Goal: Task Accomplishment & Management: Manage account settings

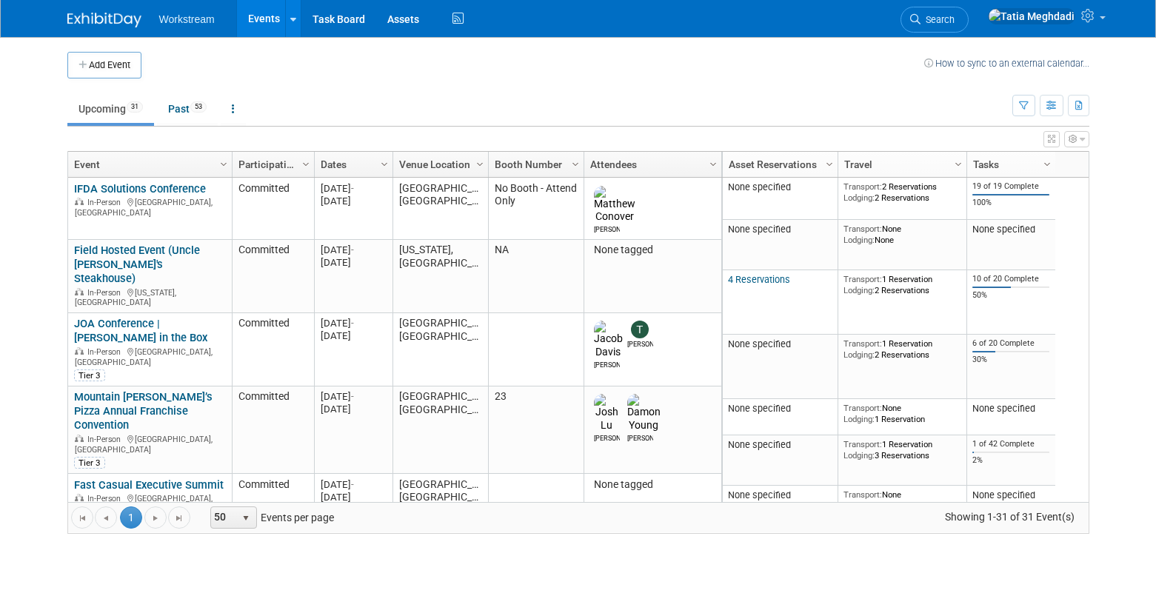
scroll to position [7, 0]
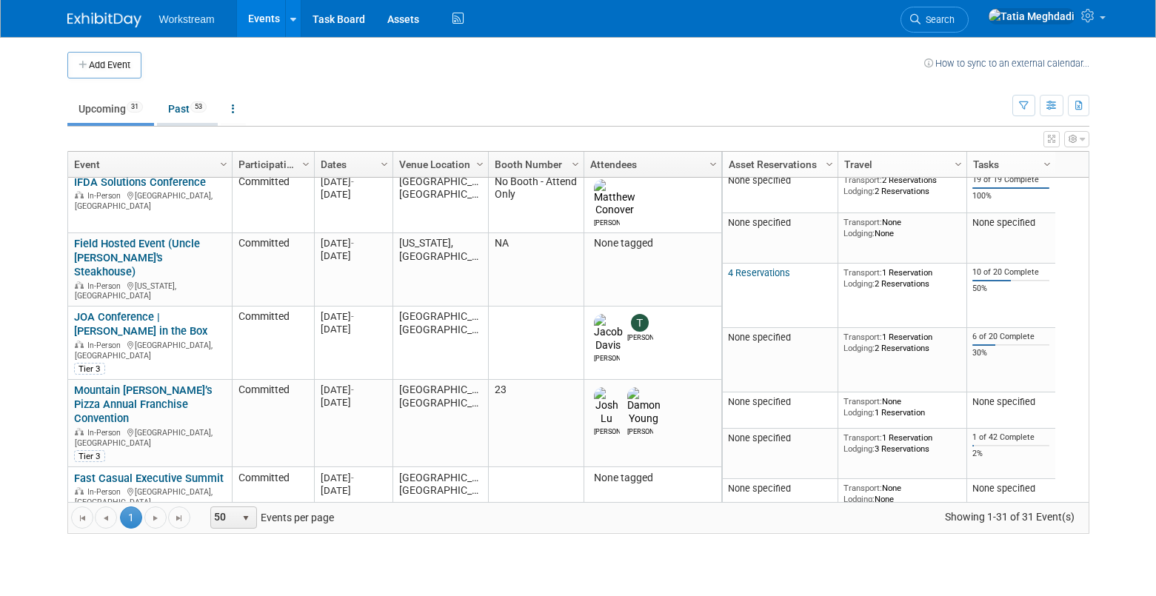
click at [190, 105] on link "Past 53" at bounding box center [187, 109] width 61 height 28
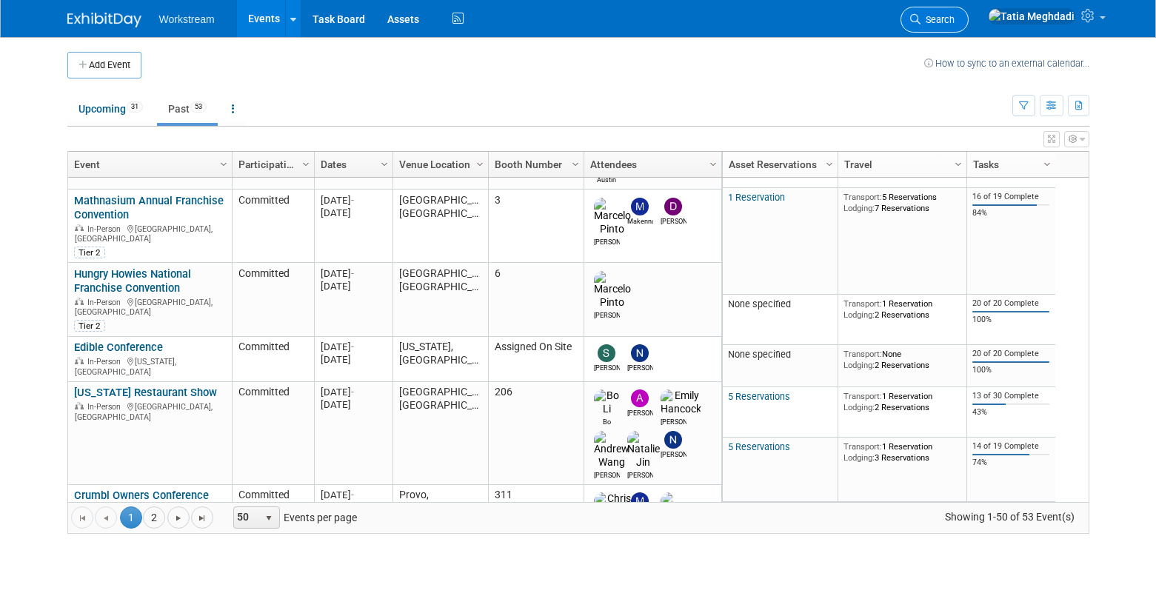
click at [969, 18] on link "Search" at bounding box center [935, 20] width 68 height 26
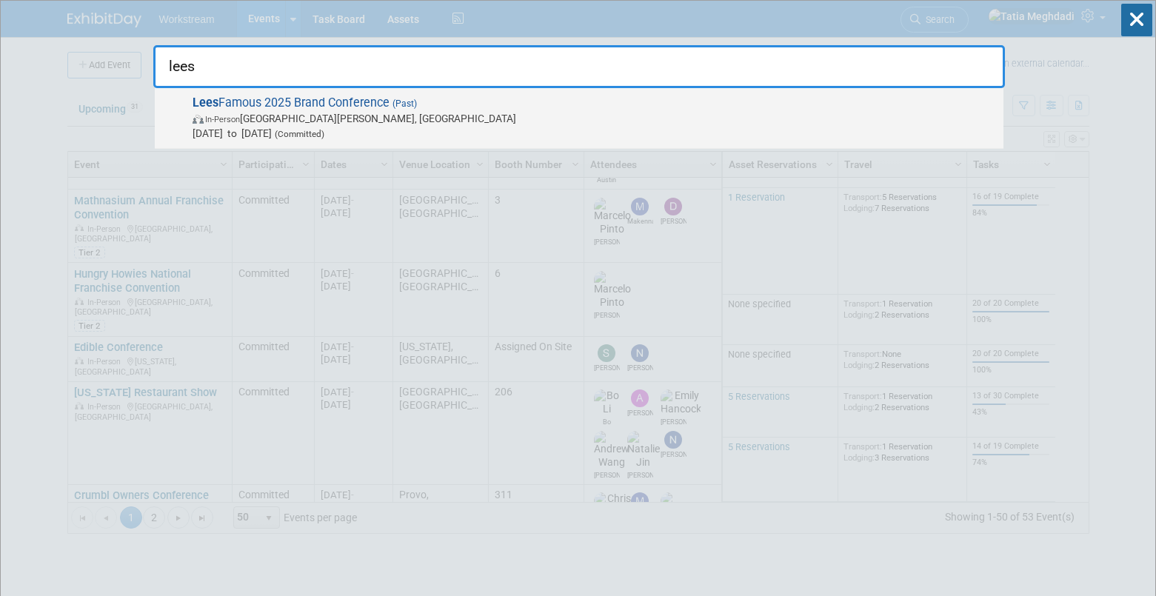
type input "lees"
click at [284, 115] on span "In-Person Saint Charles, MO" at bounding box center [595, 118] width 804 height 15
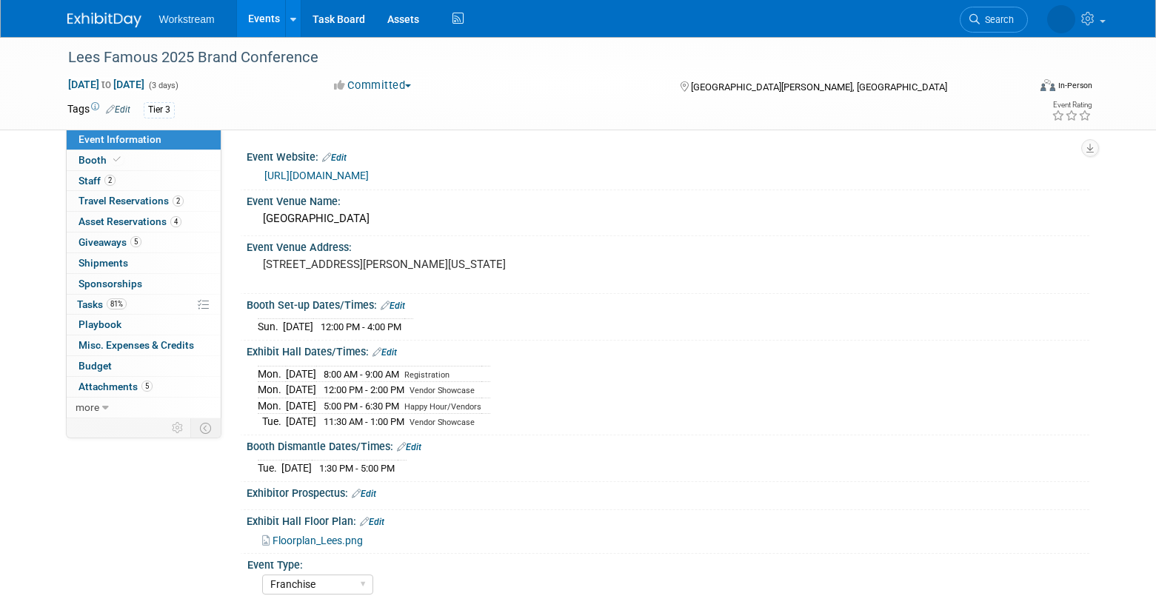
select select "Franchise"
select select "Restaurant"
select select "No"
select select "[PERSON_NAME]"
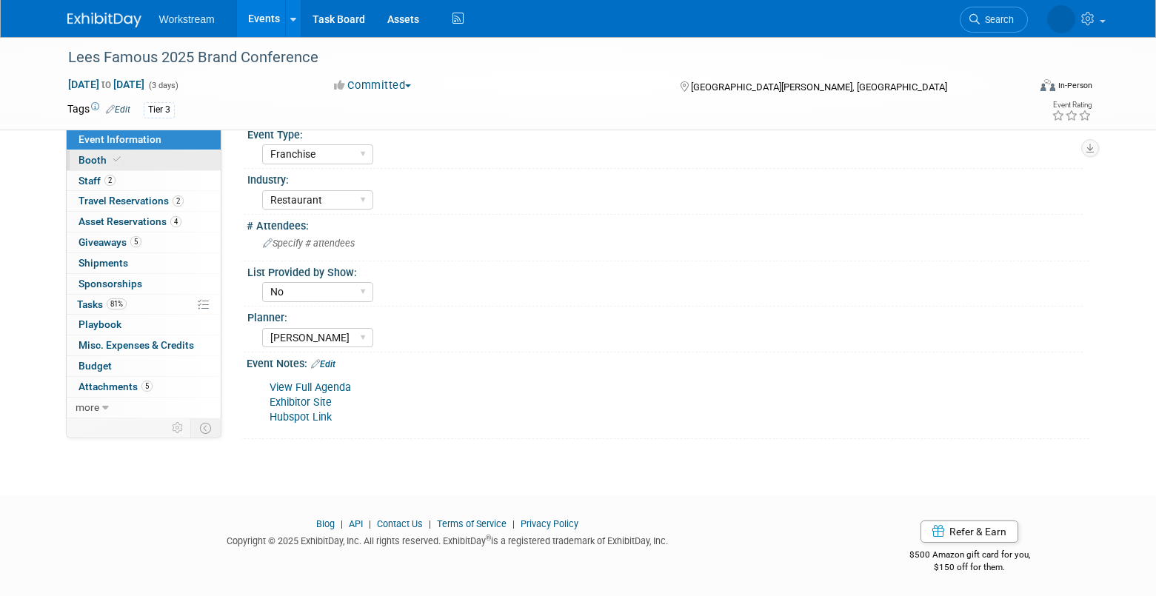
scroll to position [427, 0]
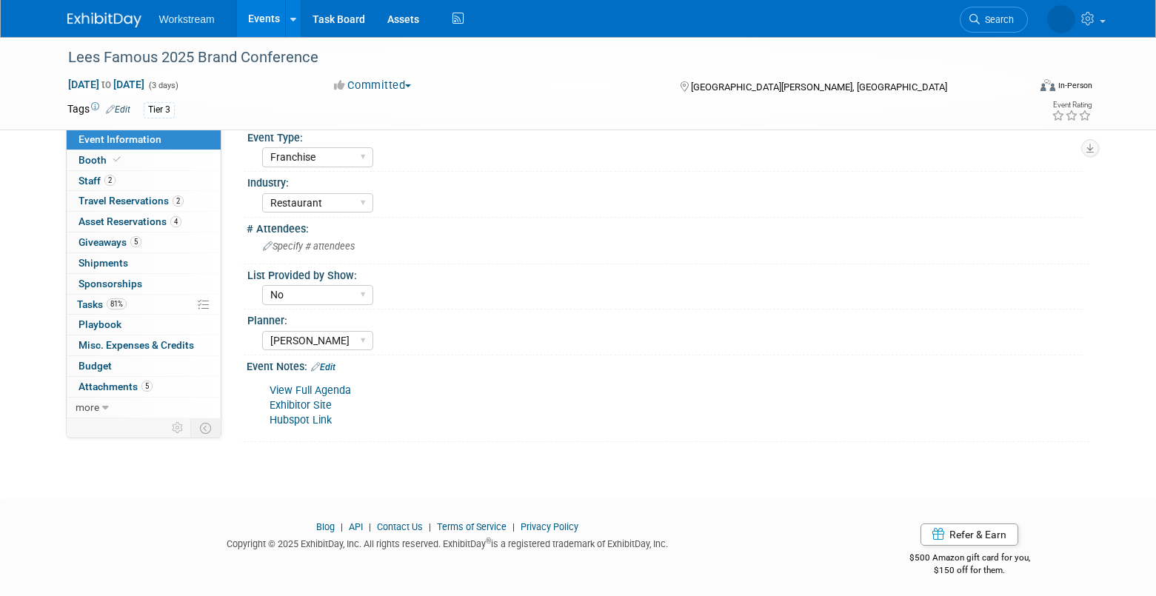
click at [335, 364] on link "Edit" at bounding box center [323, 367] width 24 height 10
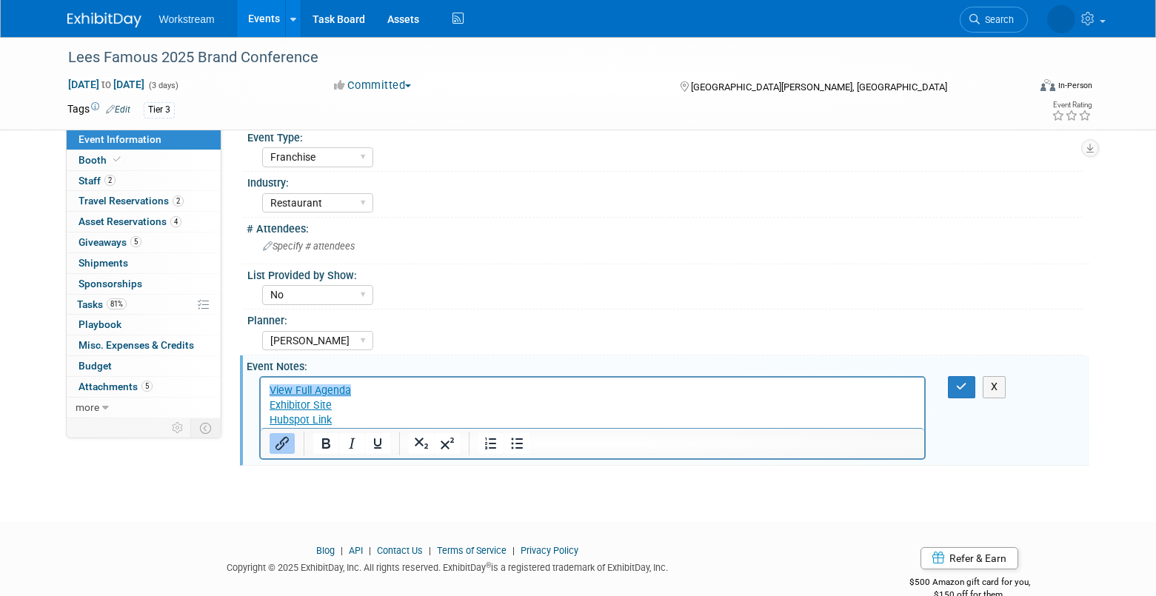
scroll to position [457, 0]
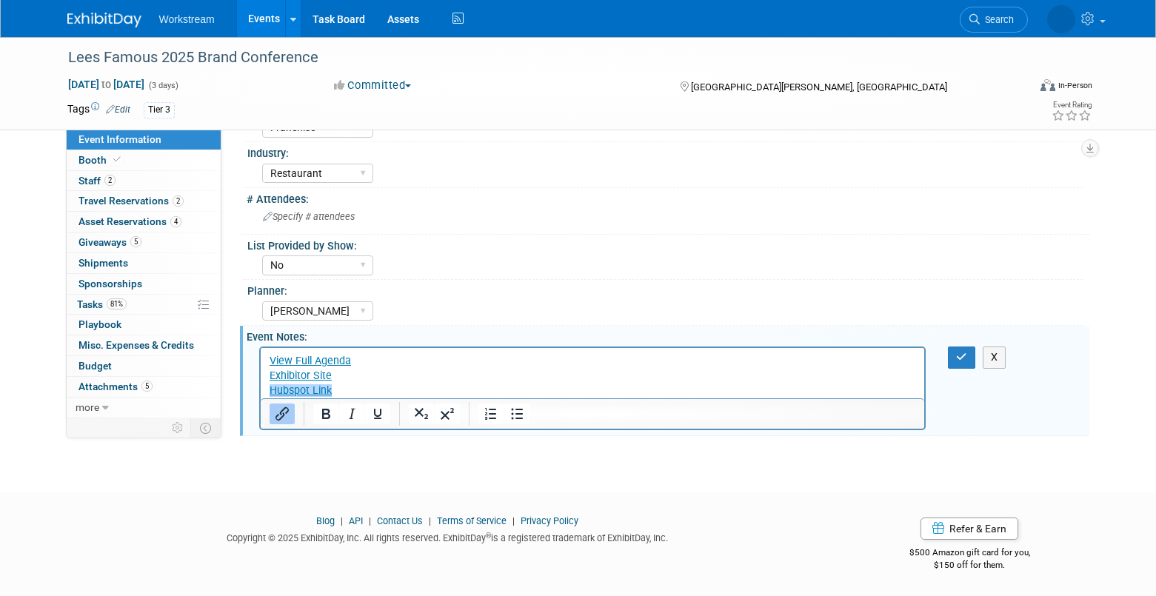
click at [348, 395] on p "View Full Agenda Exhibitor Site Hubspot Link﻿" at bounding box center [592, 376] width 647 height 44
click at [345, 392] on p "View Full Agenda Exhibitor Site Hubspot Link﻿" at bounding box center [592, 376] width 647 height 44
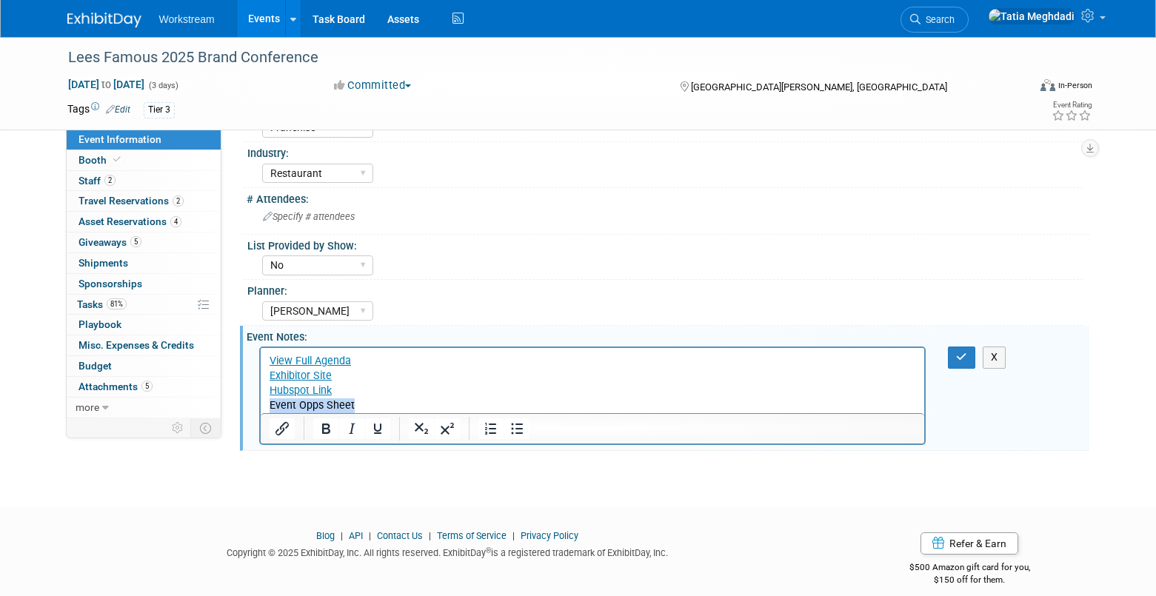
drag, startPoint x: 364, startPoint y: 405, endPoint x: 253, endPoint y: 403, distance: 111.8
click at [260, 403] on html "View Full Agenda Exhibitor Site Hubspot Link Event Opps Sheet" at bounding box center [592, 380] width 664 height 65
click at [271, 431] on button "Insert/edit link" at bounding box center [282, 428] width 25 height 21
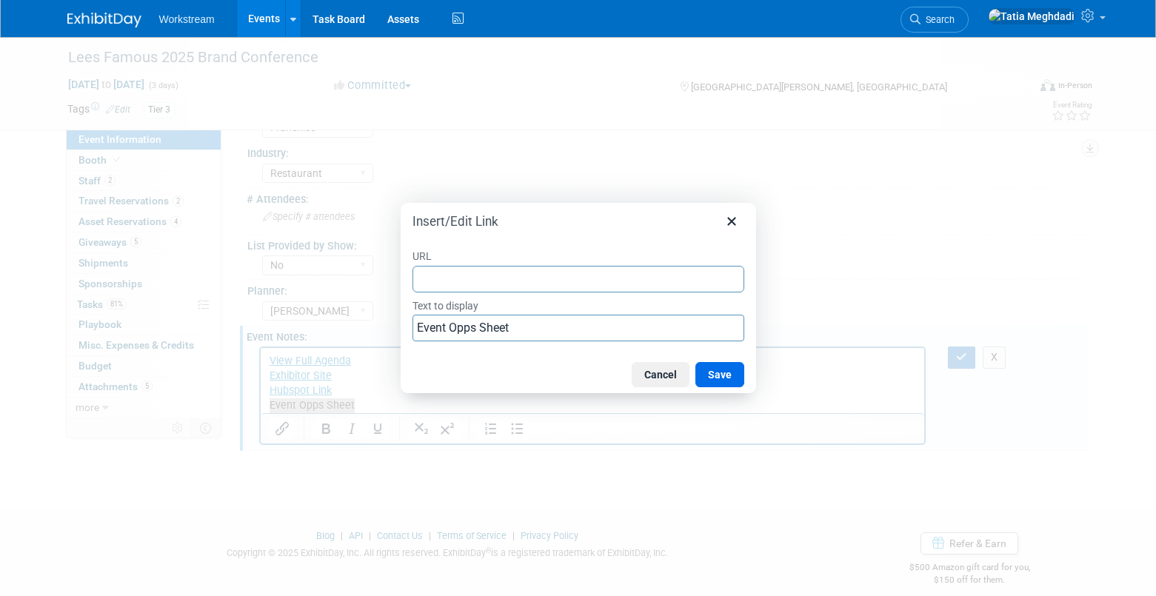
click at [525, 276] on input "URL" at bounding box center [578, 279] width 332 height 27
type input "https://docs.google.com/spreadsheets/d/1o7YkjNQT1_pO_AfHiR1rTMPSfb4QJA_1RcyXl81…"
click at [714, 380] on button "Save" at bounding box center [719, 374] width 49 height 25
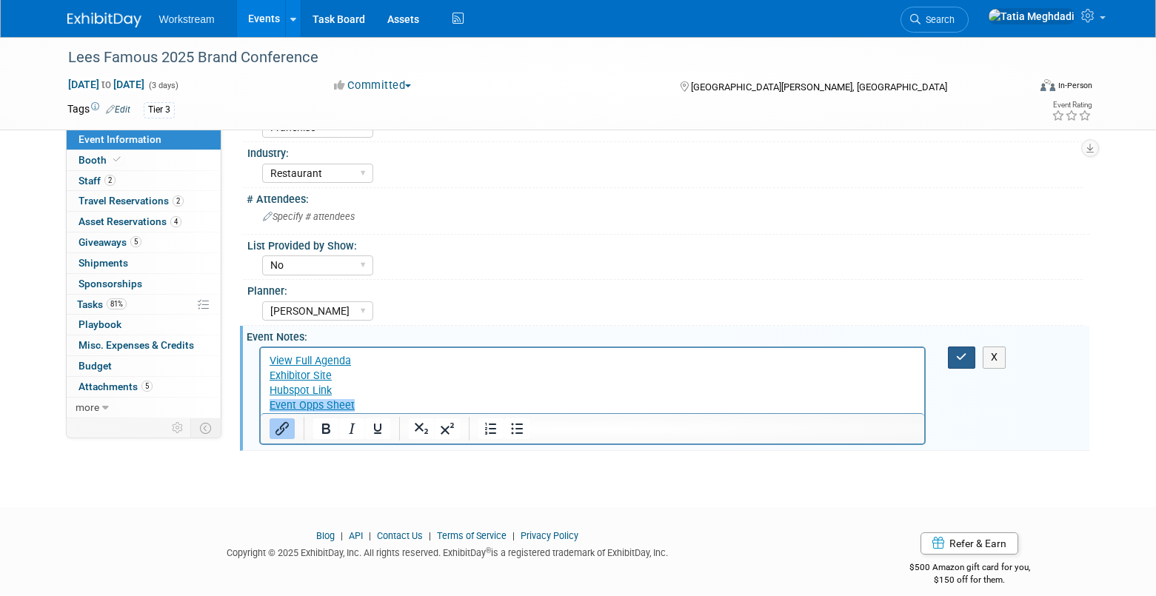
click at [965, 357] on icon "button" at bounding box center [961, 357] width 11 height 10
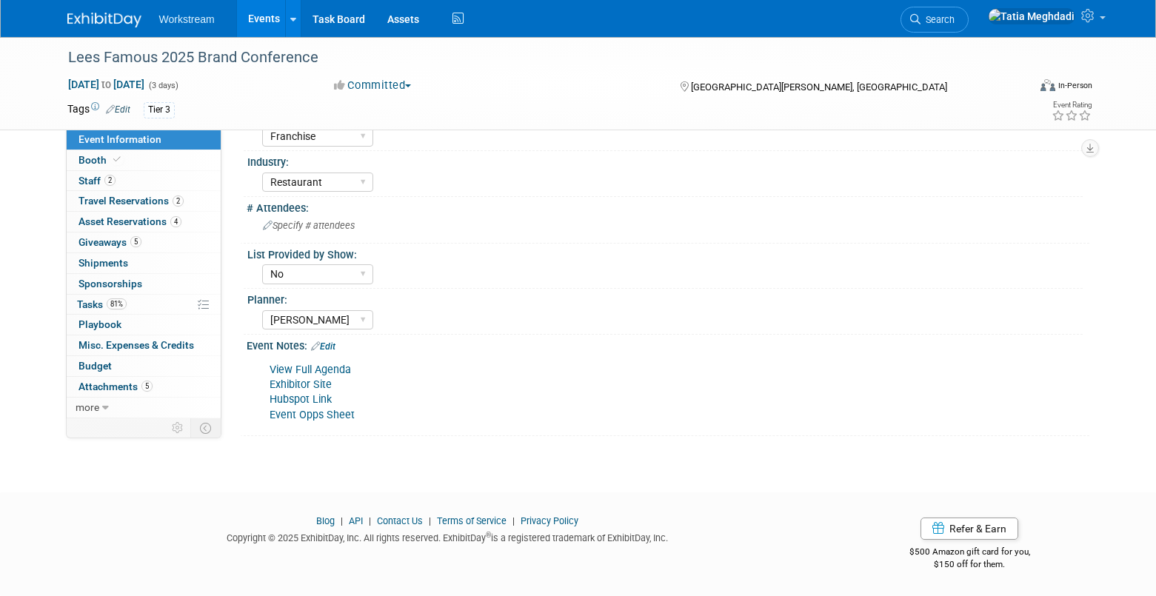
click at [335, 354] on div "View Full Agenda Exhibitor Site Hubspot Link Event Opps Sheet X" at bounding box center [666, 355] width 824 height 7
click at [331, 345] on link "Edit" at bounding box center [323, 346] width 24 height 10
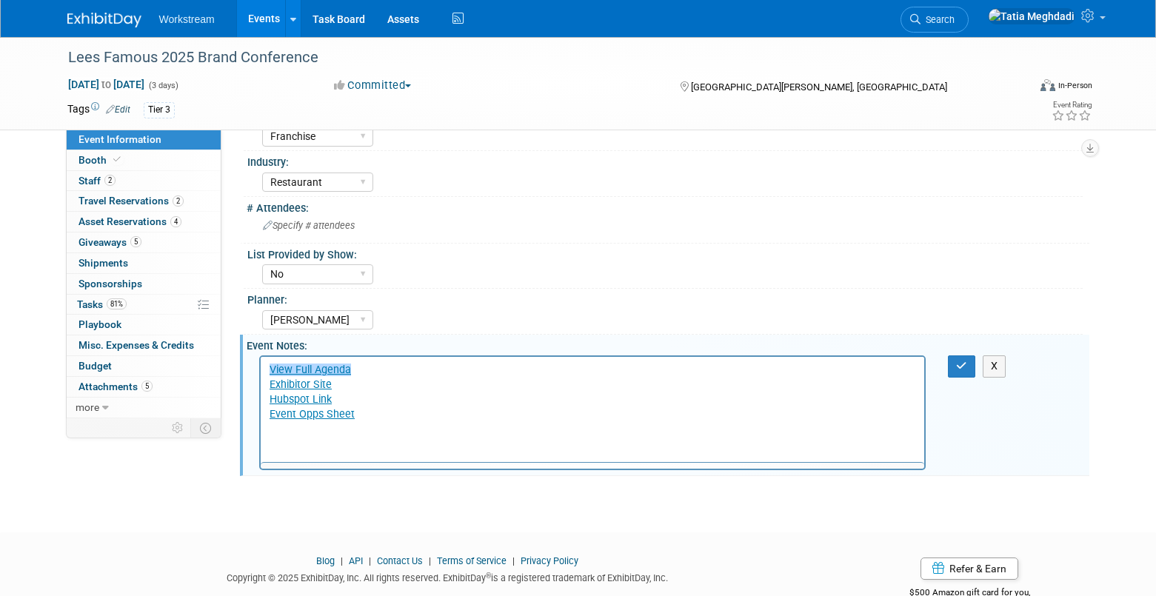
scroll to position [0, 0]
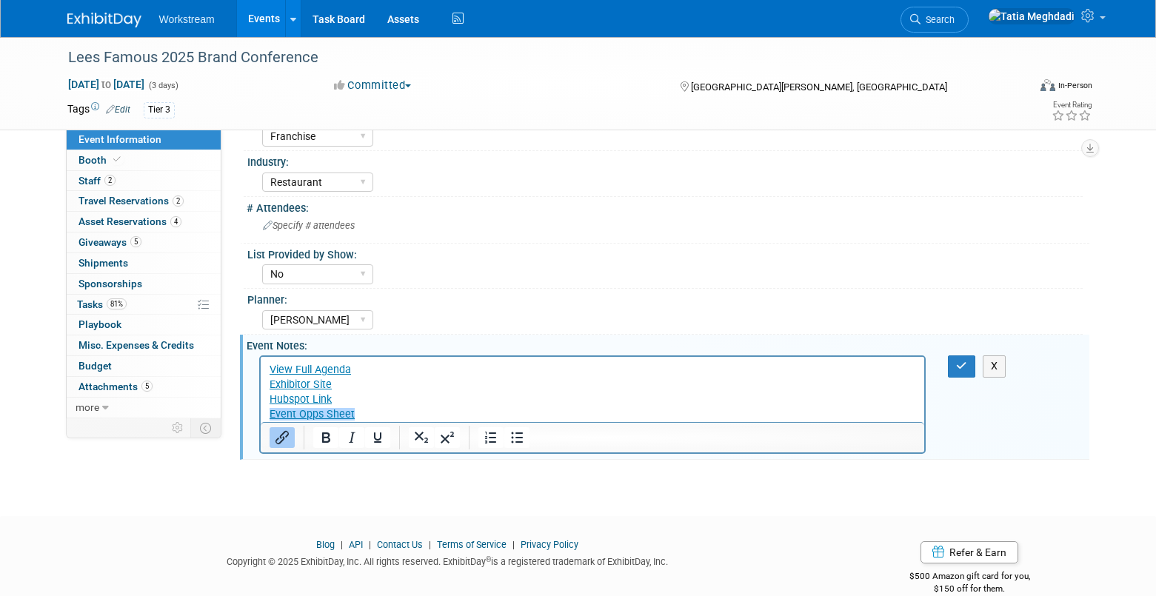
click at [372, 412] on p "View Full Agenda Exhibitor Site Hubspot Link Event Opps Sheet﻿" at bounding box center [592, 392] width 647 height 59
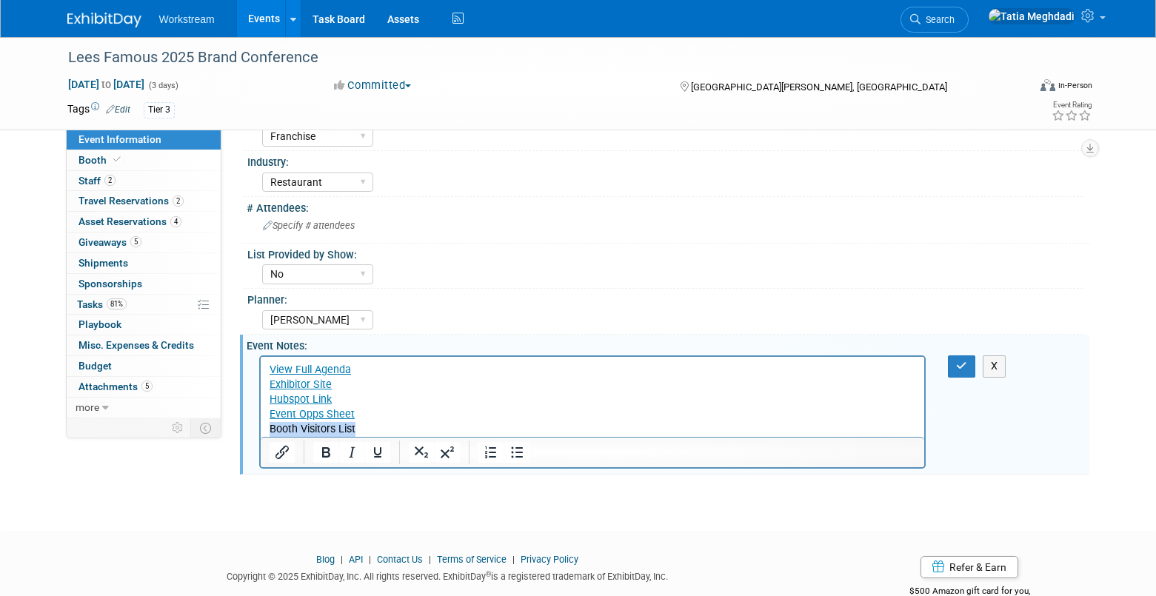
drag, startPoint x: 369, startPoint y: 429, endPoint x: 255, endPoint y: 427, distance: 113.3
click at [260, 427] on html "View Full Agenda Exhibitor Site Hubspot Link Event Opps Sheet Booth Visitors Li…" at bounding box center [592, 397] width 664 height 80
click at [284, 455] on icon "Insert/edit link" at bounding box center [282, 453] width 18 height 18
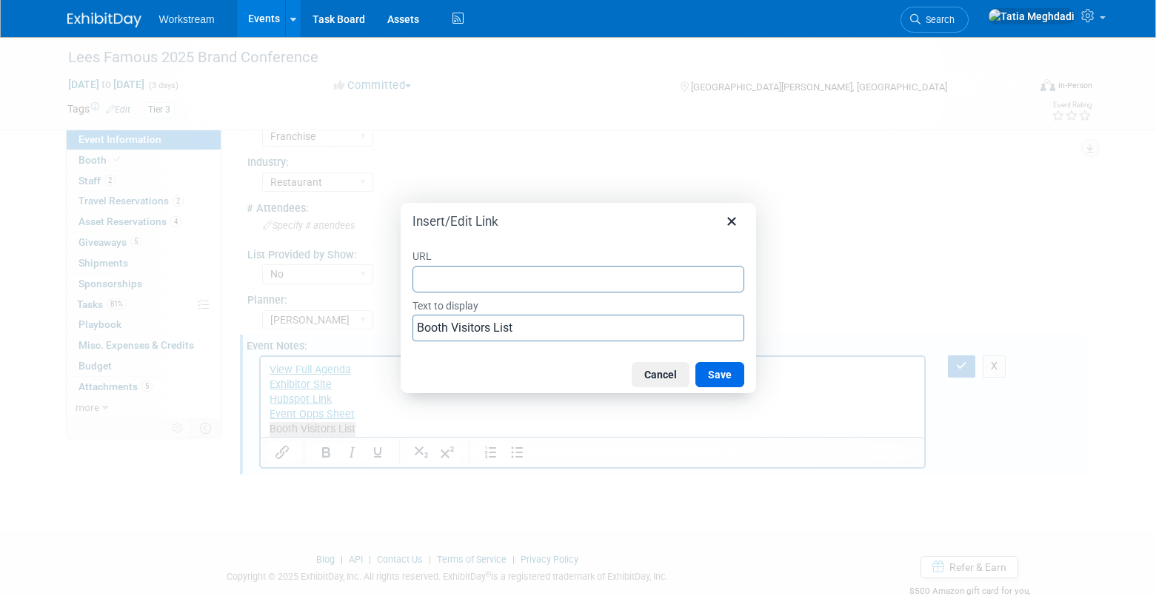
type input "https://docs.google.com/spreadsheets/d/13SUZRvw2m9DWCCXDqZyOTBCX4f2LWXUQDKm9hdS…"
click at [729, 376] on button "Save" at bounding box center [719, 374] width 49 height 25
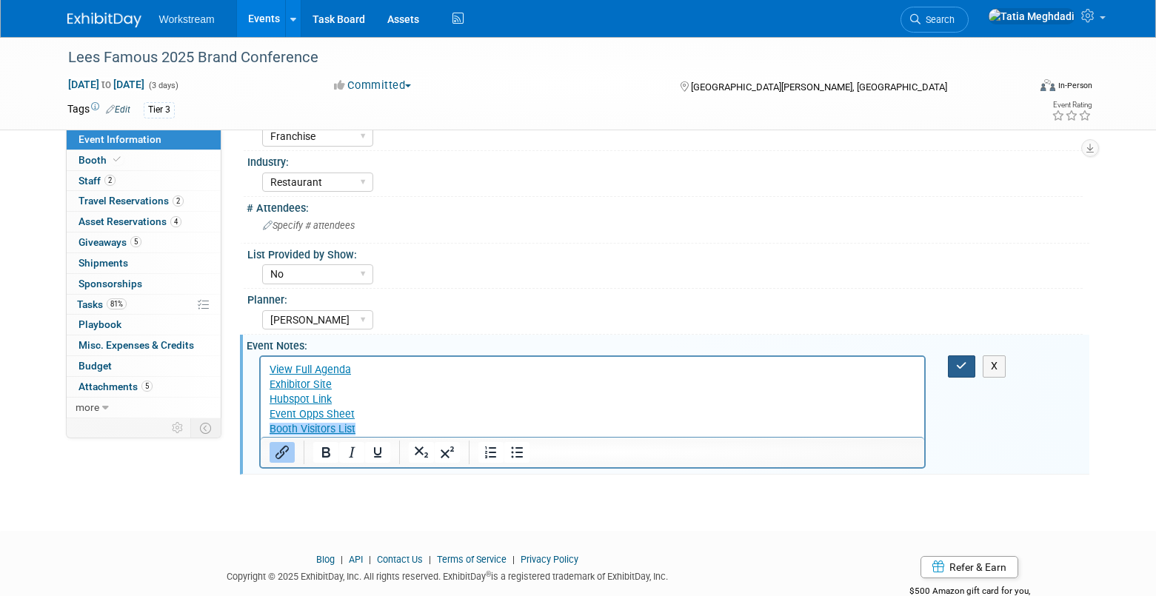
click at [961, 361] on icon "button" at bounding box center [961, 366] width 11 height 10
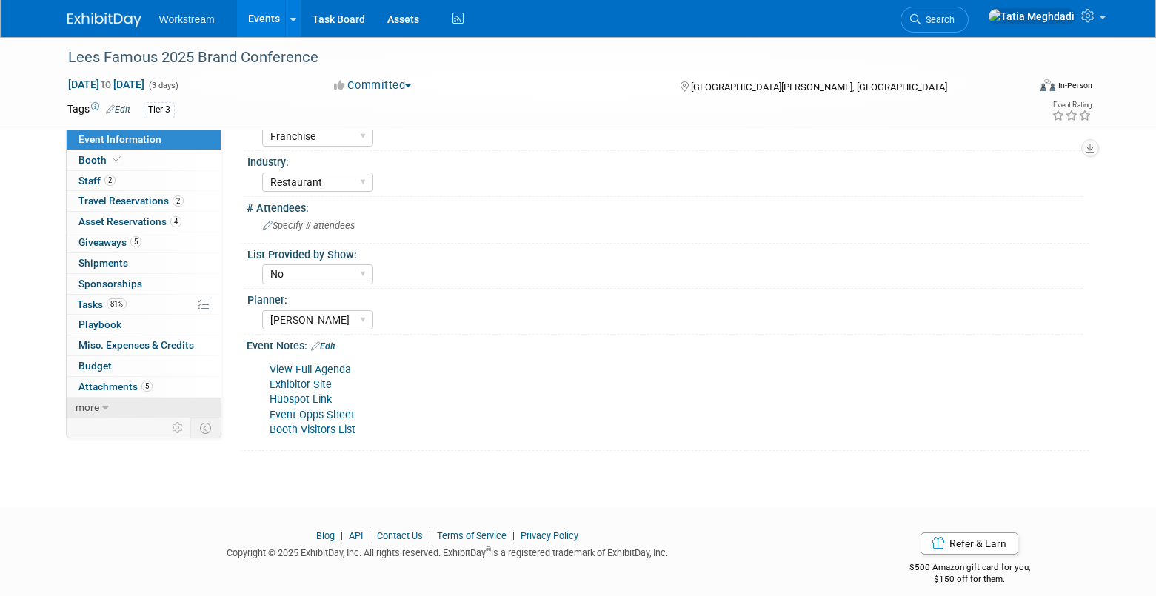
click at [96, 407] on span "more" at bounding box center [88, 407] width 24 height 12
click at [96, 407] on link "less" at bounding box center [144, 408] width 154 height 20
click at [1086, 21] on icon at bounding box center [1089, 15] width 17 height 13
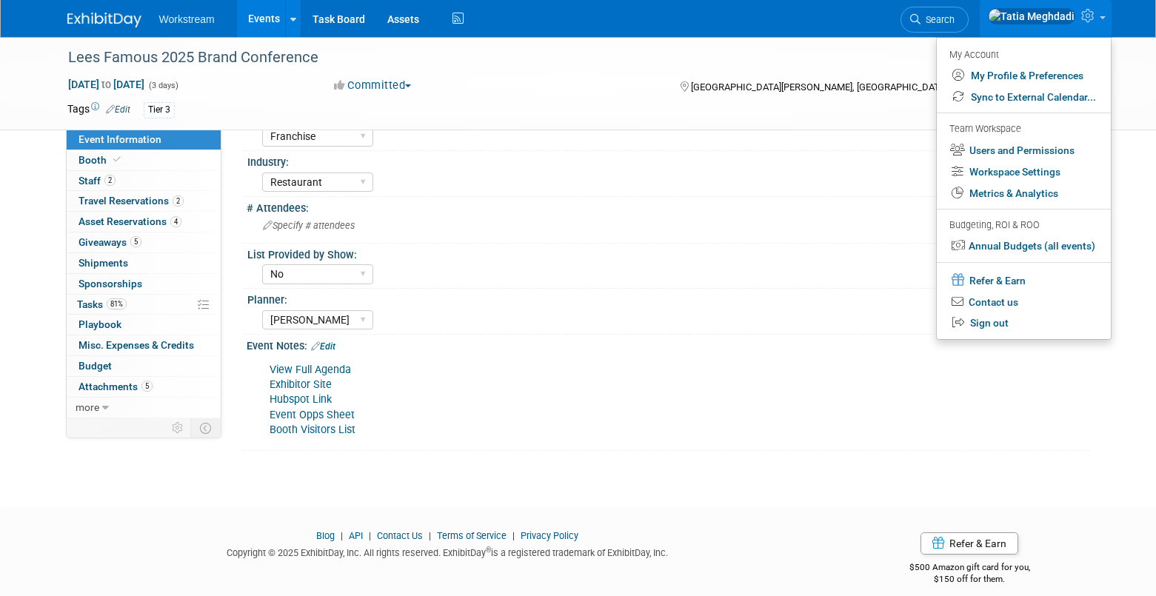
click at [659, 333] on div "Planner: Tatia Meghdadi Keira Wiele Annabelle Gu" at bounding box center [663, 311] width 839 height 45
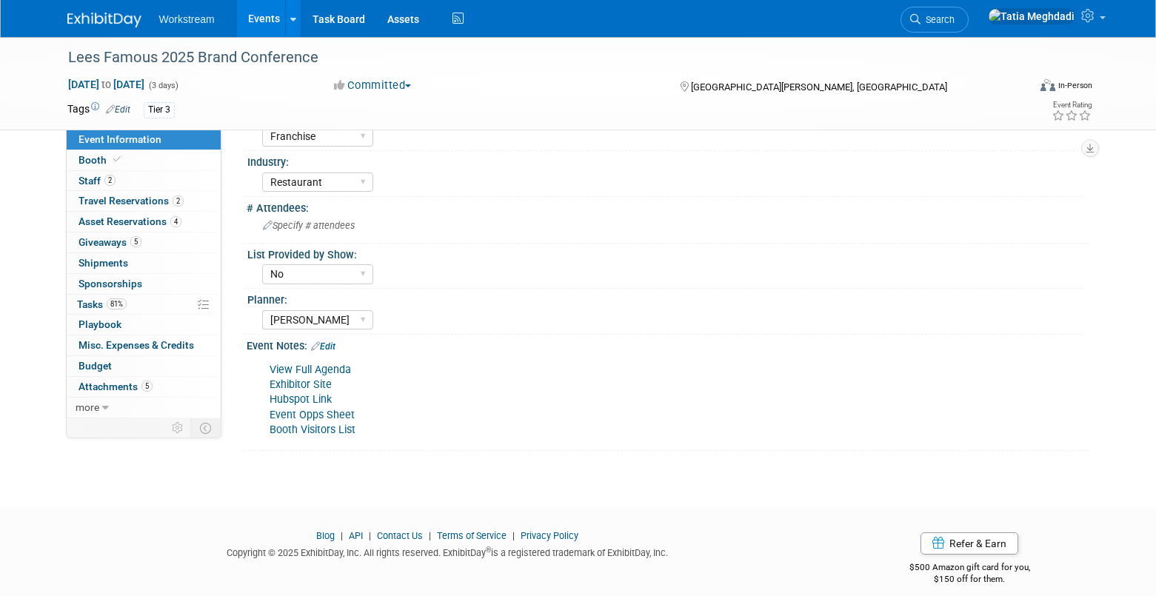
click at [274, 18] on link "Events" at bounding box center [264, 18] width 54 height 37
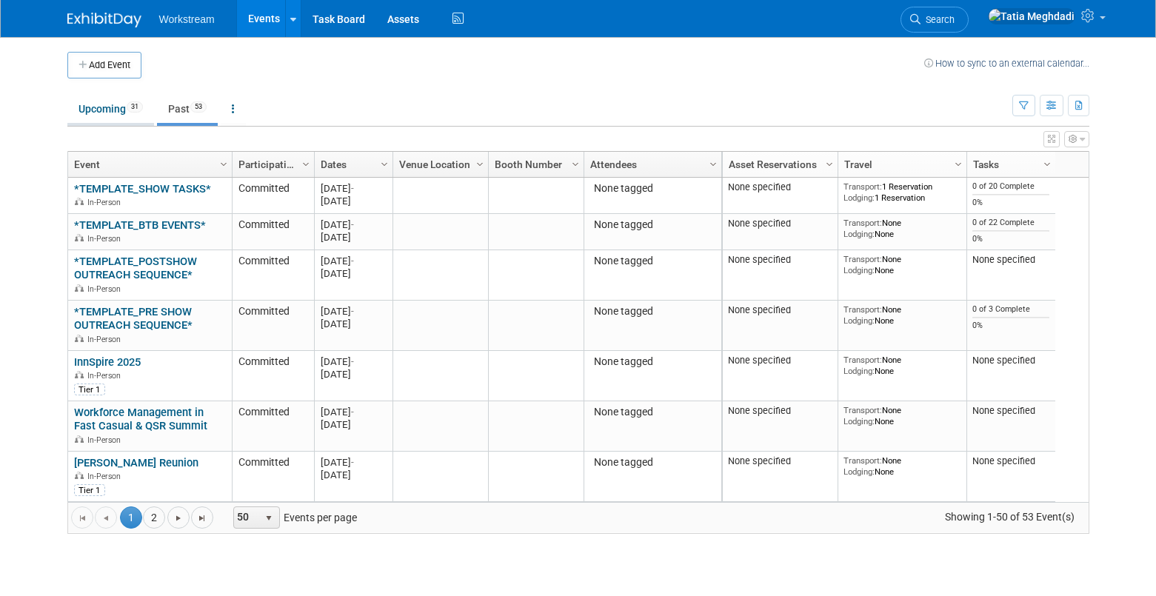
click at [101, 111] on link "Upcoming 31" at bounding box center [110, 109] width 87 height 28
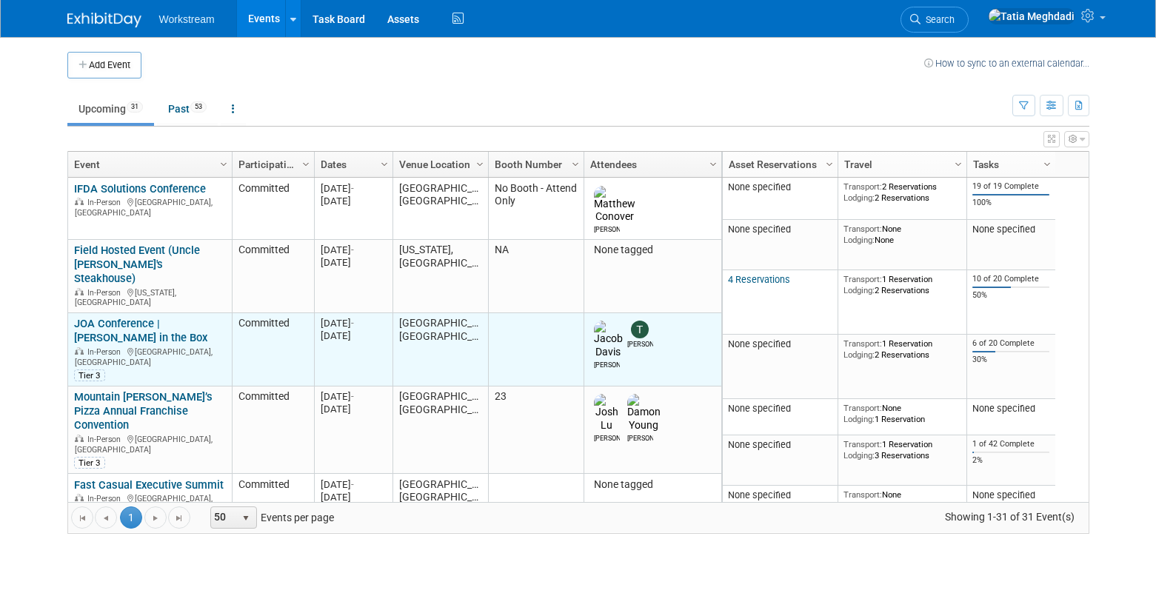
click at [176, 317] on link "JOA Conference | [PERSON_NAME] in the Box" at bounding box center [140, 330] width 133 height 27
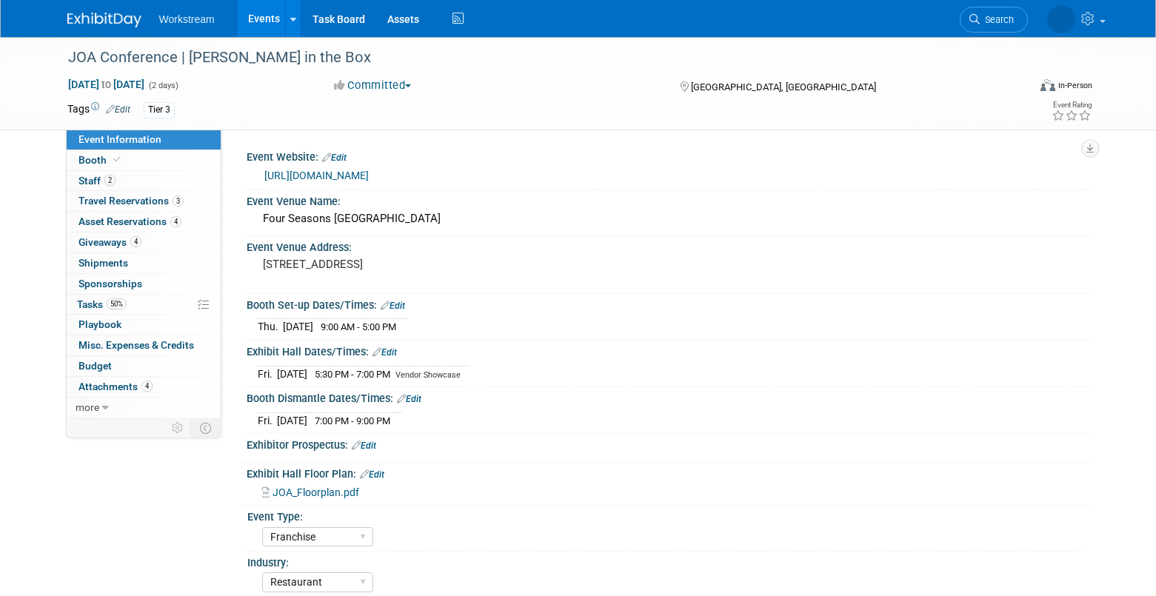
select select "Franchise"
select select "Restaurant"
select select "No"
select select "[PERSON_NAME]"
click at [88, 301] on span "Tasks 50%" at bounding box center [102, 304] width 50 height 12
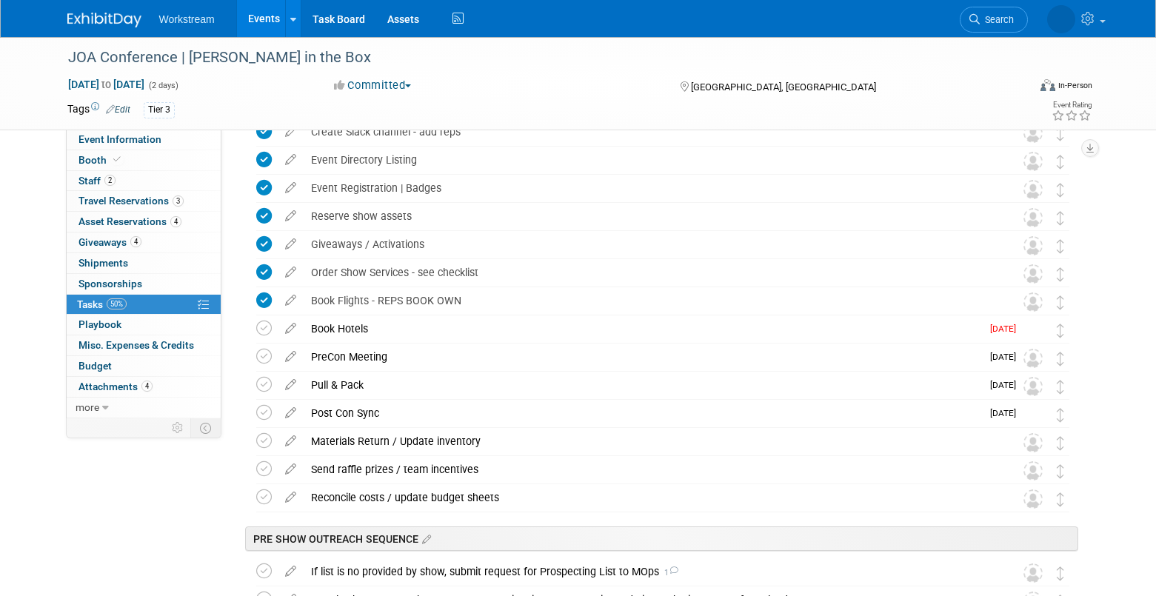
scroll to position [191, 0]
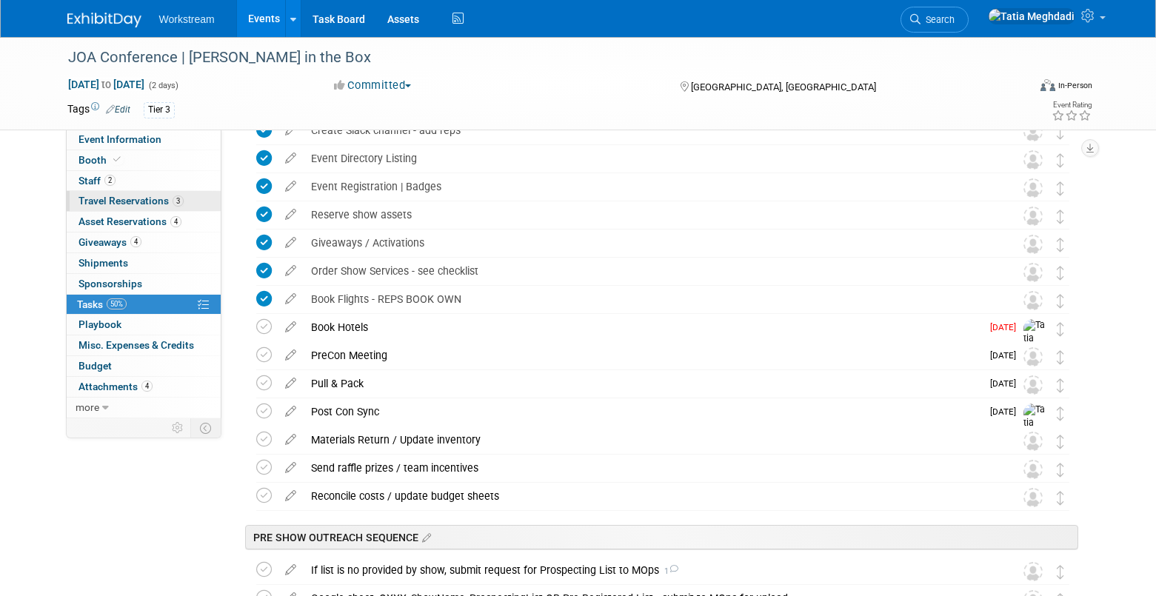
click at [113, 201] on span "Travel Reservations 3" at bounding box center [130, 201] width 105 height 12
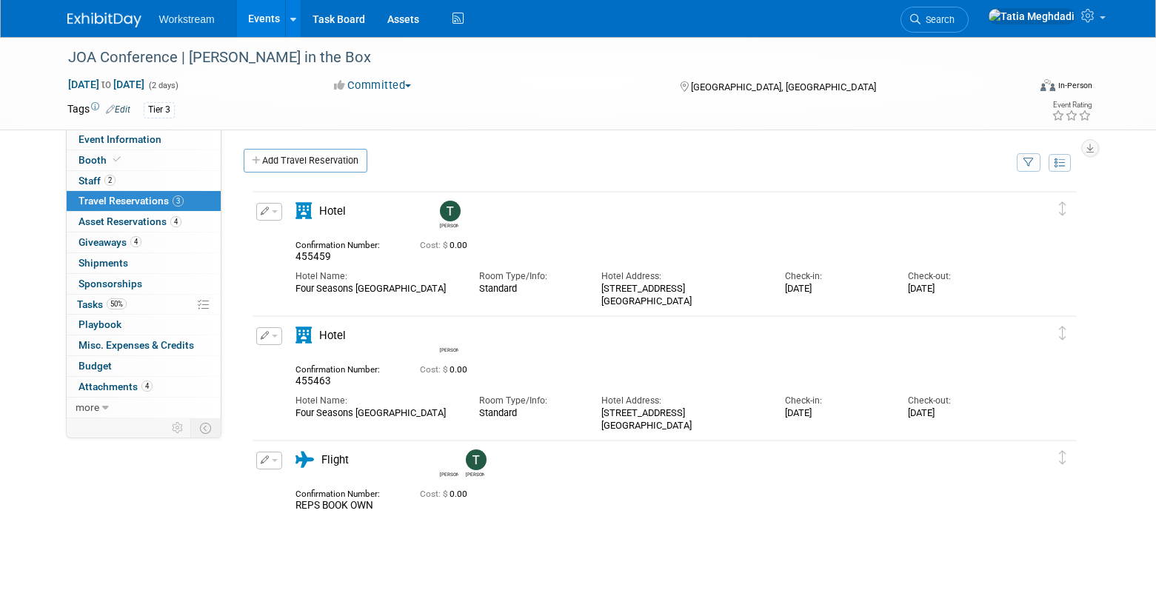
scroll to position [0, 0]
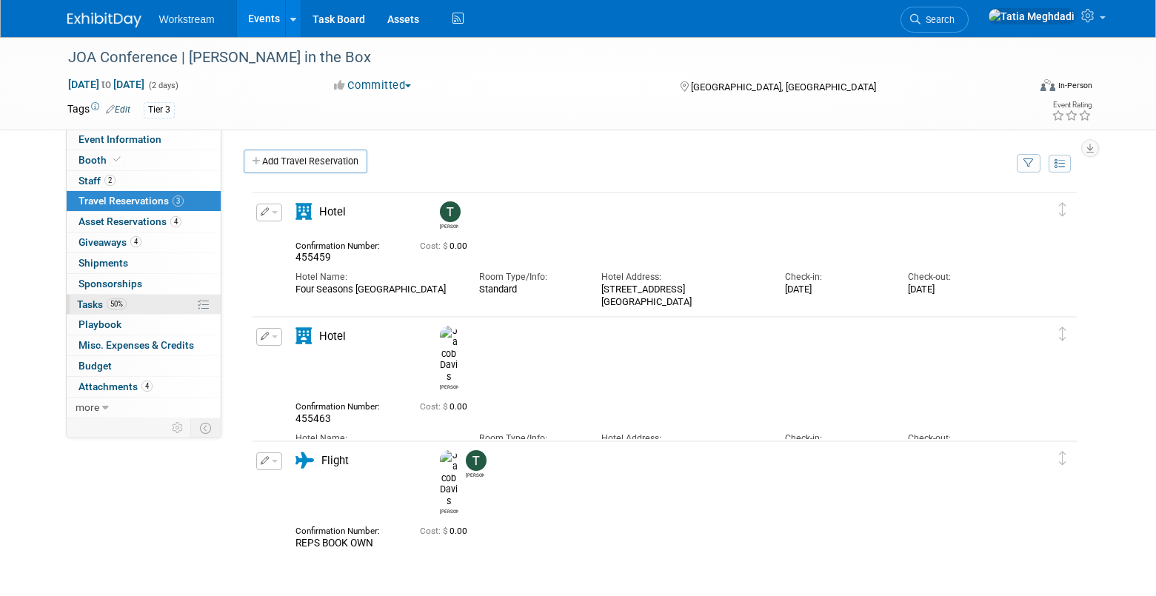
click at [86, 306] on span "Tasks 50%" at bounding box center [102, 304] width 50 height 12
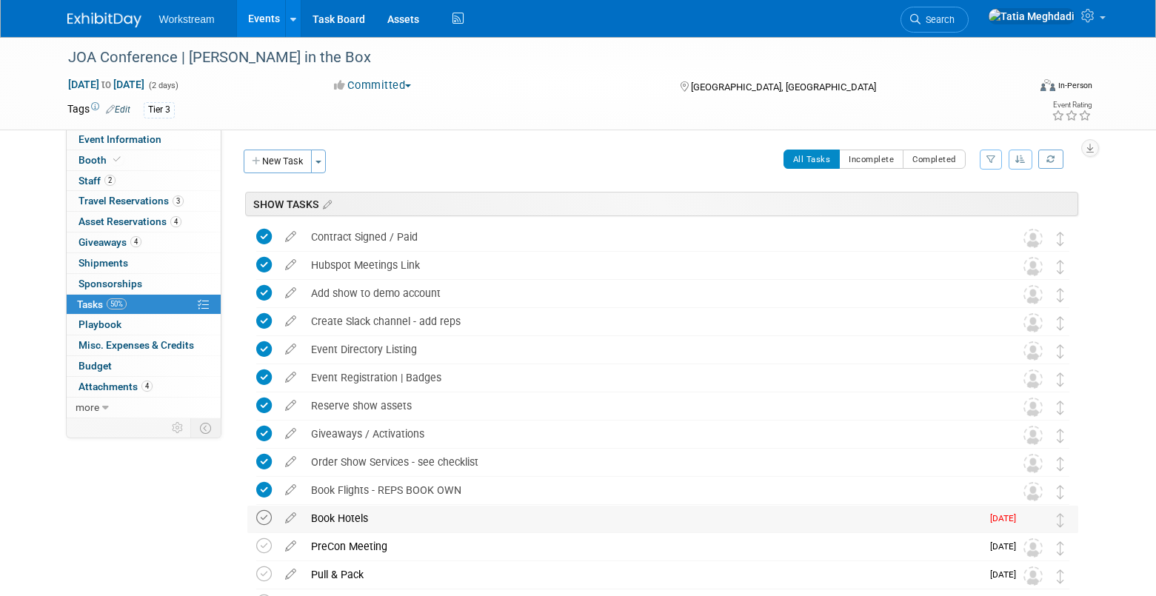
click at [261, 517] on icon at bounding box center [264, 518] width 16 height 16
click at [264, 18] on link "Events" at bounding box center [264, 18] width 54 height 37
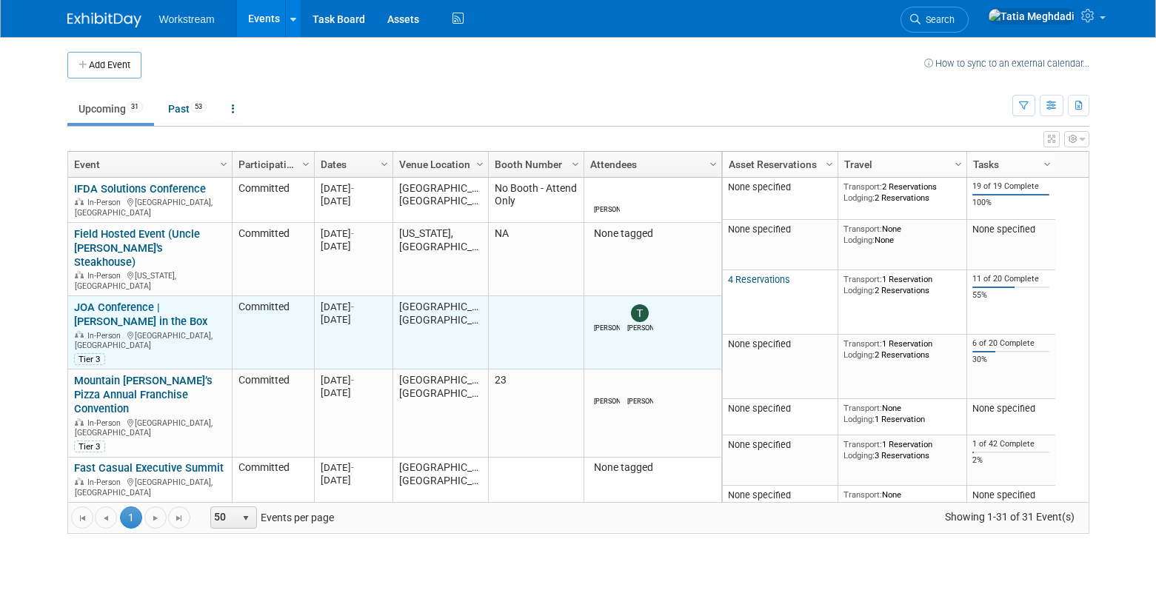
click at [101, 301] on link "JOA Conference | [PERSON_NAME] in the Box" at bounding box center [140, 314] width 133 height 27
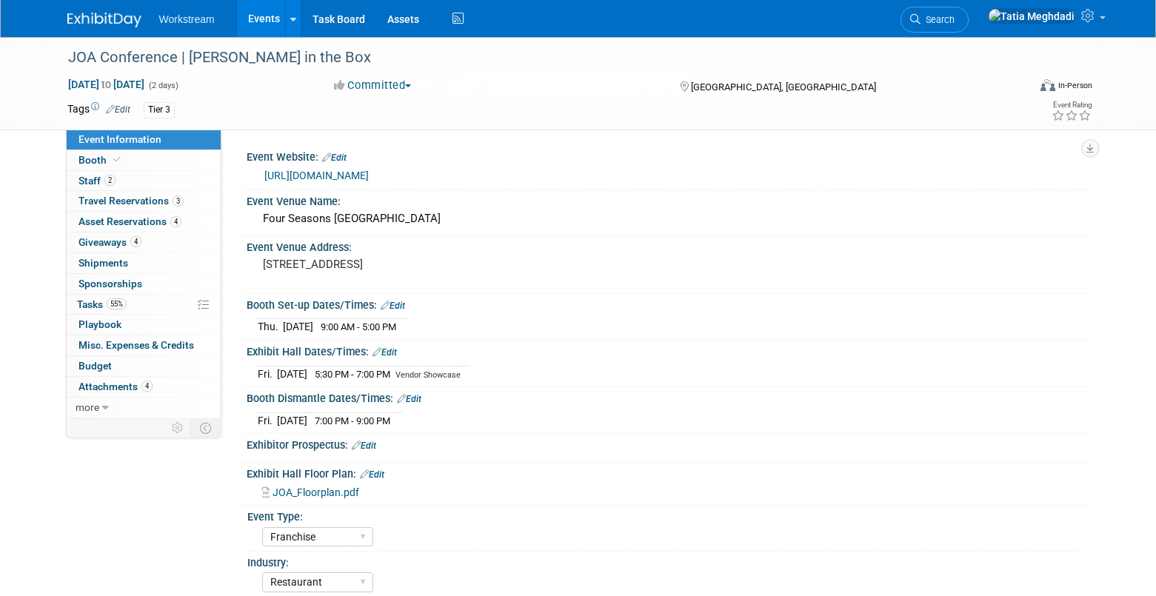
select select "Franchise"
select select "Restaurant"
select select "No"
select select "Tatia Meghdadi"
click at [83, 308] on span "Tasks 55%" at bounding box center [102, 304] width 50 height 12
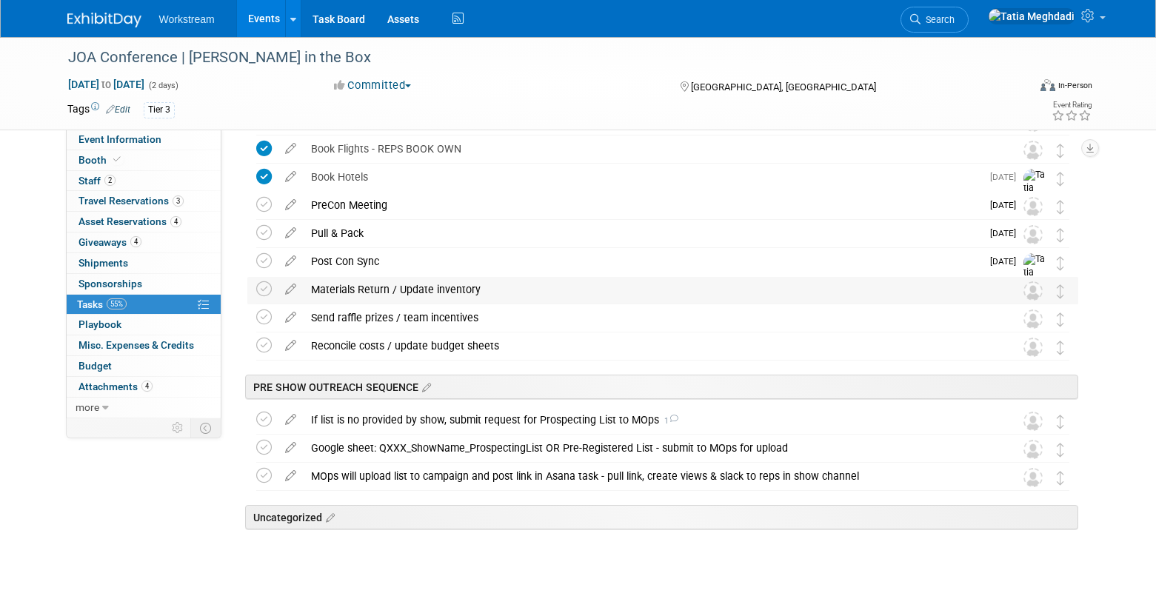
scroll to position [341, 0]
click at [257, 19] on link "Events" at bounding box center [264, 18] width 54 height 37
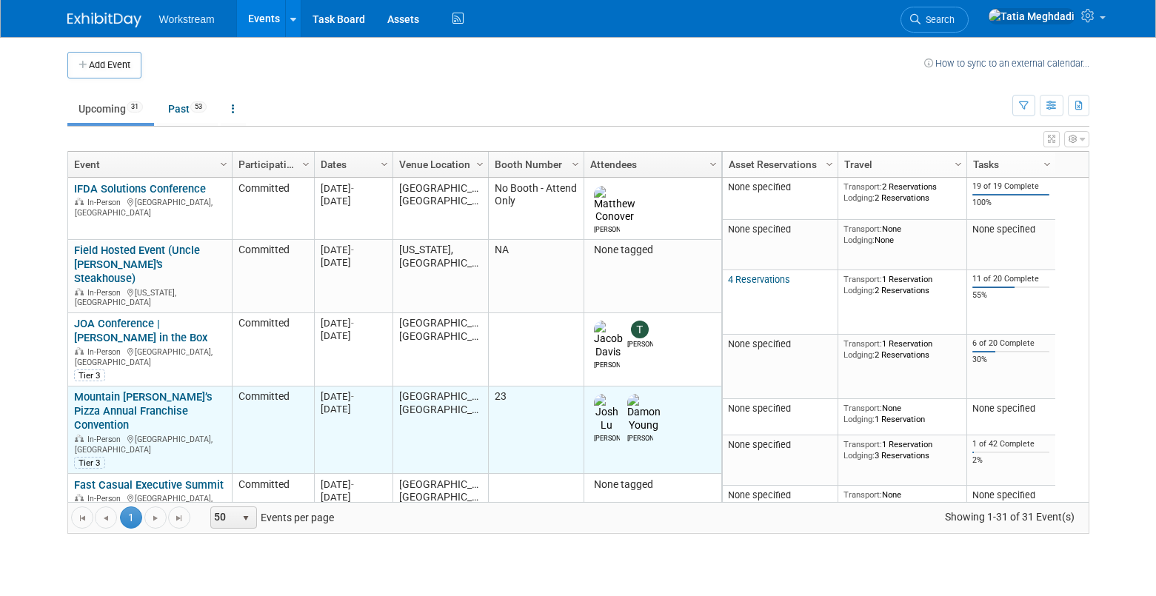
click at [118, 390] on link "Mountain [PERSON_NAME]’s Pizza Annual Franchise Convention" at bounding box center [143, 410] width 138 height 41
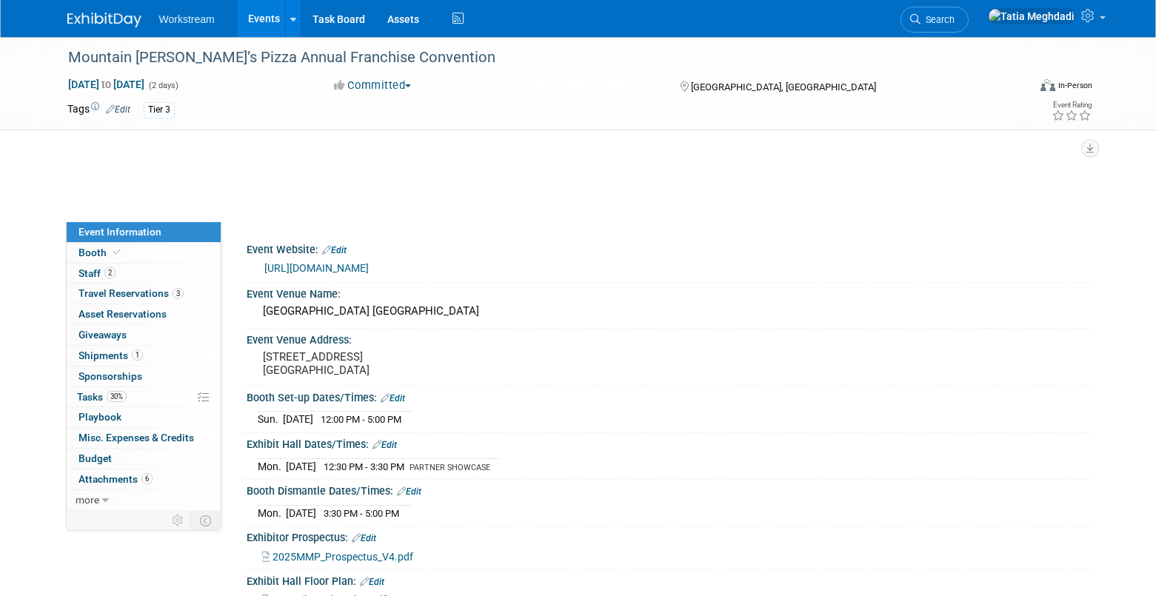
select select "Franchise"
select select "Restaurant"
select select "No"
select select "[PERSON_NAME]"
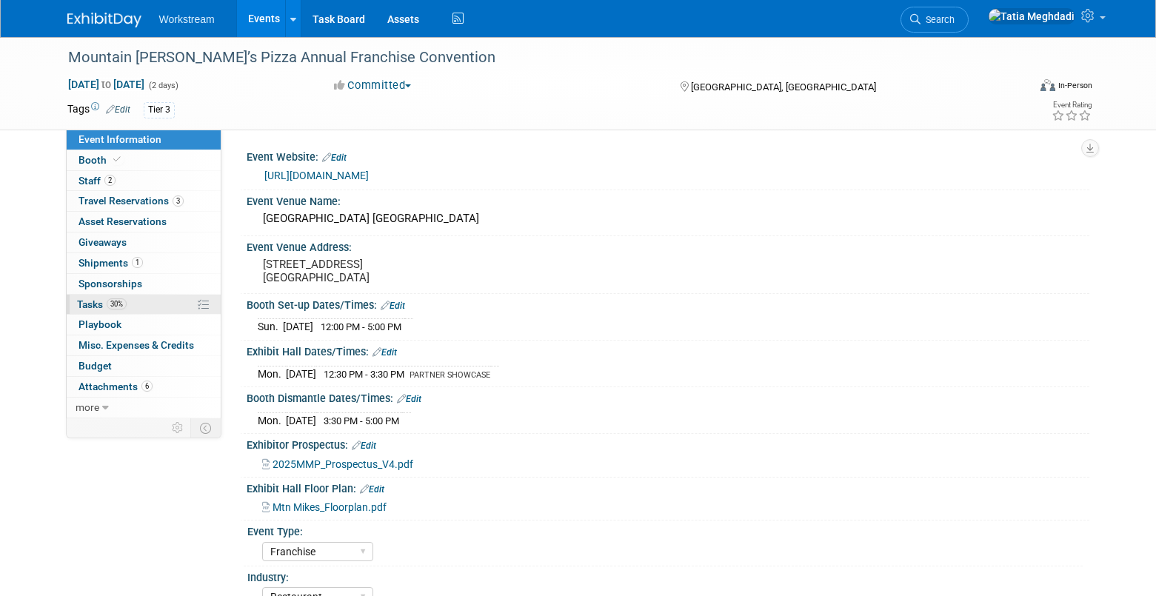
click at [87, 306] on span "Tasks 30%" at bounding box center [102, 304] width 50 height 12
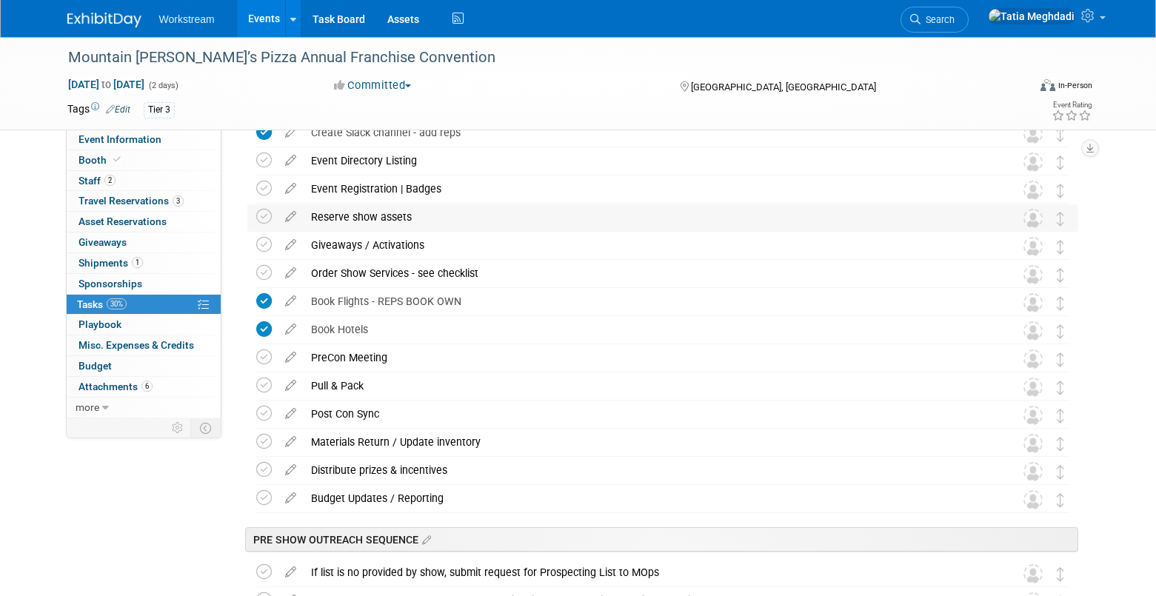
scroll to position [201, 0]
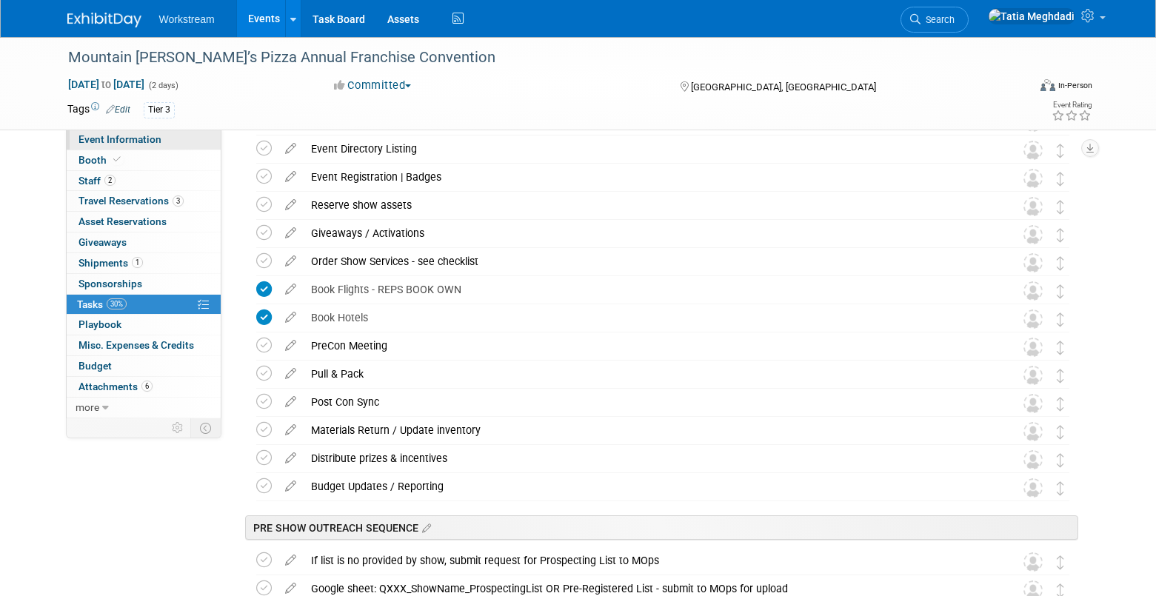
click at [126, 148] on link "Event Information" at bounding box center [144, 140] width 154 height 20
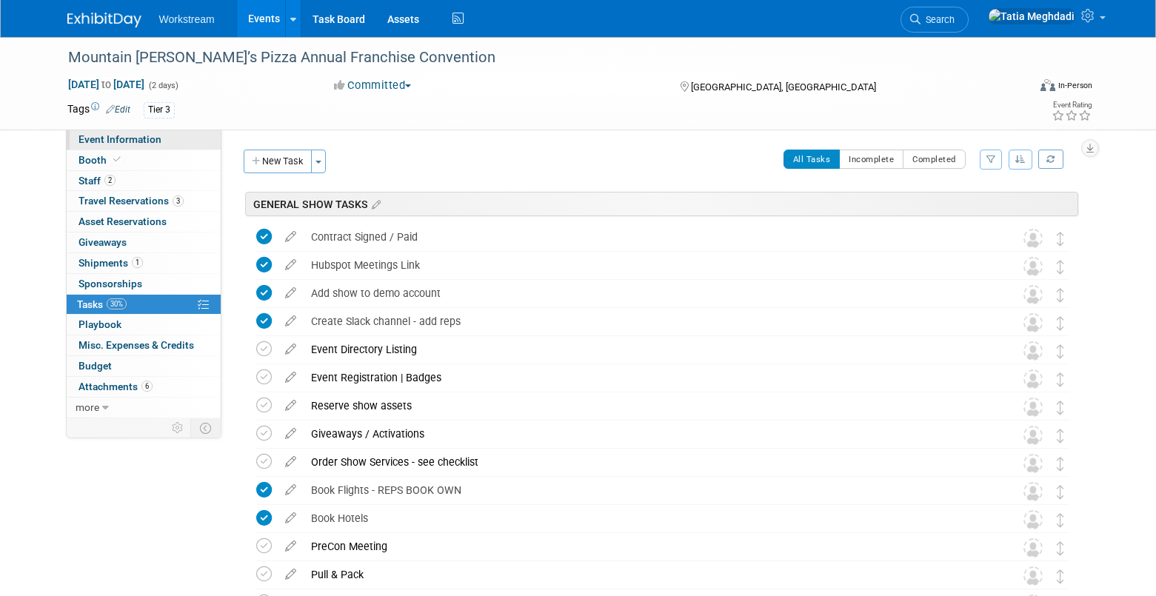
select select "Franchise"
select select "Restaurant"
select select "No"
select select "Tatia Meghdadi"
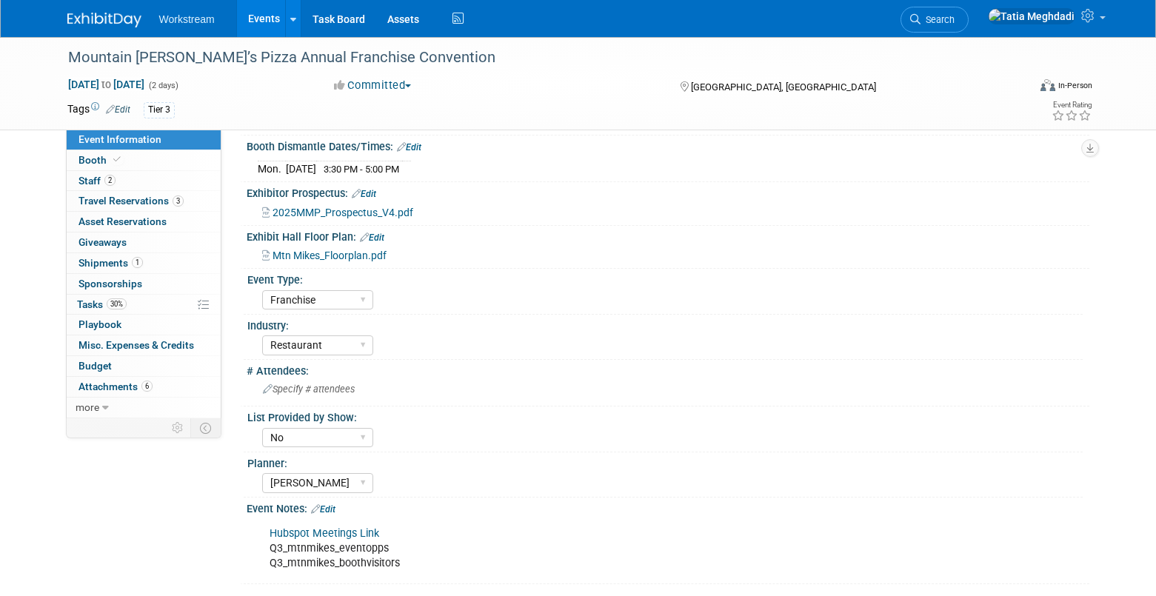
scroll to position [270, 0]
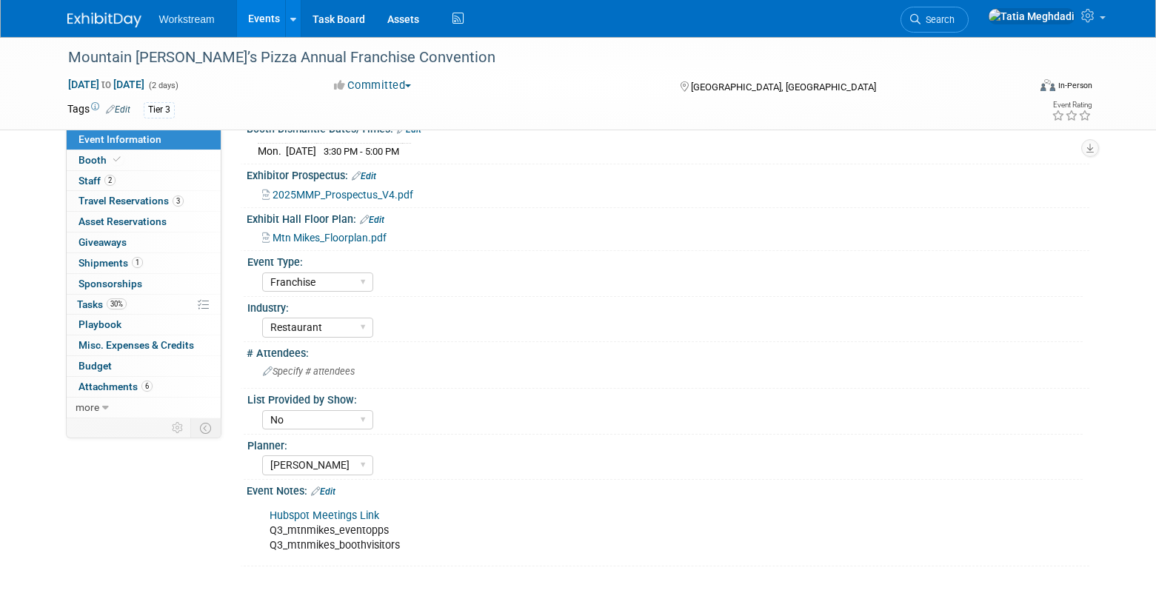
click at [335, 493] on link "Edit" at bounding box center [323, 492] width 24 height 10
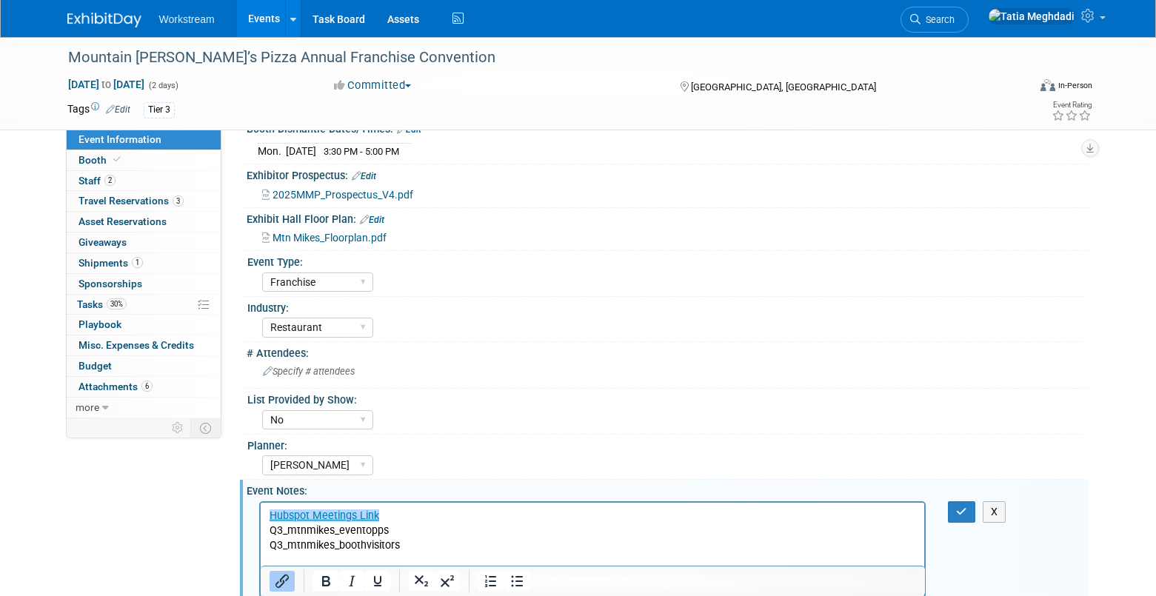
scroll to position [0, 0]
click at [281, 529] on p "Hubspot Meetings Link Q3_mtnmikes_eventopps Q3_mtnmikes_boothvisitors" at bounding box center [592, 530] width 647 height 44
click at [282, 546] on p "Hubspot Meetings Link Q325_mtnmikes_eventopps Q3_mtnmikes_boothvisitors" at bounding box center [592, 530] width 647 height 44
click at [496, 421] on div "Yes No TBD" at bounding box center [672, 419] width 821 height 24
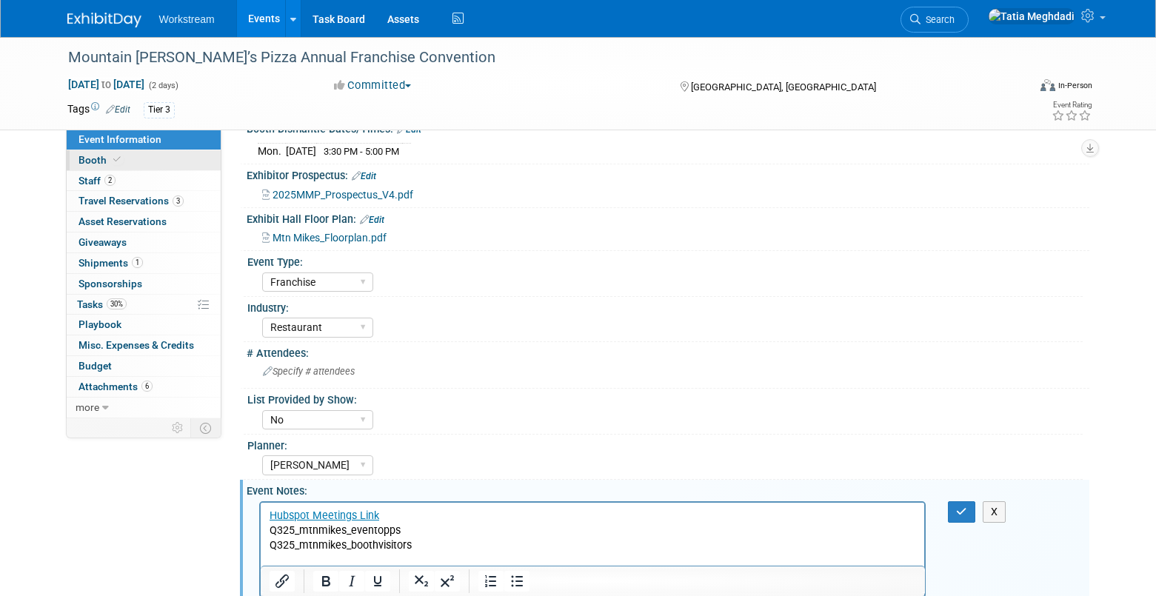
click at [101, 159] on span "Booth" at bounding box center [100, 160] width 45 height 12
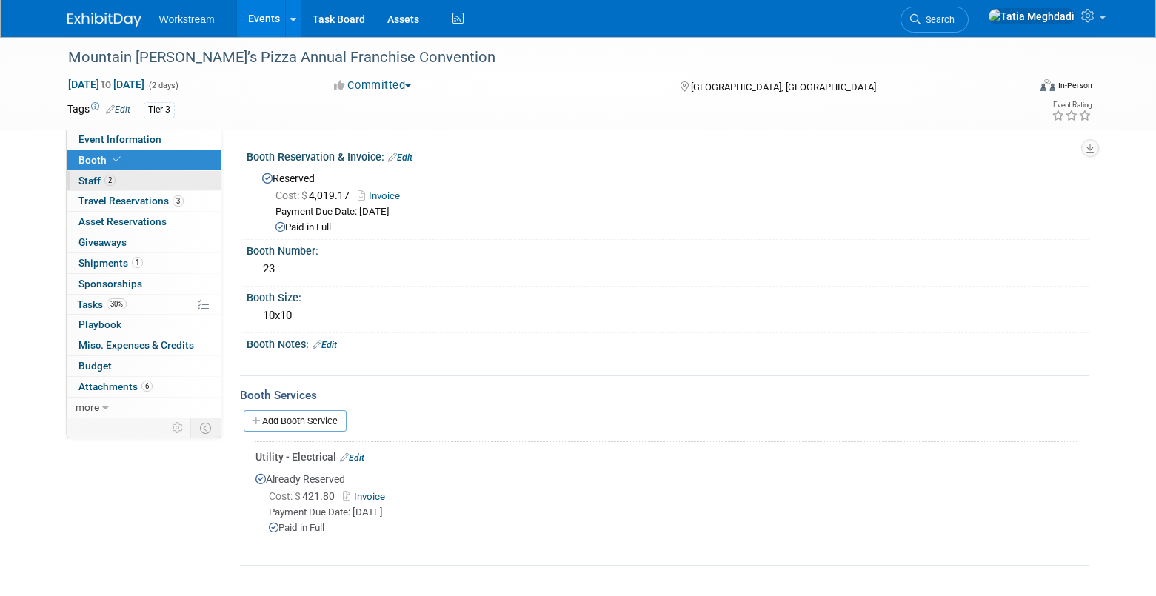
click at [102, 176] on span "Staff 2" at bounding box center [96, 181] width 37 height 12
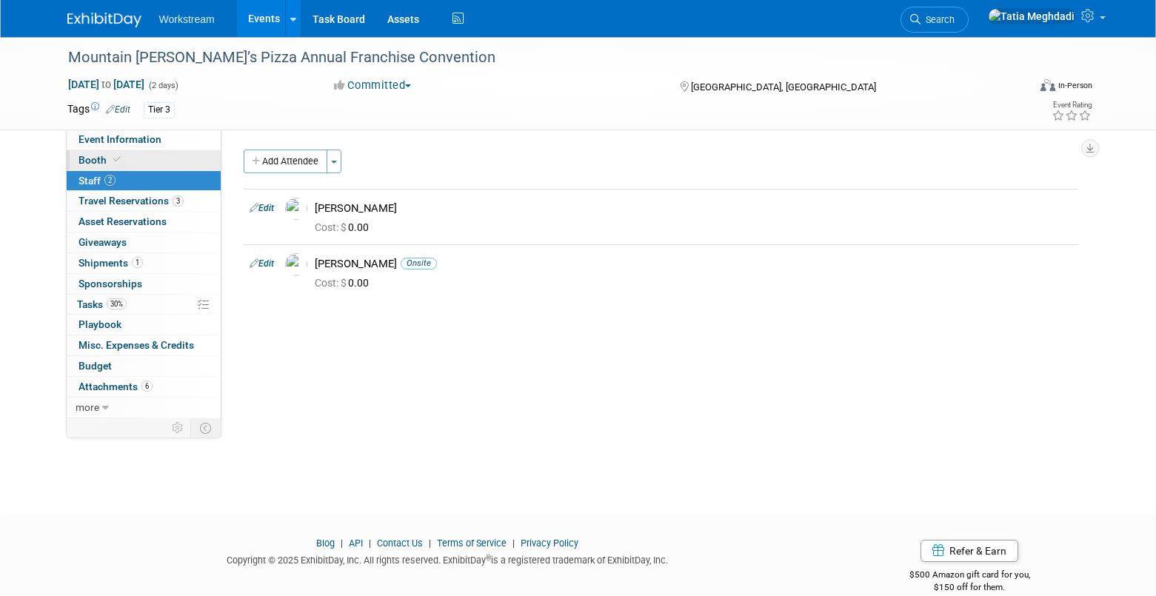
click at [98, 162] on span "Booth" at bounding box center [100, 160] width 45 height 12
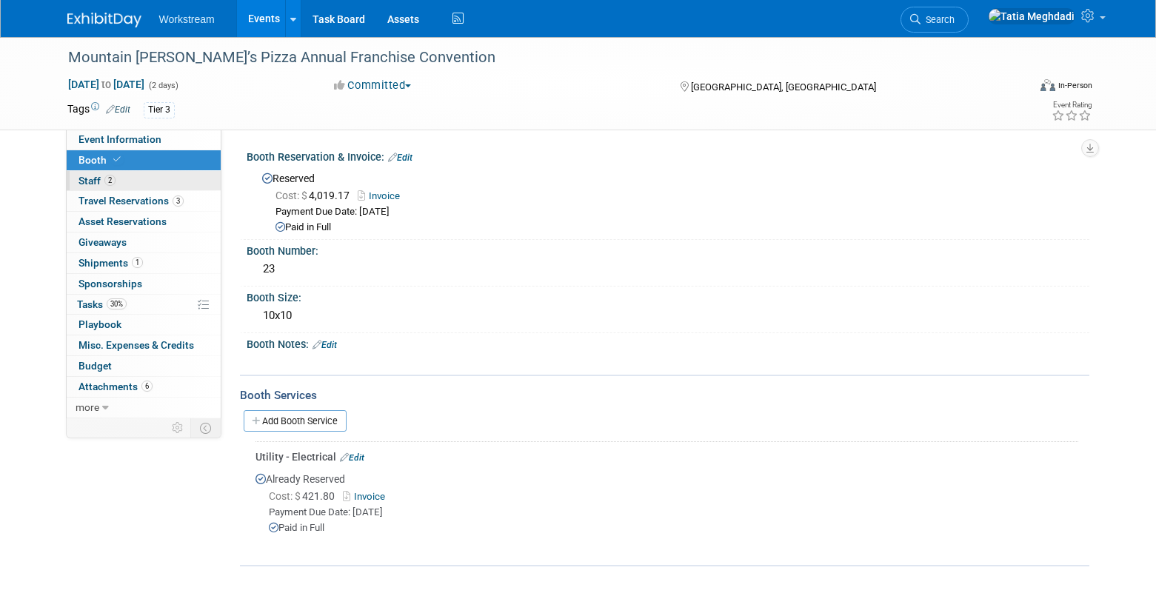
click at [91, 178] on span "Staff 2" at bounding box center [96, 181] width 37 height 12
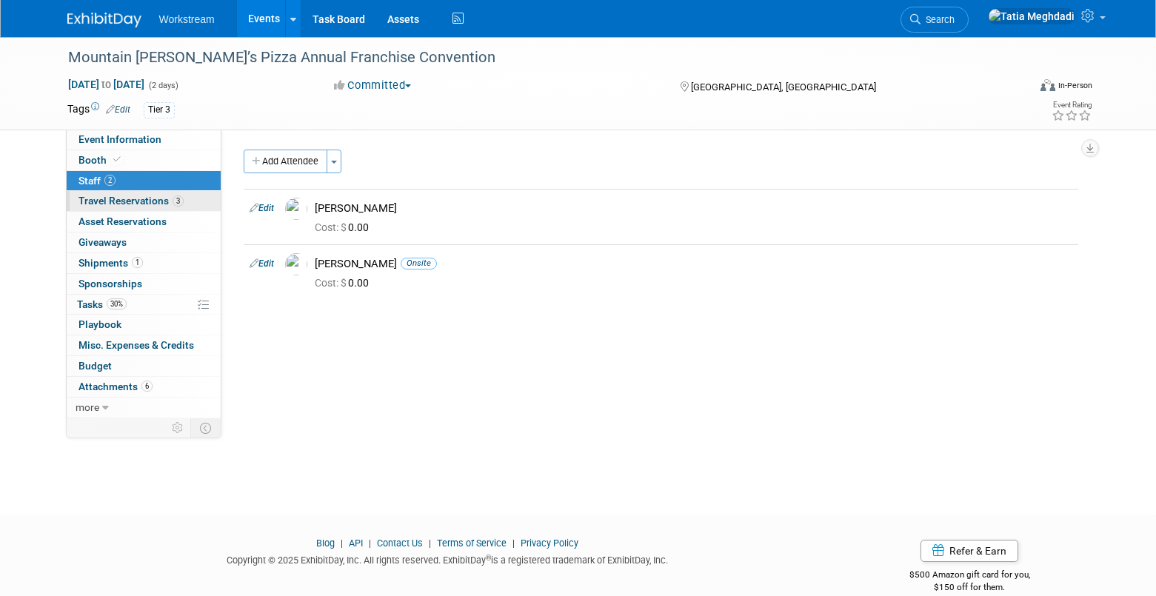
click at [98, 197] on span "Travel Reservations 3" at bounding box center [130, 201] width 105 height 12
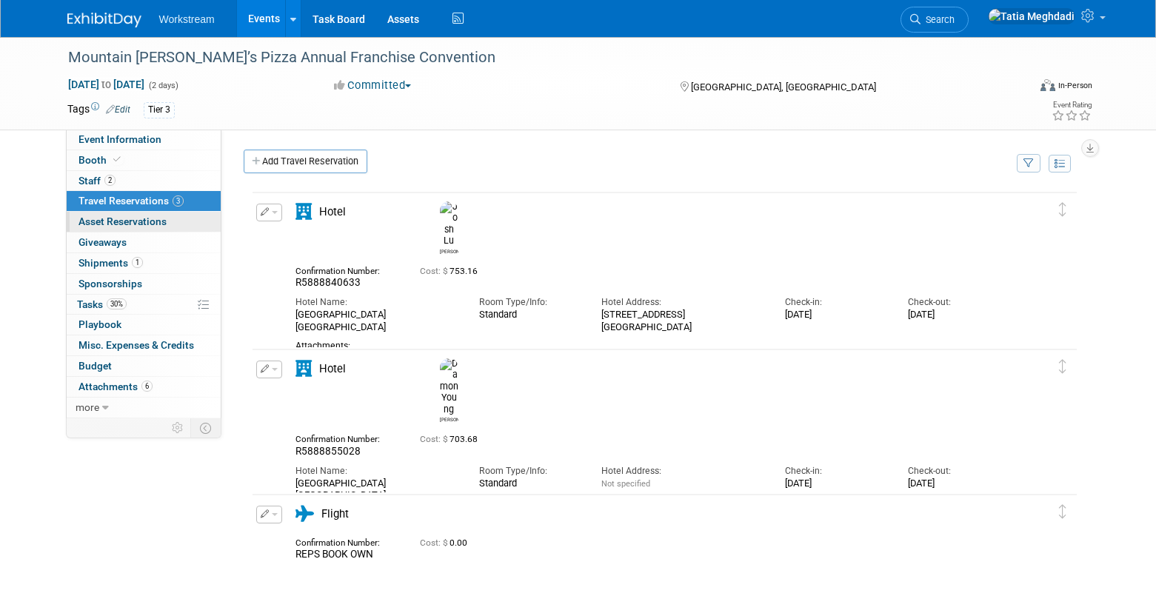
click at [103, 221] on span "Asset Reservations 0" at bounding box center [122, 222] width 88 height 12
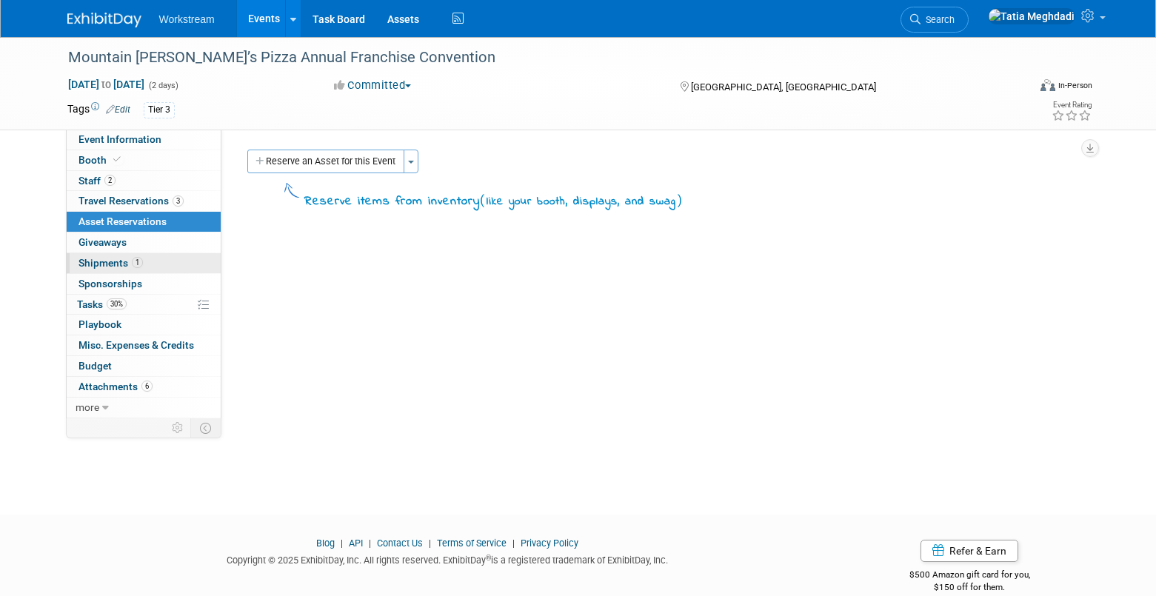
click at [108, 260] on span "Shipments 1" at bounding box center [110, 263] width 64 height 12
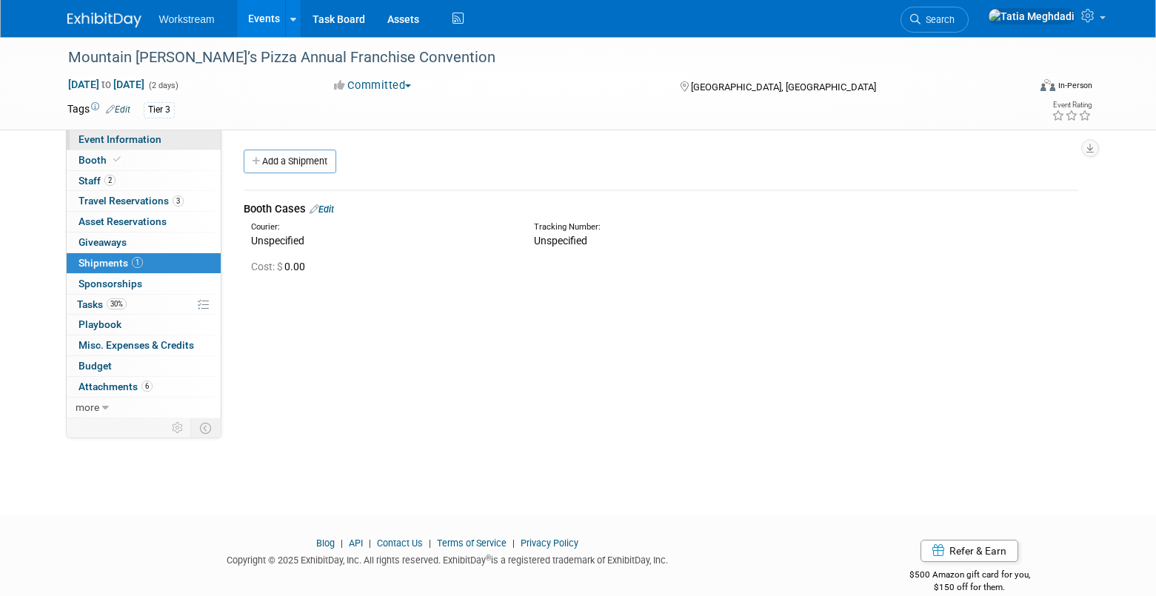
click at [90, 136] on span "Event Information" at bounding box center [119, 139] width 83 height 12
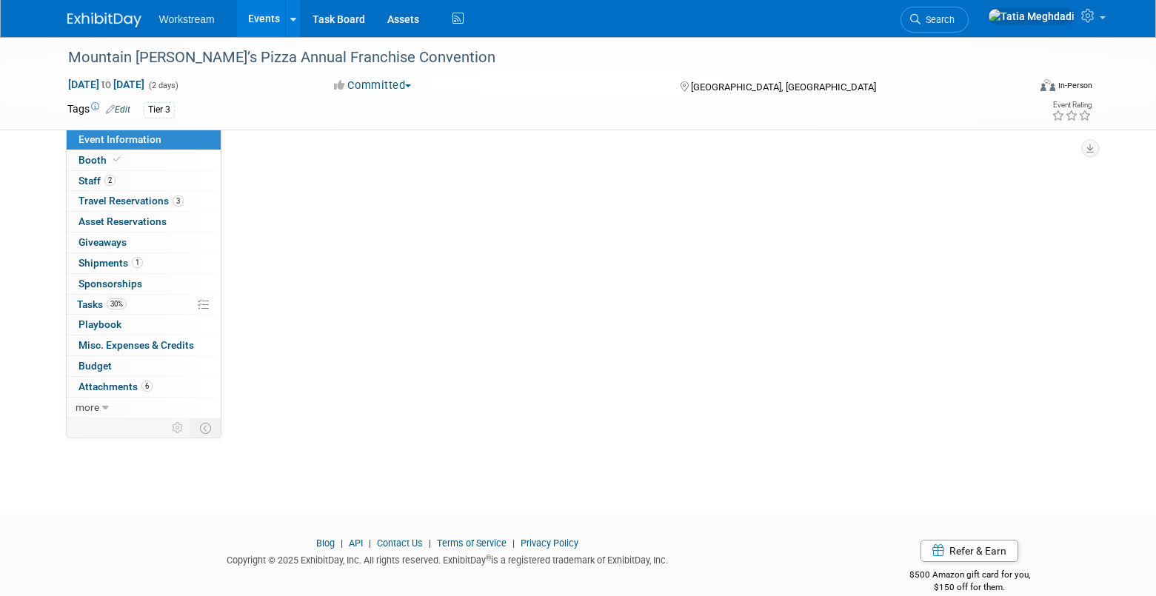
select select "Franchise"
select select "Restaurant"
select select "No"
select select "[PERSON_NAME]"
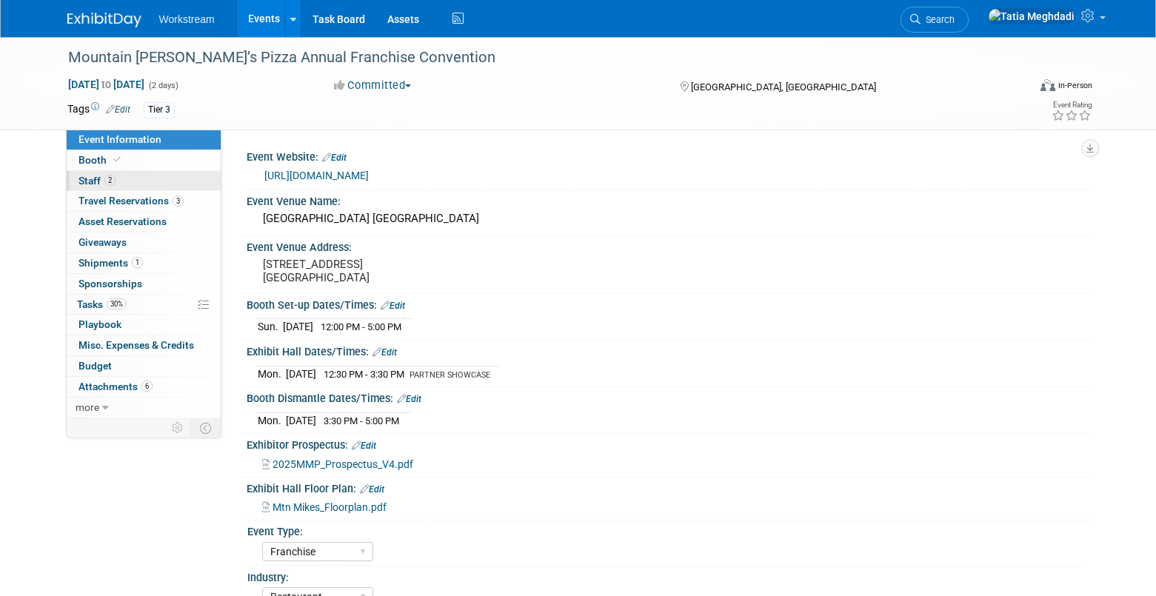
click at [89, 181] on span "Staff 2" at bounding box center [96, 181] width 37 height 12
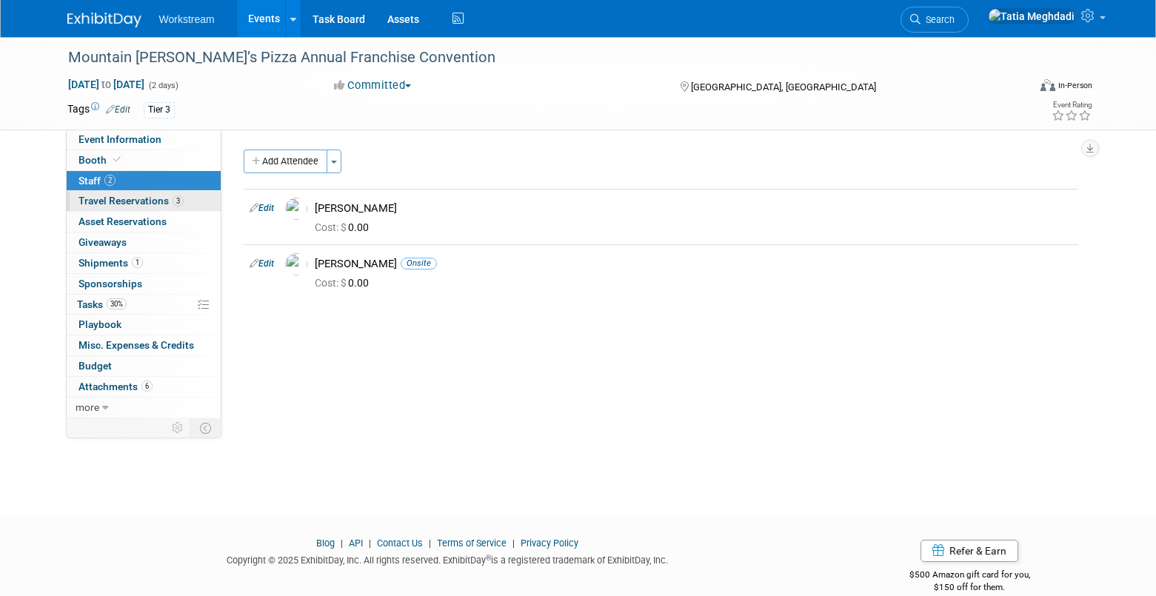
click at [94, 196] on span "Travel Reservations 3" at bounding box center [130, 201] width 105 height 12
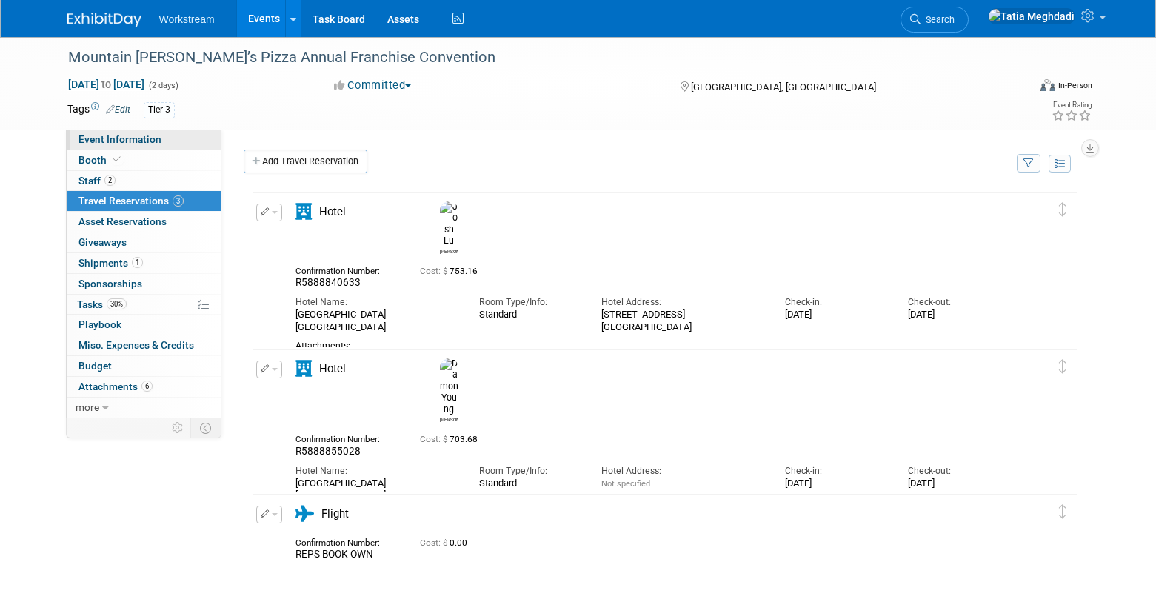
click at [95, 138] on span "Event Information" at bounding box center [119, 139] width 83 height 12
select select "Franchise"
select select "Restaurant"
select select "No"
select select "Tatia Meghdadi"
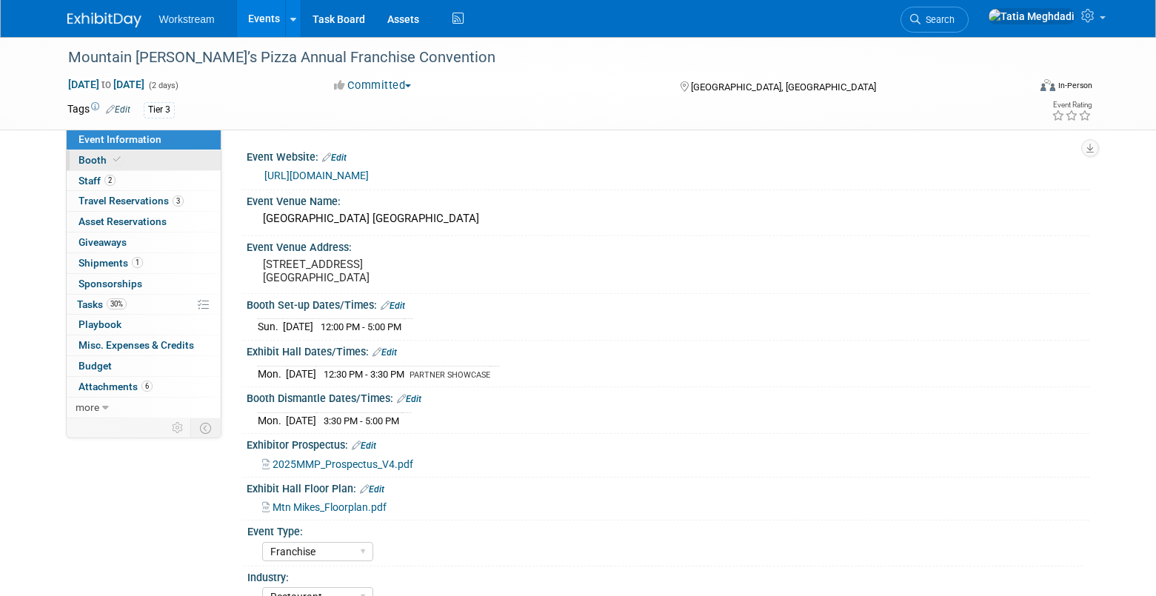
click at [83, 161] on span "Booth" at bounding box center [100, 160] width 45 height 12
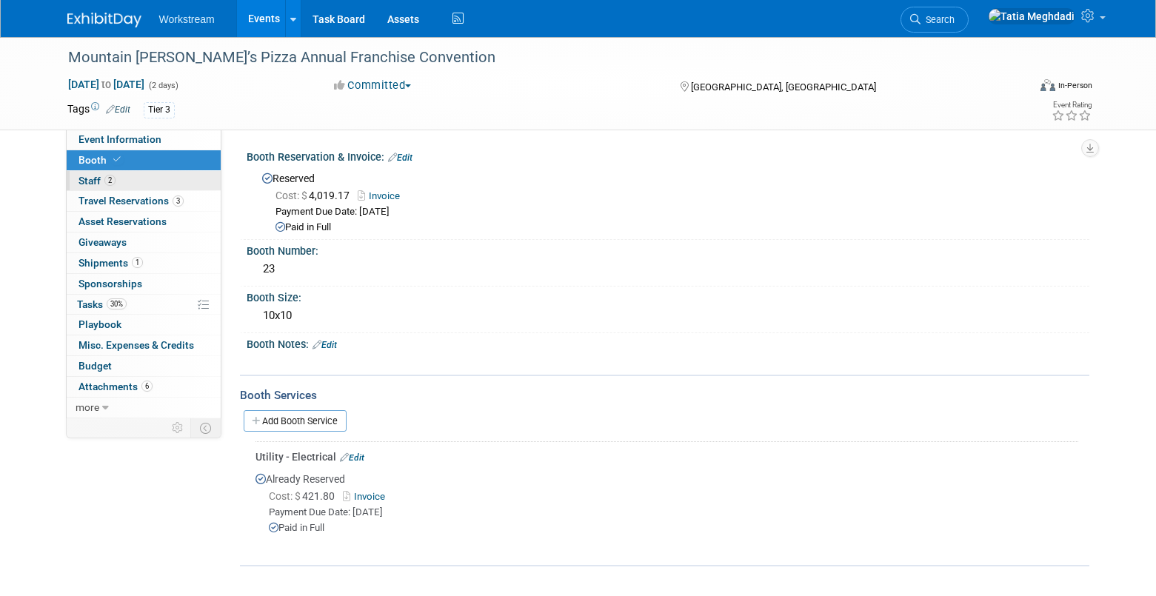
click at [86, 181] on span "Staff 2" at bounding box center [96, 181] width 37 height 12
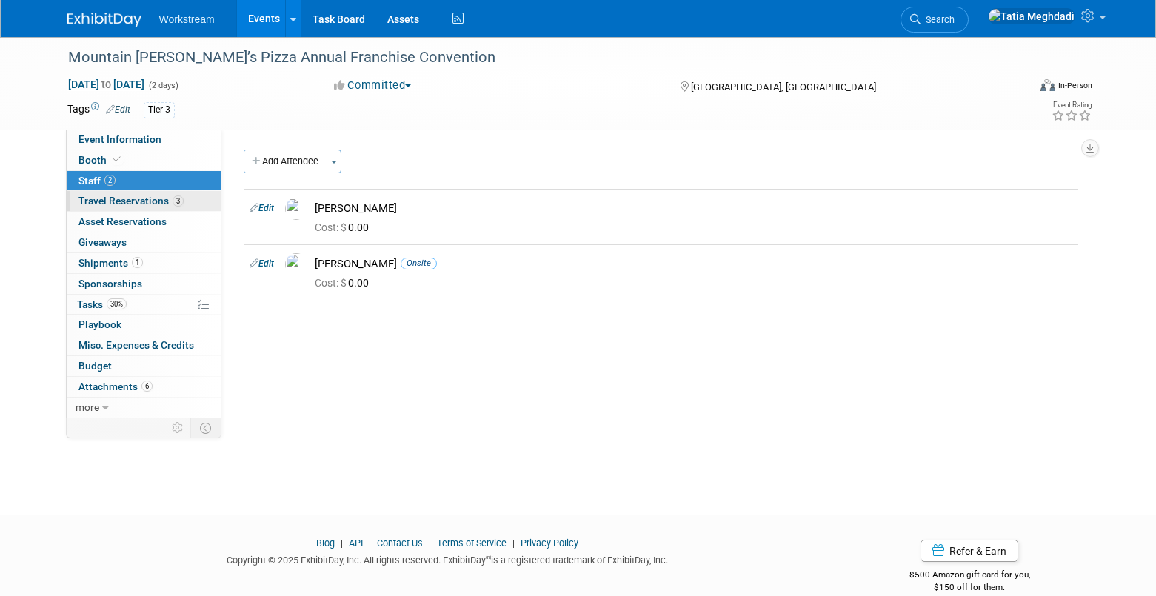
click at [91, 204] on span "Travel Reservations 3" at bounding box center [130, 201] width 105 height 12
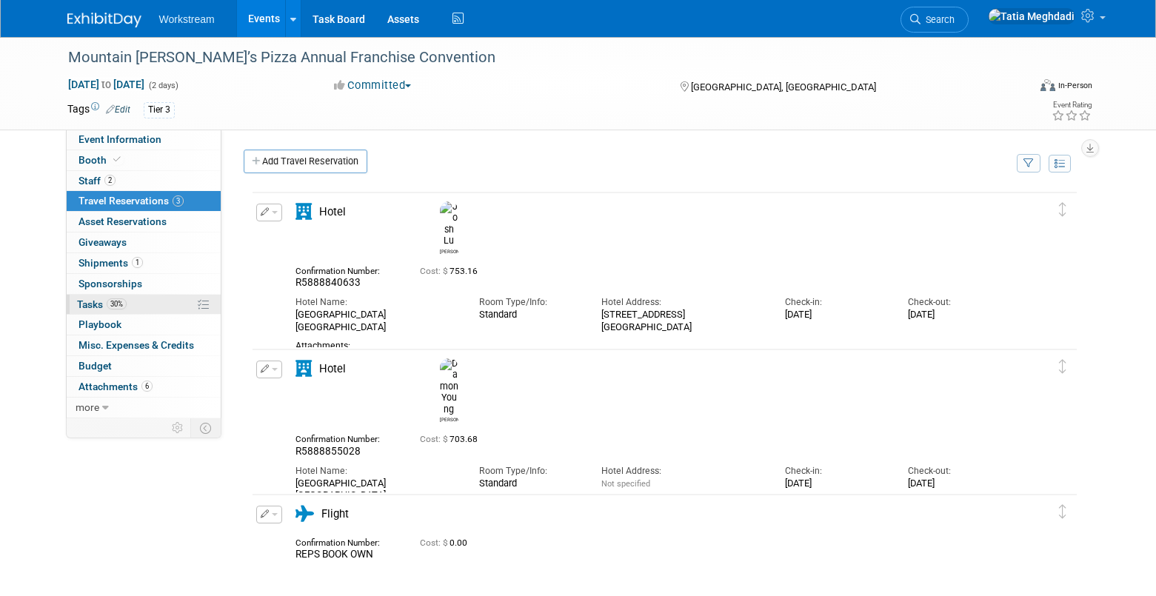
click at [95, 301] on span "Tasks 30%" at bounding box center [102, 304] width 50 height 12
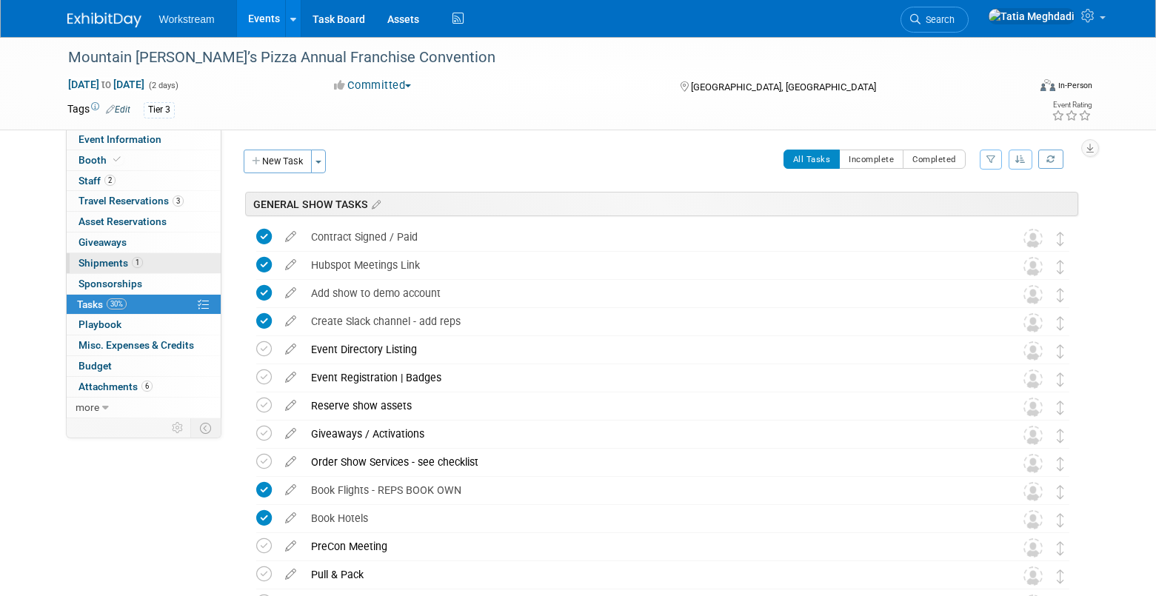
click at [100, 260] on span "Shipments 1" at bounding box center [110, 263] width 64 height 12
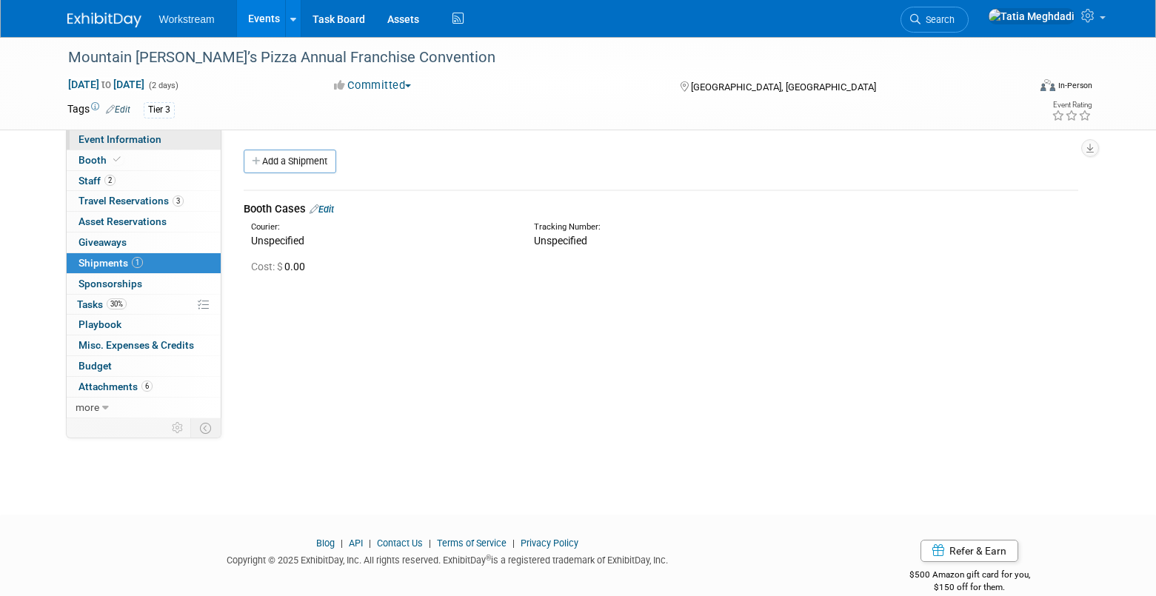
click at [105, 142] on span "Event Information" at bounding box center [119, 139] width 83 height 12
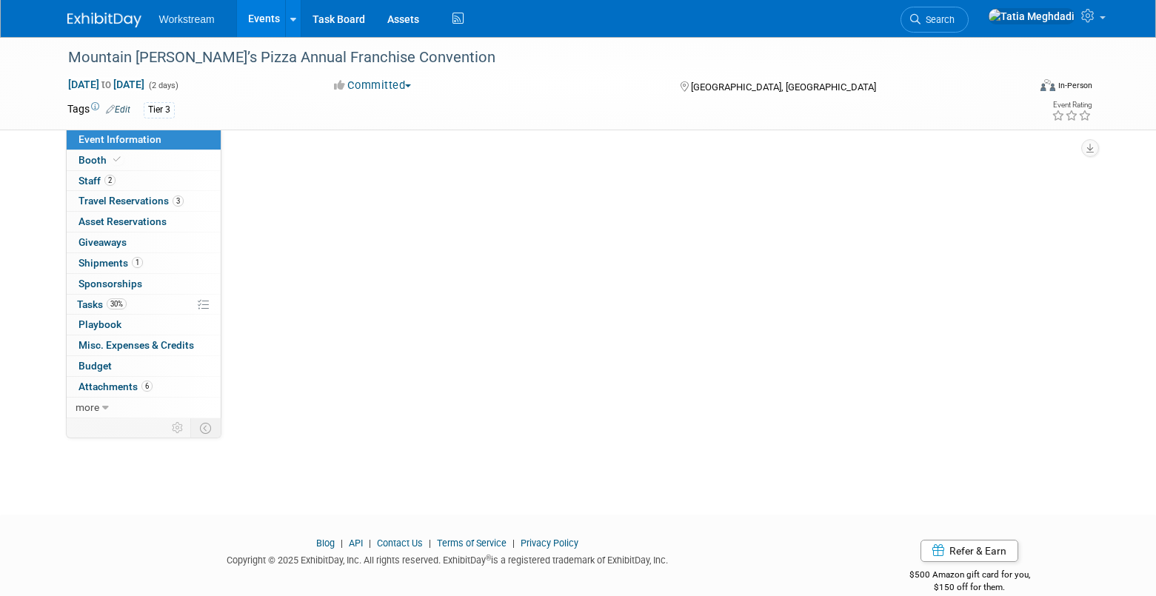
select select "Franchise"
select select "Restaurant"
select select "No"
select select "[PERSON_NAME]"
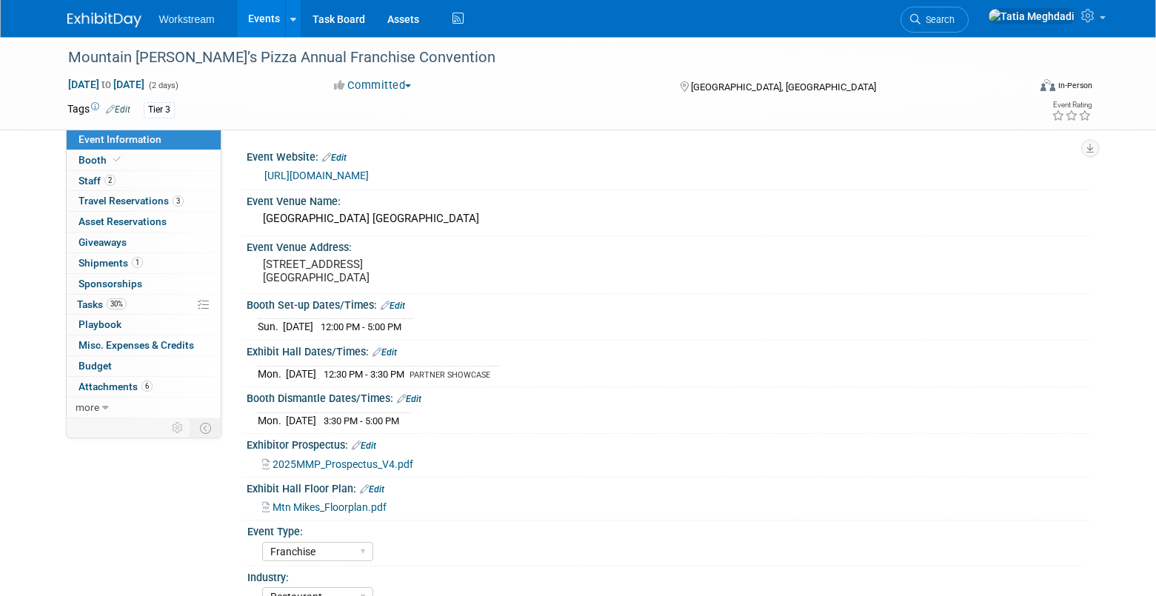
click at [369, 178] on link "https://na.eventscloud.com/website/85465/welcome/" at bounding box center [316, 176] width 104 height 12
click at [397, 353] on link "Edit" at bounding box center [385, 352] width 24 height 10
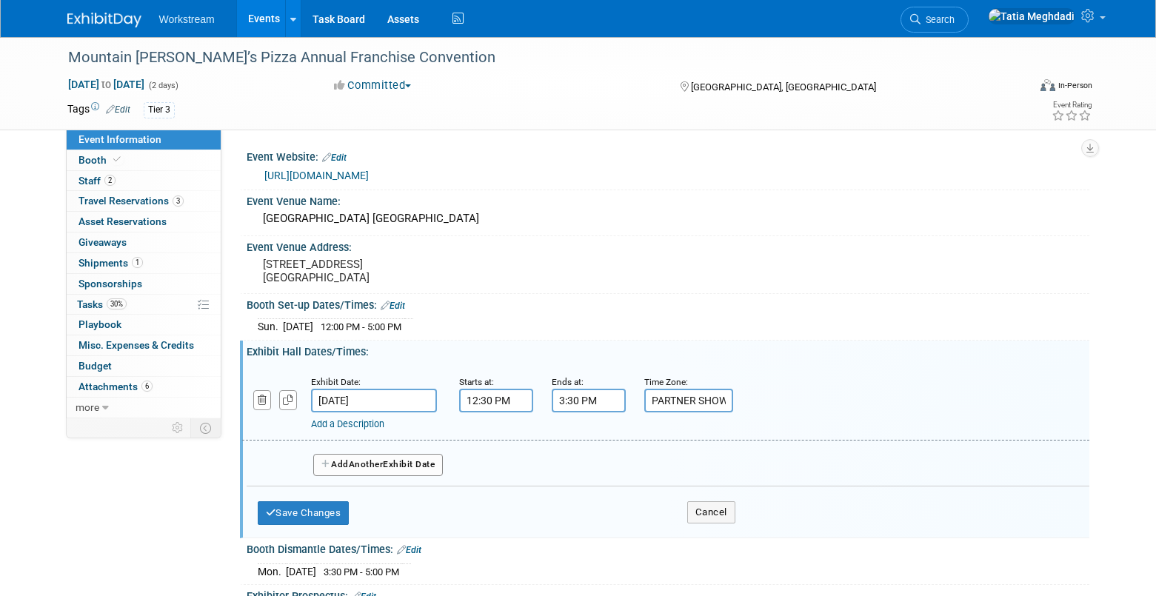
click at [350, 467] on button "Add Another Exhibit Date" at bounding box center [378, 465] width 130 height 22
select select "9"
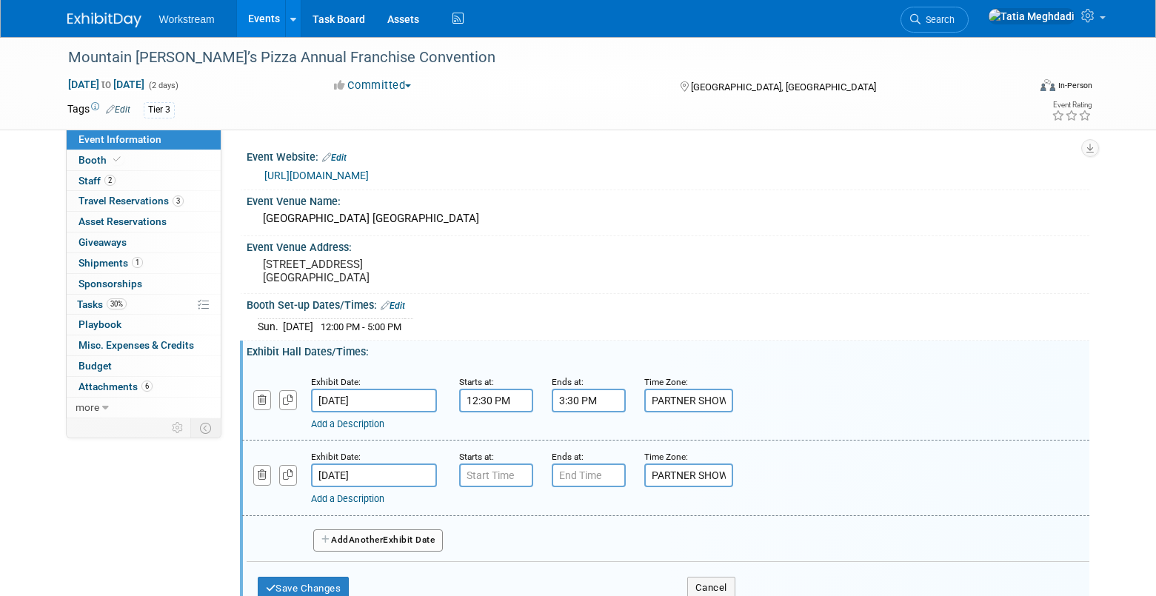
click at [373, 472] on input "[DATE]" at bounding box center [374, 476] width 126 height 24
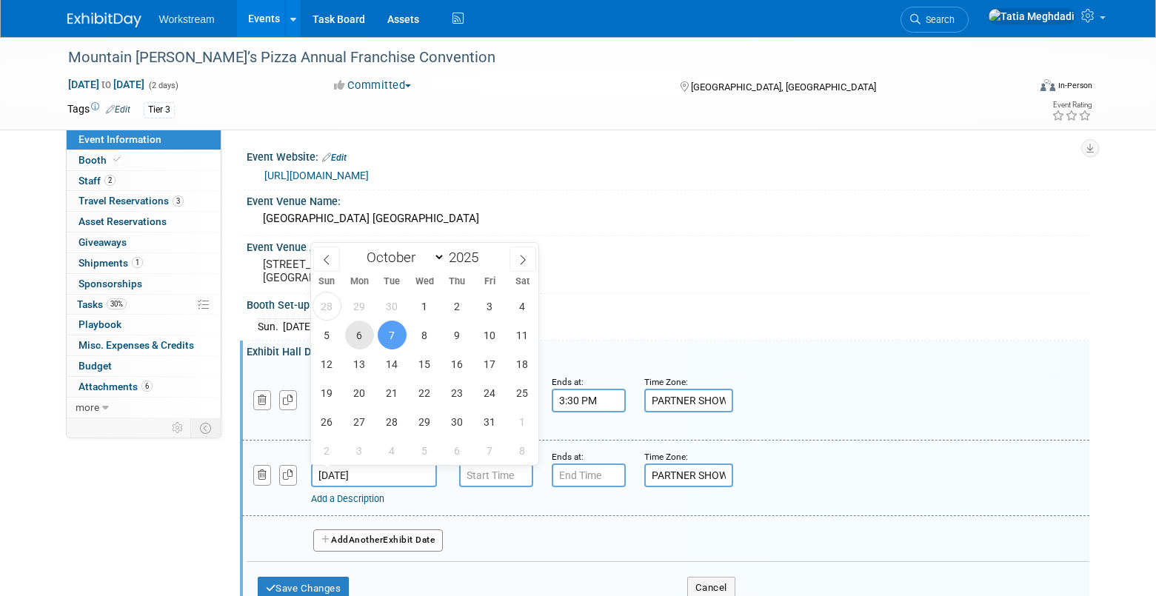
click at [358, 338] on span "6" at bounding box center [359, 335] width 29 height 29
type input "Oct 6, 2025"
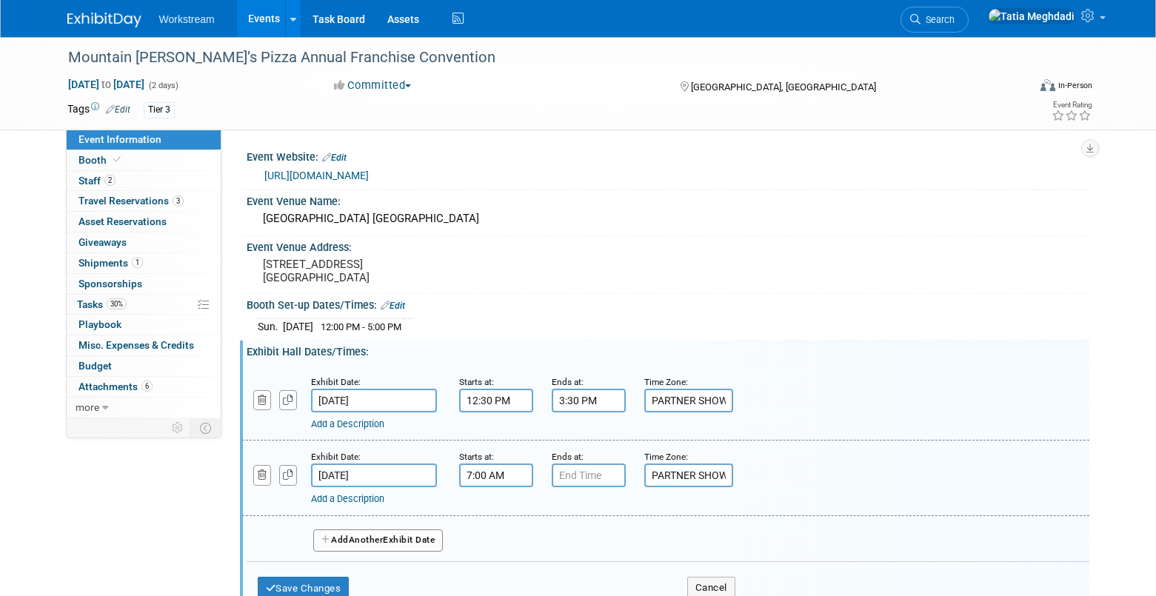
click at [508, 478] on input "7:00 AM" at bounding box center [496, 476] width 74 height 24
click at [491, 575] on span at bounding box center [494, 577] width 26 height 26
click at [634, 541] on button "AM" at bounding box center [622, 543] width 27 height 25
type input "6:00 PM"
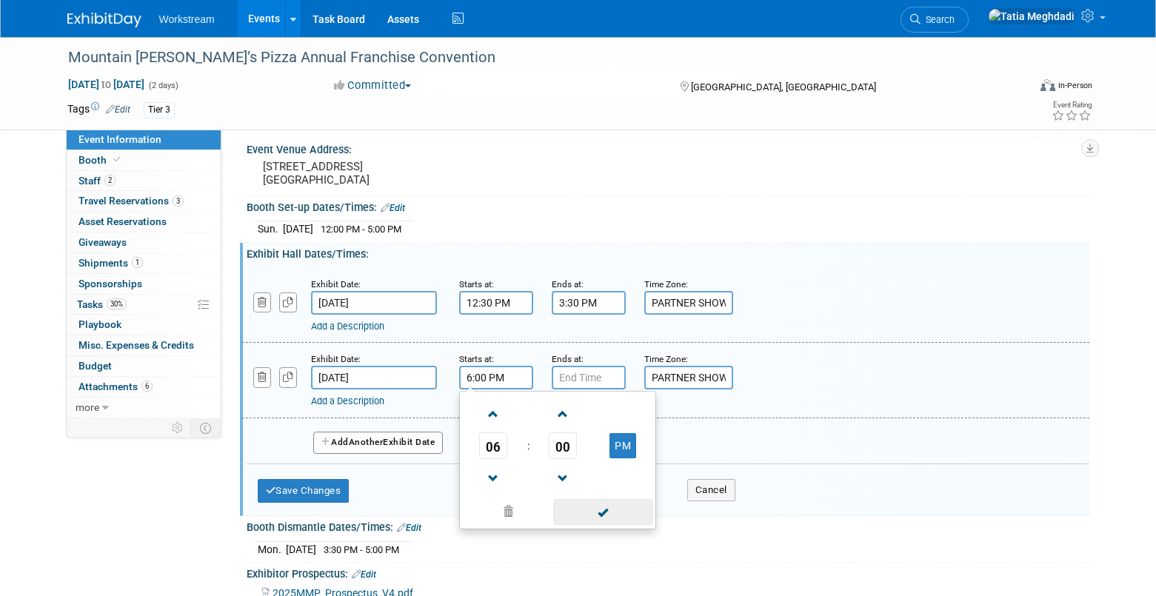
scroll to position [112, 0]
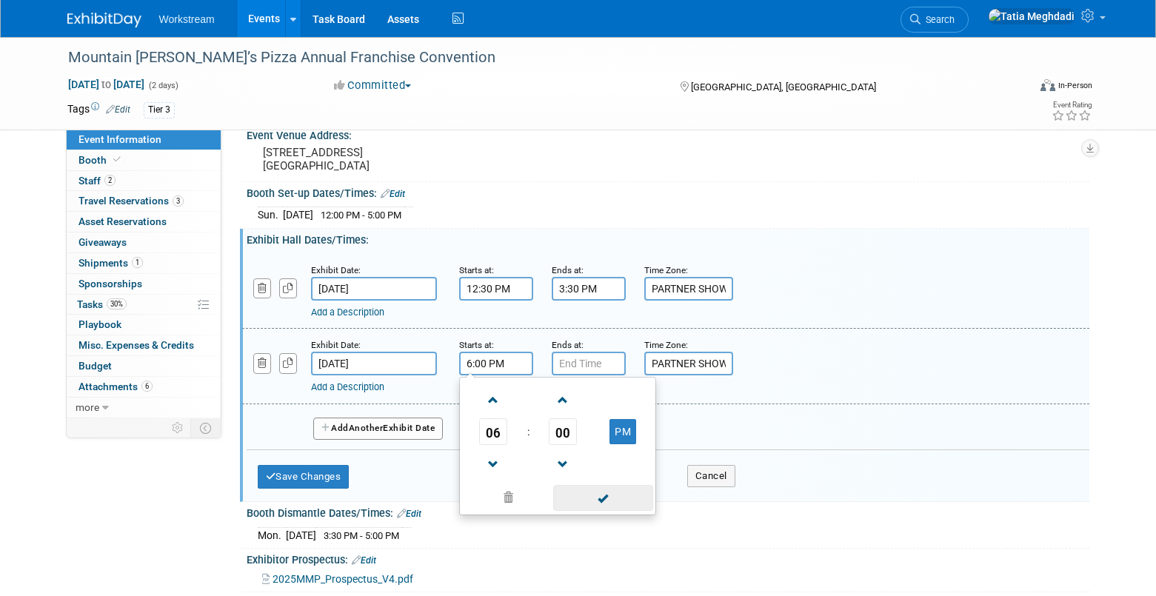
click at [594, 496] on span at bounding box center [603, 498] width 100 height 26
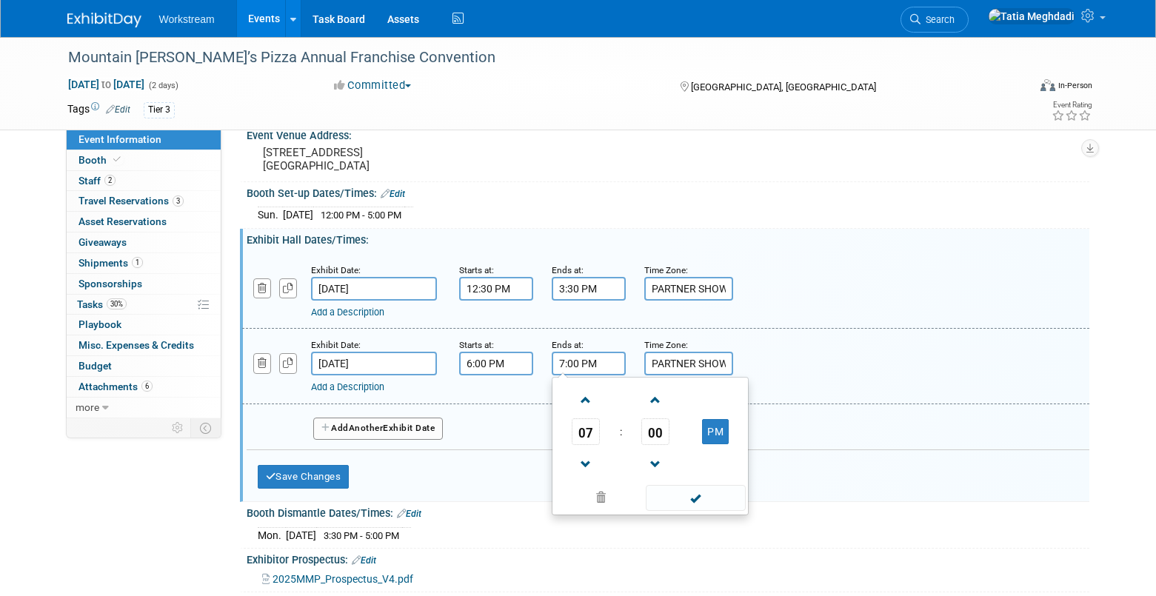
click at [578, 361] on input "7:00 PM" at bounding box center [589, 364] width 74 height 24
click at [591, 441] on span "07" at bounding box center [586, 431] width 28 height 27
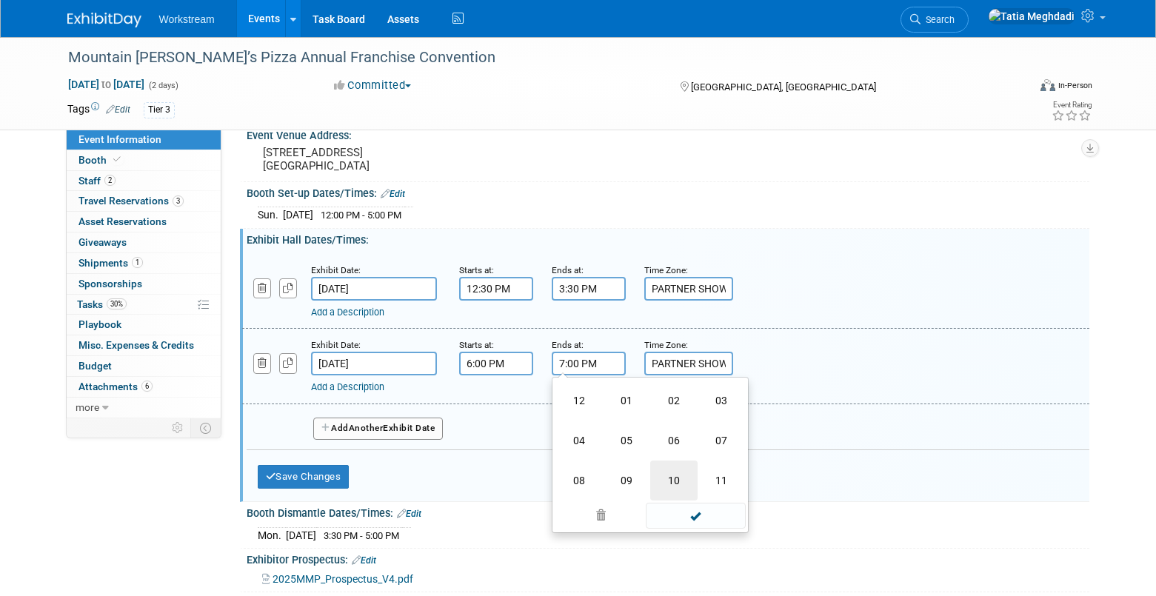
click at [677, 482] on td "10" at bounding box center [673, 481] width 47 height 40
type input "10:00 PM"
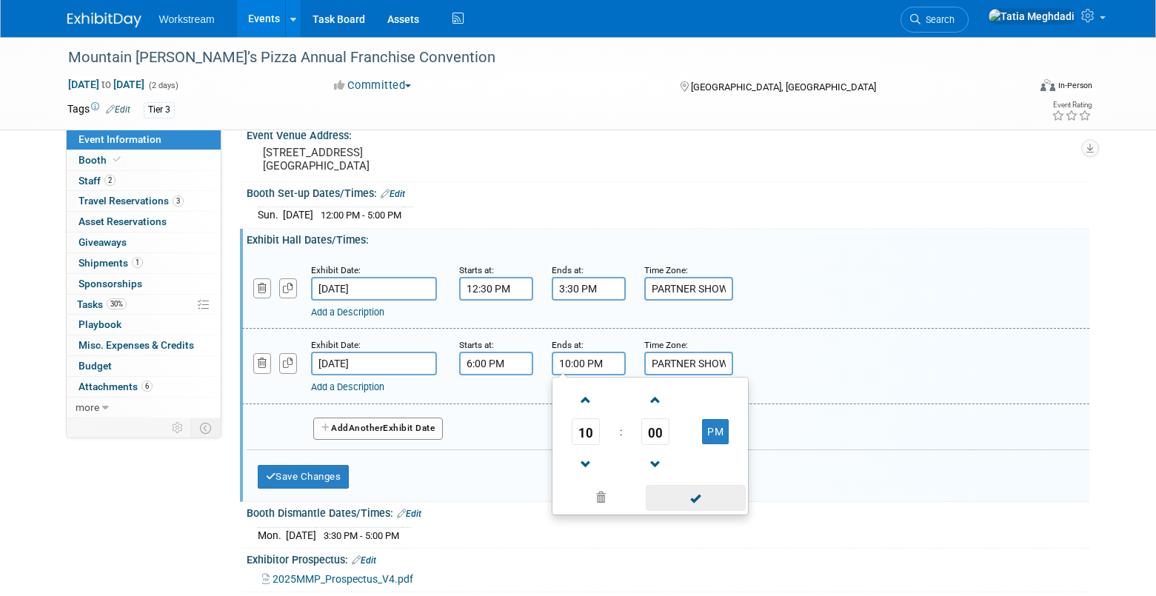
click at [691, 493] on span at bounding box center [696, 498] width 100 height 26
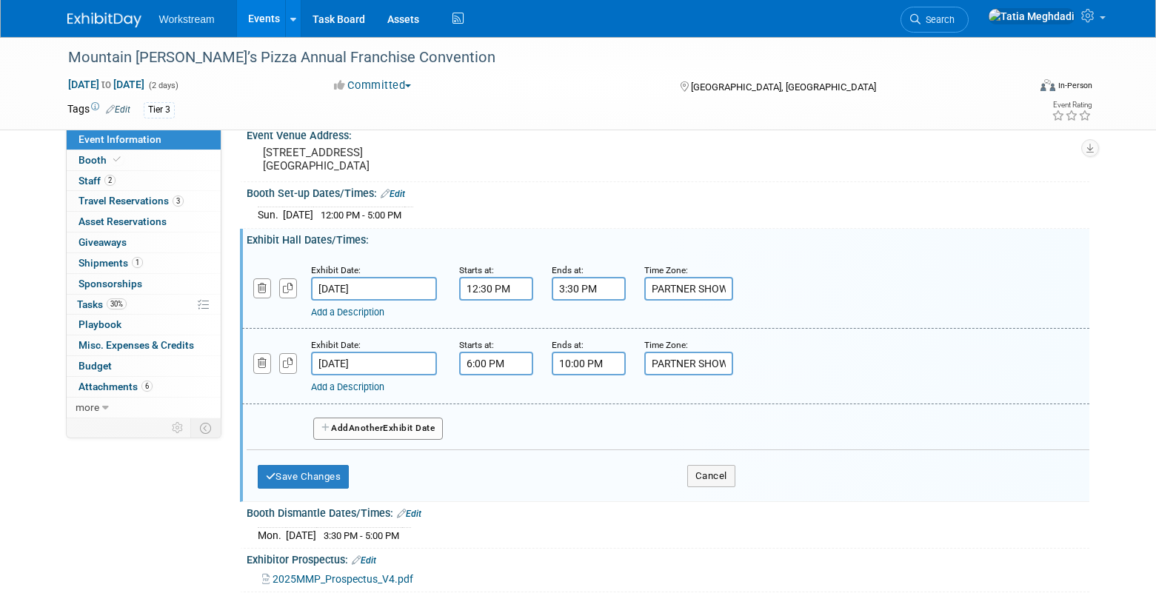
click at [672, 364] on input "PARTNER SHOWCASE" at bounding box center [688, 364] width 89 height 24
type input "c"
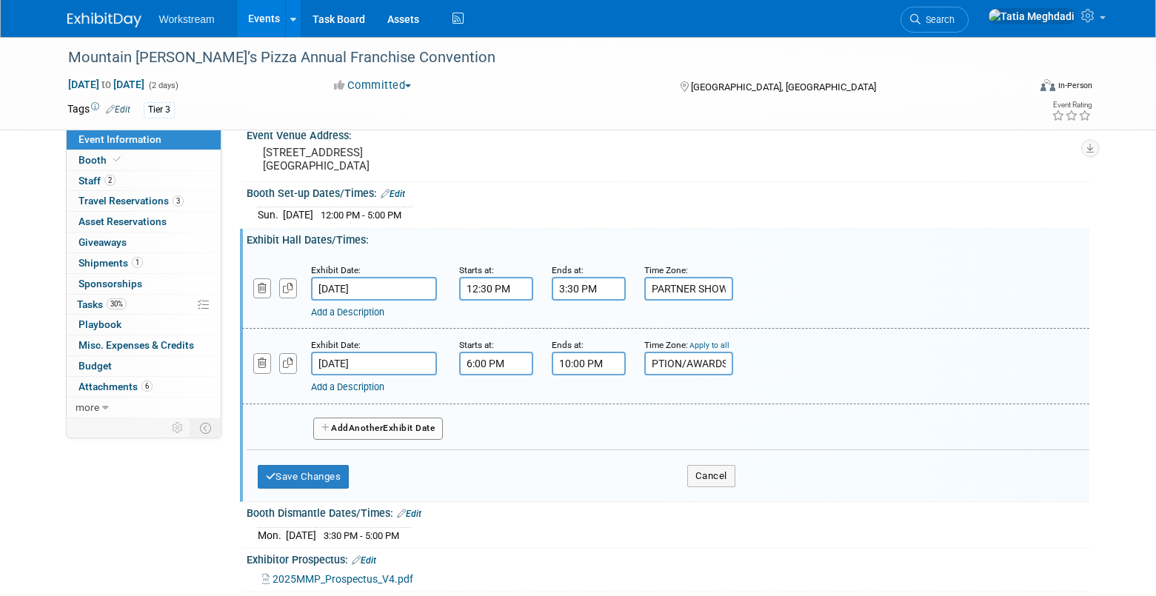
type input "RECEPTION/AWARDS"
click at [641, 426] on div "Add Another Exhibit Date" at bounding box center [668, 423] width 843 height 39
click at [306, 478] on button "Save Changes" at bounding box center [304, 477] width 92 height 24
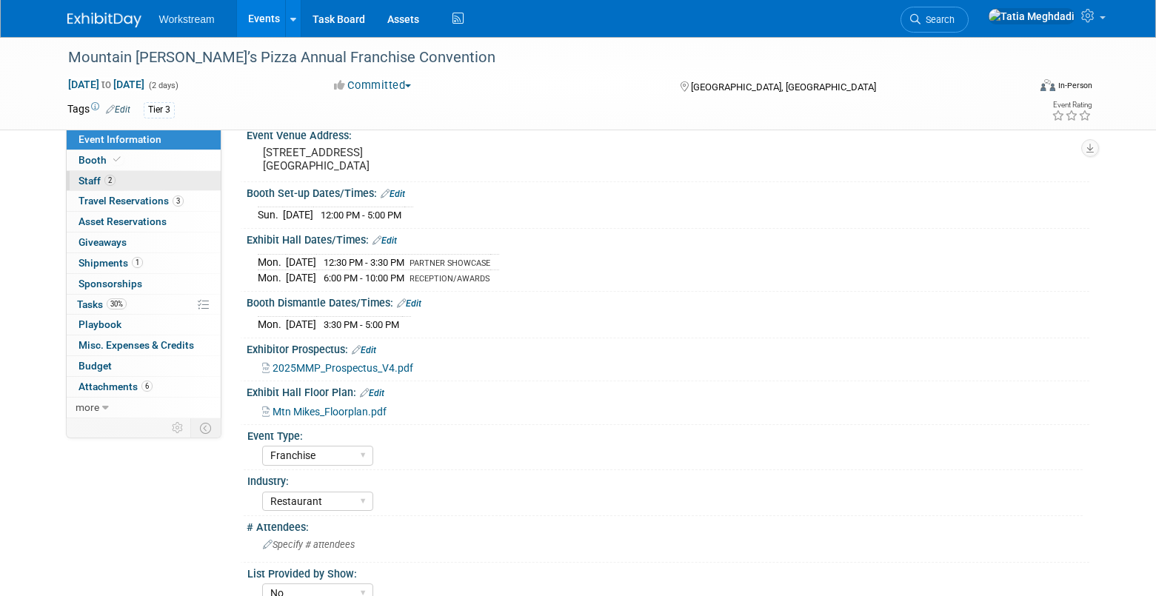
click at [85, 180] on span "Staff 2" at bounding box center [96, 181] width 37 height 12
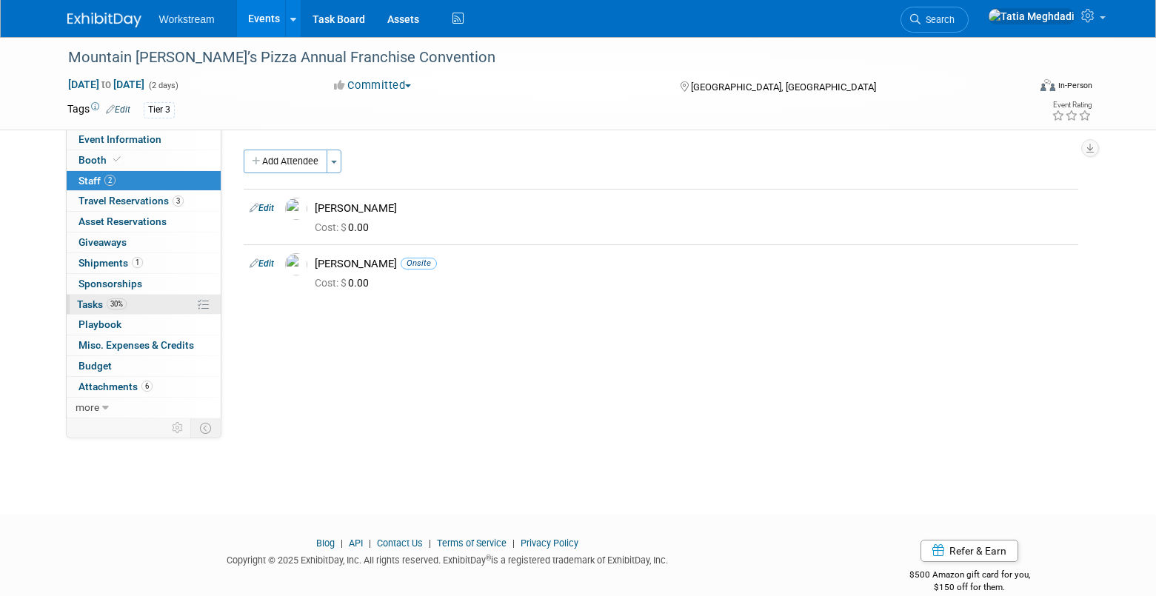
click at [96, 302] on span "Tasks 30%" at bounding box center [102, 304] width 50 height 12
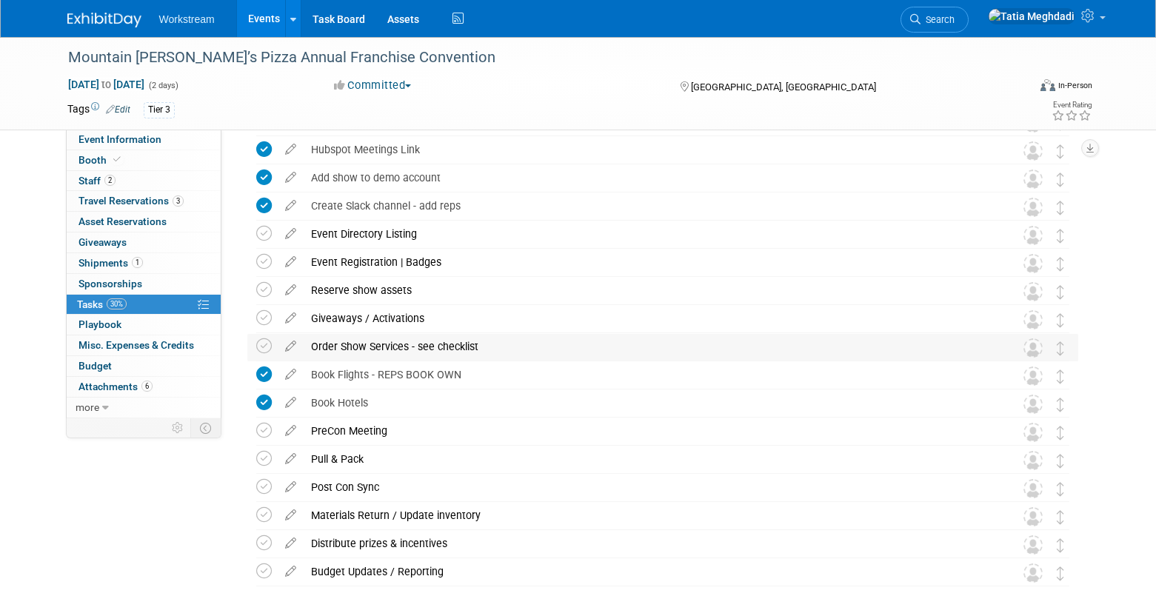
scroll to position [136, 0]
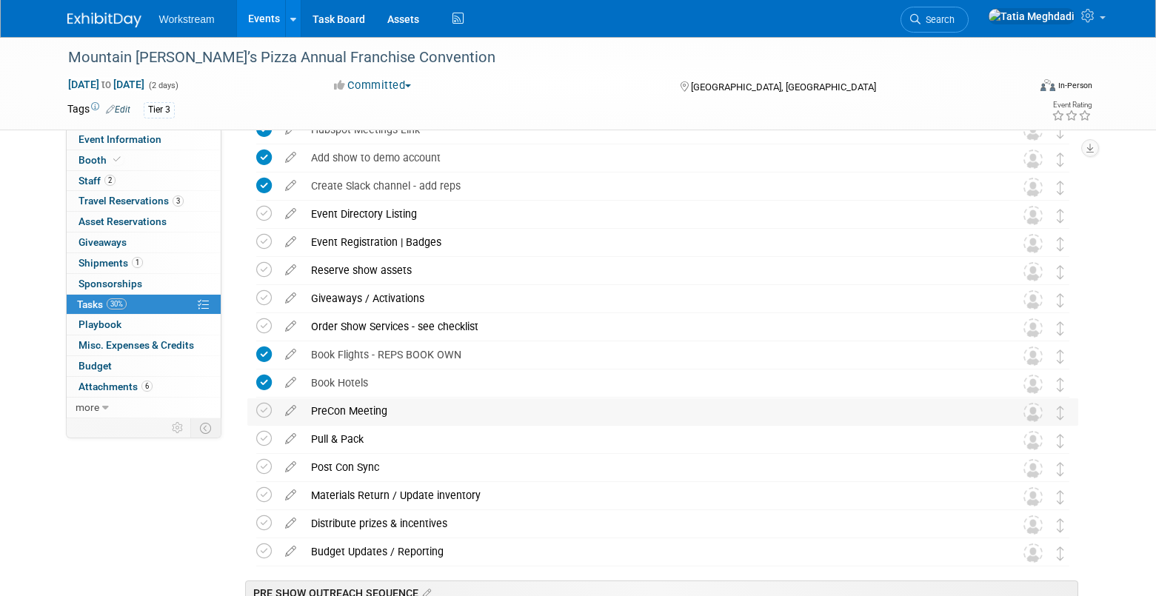
click at [325, 416] on div "PreCon Meeting" at bounding box center [649, 410] width 690 height 25
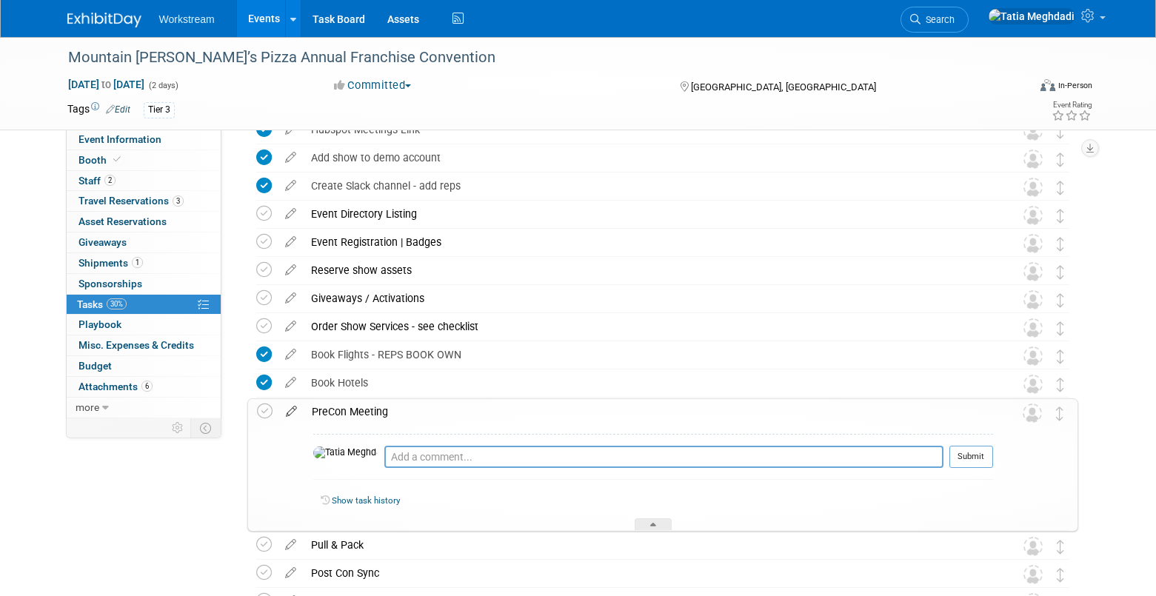
click at [286, 411] on icon at bounding box center [291, 408] width 26 height 19
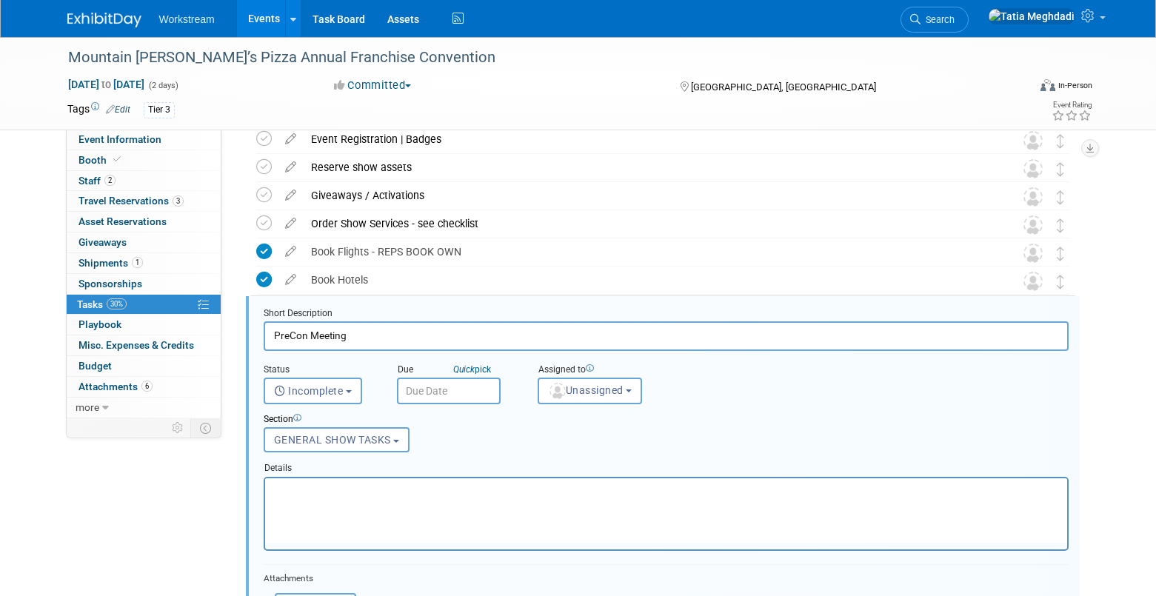
scroll to position [318, 0]
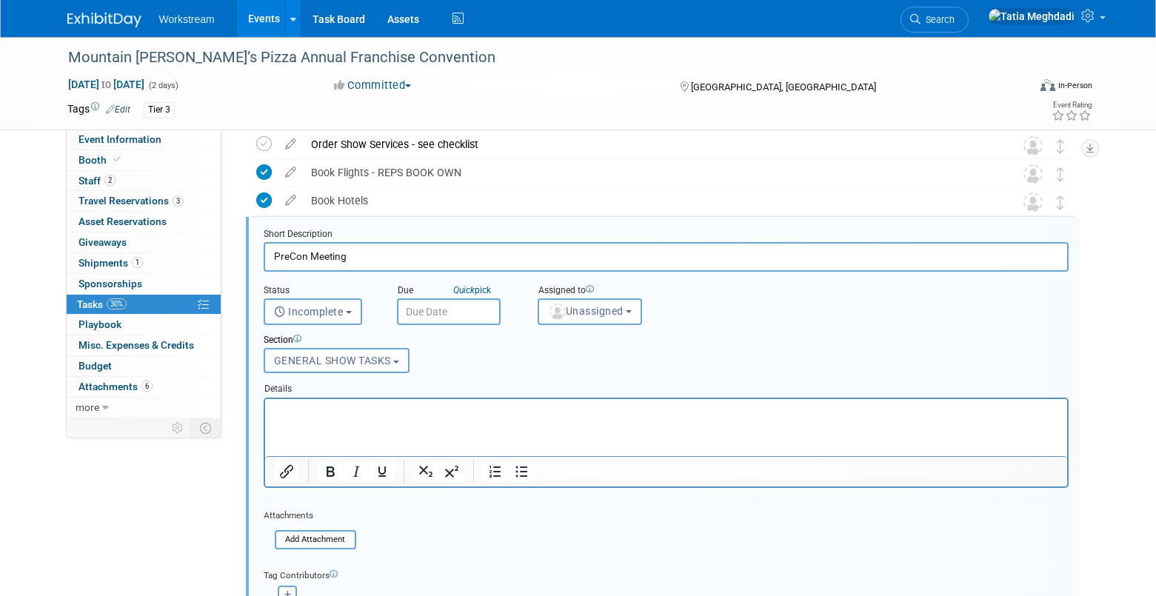
click at [429, 311] on input "text" at bounding box center [449, 311] width 104 height 27
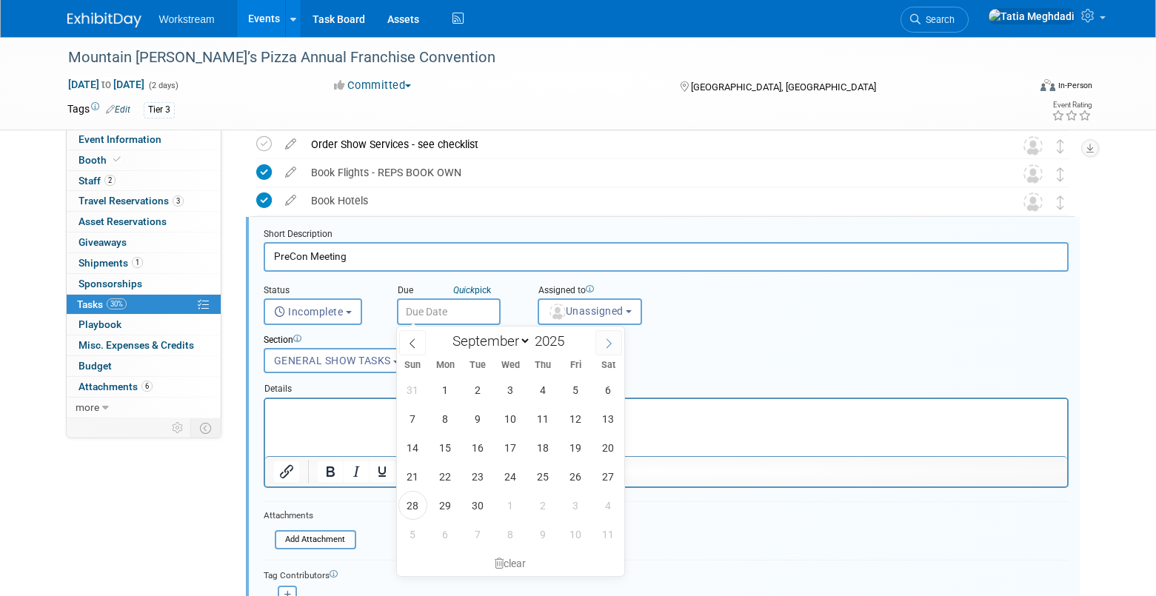
click at [605, 343] on icon at bounding box center [609, 343] width 10 height 10
select select "9"
click at [506, 394] on span "1" at bounding box center [510, 389] width 29 height 29
type input "Oct 1, 2025"
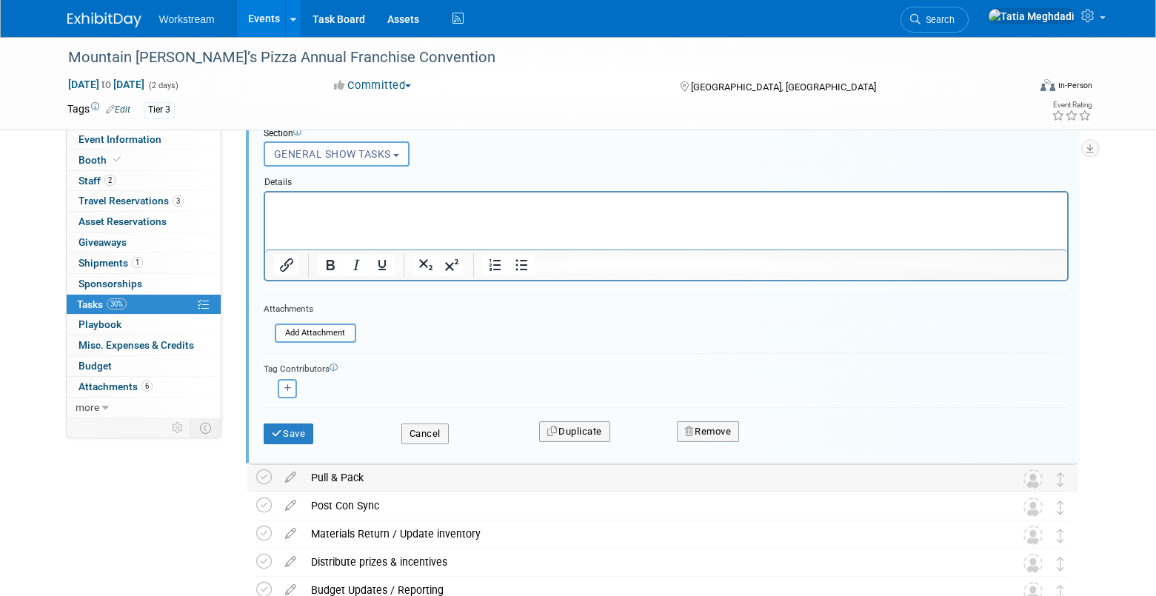
scroll to position [523, 0]
click at [295, 435] on button "Save" at bounding box center [289, 435] width 50 height 21
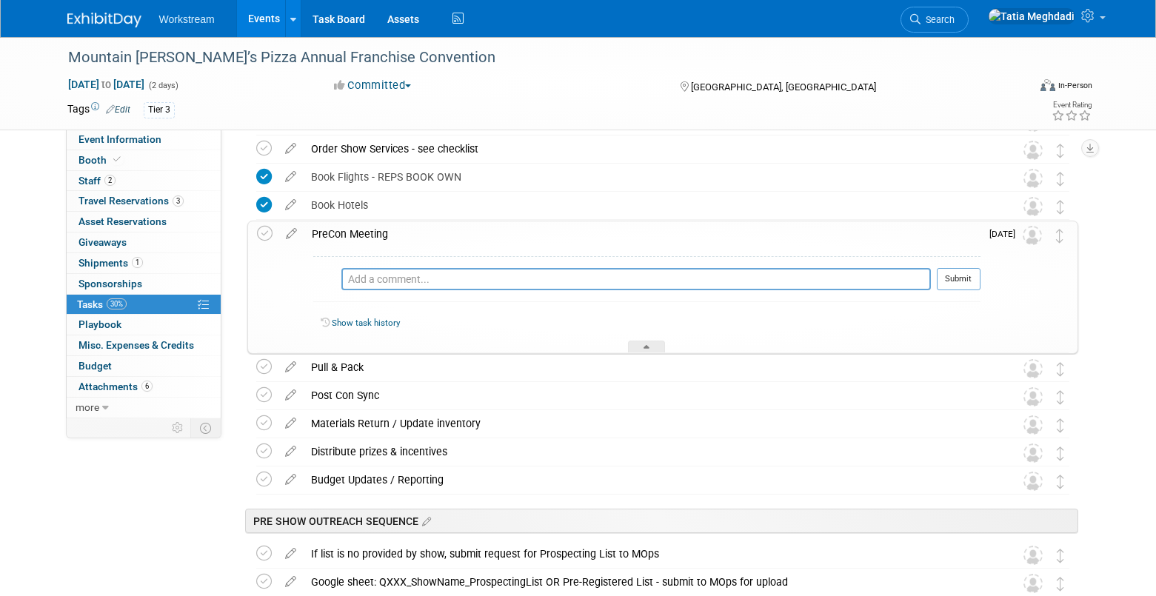
scroll to position [298, 0]
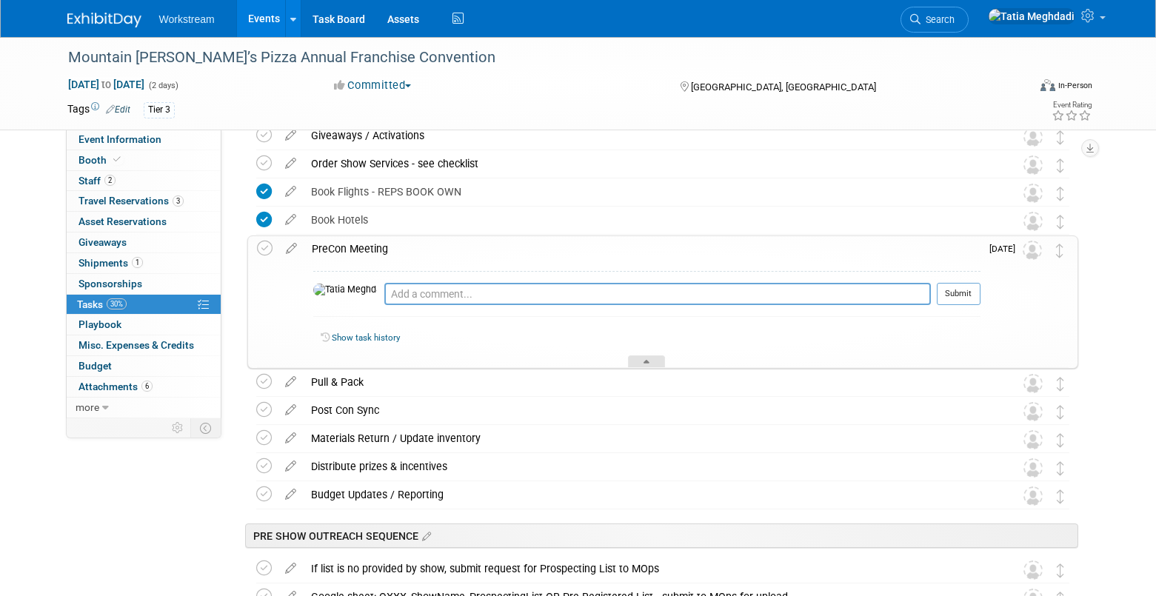
click at [653, 357] on div at bounding box center [646, 361] width 37 height 13
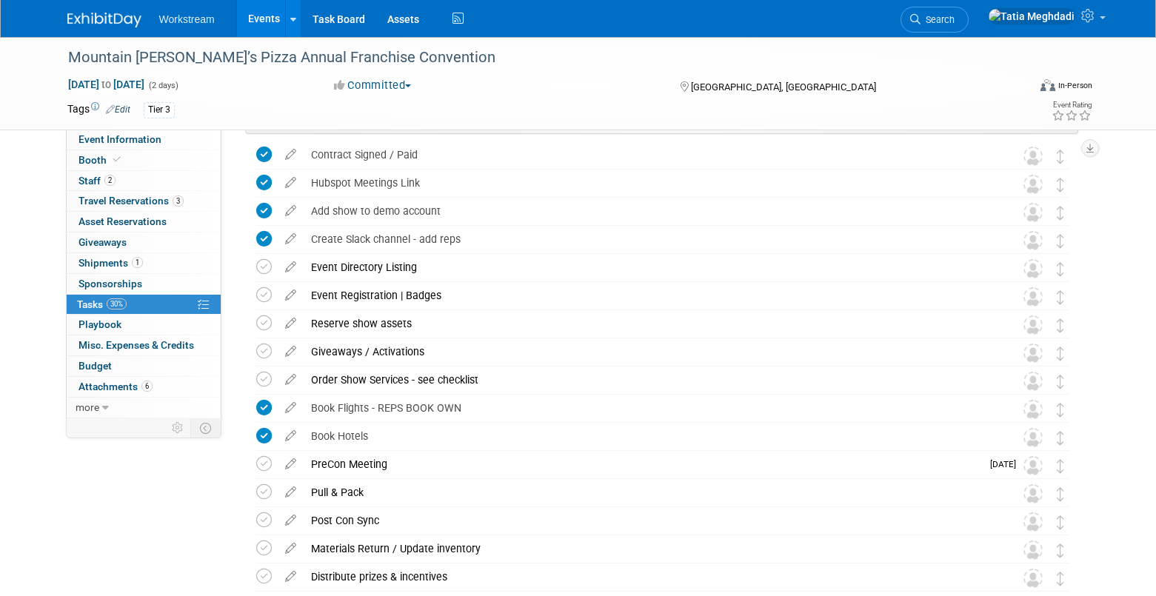
scroll to position [85, 0]
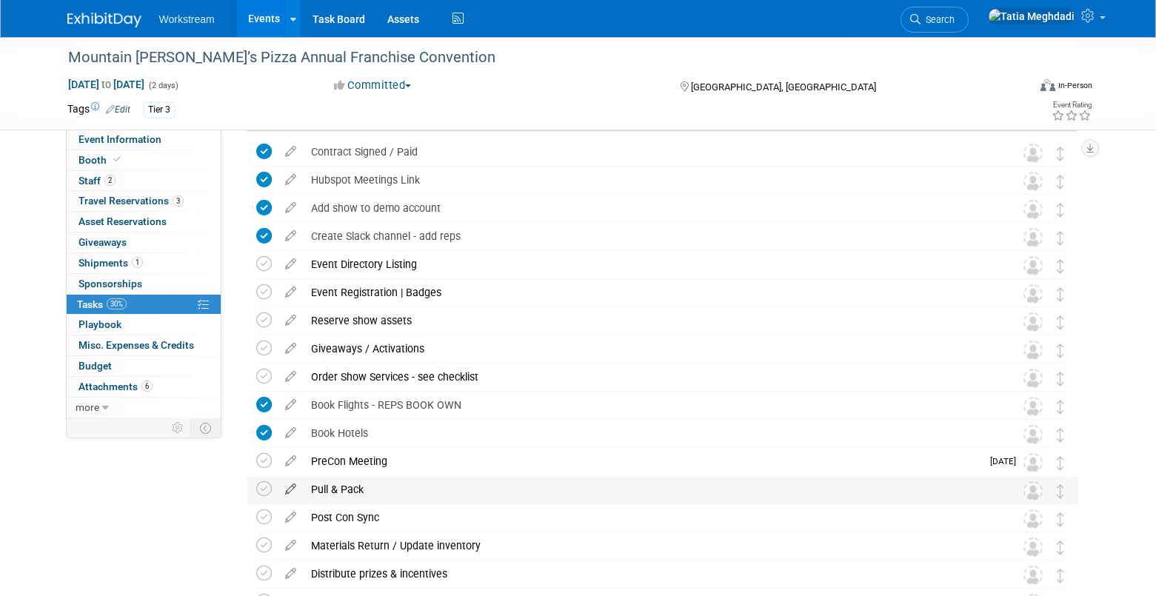
click at [290, 488] on icon at bounding box center [291, 486] width 26 height 19
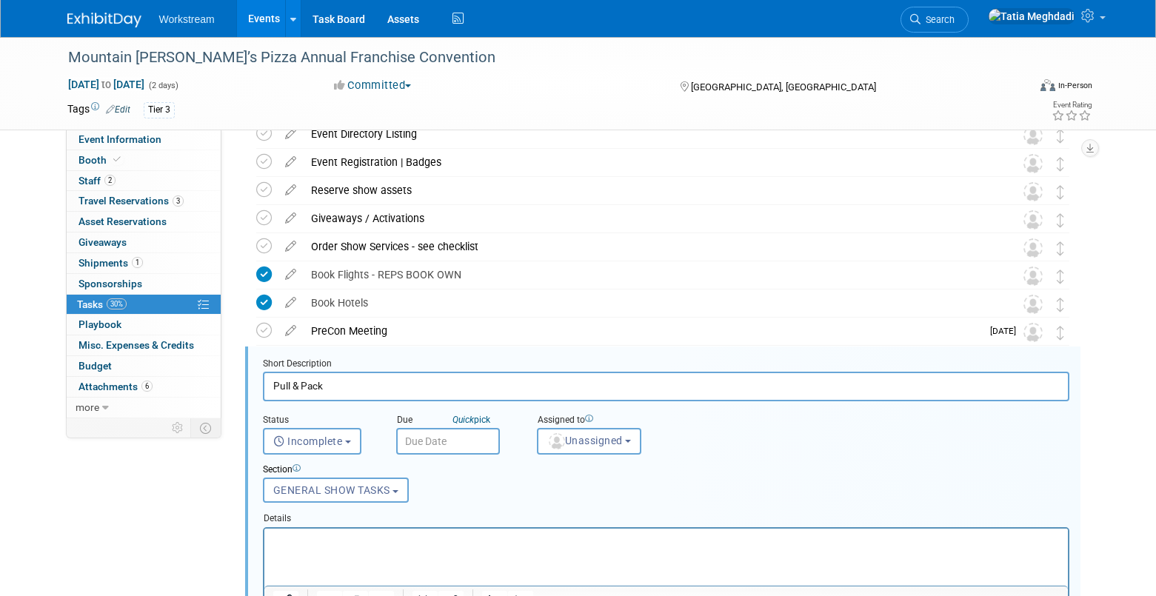
scroll to position [345, 0]
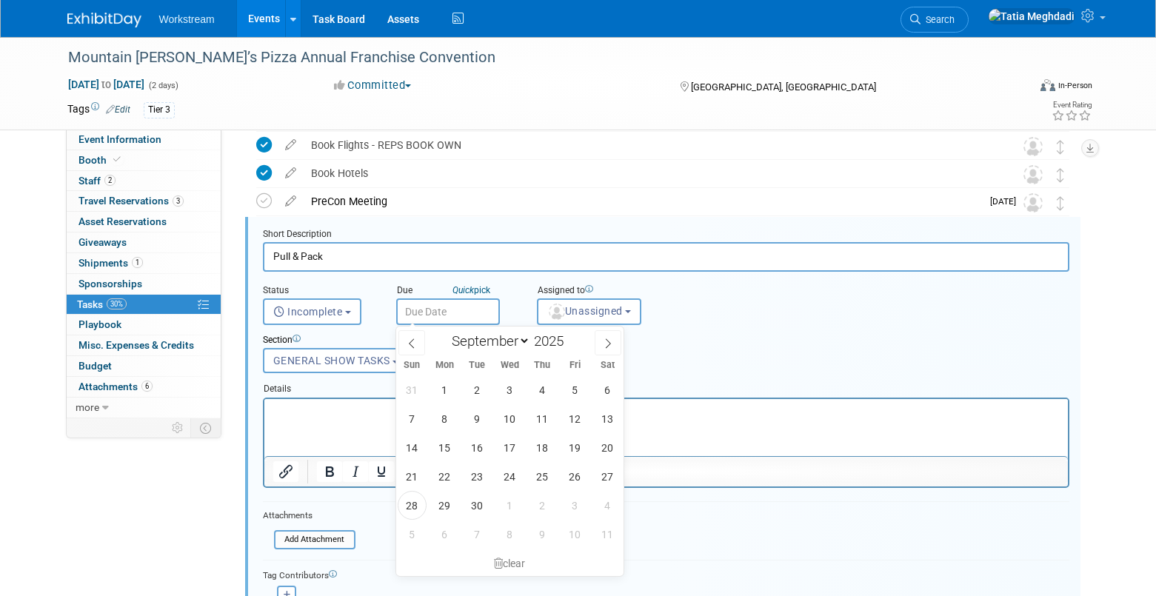
click at [460, 315] on input "text" at bounding box center [448, 311] width 104 height 27
click at [608, 344] on icon at bounding box center [608, 343] width 10 height 10
select select "9"
click at [512, 387] on span "1" at bounding box center [509, 389] width 29 height 29
type input "Oct 1, 2025"
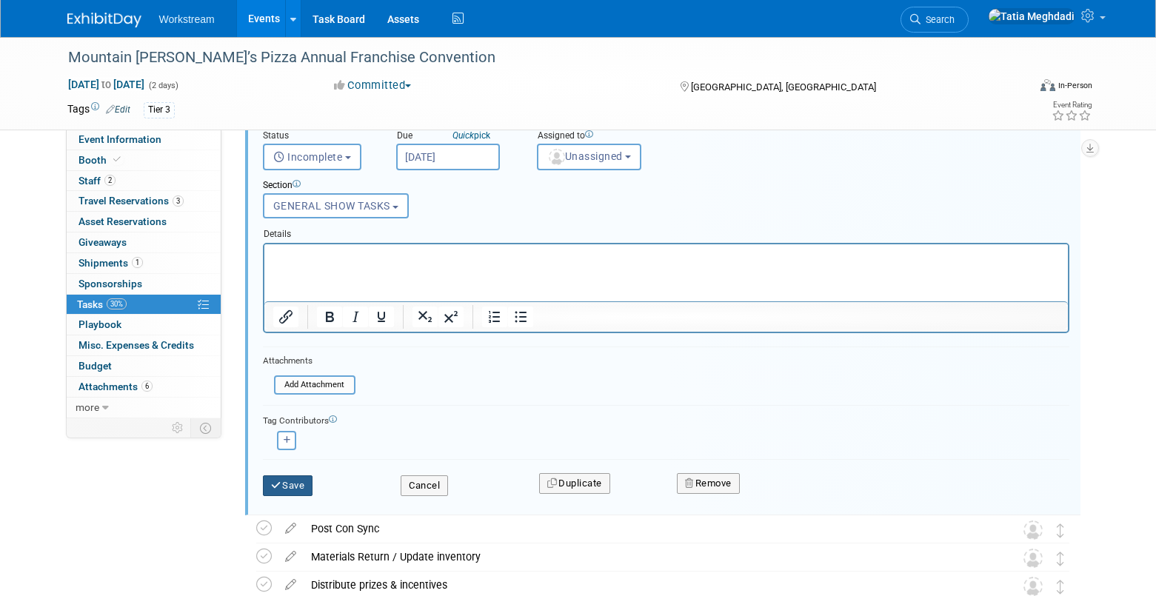
scroll to position [498, 0]
click at [290, 490] on button "Save" at bounding box center [288, 487] width 50 height 21
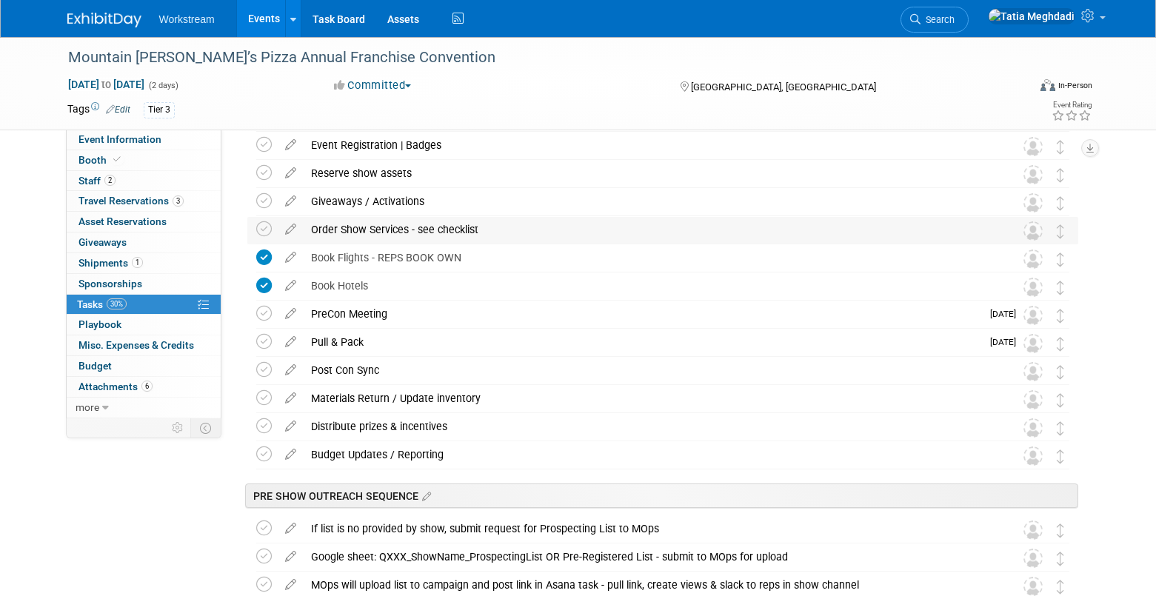
scroll to position [218, 0]
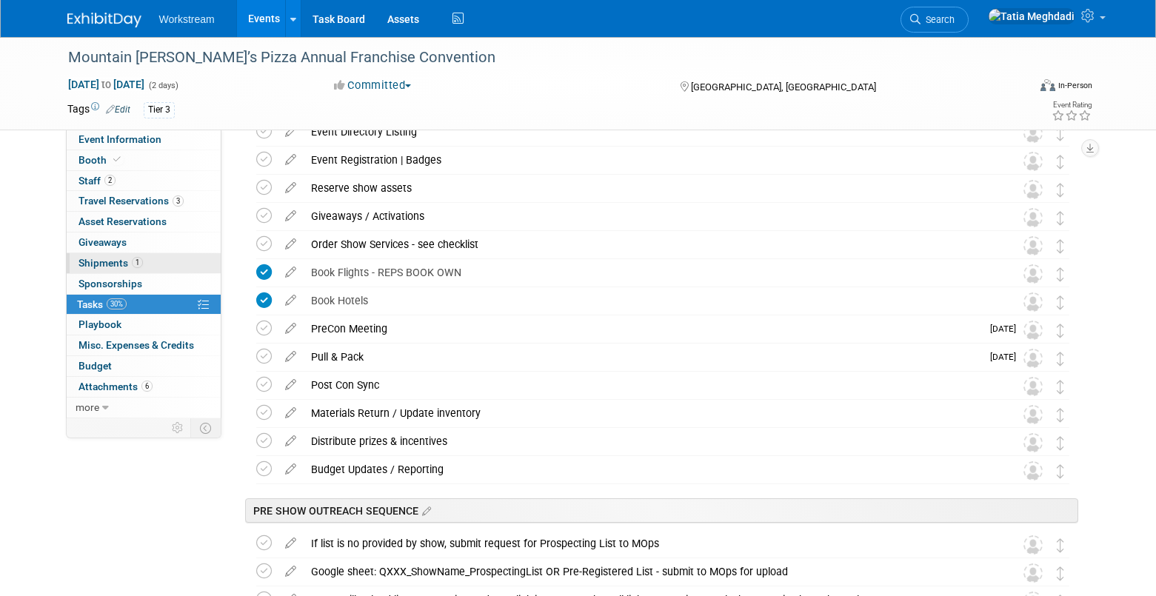
click at [98, 260] on span "Shipments 1" at bounding box center [110, 263] width 64 height 12
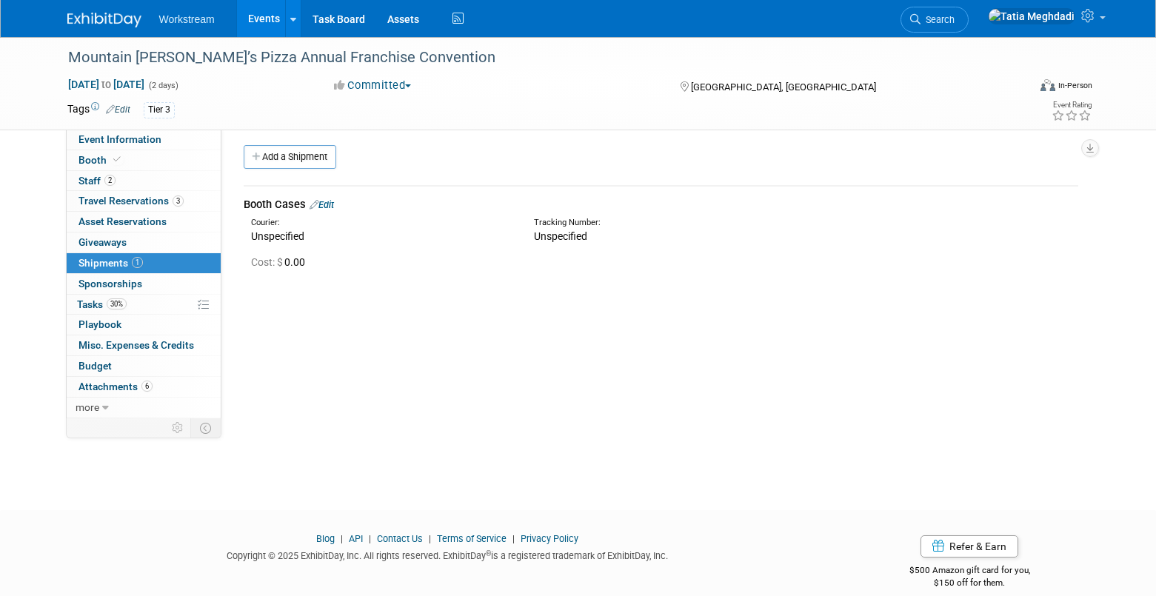
scroll to position [0, 0]
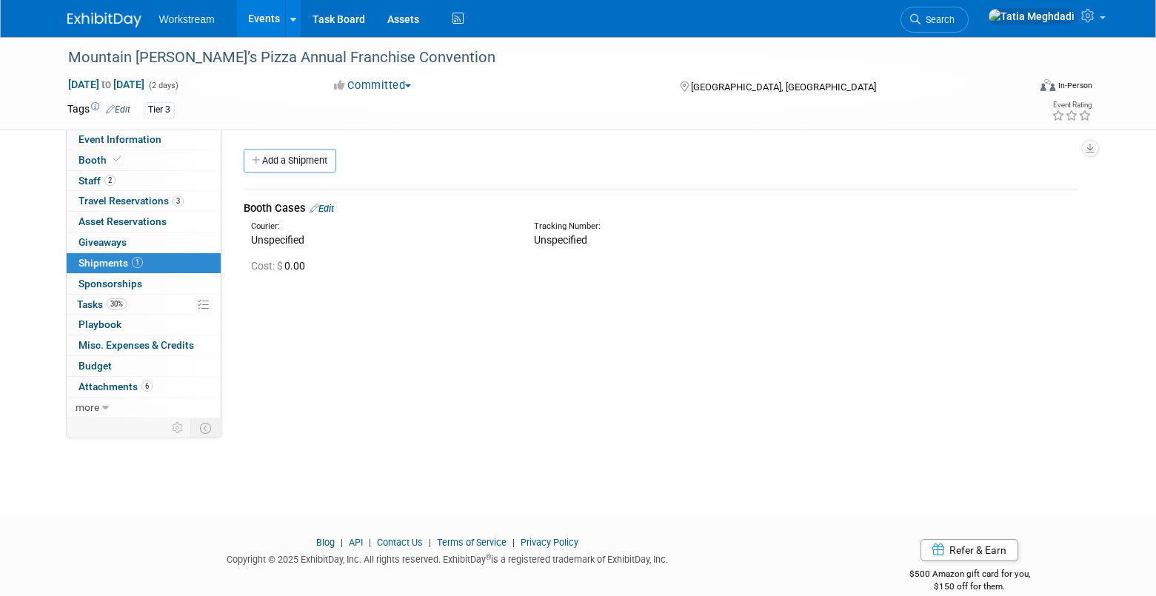
click at [340, 201] on div "Booth Cases Edit" at bounding box center [661, 209] width 835 height 16
click at [333, 205] on link "Edit" at bounding box center [322, 208] width 24 height 11
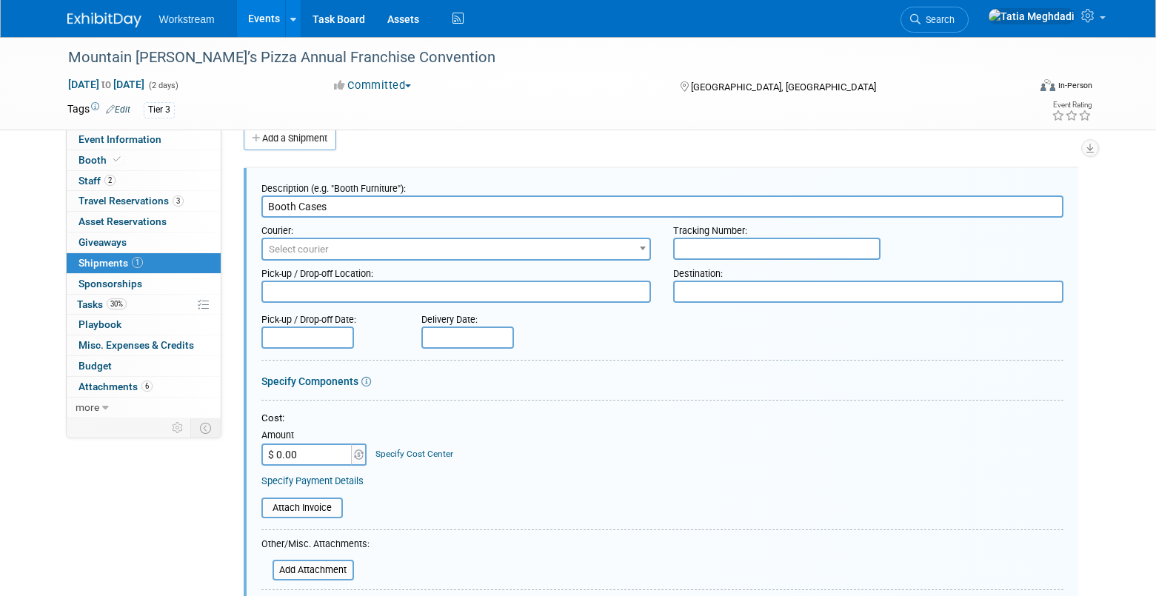
scroll to position [25, 0]
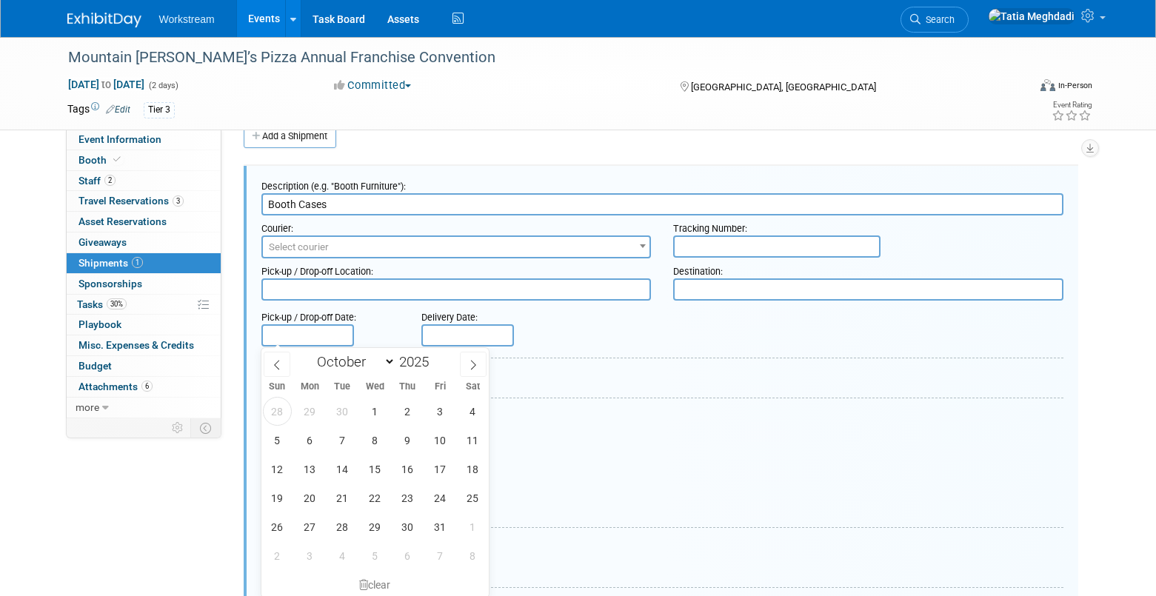
click at [301, 336] on input "text" at bounding box center [307, 335] width 93 height 22
click at [373, 410] on span "1" at bounding box center [375, 411] width 29 height 29
type input "Oct 1, 2025"
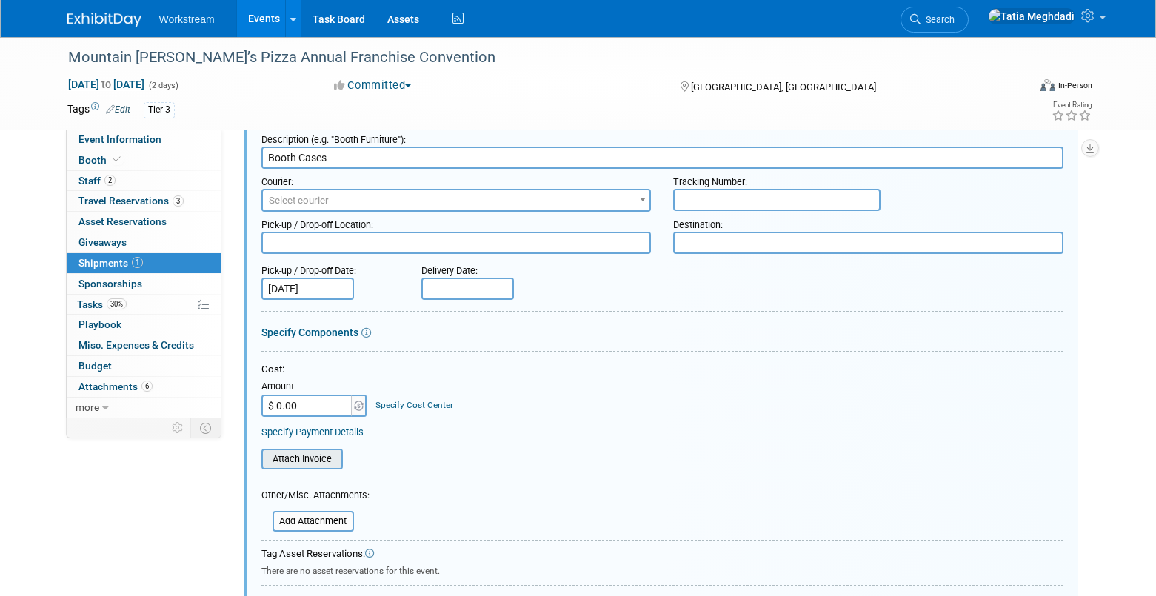
scroll to position [90, 0]
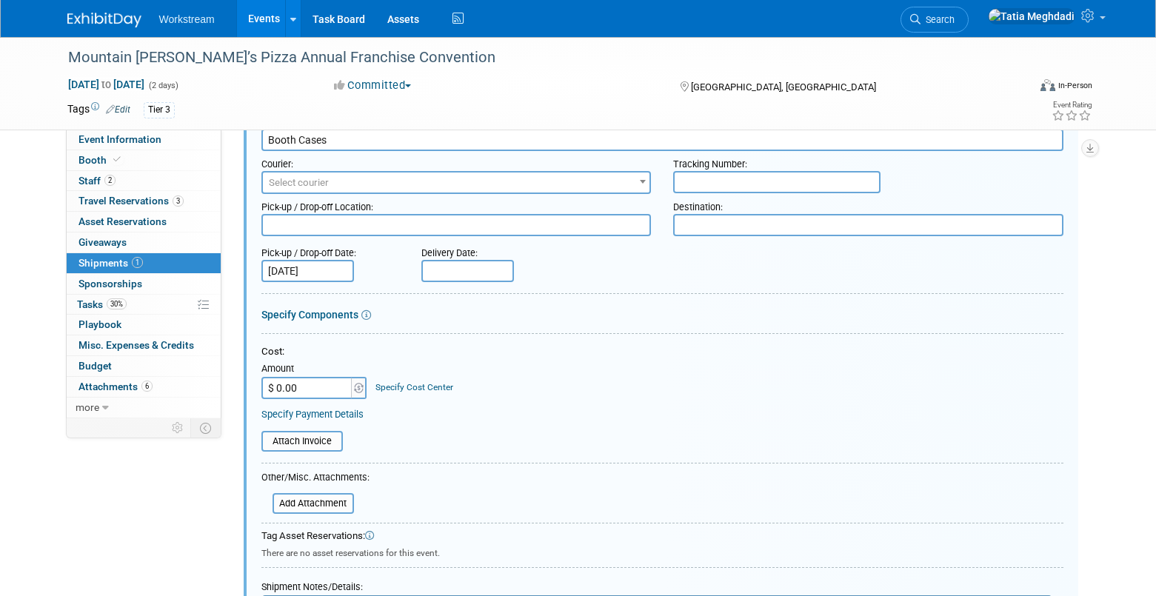
click at [475, 269] on input "text" at bounding box center [467, 271] width 93 height 22
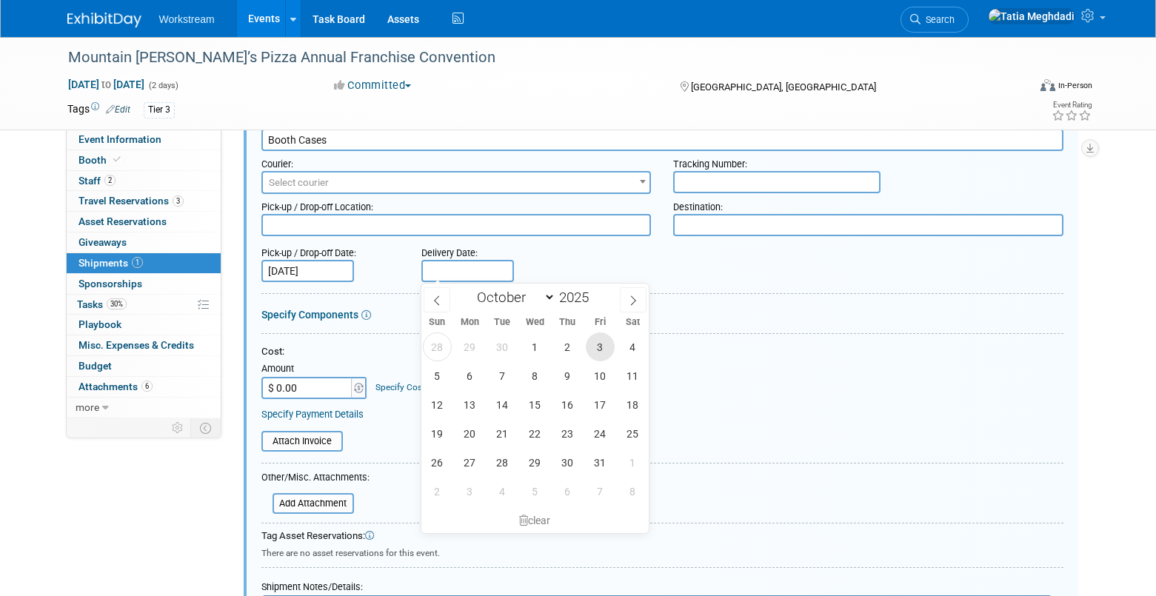
click at [600, 350] on span "3" at bounding box center [600, 347] width 29 height 29
type input "[DATE]"
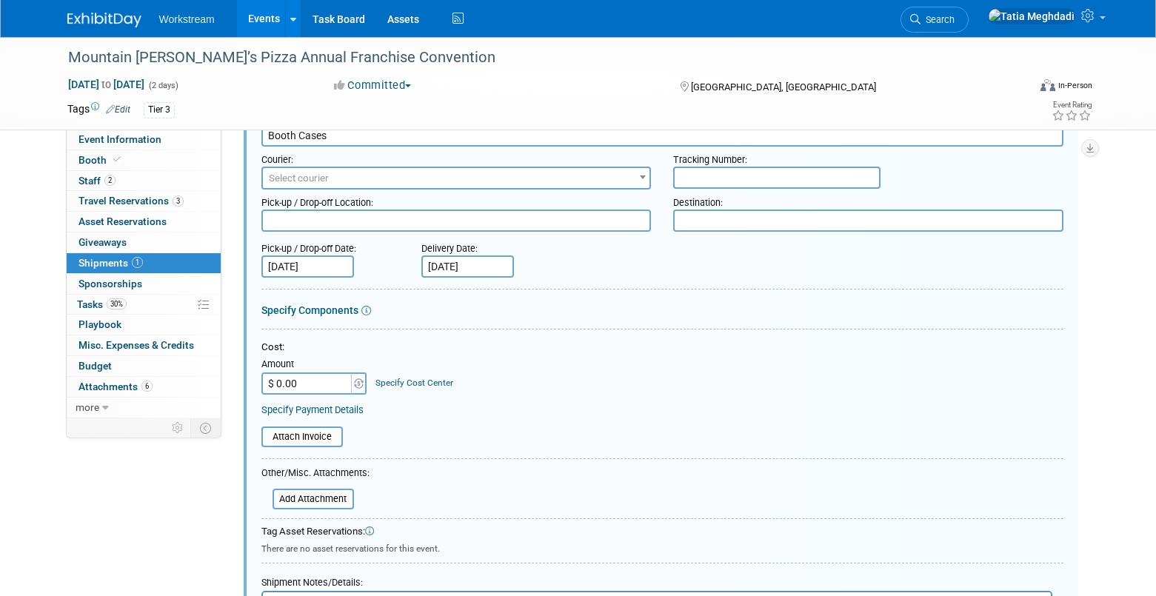
scroll to position [0, 0]
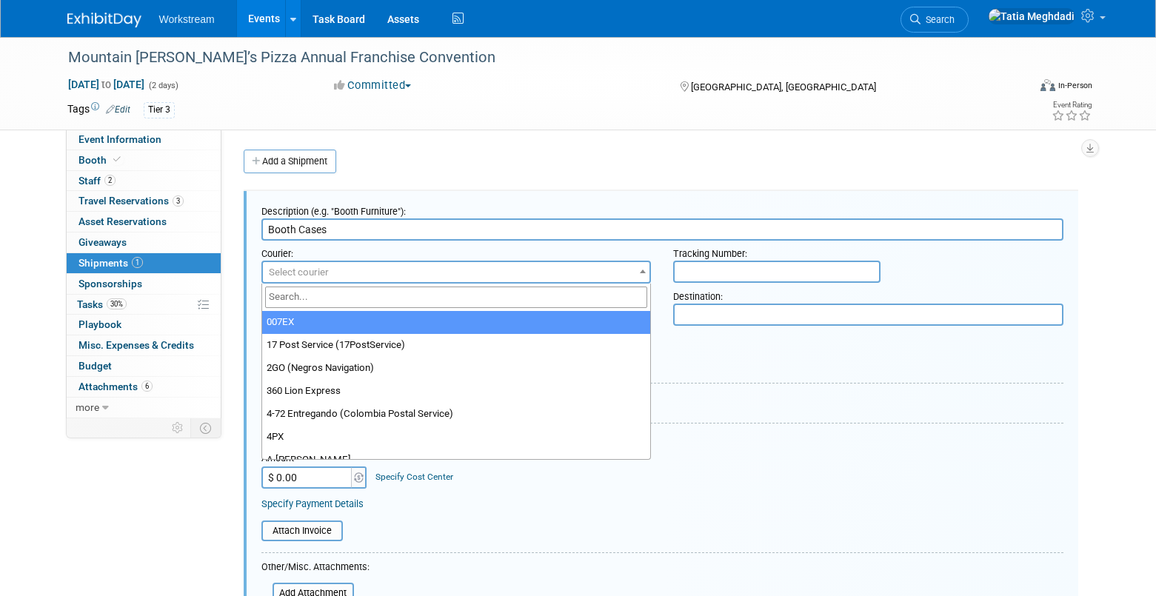
click at [379, 272] on span "Select courier" at bounding box center [456, 272] width 387 height 21
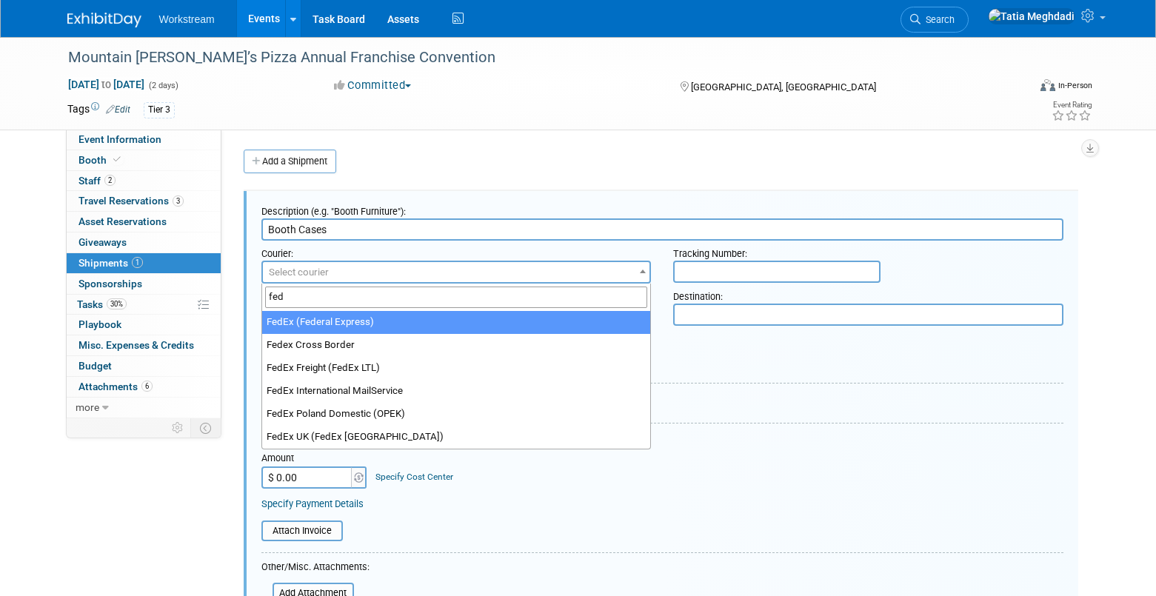
type input "fed"
select select "206"
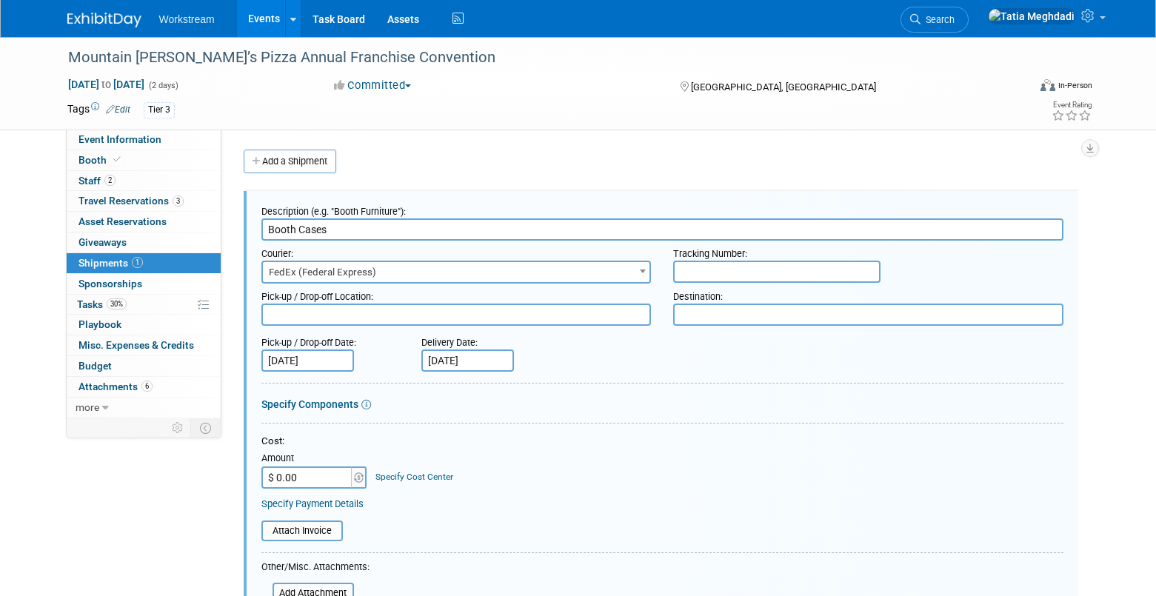
click at [324, 318] on textarea at bounding box center [456, 315] width 390 height 22
type textarea "Workstream Lehi"
click at [96, 139] on span "Event Information" at bounding box center [119, 139] width 83 height 12
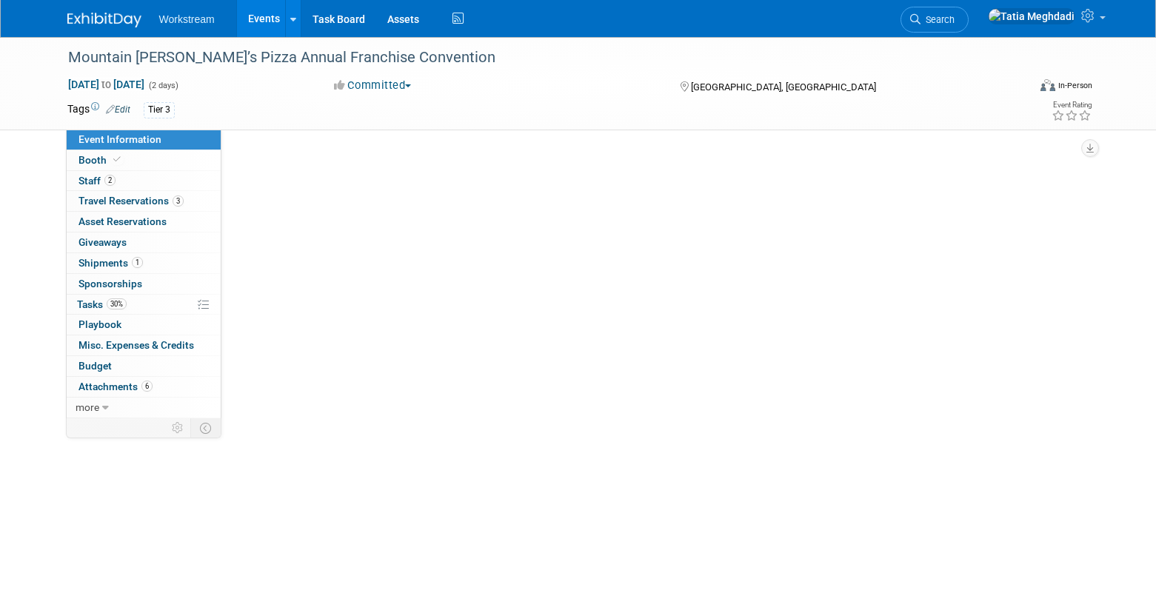
select select "Franchise"
select select "Restaurant"
select select "No"
select select "[PERSON_NAME]"
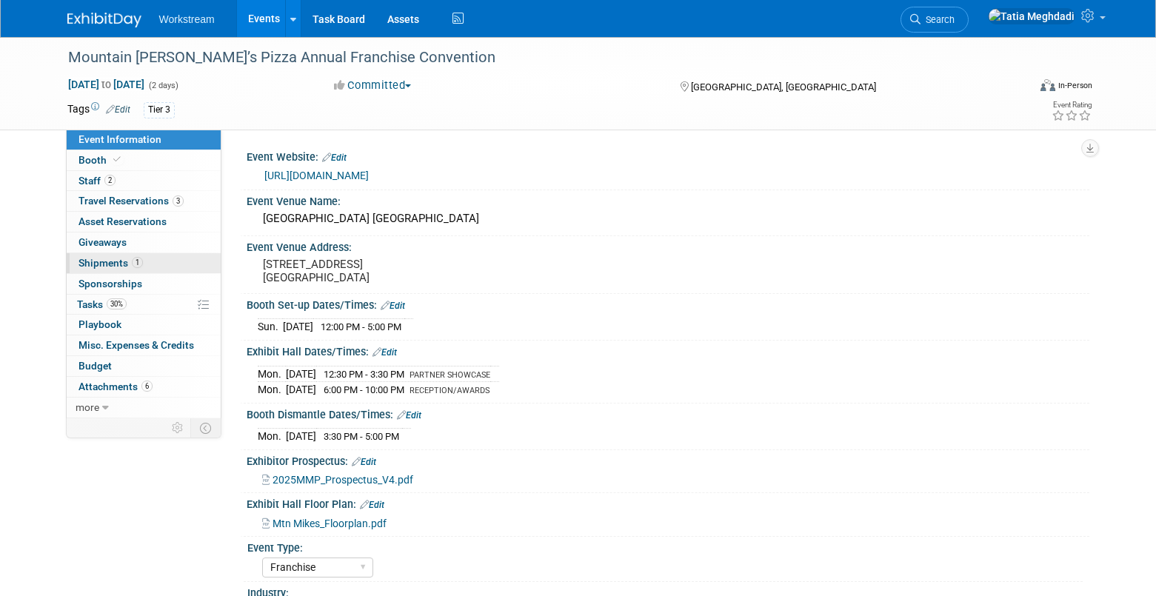
click at [124, 259] on span "Shipments 1" at bounding box center [110, 263] width 64 height 12
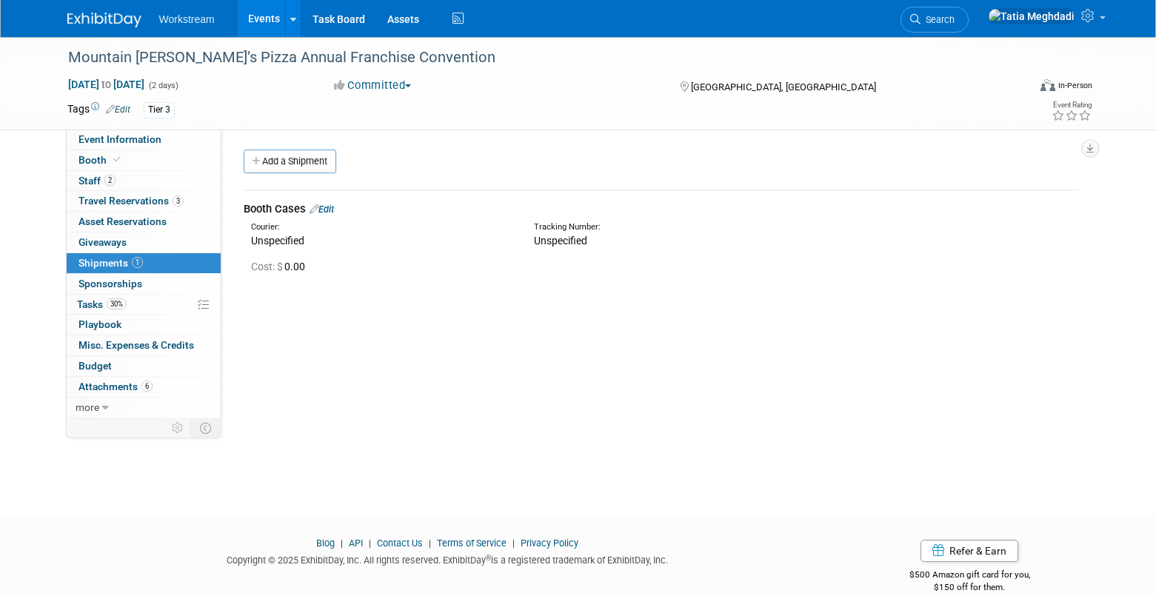
click at [334, 205] on link "Edit" at bounding box center [322, 209] width 24 height 11
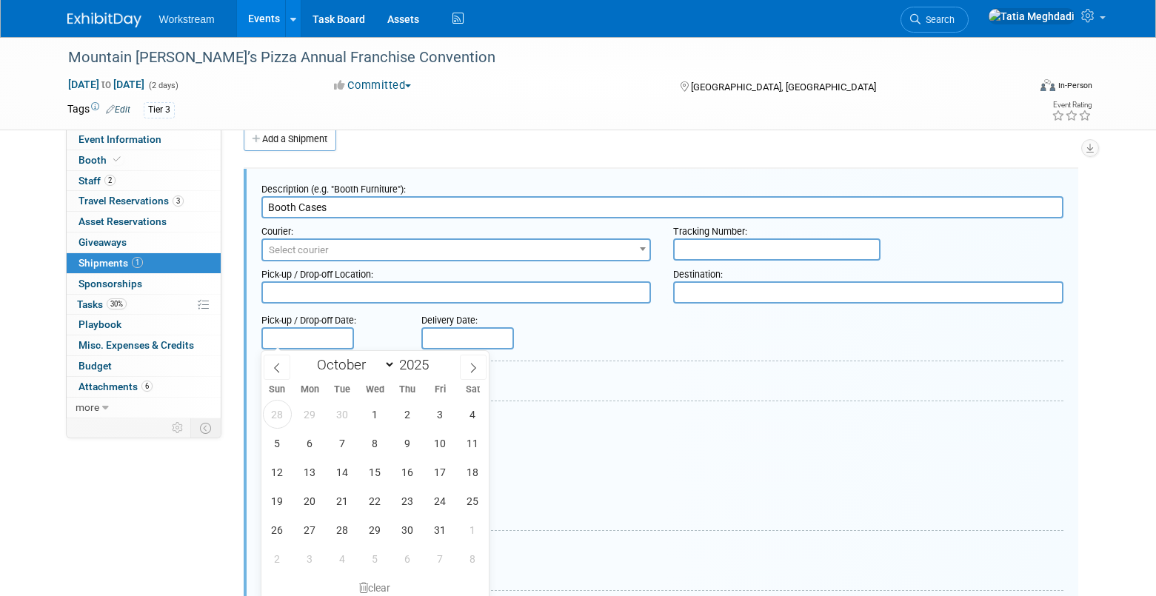
click at [298, 335] on input "text" at bounding box center [307, 338] width 93 height 22
click at [378, 415] on span "1" at bounding box center [375, 414] width 29 height 29
type input "[DATE]"
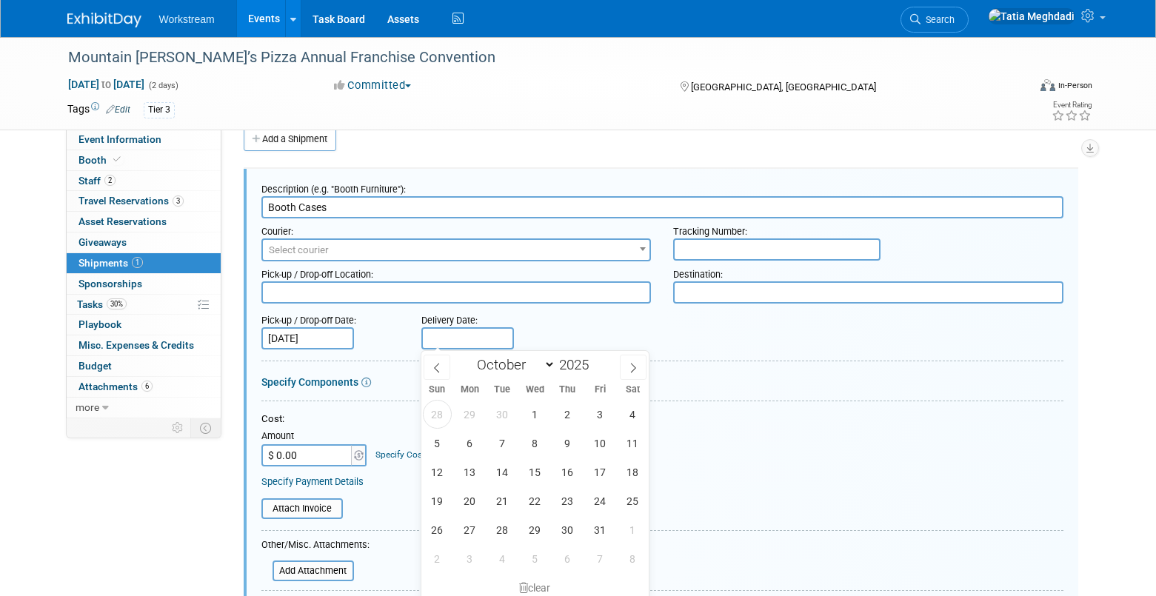
click at [452, 340] on input "text" at bounding box center [467, 338] width 93 height 22
click at [592, 414] on span "3" at bounding box center [600, 414] width 29 height 29
type input "[DATE]"
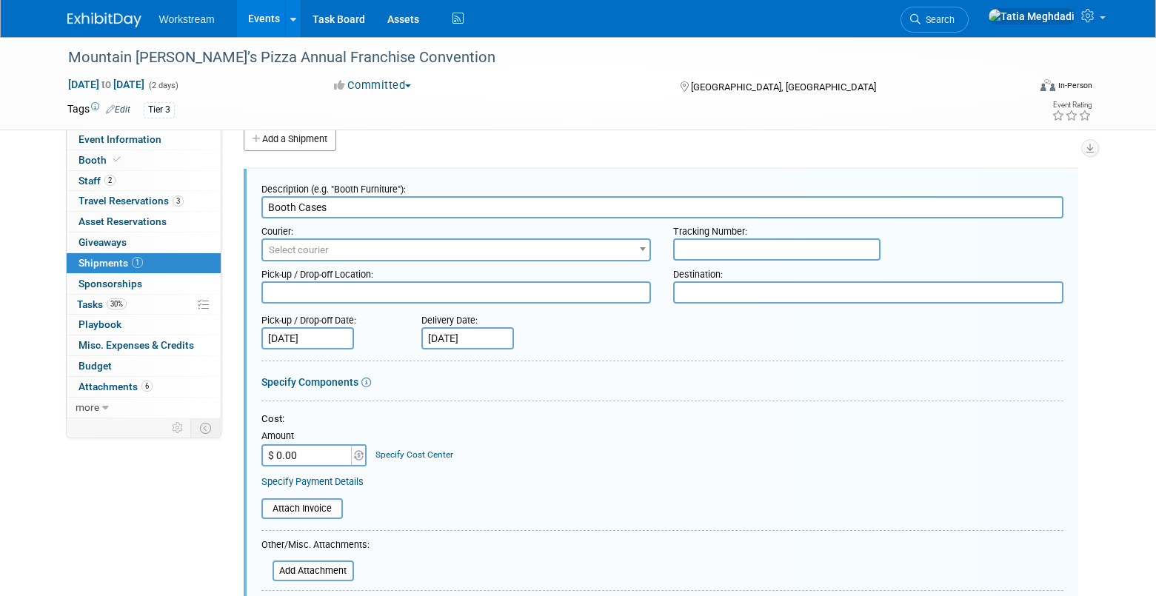
click at [318, 247] on span "Select courier" at bounding box center [299, 249] width 60 height 11
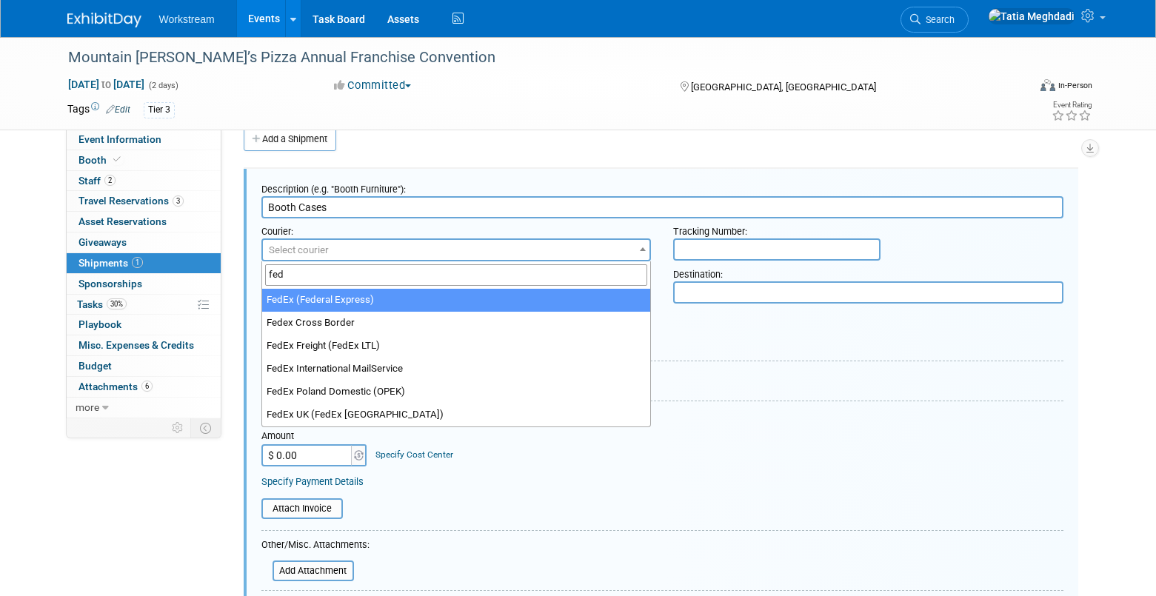
type input "fed"
select select "206"
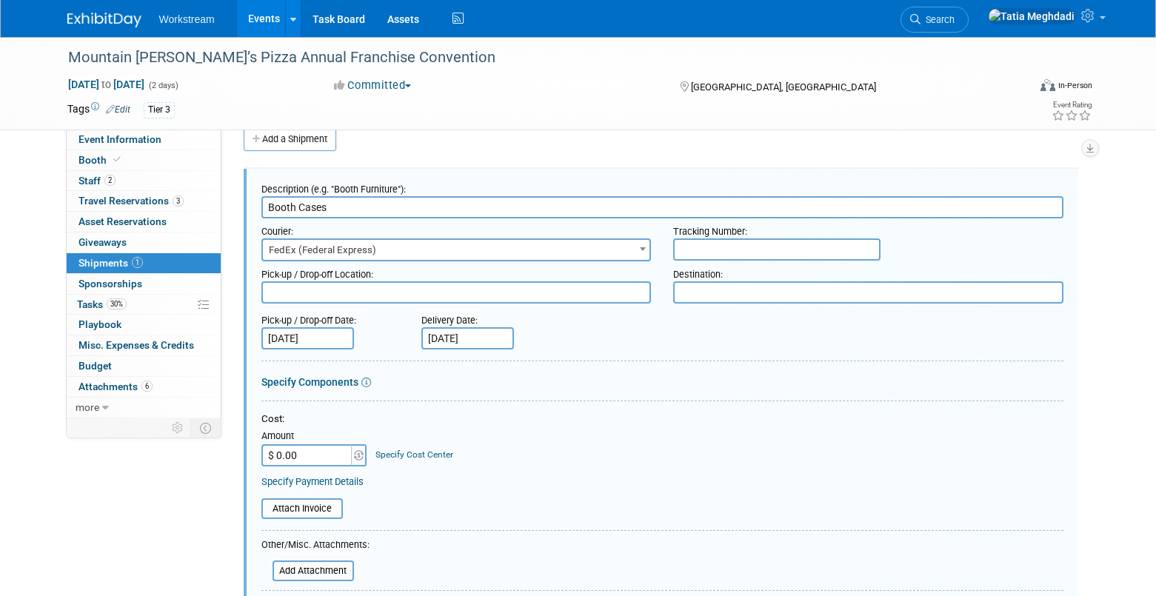
click at [721, 295] on textarea at bounding box center [868, 292] width 390 height 22
type textarea "Paris Las Vegas"
click at [515, 299] on textarea at bounding box center [456, 292] width 390 height 22
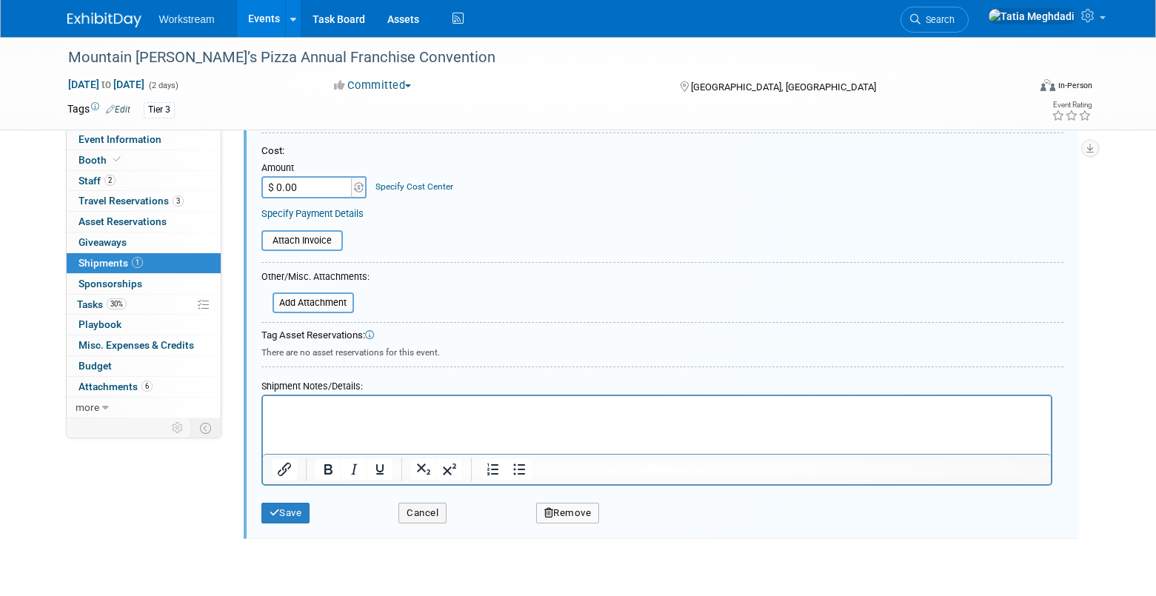
scroll to position [309, 0]
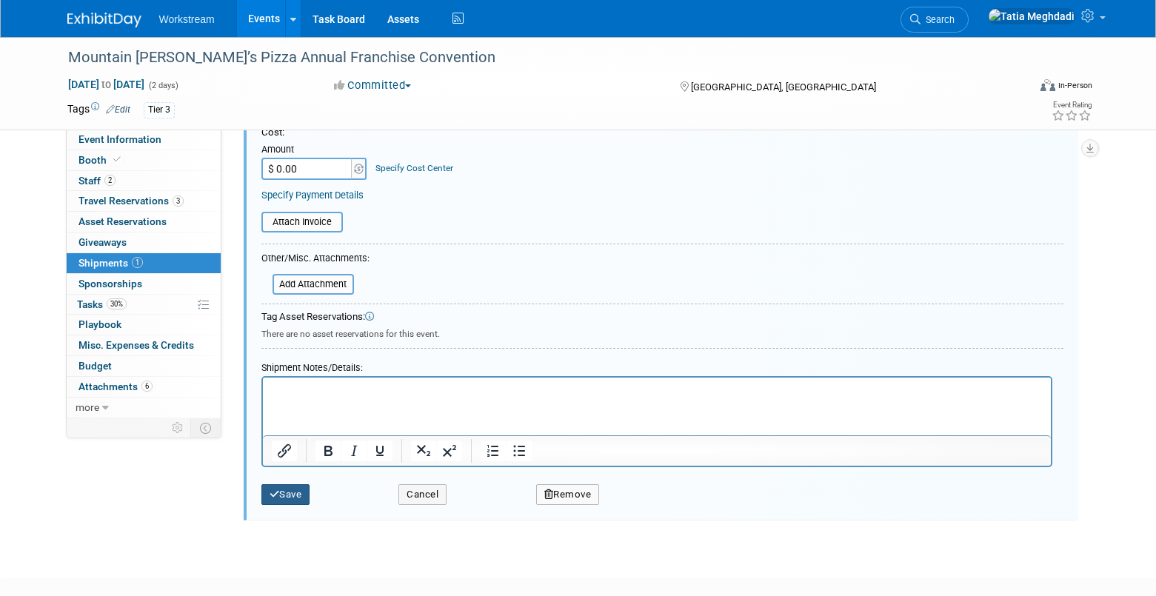
type textarea "Workstream Lehi"
click at [284, 496] on button "Save" at bounding box center [285, 494] width 49 height 21
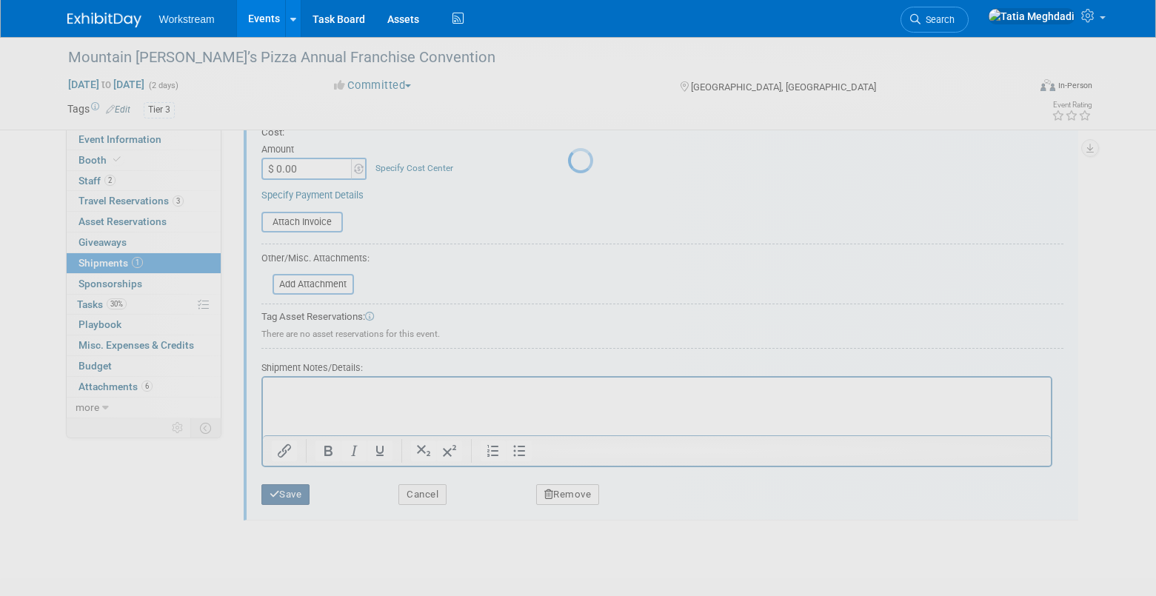
scroll to position [22, 0]
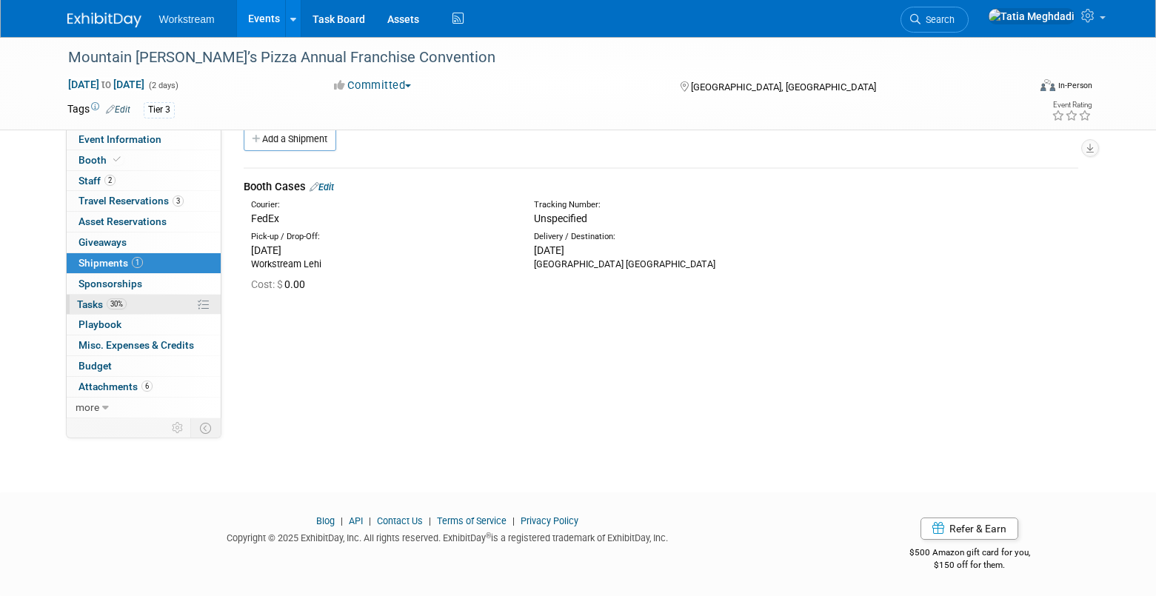
click at [99, 301] on span "Tasks 30%" at bounding box center [102, 304] width 50 height 12
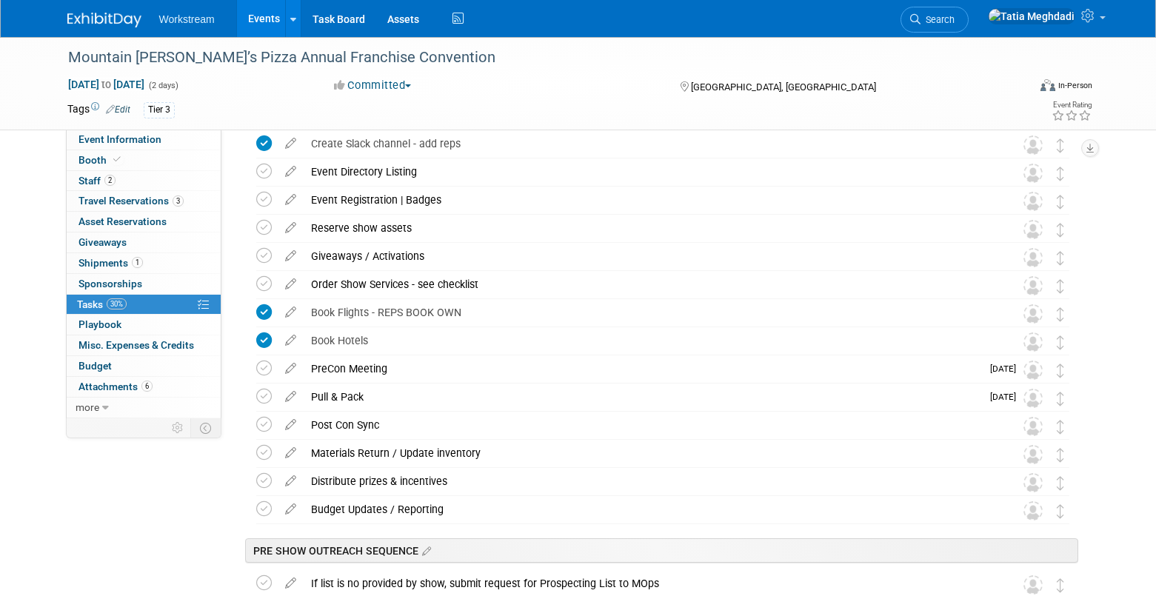
scroll to position [198, 0]
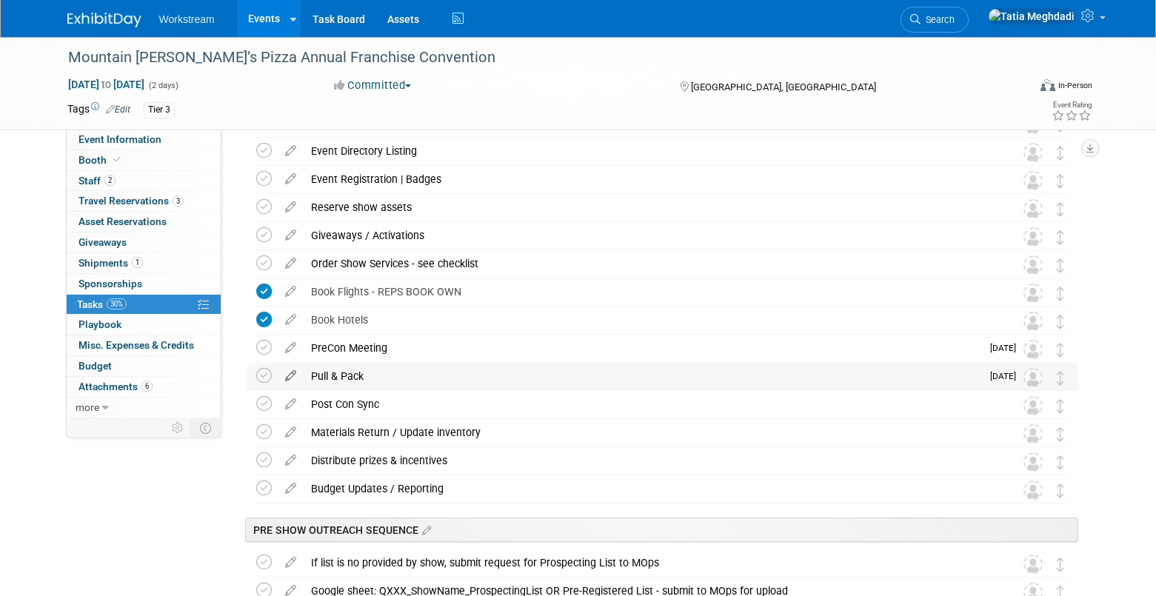
click at [287, 370] on icon at bounding box center [291, 373] width 26 height 19
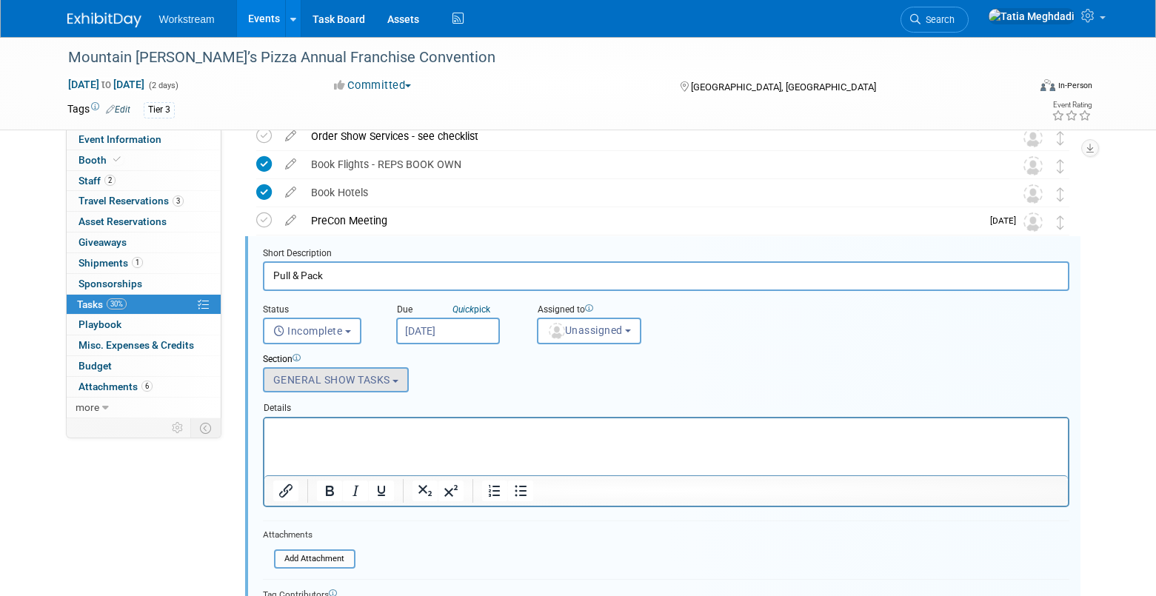
scroll to position [345, 0]
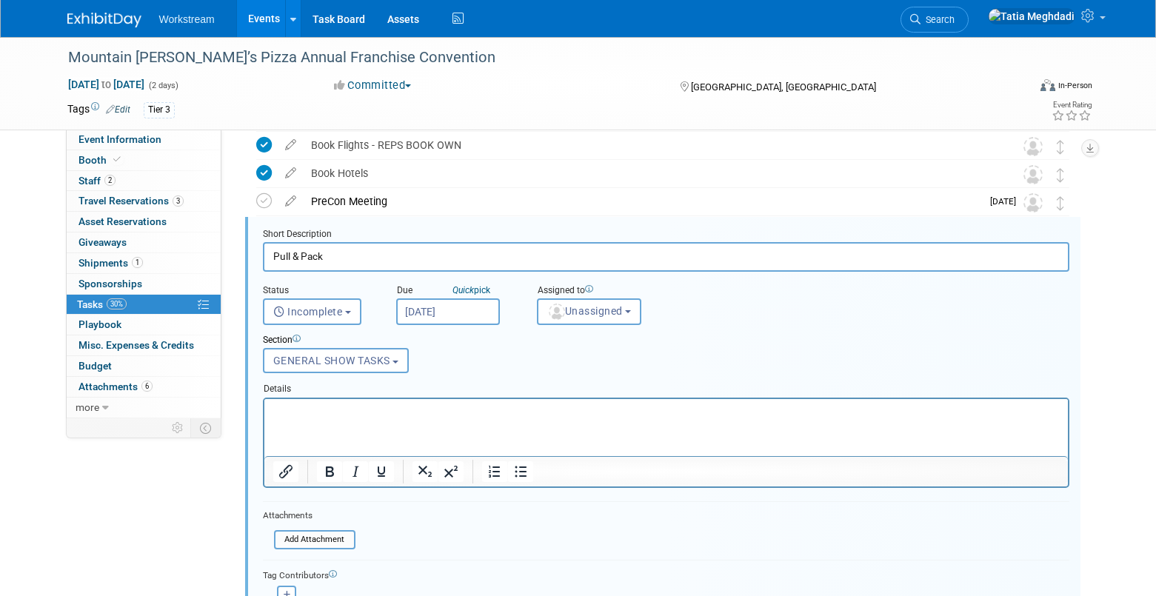
drag, startPoint x: 327, startPoint y: 258, endPoint x: 249, endPoint y: 256, distance: 77.8
click at [249, 256] on div "Short Description Pull & Pack Status <i class="far fa-clock" style="padding: 6p…" at bounding box center [662, 443] width 835 height 453
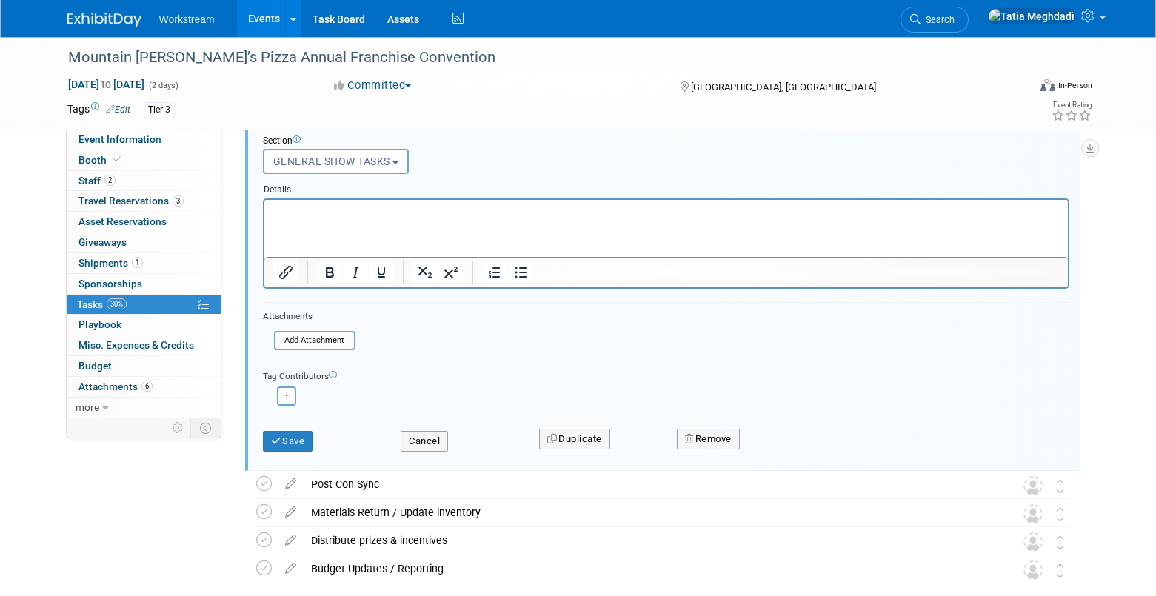
scroll to position [547, 0]
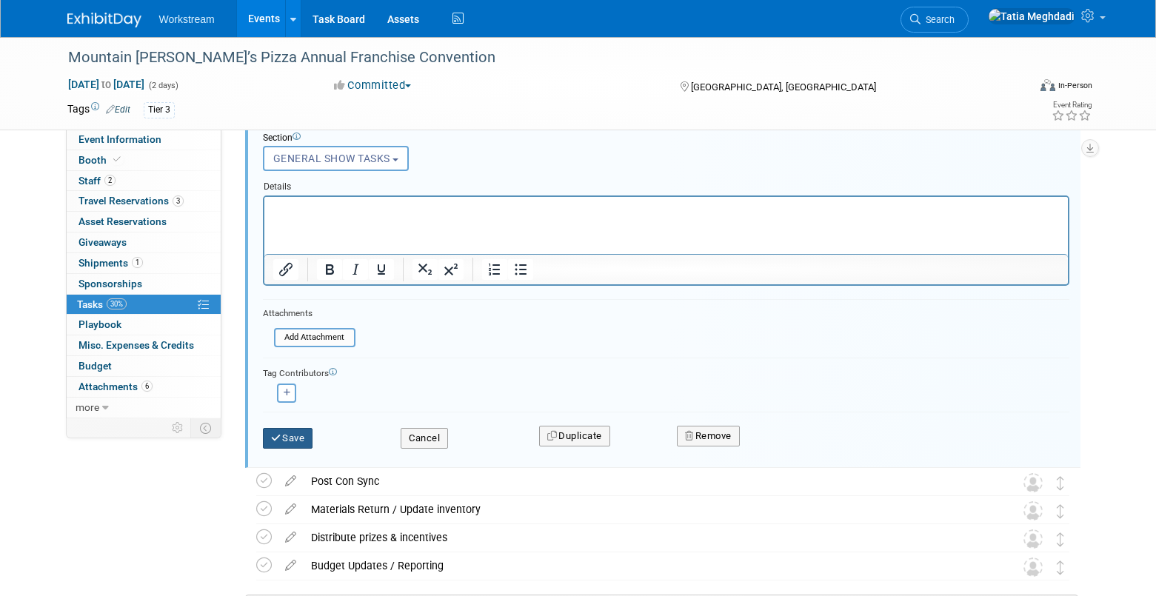
type input "Prep & Ship"
click at [287, 439] on button "Save" at bounding box center [288, 438] width 50 height 21
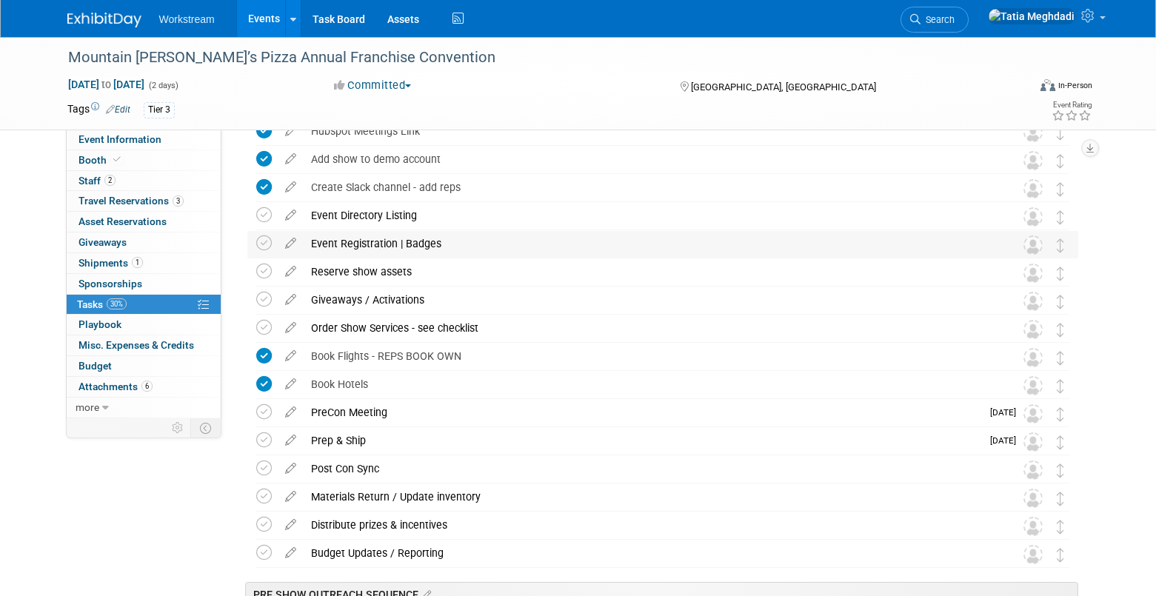
scroll to position [131, 0]
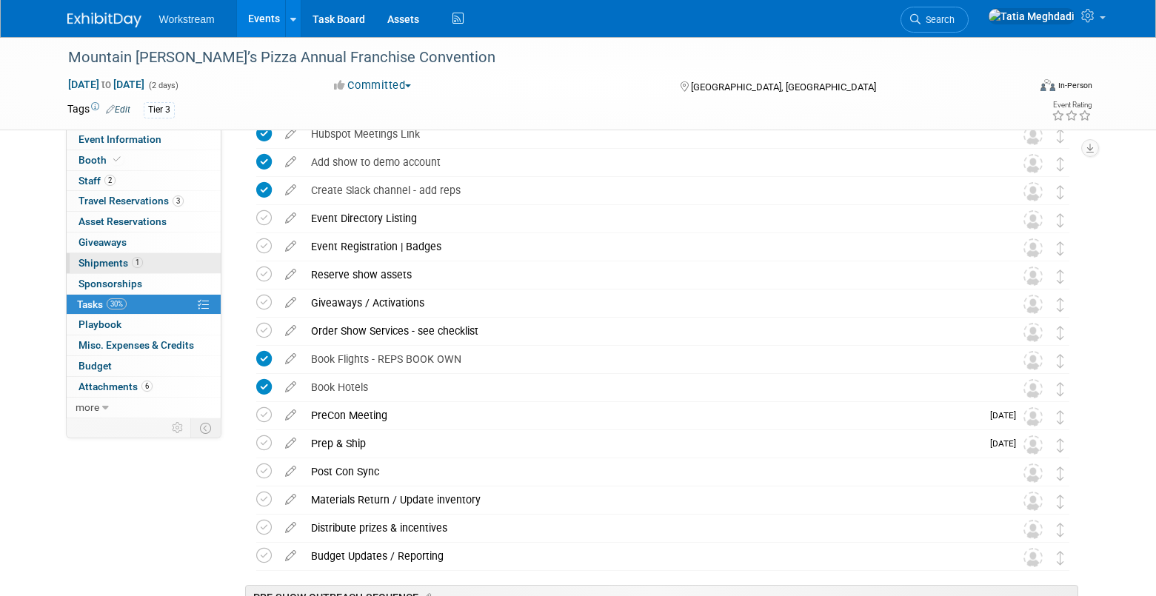
click at [98, 260] on span "Shipments 1" at bounding box center [110, 263] width 64 height 12
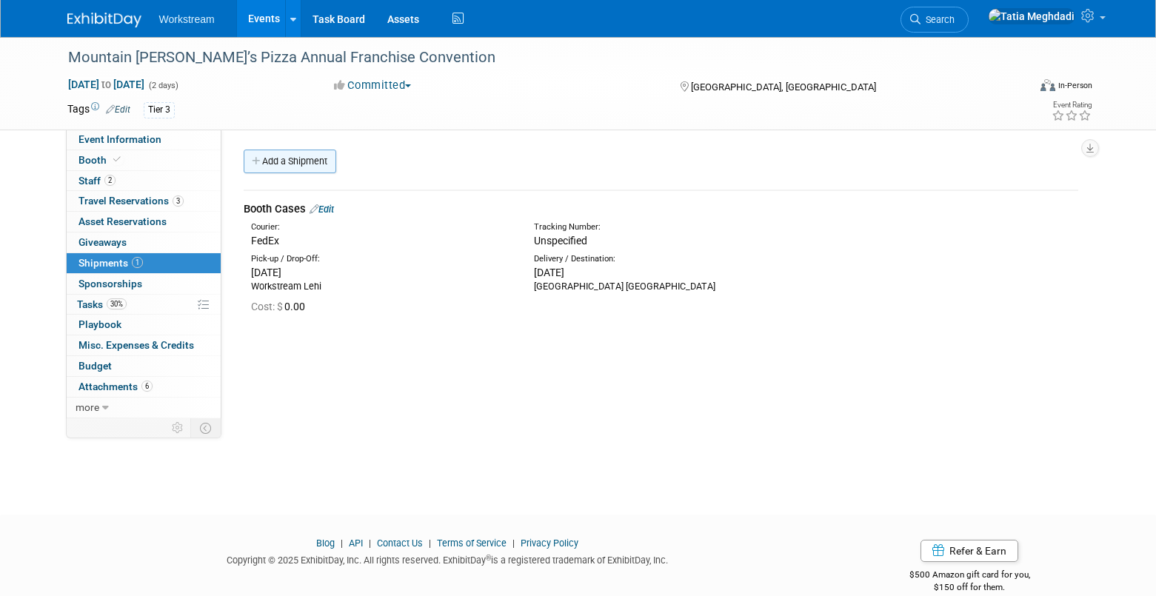
click at [265, 158] on link "Add a Shipment" at bounding box center [290, 162] width 93 height 24
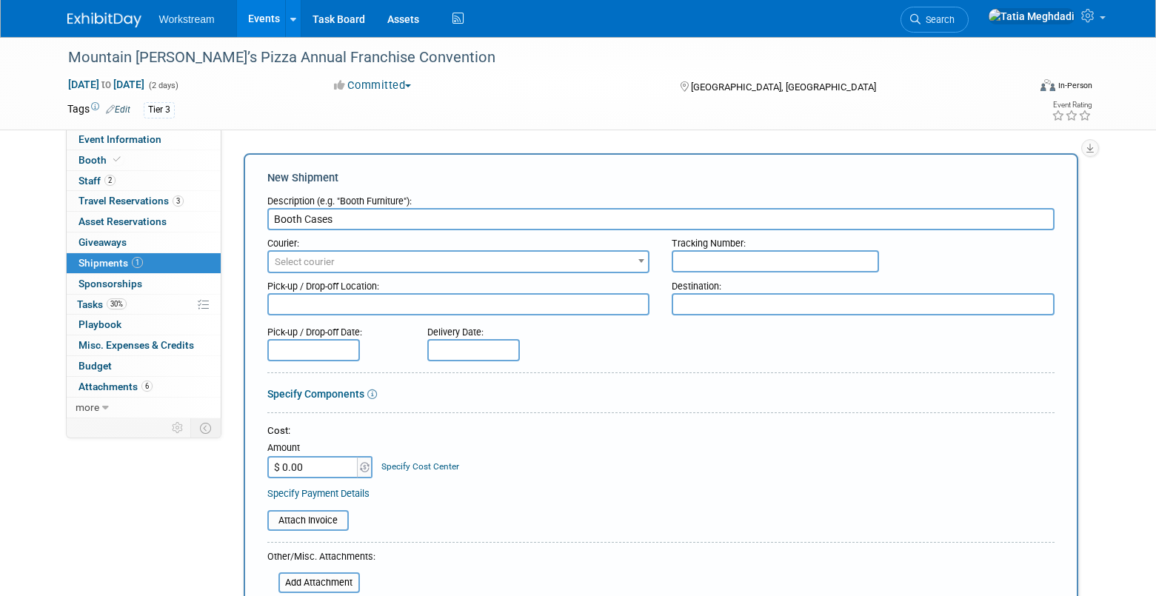
type input "Booth Cases"
click at [370, 261] on span "Select courier" at bounding box center [459, 262] width 380 height 21
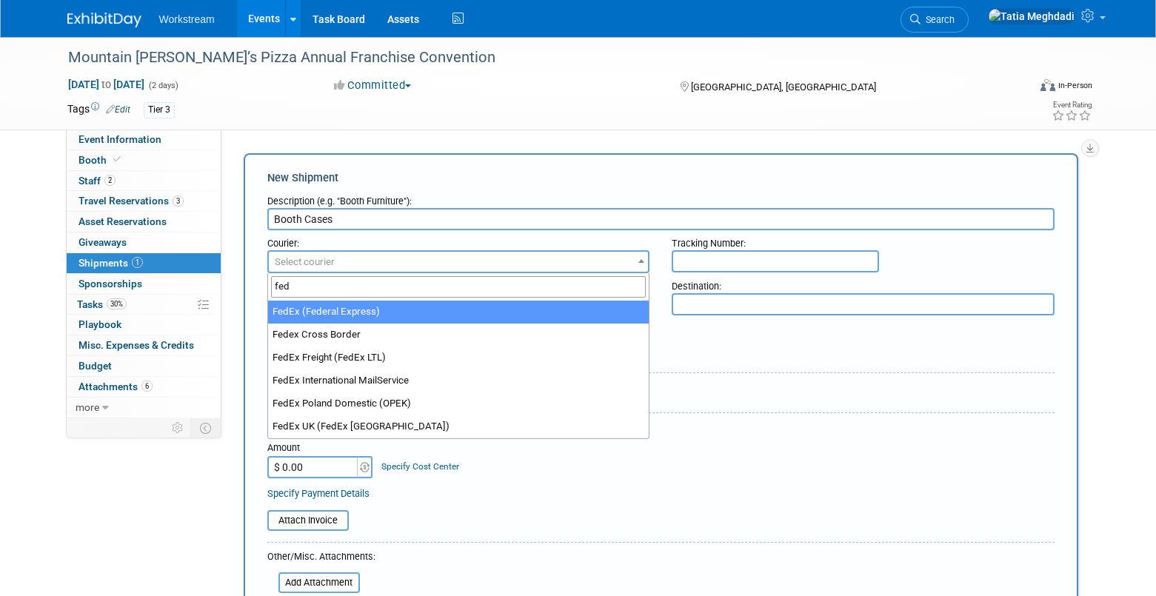
type input "fed"
select select "206"
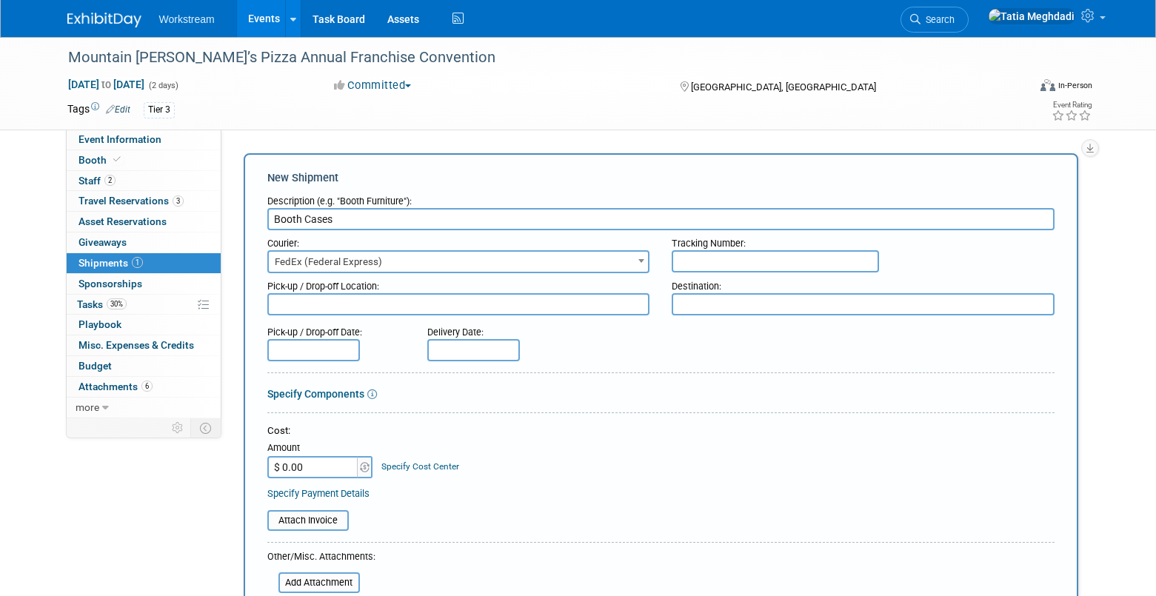
click at [385, 304] on textarea at bounding box center [458, 304] width 383 height 22
type textarea "Paris Las Vegas"
type textarea "Workstream Lehi"
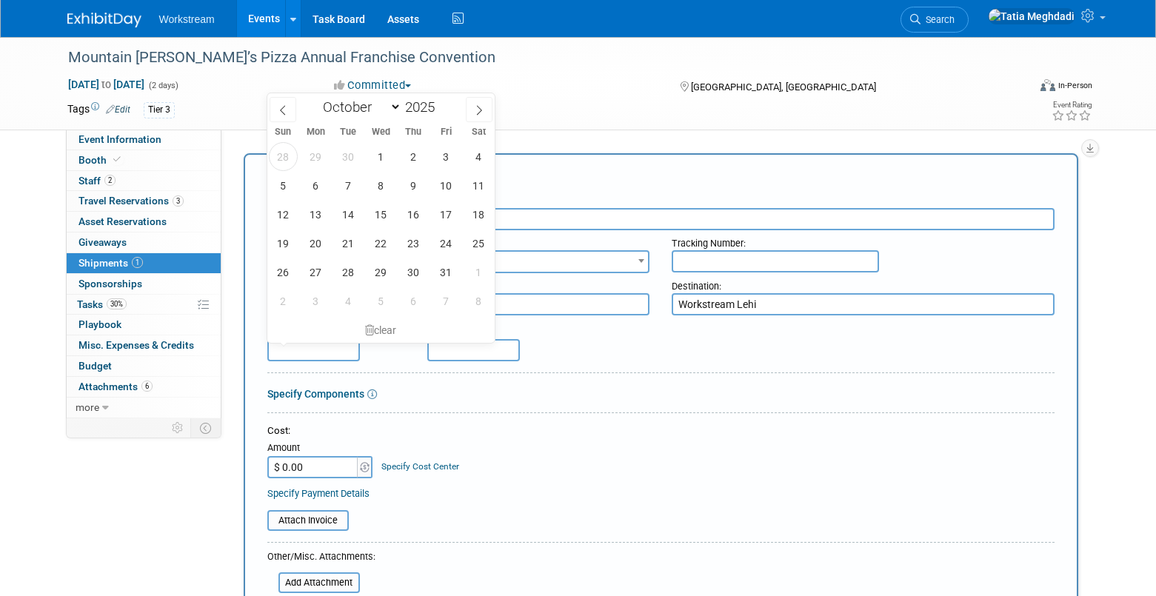
click at [318, 347] on input "text" at bounding box center [313, 350] width 93 height 22
click at [320, 186] on span "6" at bounding box center [315, 185] width 29 height 29
type input "[DATE]"
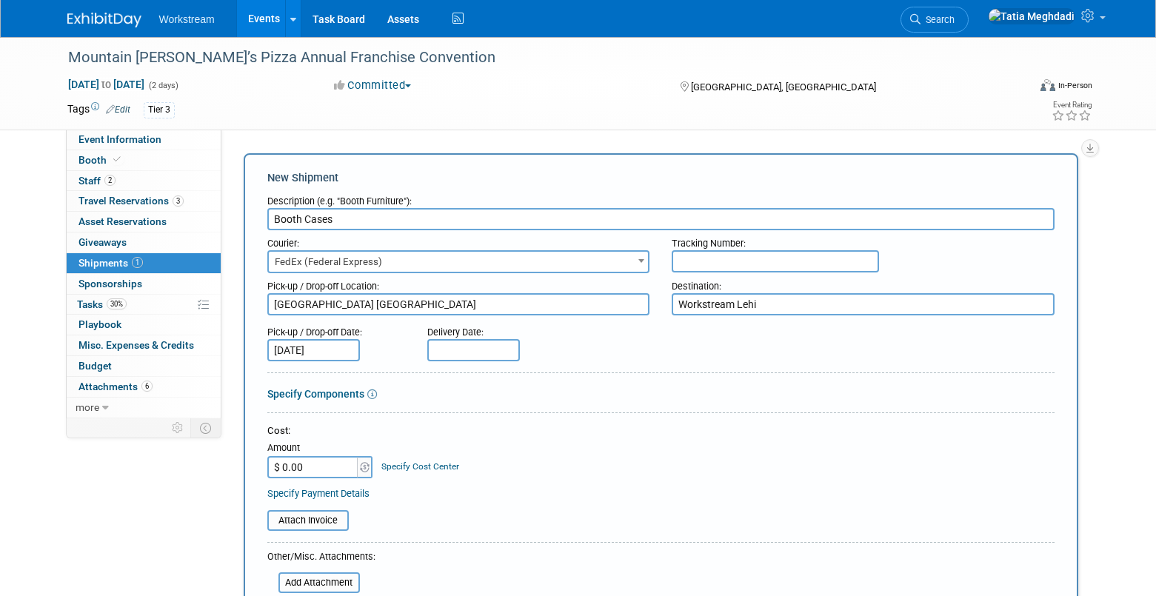
click at [459, 350] on input "text" at bounding box center [473, 350] width 93 height 22
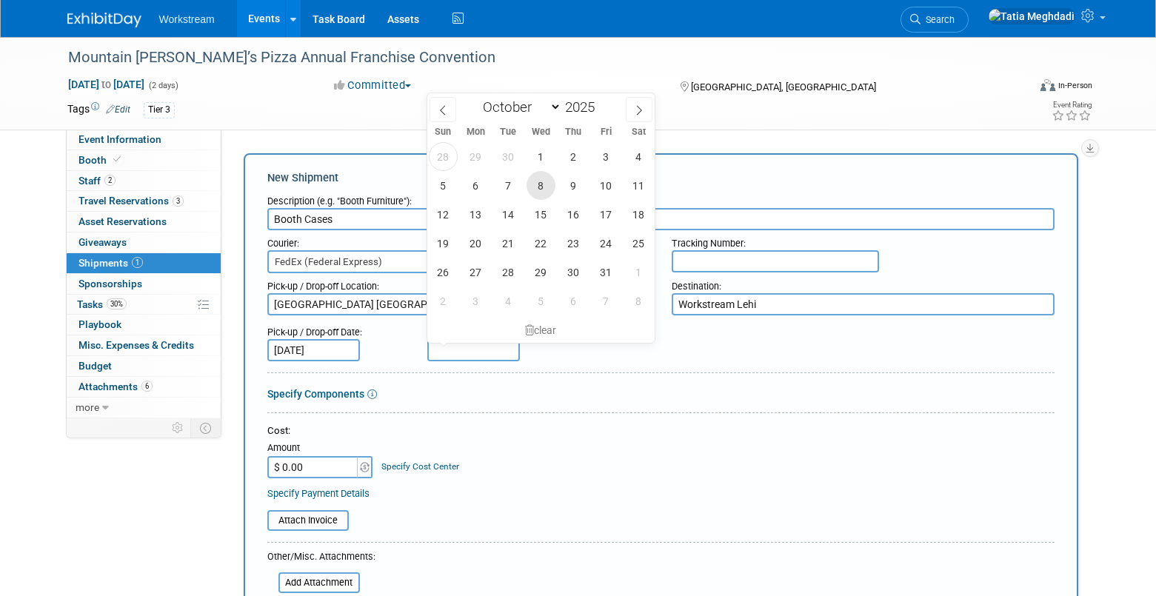
click at [541, 185] on span "8" at bounding box center [541, 185] width 29 height 29
type input "Oct 8, 2025"
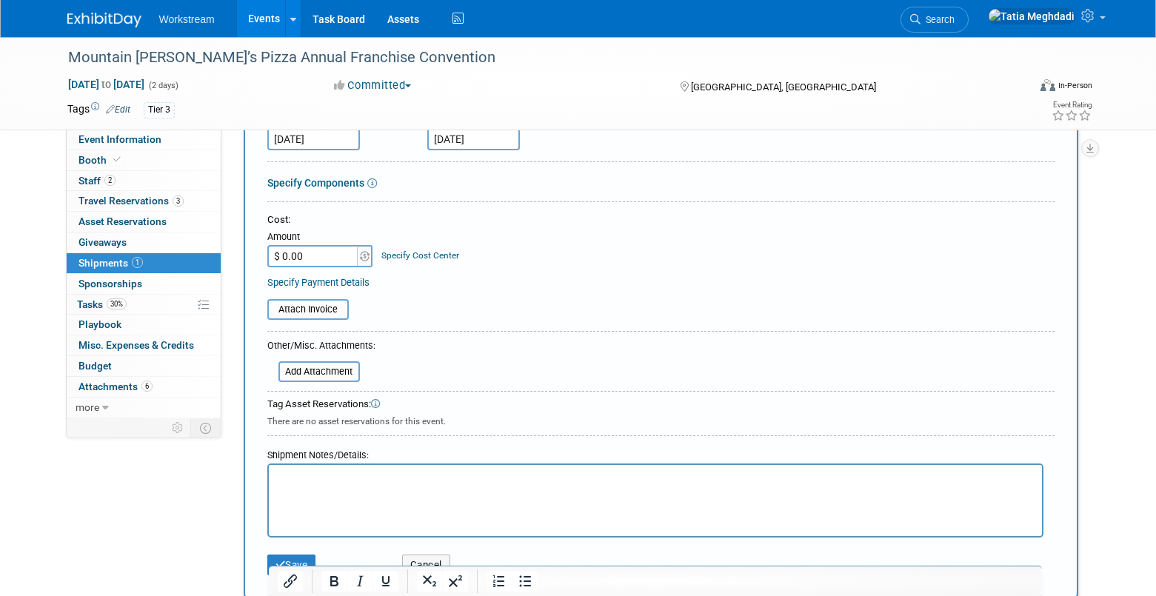
scroll to position [239, 0]
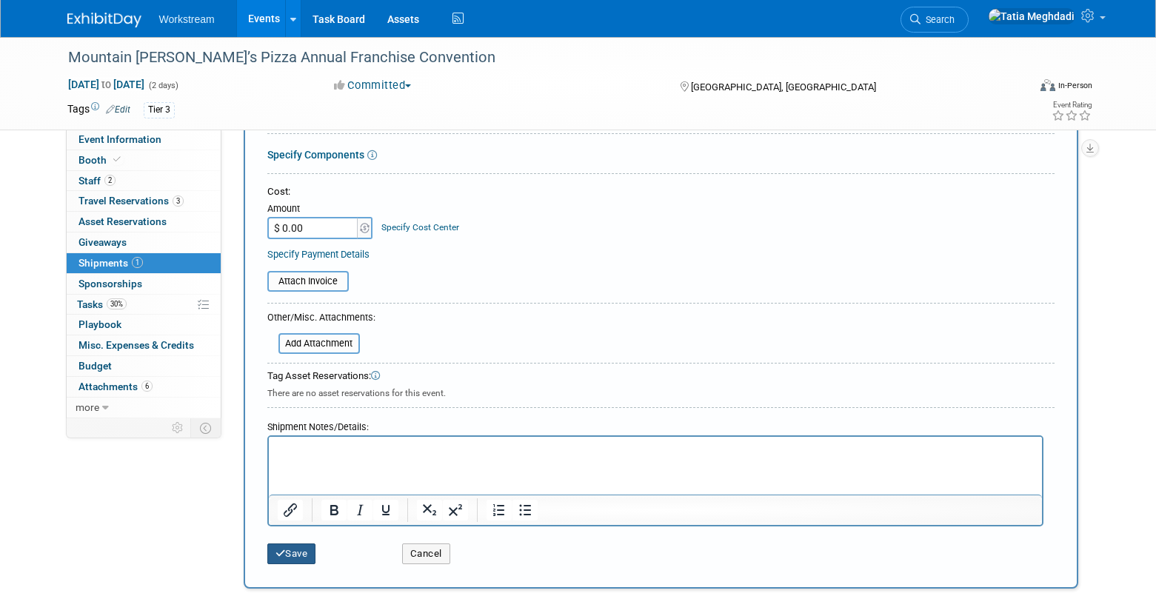
click at [298, 550] on button "Save" at bounding box center [291, 554] width 49 height 21
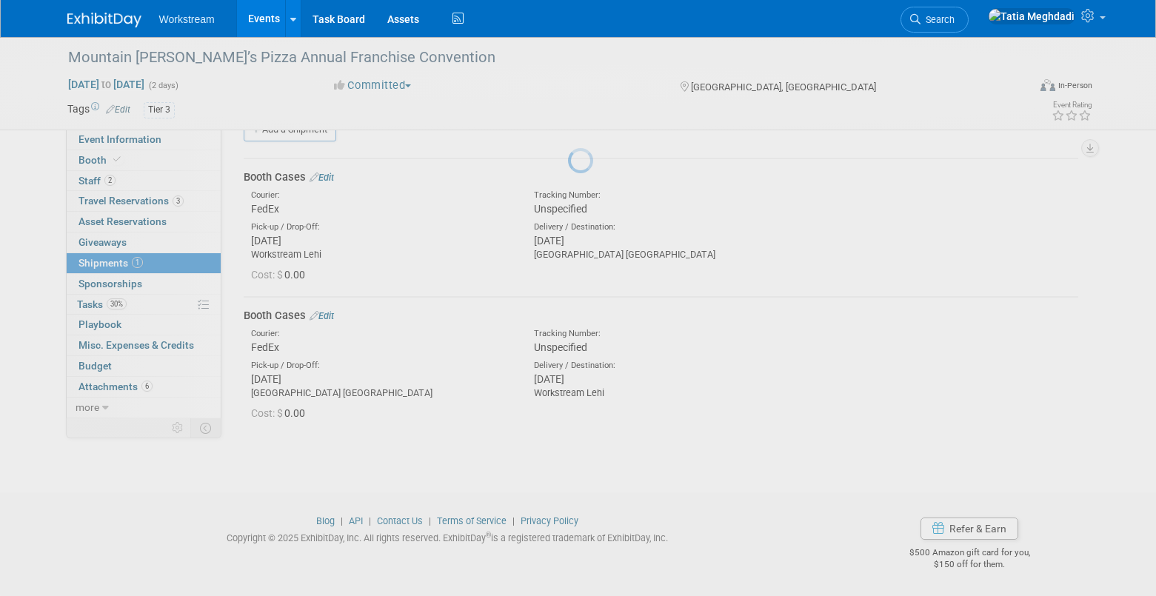
scroll to position [32, 0]
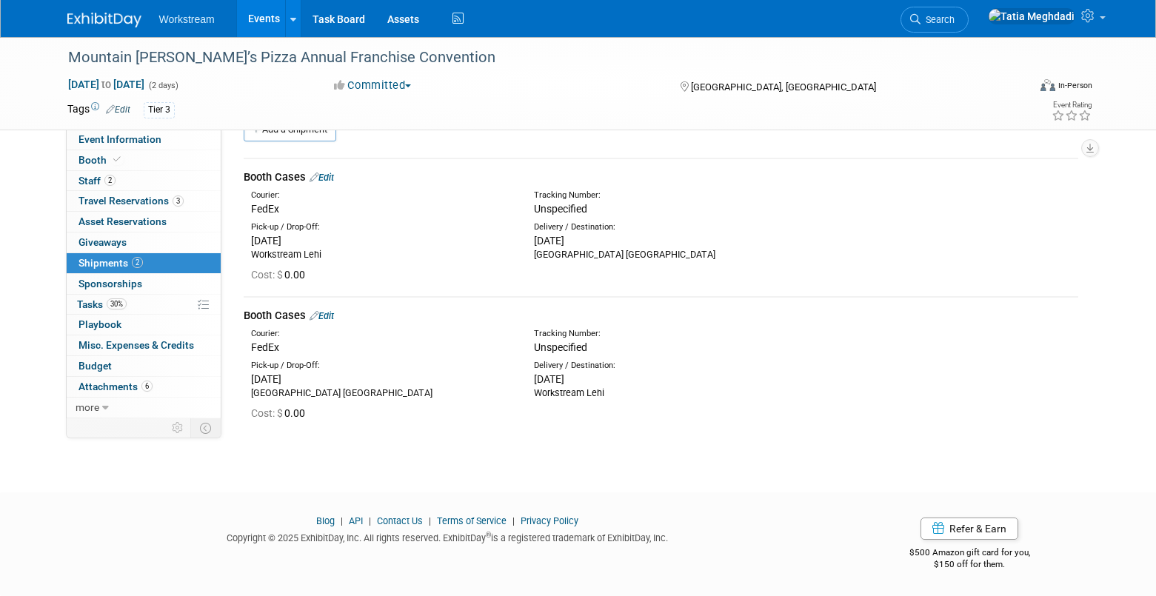
click at [330, 178] on link "Edit" at bounding box center [322, 177] width 24 height 11
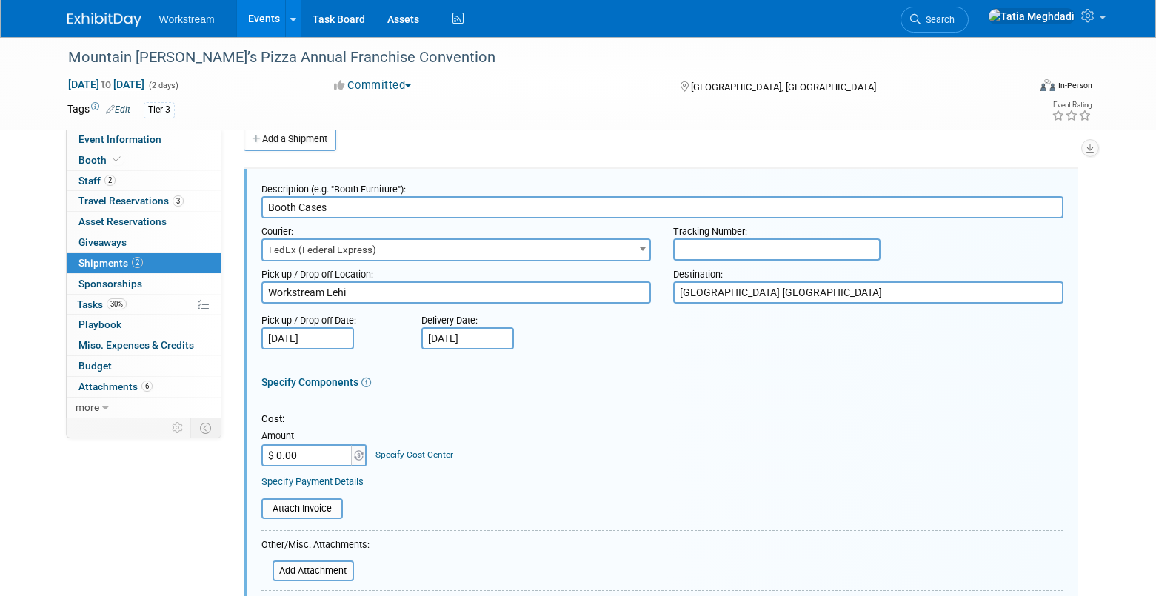
scroll to position [0, 0]
click at [355, 204] on input "Booth Cases" at bounding box center [662, 207] width 802 height 22
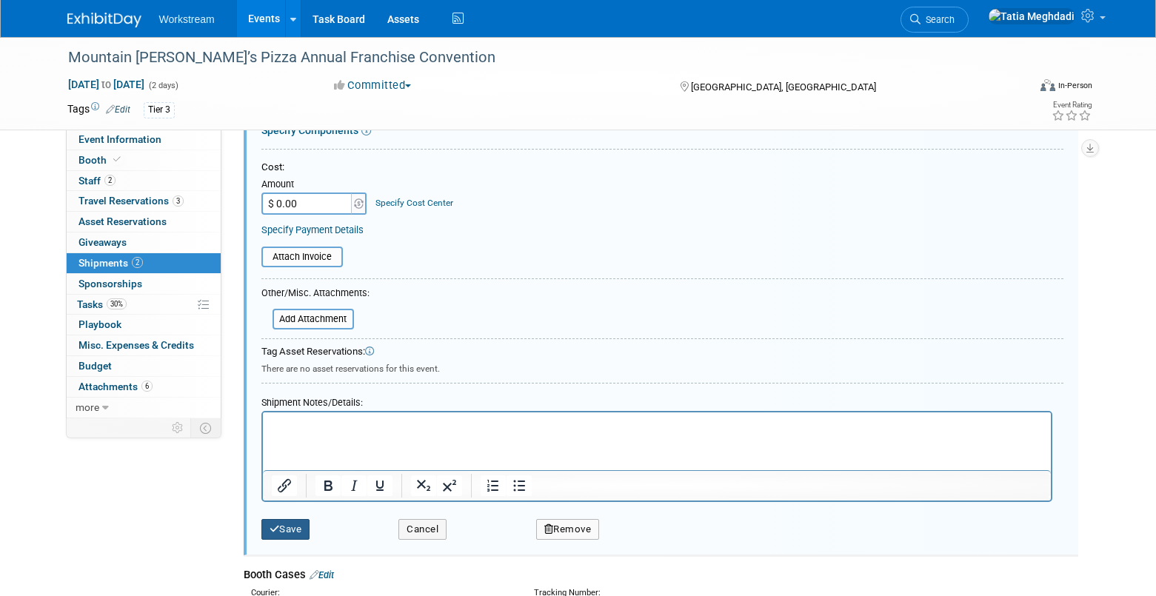
type input "Booth Cases - OUTBOUND"
click at [298, 526] on button "Save" at bounding box center [285, 529] width 49 height 21
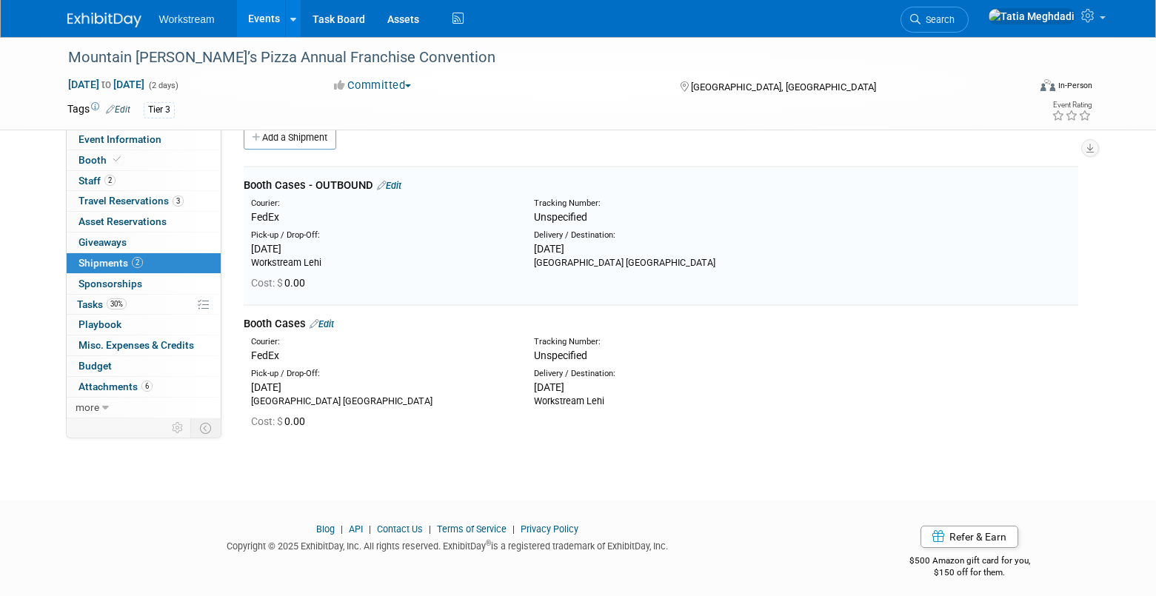
scroll to position [22, 0]
click at [334, 324] on link "Edit" at bounding box center [322, 325] width 24 height 11
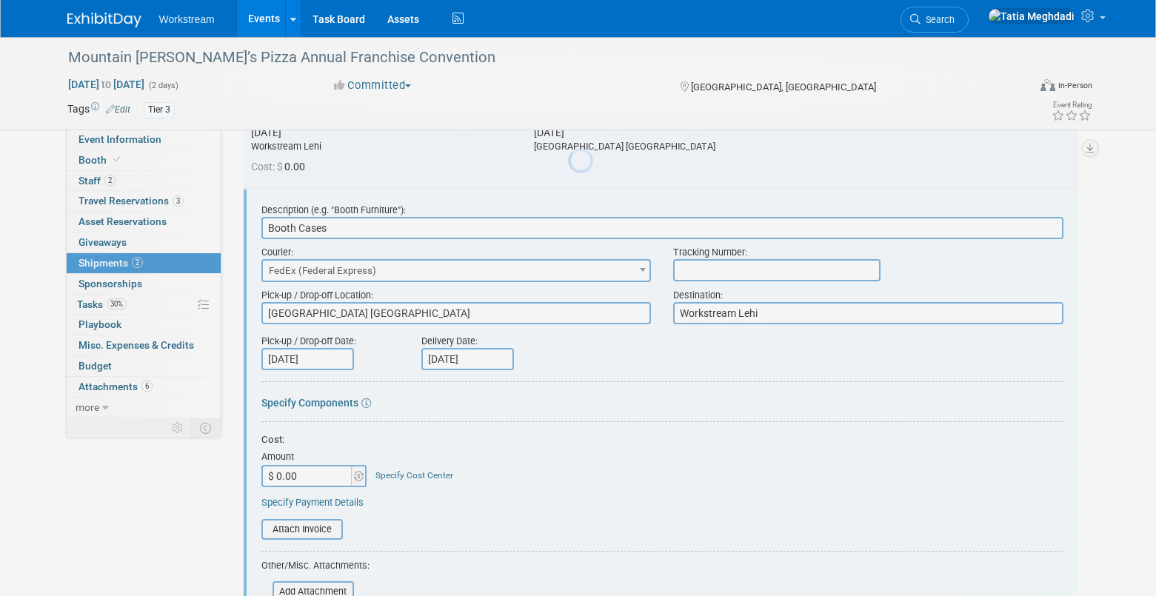
scroll to position [0, 0]
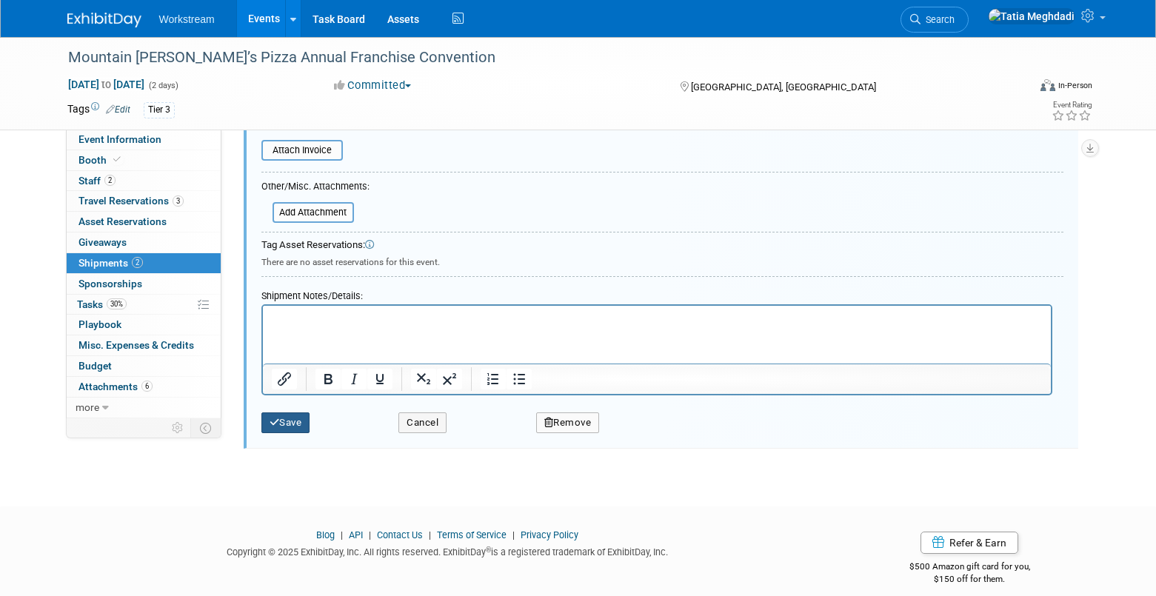
type input "Booth Cases - RETURN"
click at [287, 418] on button "Save" at bounding box center [285, 422] width 49 height 21
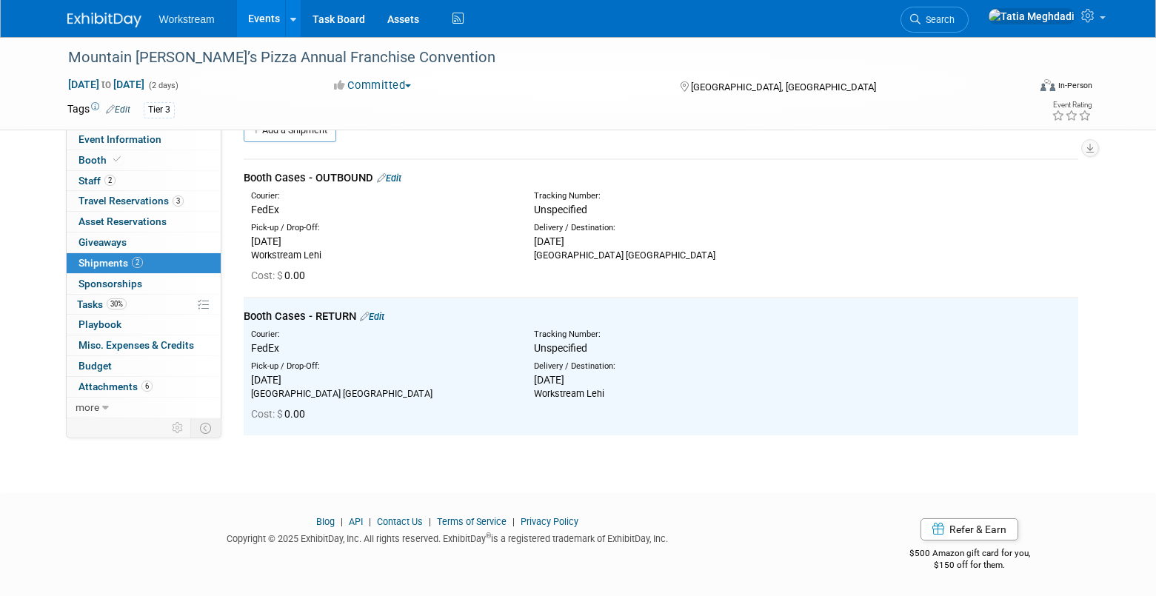
scroll to position [29, 0]
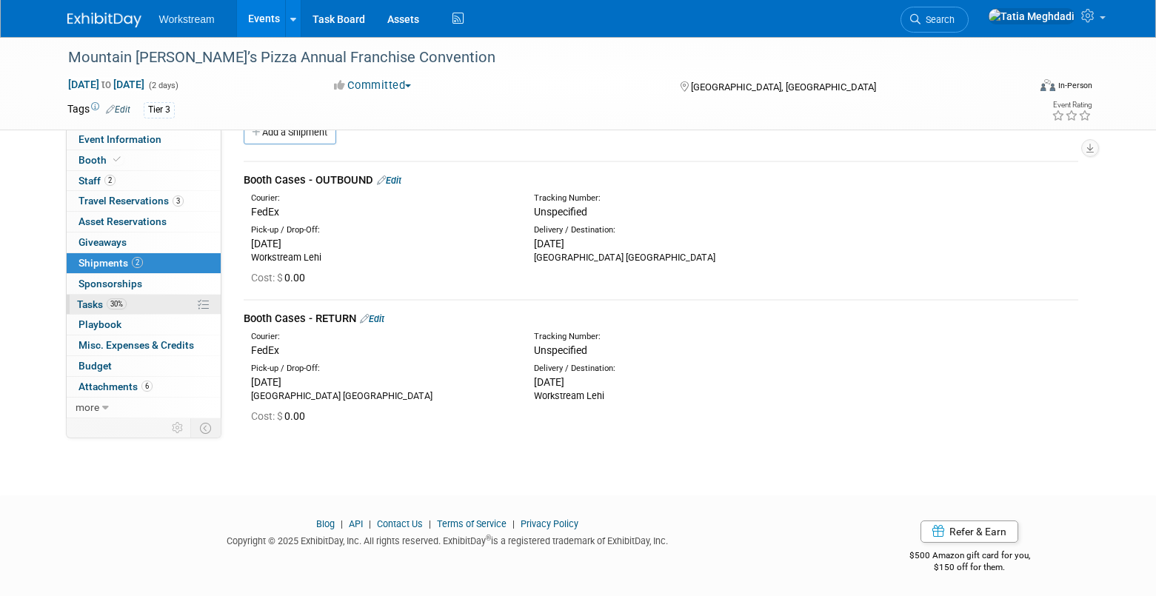
click at [85, 301] on span "Tasks 30%" at bounding box center [102, 304] width 50 height 12
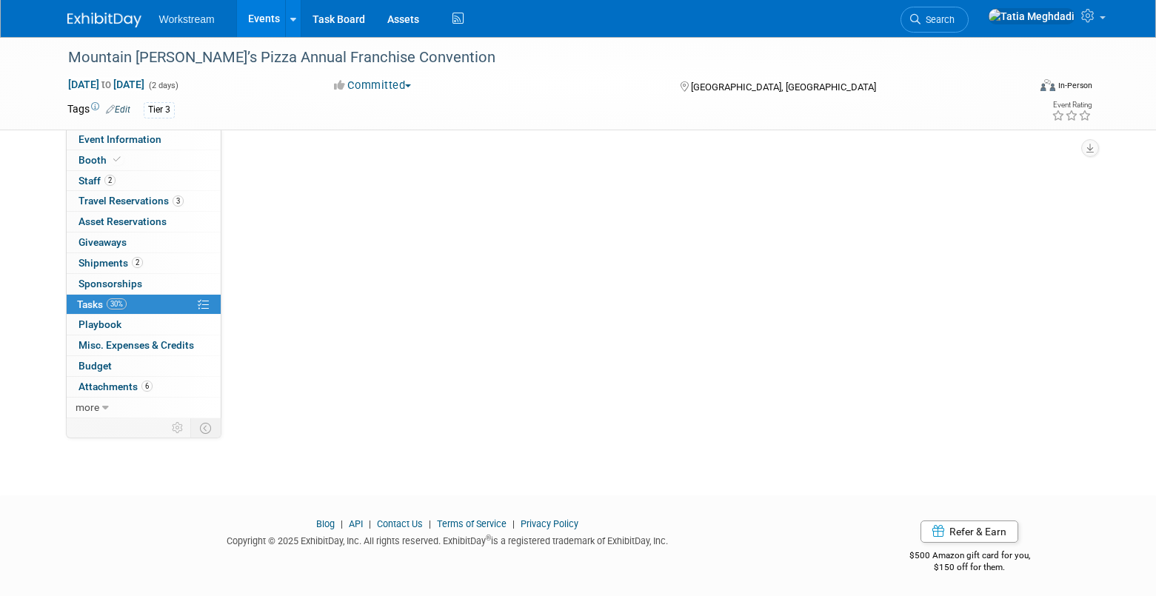
scroll to position [0, 0]
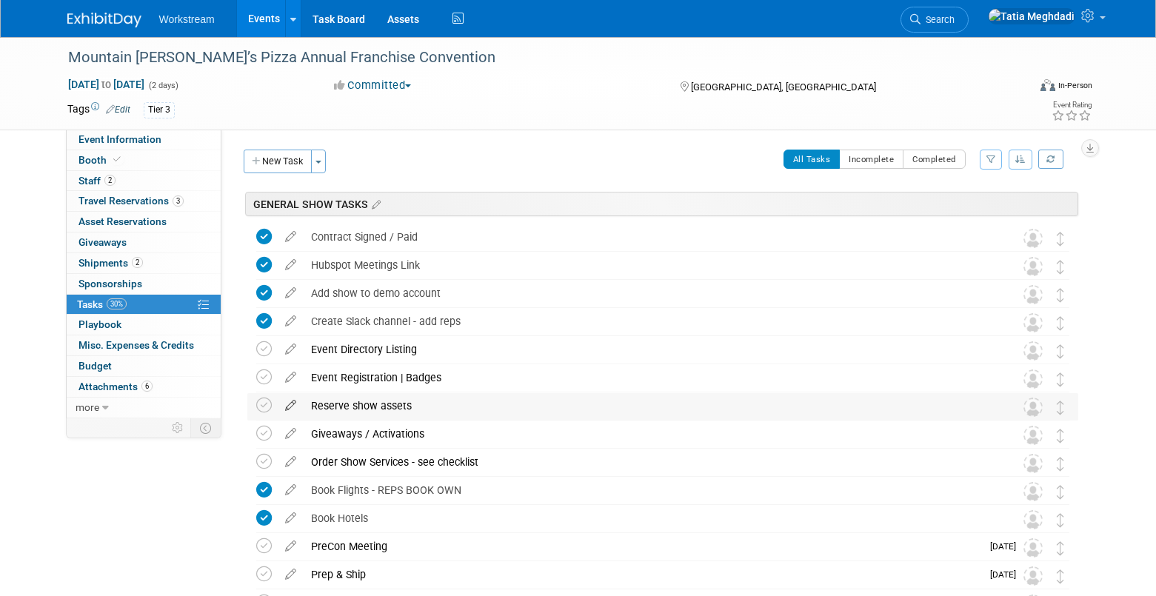
drag, startPoint x: 265, startPoint y: 404, endPoint x: 281, endPoint y: 405, distance: 16.4
click at [267, 404] on icon at bounding box center [264, 406] width 16 height 16
click at [139, 221] on span "Asset Reservations 0" at bounding box center [122, 222] width 88 height 12
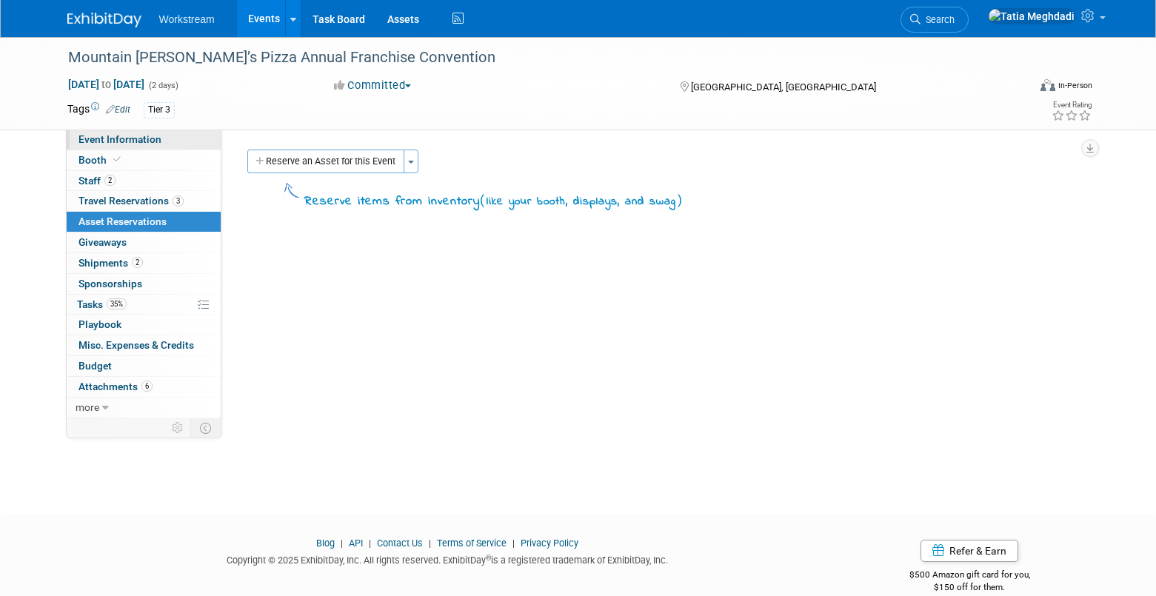
click at [131, 139] on span "Event Information" at bounding box center [119, 139] width 83 height 12
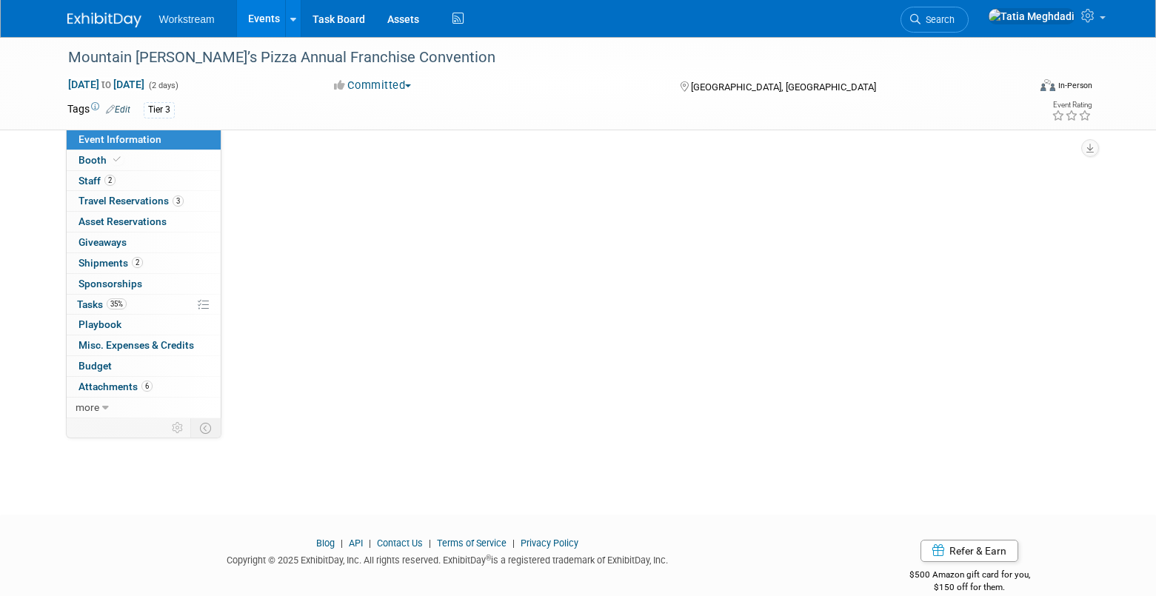
select select "Franchise"
select select "Restaurant"
select select "No"
select select "[PERSON_NAME]"
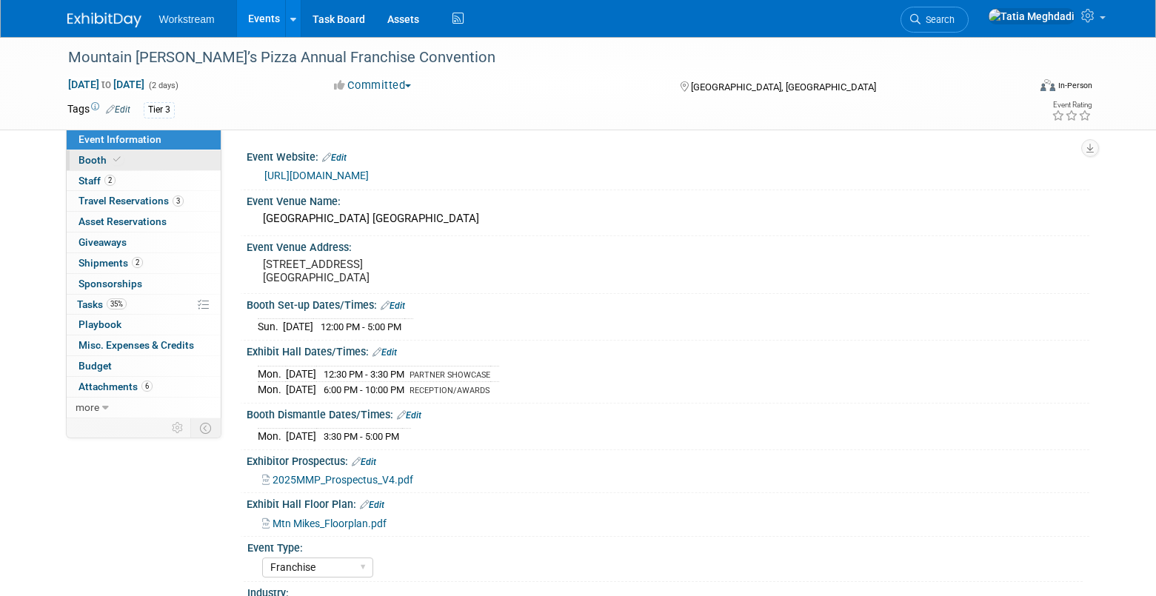
click at [99, 162] on span "Booth" at bounding box center [100, 160] width 45 height 12
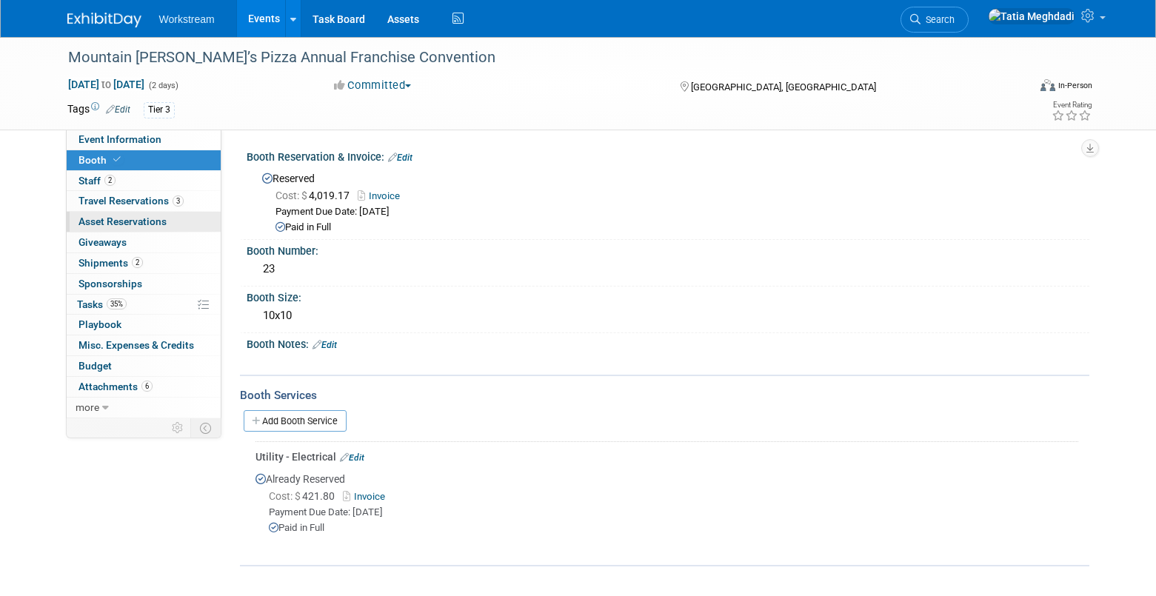
click at [95, 218] on span "Asset Reservations 0" at bounding box center [122, 222] width 88 height 12
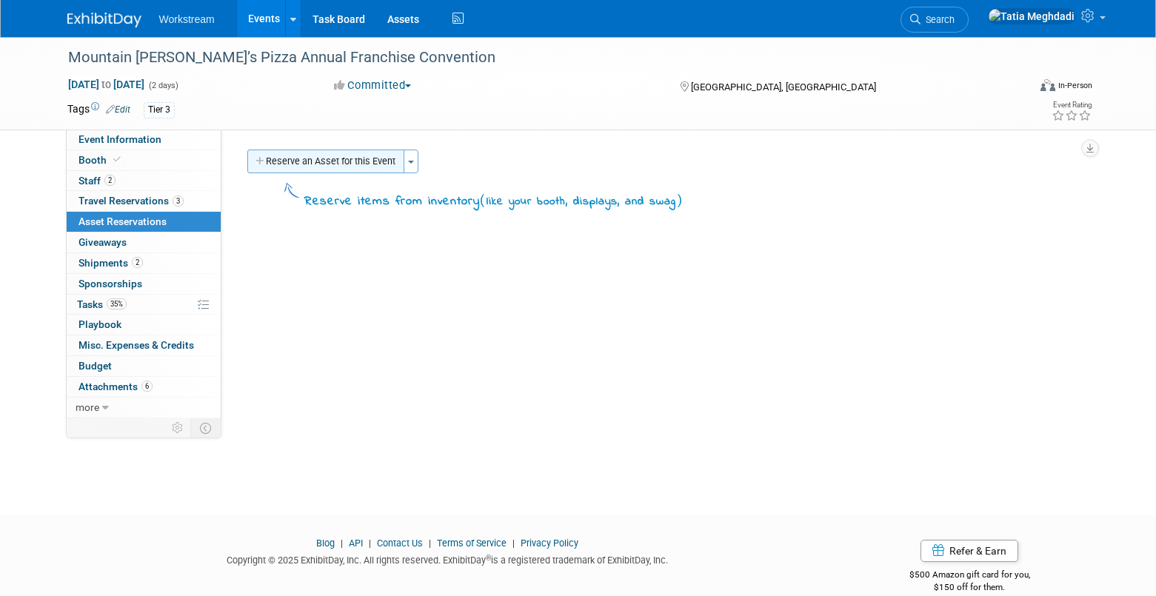
click at [345, 159] on button "Reserve an Asset for this Event" at bounding box center [325, 162] width 157 height 24
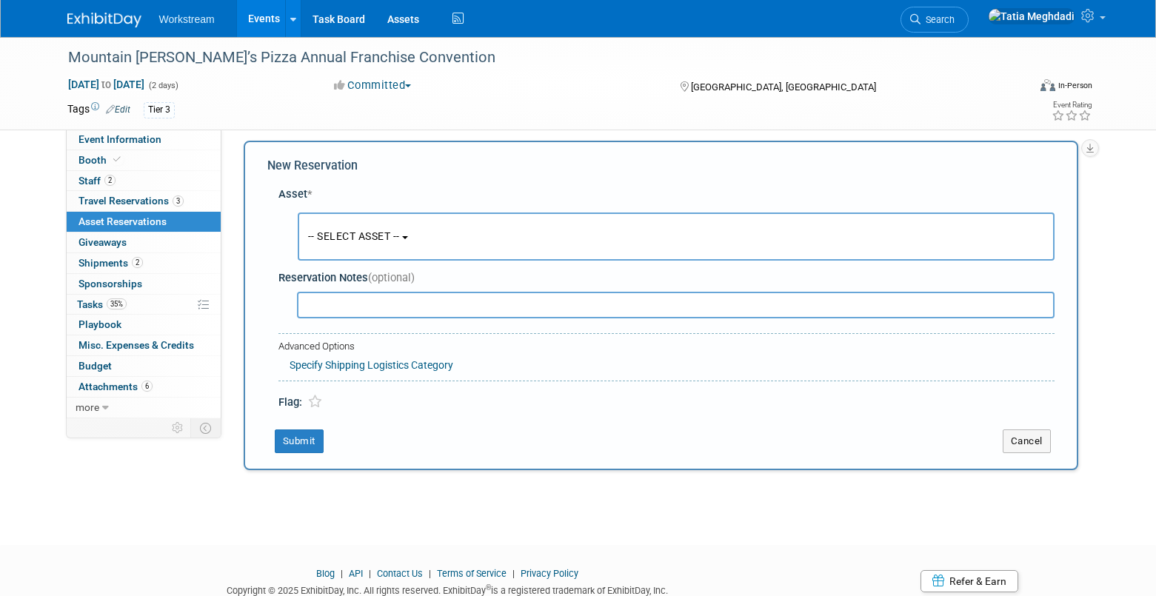
scroll to position [14, 0]
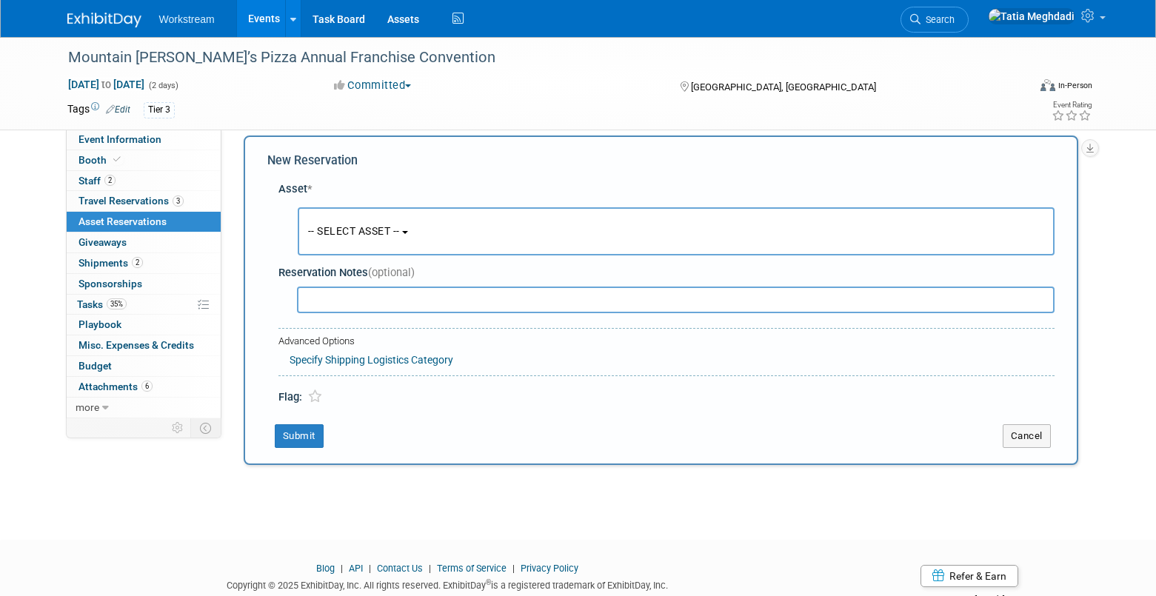
click at [369, 239] on button "-- SELECT ASSET --" at bounding box center [676, 231] width 757 height 48
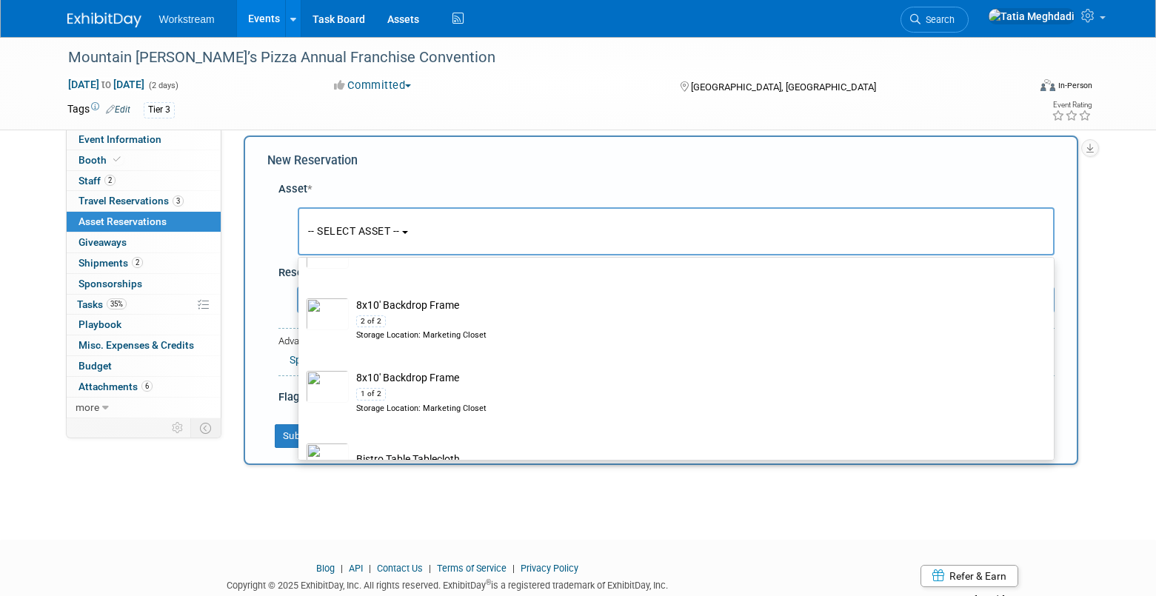
scroll to position [535, 0]
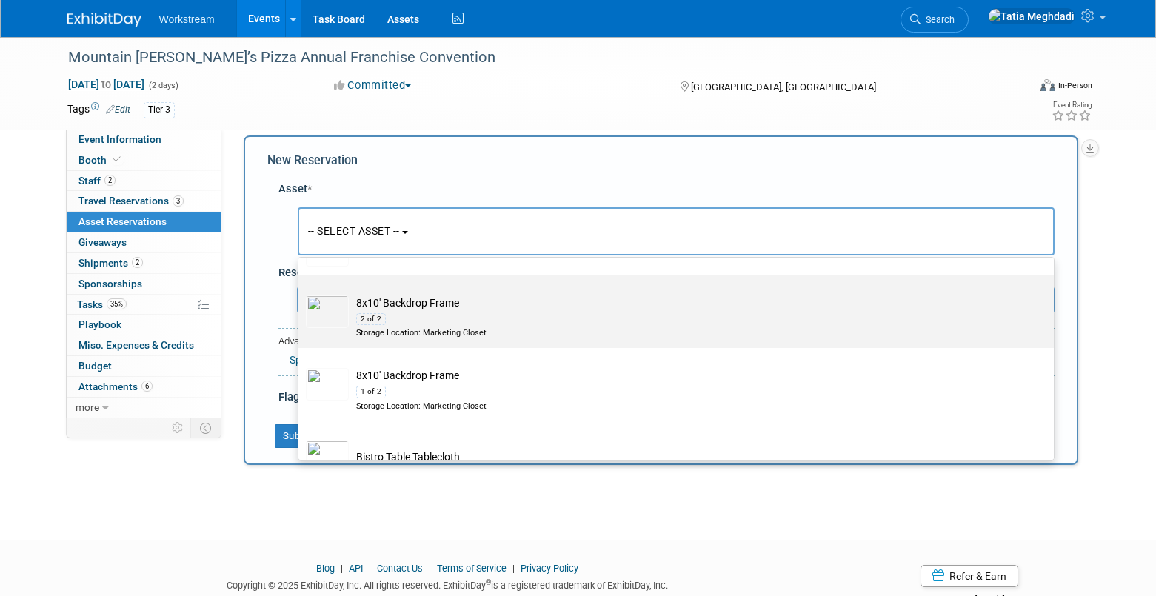
click at [321, 302] on img at bounding box center [327, 311] width 43 height 33
click at [301, 293] on input "8x10' Backdrop Frame 2 of 2 Storage Location: Marketing Closet" at bounding box center [296, 289] width 10 height 10
select select "10725971"
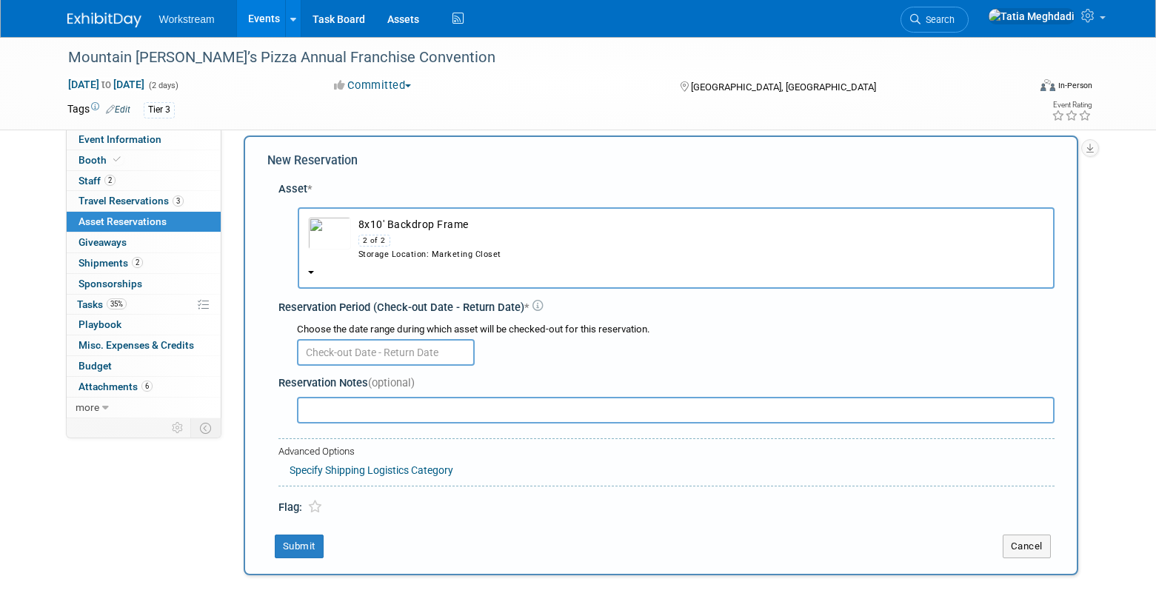
click at [331, 355] on input "text" at bounding box center [386, 352] width 178 height 27
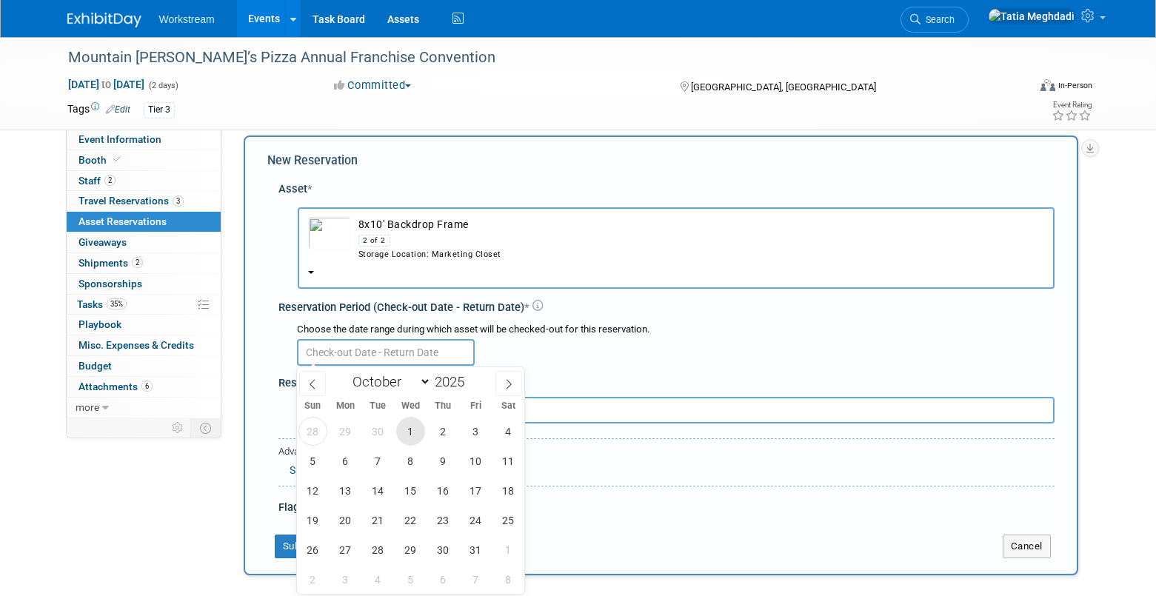
click at [415, 430] on span "1" at bounding box center [410, 431] width 29 height 29
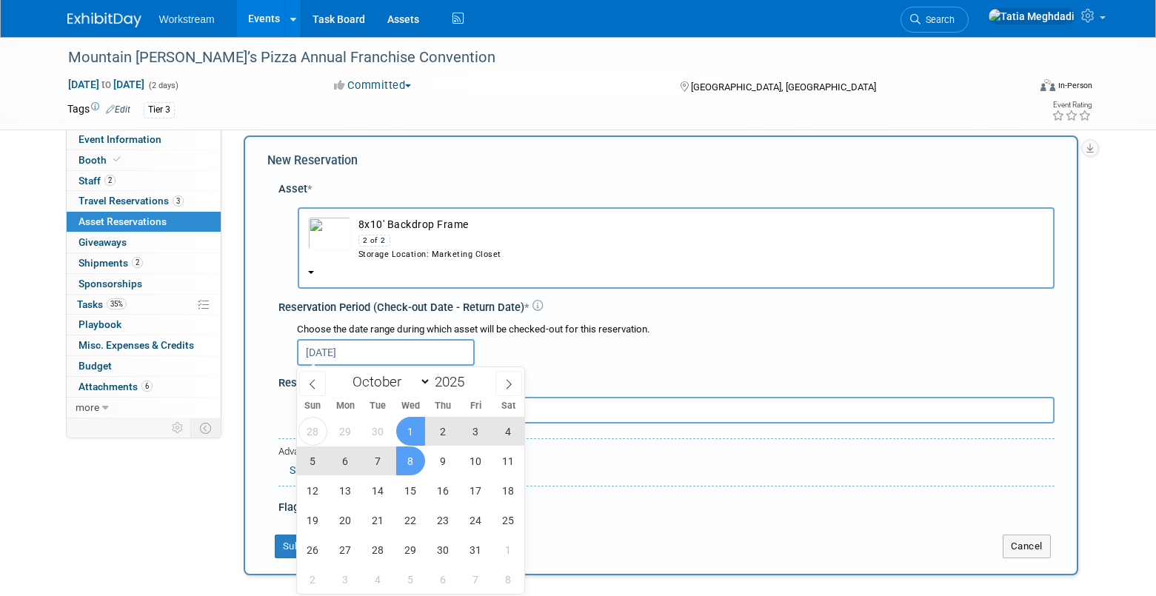
click at [405, 463] on span "8" at bounding box center [410, 461] width 29 height 29
type input "Oct 1, 2025 to Oct 8, 2025"
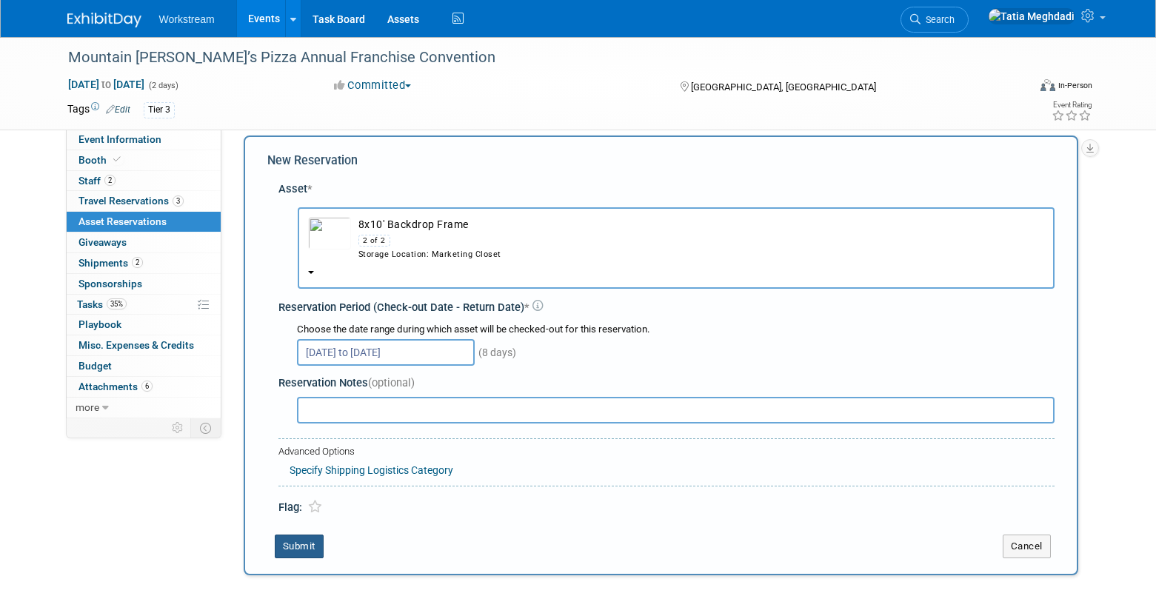
click at [305, 544] on button "Submit" at bounding box center [299, 547] width 49 height 24
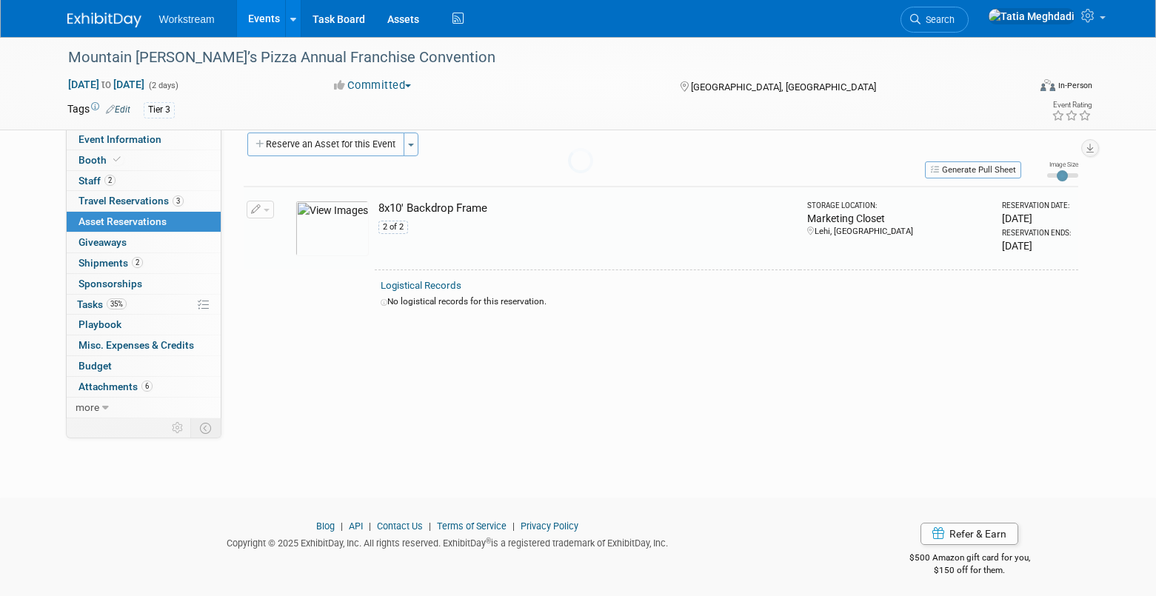
scroll to position [19, 0]
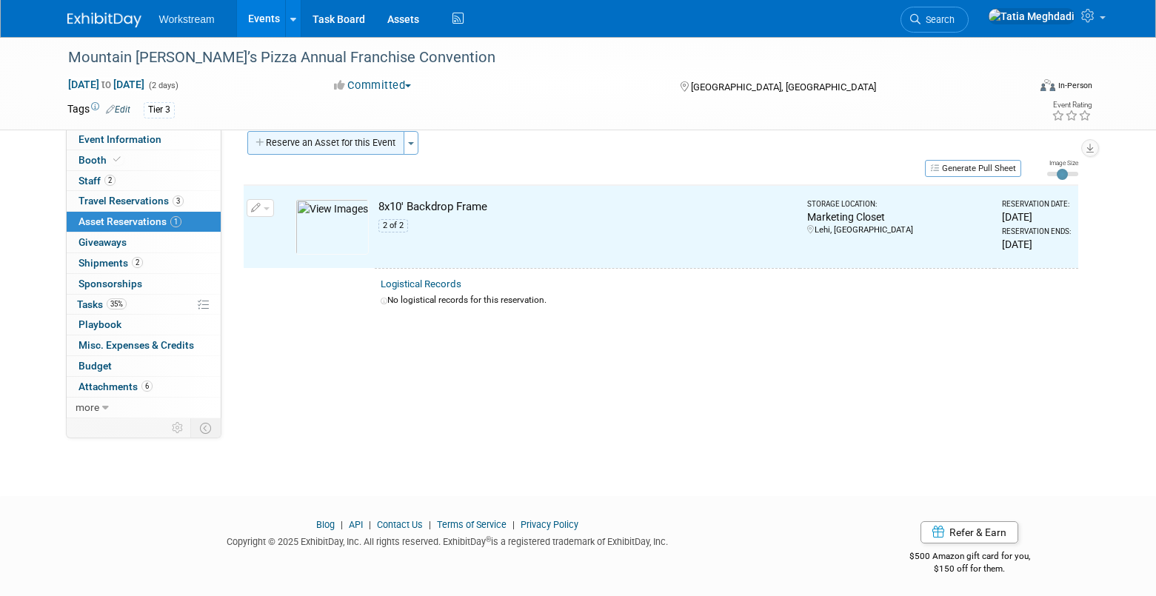
click at [339, 144] on button "Reserve an Asset for this Event" at bounding box center [325, 143] width 157 height 24
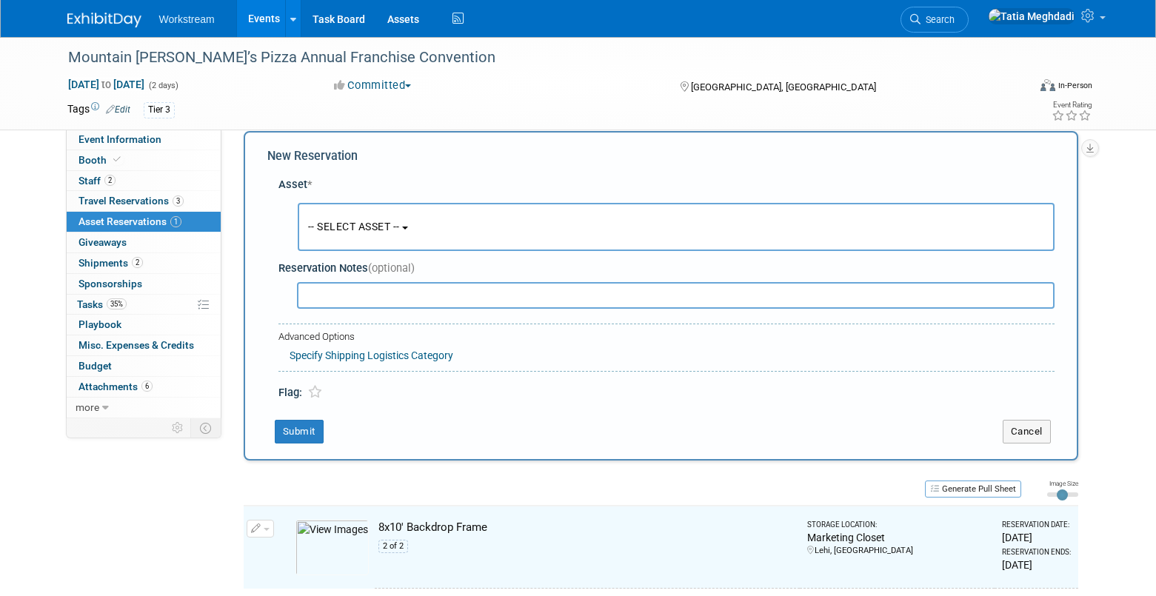
scroll to position [14, 0]
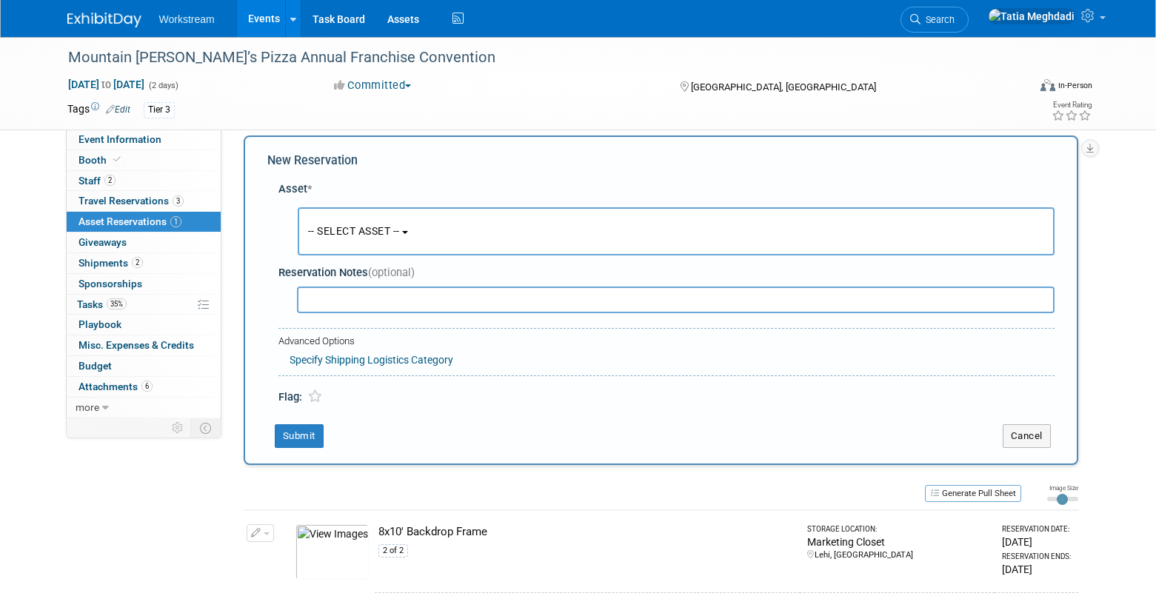
click at [349, 231] on span "-- SELECT ASSET --" at bounding box center [354, 231] width 92 height 12
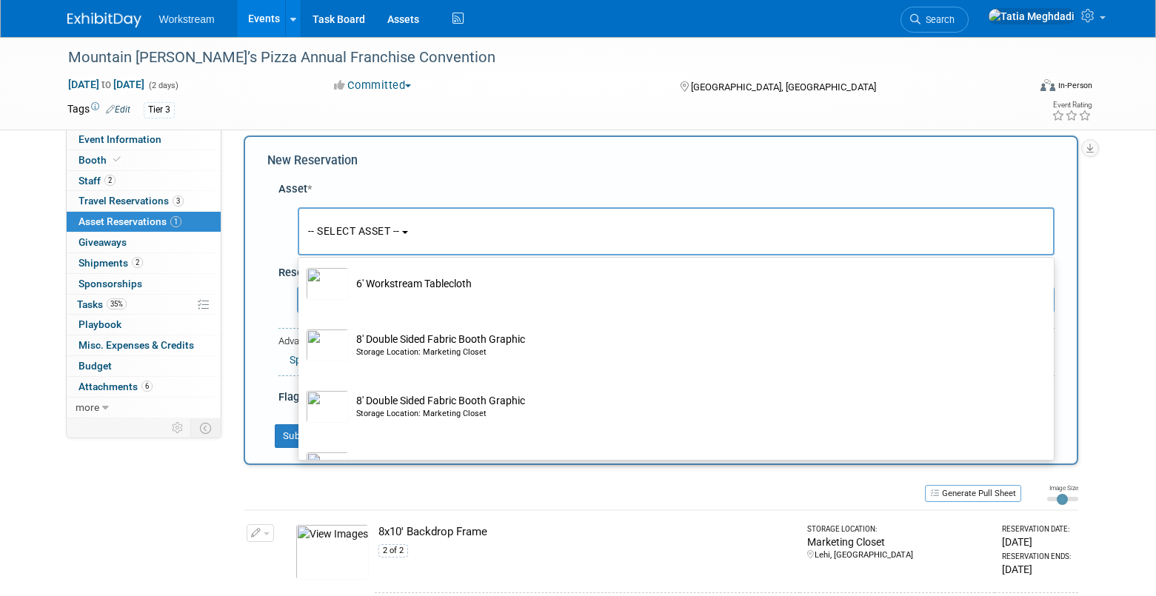
scroll to position [310, 0]
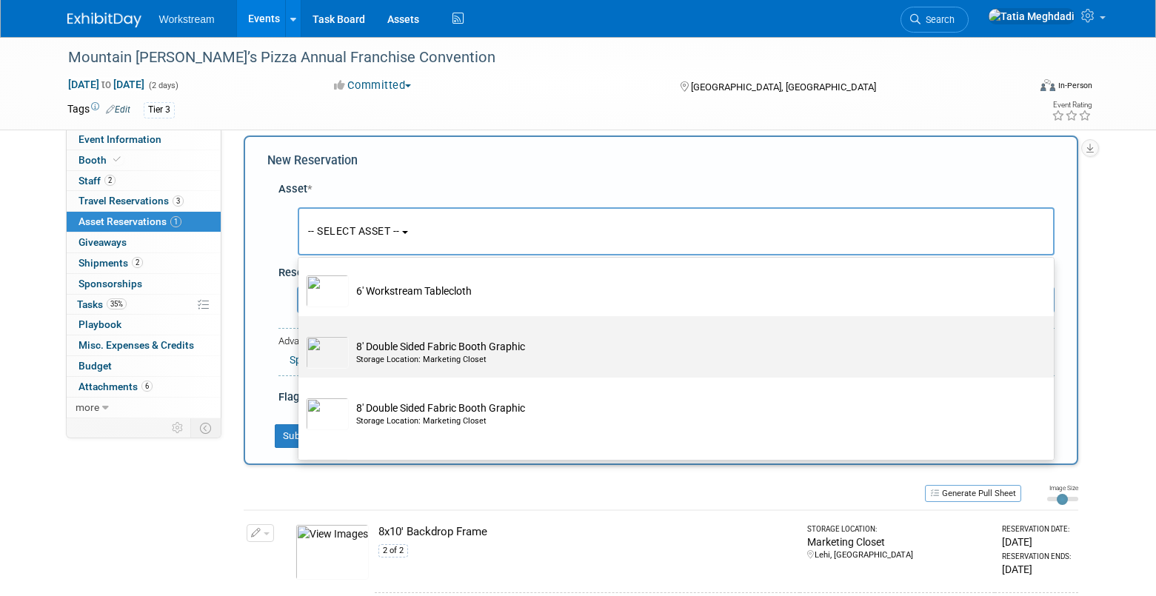
click at [390, 350] on td "8' Double Sided Fabric Booth Graphic Storage Location: Marketing Closet" at bounding box center [686, 352] width 675 height 33
click at [301, 334] on input "8' Double Sided Fabric Booth Graphic Storage Location: Marketing Closet" at bounding box center [296, 329] width 10 height 10
select select "10725970"
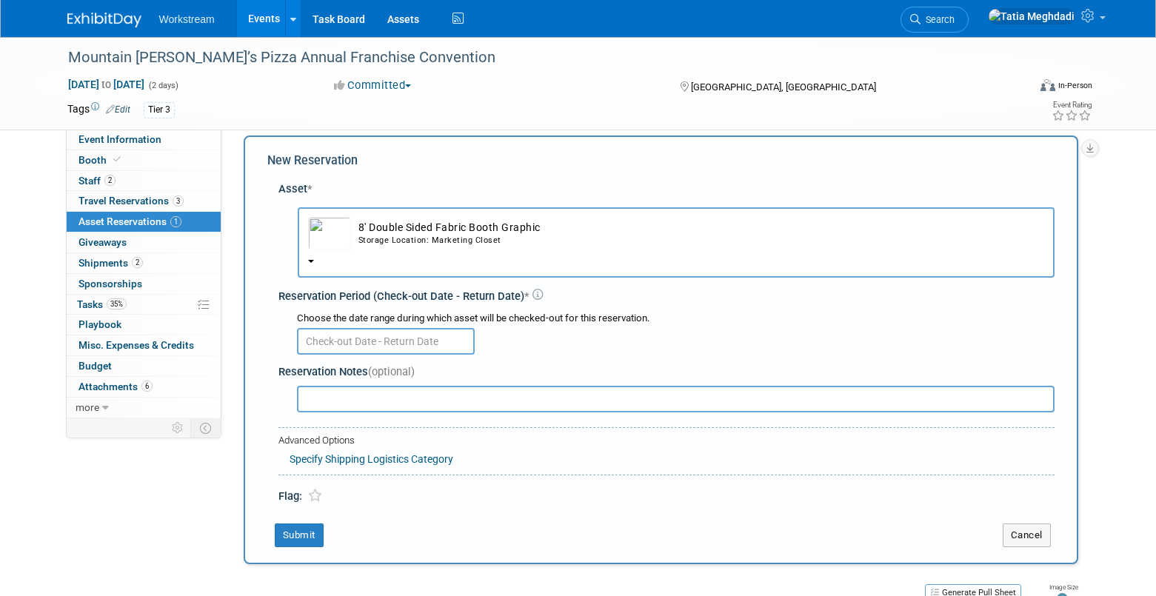
click at [341, 342] on input "text" at bounding box center [386, 341] width 178 height 27
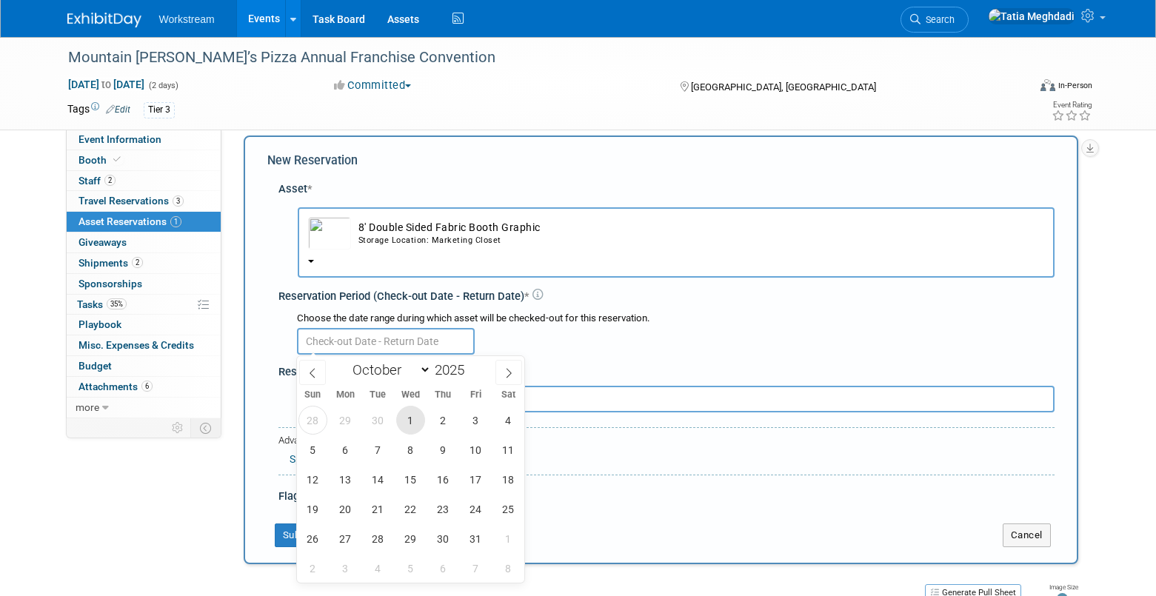
click at [407, 421] on span "1" at bounding box center [410, 420] width 29 height 29
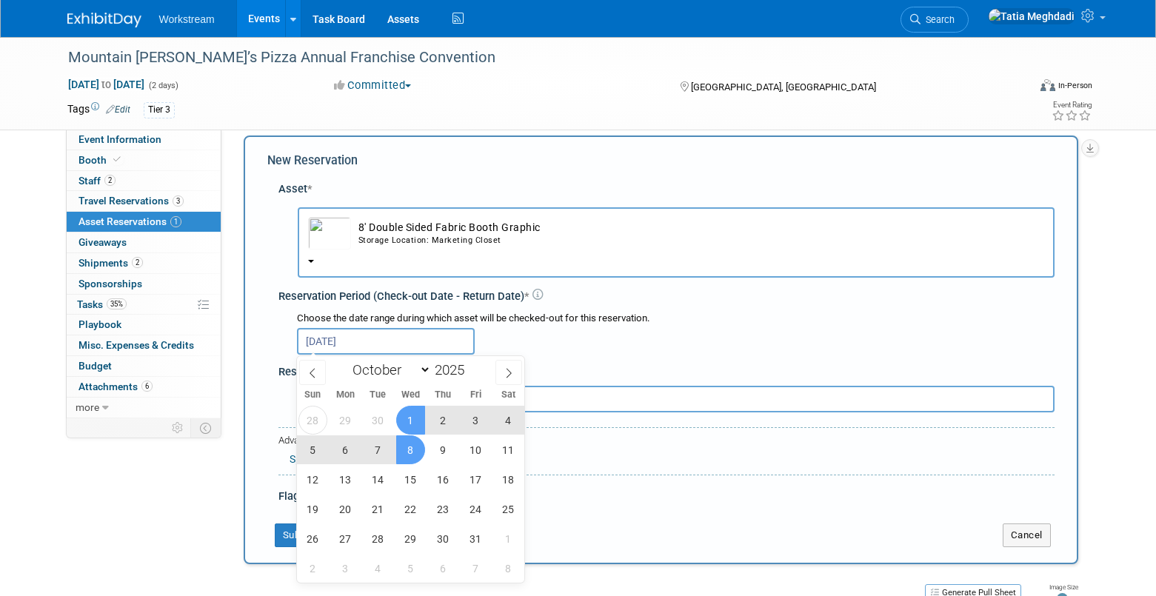
click at [409, 450] on span "8" at bounding box center [410, 449] width 29 height 29
type input "Oct 1, 2025 to Oct 8, 2025"
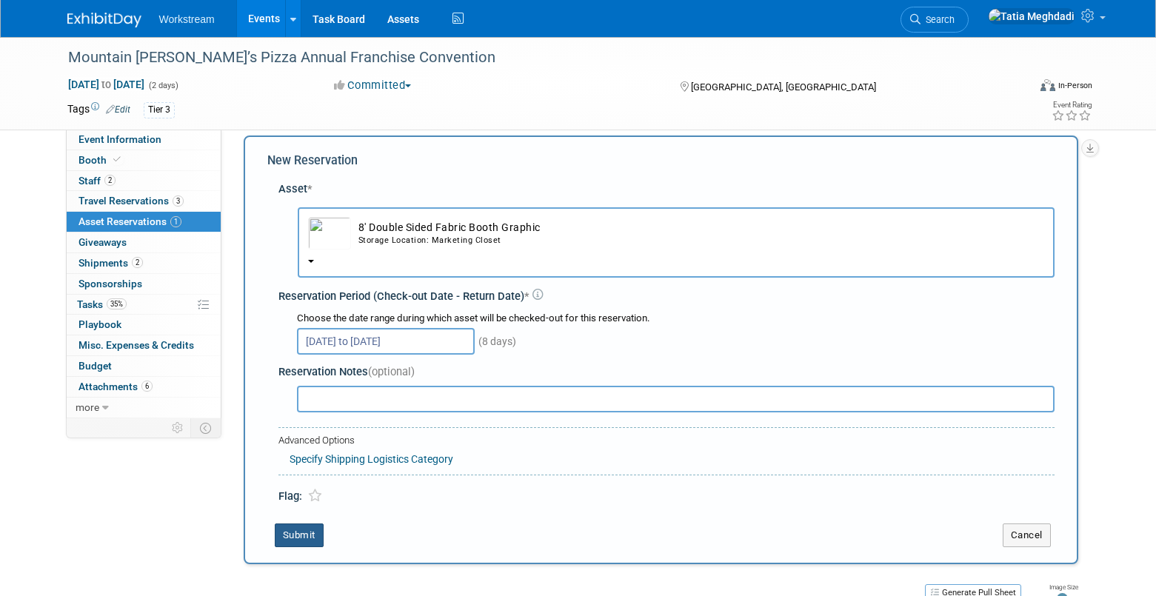
click at [300, 529] on button "Submit" at bounding box center [299, 536] width 49 height 24
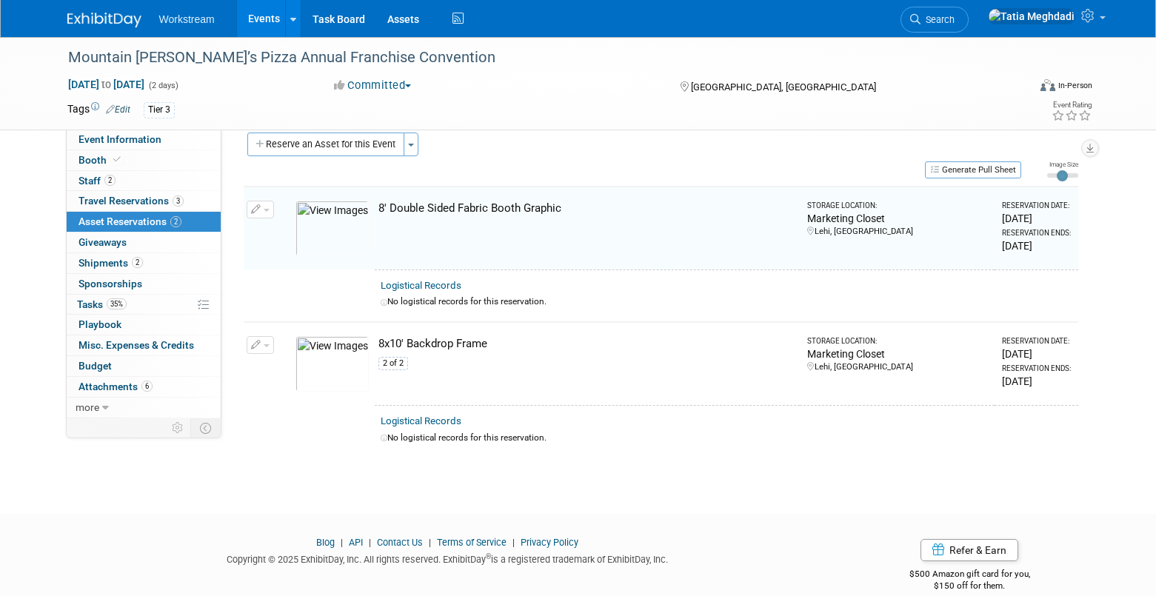
scroll to position [19, 0]
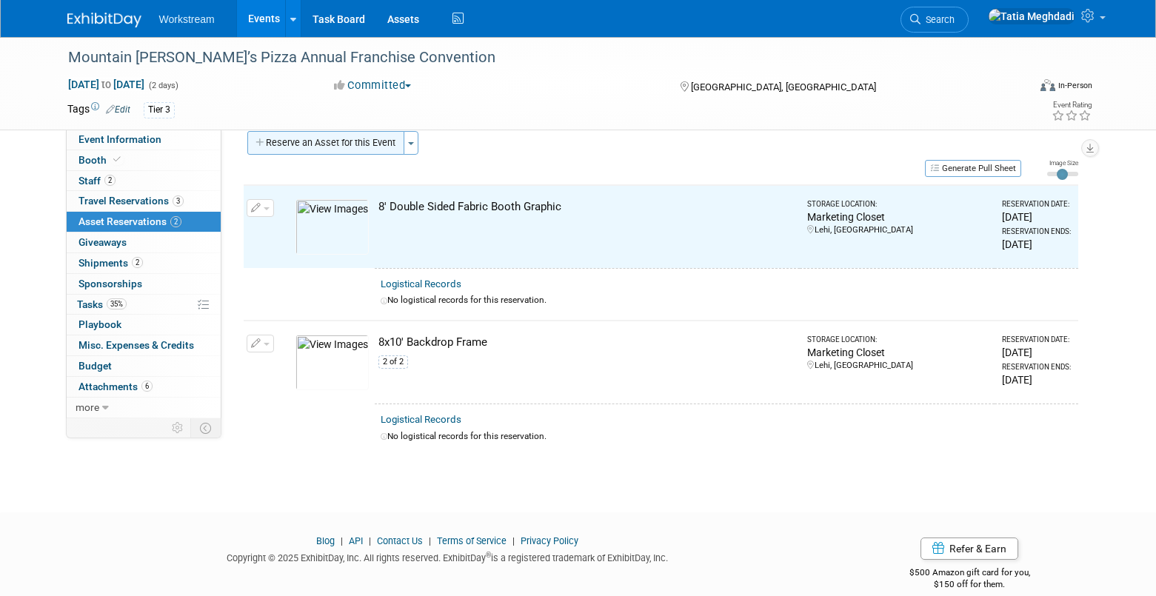
click at [300, 144] on button "Reserve an Asset for this Event" at bounding box center [325, 143] width 157 height 24
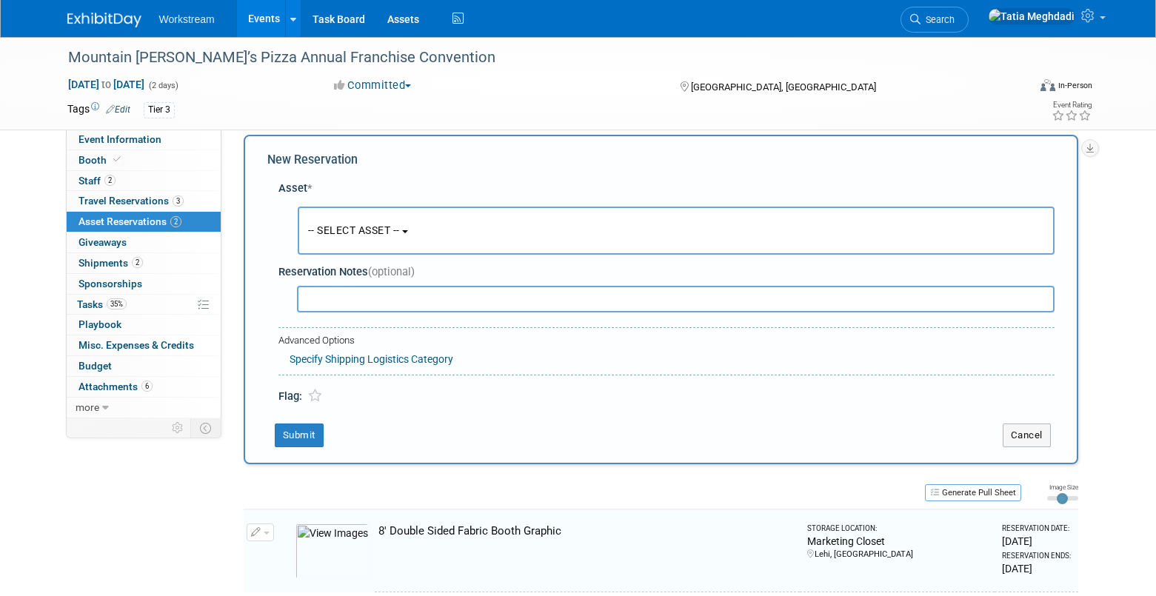
scroll to position [14, 0]
click at [345, 230] on span "-- SELECT ASSET --" at bounding box center [354, 231] width 92 height 12
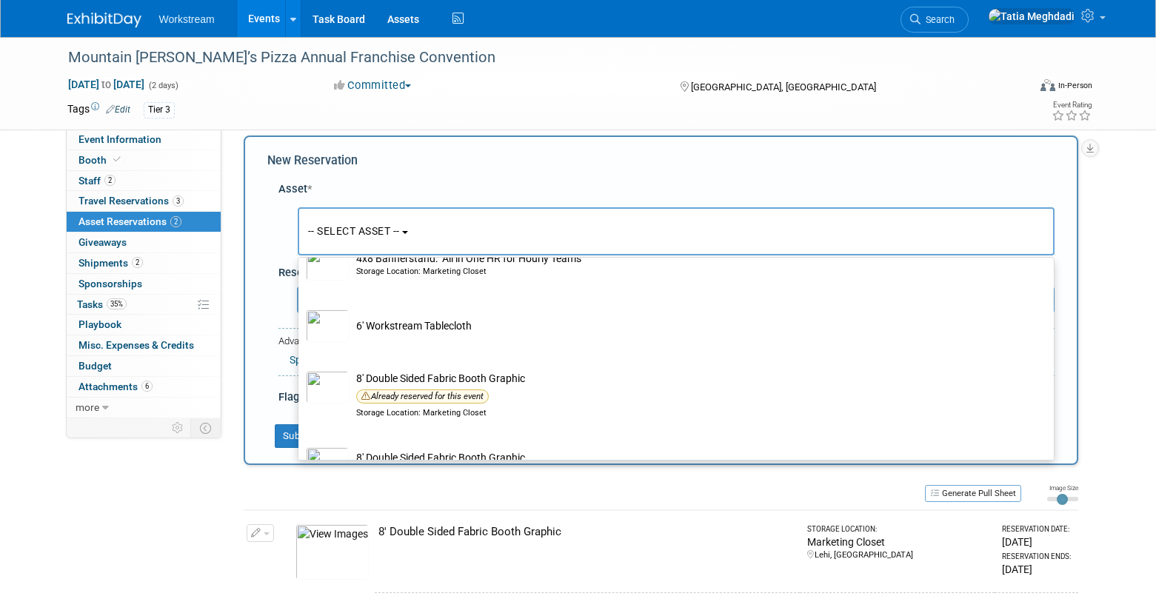
scroll to position [290, 0]
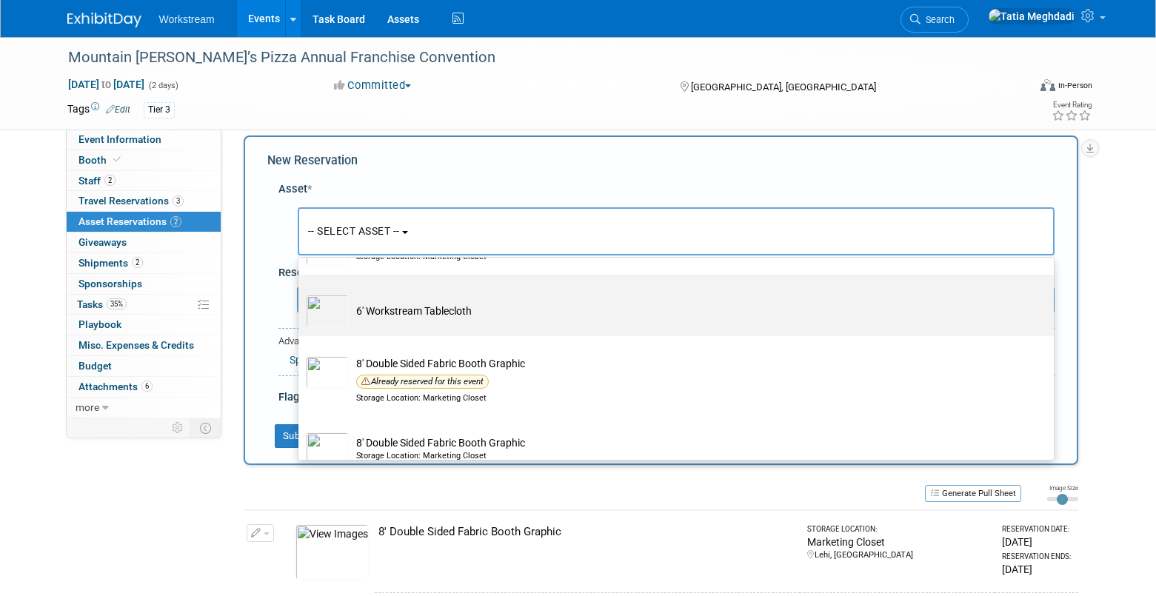
click at [333, 323] on img at bounding box center [327, 311] width 43 height 33
click at [301, 293] on input "6' Workstream Tablecloth" at bounding box center [296, 288] width 10 height 10
select select "10726023"
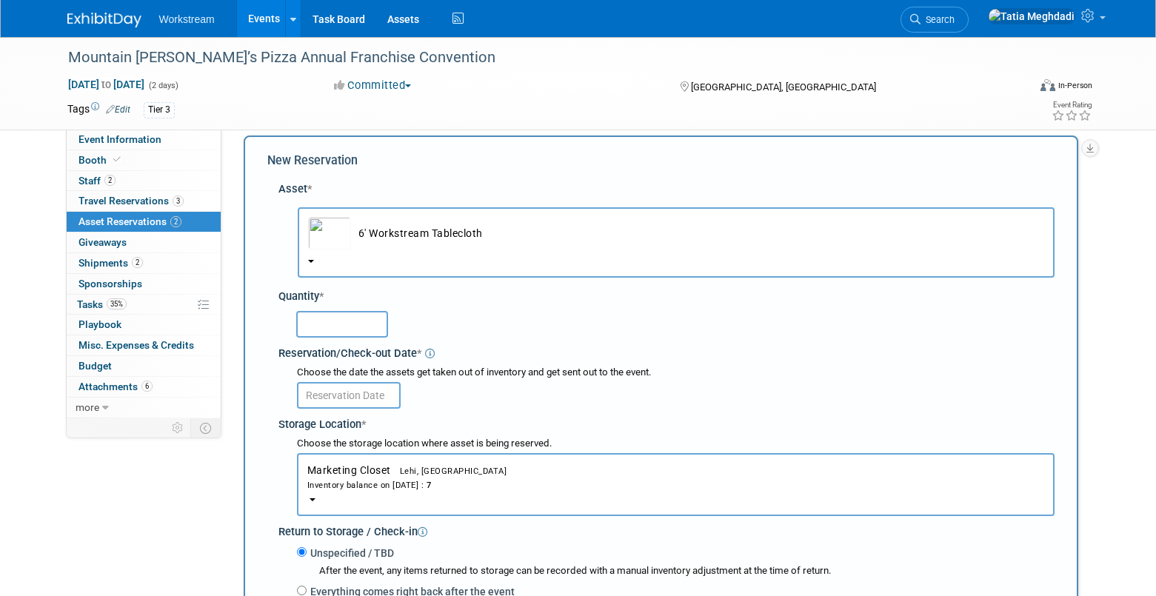
click at [333, 327] on input "text" at bounding box center [342, 324] width 92 height 27
type input "1"
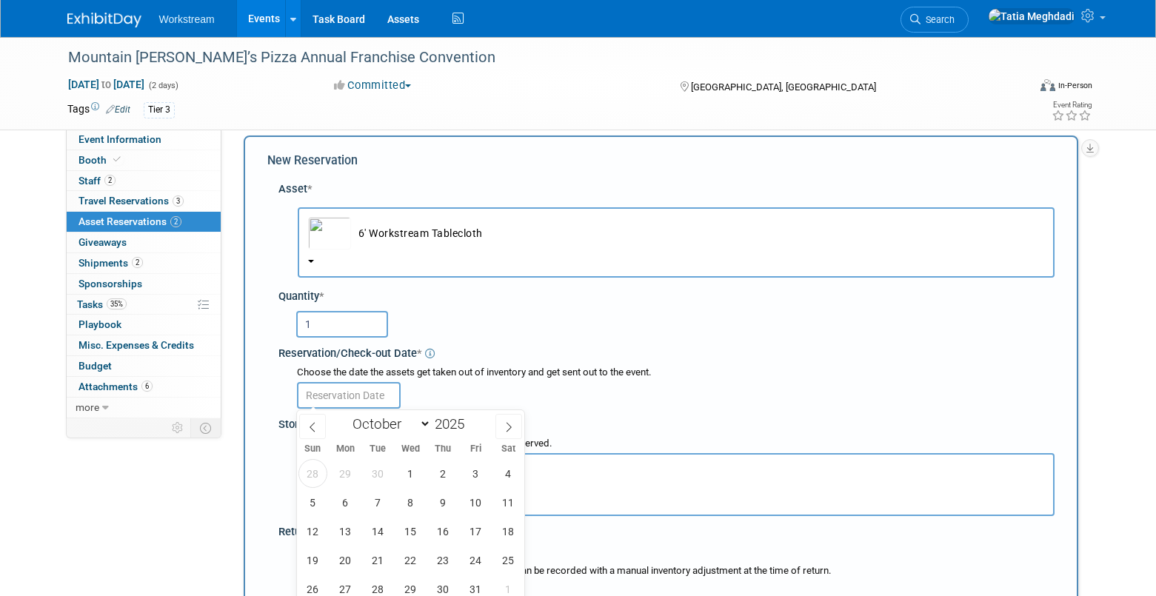
click at [330, 398] on input "text" at bounding box center [349, 395] width 104 height 27
click at [411, 481] on span "1" at bounding box center [410, 473] width 29 height 29
type input "Oct 1, 2025"
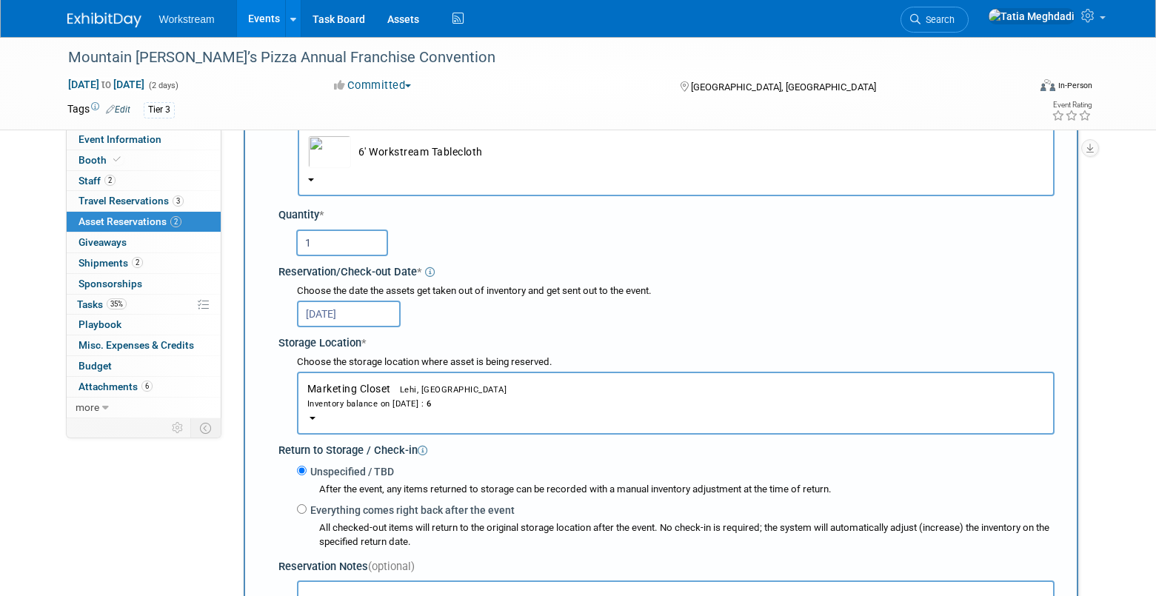
scroll to position [116, 0]
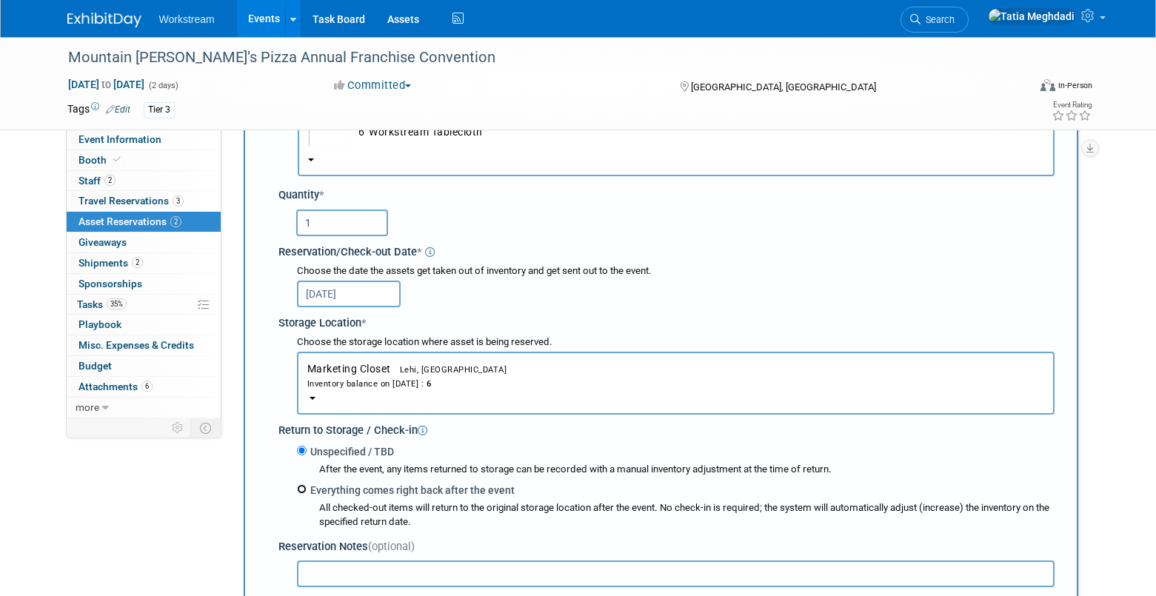
click at [304, 491] on input "Everything comes right back after the event" at bounding box center [302, 489] width 10 height 10
radio input "true"
select select "9"
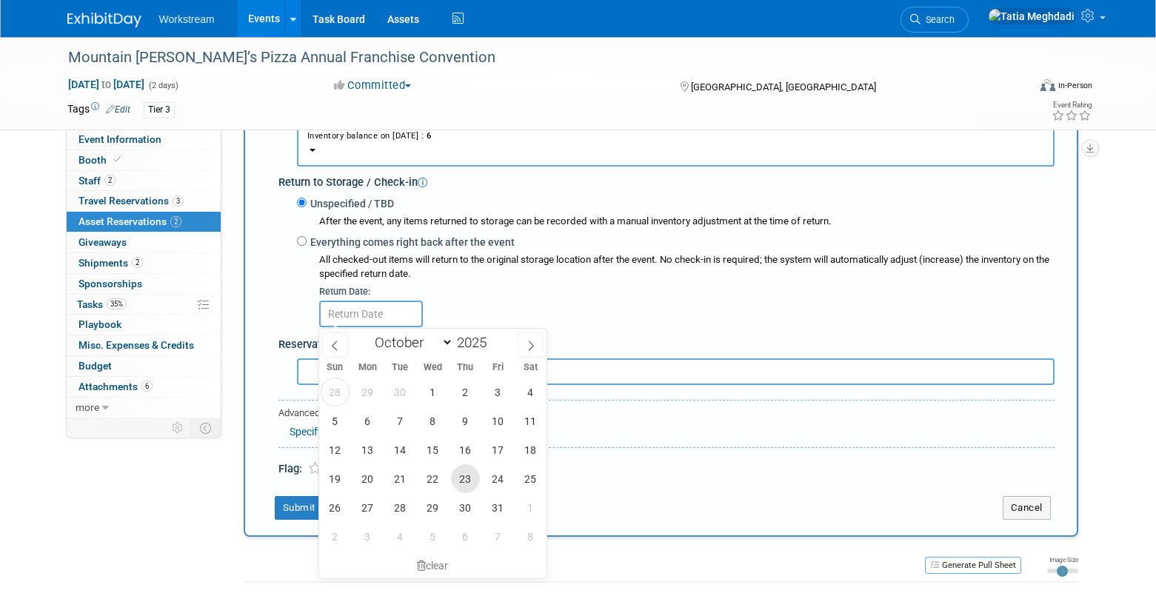
scroll to position [378, 0]
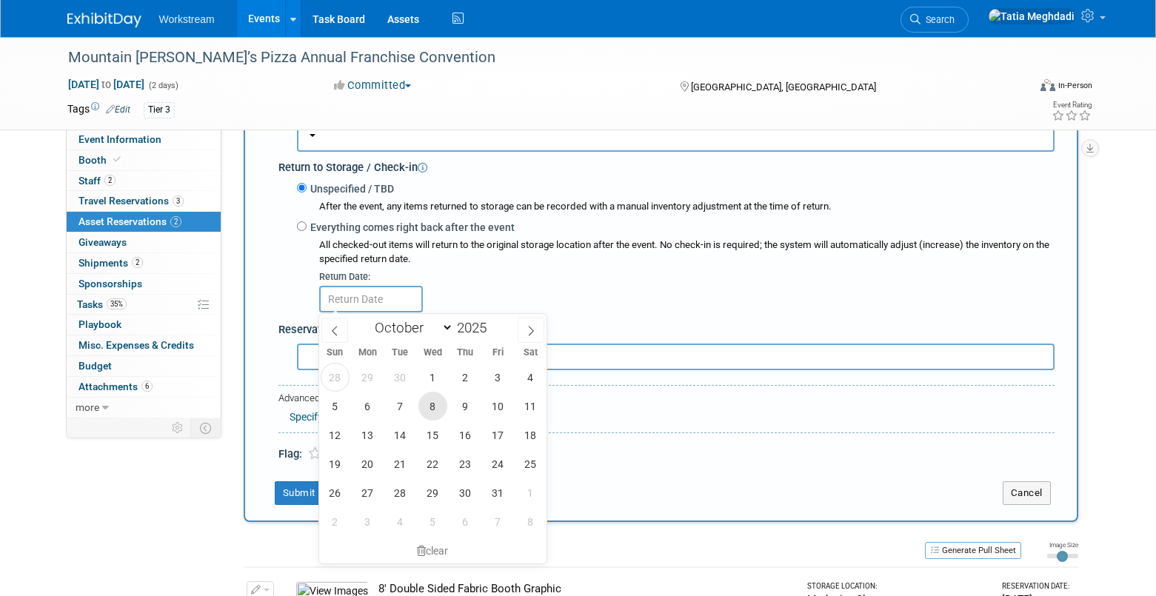
click at [439, 415] on span "8" at bounding box center [432, 406] width 29 height 29
type input "Oct 8, 2025"
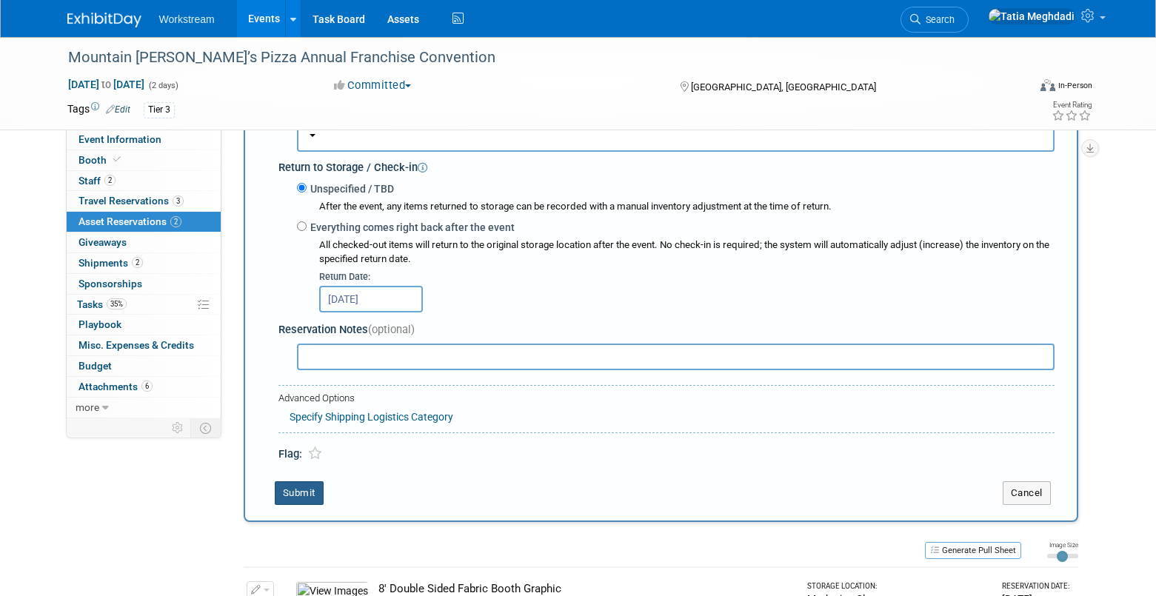
click at [294, 493] on button "Submit" at bounding box center [299, 493] width 49 height 24
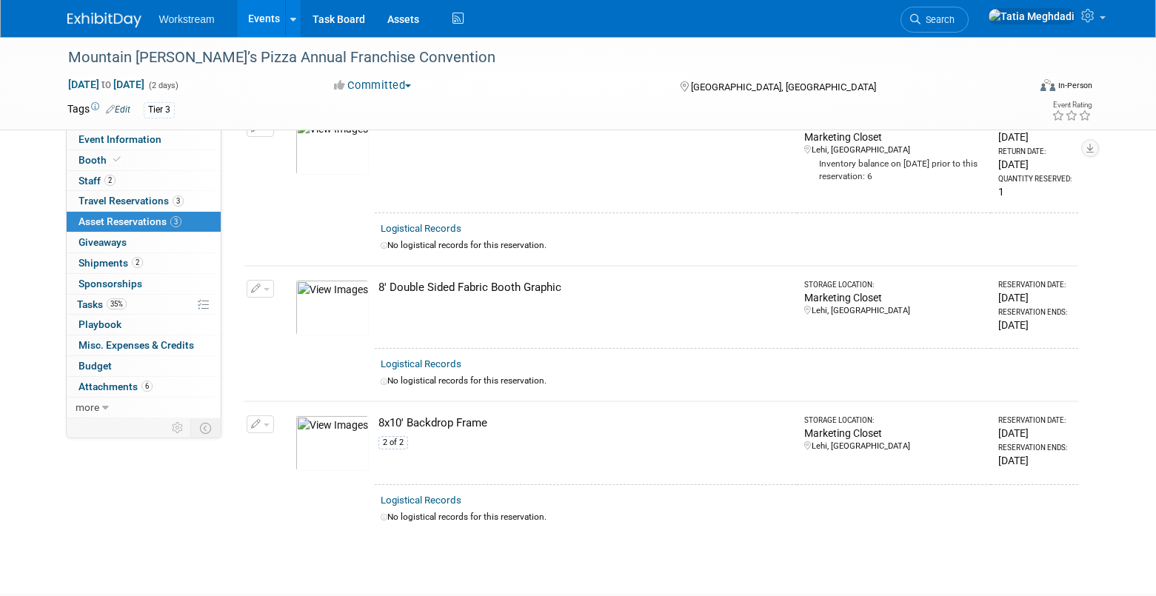
scroll to position [0, 0]
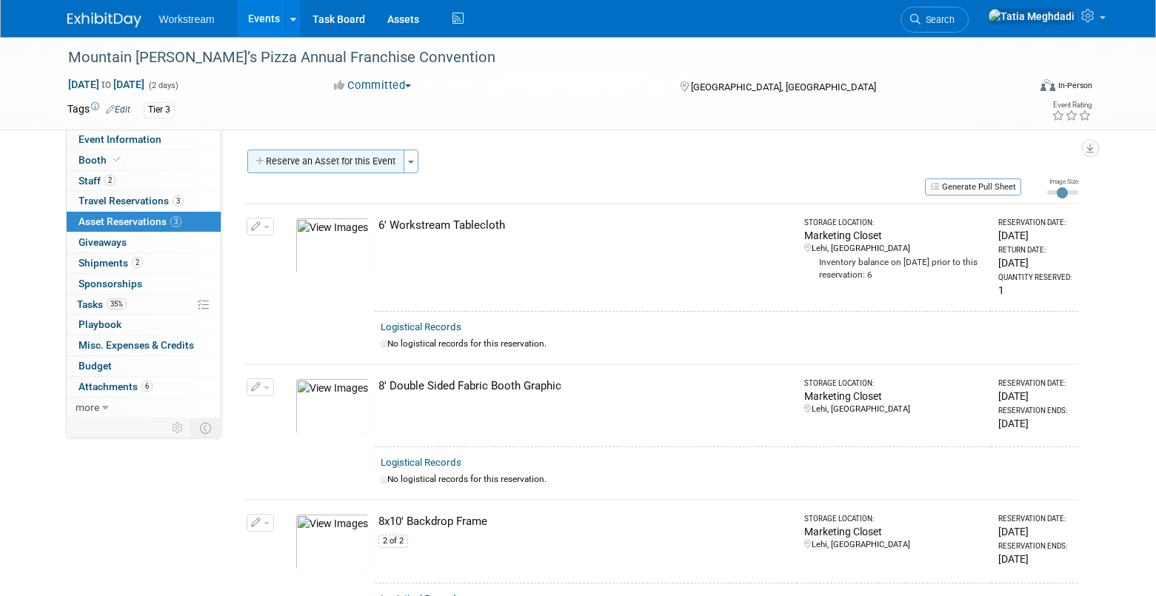
click at [341, 161] on button "Reserve an Asset for this Event" at bounding box center [325, 162] width 157 height 24
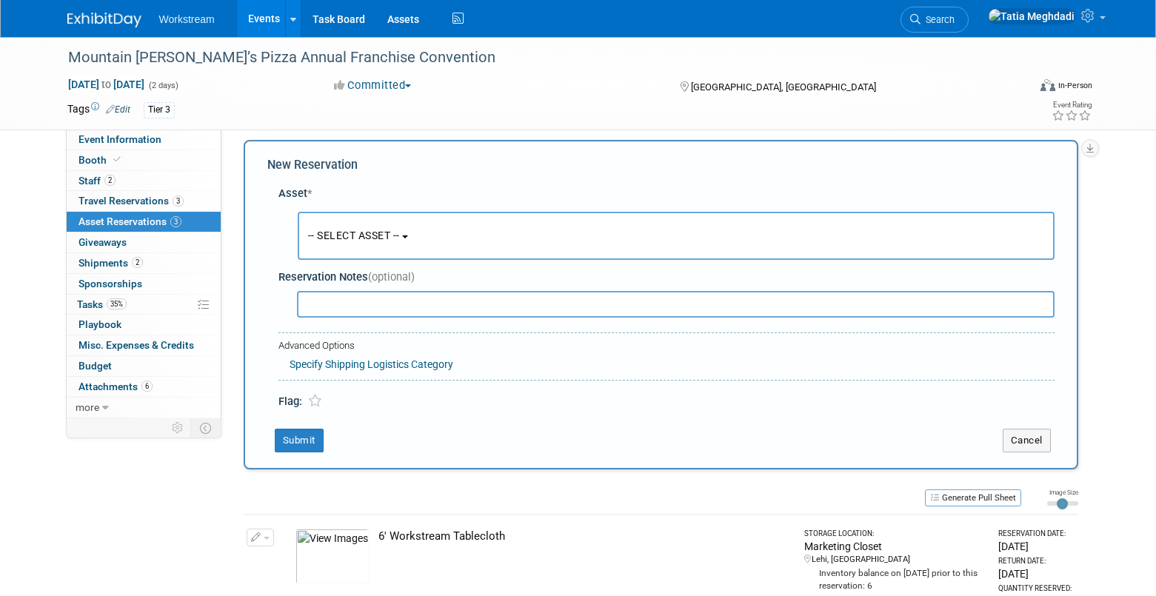
scroll to position [14, 0]
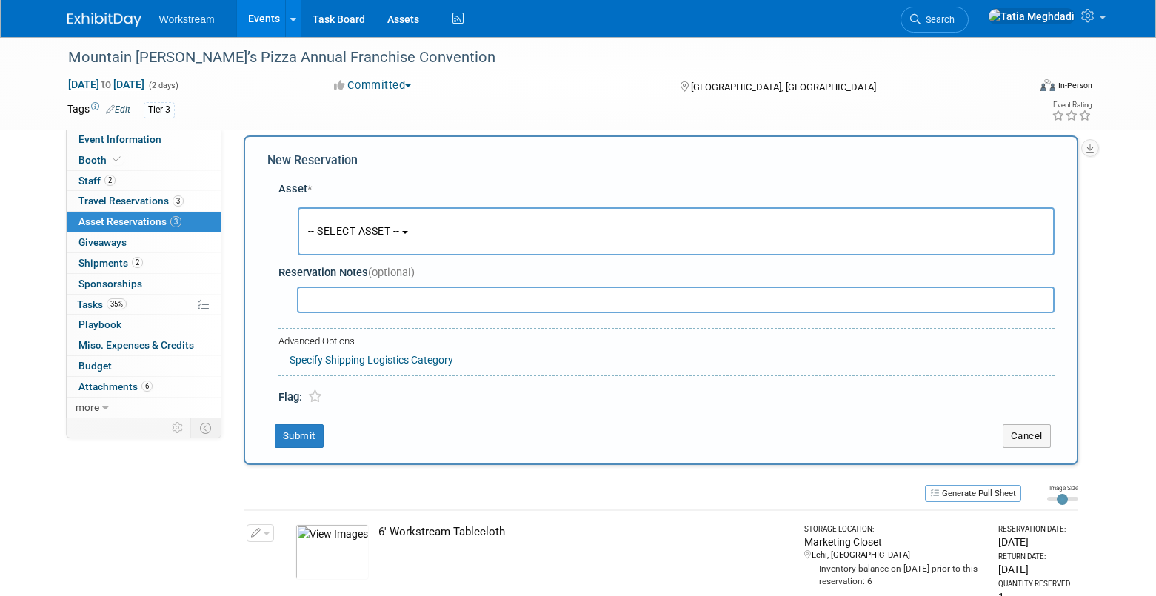
click at [349, 230] on span "-- SELECT ASSET --" at bounding box center [354, 231] width 92 height 12
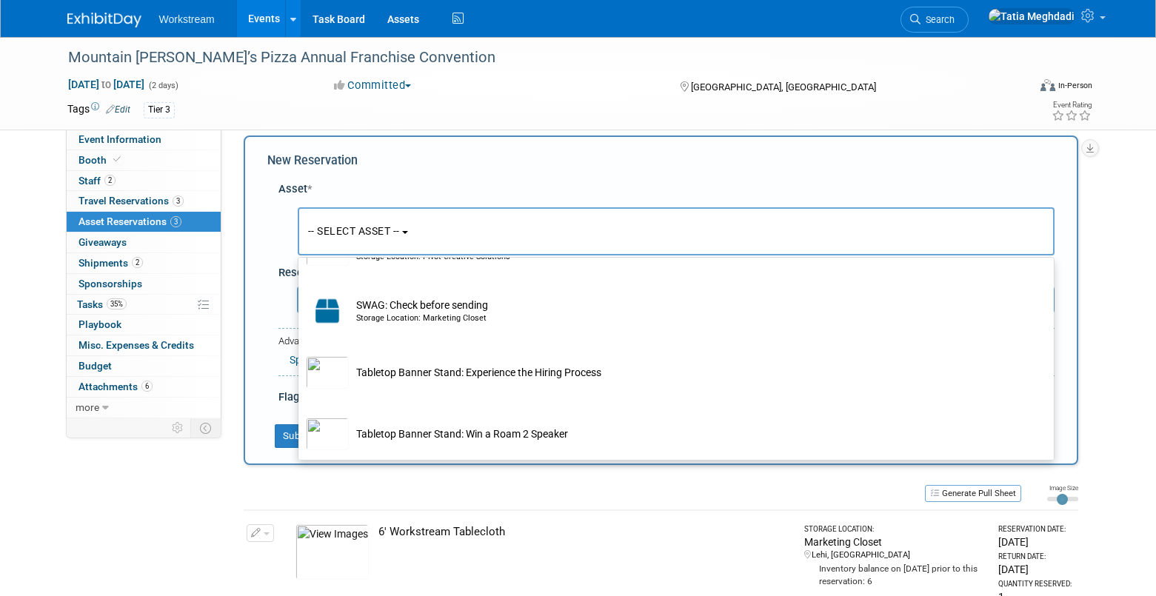
scroll to position [879, 0]
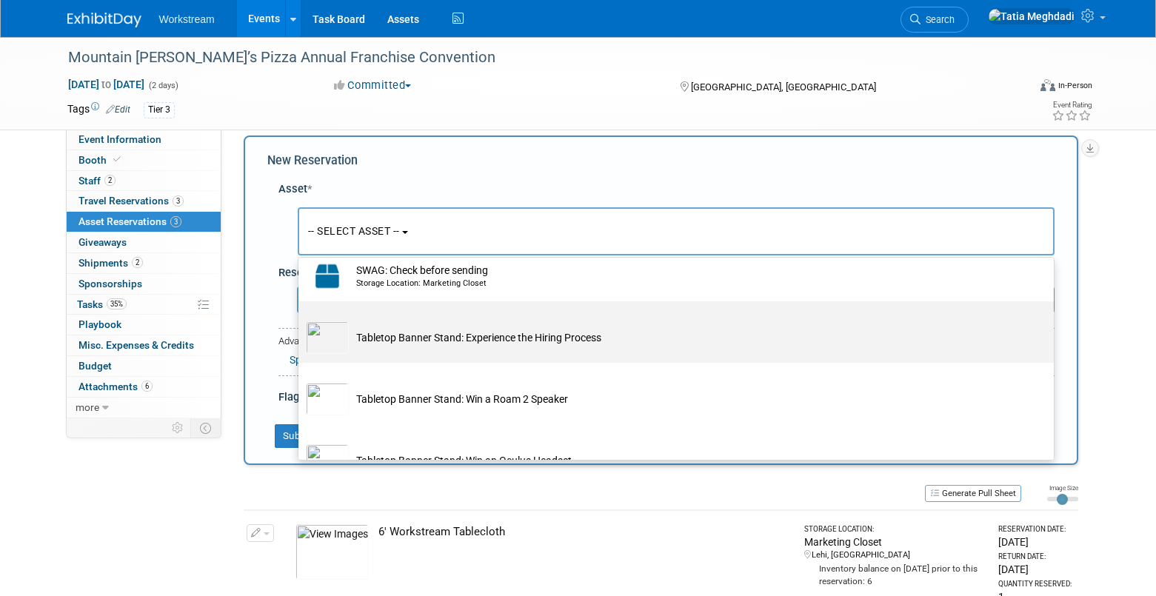
click at [400, 333] on td "Tabletop Banner Stand: Experience the Hiring Process" at bounding box center [686, 337] width 675 height 33
click at [301, 319] on input "Tabletop Banner Stand: Experience the Hiring Process" at bounding box center [296, 315] width 10 height 10
select select "10725980"
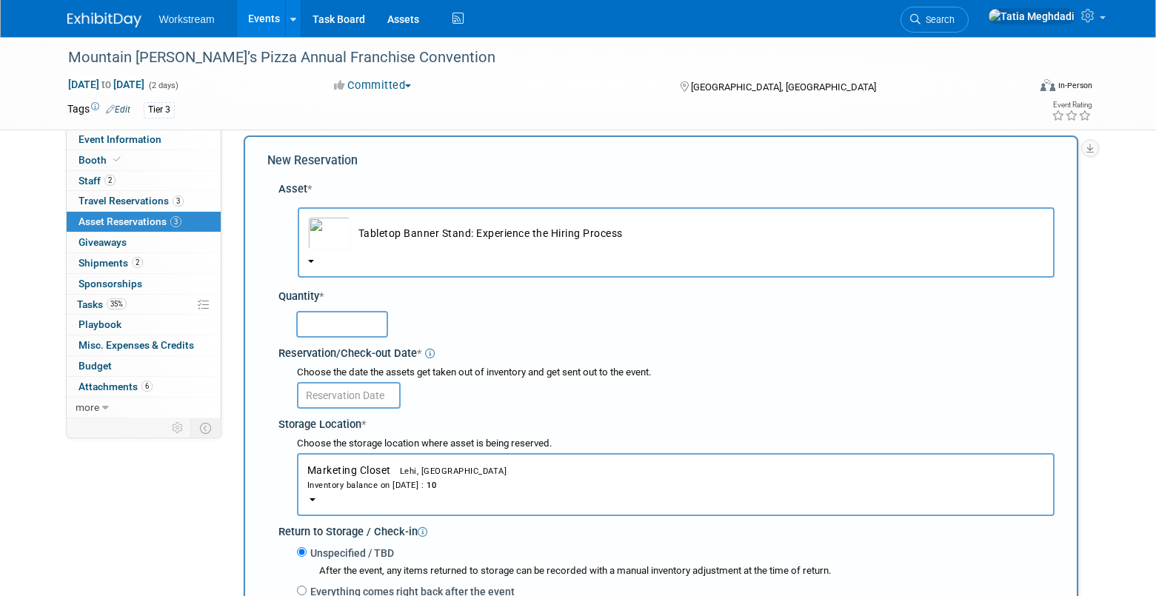
click at [346, 325] on input "text" at bounding box center [342, 324] width 92 height 27
type input "1"
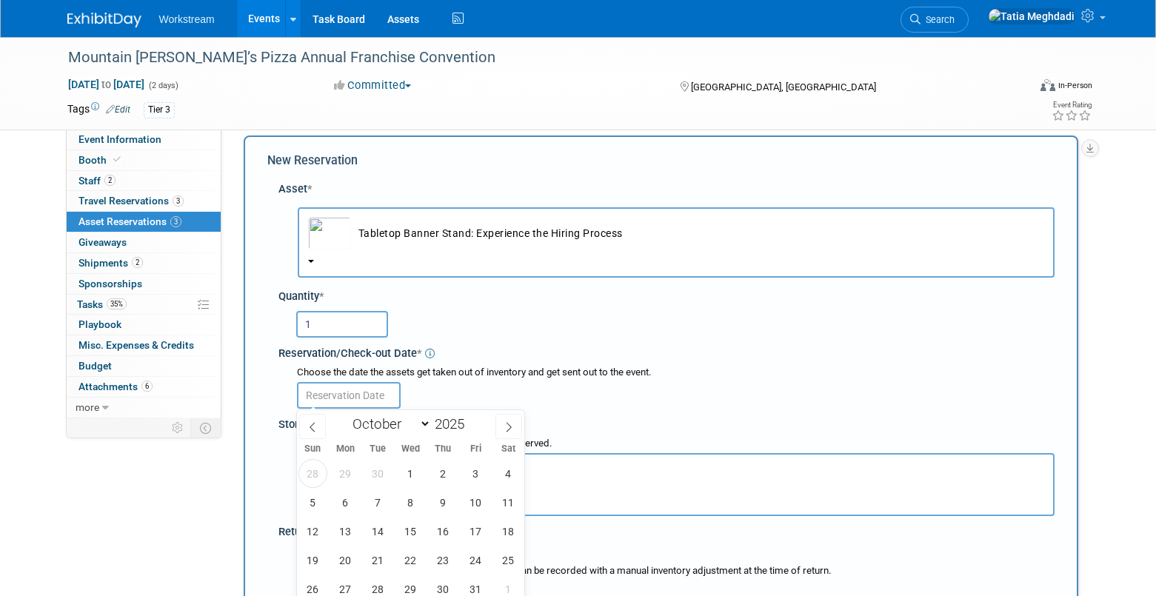
click at [338, 399] on input "text" at bounding box center [349, 395] width 104 height 27
click at [413, 474] on span "1" at bounding box center [410, 473] width 29 height 29
type input "Oct 1, 2025"
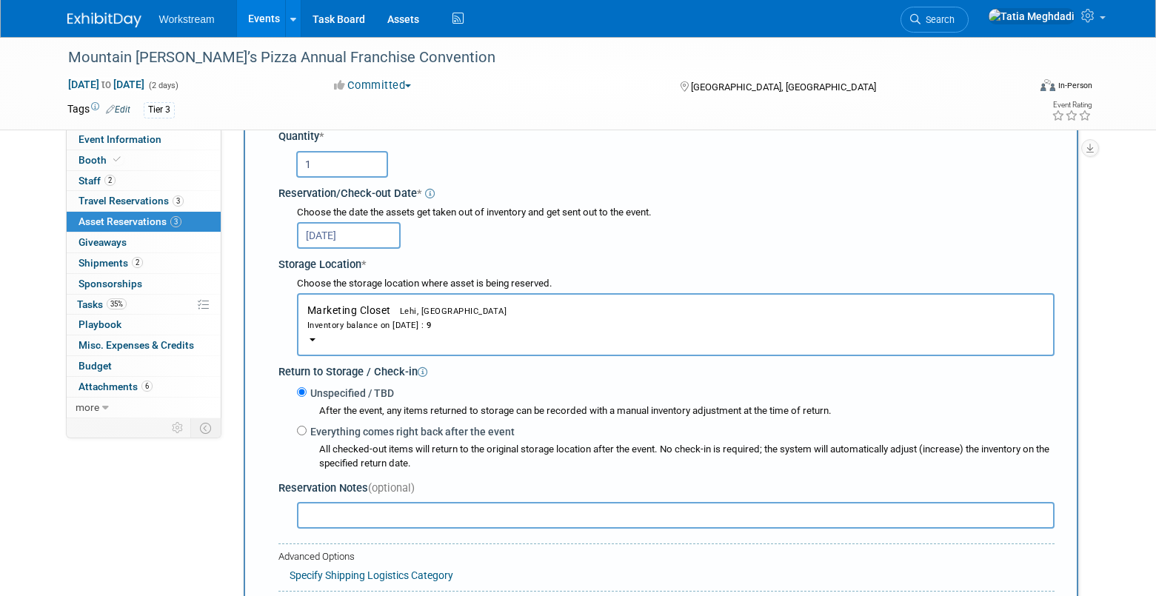
scroll to position [180, 0]
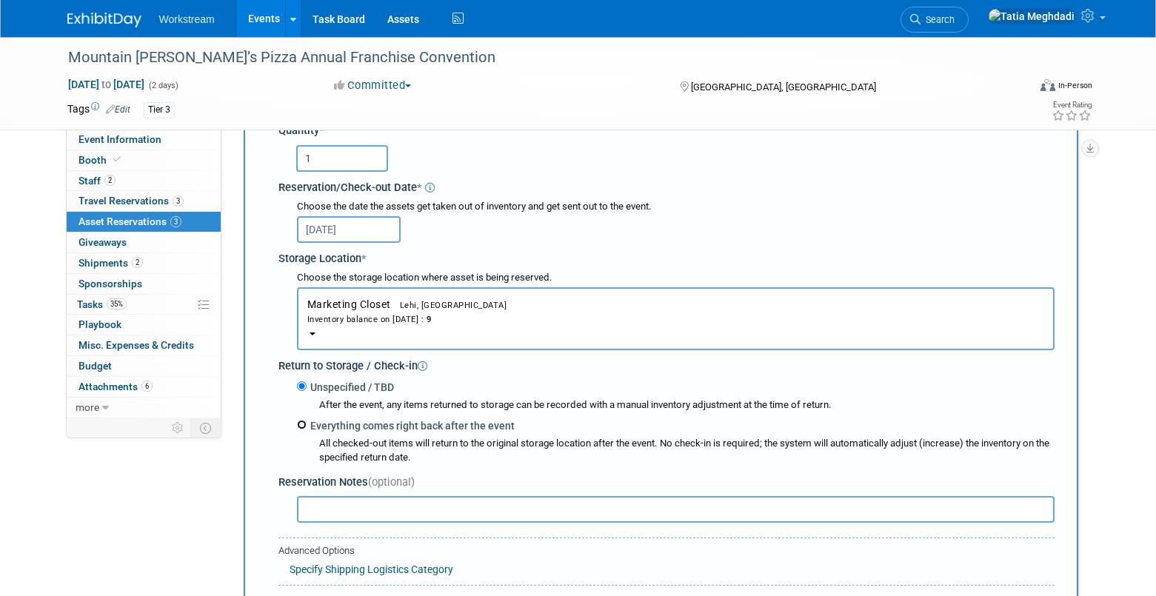
click at [303, 427] on input "Everything comes right back after the event" at bounding box center [302, 425] width 10 height 10
radio input "true"
select select "9"
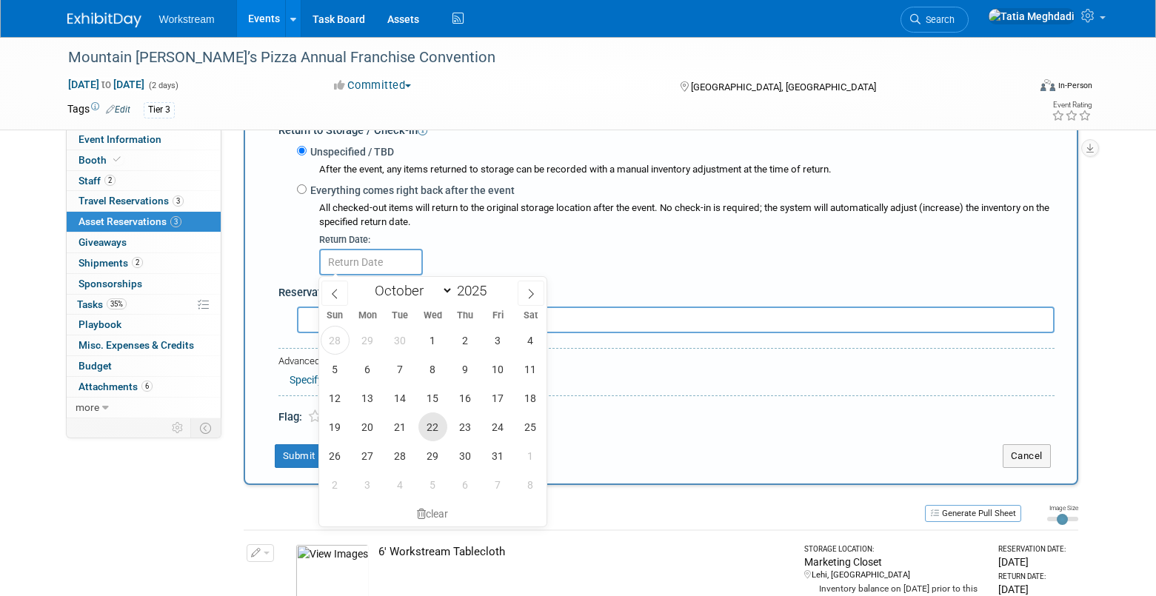
scroll to position [432, 0]
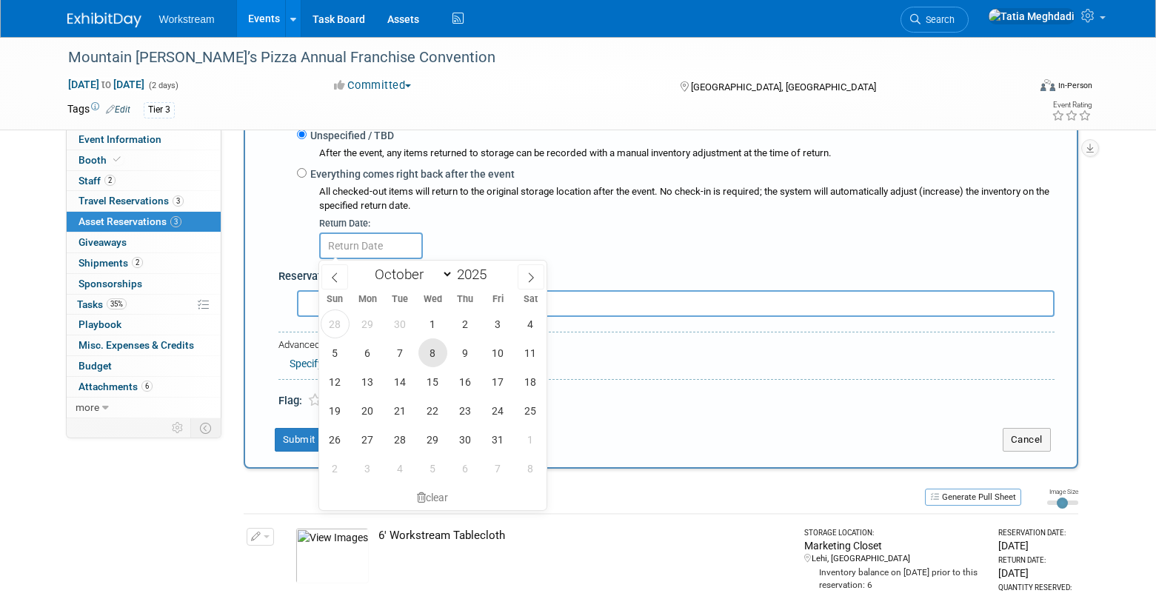
click at [432, 351] on span "8" at bounding box center [432, 352] width 29 height 29
type input "[DATE]"
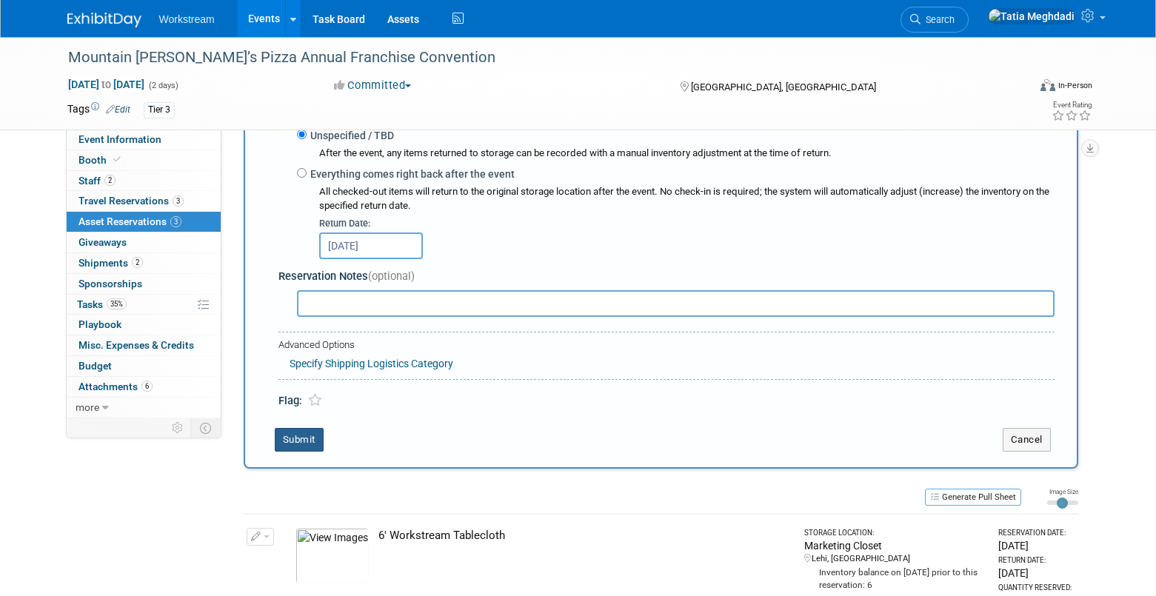
click at [299, 440] on button "Submit" at bounding box center [299, 440] width 49 height 24
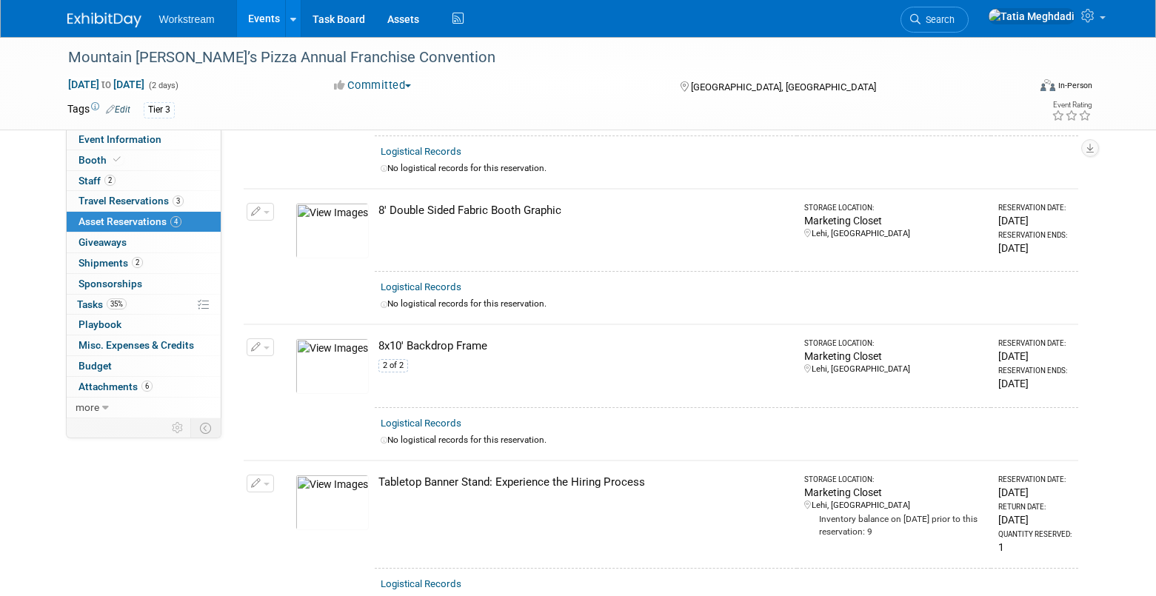
scroll to position [0, 0]
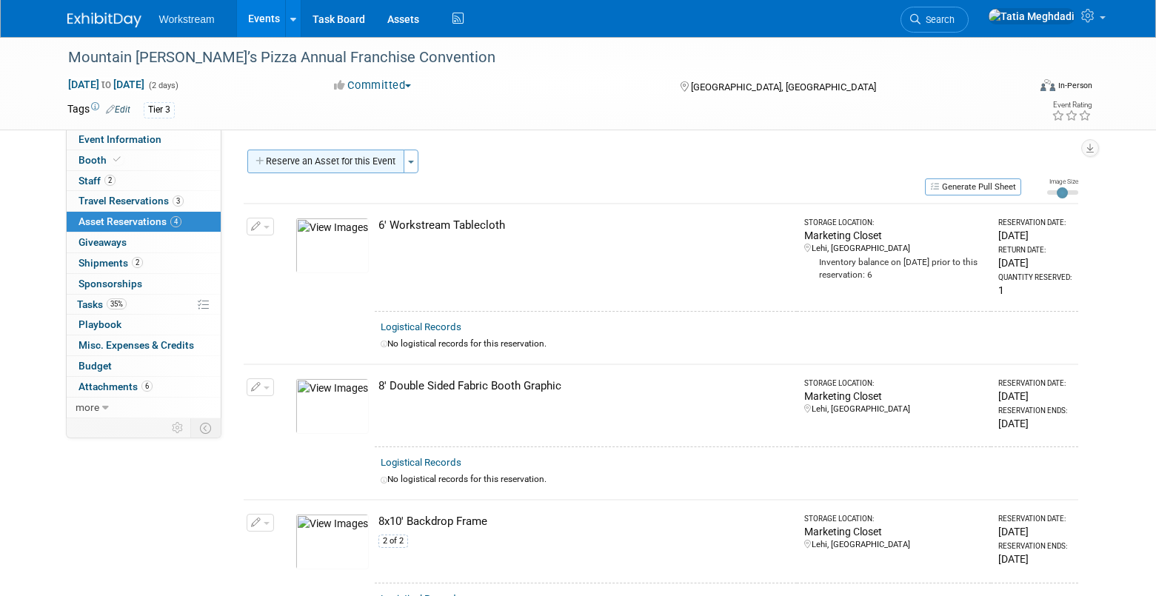
click at [313, 161] on button "Reserve an Asset for this Event" at bounding box center [325, 162] width 157 height 24
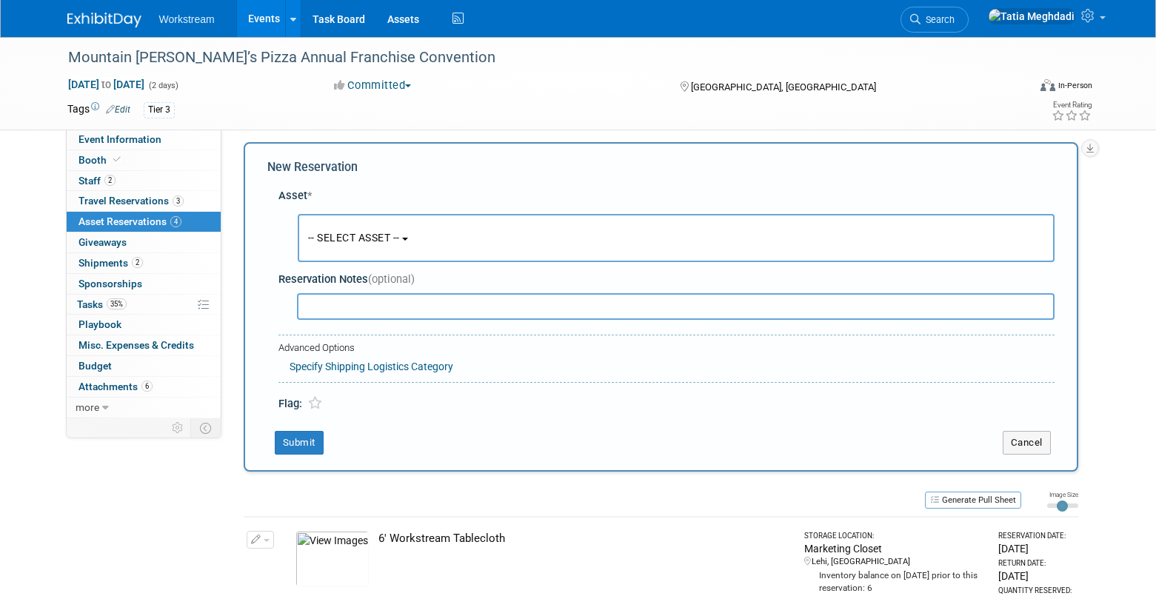
scroll to position [14, 0]
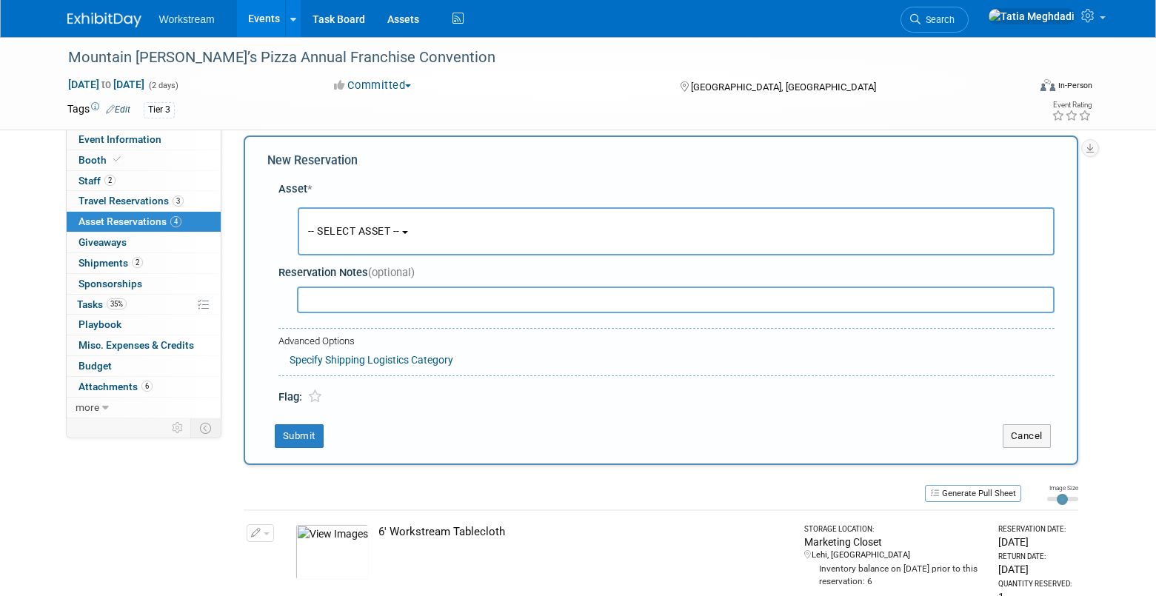
click at [369, 232] on span "-- SELECT ASSET --" at bounding box center [354, 231] width 92 height 12
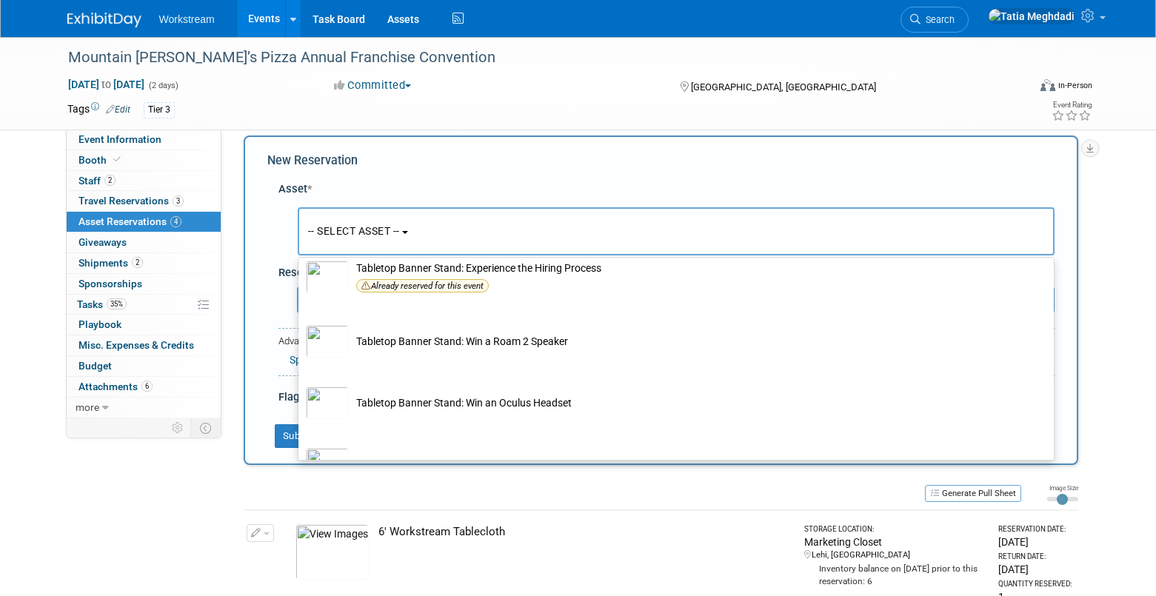
scroll to position [945, 0]
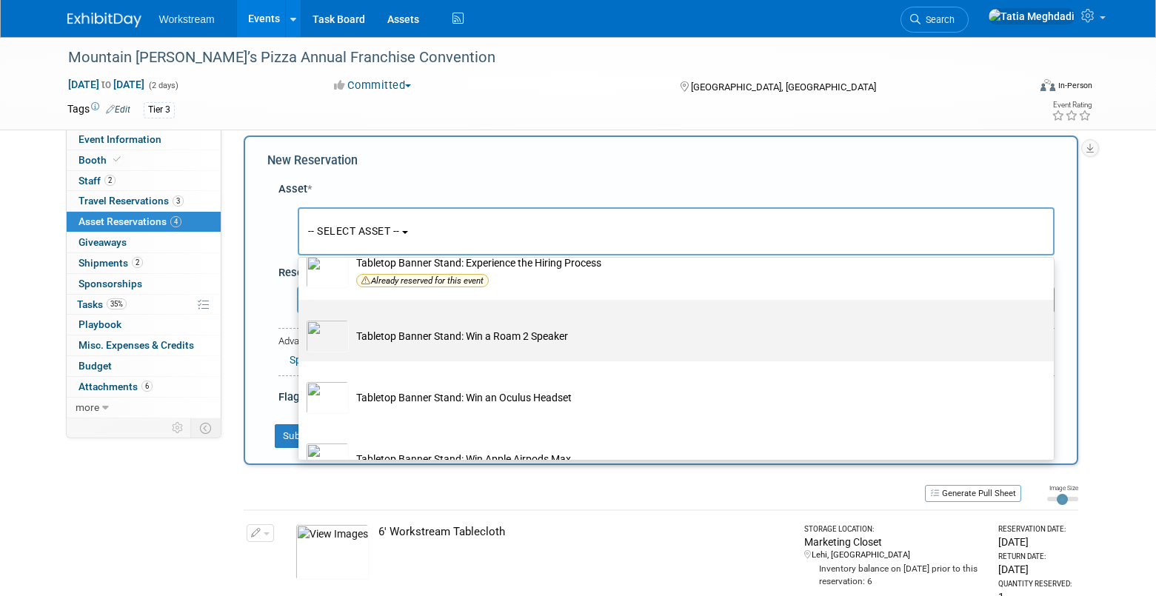
click at [418, 336] on td "Tabletop Banner Stand: Win a Roam 2 Speaker" at bounding box center [686, 336] width 675 height 33
click at [301, 318] on input "Tabletop Banner Stand: Win a Roam 2 Speaker" at bounding box center [296, 313] width 10 height 10
select select "10725978"
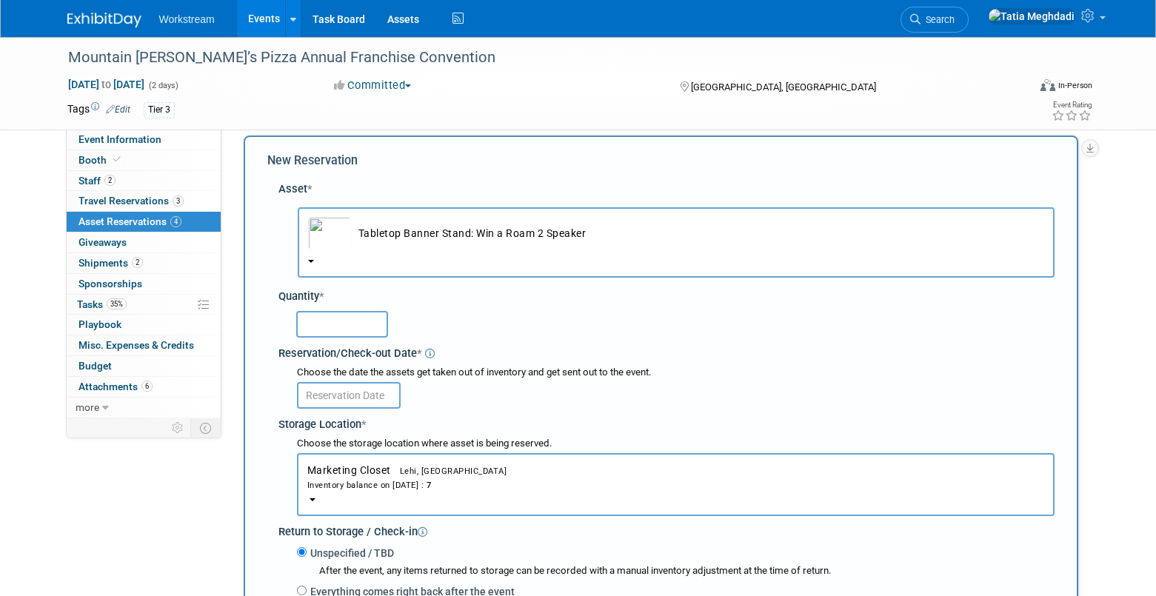
click at [322, 327] on input "text" at bounding box center [342, 324] width 92 height 27
type input "1"
click at [482, 339] on div "1" at bounding box center [669, 324] width 771 height 35
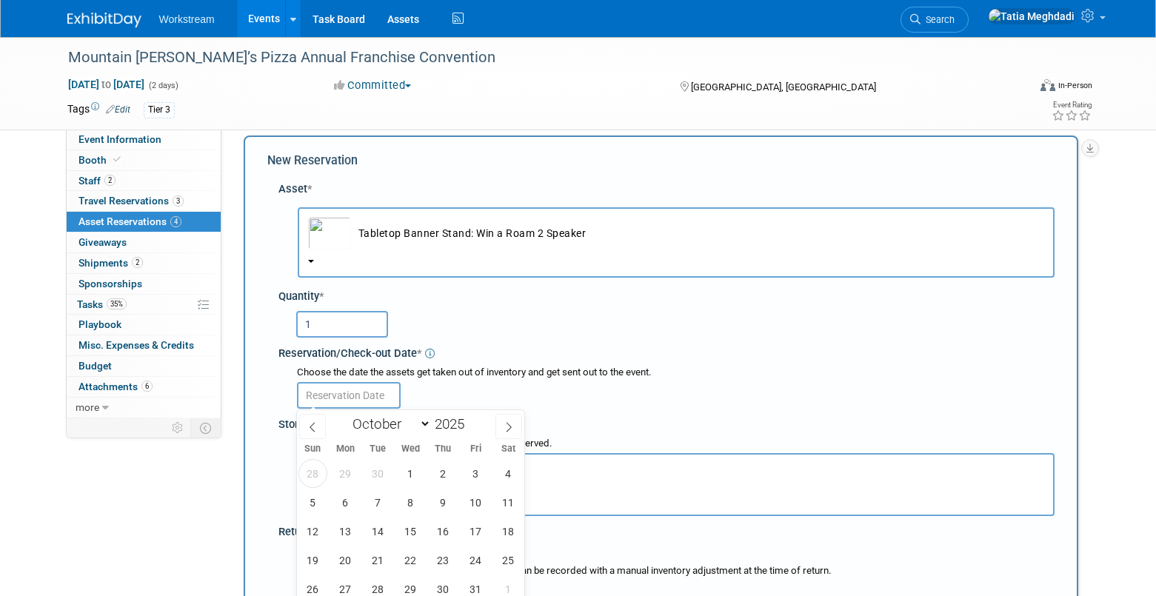
click at [381, 389] on input "text" at bounding box center [349, 395] width 104 height 27
click at [410, 475] on span "1" at bounding box center [410, 473] width 29 height 29
type input "[DATE]"
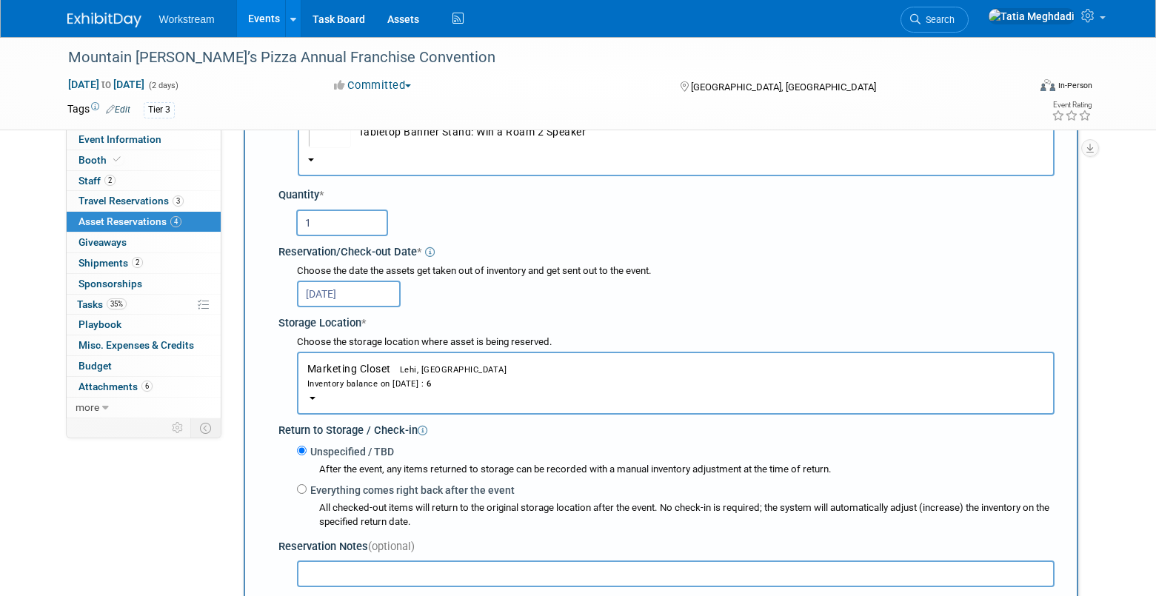
scroll to position [124, 0]
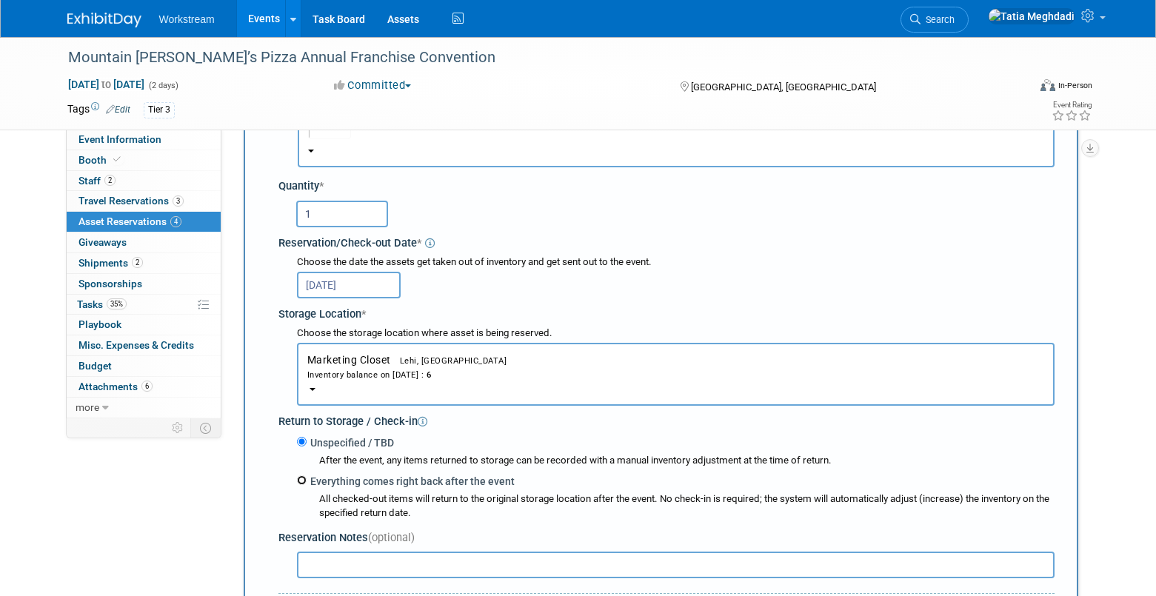
drag, startPoint x: 301, startPoint y: 481, endPoint x: 318, endPoint y: 479, distance: 17.8
click at [301, 481] on input "Everything comes right back after the event" at bounding box center [302, 480] width 10 height 10
radio input "true"
select select "9"
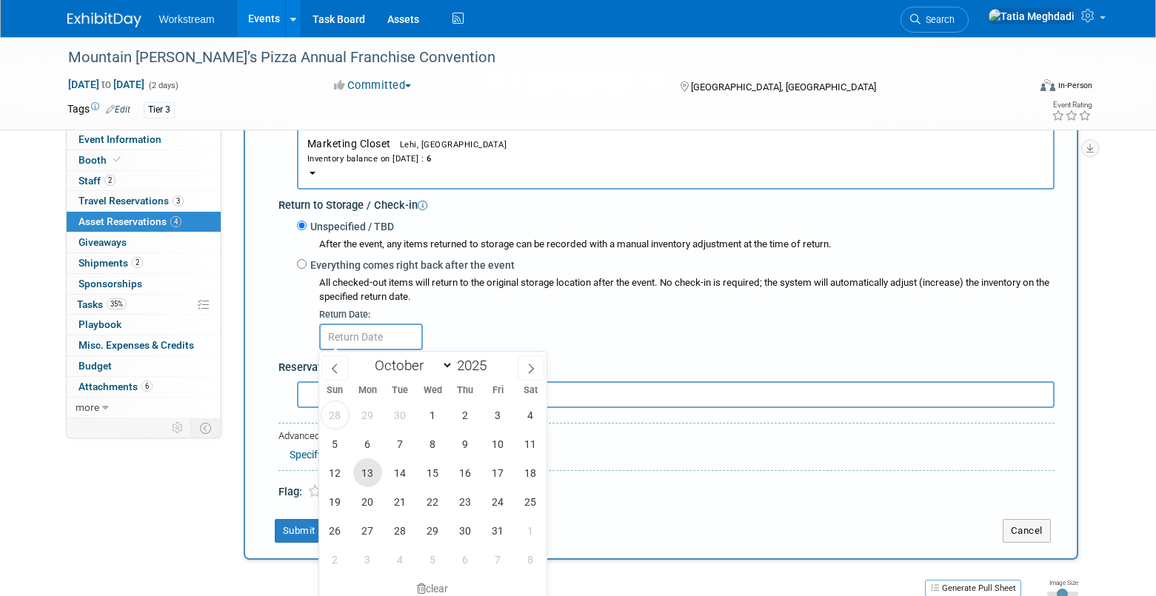
scroll to position [370, 0]
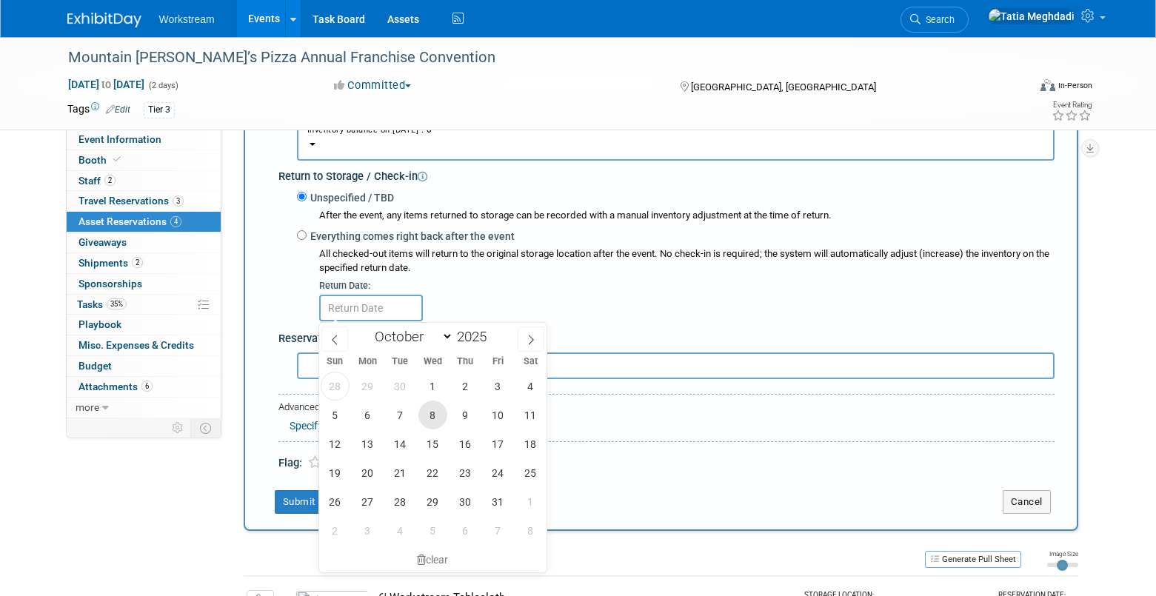
click at [435, 415] on span "8" at bounding box center [432, 415] width 29 height 29
type input "[DATE]"
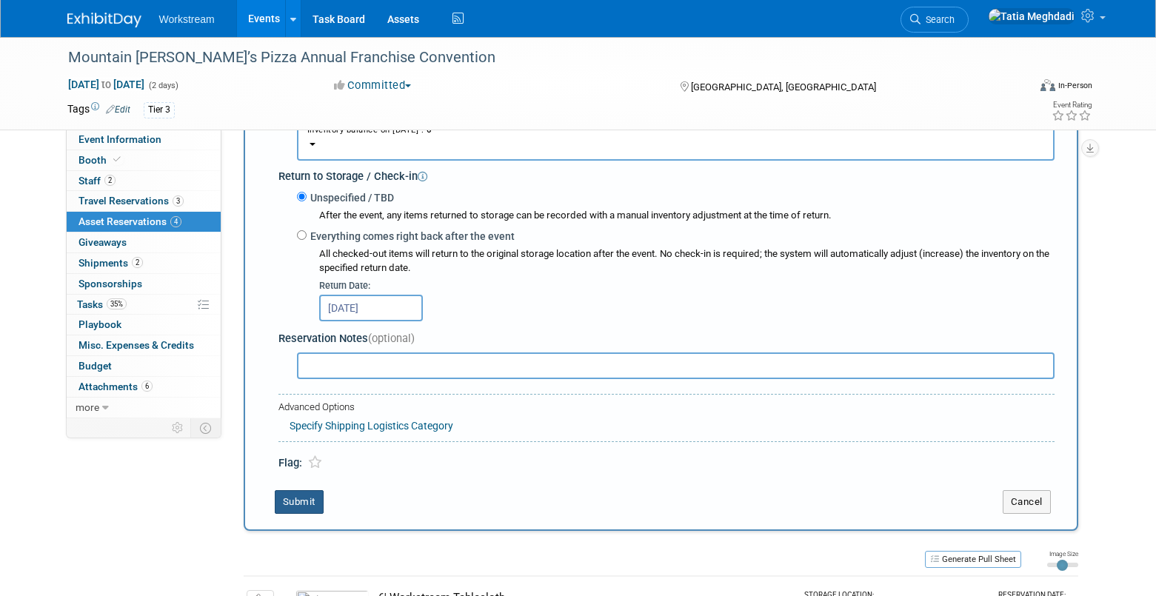
click at [293, 500] on button "Submit" at bounding box center [299, 502] width 49 height 24
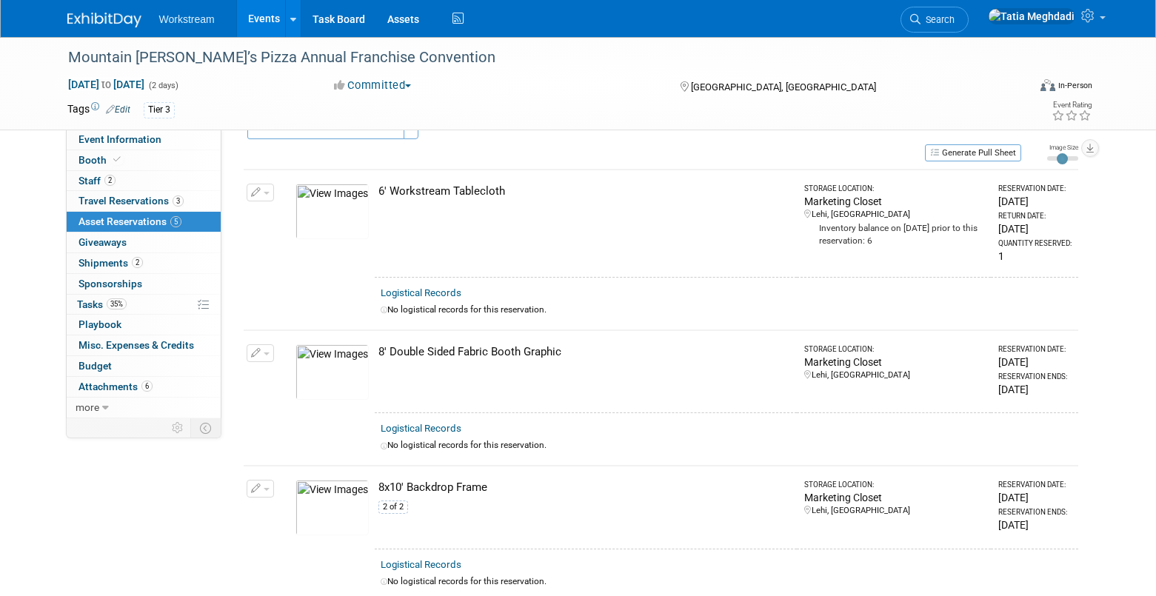
scroll to position [0, 0]
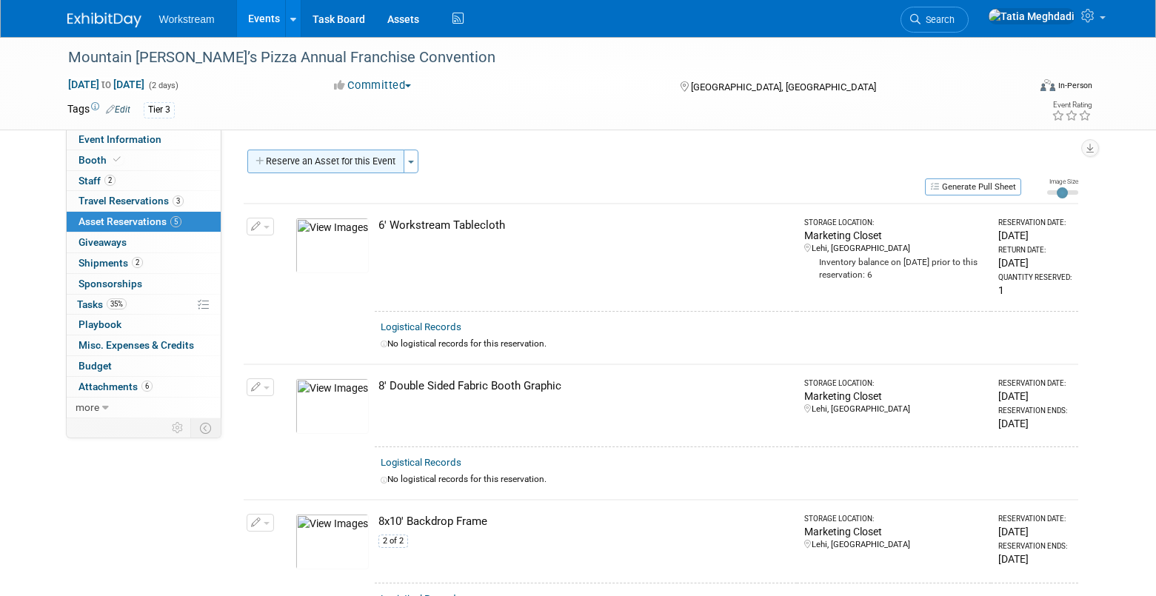
click at [292, 164] on button "Reserve an Asset for this Event" at bounding box center [325, 162] width 157 height 24
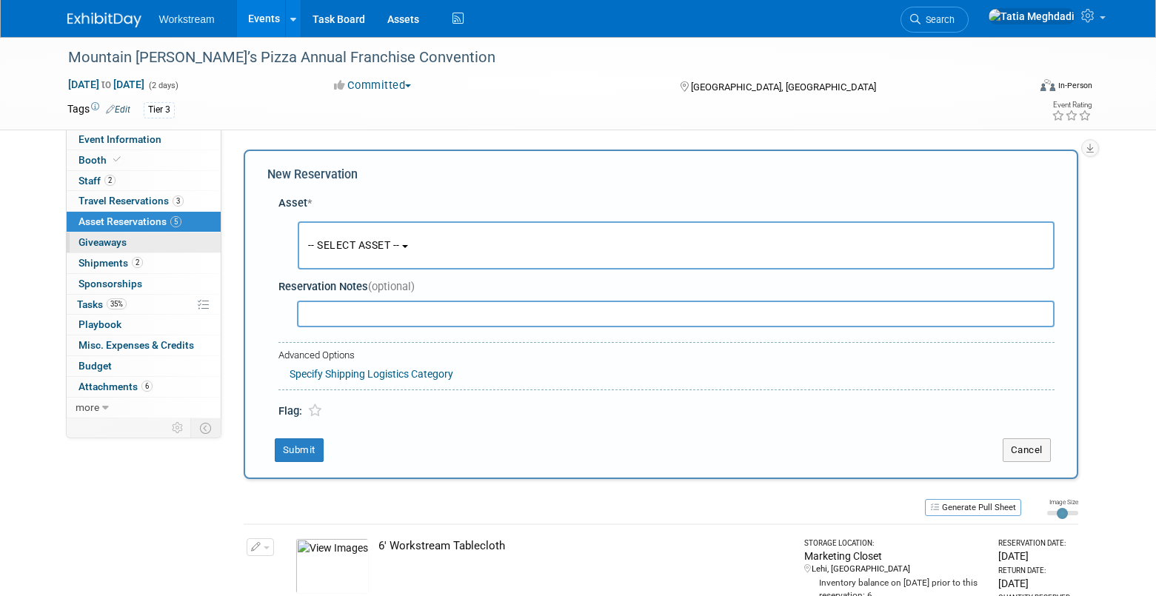
click at [113, 243] on span "Giveaways 0" at bounding box center [102, 242] width 48 height 12
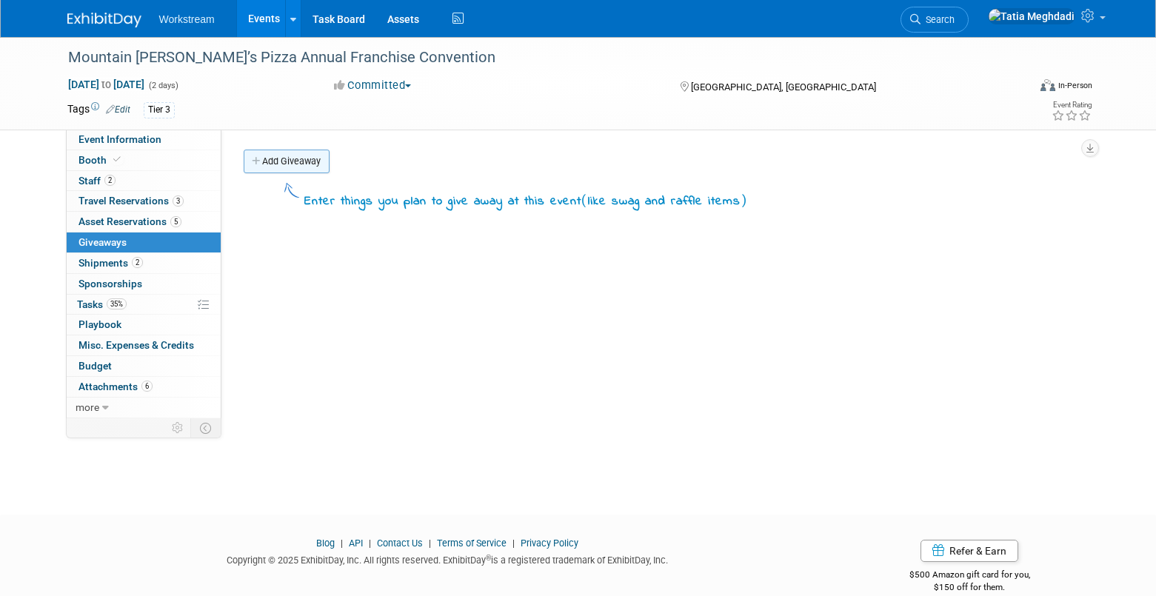
click at [296, 158] on link "Add Giveaway" at bounding box center [287, 162] width 86 height 24
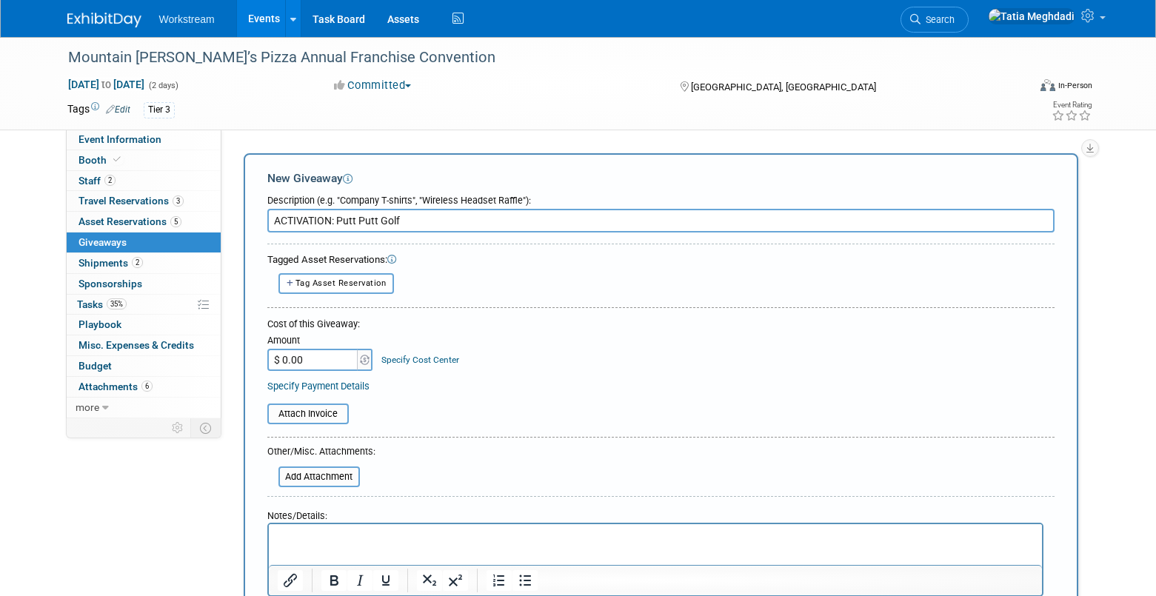
type input "ACTIVATION: Putt Putt Golf"
click at [312, 361] on input "$ 0.00" at bounding box center [313, 360] width 93 height 22
type input "$ 150.00"
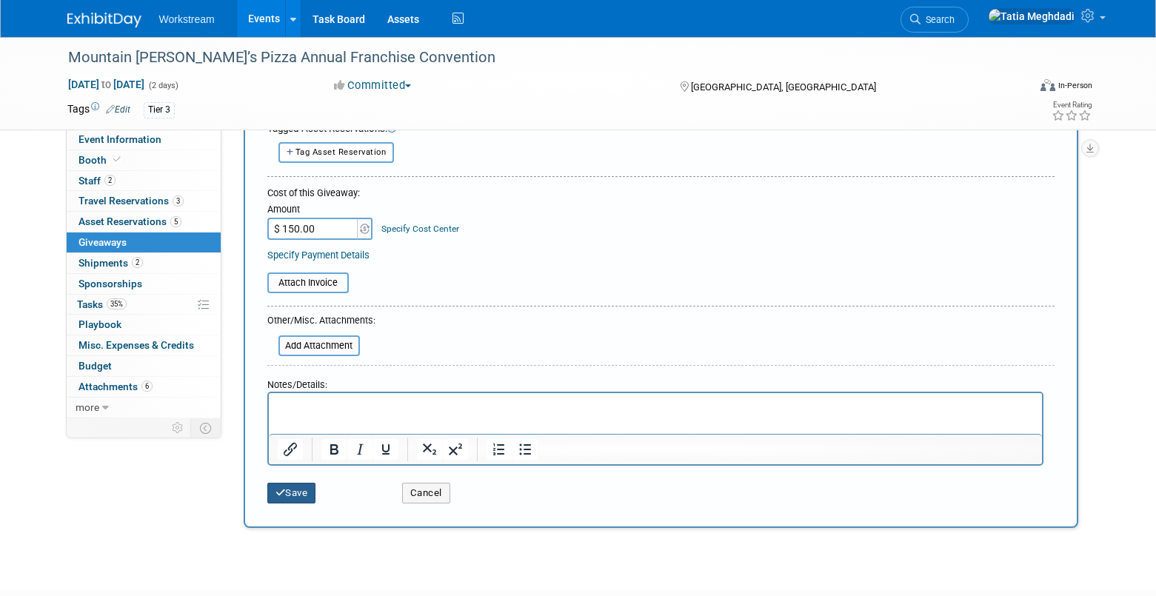
click at [294, 493] on button "Save" at bounding box center [291, 493] width 49 height 21
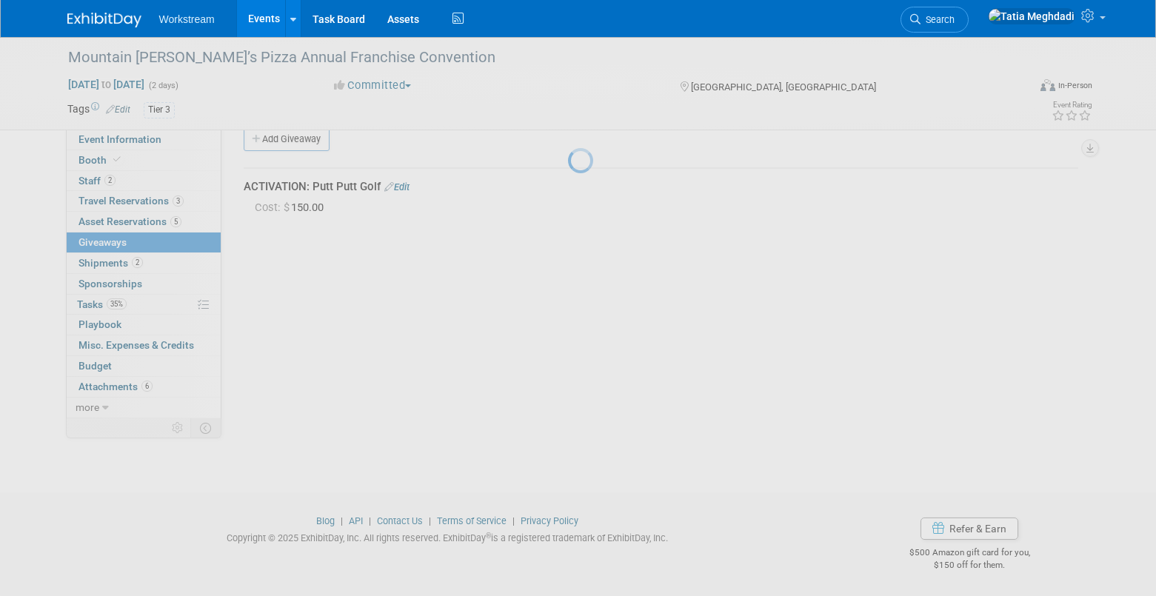
scroll to position [22, 0]
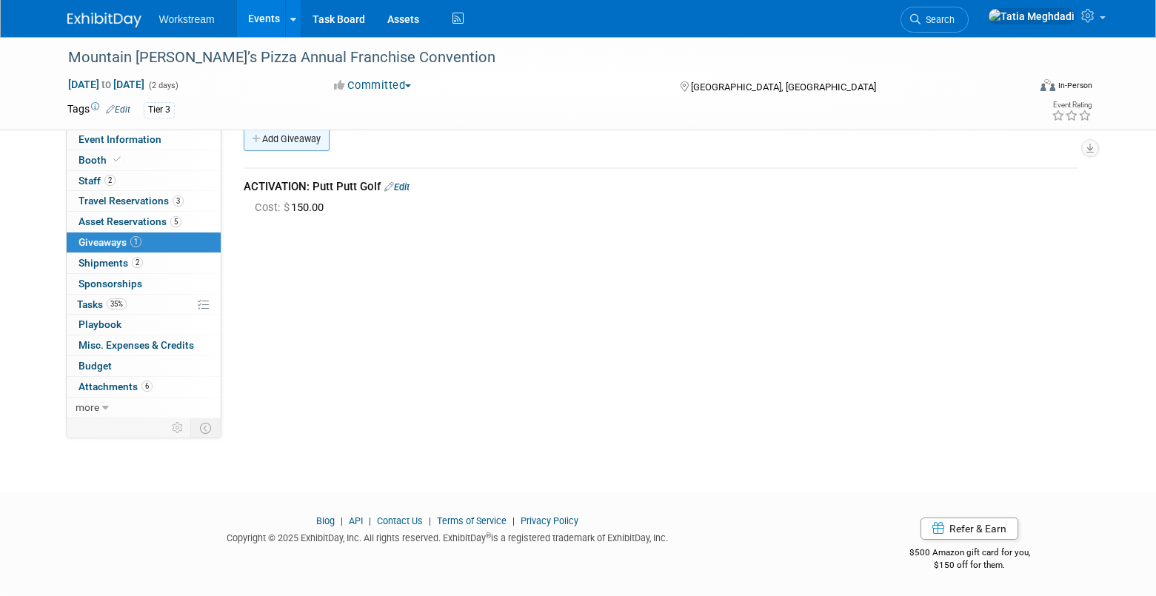
click at [305, 134] on link "Add Giveaway" at bounding box center [287, 139] width 86 height 24
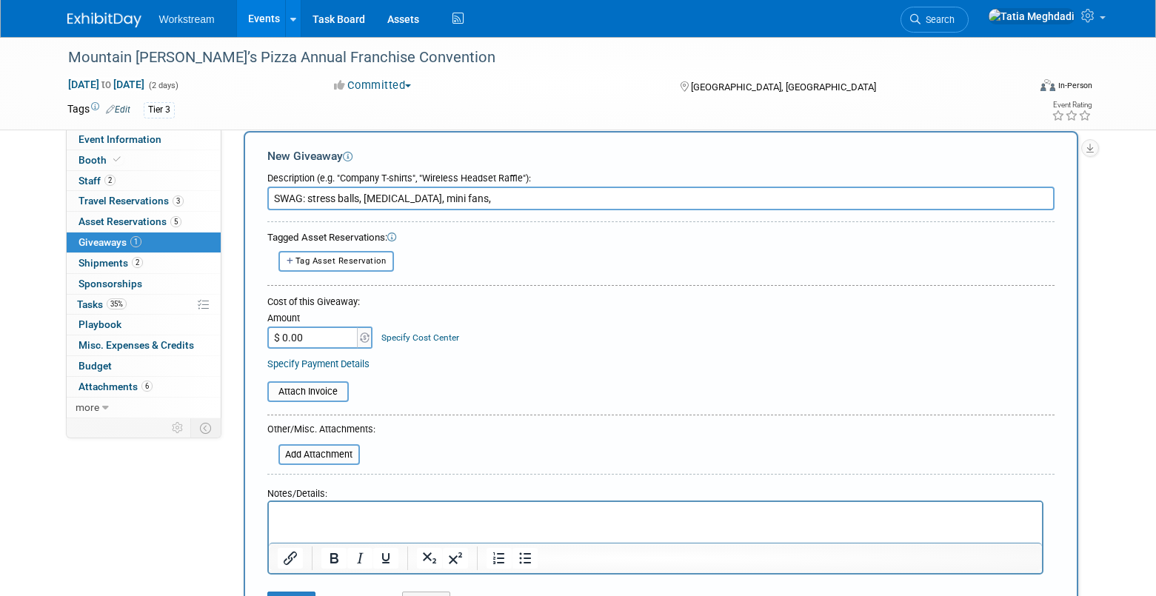
scroll to position [69, 0]
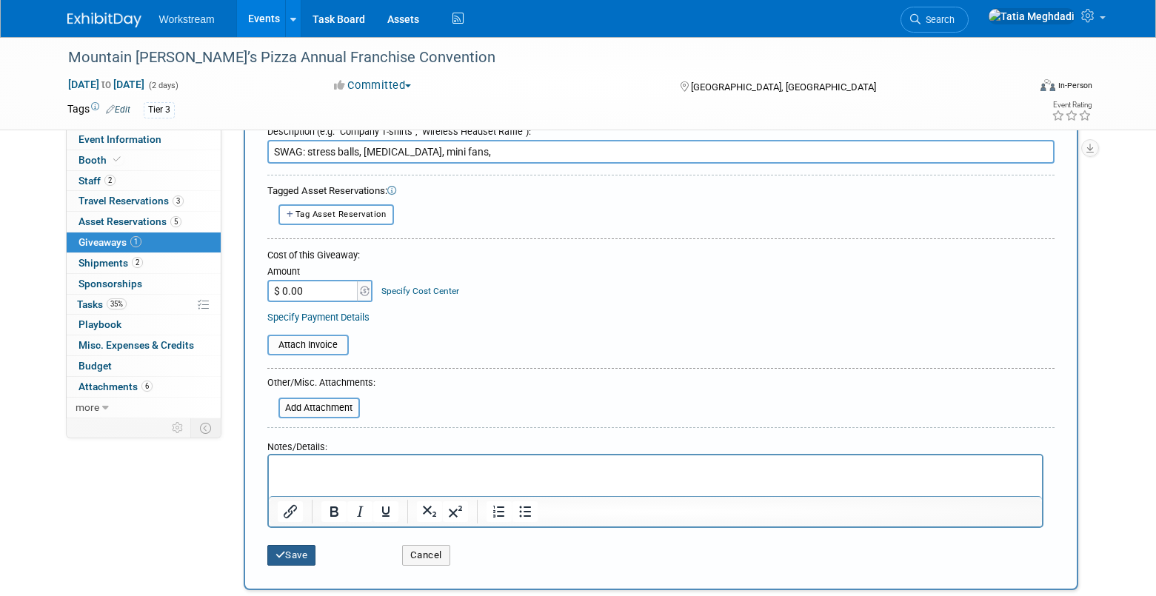
type input "SWAG: stress balls, lip balm, mini fans,"
click at [288, 556] on button "Save" at bounding box center [291, 555] width 49 height 21
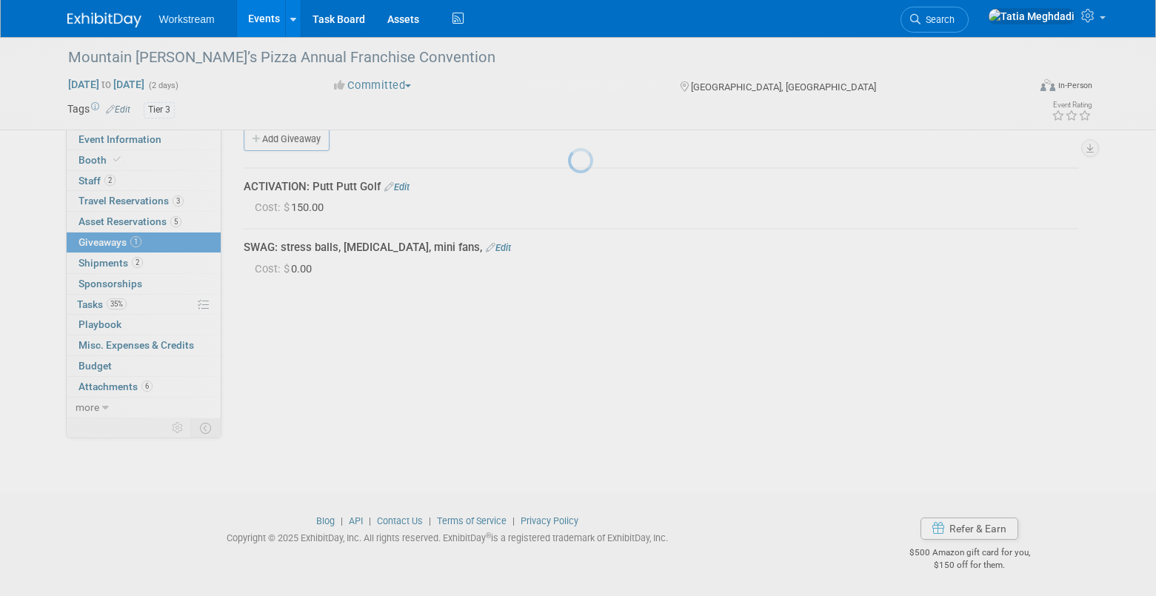
scroll to position [22, 0]
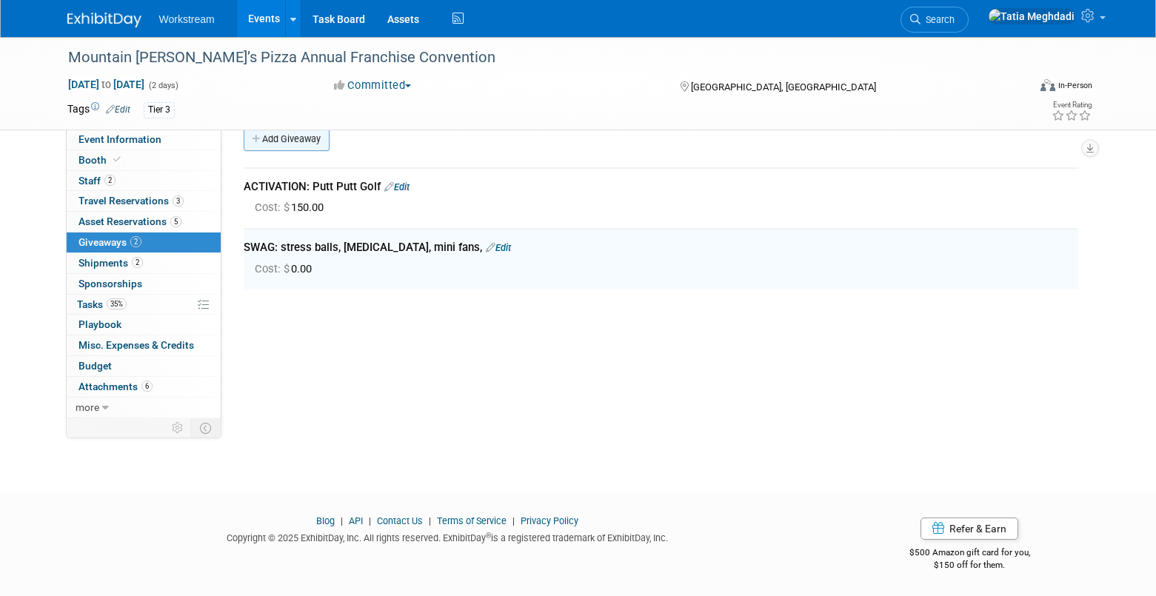
click at [264, 133] on link "Add Giveaway" at bounding box center [287, 139] width 86 height 24
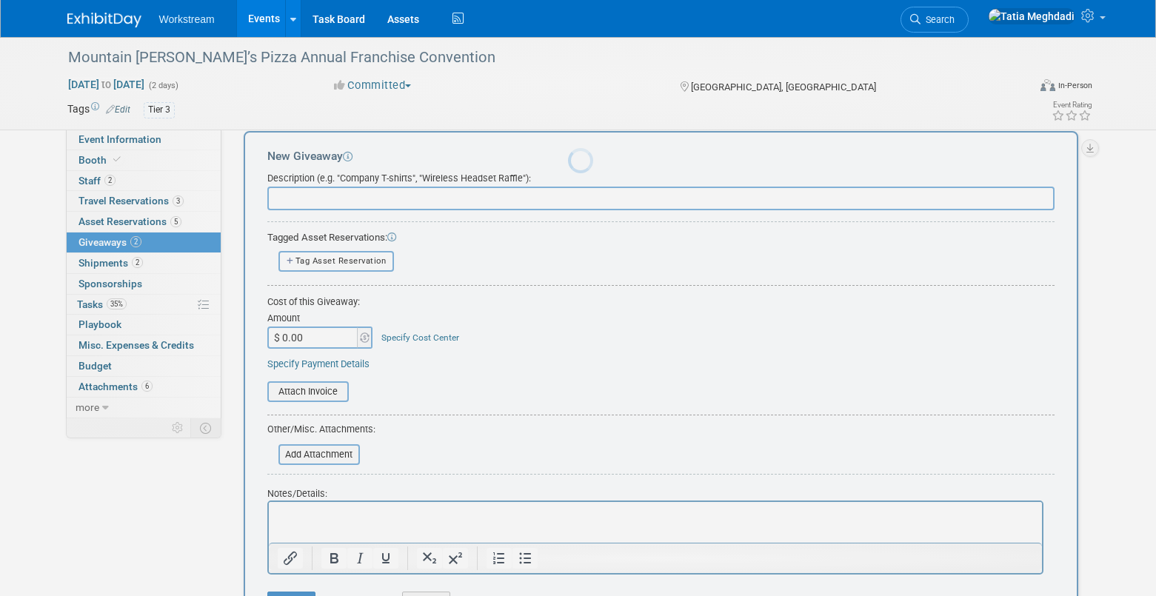
scroll to position [0, 0]
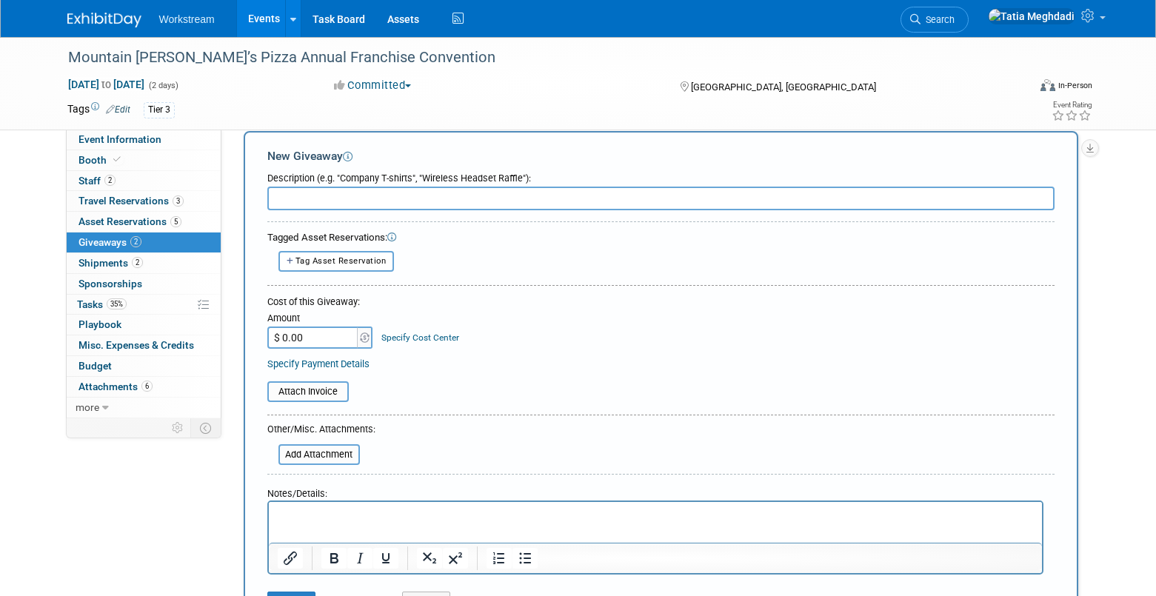
type input "c"
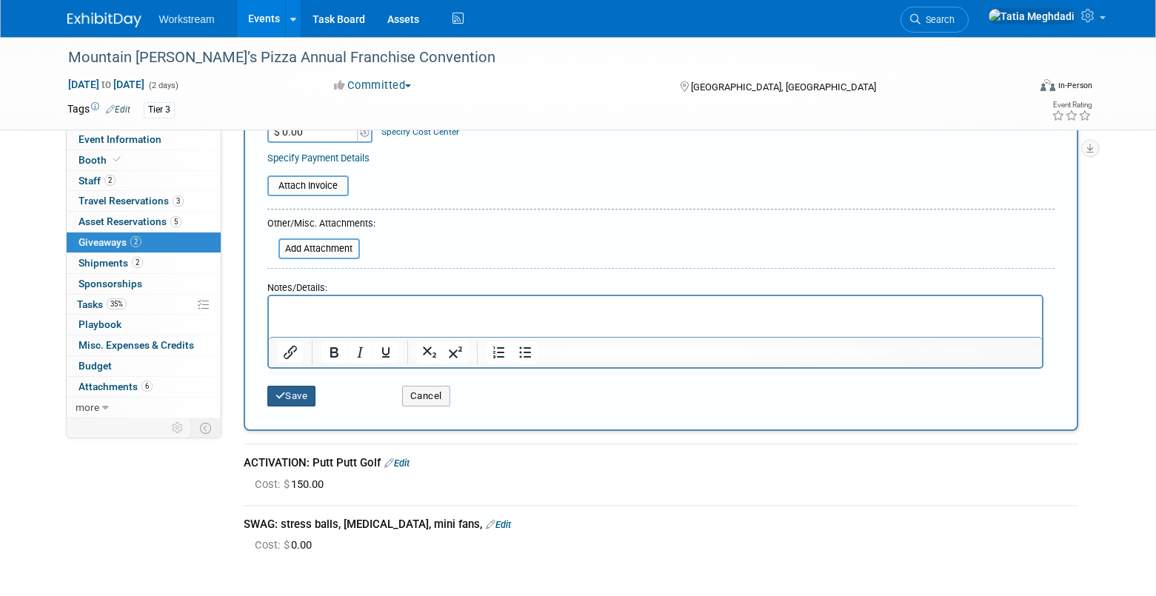
type input "COLLATERAL: postcard"
click at [296, 403] on button "Save" at bounding box center [291, 396] width 49 height 21
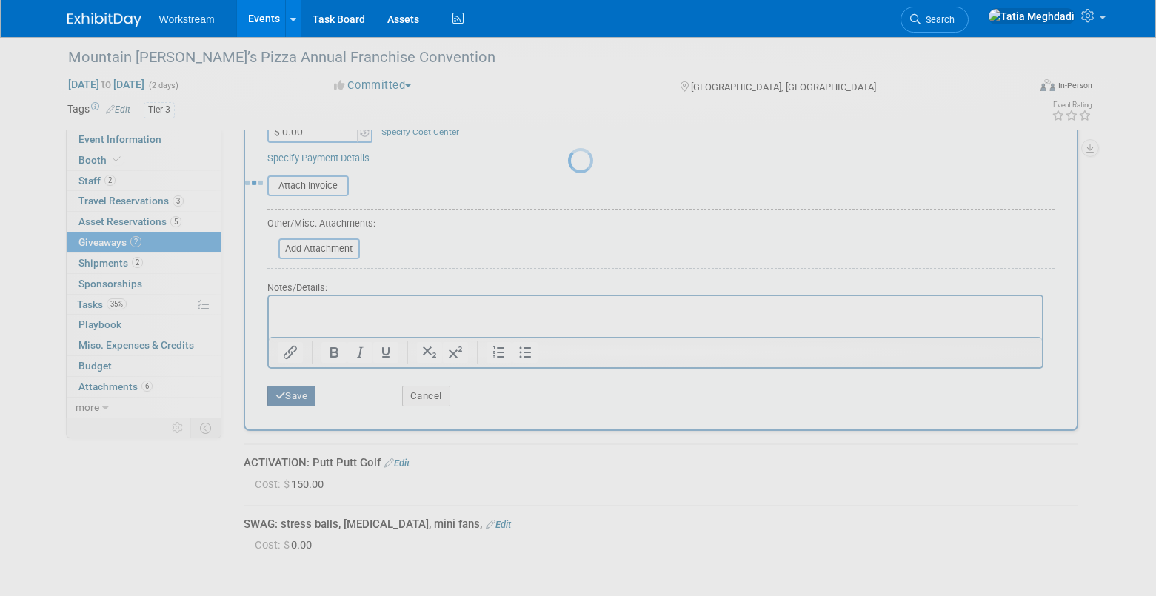
scroll to position [22, 0]
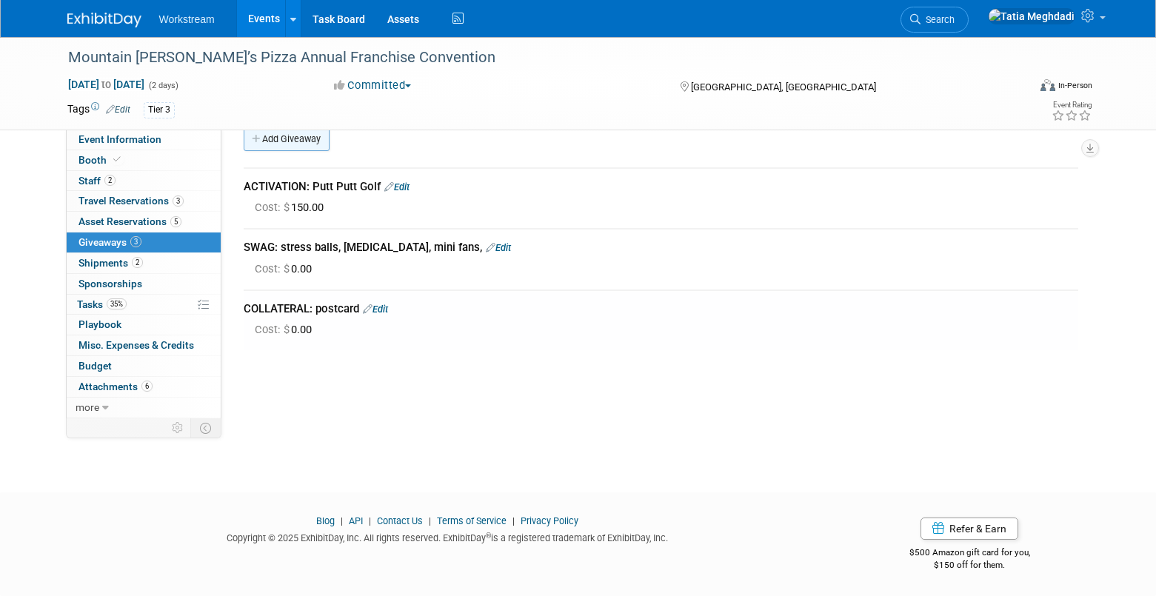
click at [291, 144] on link "Add Giveaway" at bounding box center [287, 139] width 86 height 24
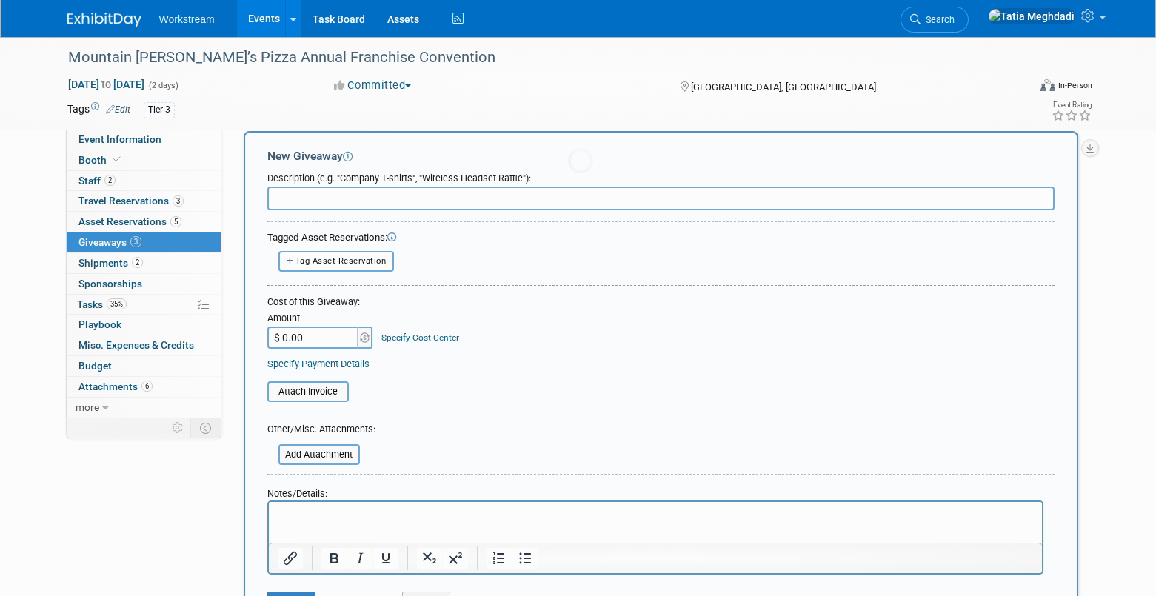
scroll to position [0, 0]
type input "r"
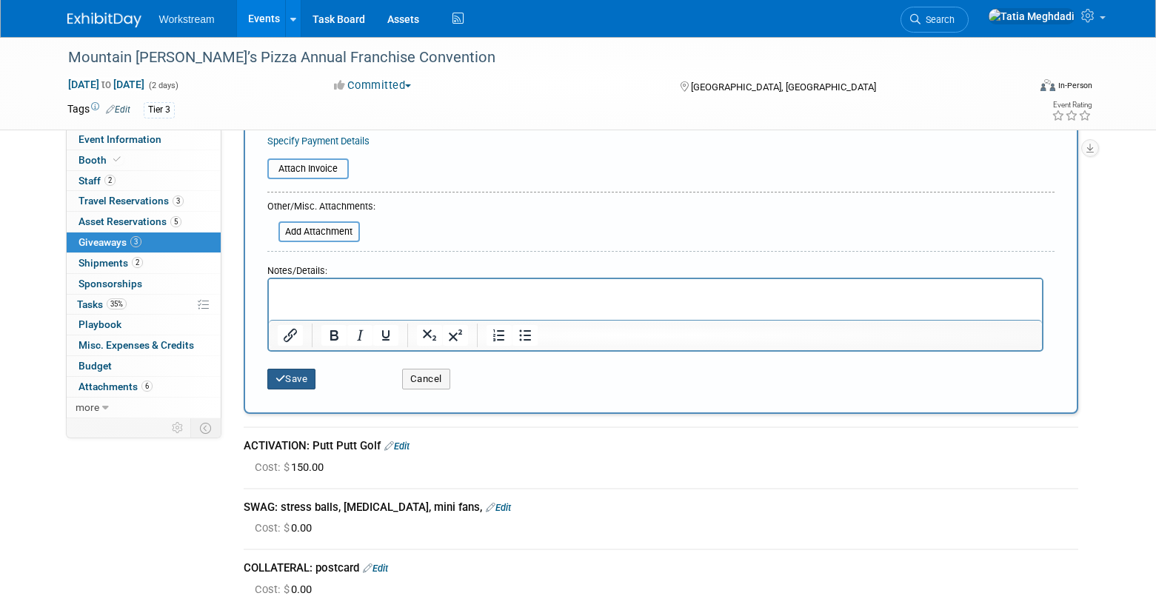
type input "REP INCENTIVE: Most collected"
drag, startPoint x: 307, startPoint y: 375, endPoint x: 315, endPoint y: 372, distance: 8.9
click at [307, 375] on button "Save" at bounding box center [291, 379] width 49 height 21
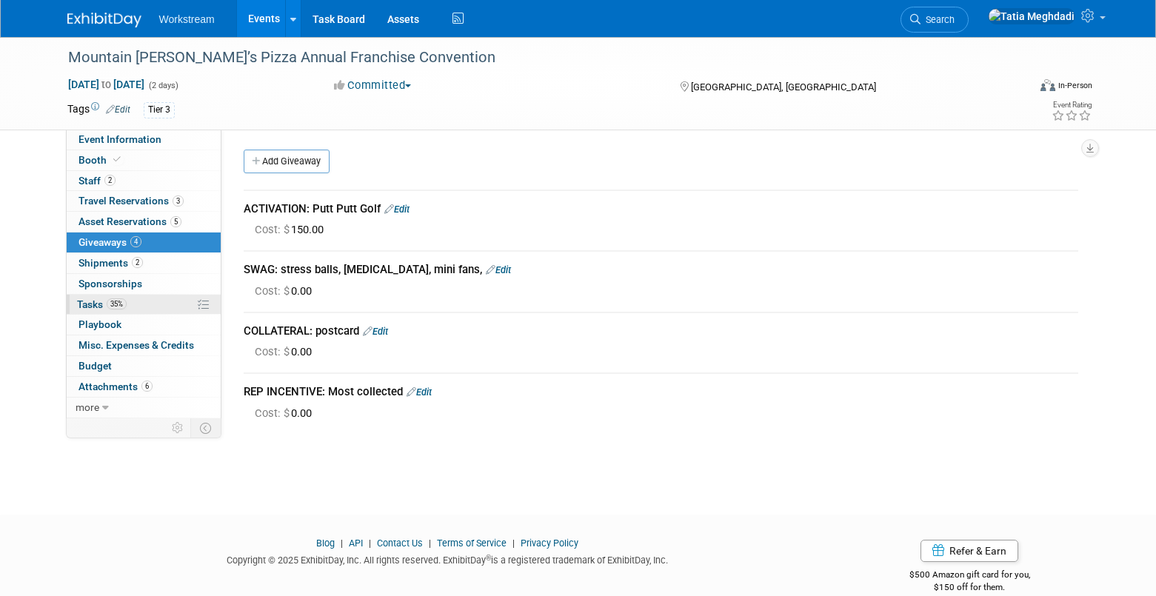
click at [90, 304] on span "Tasks 35%" at bounding box center [102, 304] width 50 height 12
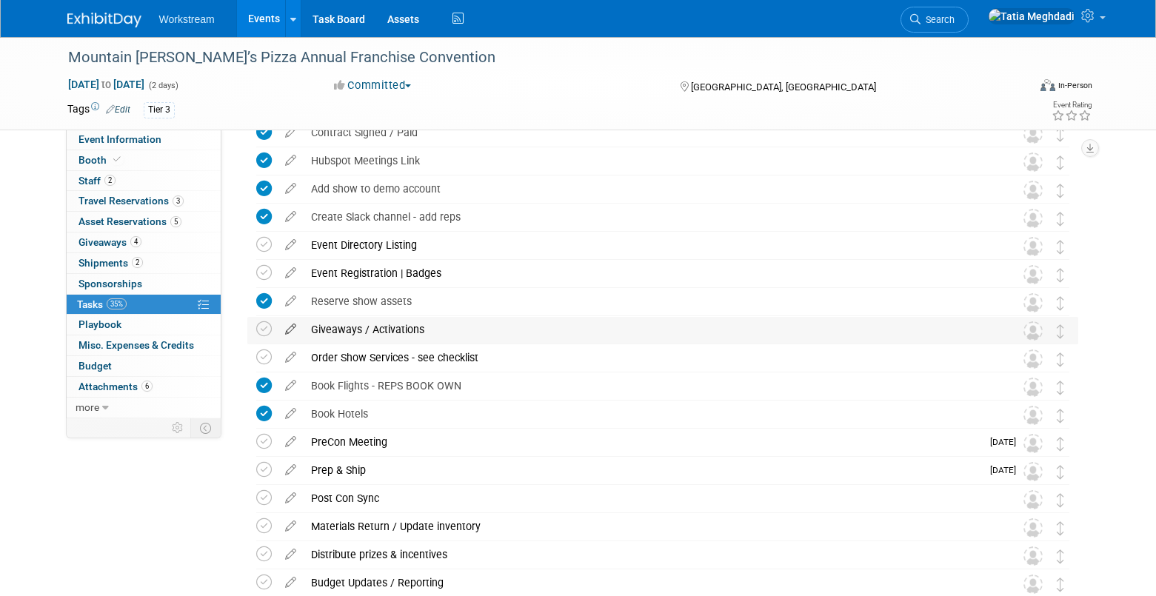
scroll to position [112, 0]
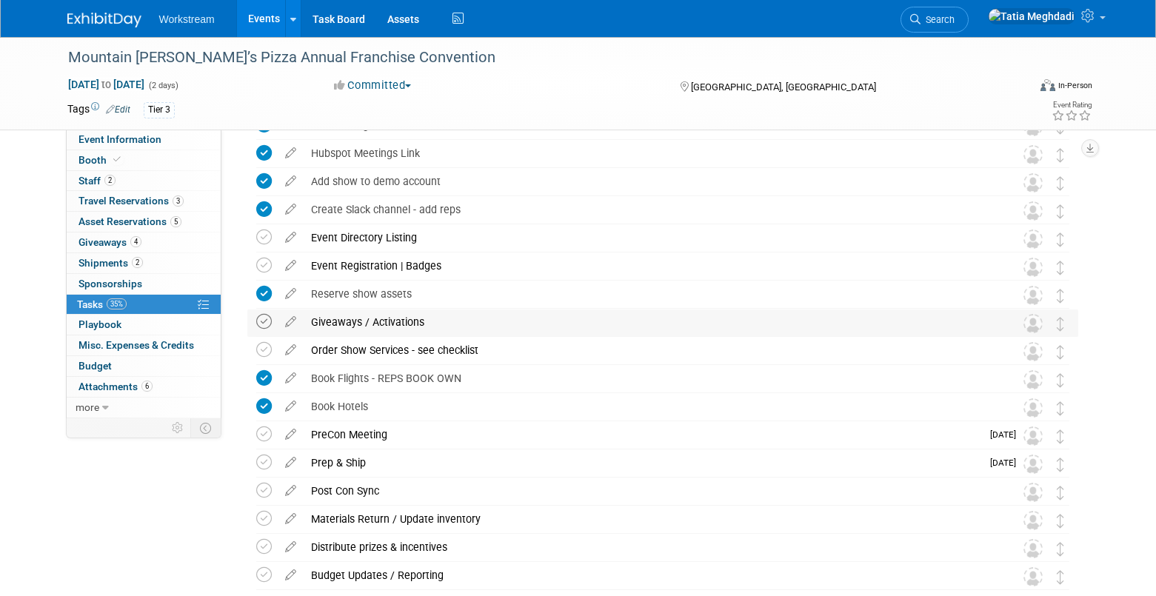
click at [266, 320] on icon at bounding box center [264, 322] width 16 height 16
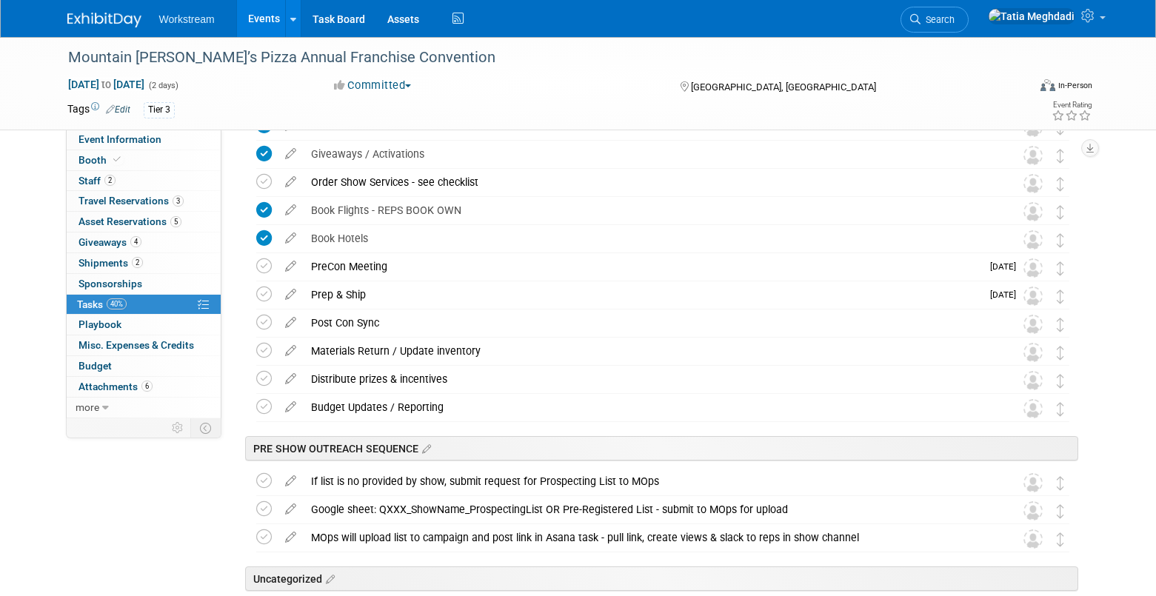
scroll to position [373, 0]
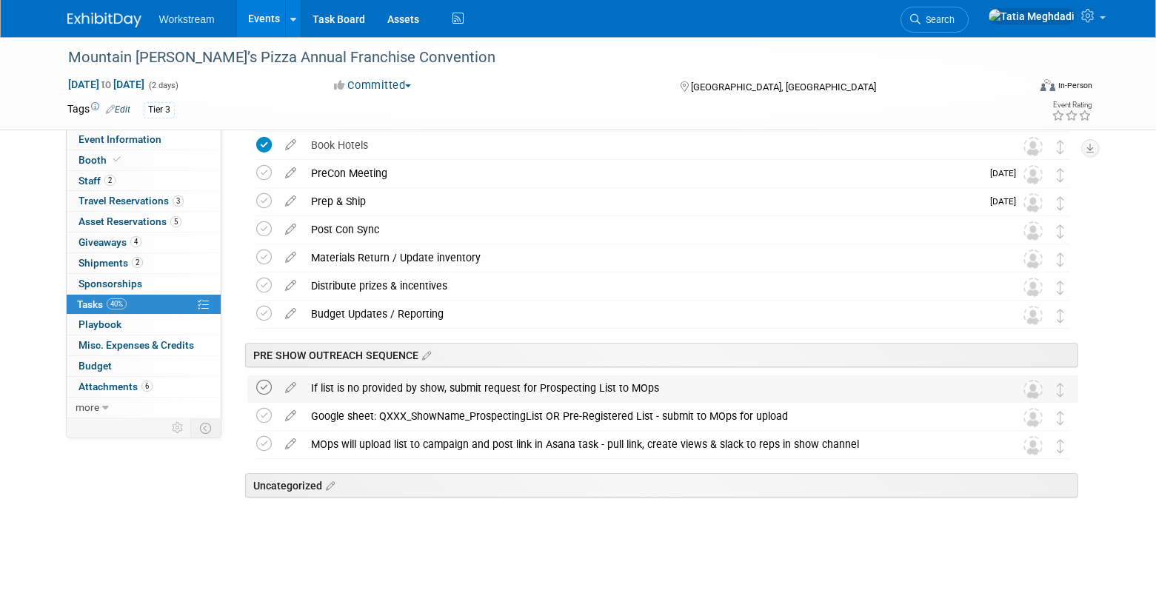
click at [265, 391] on icon at bounding box center [264, 388] width 16 height 16
click at [680, 381] on div "If list is no provided by show, submit request for Prospecting List to MOps" at bounding box center [649, 387] width 690 height 25
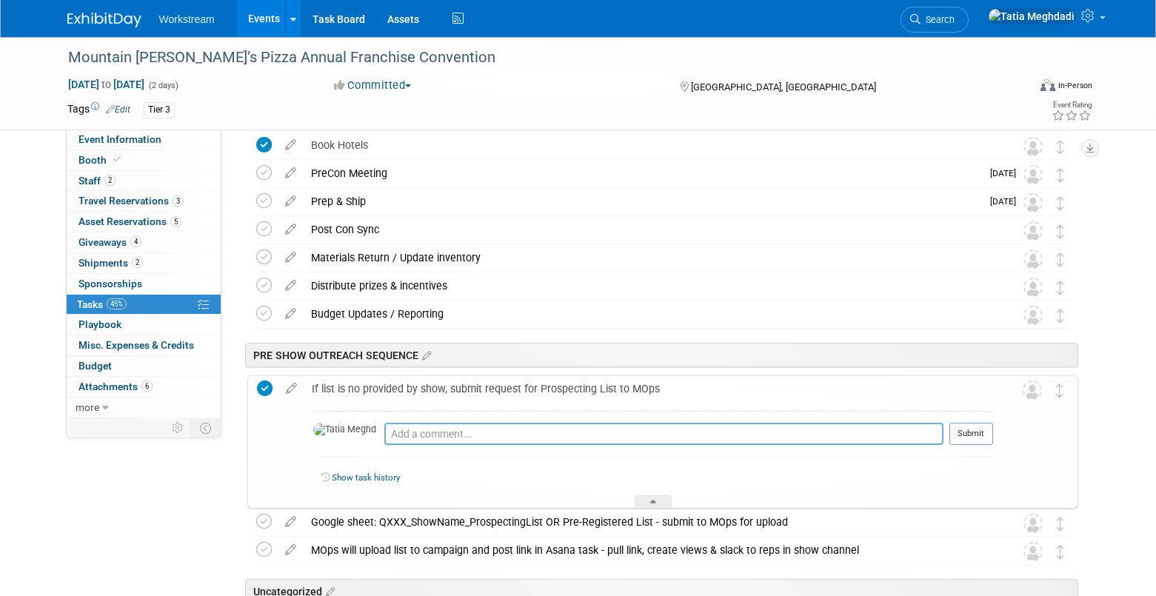
click at [495, 441] on textarea at bounding box center [663, 434] width 559 height 22
type textarea "List requested 9/28 - slack channel"
click at [659, 501] on div at bounding box center [653, 501] width 37 height 13
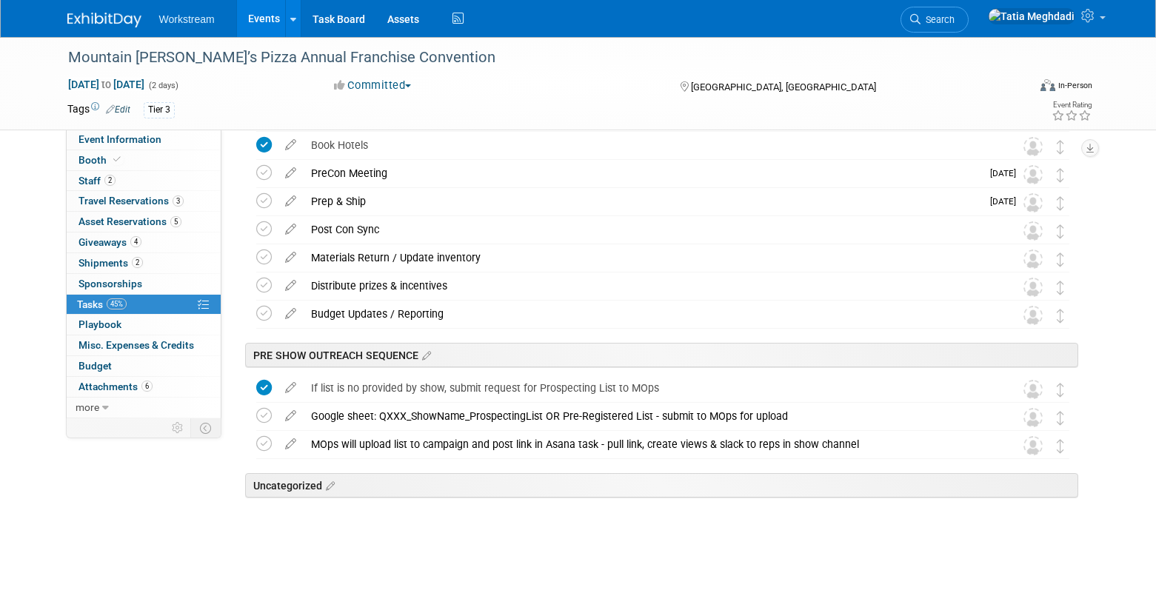
click at [99, 304] on span "Tasks 45%" at bounding box center [102, 304] width 50 height 12
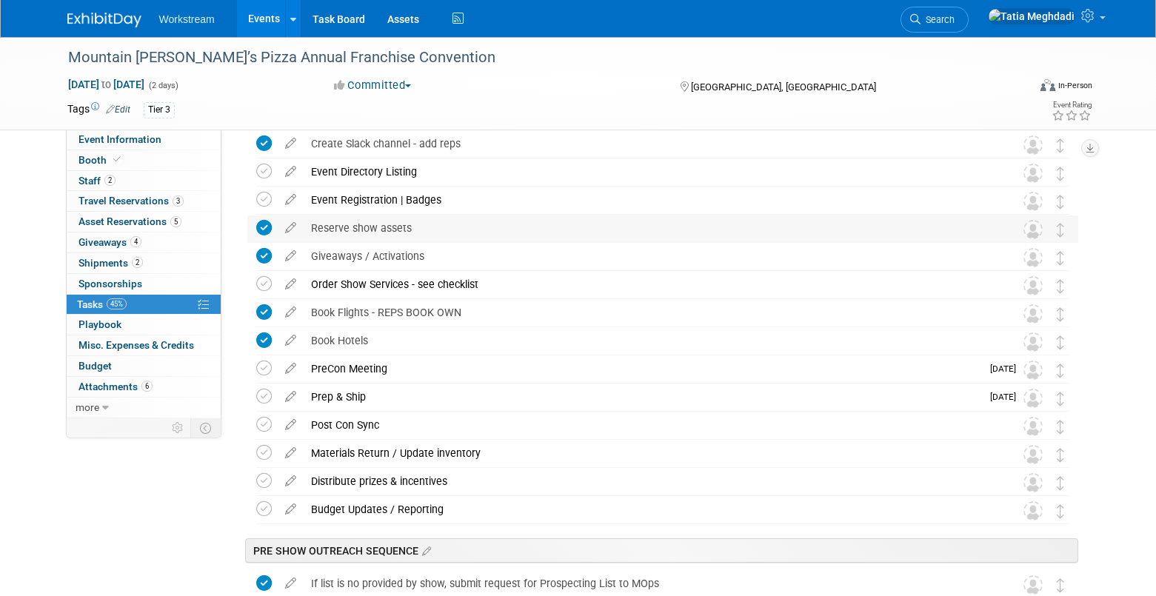
scroll to position [178, 0]
click at [256, 424] on icon at bounding box center [264, 424] width 16 height 16
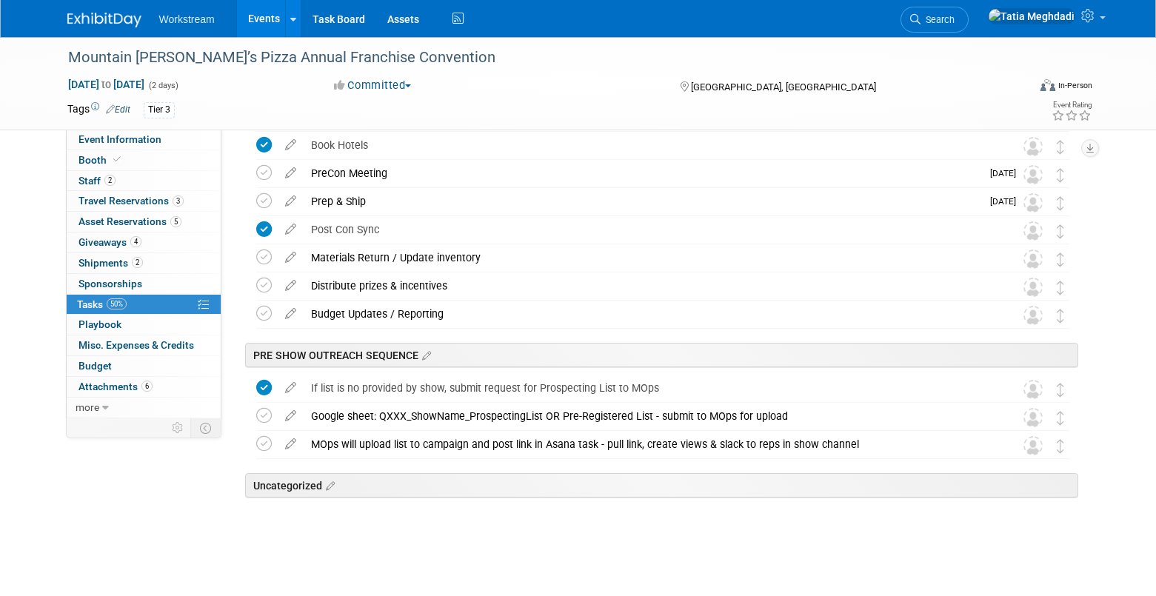
scroll to position [373, 0]
click at [85, 135] on span "Event Information" at bounding box center [119, 139] width 83 height 12
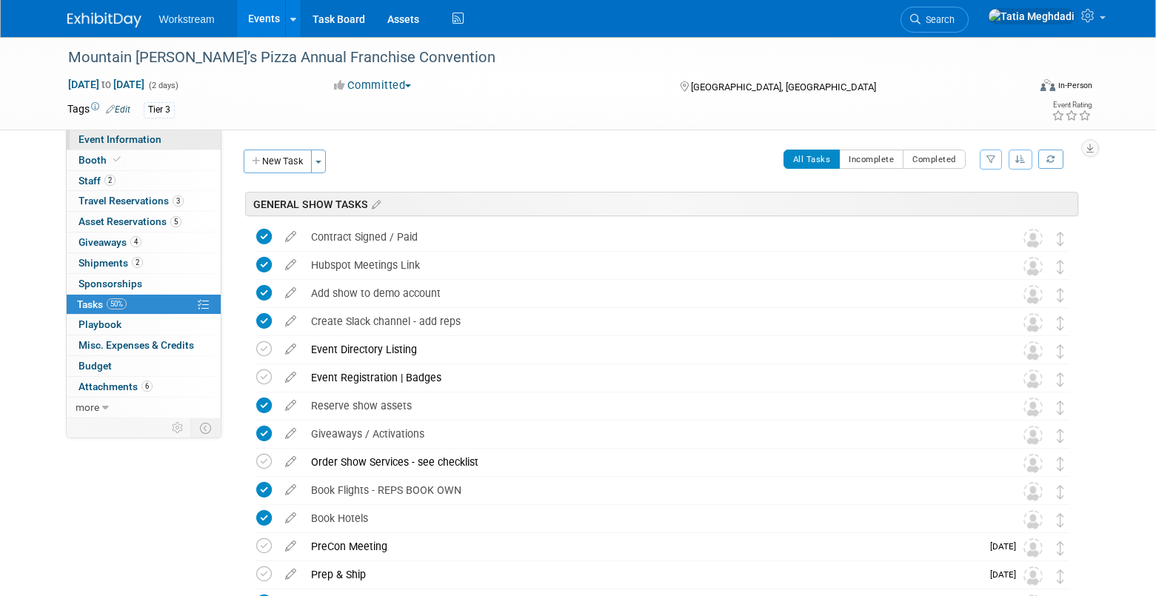
select select "Franchise"
select select "Restaurant"
select select "No"
select select "[PERSON_NAME]"
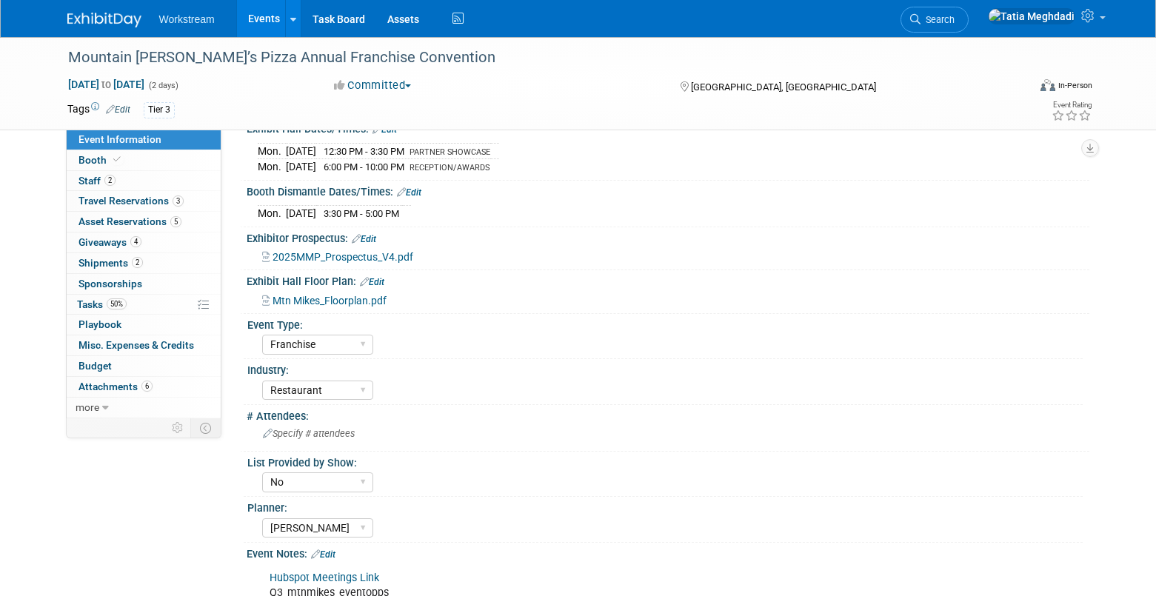
scroll to position [285, 0]
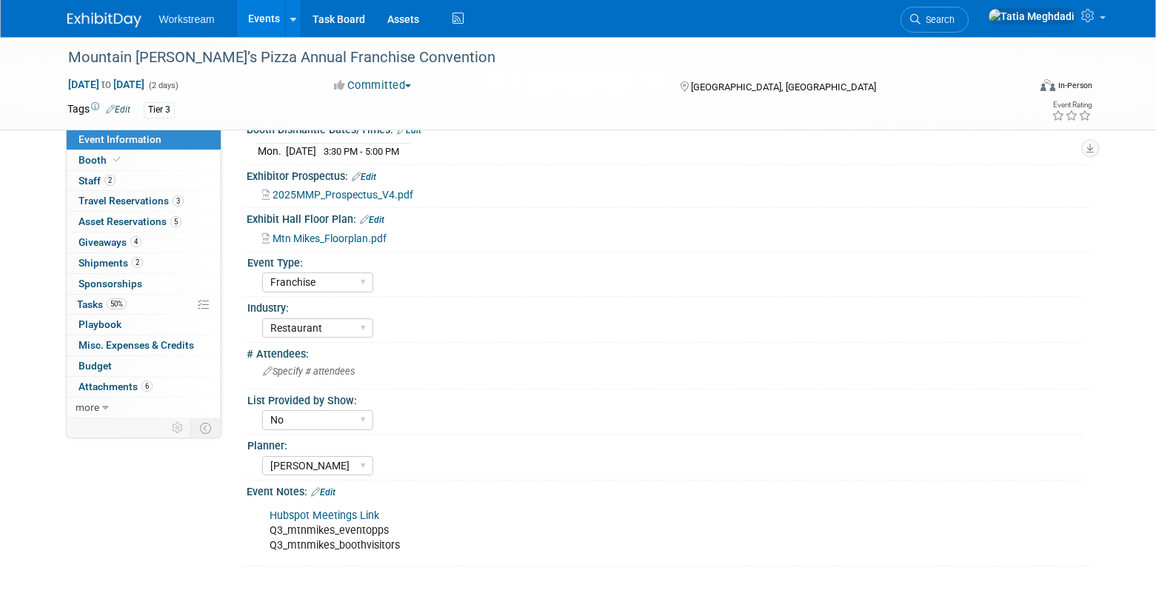
click at [332, 518] on link "Hubspot Meetings Link" at bounding box center [325, 516] width 110 height 13
click at [85, 155] on span "Booth" at bounding box center [100, 160] width 45 height 12
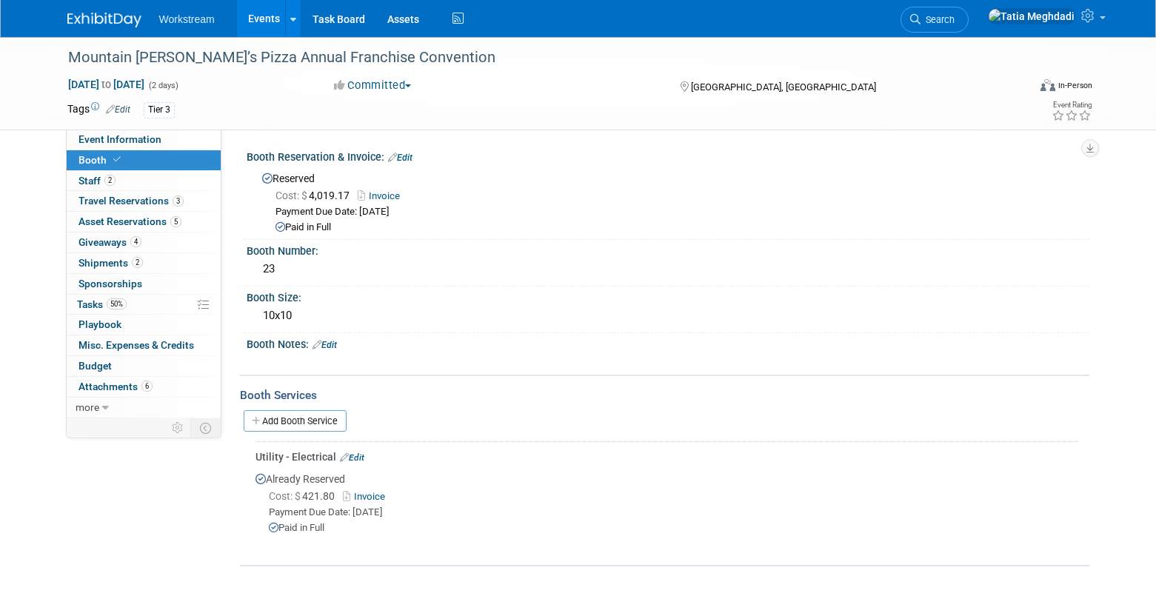
click at [331, 341] on link "Edit" at bounding box center [325, 345] width 24 height 10
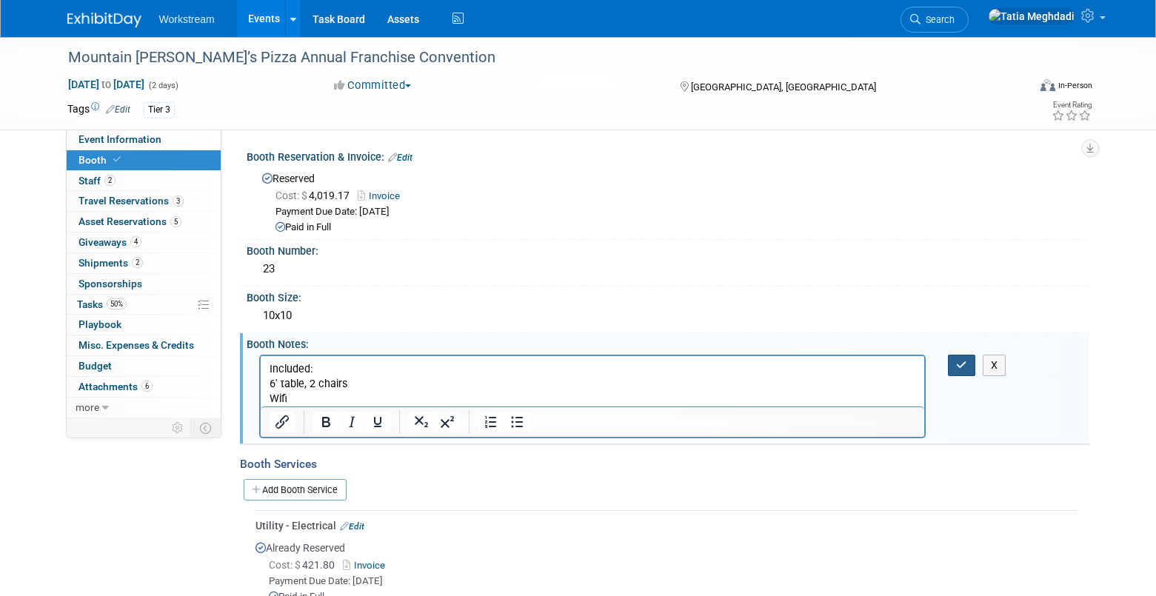
click at [961, 369] on icon "button" at bounding box center [961, 365] width 11 height 10
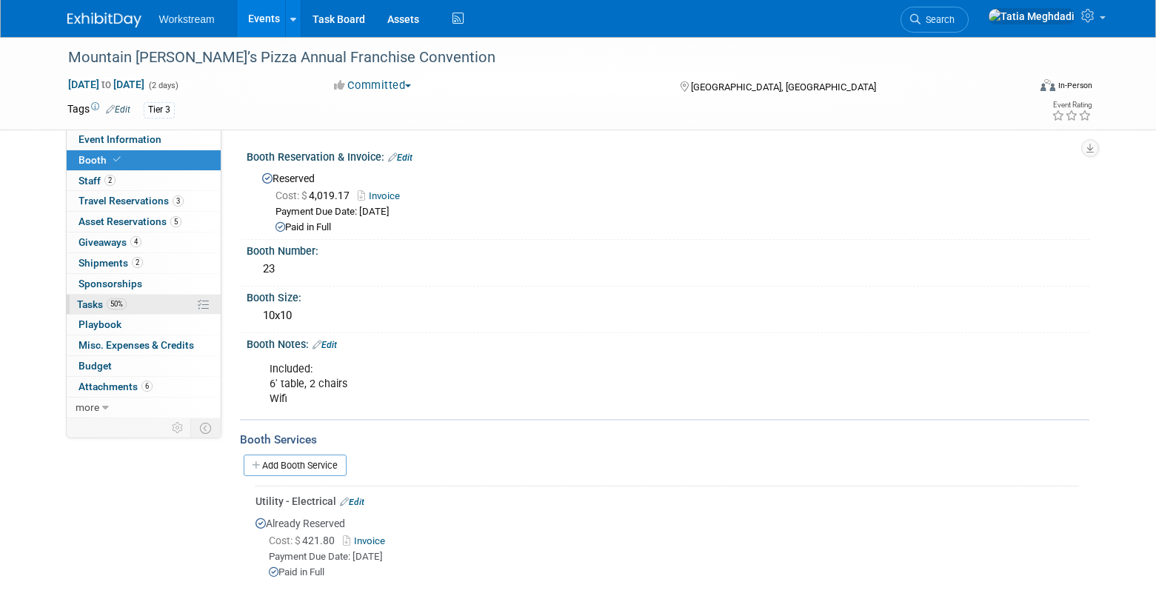
click at [98, 298] on span "Tasks 50%" at bounding box center [102, 304] width 50 height 12
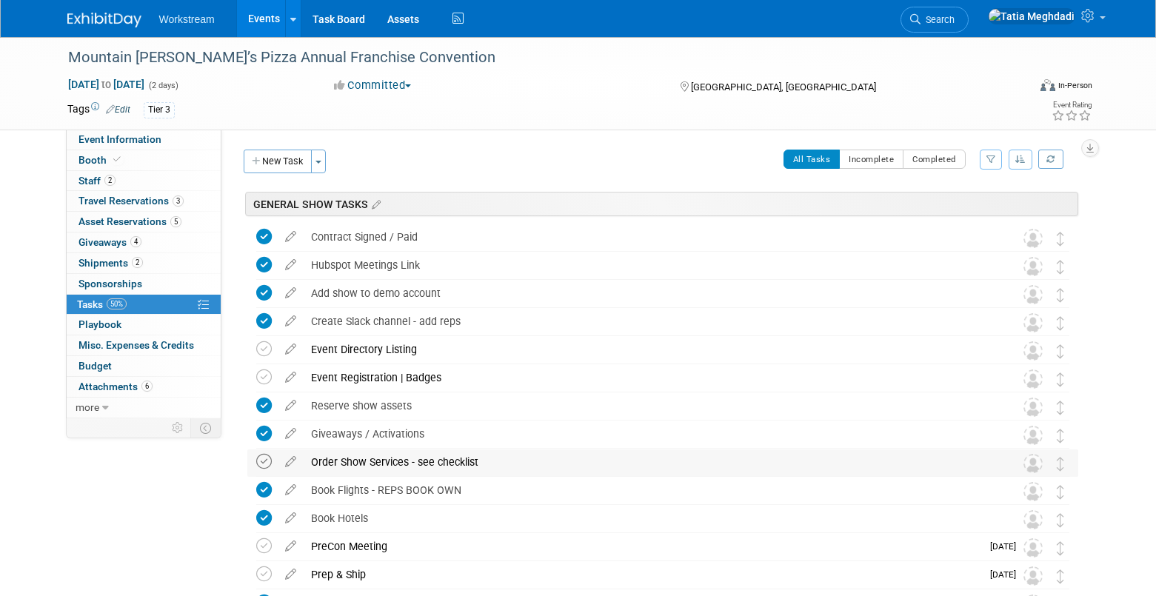
click at [267, 462] on icon at bounding box center [264, 462] width 16 height 16
click at [290, 464] on icon at bounding box center [291, 459] width 26 height 19
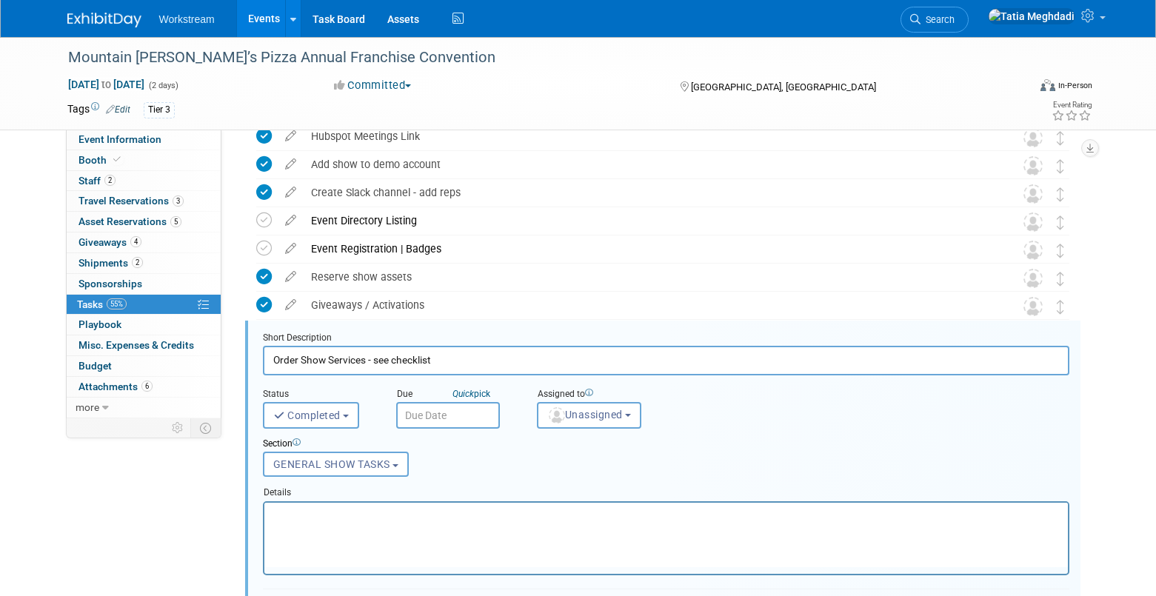
scroll to position [233, 0]
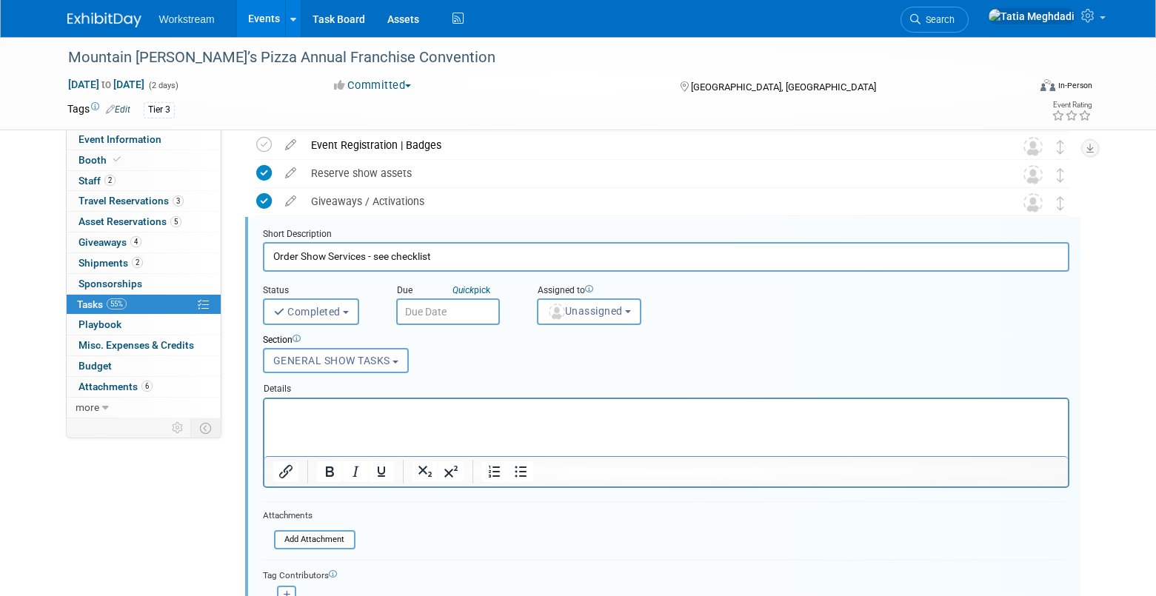
drag, startPoint x: 366, startPoint y: 257, endPoint x: 471, endPoint y: 257, distance: 105.2
click at [471, 257] on input "Order Show Services - see checklist" at bounding box center [666, 256] width 806 height 29
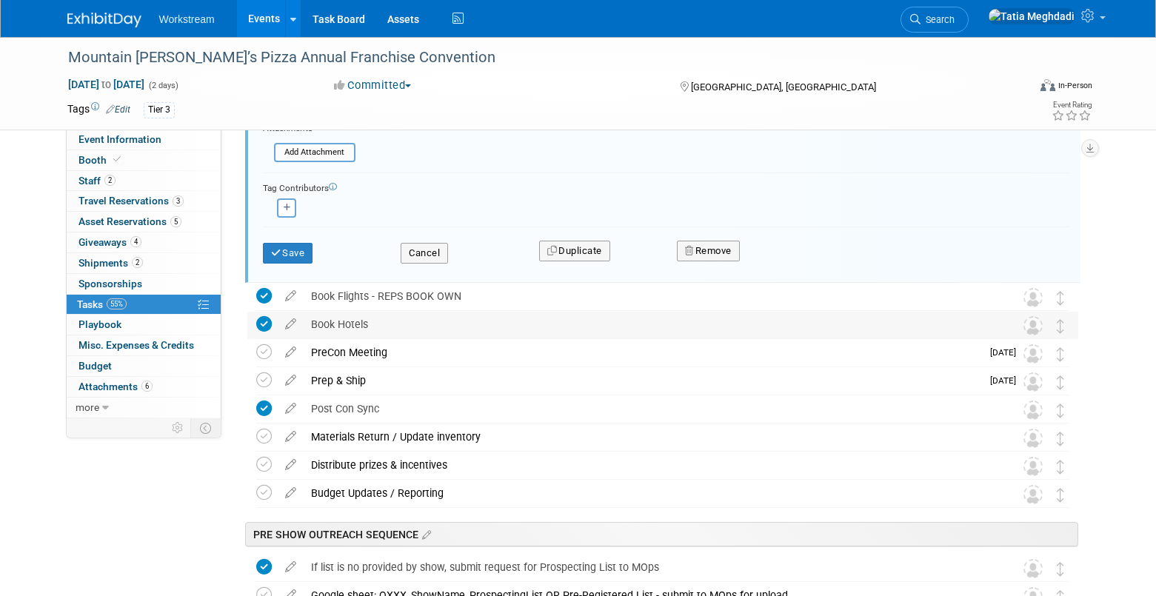
scroll to position [635, 0]
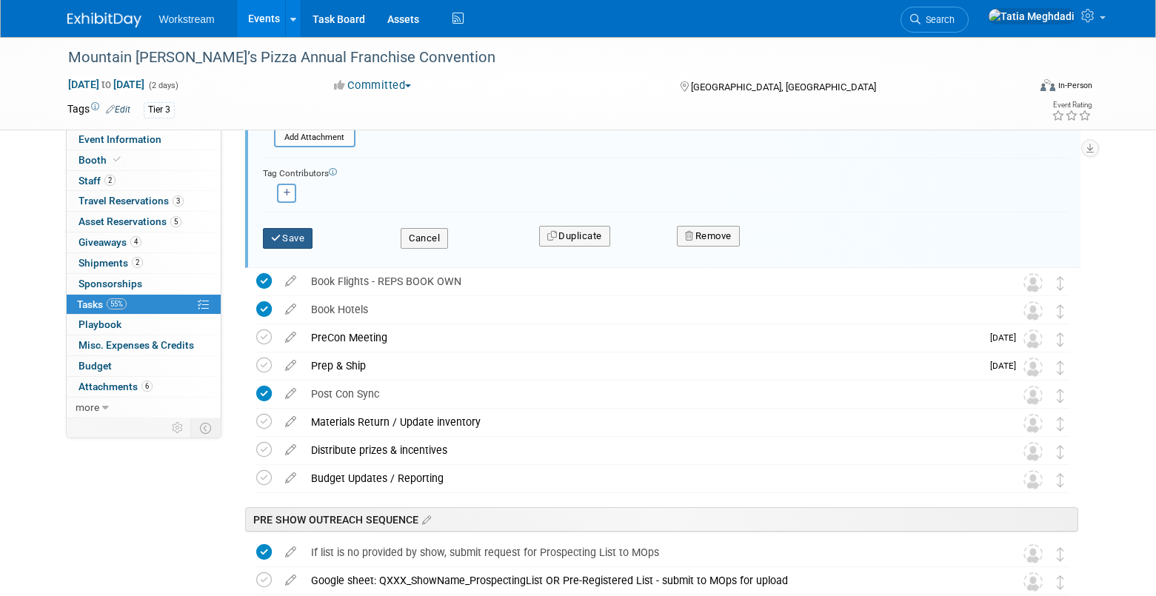
type input "Order Show Services"
click at [300, 244] on button "Save" at bounding box center [288, 238] width 50 height 21
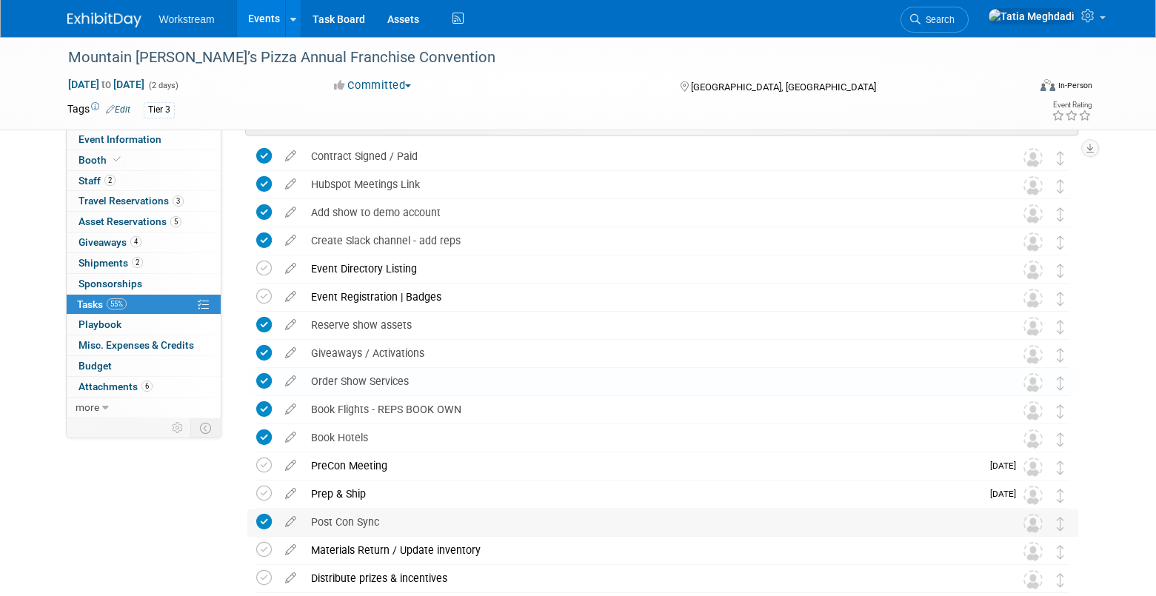
scroll to position [0, 0]
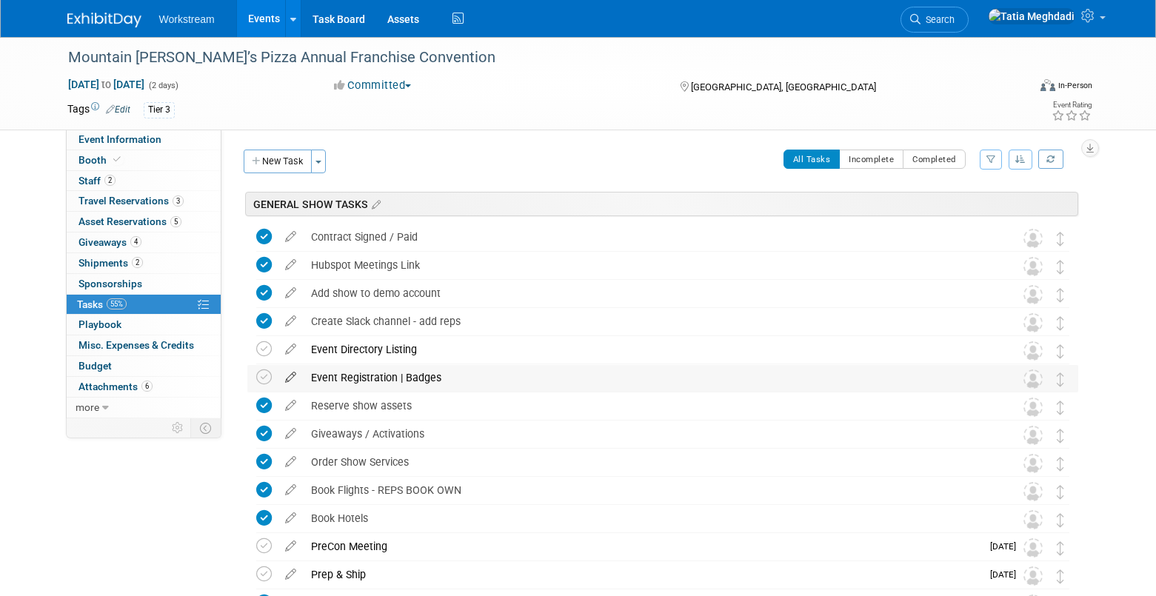
drag, startPoint x: 263, startPoint y: 346, endPoint x: 283, endPoint y: 371, distance: 32.2
click at [263, 346] on icon at bounding box center [264, 349] width 16 height 16
click at [267, 379] on icon at bounding box center [264, 378] width 16 height 16
click at [257, 18] on link "Events" at bounding box center [264, 18] width 54 height 37
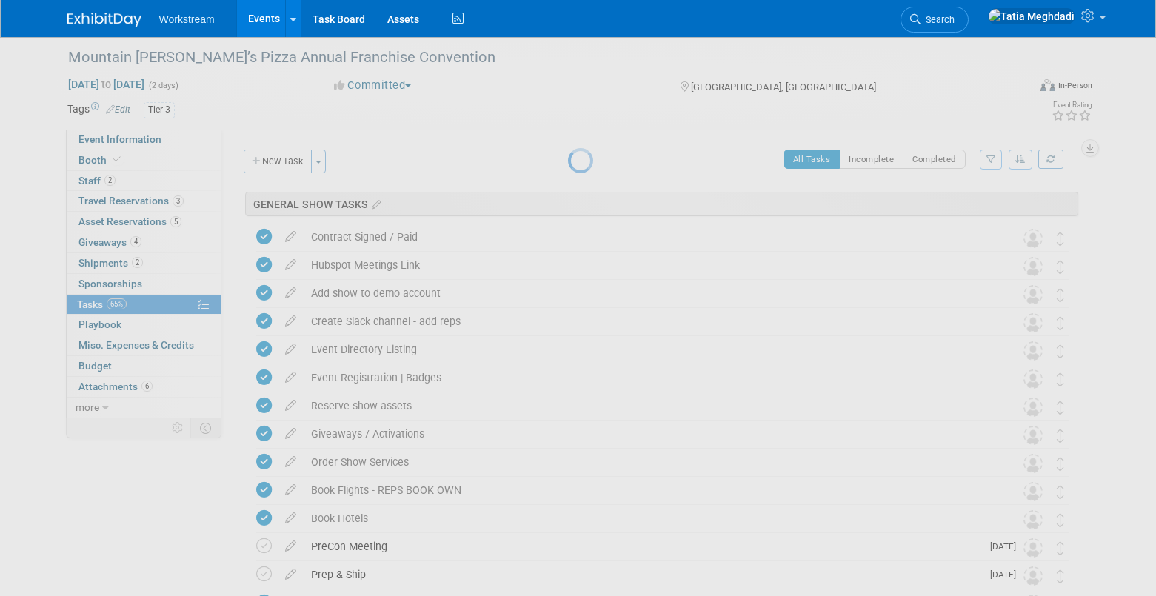
click at [259, 33] on link "Events" at bounding box center [264, 18] width 54 height 37
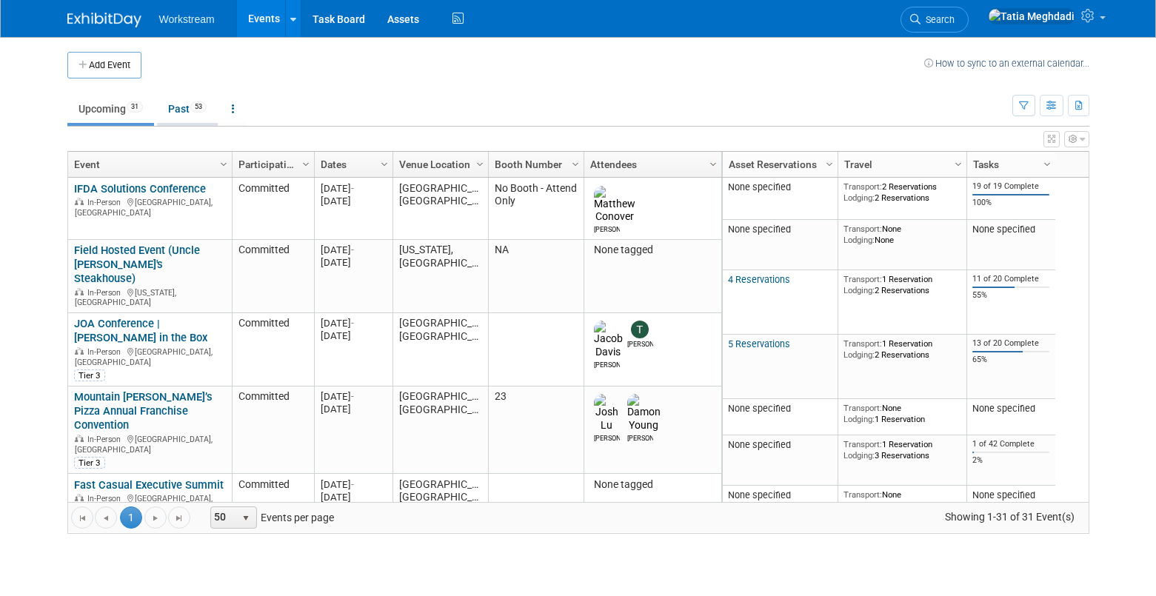
click at [179, 111] on link "Past 53" at bounding box center [187, 109] width 61 height 28
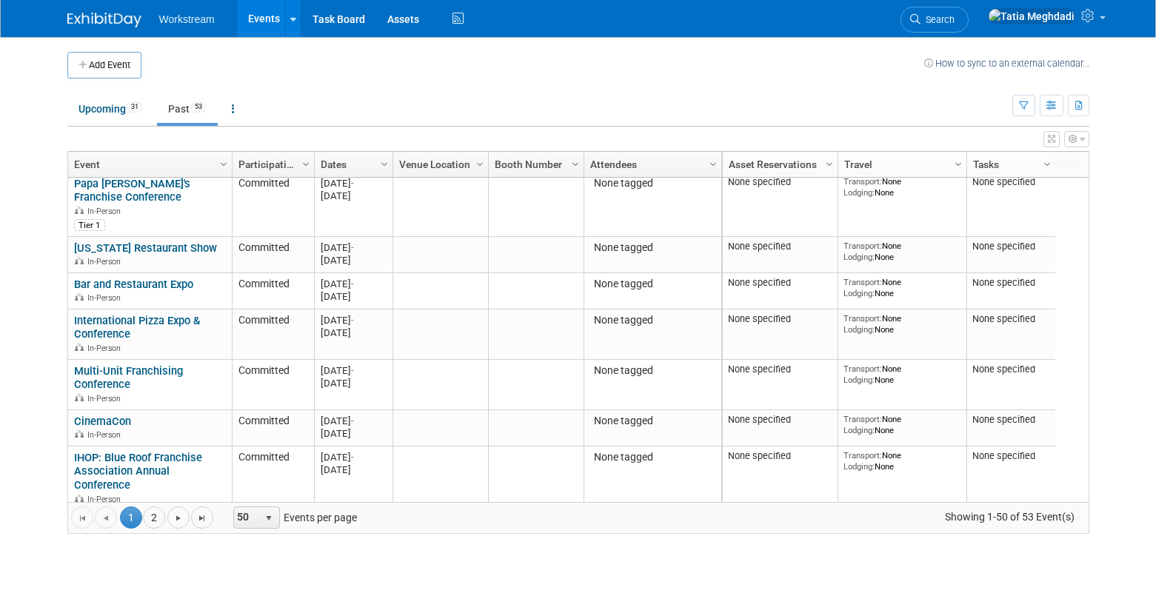
scroll to position [729, 0]
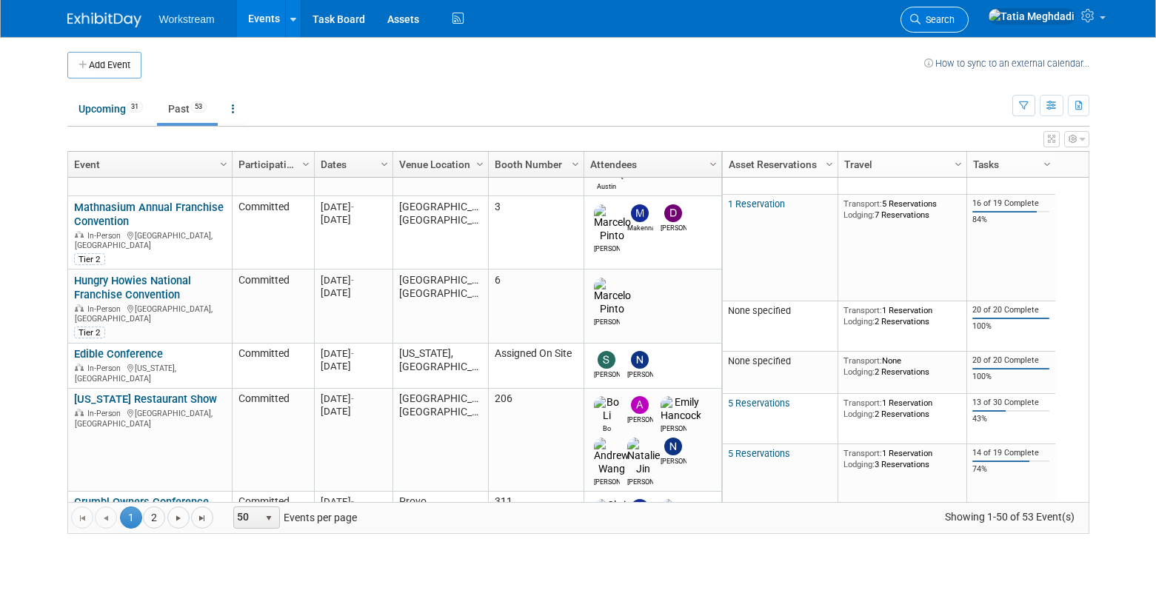
click at [955, 17] on span "Search" at bounding box center [938, 19] width 34 height 11
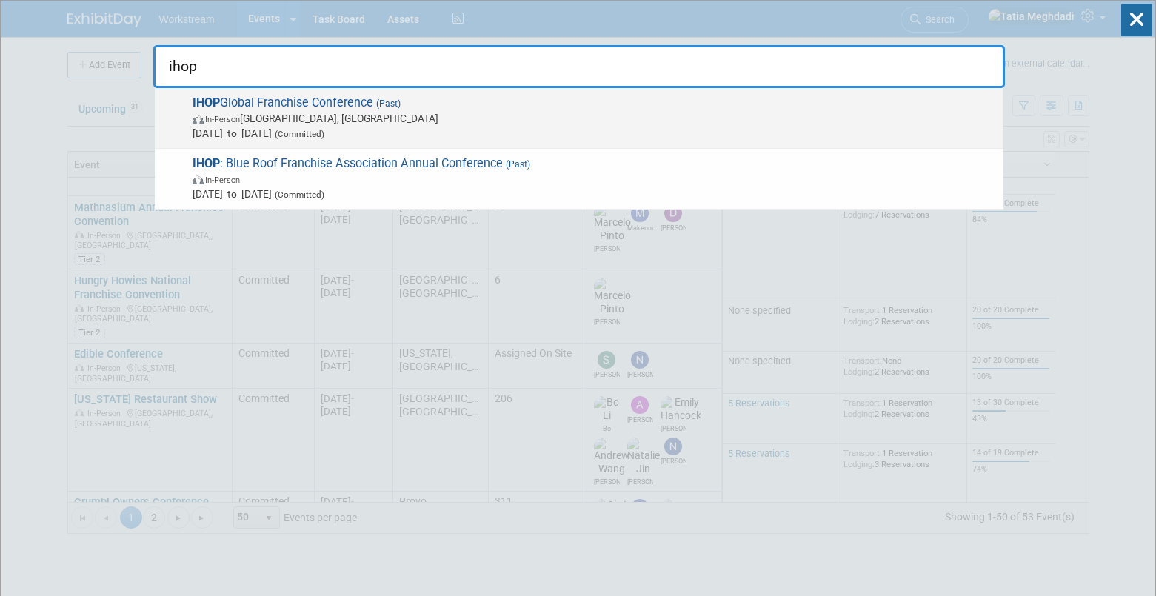
type input "ihop"
click at [261, 107] on span "IHOP Global Franchise Conference (Past) In-Person Orlando, FL Sep 24, 2025 to S…" at bounding box center [592, 118] width 808 height 45
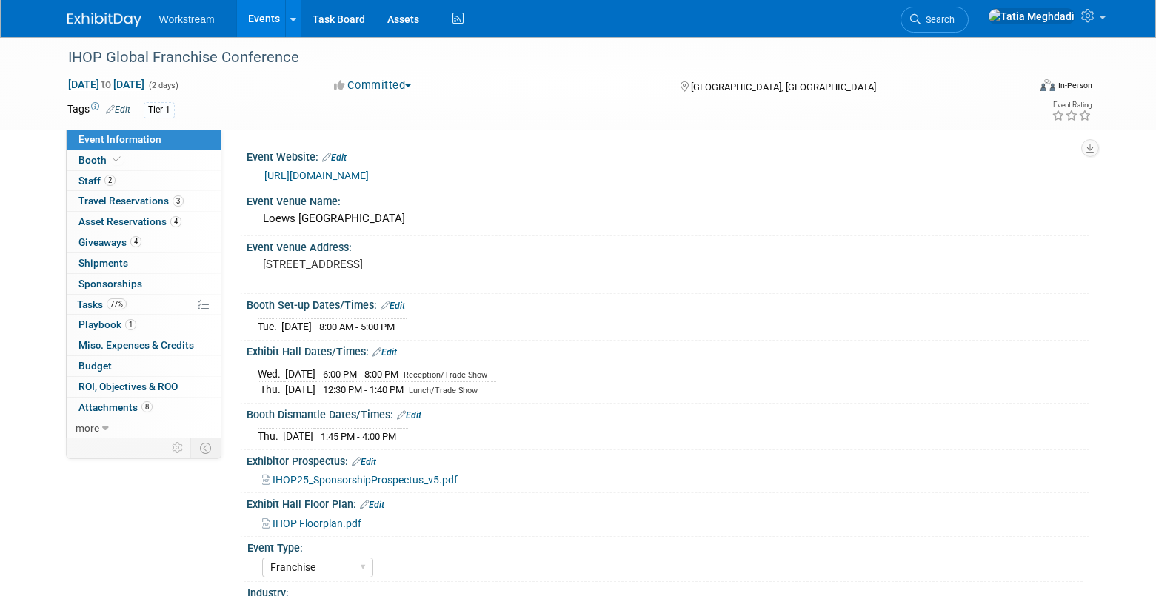
select select "Franchise"
select select "Restaurant"
select select "No"
select select "[PERSON_NAME]"
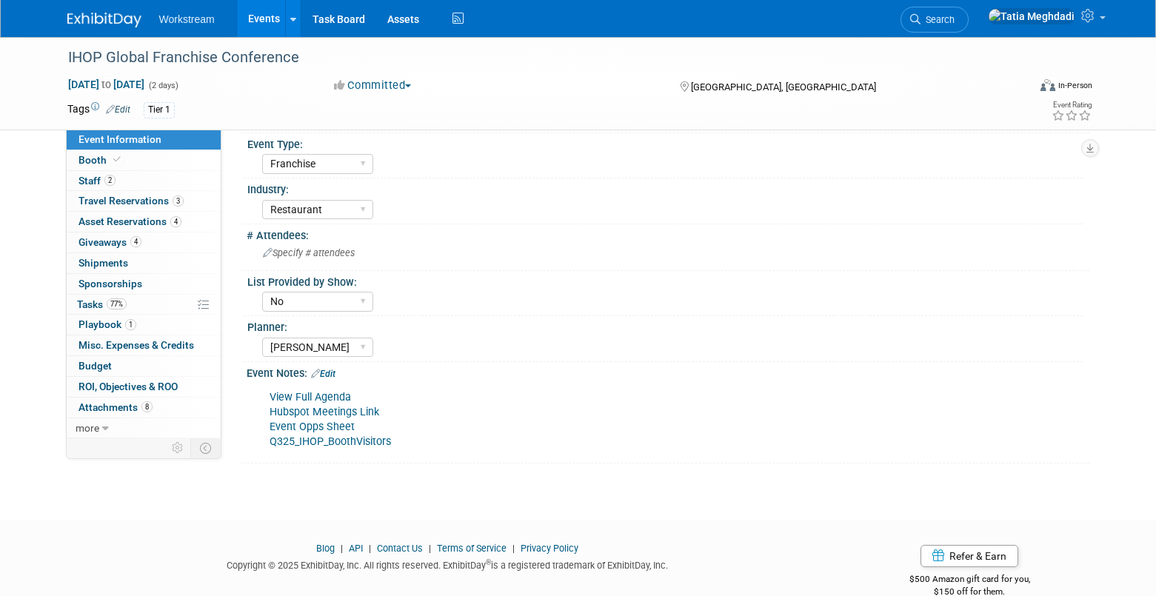
scroll to position [409, 0]
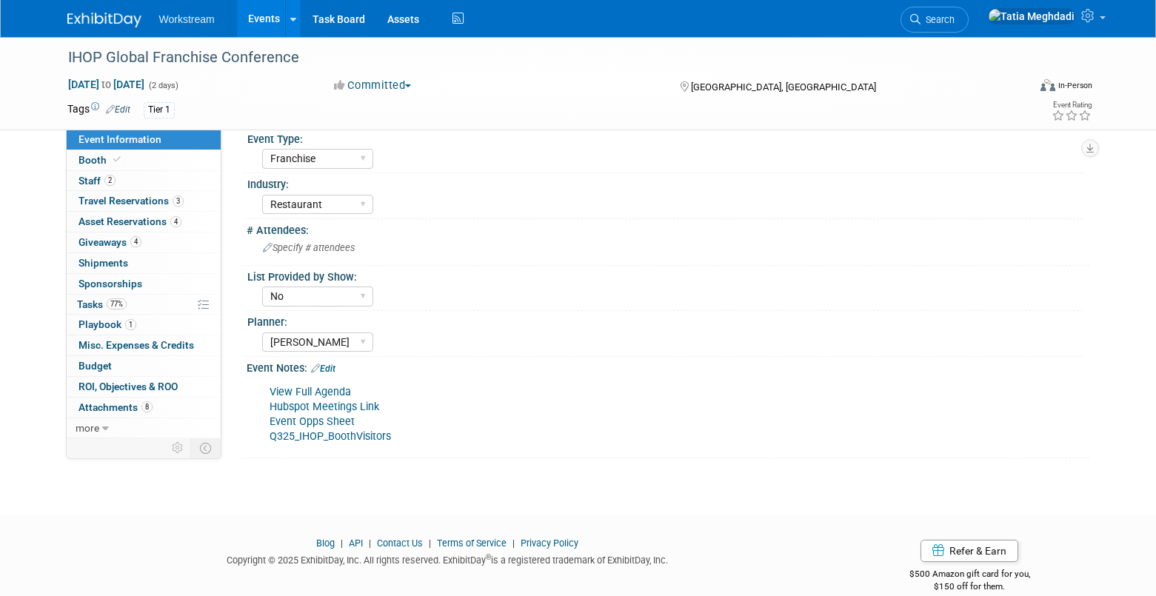
click at [314, 425] on link "Event Opps Sheet" at bounding box center [312, 421] width 85 height 13
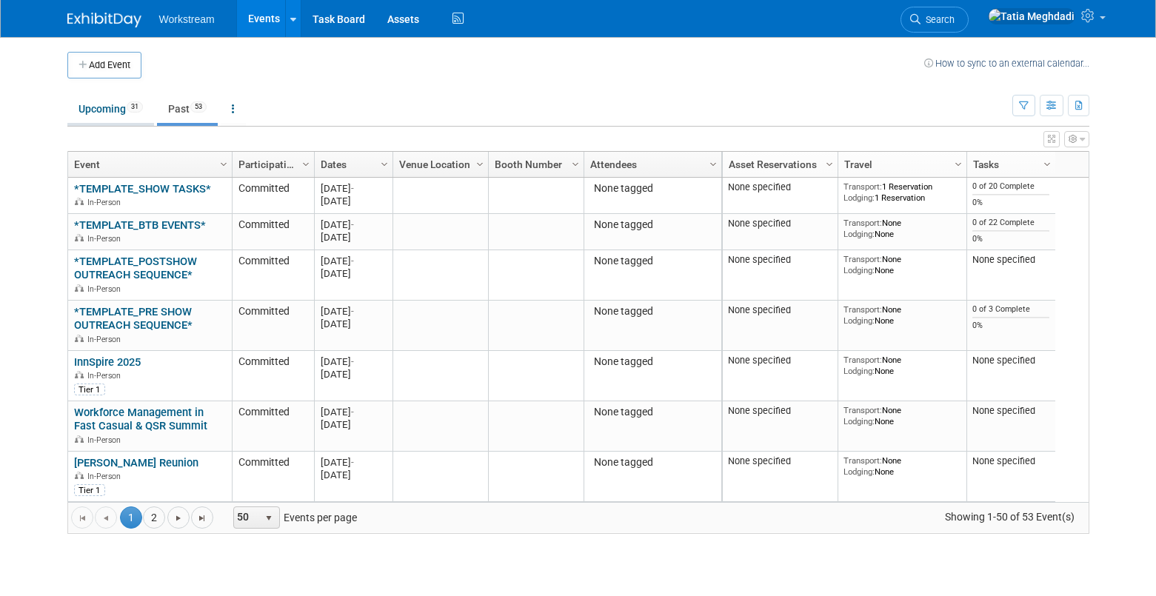
click at [112, 103] on link "Upcoming 31" at bounding box center [110, 109] width 87 height 28
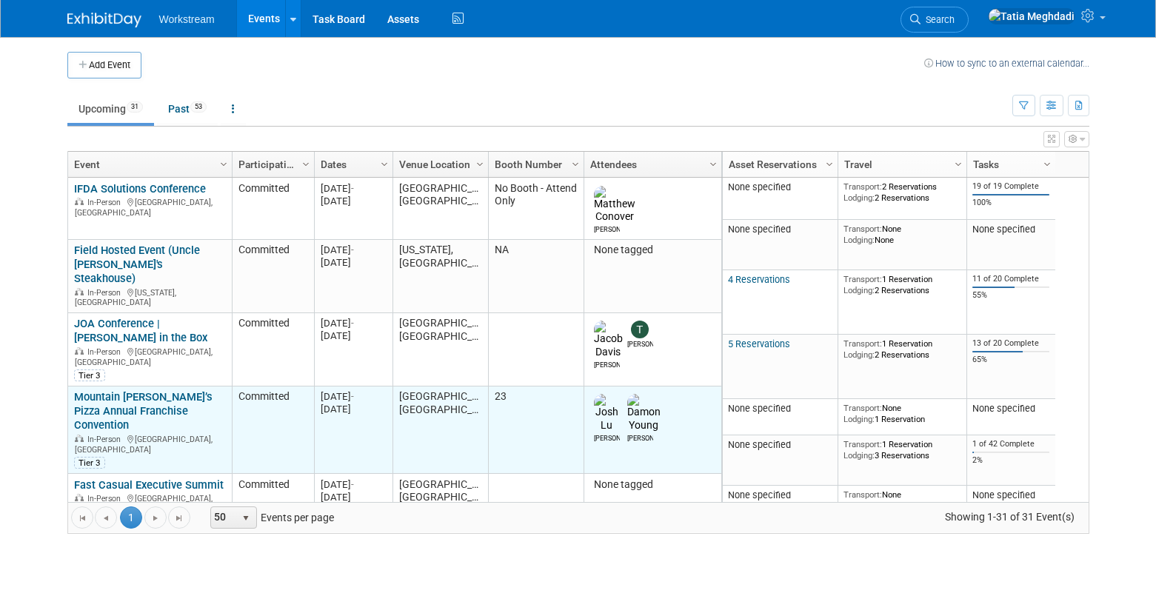
click at [97, 390] on link "Mountain [PERSON_NAME]’s Pizza Annual Franchise Convention" at bounding box center [143, 410] width 138 height 41
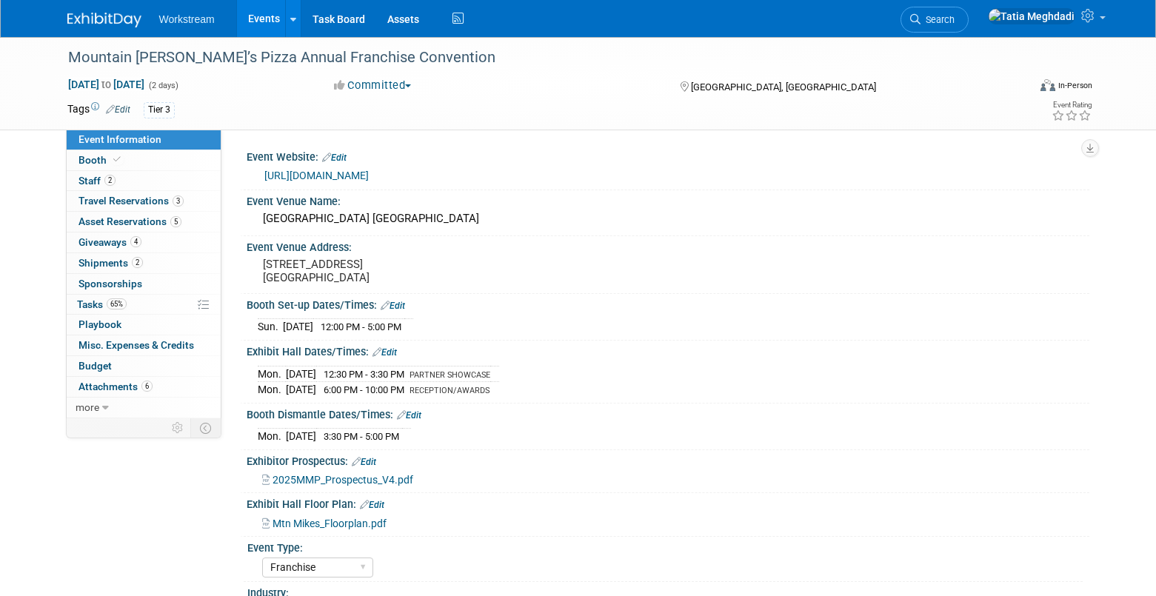
select select "Franchise"
select select "Restaurant"
select select "No"
select select "[PERSON_NAME]"
click at [84, 258] on span "Shipments 2" at bounding box center [110, 263] width 64 height 12
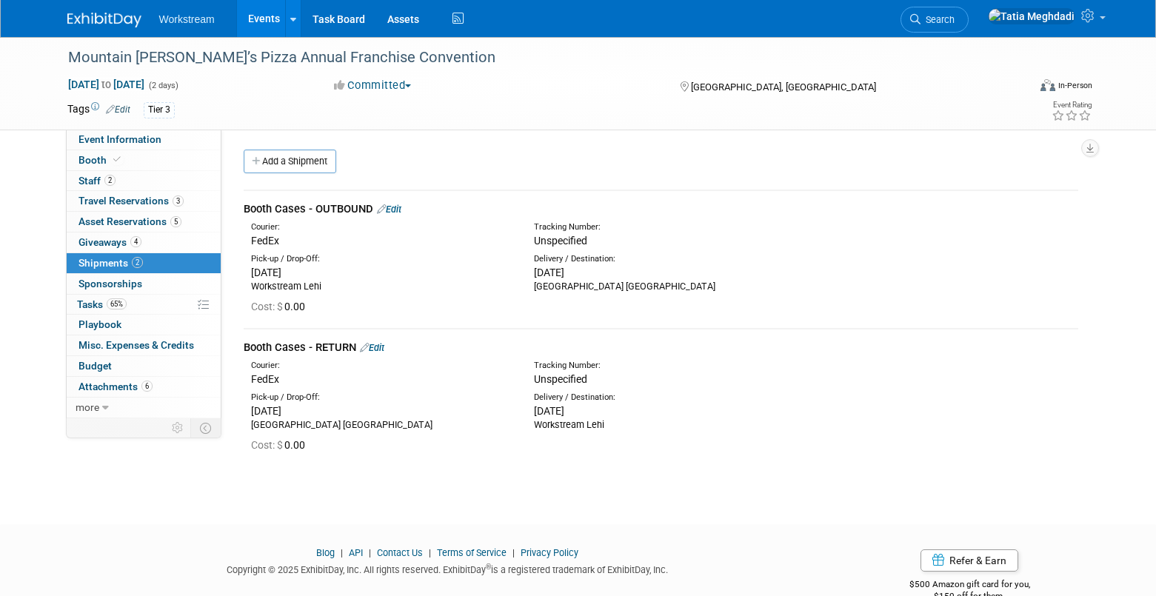
click at [399, 207] on link "Edit" at bounding box center [389, 209] width 24 height 11
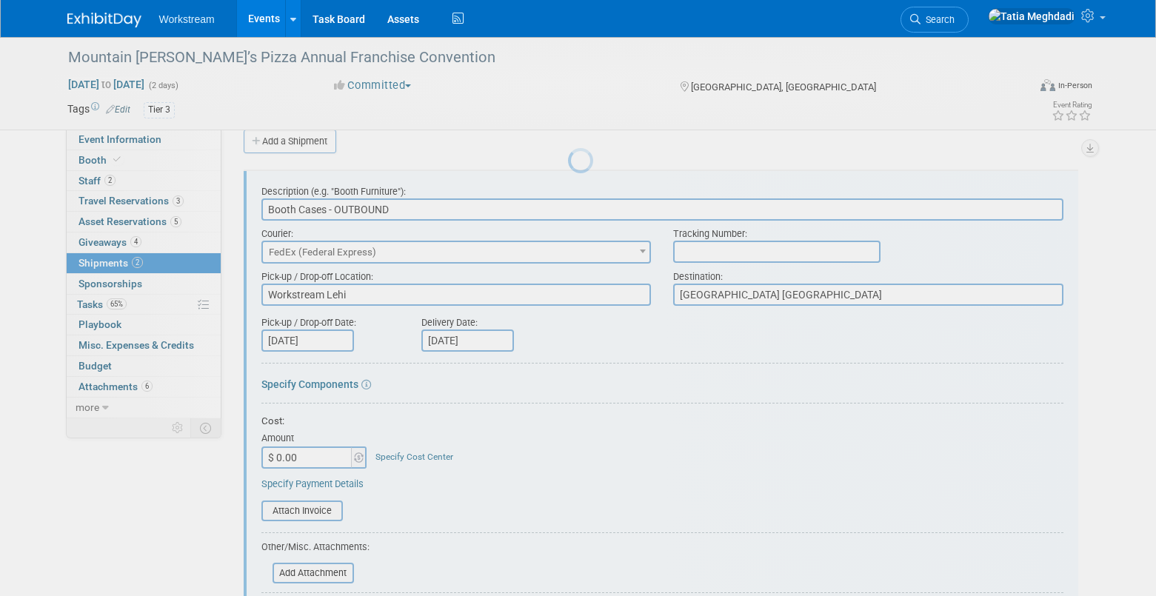
scroll to position [22, 0]
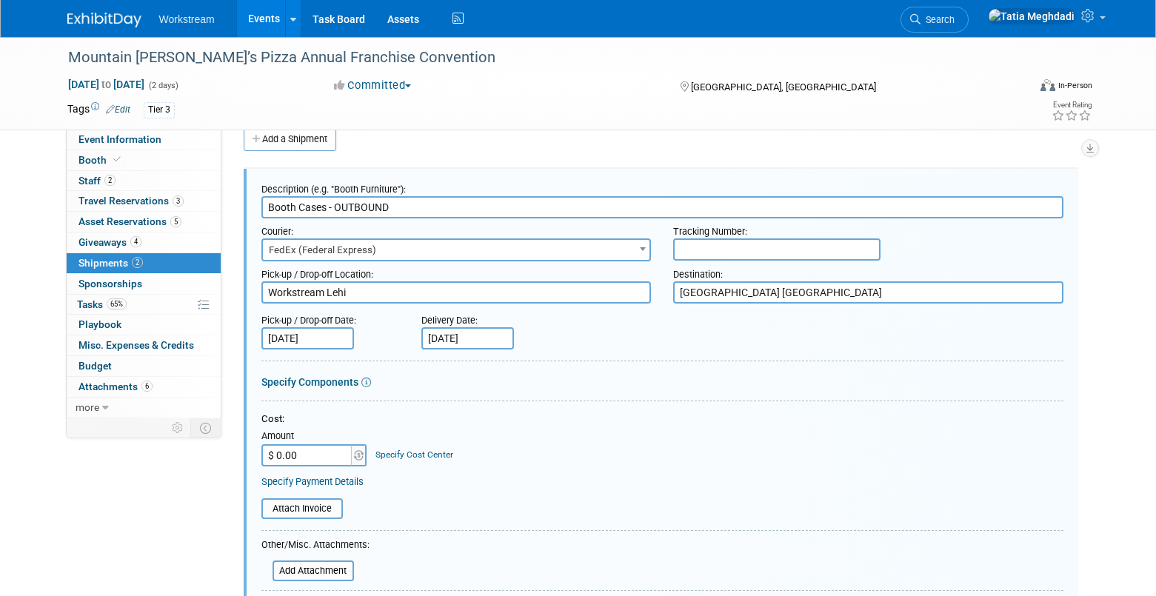
drag, startPoint x: 771, startPoint y: 292, endPoint x: 663, endPoint y: 290, distance: 108.1
click at [663, 291] on div "Destination: Paris Las Vegas" at bounding box center [868, 282] width 412 height 42
paste textarea "Recipient Name (GUEST) Guest Arrival Date c/o Paris Hotel Las Vegas 3655 Las Ve…"
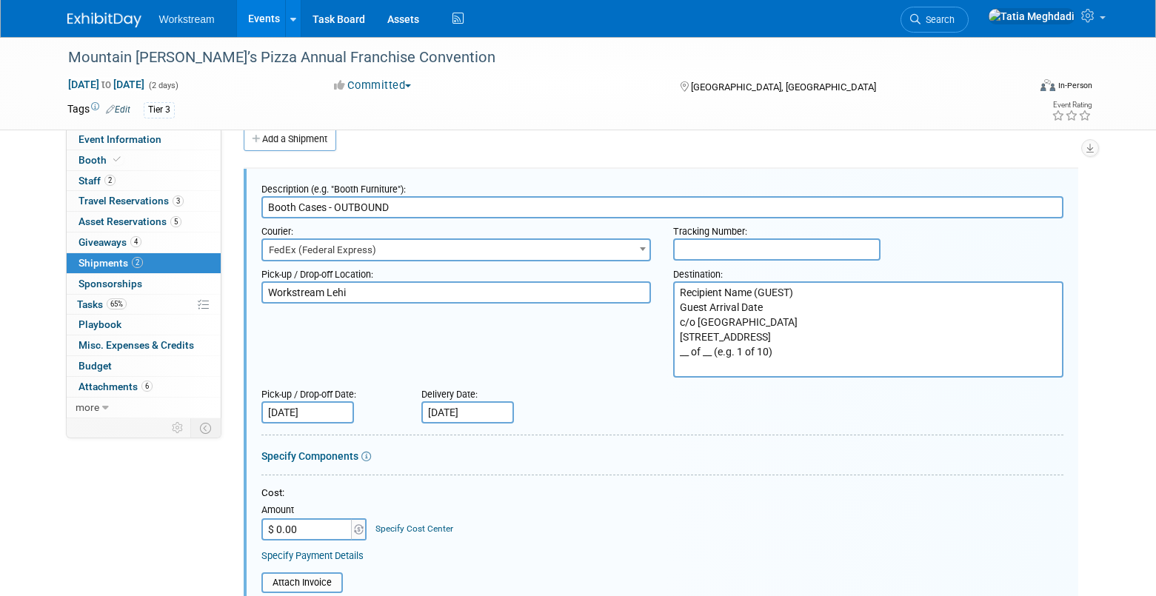
type textarea "Recipient Name (GUEST) Guest Arrival Date c/o Paris Hotel Las Vegas 3655 Las Ve…"
click at [679, 427] on form "Description (e.g. "Booth Furniture"): Booth Cases - OUTBOUND Courier: 007EX 17 …" at bounding box center [662, 524] width 802 height 697
click at [441, 347] on div "Pick-up / Drop-off Location: Workstream Lehi Destination: Paris Las Vegas" at bounding box center [662, 319] width 824 height 116
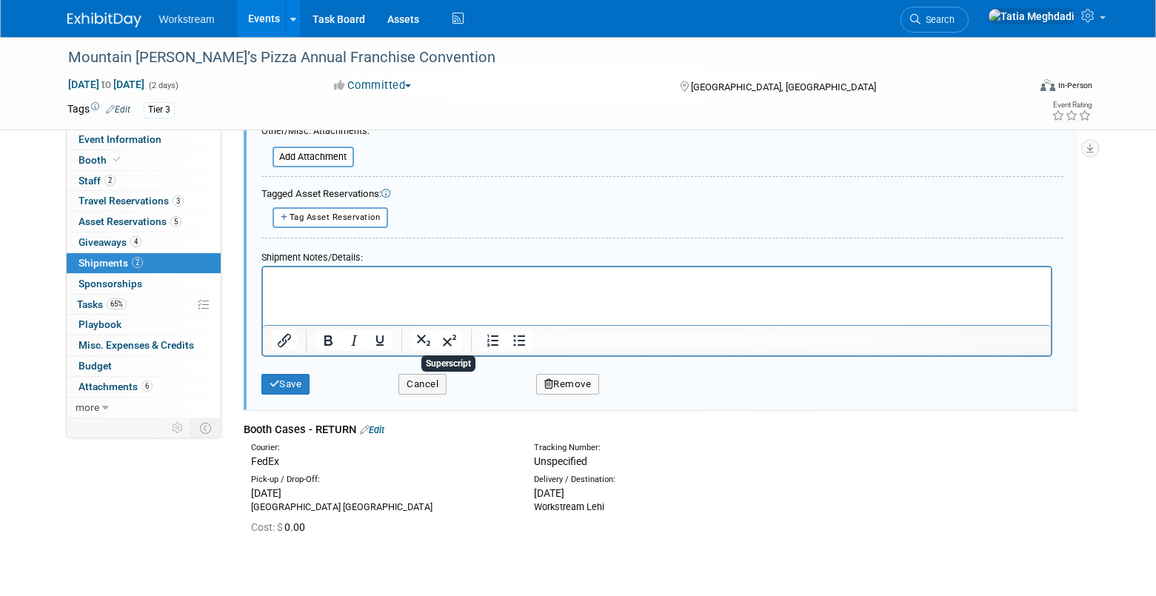
scroll to position [504, 0]
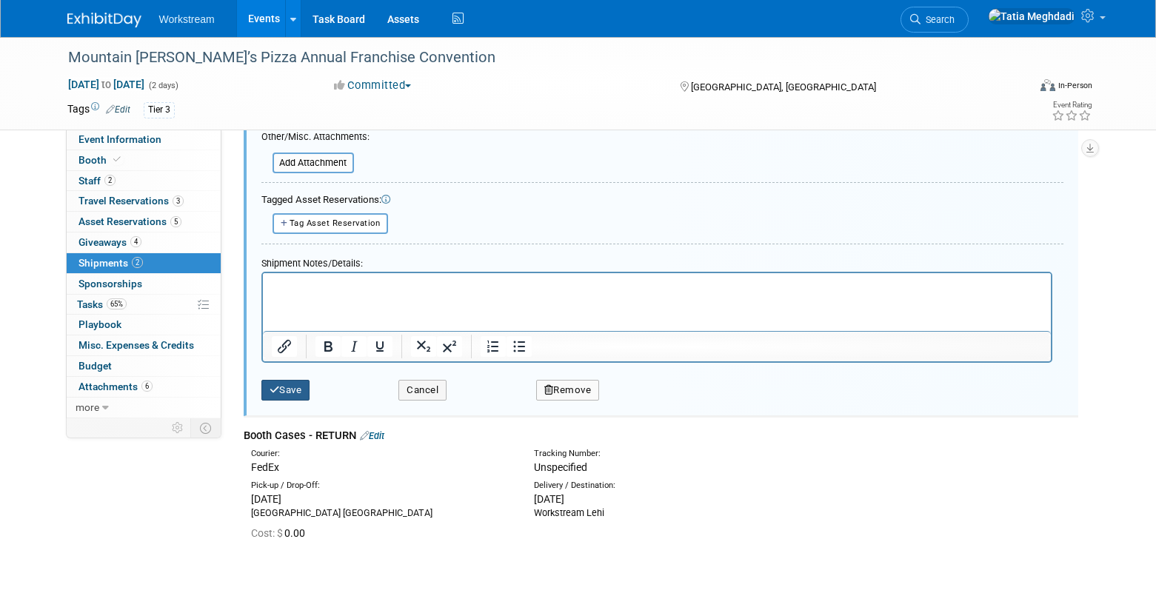
click at [296, 390] on button "Save" at bounding box center [285, 390] width 49 height 21
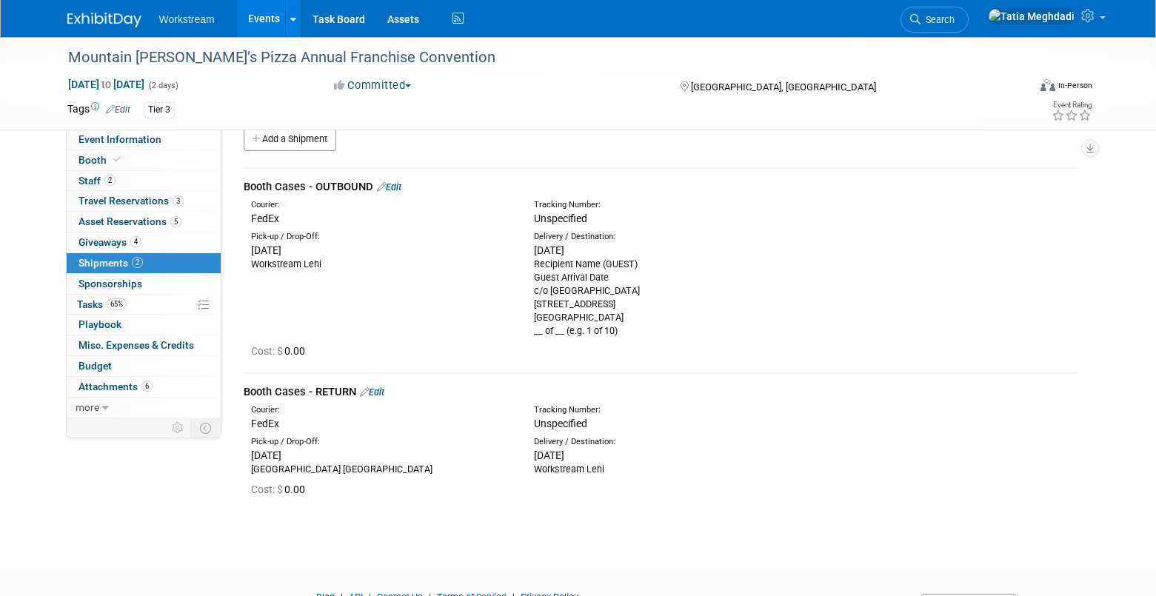
scroll to position [24, 0]
click at [135, 139] on span "Event Information" at bounding box center [119, 139] width 83 height 12
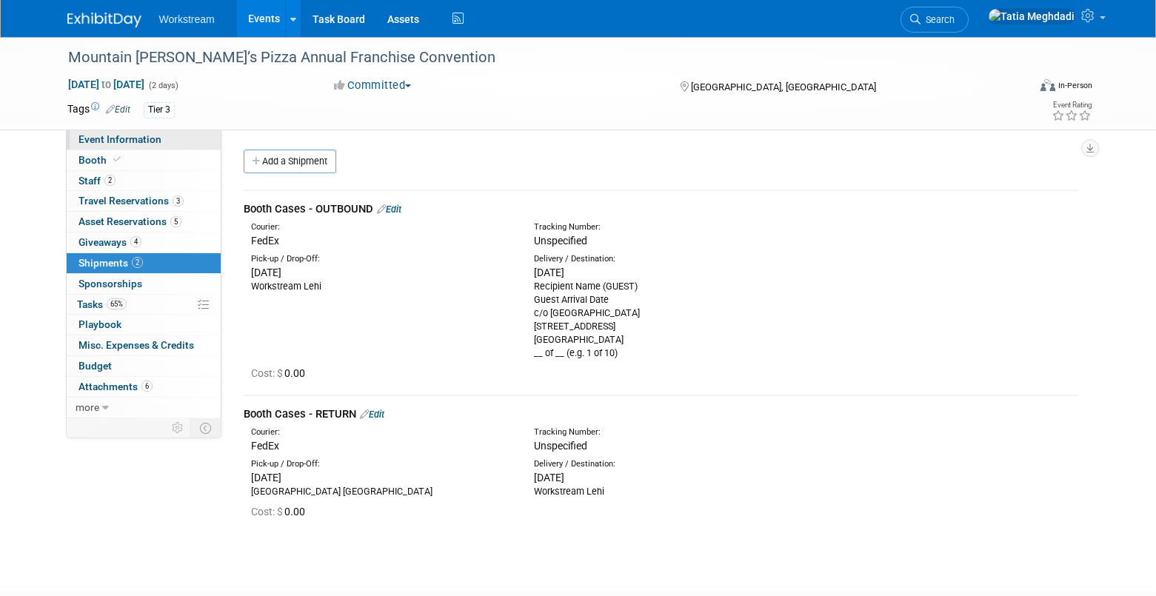
select select "Franchise"
select select "Restaurant"
select select "No"
select select "Tatia Meghdadi"
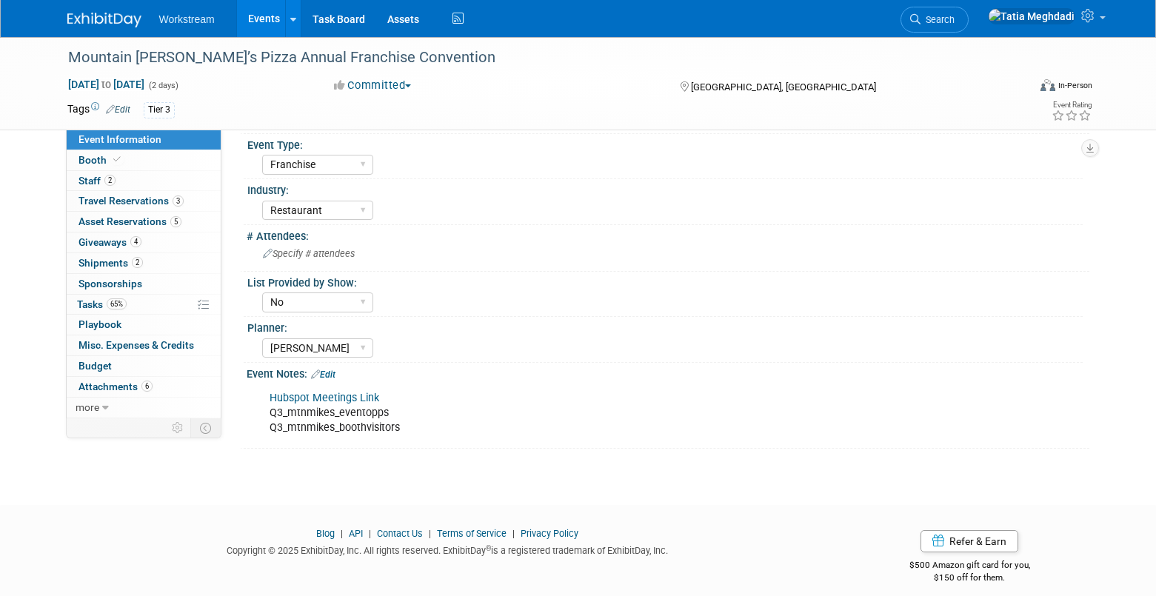
scroll to position [401, 0]
click at [87, 160] on span "Booth" at bounding box center [100, 160] width 45 height 12
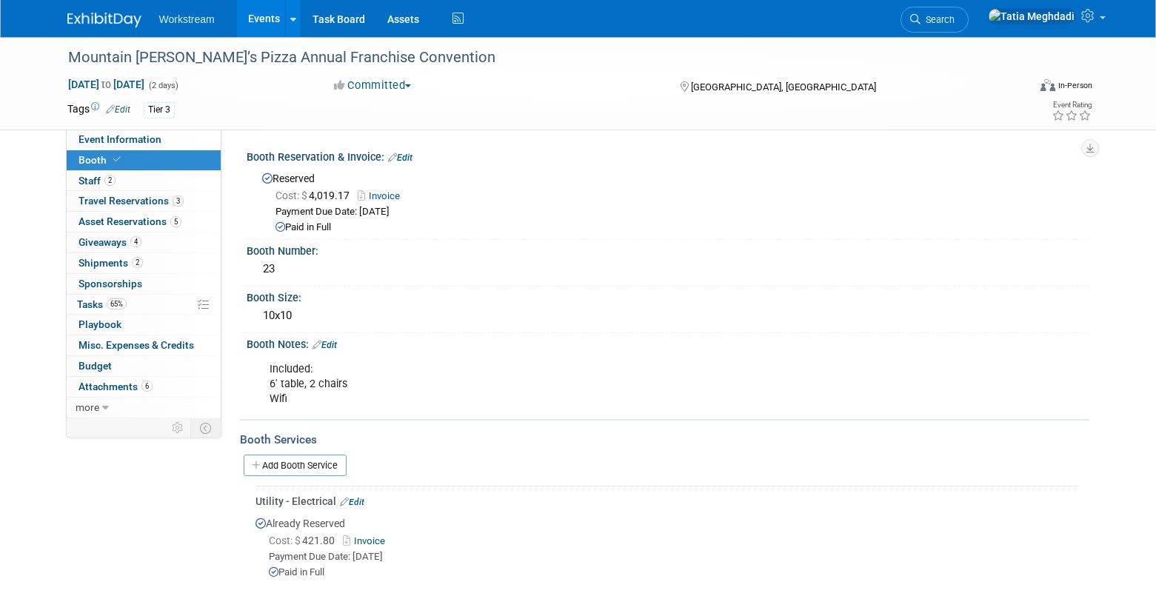
click at [333, 342] on link "Edit" at bounding box center [325, 345] width 24 height 10
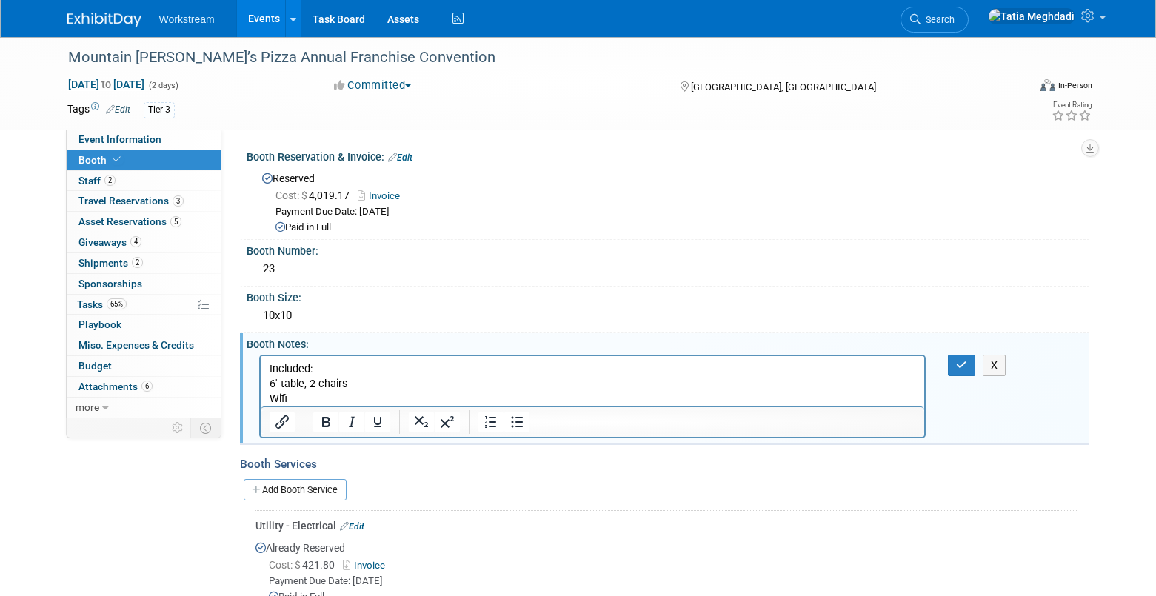
click at [321, 397] on p "Included: 6' table, 2 chairs Wifi" at bounding box center [592, 383] width 647 height 44
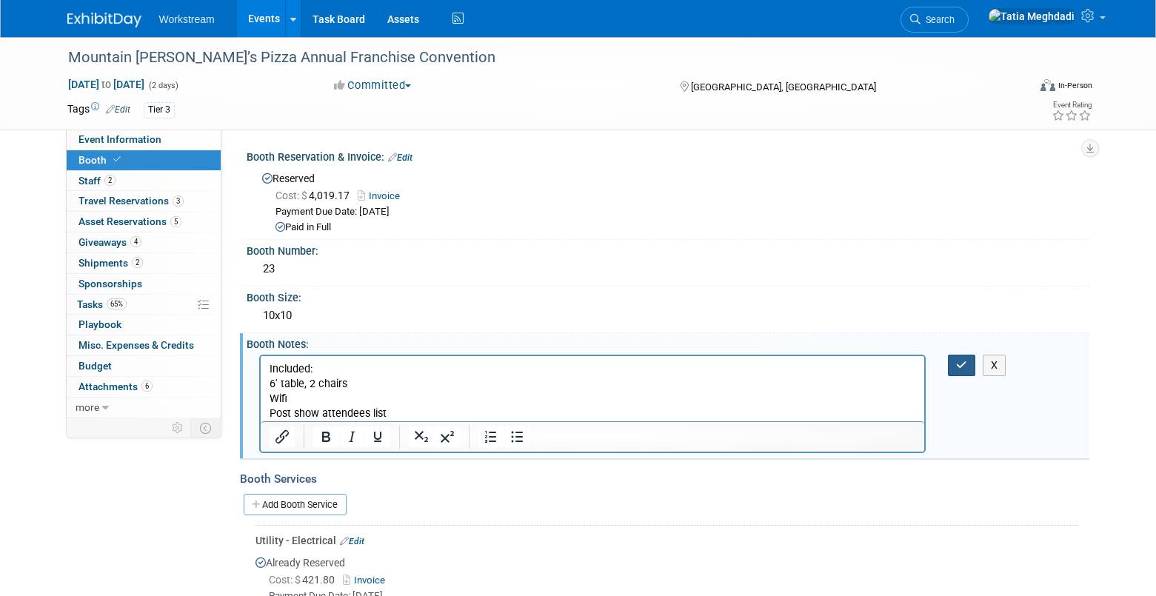
click at [961, 367] on icon "button" at bounding box center [961, 365] width 11 height 10
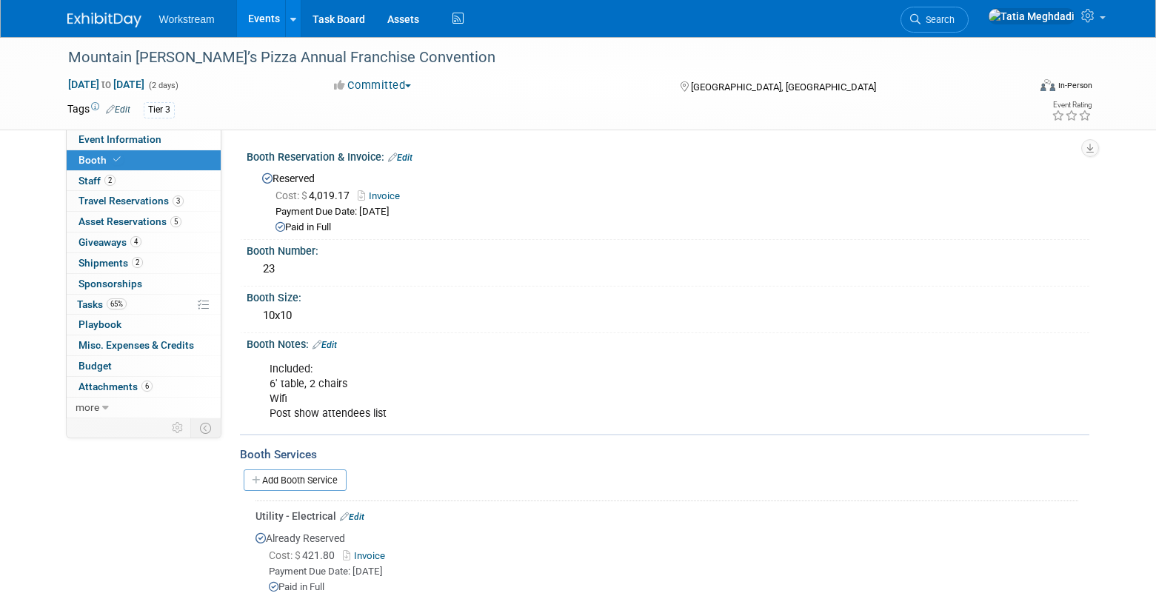
click at [251, 17] on link "Events" at bounding box center [264, 18] width 54 height 37
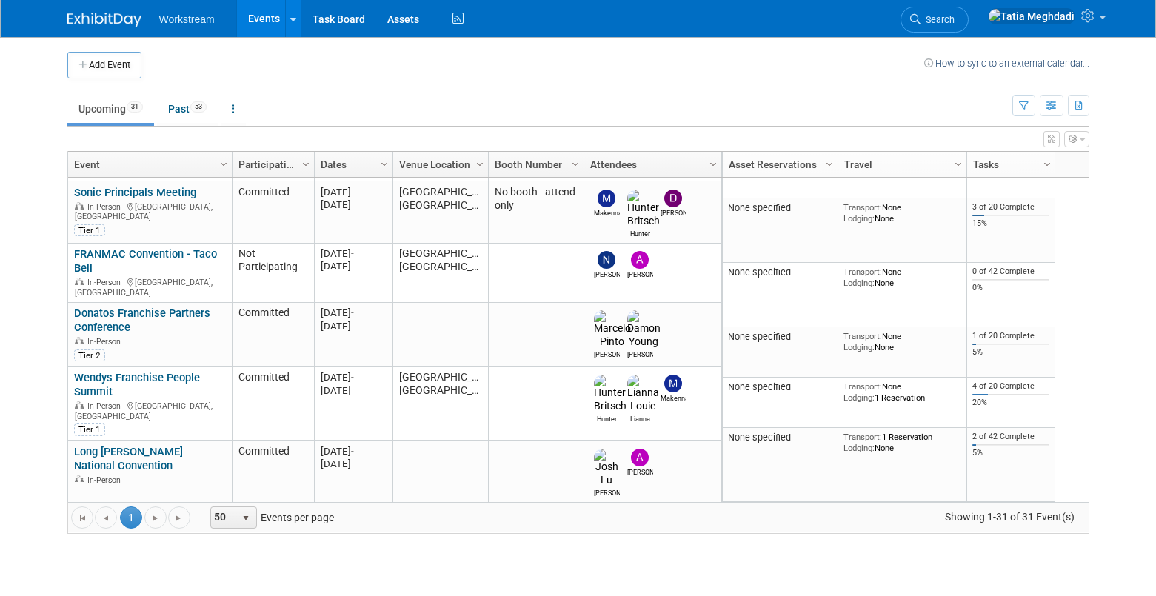
scroll to position [333, 0]
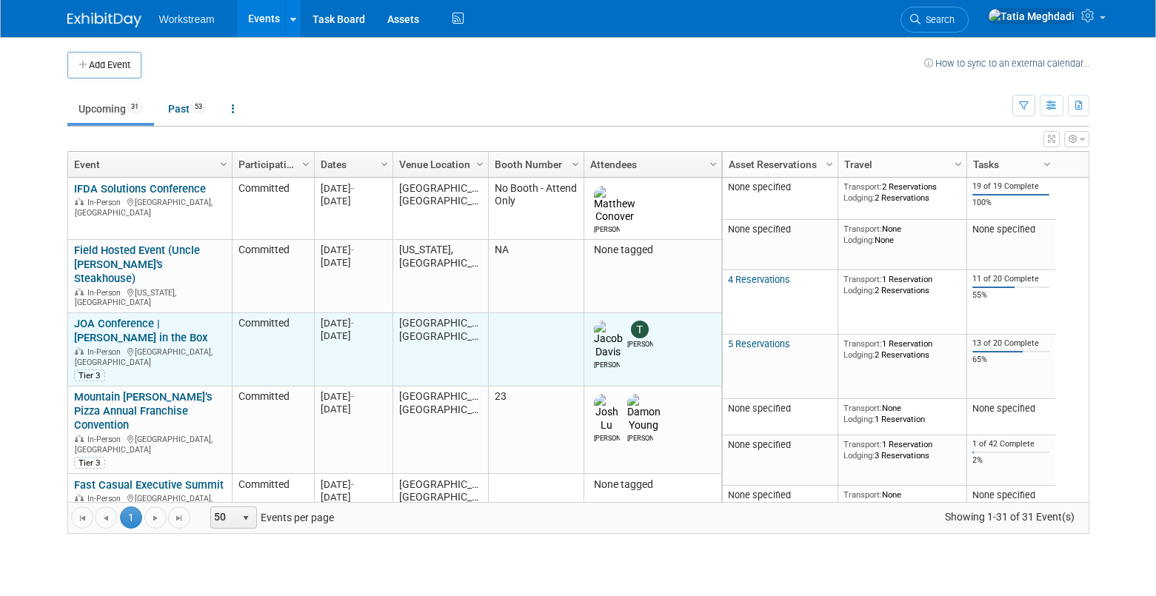
click at [111, 317] on link "JOA Conference | [PERSON_NAME] in the Box" at bounding box center [140, 330] width 133 height 27
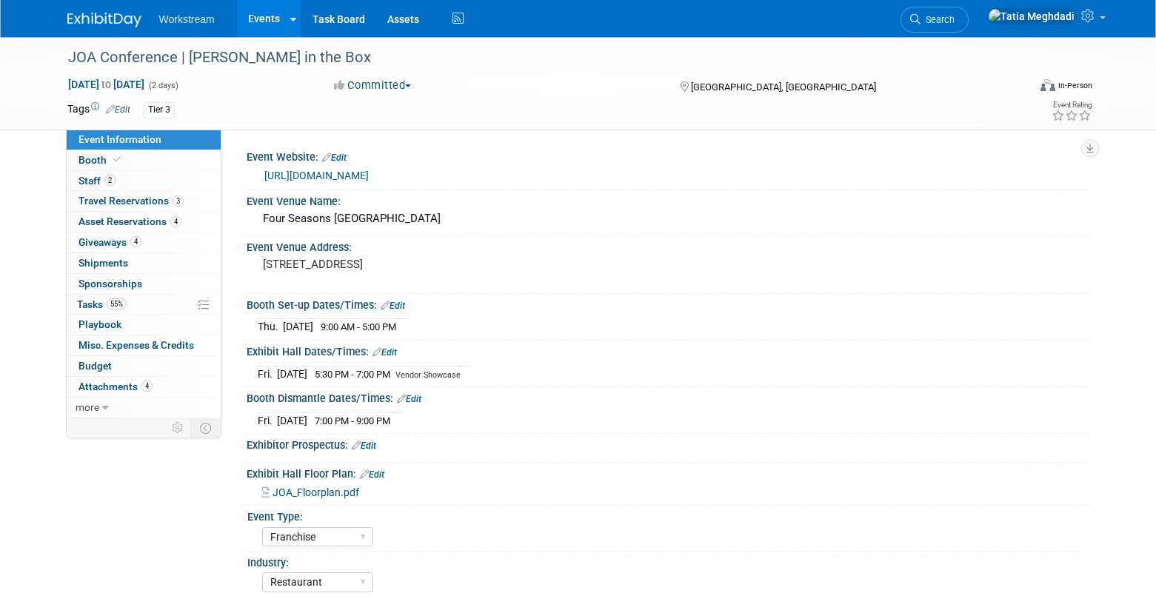
select select "Franchise"
select select "Restaurant"
select select "No"
select select "[PERSON_NAME]"
click at [301, 178] on link "[URL][DOMAIN_NAME]" at bounding box center [316, 176] width 104 height 12
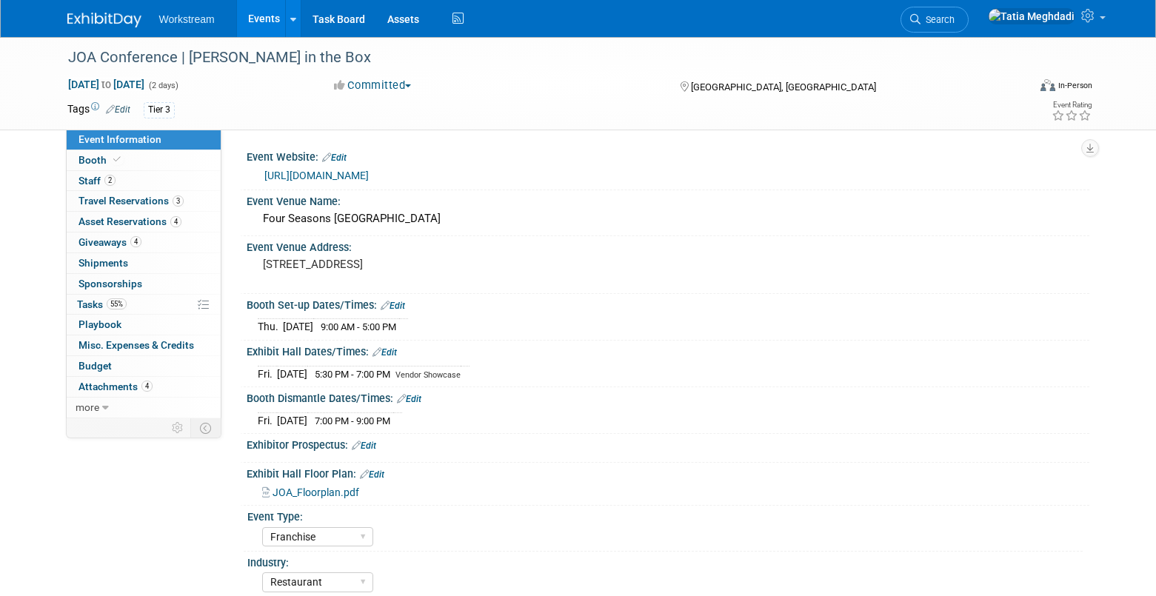
click at [318, 490] on span "JOA_Floorplan.pdf" at bounding box center [316, 493] width 87 height 12
click at [91, 158] on span "Booth" at bounding box center [100, 160] width 45 height 12
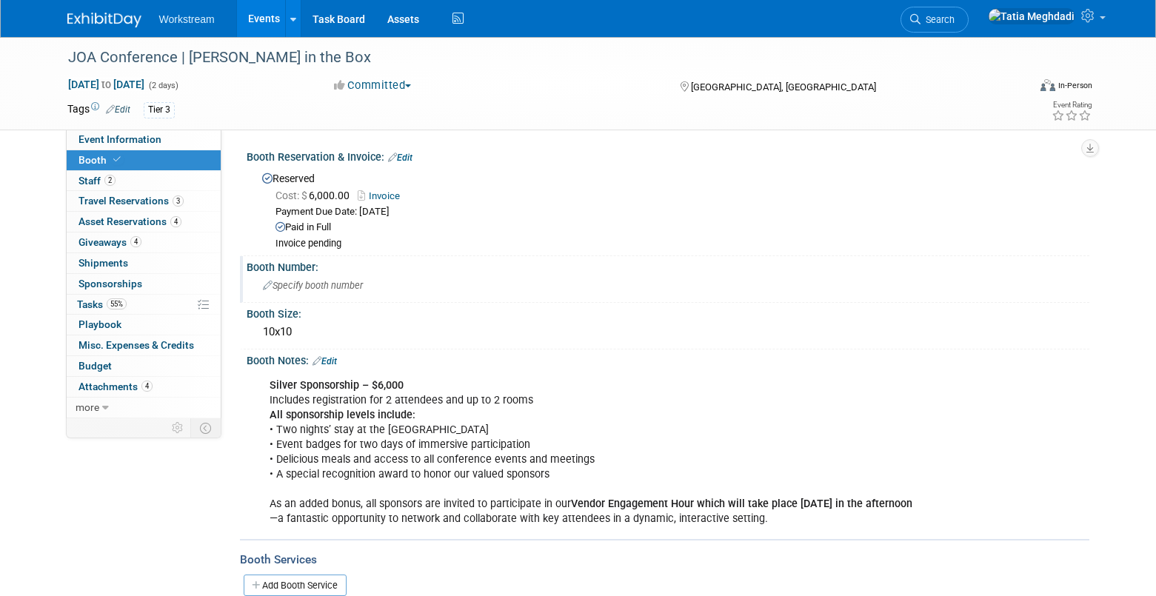
click at [307, 284] on span "Specify booth number" at bounding box center [313, 285] width 100 height 11
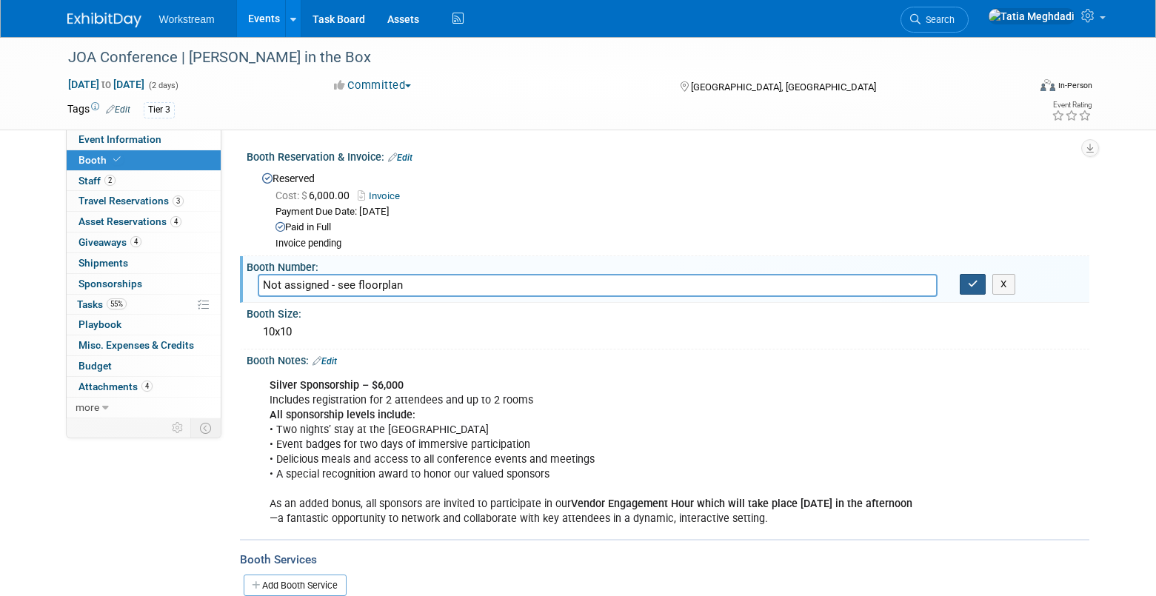
type input "Not assigned - see floorplan"
click at [976, 283] on icon "button" at bounding box center [973, 284] width 10 height 10
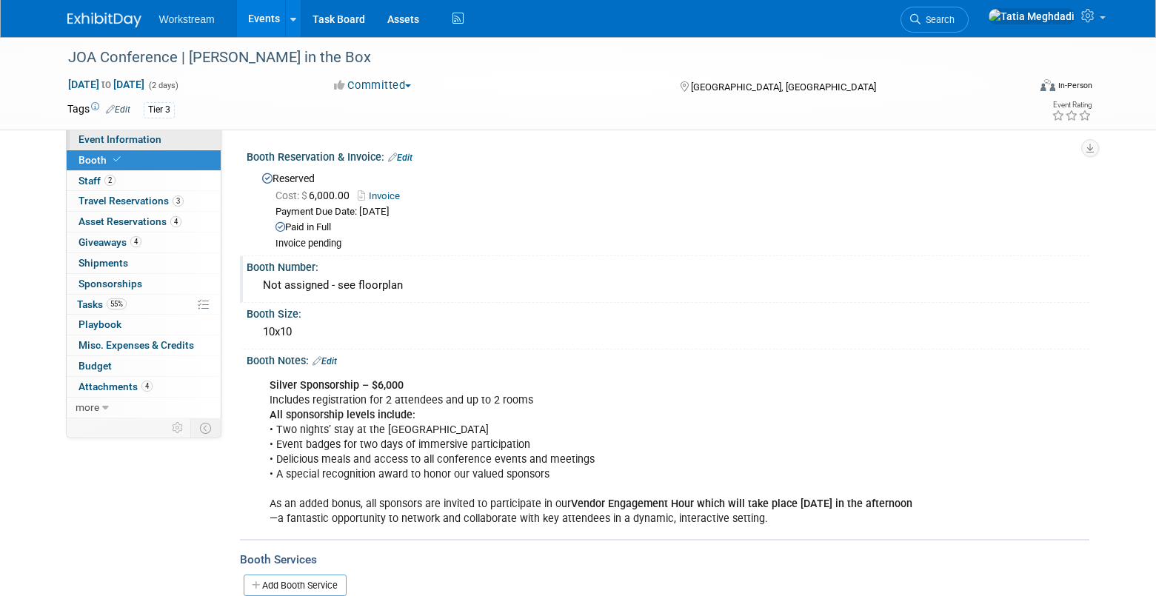
click at [126, 138] on span "Event Information" at bounding box center [119, 139] width 83 height 12
select select "Franchise"
select select "Restaurant"
select select "No"
select select "[PERSON_NAME]"
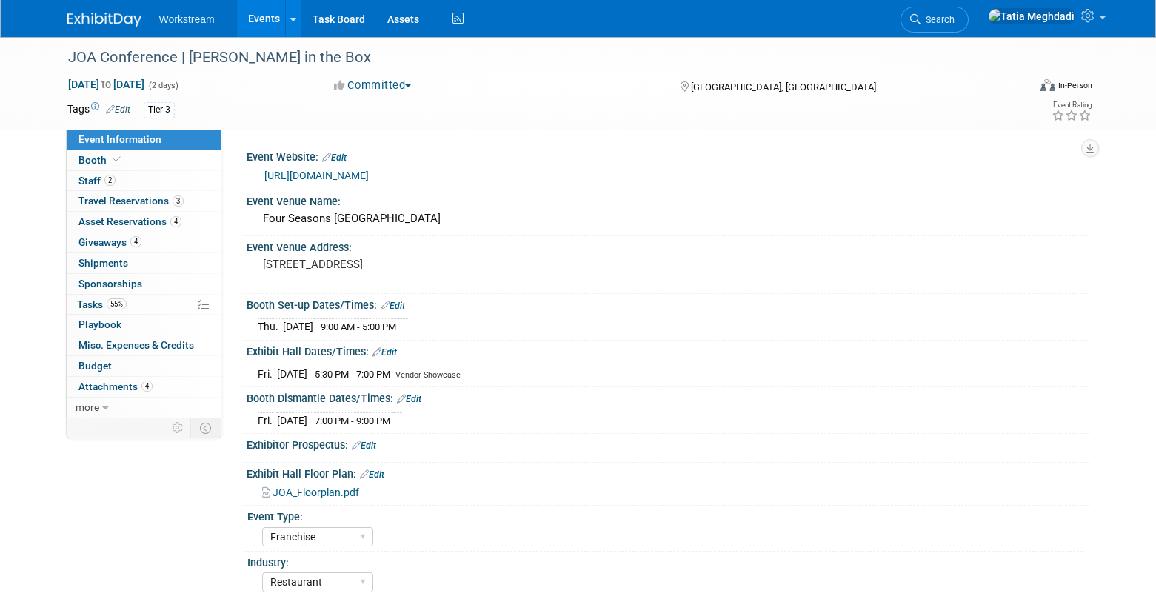
click at [300, 490] on span "JOA_Floorplan.pdf" at bounding box center [316, 493] width 87 height 12
click at [373, 472] on link "Edit" at bounding box center [372, 475] width 24 height 10
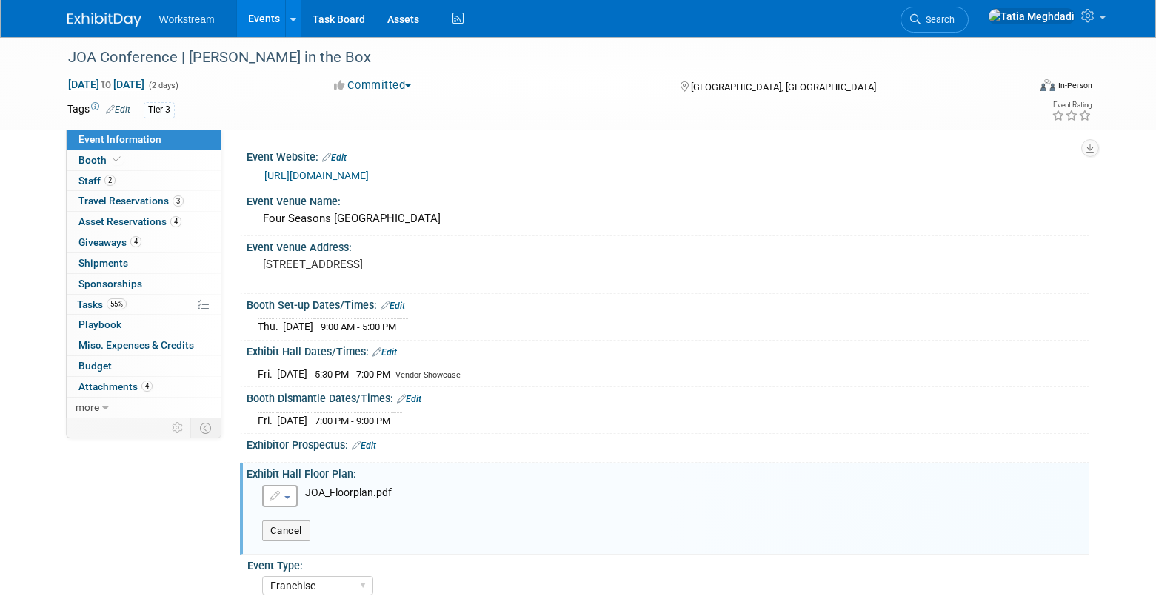
click at [290, 501] on button "button" at bounding box center [280, 496] width 36 height 22
click at [371, 522] on link "Replace with a new file" at bounding box center [344, 521] width 162 height 21
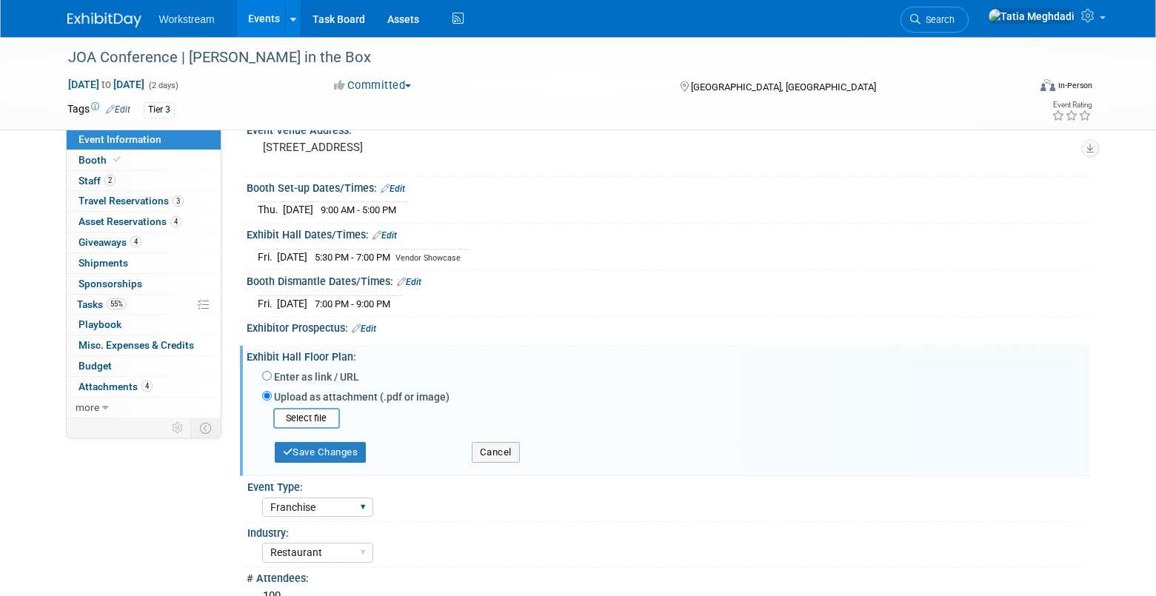
scroll to position [116, 0]
click at [491, 452] on button "Cancel" at bounding box center [496, 454] width 48 height 21
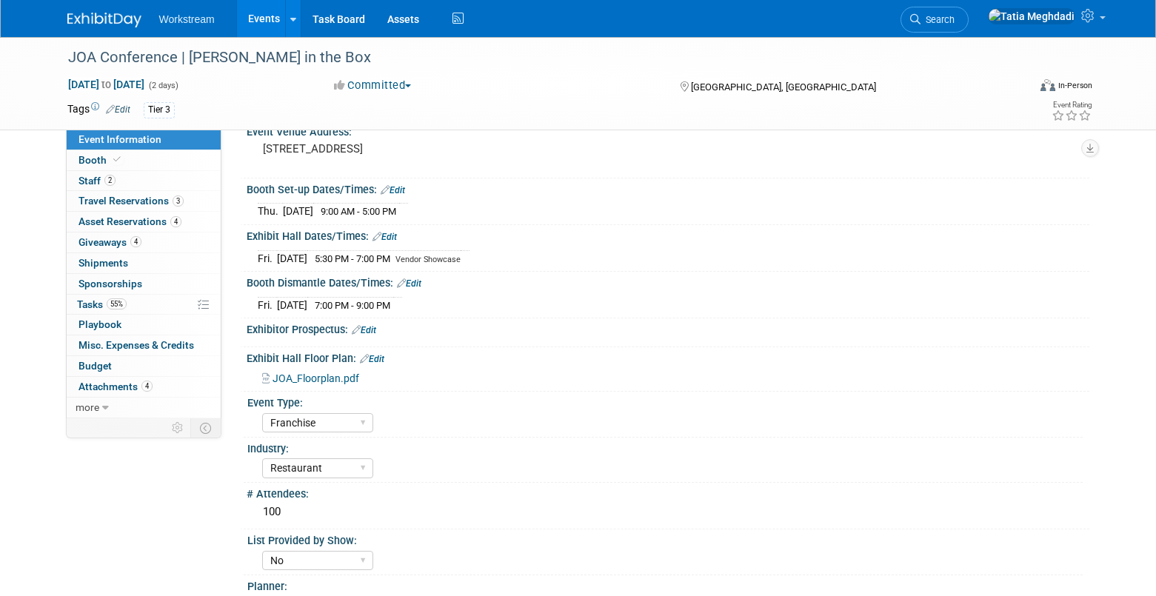
click at [374, 357] on link "Edit" at bounding box center [372, 359] width 24 height 10
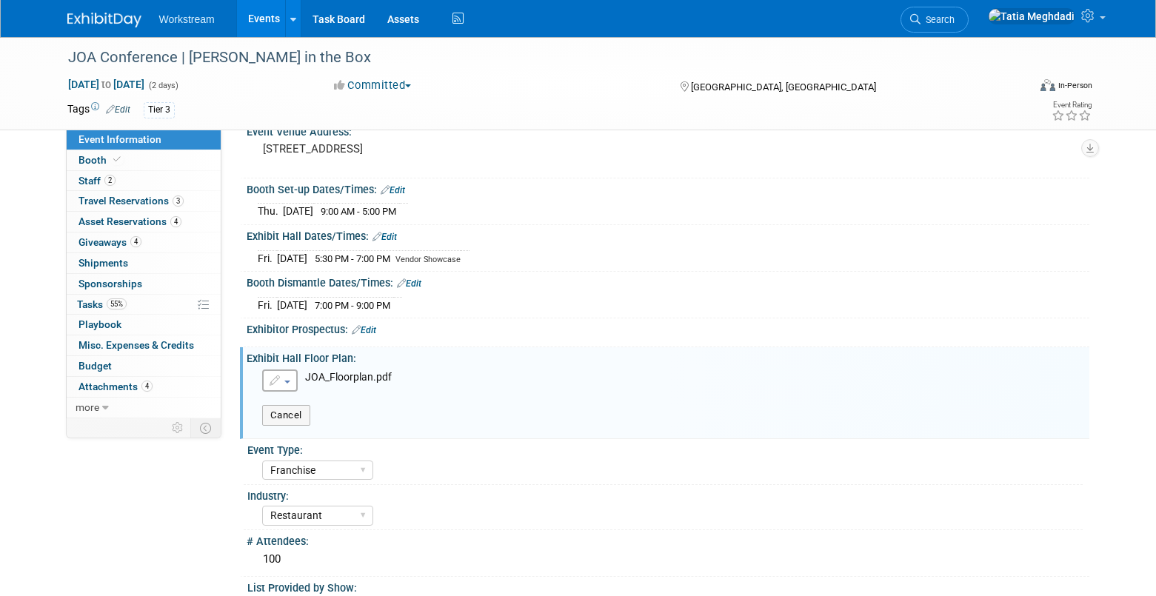
click at [285, 381] on span "button" at bounding box center [287, 382] width 6 height 3
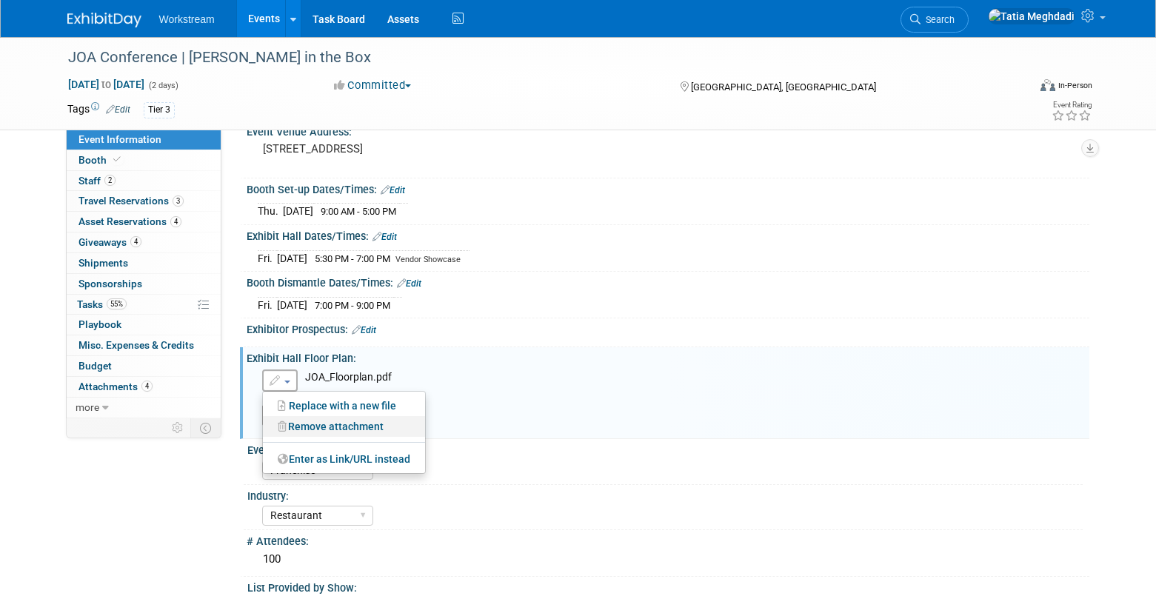
click at [327, 421] on link "Remove attachment" at bounding box center [344, 426] width 162 height 21
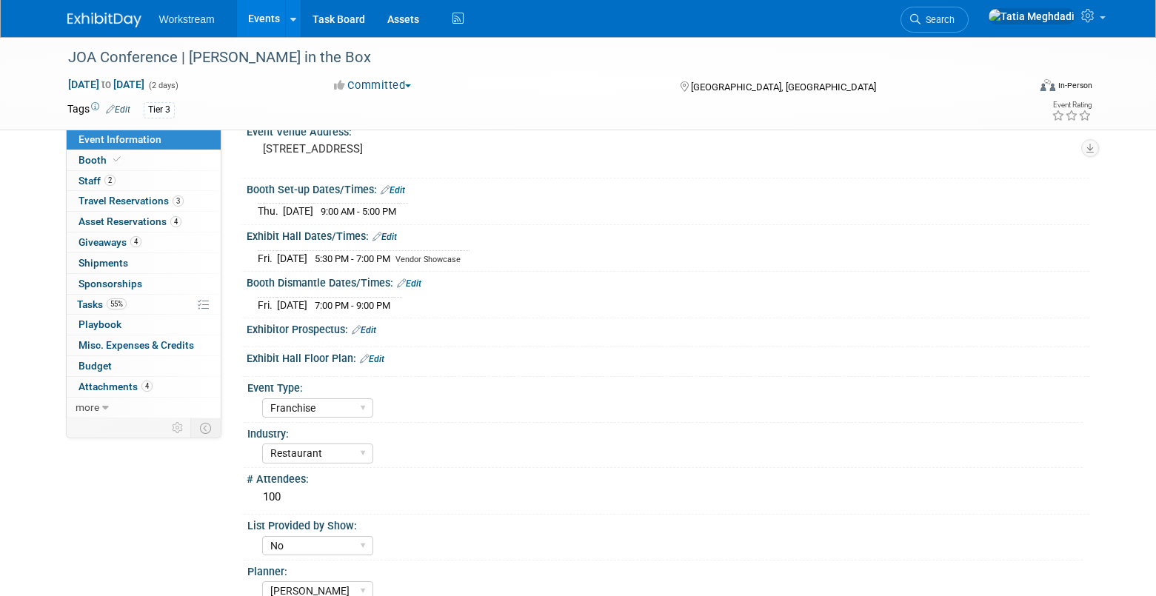
click at [381, 358] on link "Edit" at bounding box center [372, 359] width 24 height 10
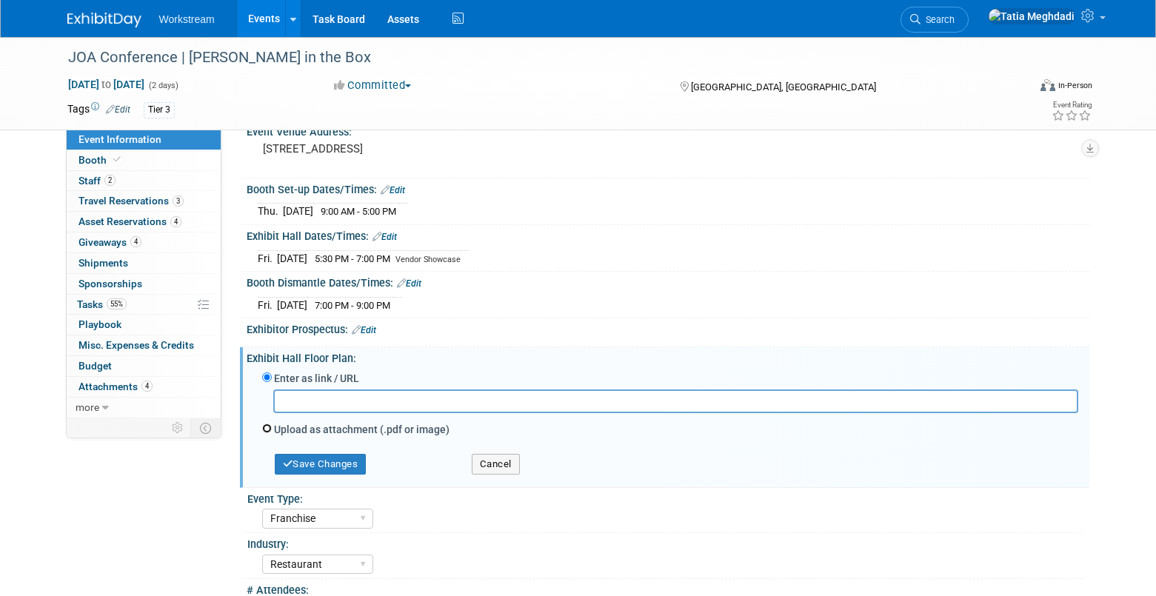
click at [264, 424] on input "Upload as attachment (.pdf or image)" at bounding box center [267, 429] width 10 height 10
radio input "true"
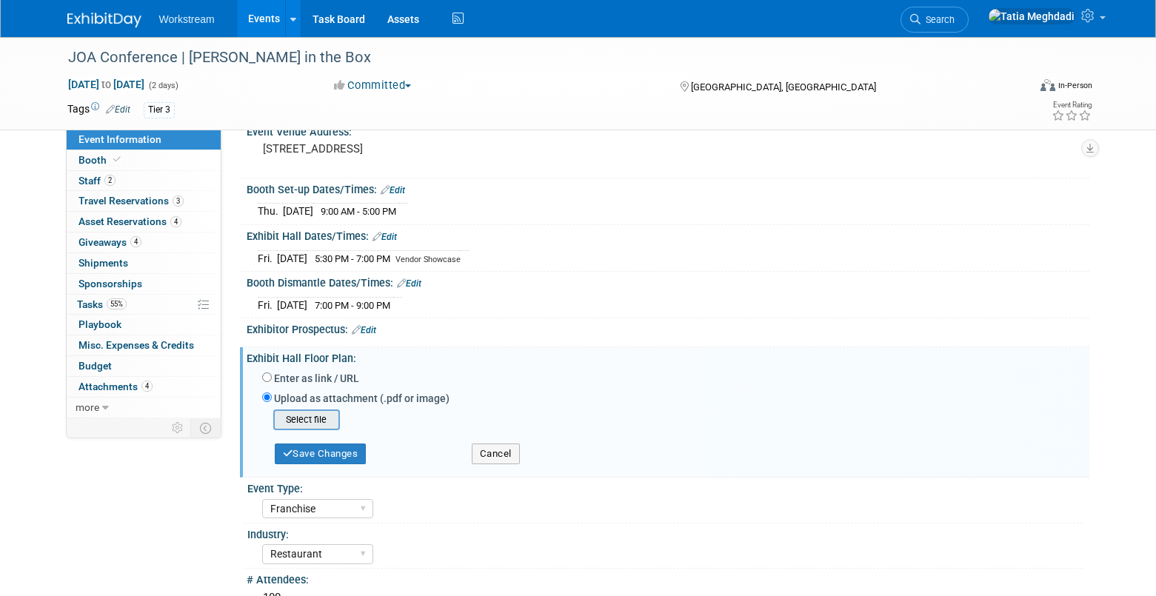
click at [314, 415] on input "file" at bounding box center [250, 420] width 176 height 18
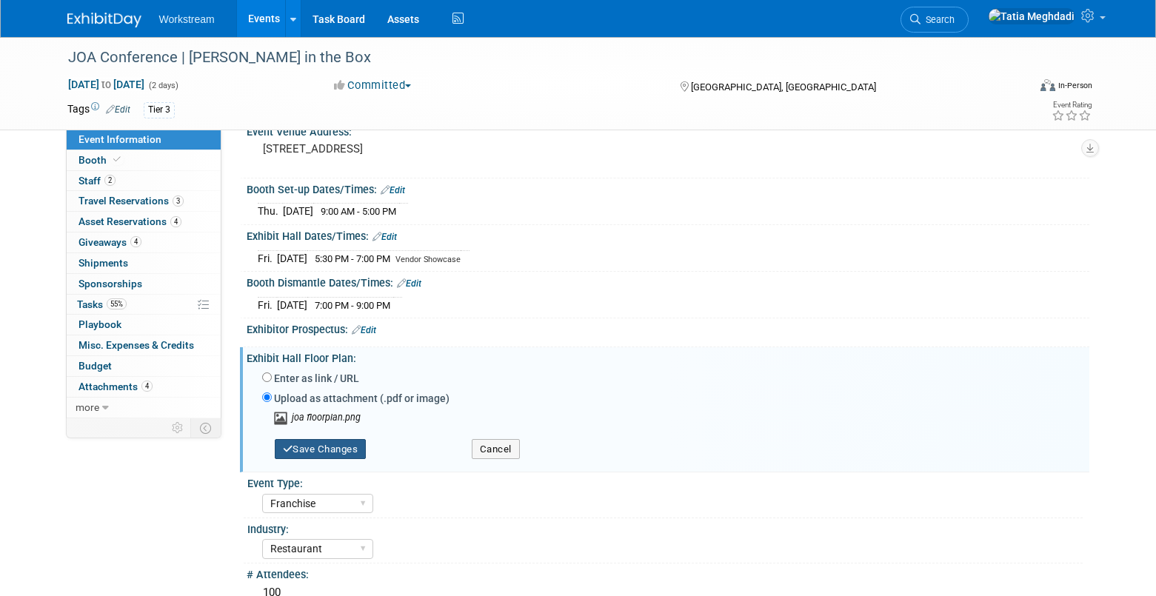
click at [344, 444] on button "Save Changes" at bounding box center [321, 449] width 92 height 21
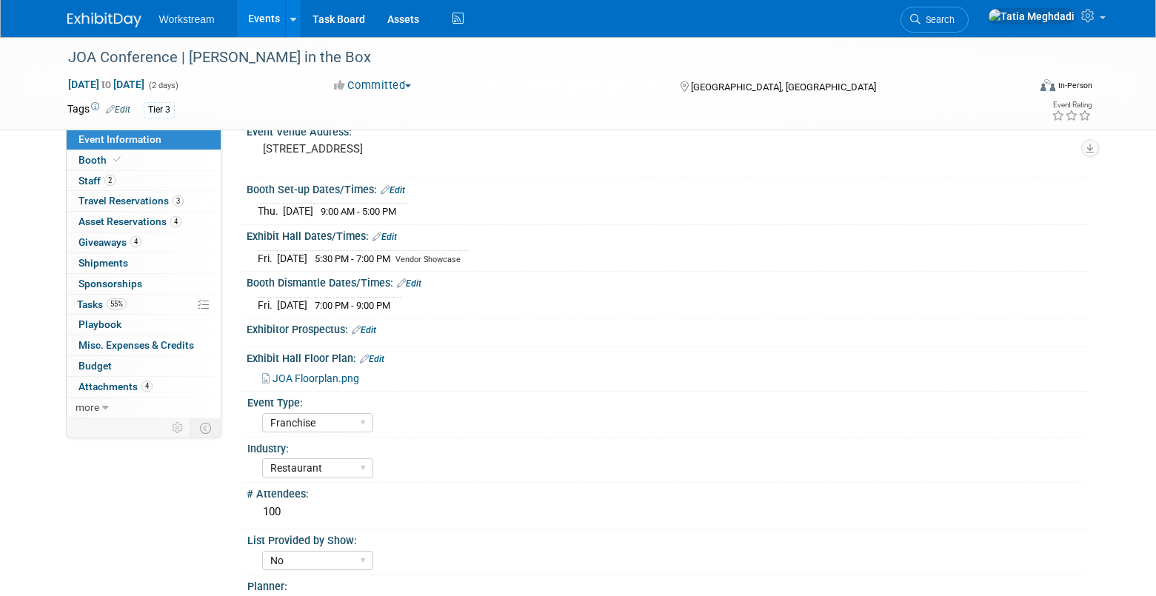
click at [278, 17] on link "Events" at bounding box center [264, 18] width 54 height 37
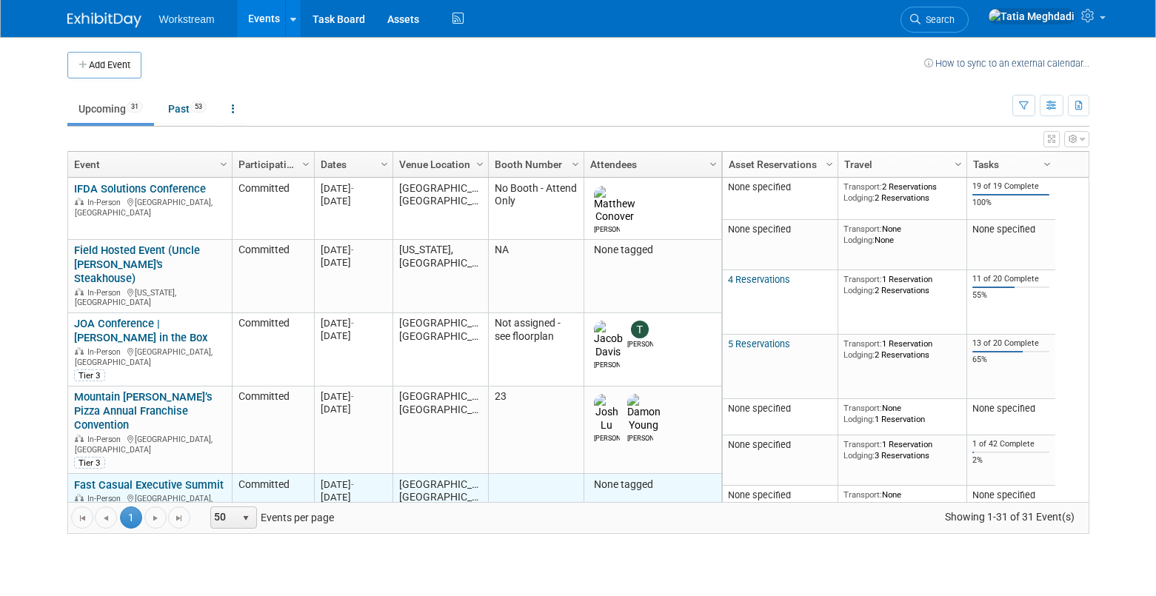
click at [161, 478] on link "Fast Casual Executive Summit" at bounding box center [149, 484] width 150 height 13
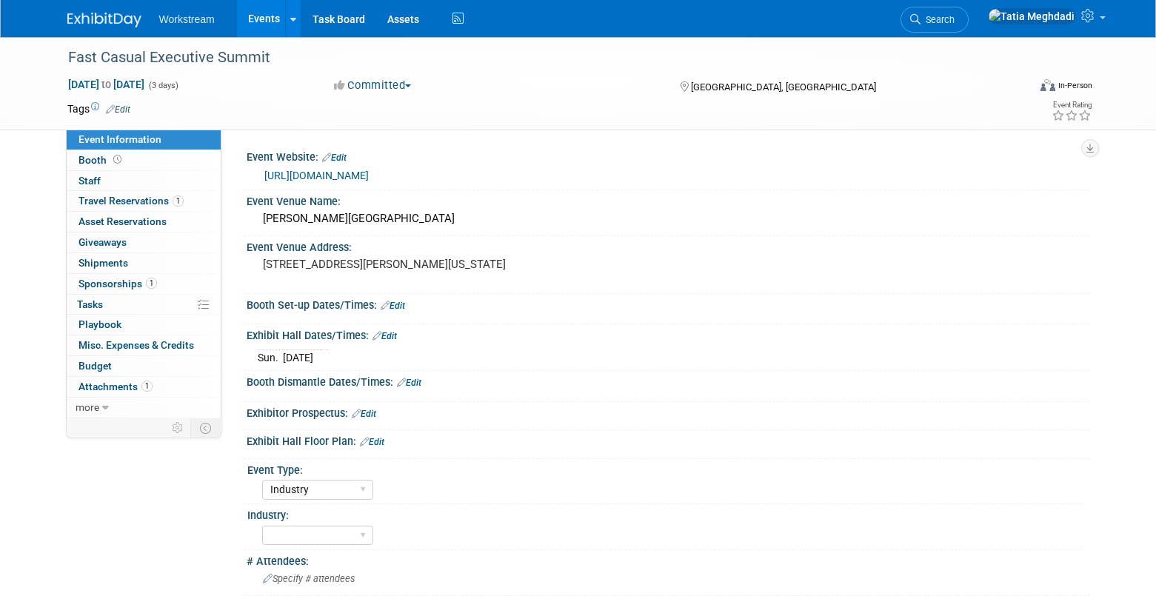
select select "Industry"
select select "TBD"
select select "[PERSON_NAME]"
click at [115, 390] on span "Attachments 1" at bounding box center [115, 387] width 74 height 12
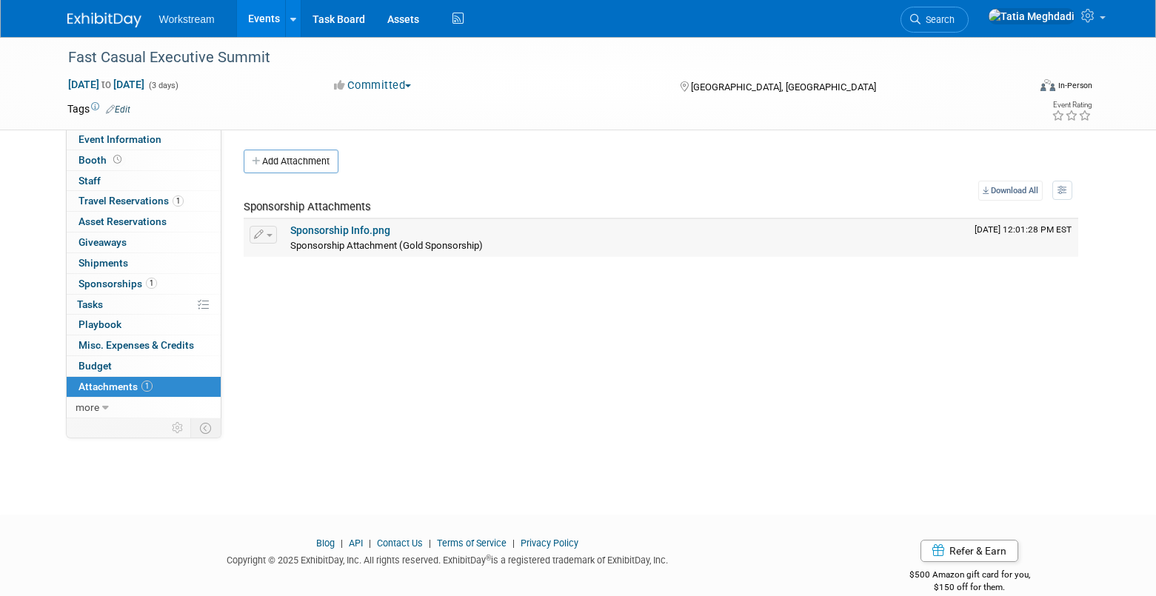
click at [343, 230] on link "Sponsorship Info.png" at bounding box center [340, 230] width 100 height 12
click at [130, 139] on span "Event Information" at bounding box center [119, 139] width 83 height 12
select select "Industry"
select select "TBD"
select select "[PERSON_NAME]"
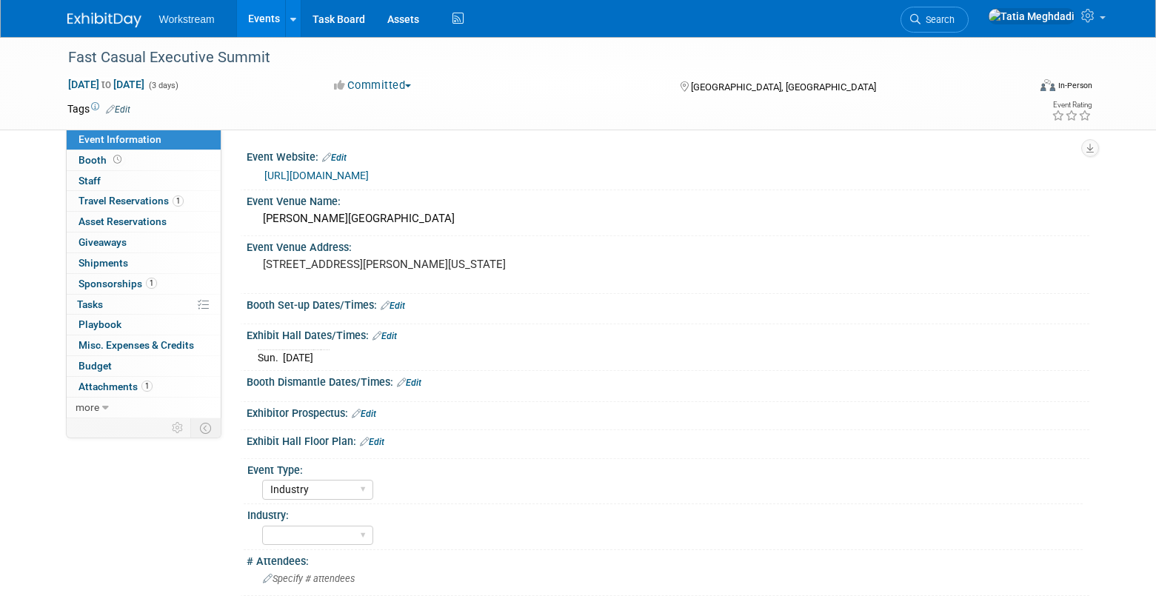
click at [394, 337] on link "Edit" at bounding box center [385, 336] width 24 height 10
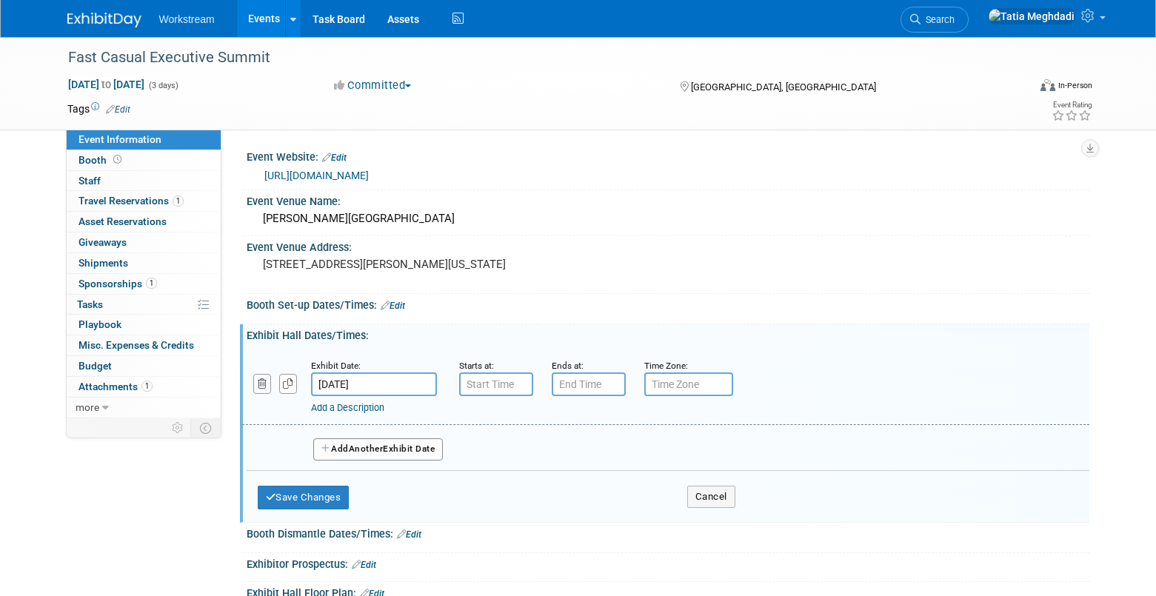
click at [258, 381] on icon "button" at bounding box center [263, 384] width 10 height 10
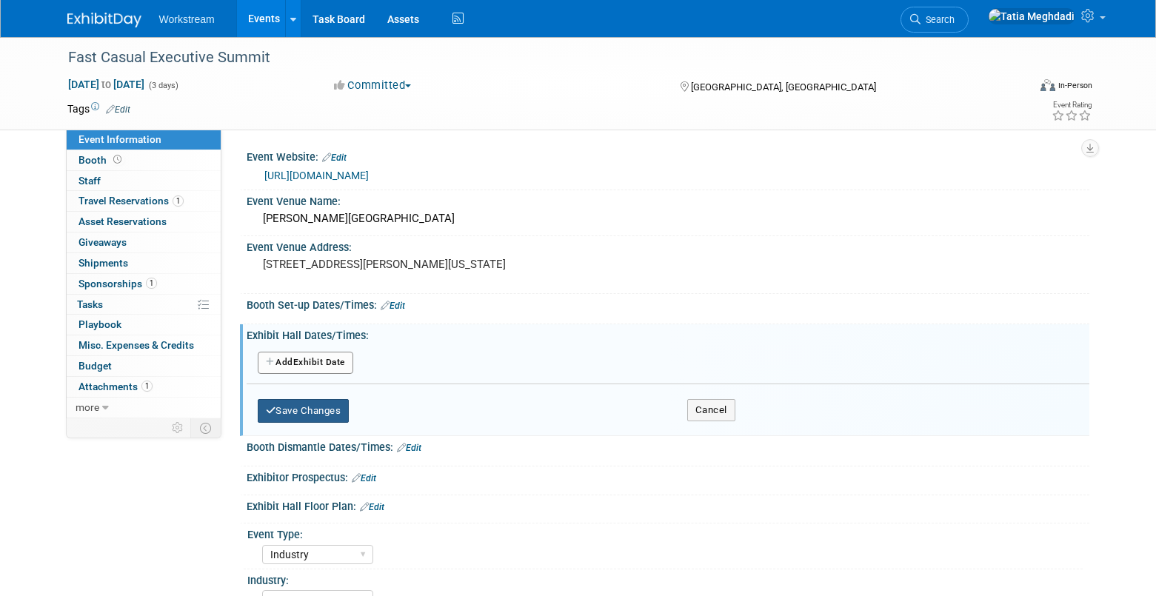
click at [307, 411] on button "Save Changes" at bounding box center [304, 411] width 92 height 24
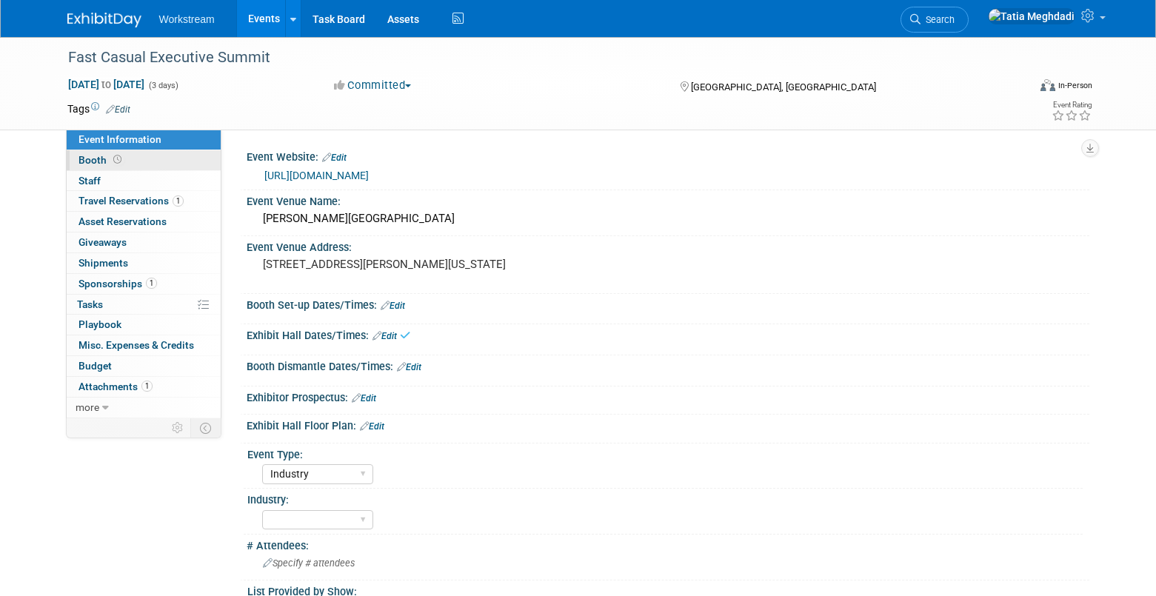
click at [87, 157] on span "Booth" at bounding box center [101, 160] width 46 height 12
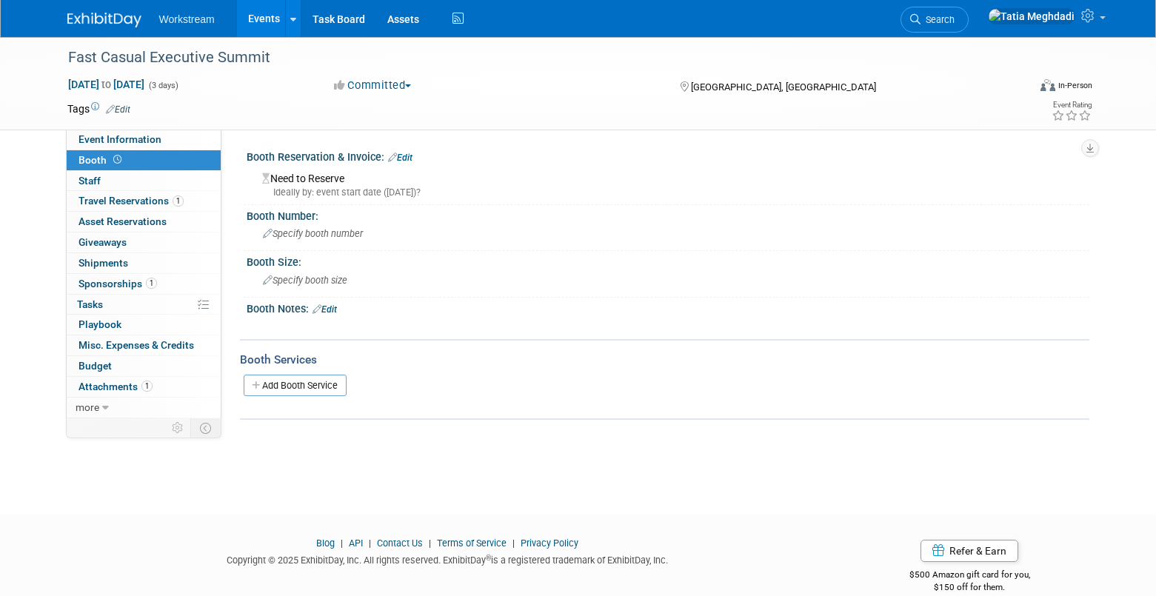
click at [256, 23] on link "Events" at bounding box center [264, 18] width 54 height 37
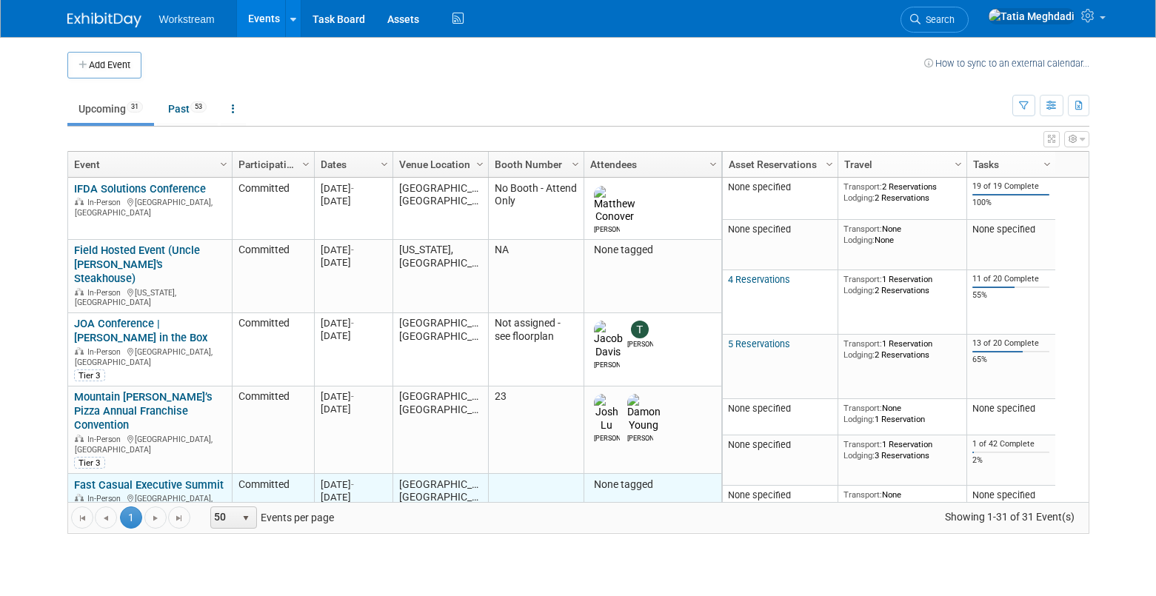
click at [141, 478] on link "Fast Casual Executive Summit" at bounding box center [149, 484] width 150 height 13
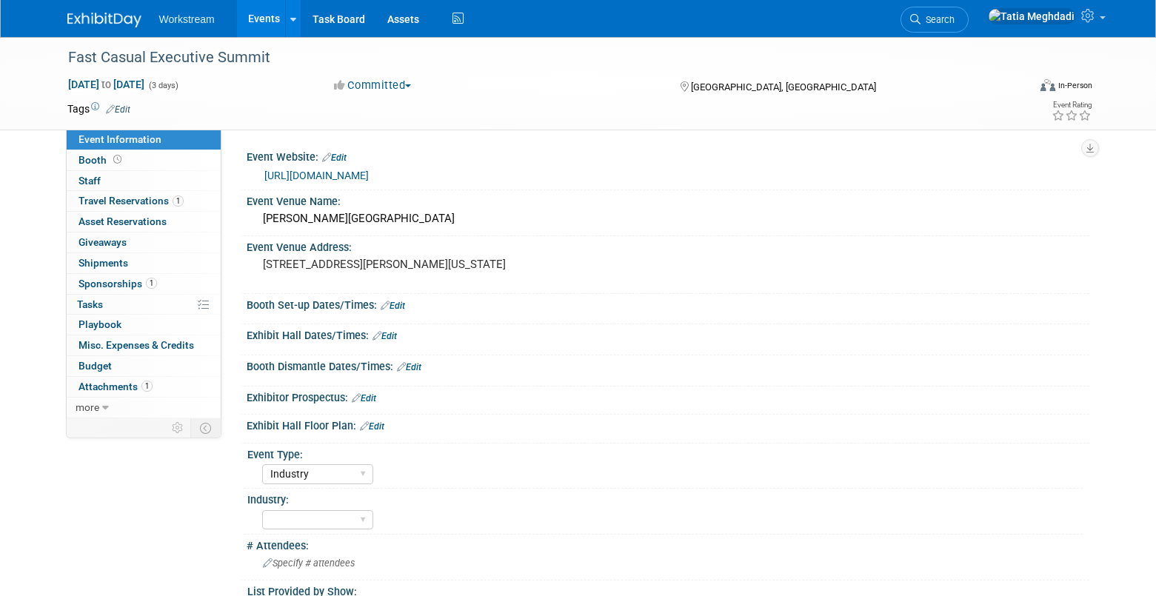
select select "Industry"
select select "TBD"
select select "[PERSON_NAME]"
click at [268, 20] on link "Events" at bounding box center [264, 18] width 54 height 37
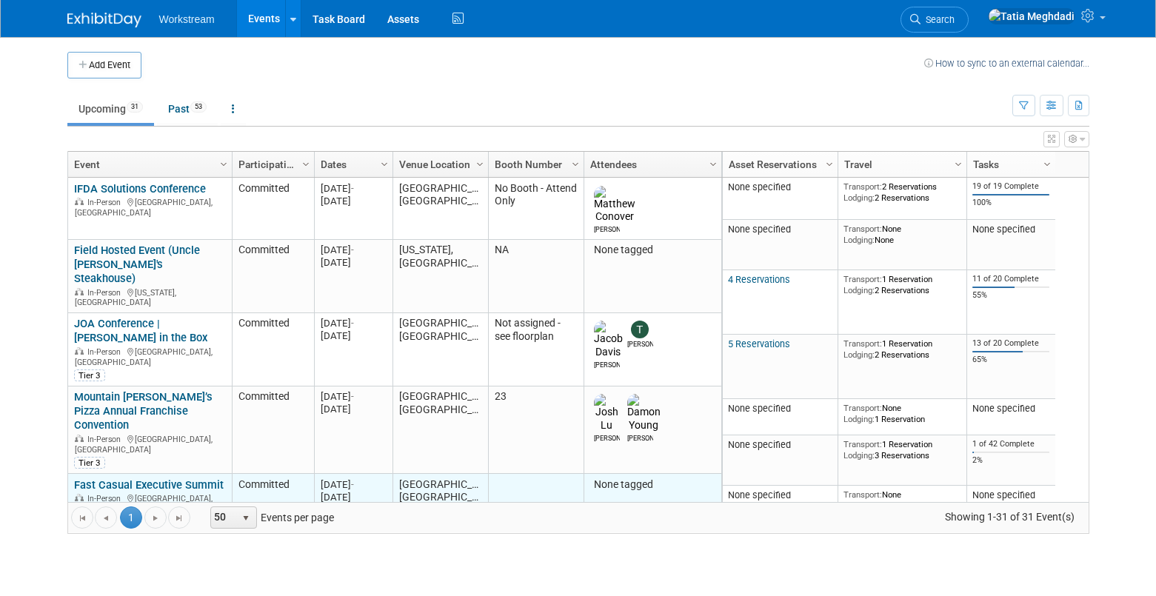
click at [153, 478] on link "Fast Casual Executive Summit" at bounding box center [149, 484] width 150 height 13
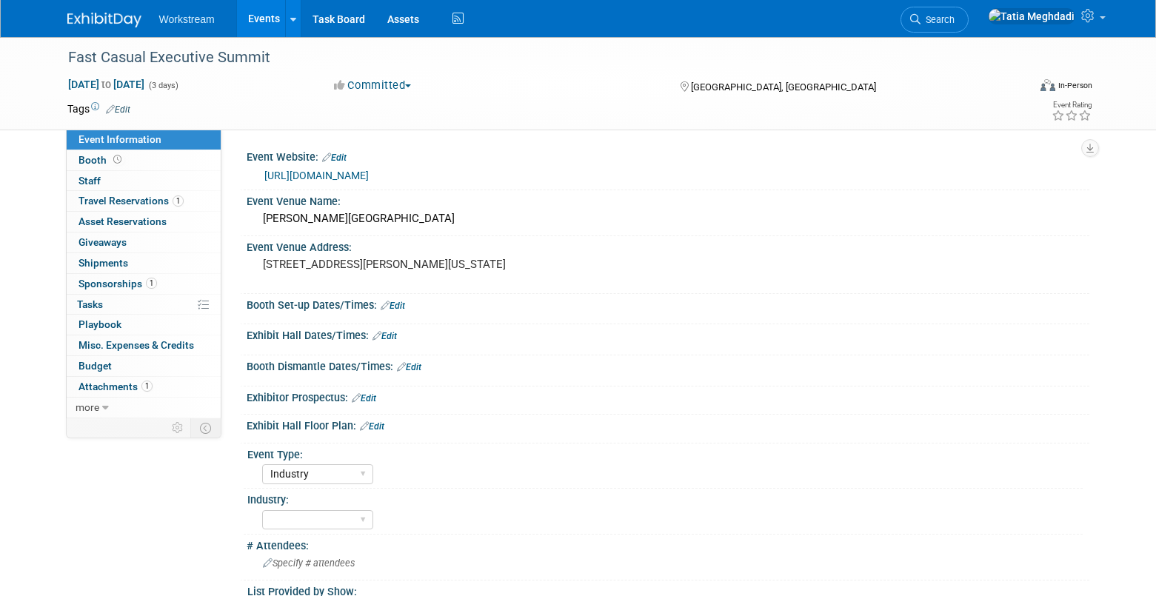
select select "Industry"
select select "TBD"
select select "[PERSON_NAME]"
click at [106, 159] on span "Booth" at bounding box center [101, 160] width 46 height 12
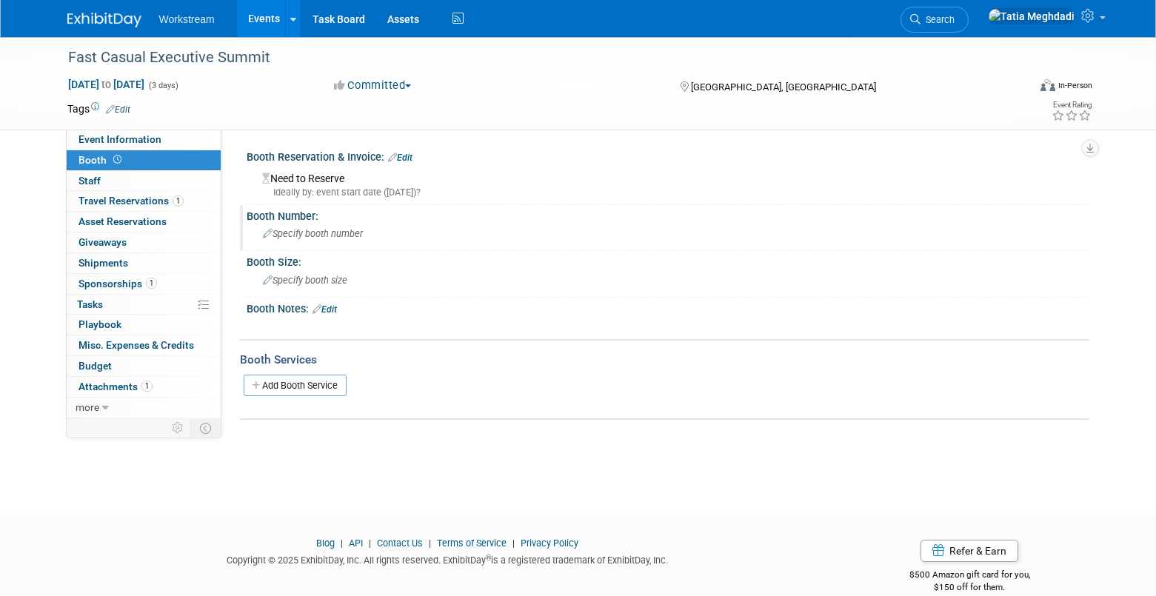
click at [288, 238] on span "Specify booth number" at bounding box center [313, 233] width 100 height 11
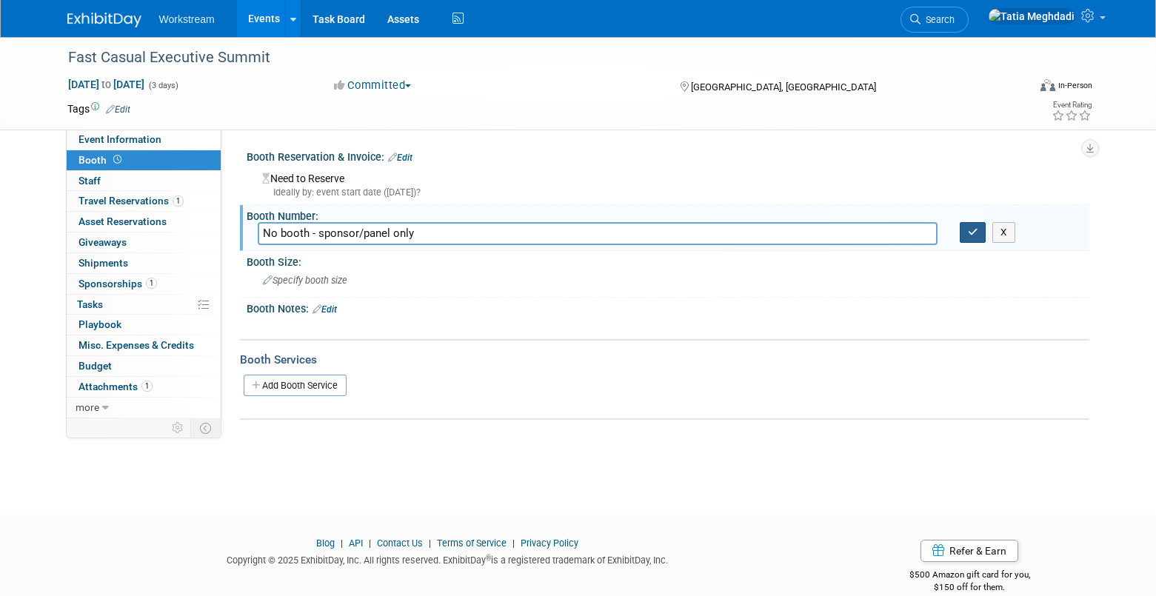
type input "No booth - sponsor/panel only"
click at [975, 234] on icon "button" at bounding box center [973, 232] width 10 height 10
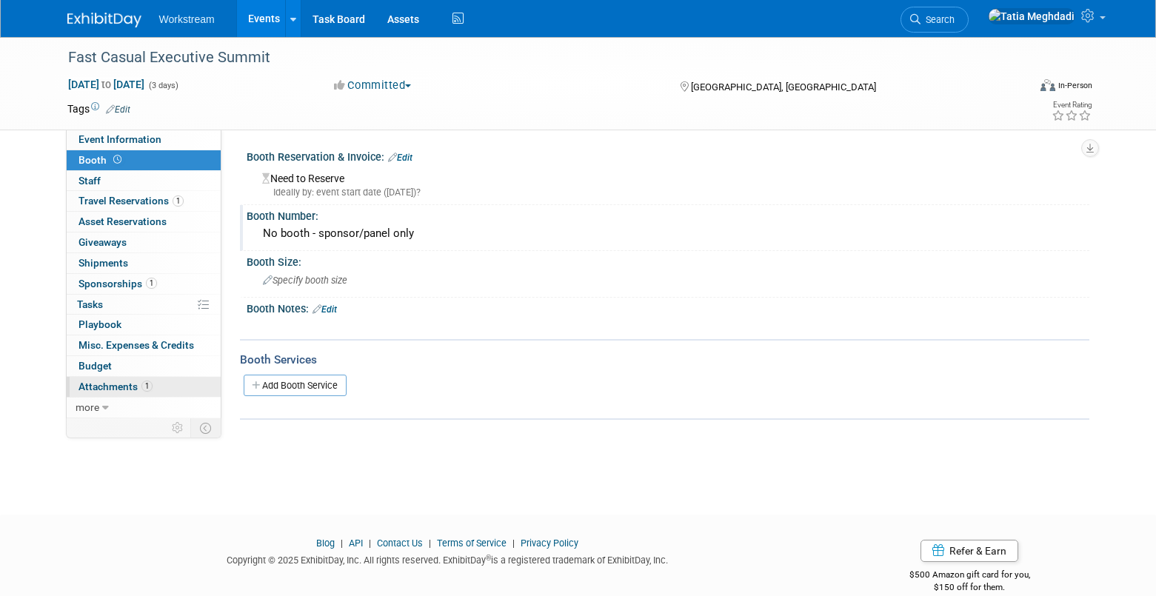
click at [113, 387] on span "Attachments 1" at bounding box center [115, 387] width 74 height 12
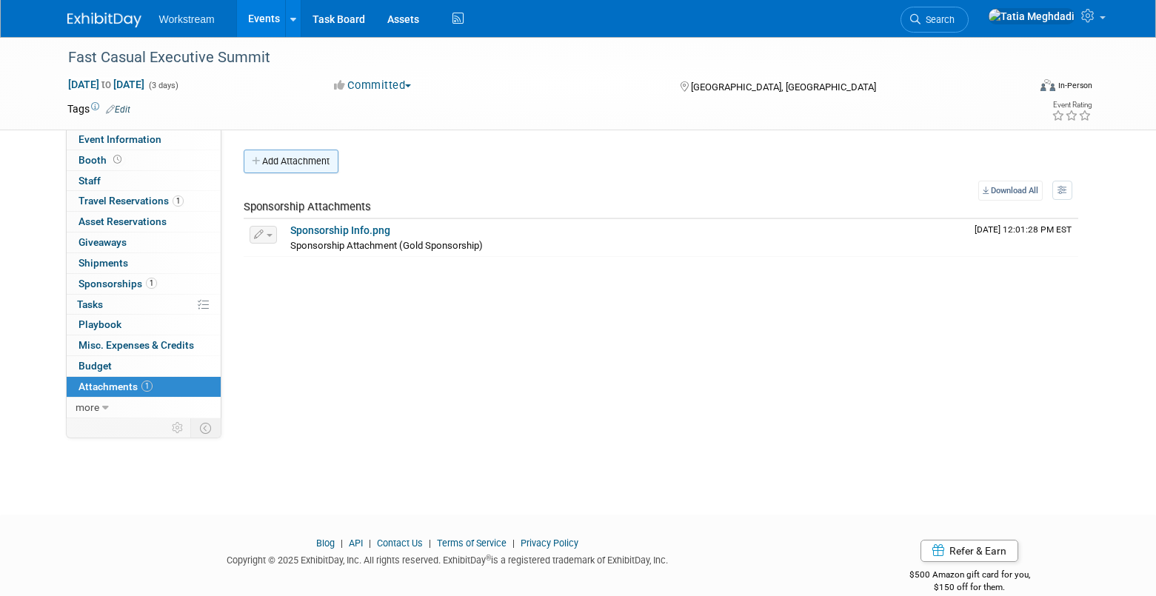
click at [315, 164] on button "Add Attachment" at bounding box center [291, 162] width 95 height 24
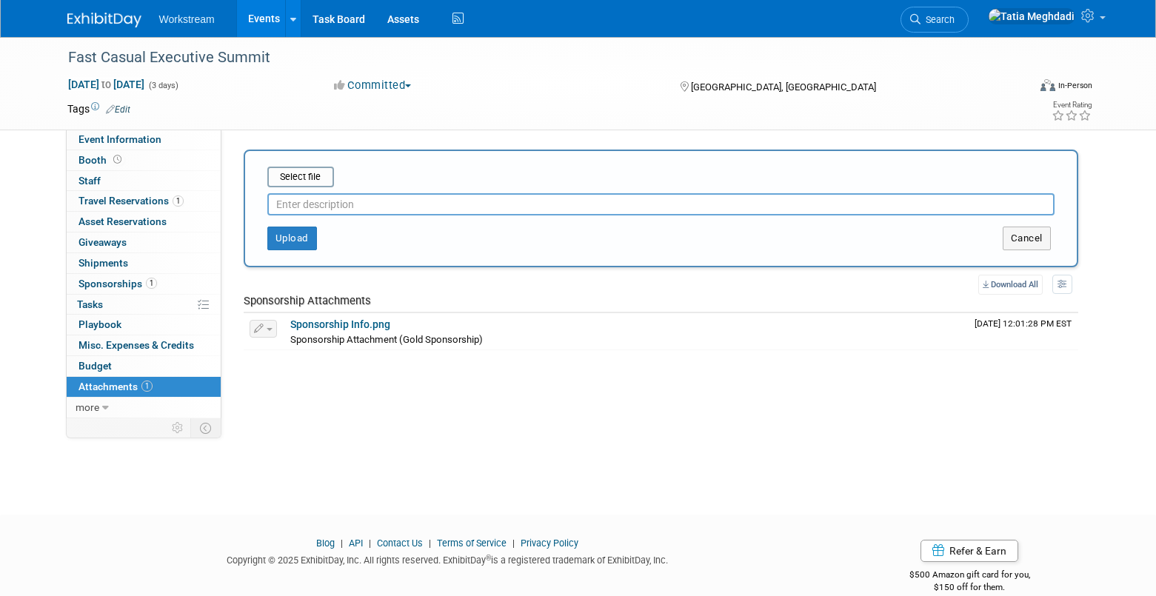
click at [301, 208] on input "text" at bounding box center [660, 204] width 787 height 22
type input "Pre Reg List"
click at [299, 172] on input "file" at bounding box center [244, 177] width 176 height 18
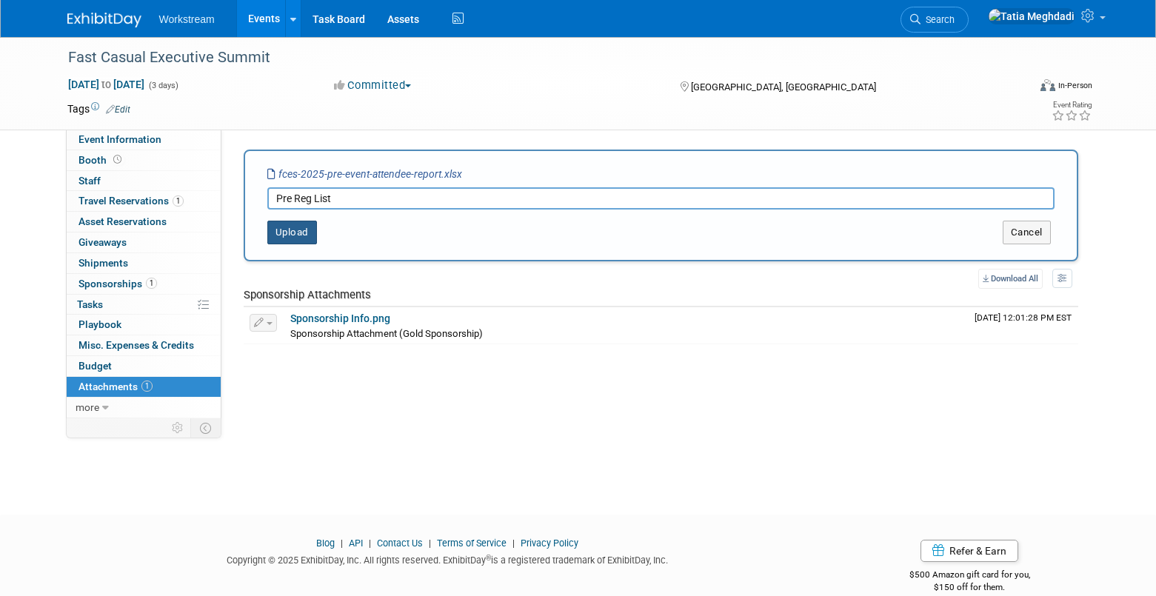
click at [298, 233] on button "Upload" at bounding box center [292, 233] width 50 height 24
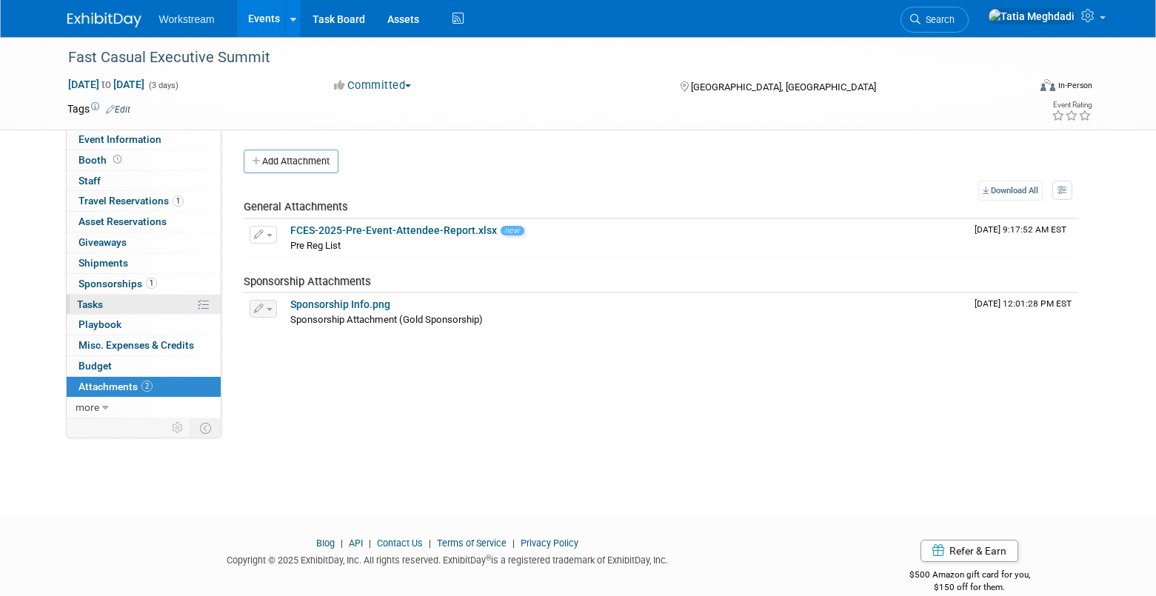
click at [100, 303] on span "Tasks 0%" at bounding box center [90, 304] width 26 height 12
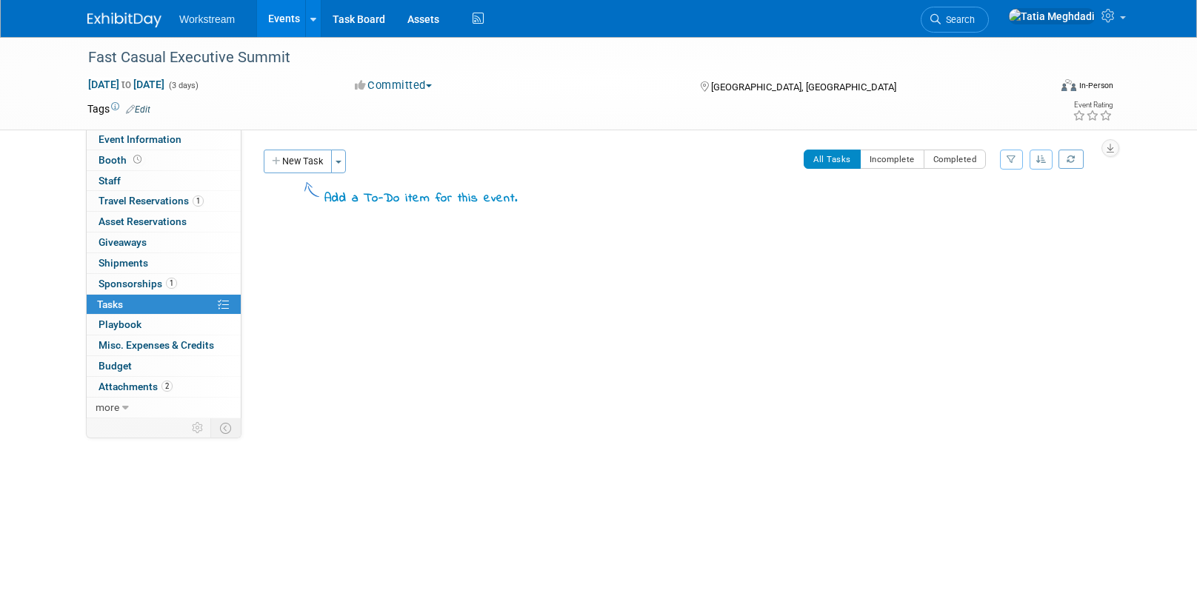
click at [279, 21] on link "Events" at bounding box center [284, 18] width 54 height 37
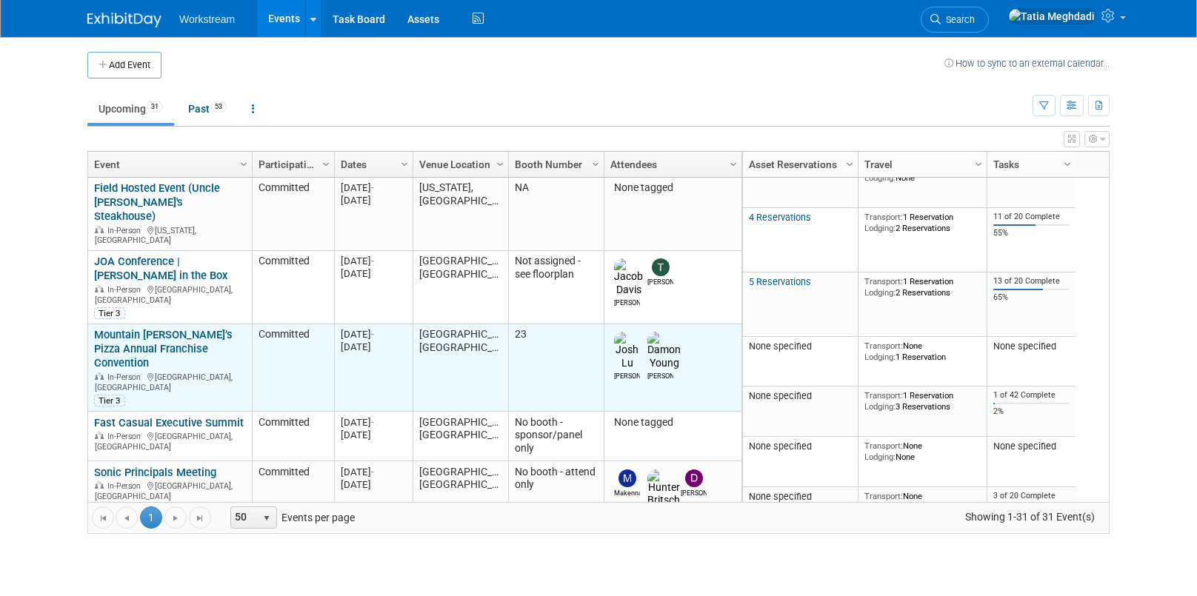
scroll to position [100, 0]
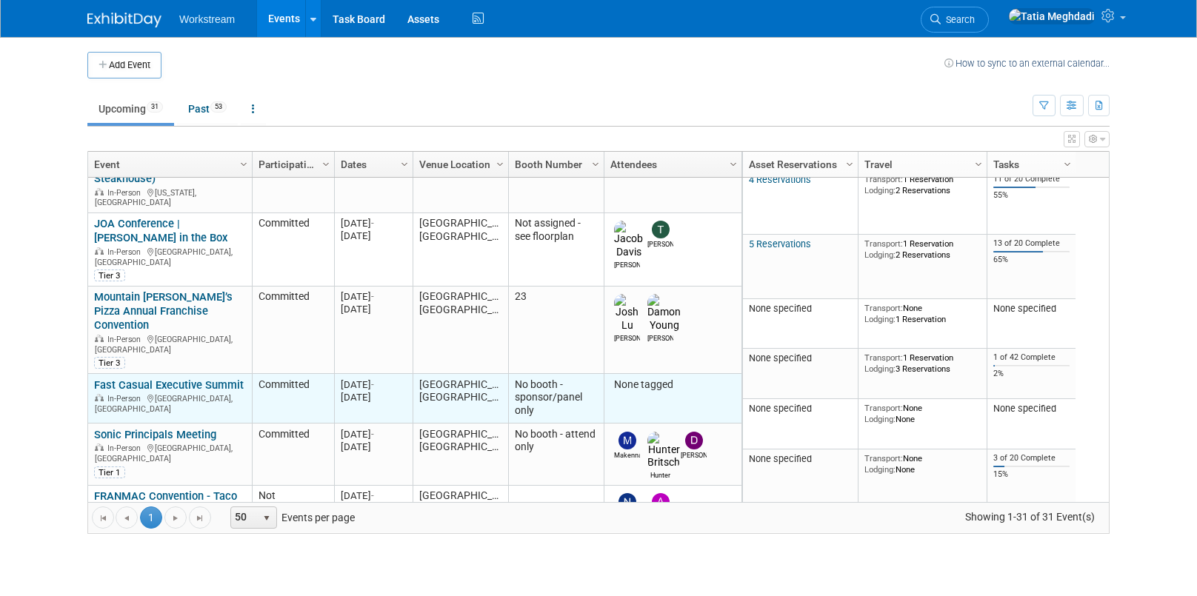
click at [157, 378] on link "Fast Casual Executive Summit" at bounding box center [169, 384] width 150 height 13
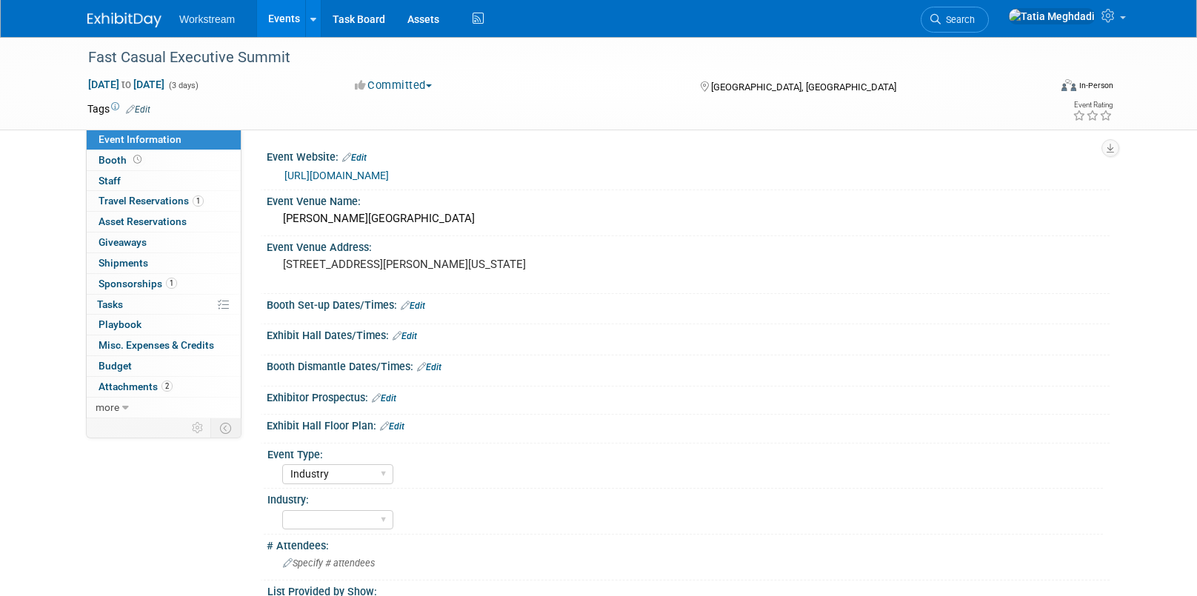
select select "Industry"
select select "TBD"
select select "[PERSON_NAME]"
click at [118, 181] on span "Staff 0" at bounding box center [109, 181] width 22 height 12
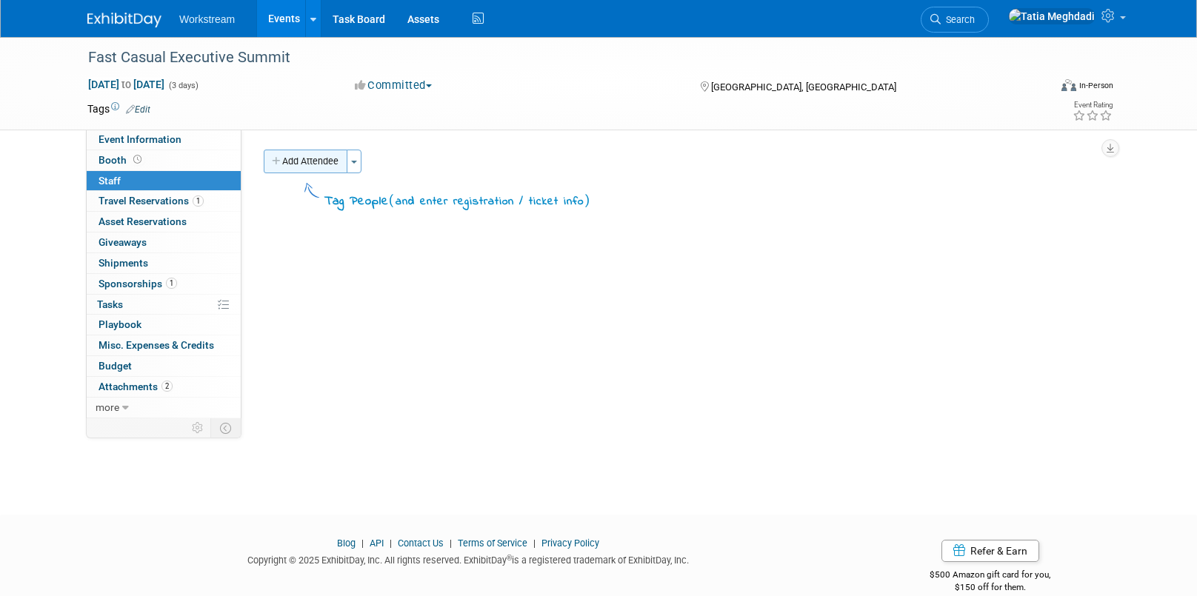
click at [301, 161] on button "Add Attendee" at bounding box center [306, 162] width 84 height 24
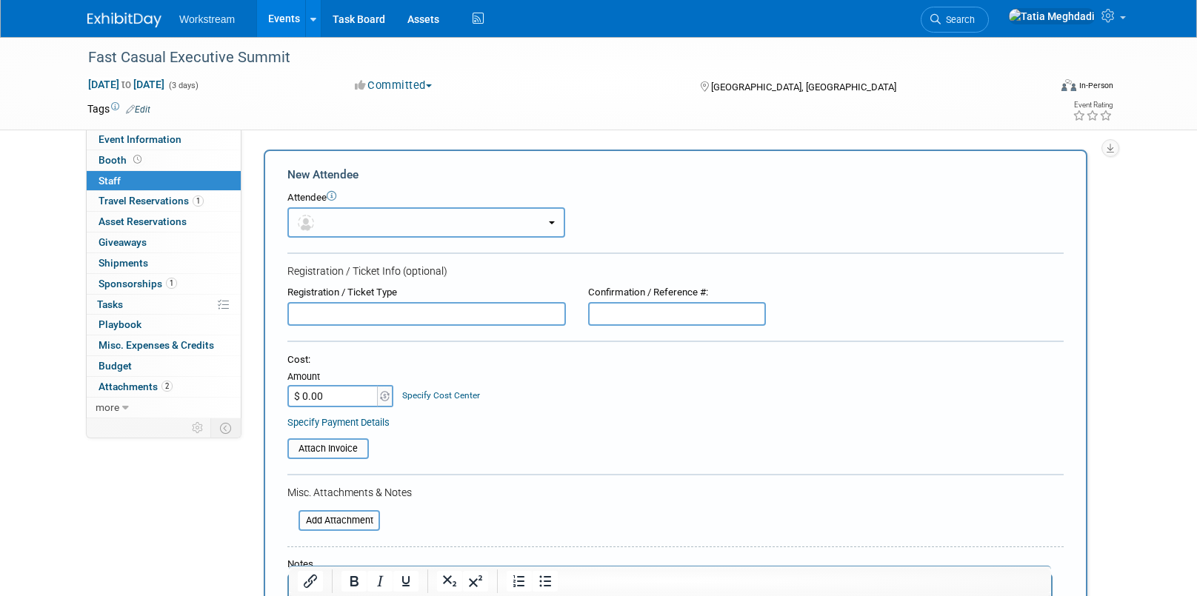
click at [318, 217] on span "button" at bounding box center [308, 222] width 21 height 12
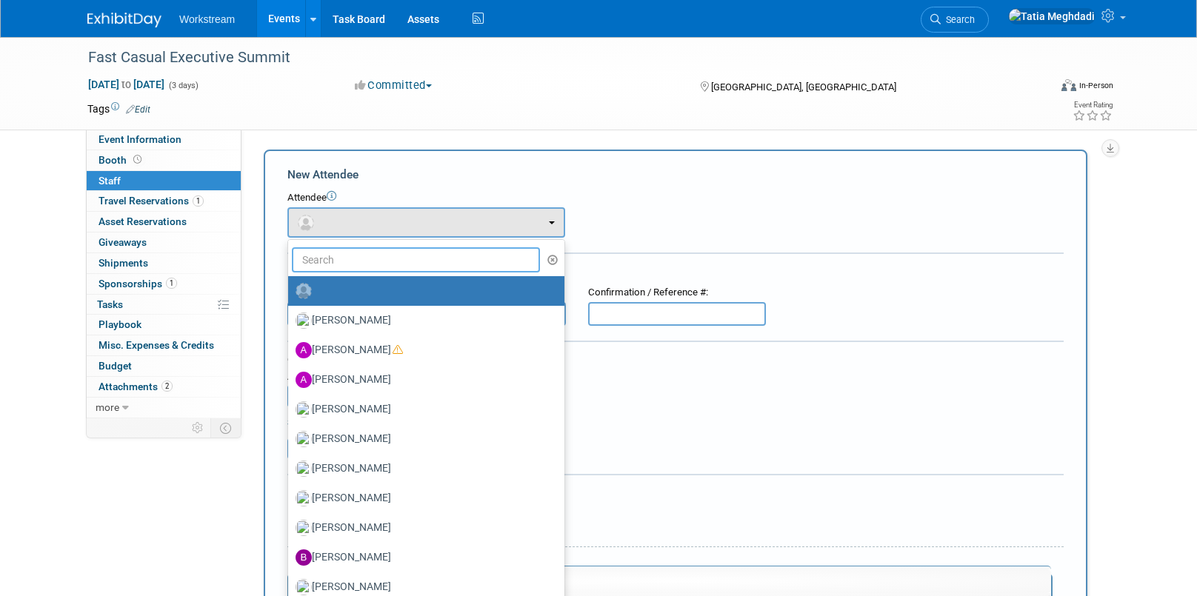
click at [334, 263] on input "text" at bounding box center [416, 259] width 248 height 25
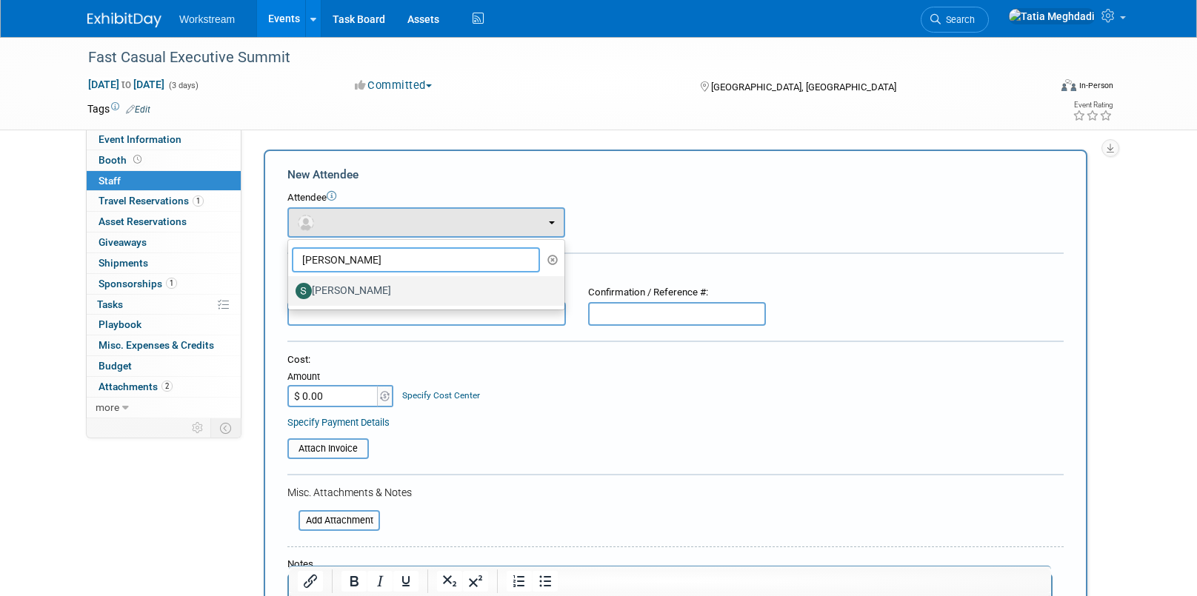
type input "sara"
click at [334, 281] on label "Sarah Chan" at bounding box center [422, 291] width 254 height 24
click at [290, 284] on input "Sarah Chan" at bounding box center [286, 289] width 10 height 10
select select "8543be4c-b68d-4735-a060-59259ef6d225"
select select "100"
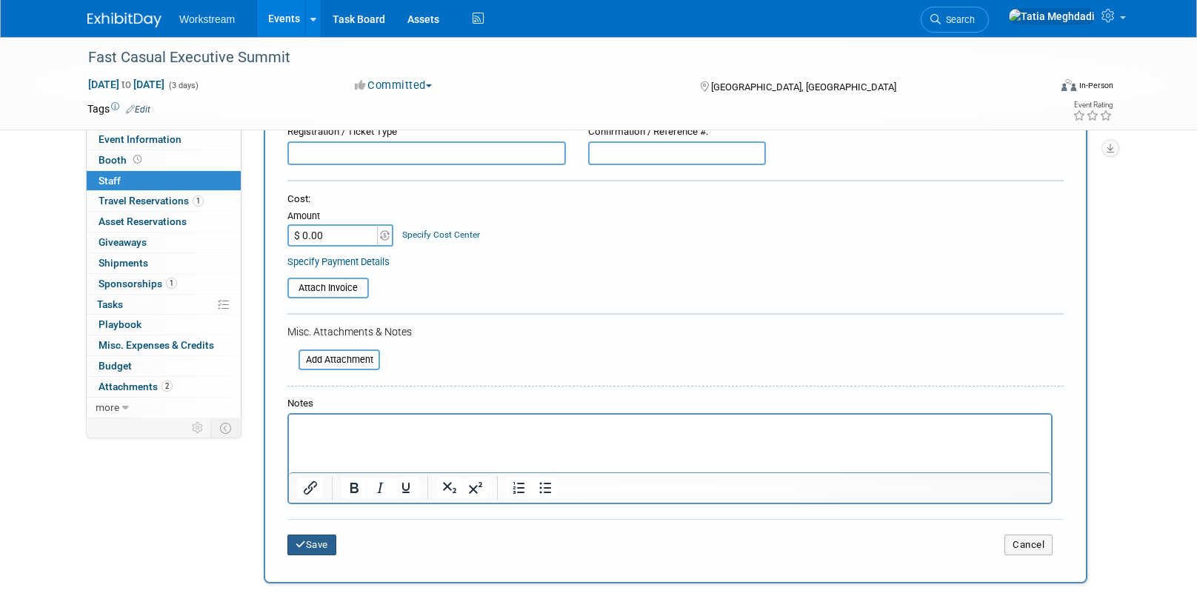
click at [315, 546] on button "Save" at bounding box center [311, 545] width 49 height 21
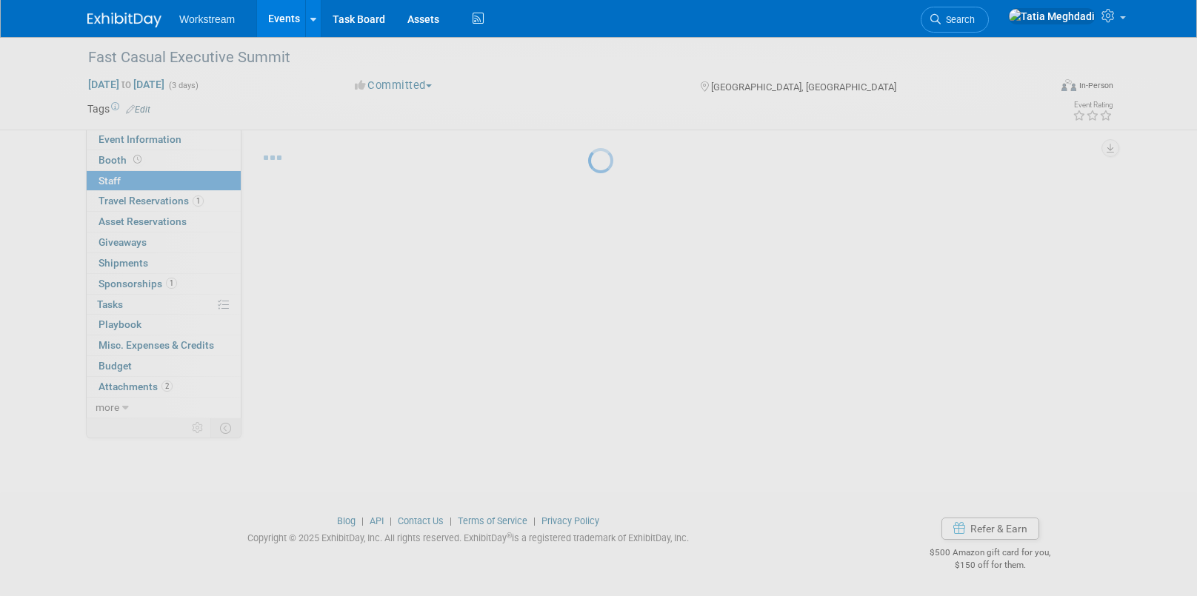
scroll to position [22, 0]
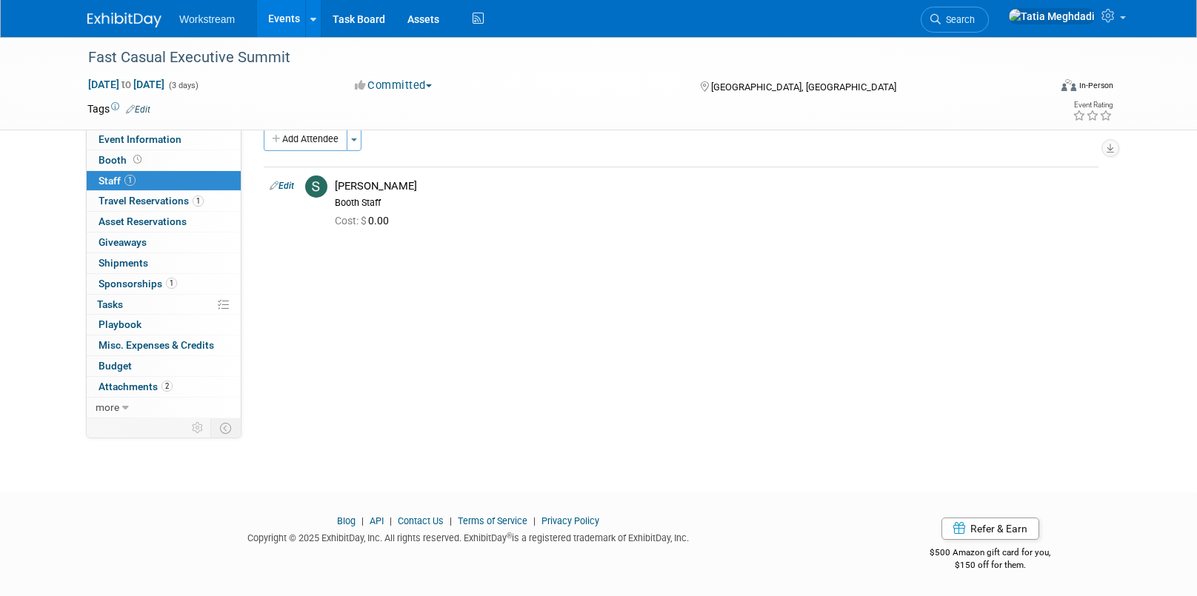
click at [286, 22] on link "Events" at bounding box center [284, 18] width 54 height 37
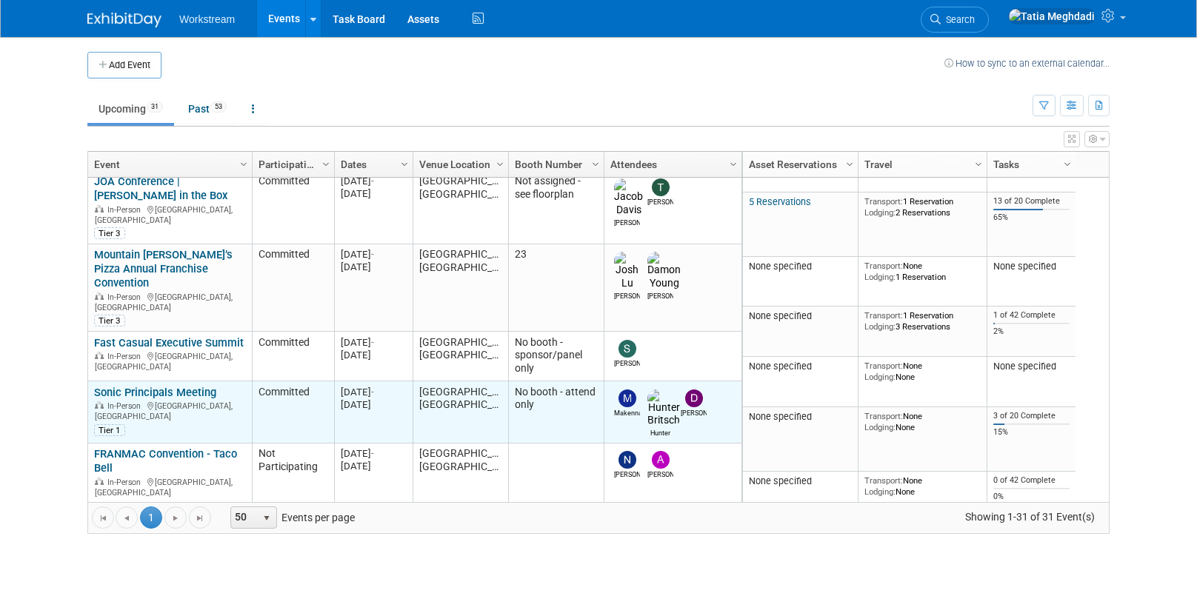
scroll to position [104, 0]
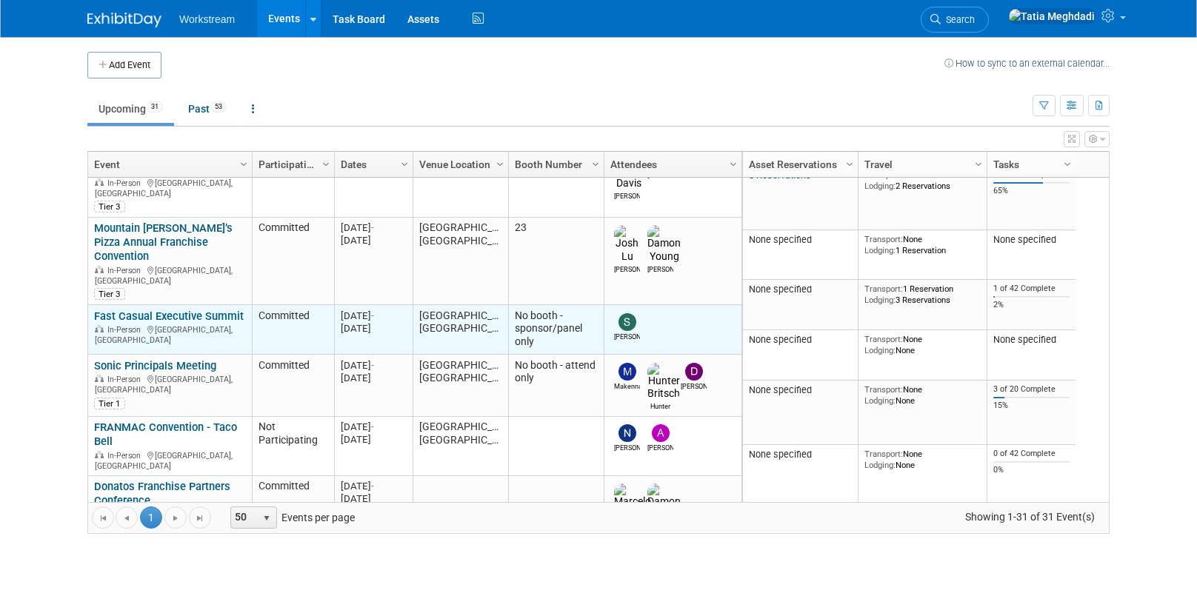
click at [167, 310] on link "Fast Casual Executive Summit" at bounding box center [169, 316] width 150 height 13
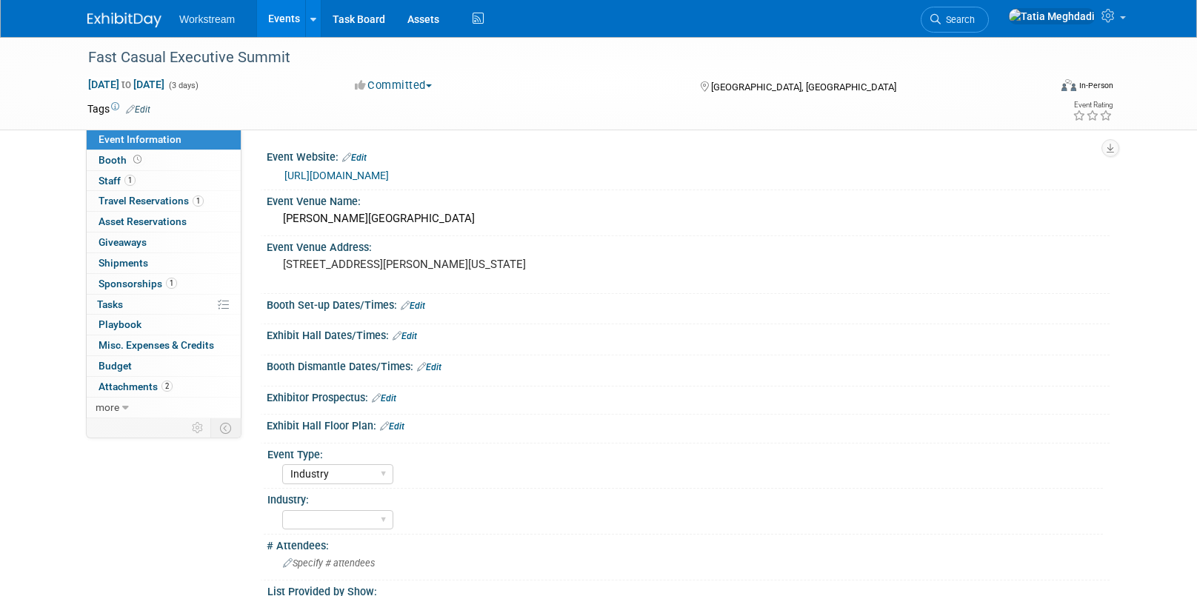
select select "Industry"
select select "TBD"
select select "Tatia Meghdadi"
click at [115, 201] on span "Travel Reservations 1" at bounding box center [150, 201] width 105 height 12
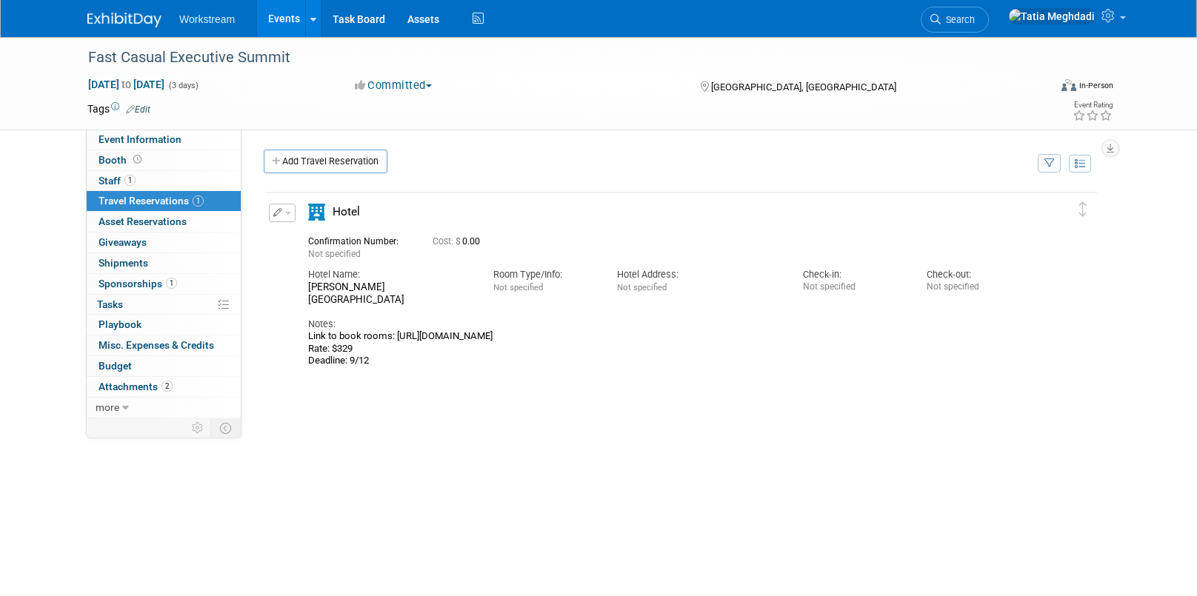
click at [291, 210] on button "button" at bounding box center [282, 213] width 27 height 19
click at [315, 262] on span "Delete Reservation" at bounding box center [341, 263] width 92 height 12
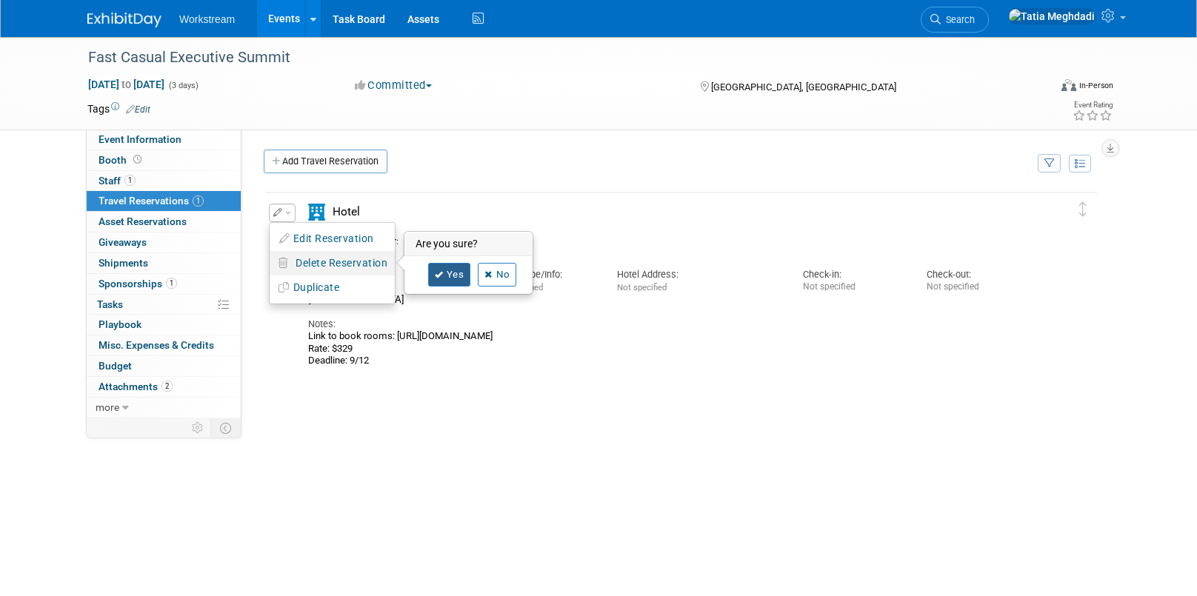
click at [458, 270] on link "Yes" at bounding box center [449, 275] width 43 height 24
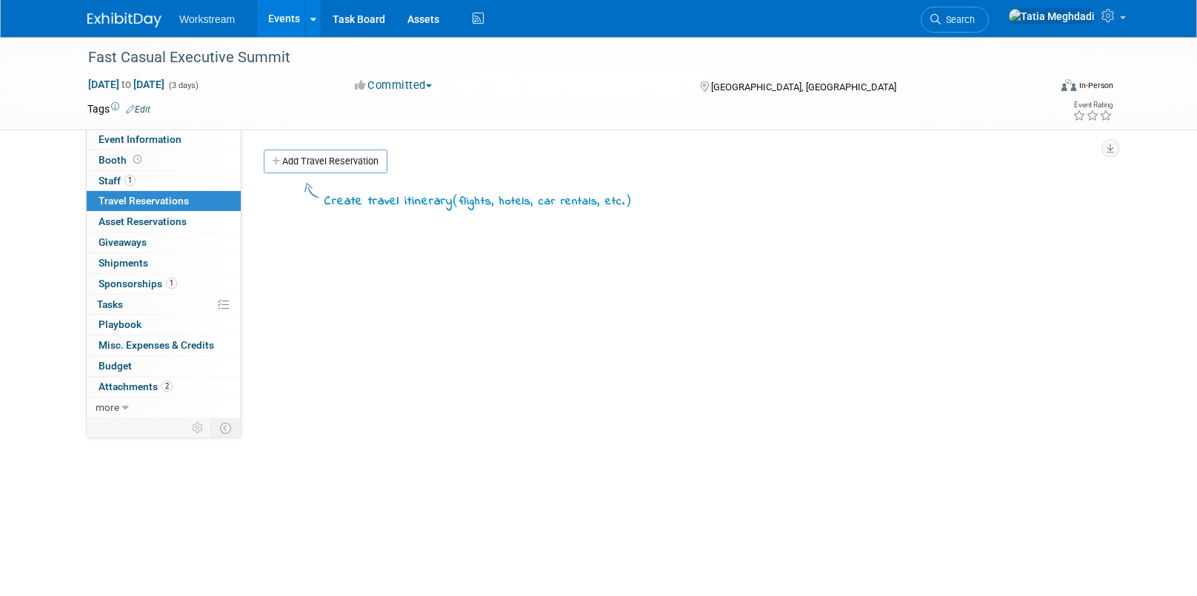
click at [267, 17] on link "Events" at bounding box center [284, 18] width 54 height 37
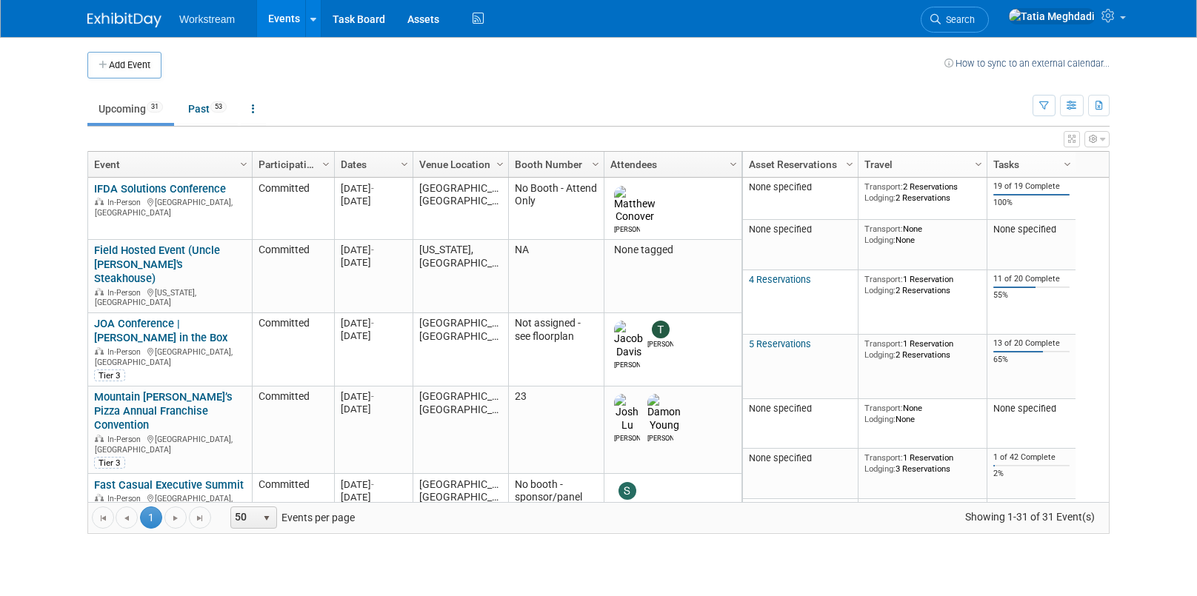
click at [125, 528] on link "Sonic Principals Meeting" at bounding box center [155, 534] width 122 height 13
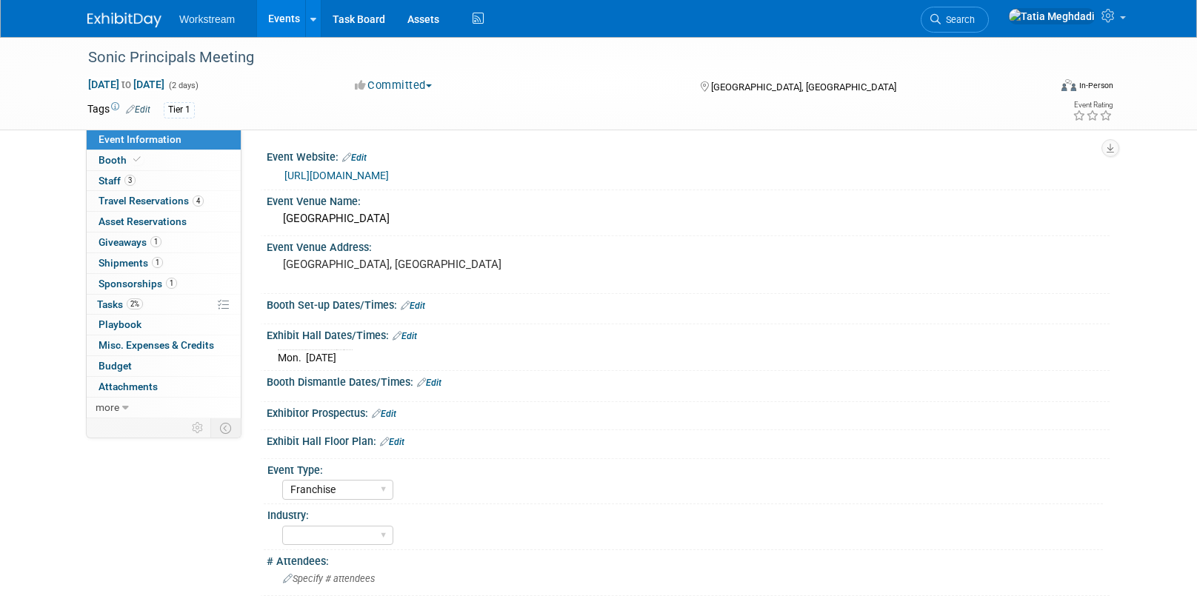
select select "Franchise"
select select "[PERSON_NAME]"
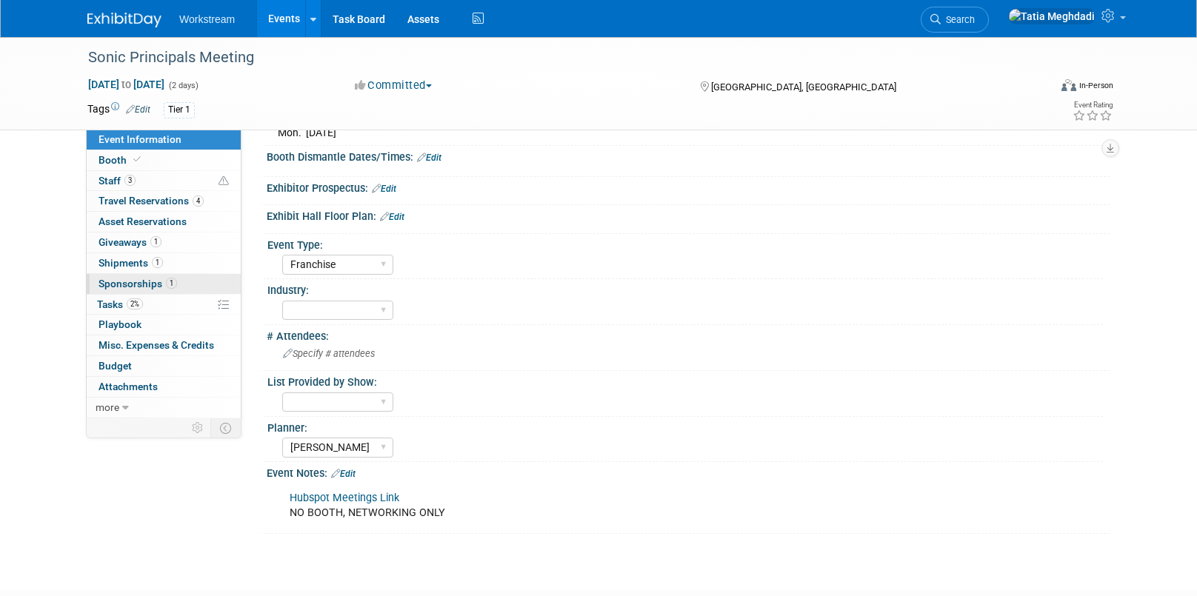
scroll to position [323, 0]
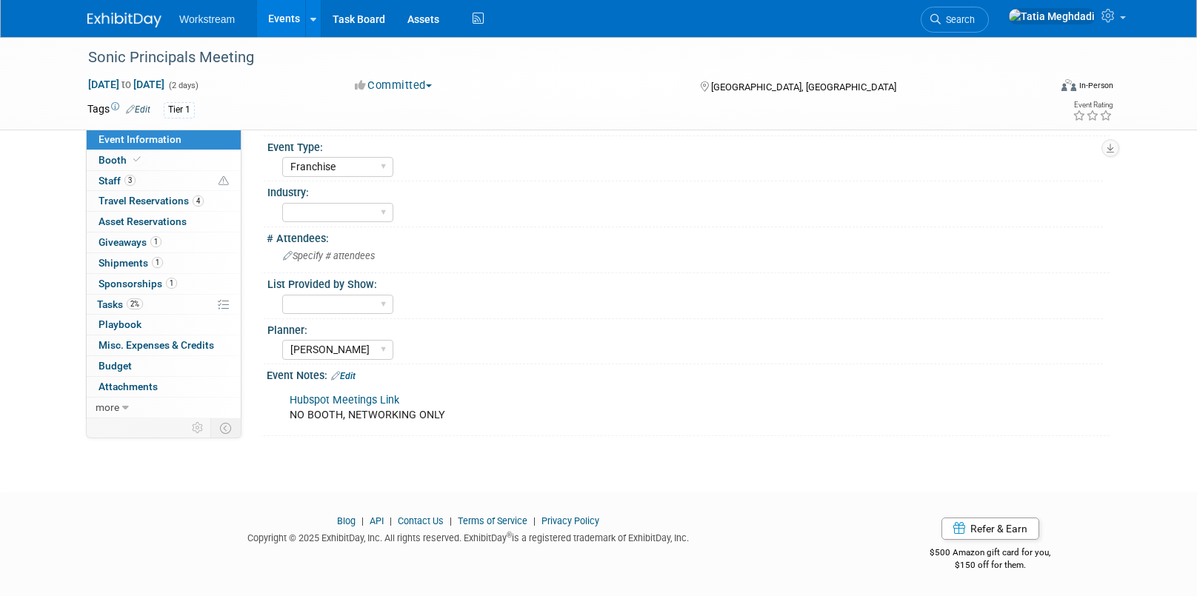
click at [355, 375] on link "Edit" at bounding box center [343, 376] width 24 height 10
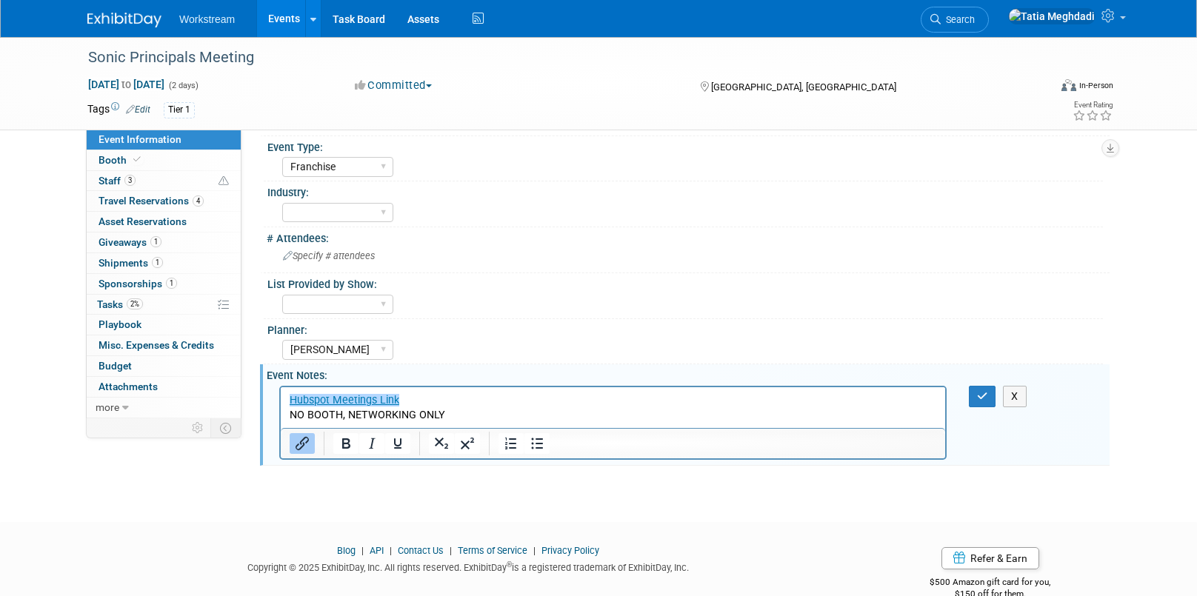
scroll to position [0, 0]
drag, startPoint x: 453, startPoint y: 412, endPoint x: 267, endPoint y: 412, distance: 186.6
click at [281, 412] on html "Hubspot Meetings Link NO BOOTH, NETWORKING ONLY" at bounding box center [613, 405] width 664 height 36
click at [977, 391] on icon "button" at bounding box center [982, 396] width 11 height 10
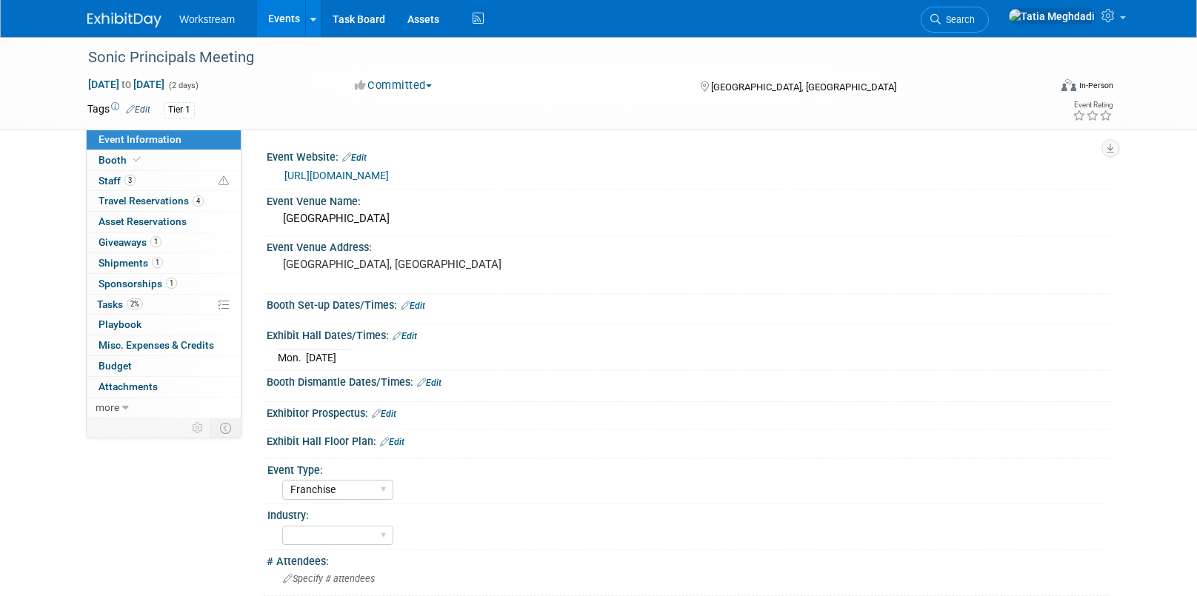
click at [361, 176] on link "[URL][DOMAIN_NAME]" at bounding box center [336, 176] width 104 height 12
click at [112, 183] on span "Staff 3" at bounding box center [116, 181] width 37 height 12
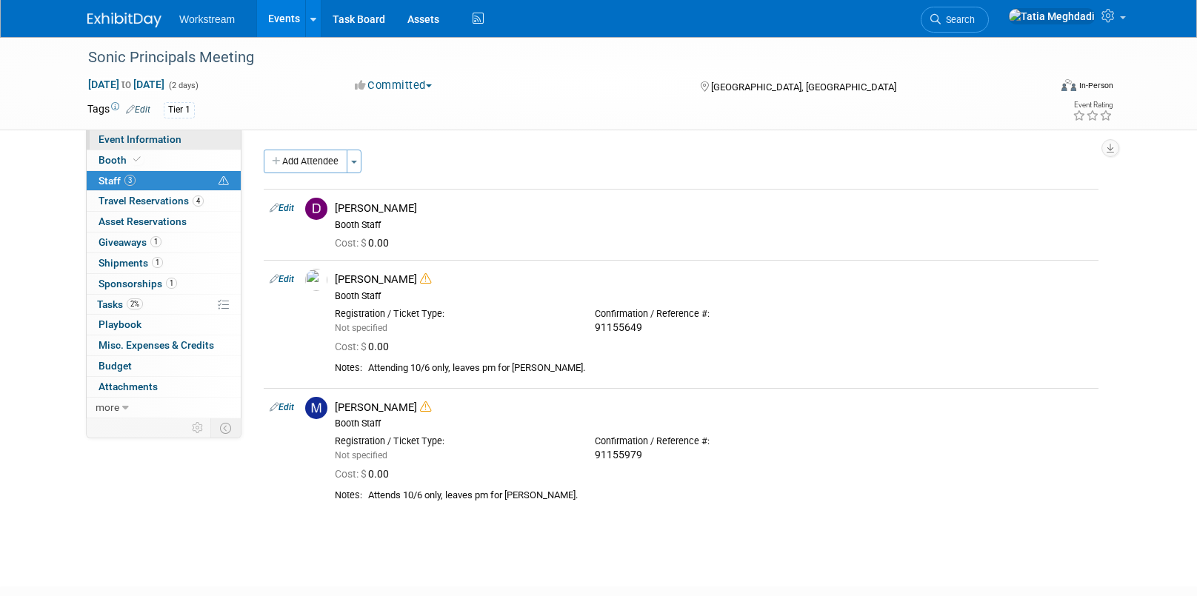
click at [118, 141] on span "Event Information" at bounding box center [139, 139] width 83 height 12
select select "Franchise"
select select "[PERSON_NAME]"
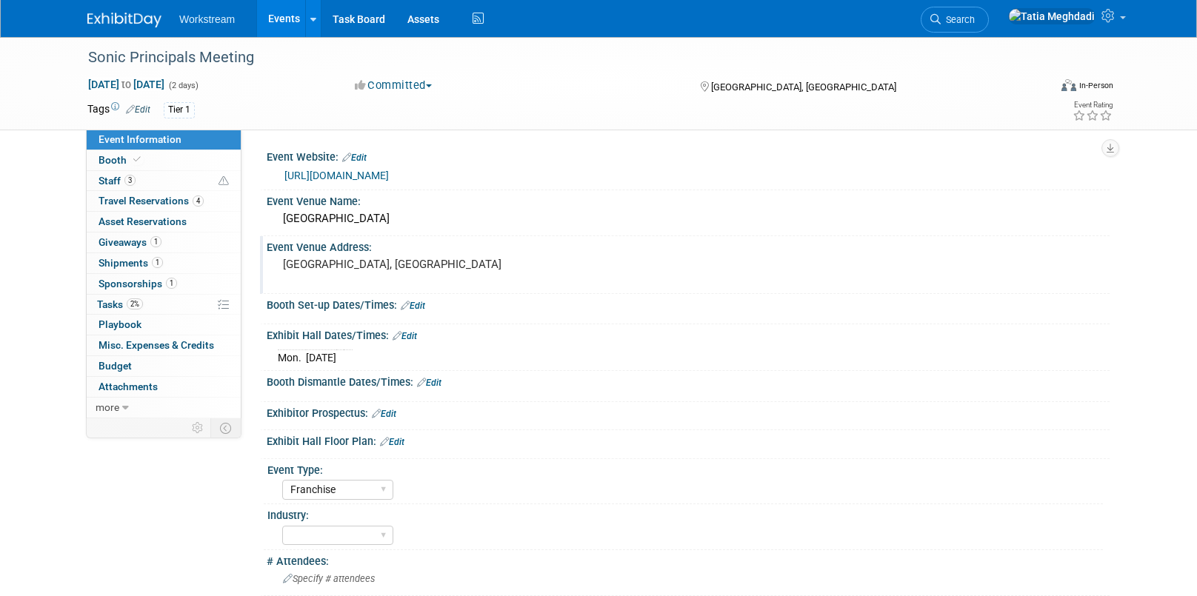
click at [304, 265] on pre "[GEOGRAPHIC_DATA], [GEOGRAPHIC_DATA]" at bounding box center [442, 264] width 318 height 13
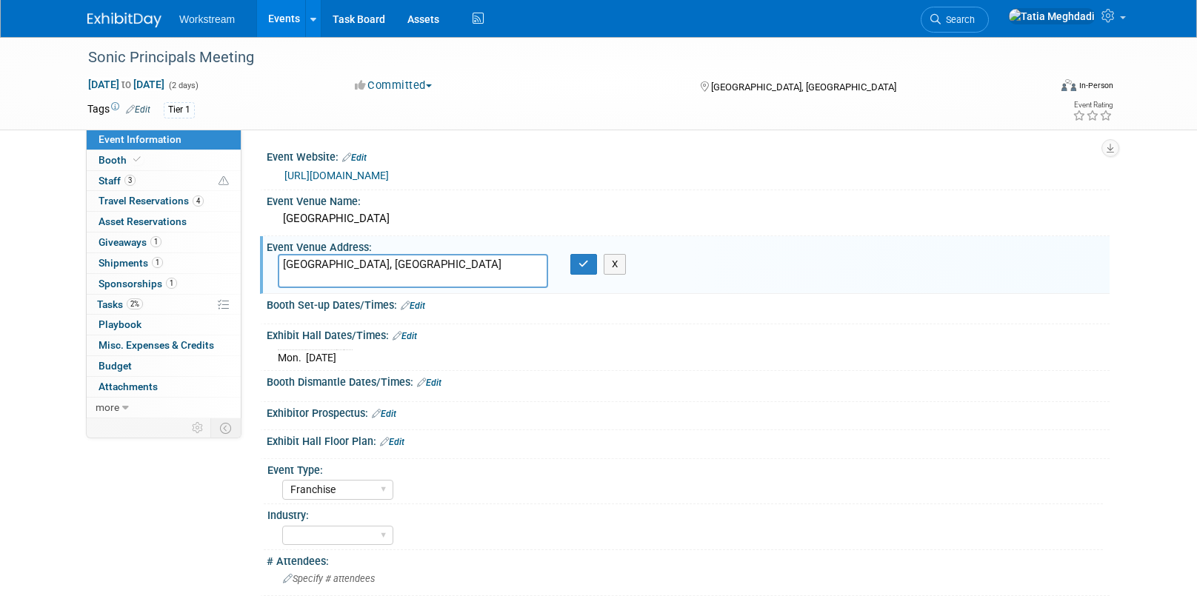
drag, startPoint x: 330, startPoint y: 267, endPoint x: 260, endPoint y: 261, distance: 70.5
click at [260, 261] on div "Event Venue Address: [GEOGRAPHIC_DATA], [GEOGRAPHIC_DATA] [GEOGRAPHIC_DATA], [G…" at bounding box center [684, 264] width 849 height 57
click at [424, 265] on textarea "[STREET_ADDRESS][PERSON_NAME]" at bounding box center [413, 271] width 270 height 34
type textarea "[STREET_ADDRESS][PERSON_NAME]"
click at [586, 265] on icon "button" at bounding box center [583, 264] width 10 height 10
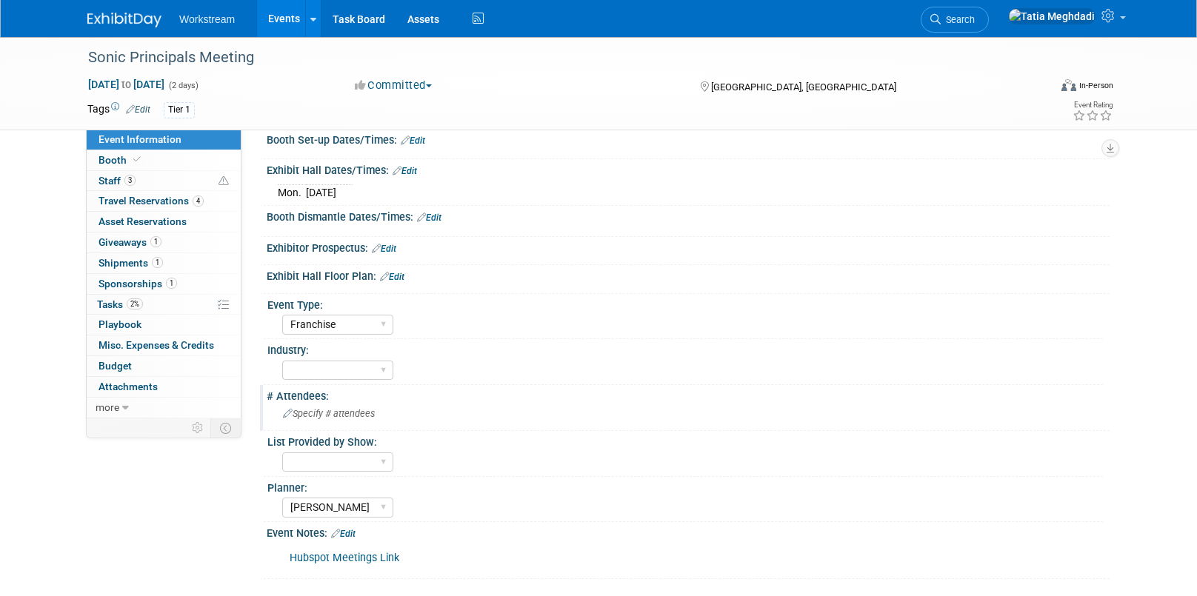
scroll to position [180, 0]
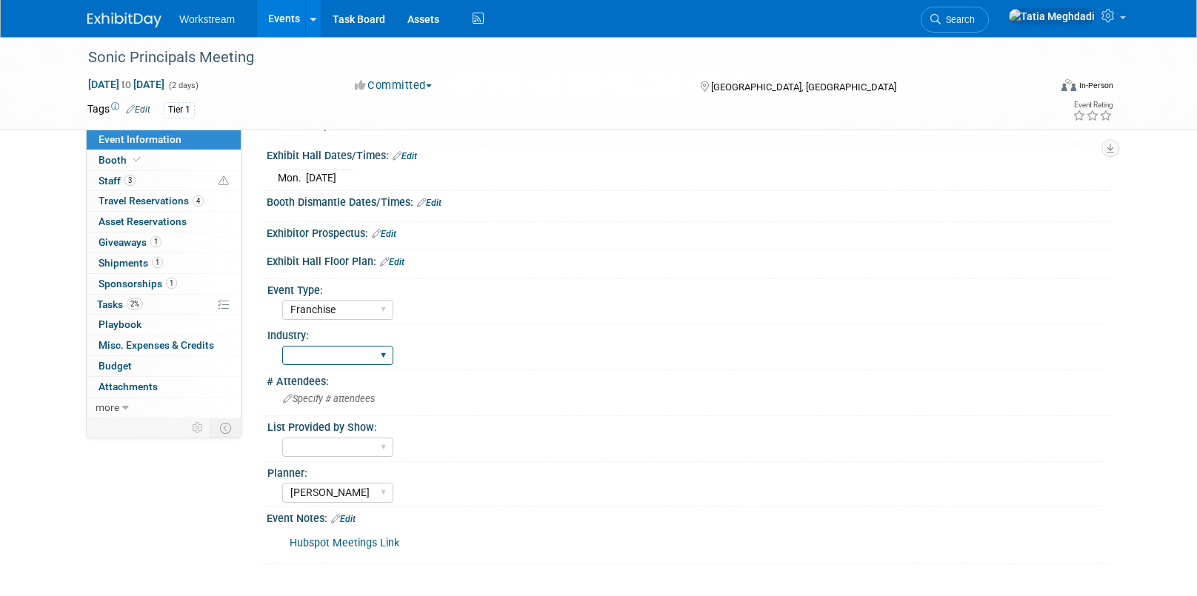
click at [314, 355] on select "Accounting Broker/Benefits Restaurant Healthcare Hospitality Misc/Other" at bounding box center [337, 356] width 111 height 20
select select "Restaurant"
click at [282, 346] on select "Accounting Broker/Benefits Restaurant Healthcare Hospitality Misc/Other" at bounding box center [337, 356] width 111 height 20
click at [501, 318] on div "Hosted Franchise Association Industry OTC" at bounding box center [692, 308] width 821 height 24
click at [325, 445] on select "Yes No TBD" at bounding box center [337, 448] width 111 height 20
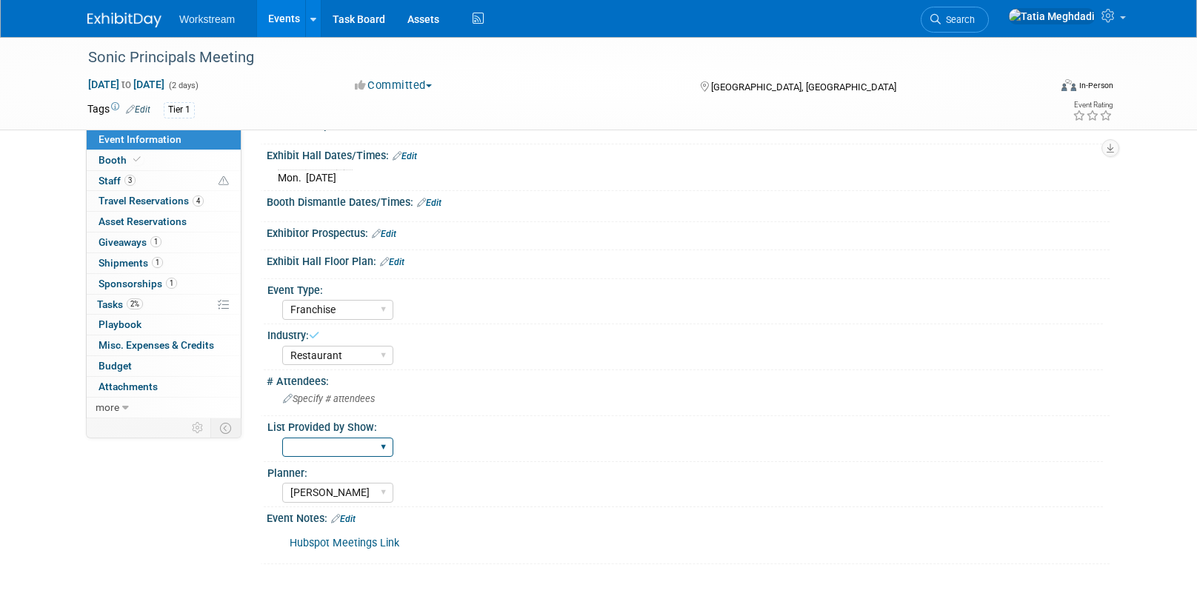
select select "No"
click at [282, 438] on select "Yes No TBD" at bounding box center [337, 448] width 111 height 20
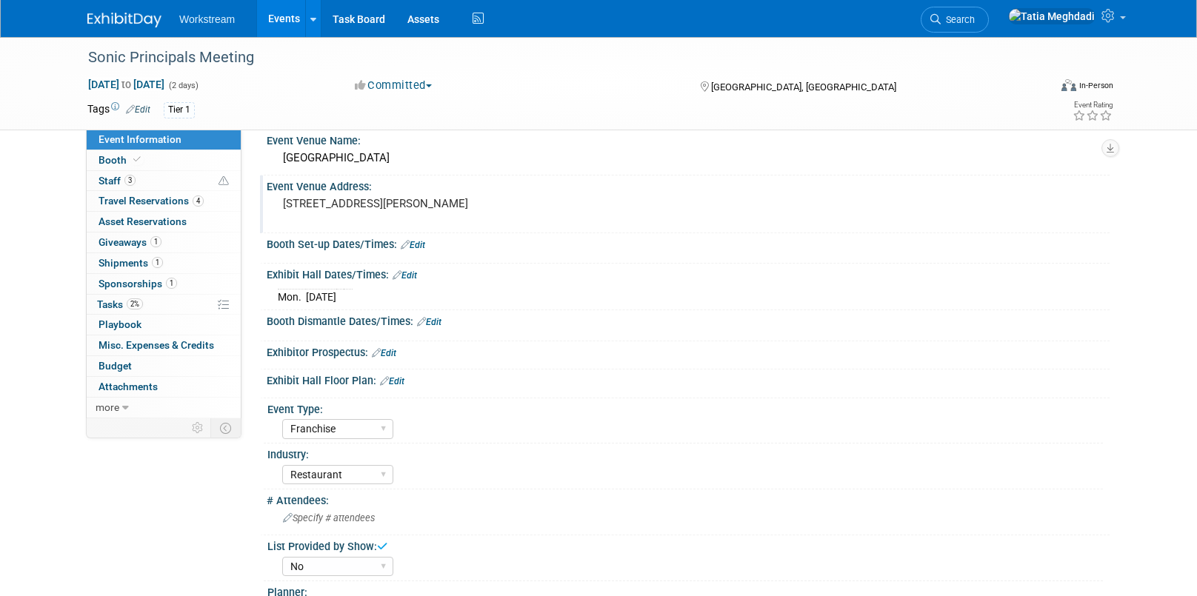
scroll to position [0, 0]
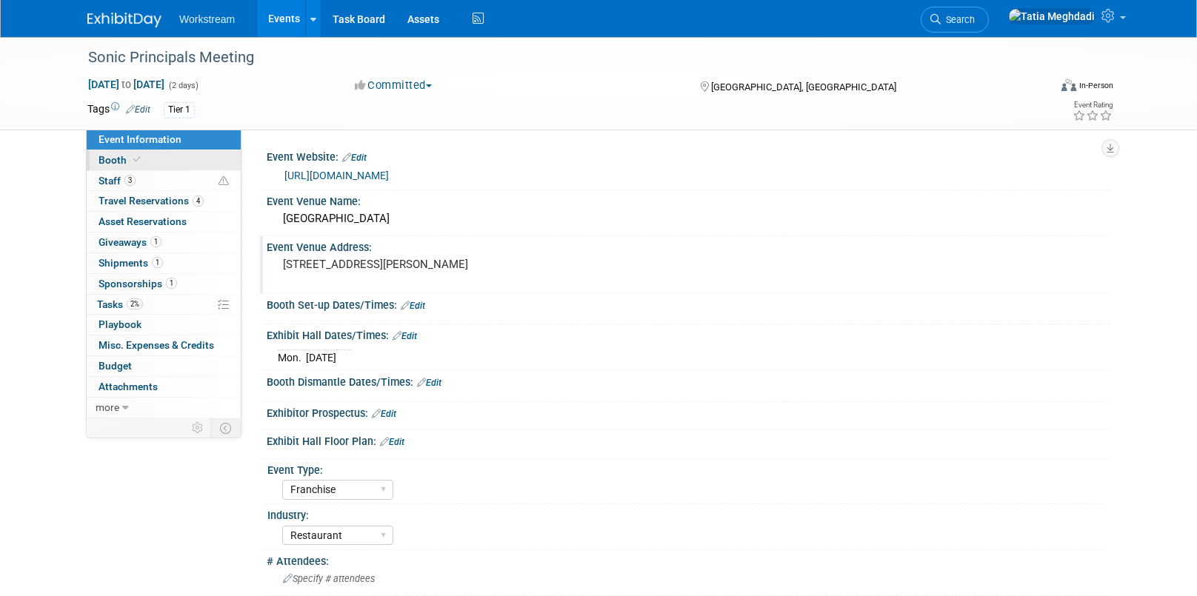
click at [121, 157] on span "Booth" at bounding box center [120, 160] width 45 height 12
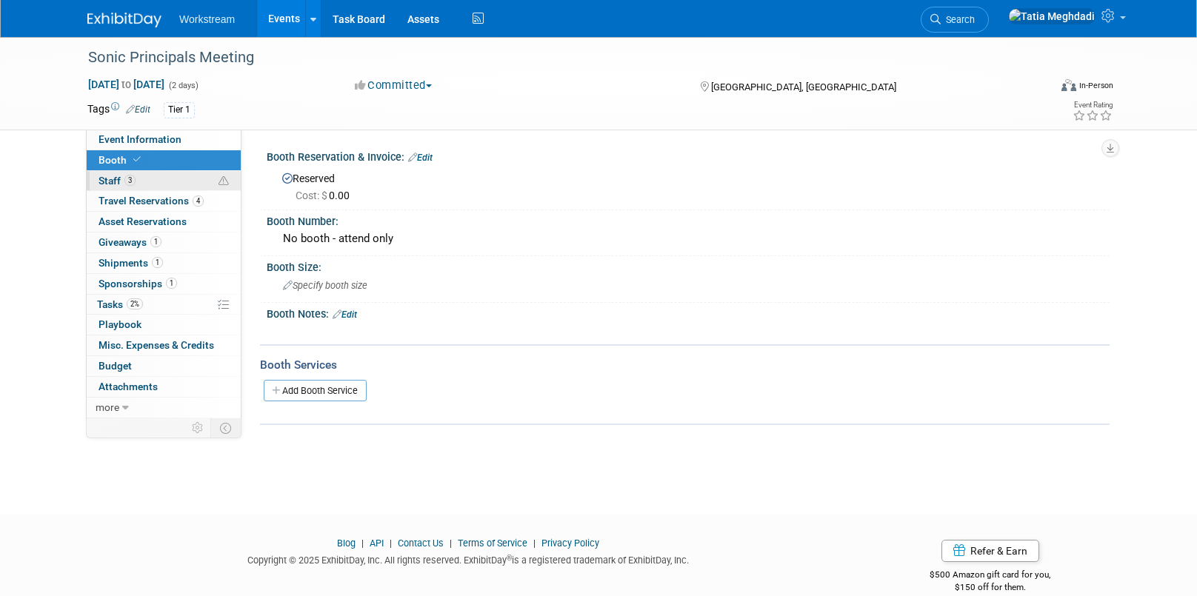
click at [118, 178] on span "Staff 3" at bounding box center [116, 181] width 37 height 12
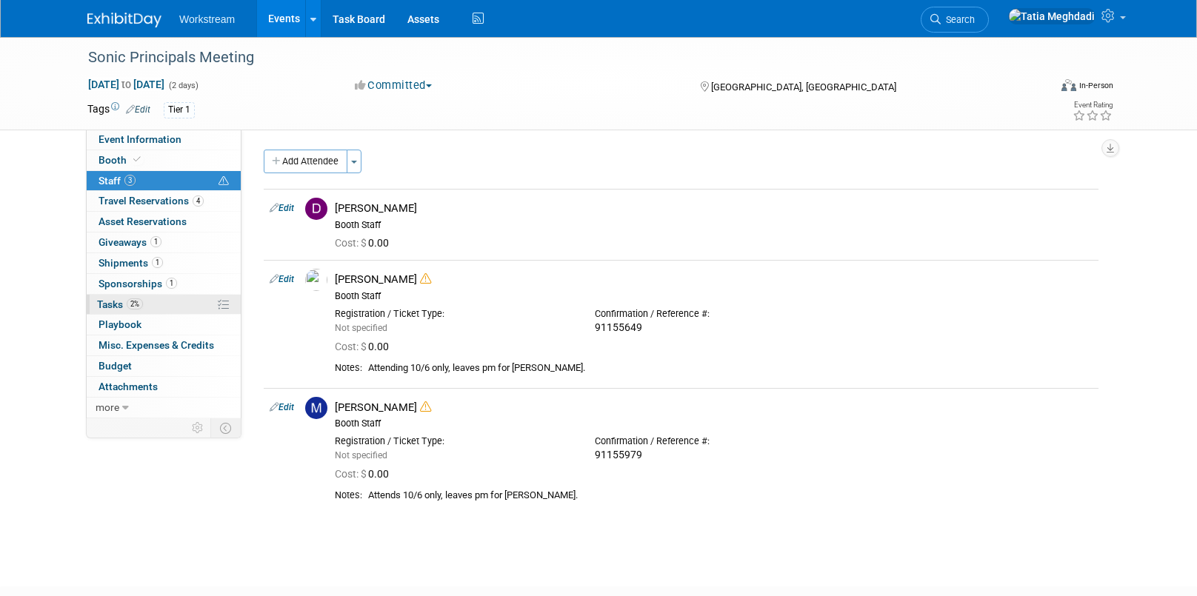
click at [118, 300] on span "Tasks 2%" at bounding box center [120, 304] width 46 height 12
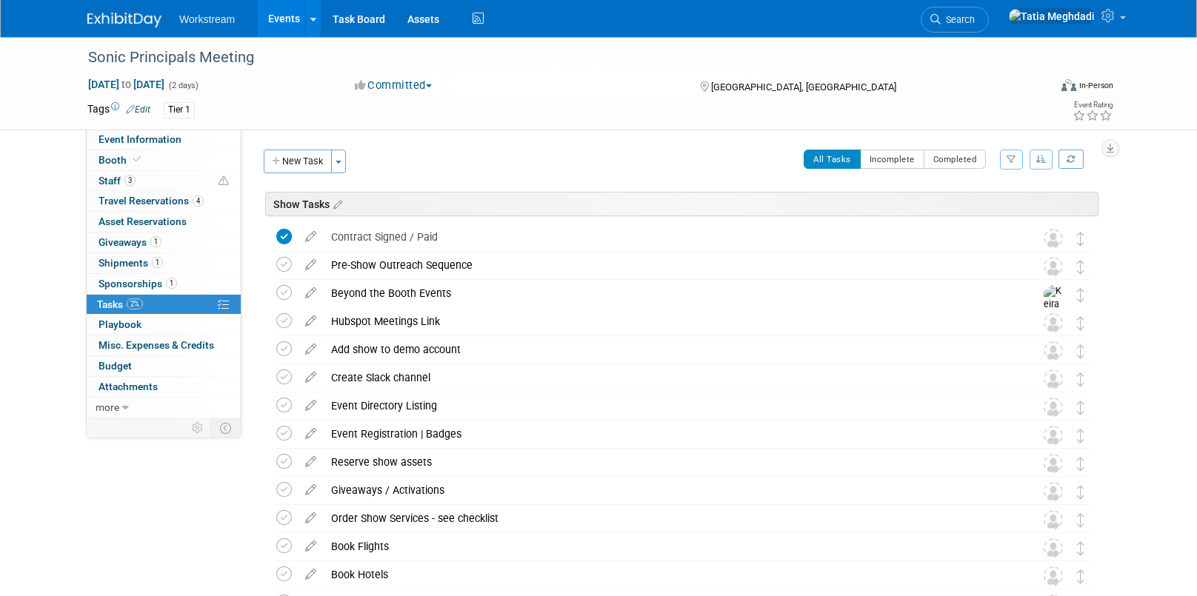
click at [300, 20] on link "Events" at bounding box center [284, 18] width 54 height 37
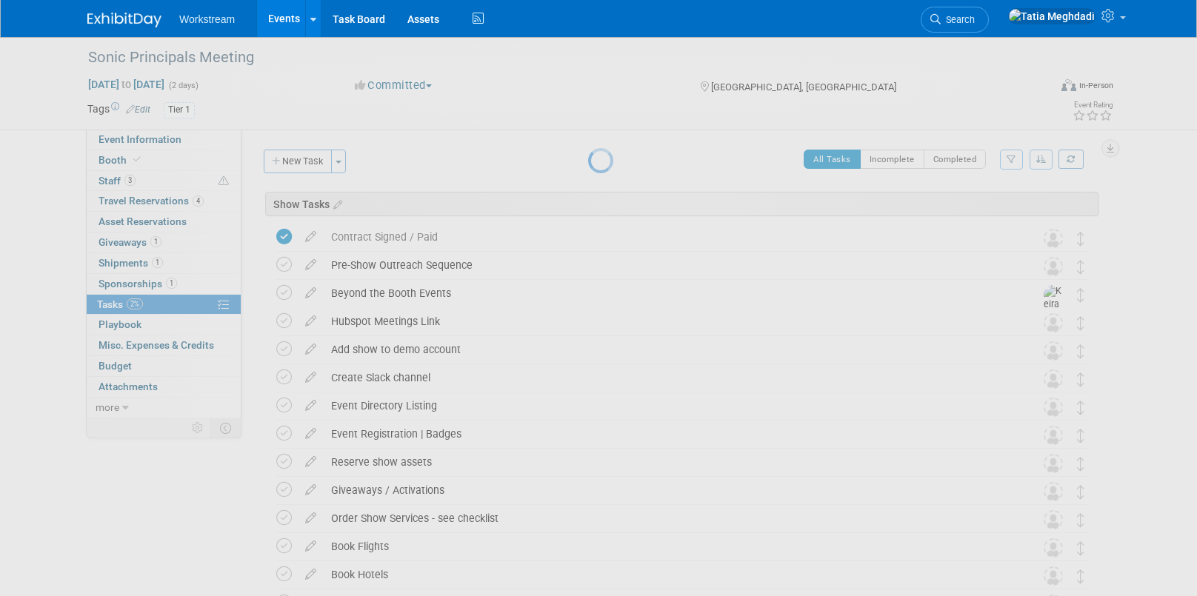
click at [285, 19] on link "Events" at bounding box center [284, 18] width 54 height 37
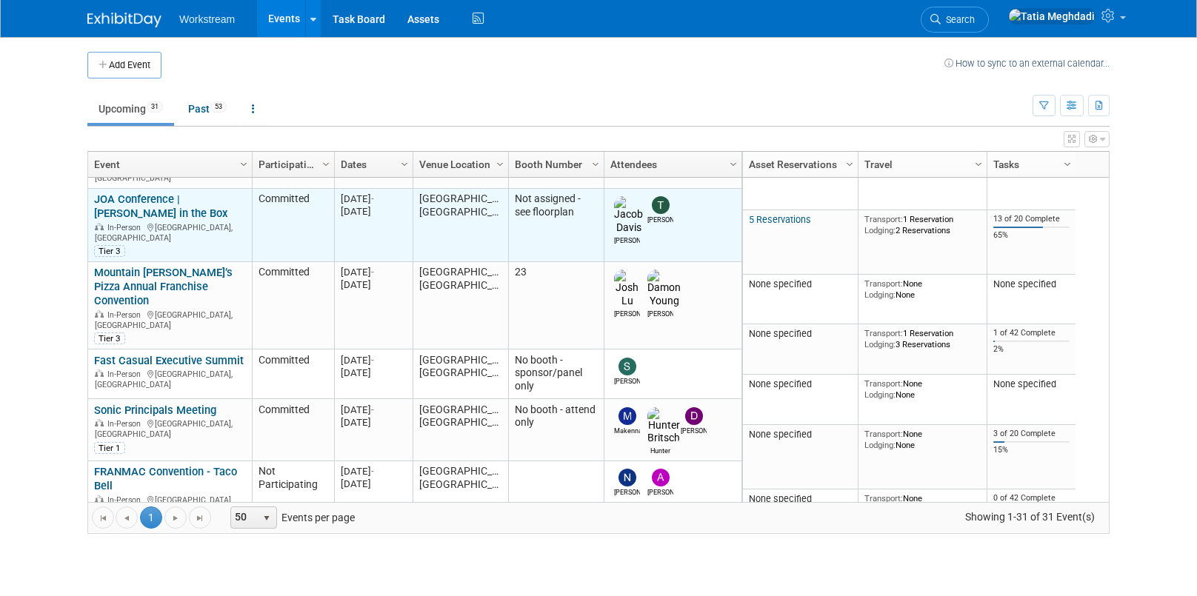
scroll to position [142, 0]
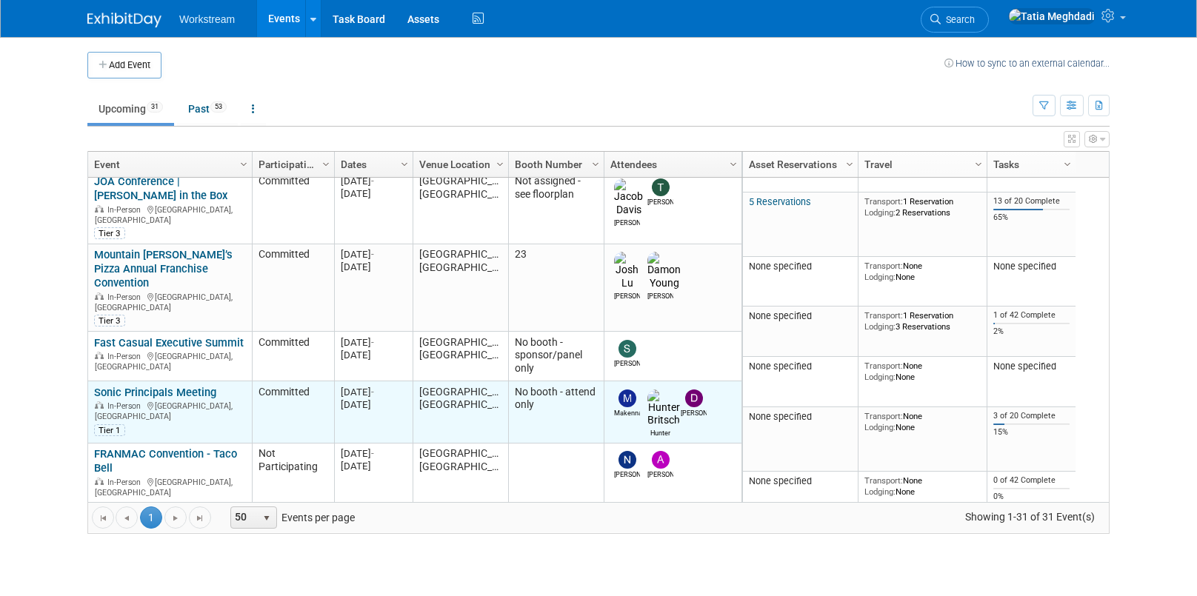
click at [163, 386] on link "Sonic Principals Meeting" at bounding box center [155, 392] width 122 height 13
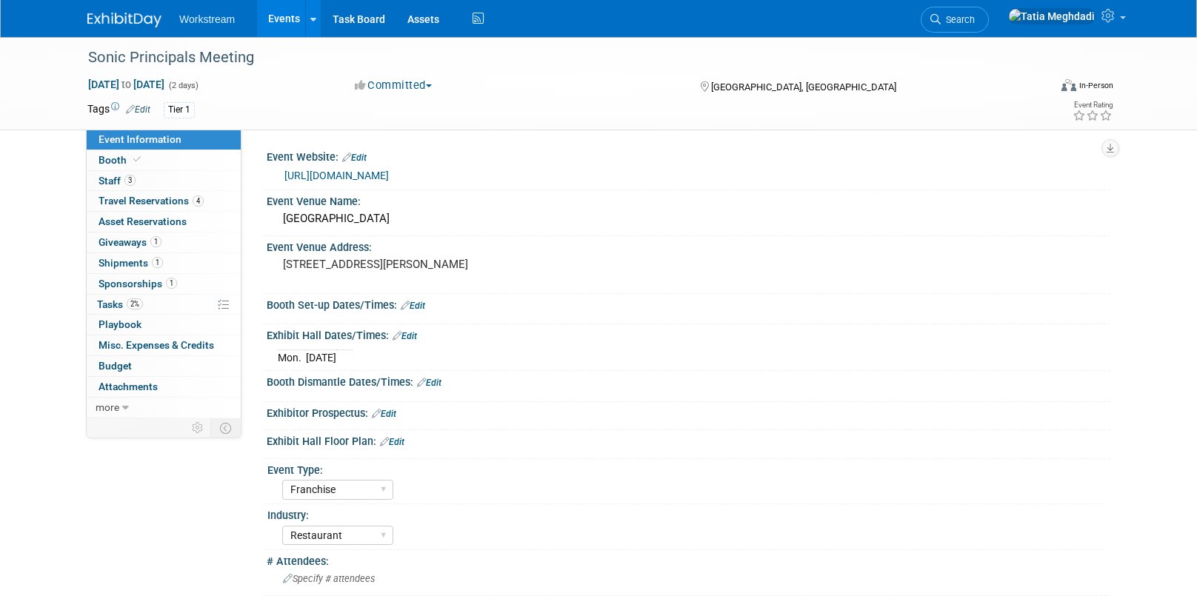
select select "Franchise"
select select "Restaurant"
select select "No"
select select "[PERSON_NAME]"
click at [107, 304] on span "Tasks 2%" at bounding box center [120, 304] width 46 height 12
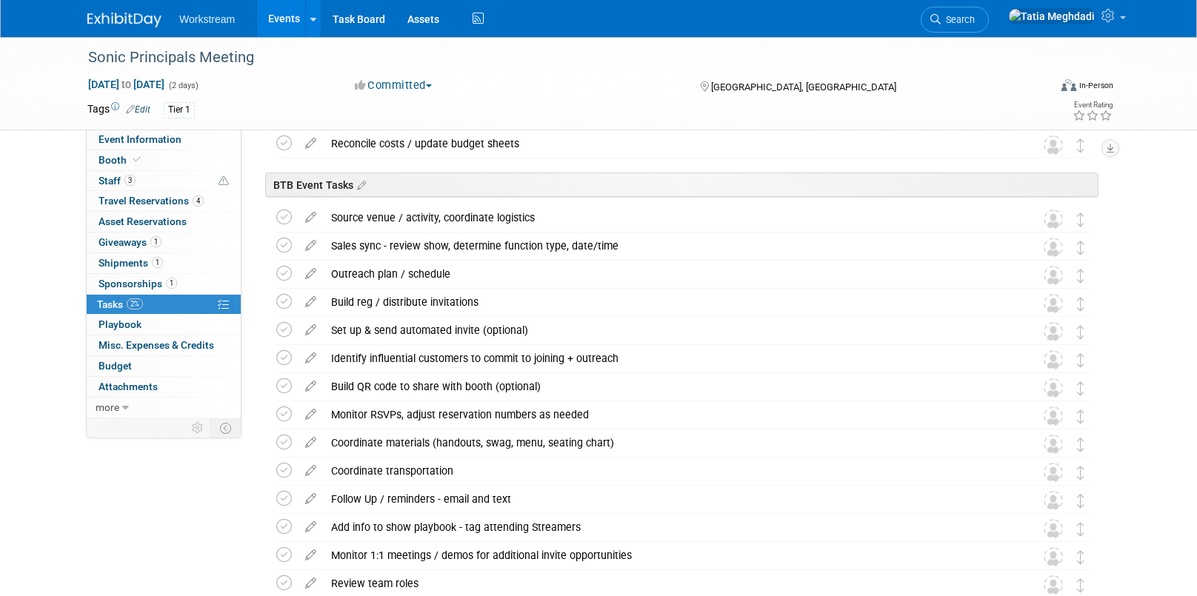
scroll to position [636, 0]
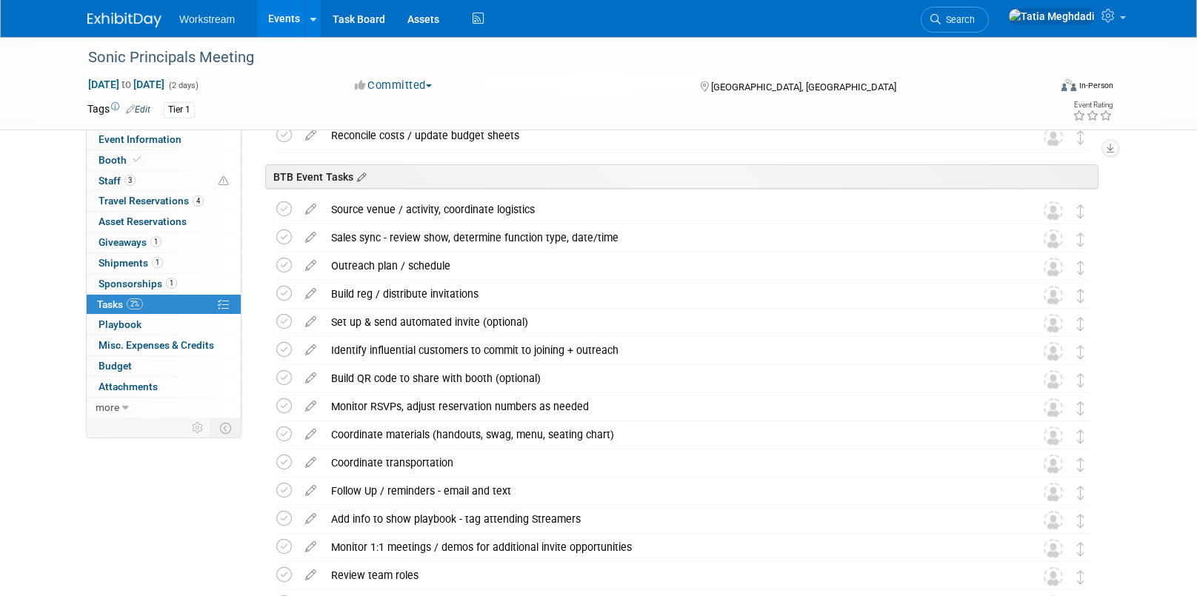
click at [360, 178] on icon at bounding box center [359, 177] width 13 height 13
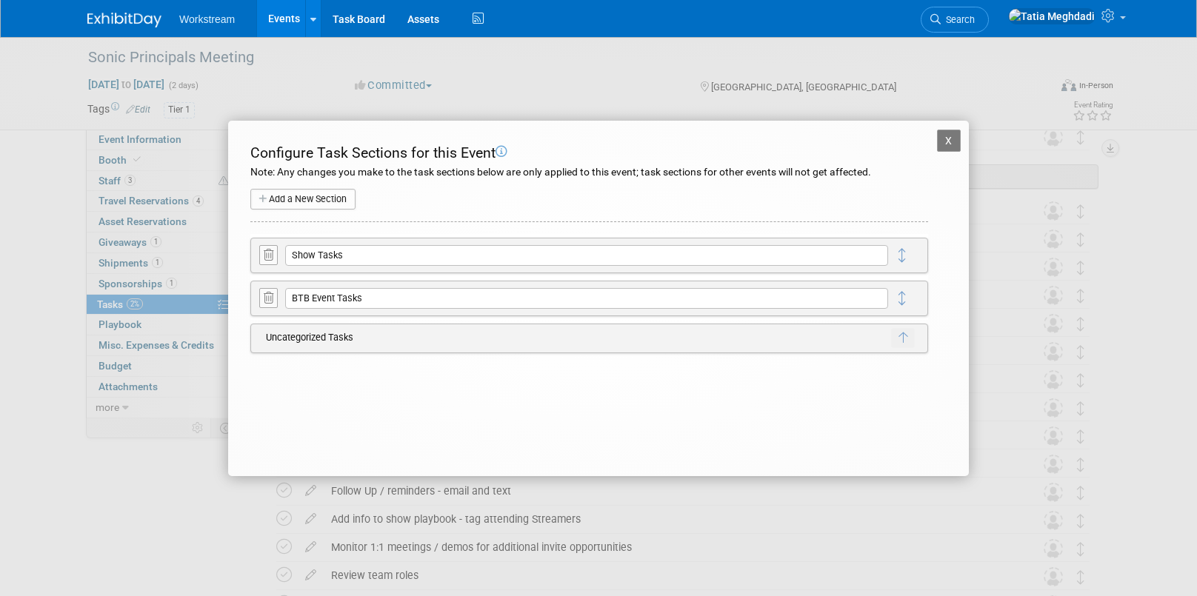
click at [953, 136] on button "X" at bounding box center [949, 141] width 24 height 22
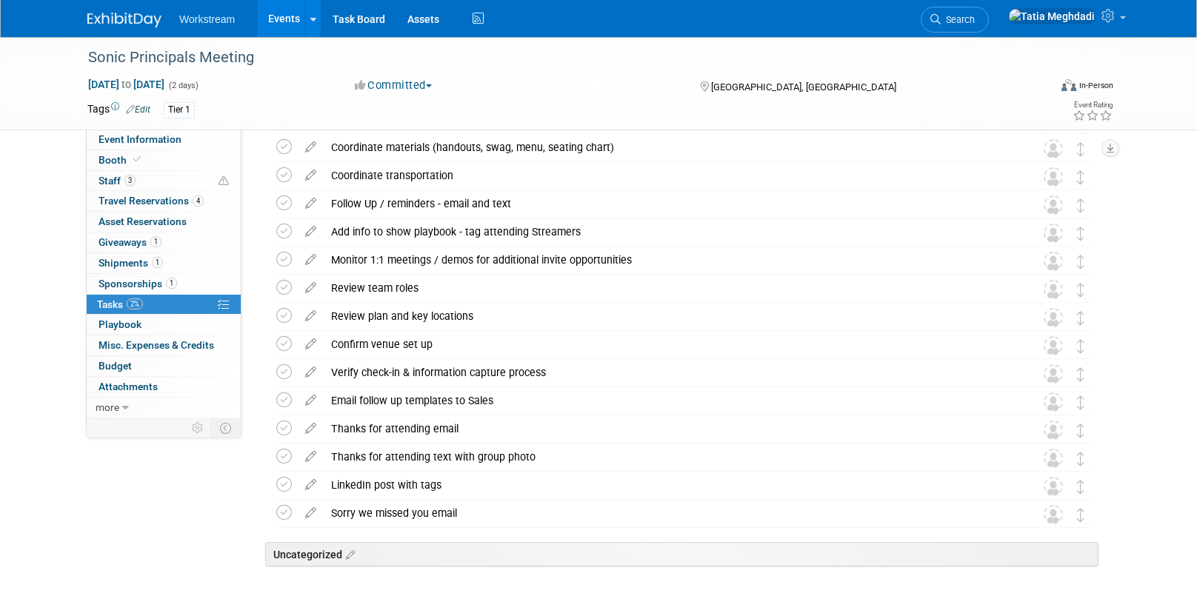
scroll to position [992, 0]
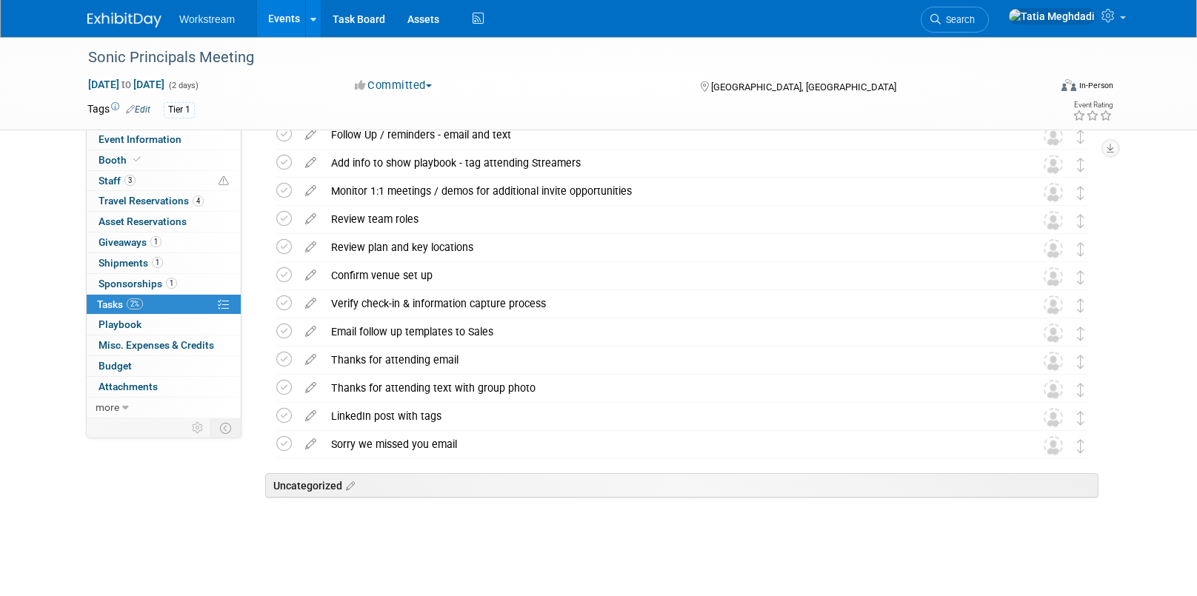
click at [359, 490] on div "Uncategorized" at bounding box center [681, 485] width 833 height 24
click at [354, 489] on icon at bounding box center [348, 486] width 13 height 13
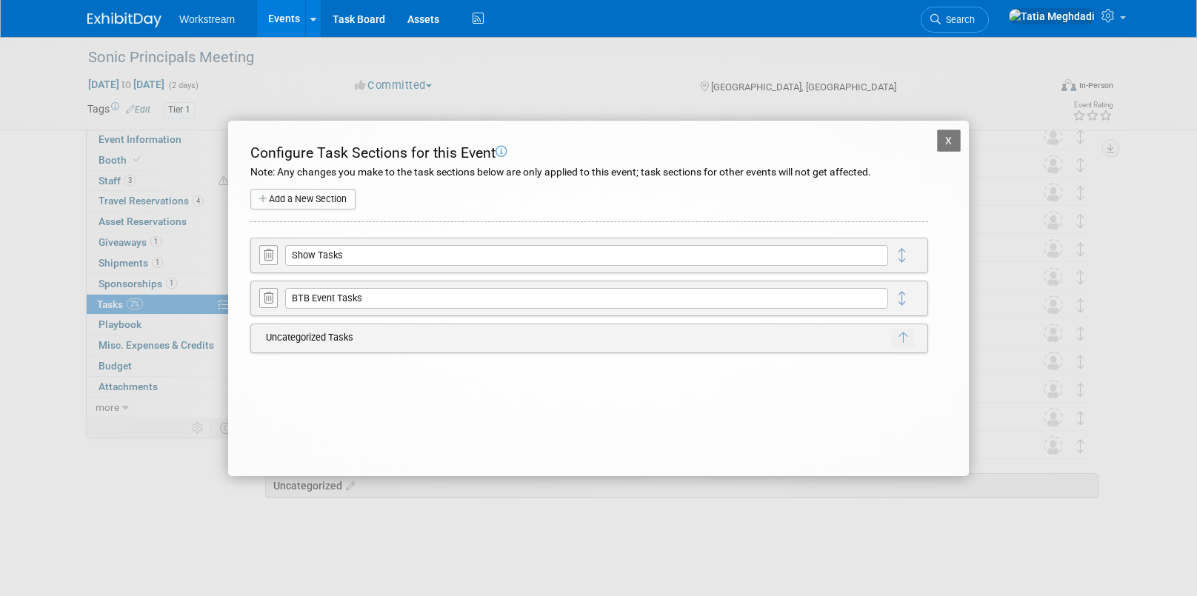
click at [322, 198] on button "Add a New Section" at bounding box center [302, 199] width 105 height 21
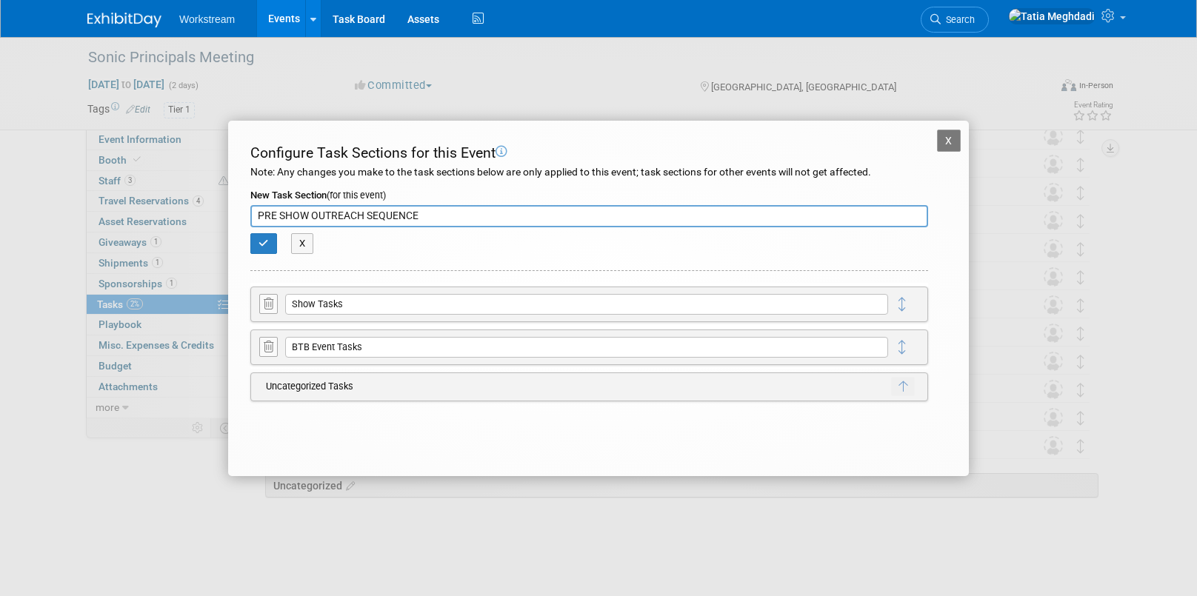
type input "PRE SHOW OUTREACH SEQUENCE"
drag, startPoint x: 243, startPoint y: 241, endPoint x: 253, endPoint y: 240, distance: 10.4
click at [249, 241] on div "X Sonic Principals Meeting Configure Task Sections for this Event Note: Any cha…" at bounding box center [598, 298] width 741 height 355
click at [255, 241] on button "button" at bounding box center [263, 243] width 27 height 21
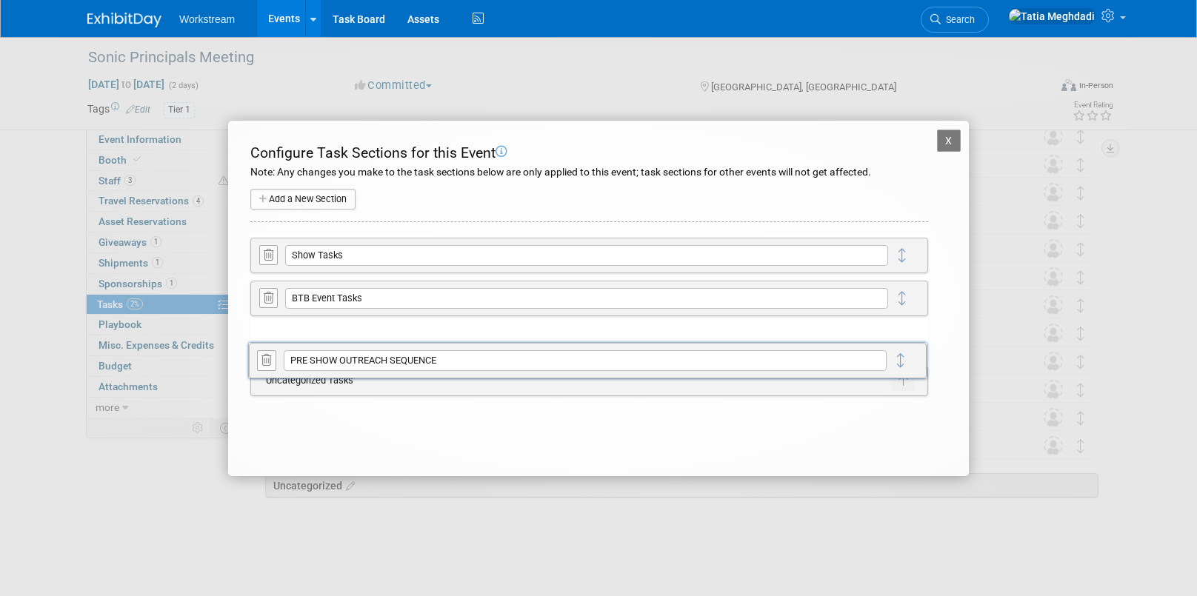
drag, startPoint x: 904, startPoint y: 253, endPoint x: 903, endPoint y: 357, distance: 103.7
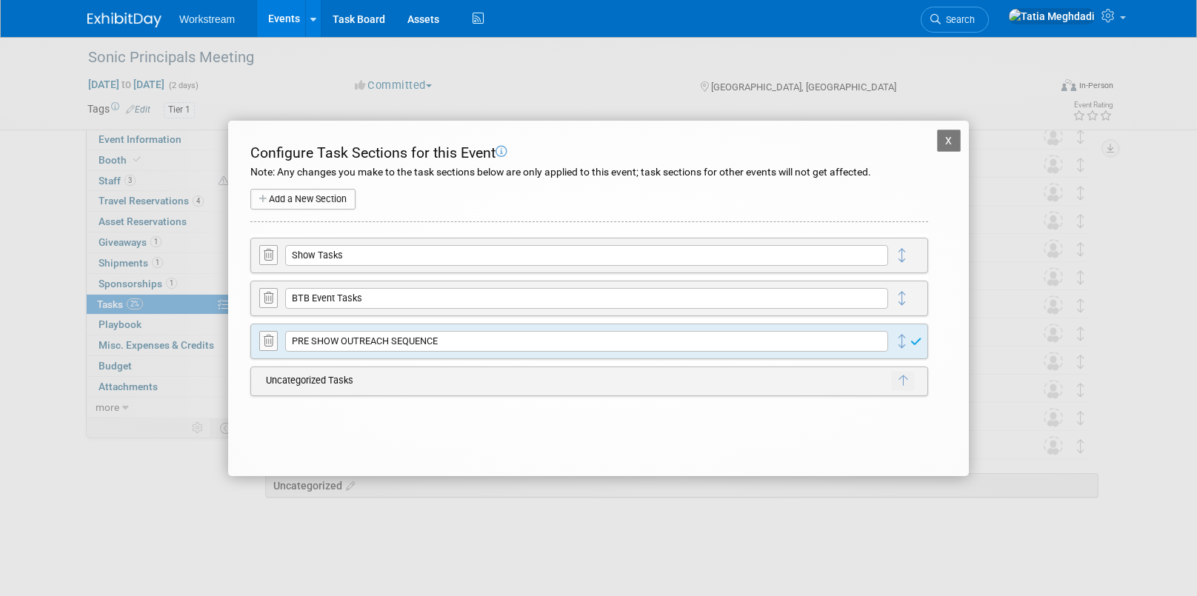
click at [949, 143] on button "X" at bounding box center [949, 141] width 24 height 22
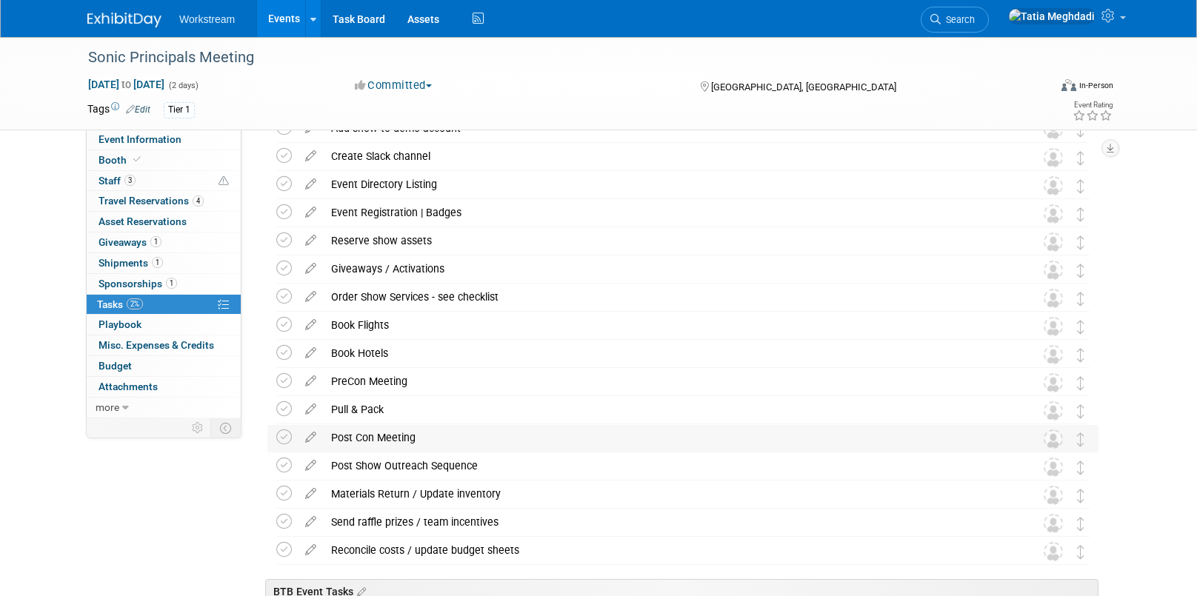
scroll to position [0, 0]
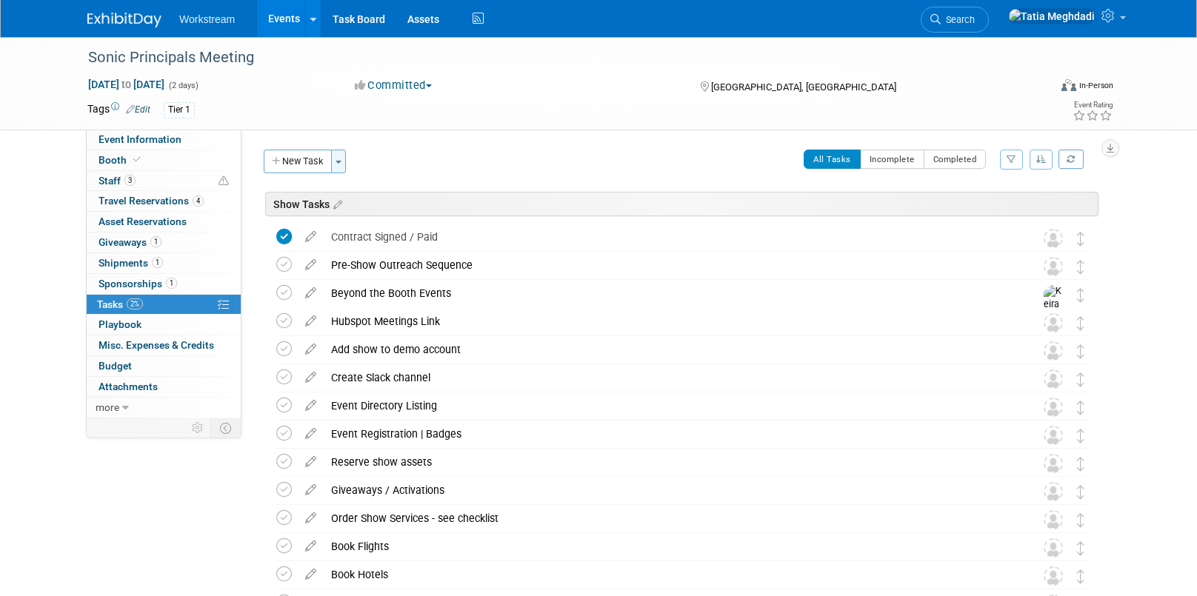
click at [338, 161] on span "button" at bounding box center [338, 162] width 6 height 3
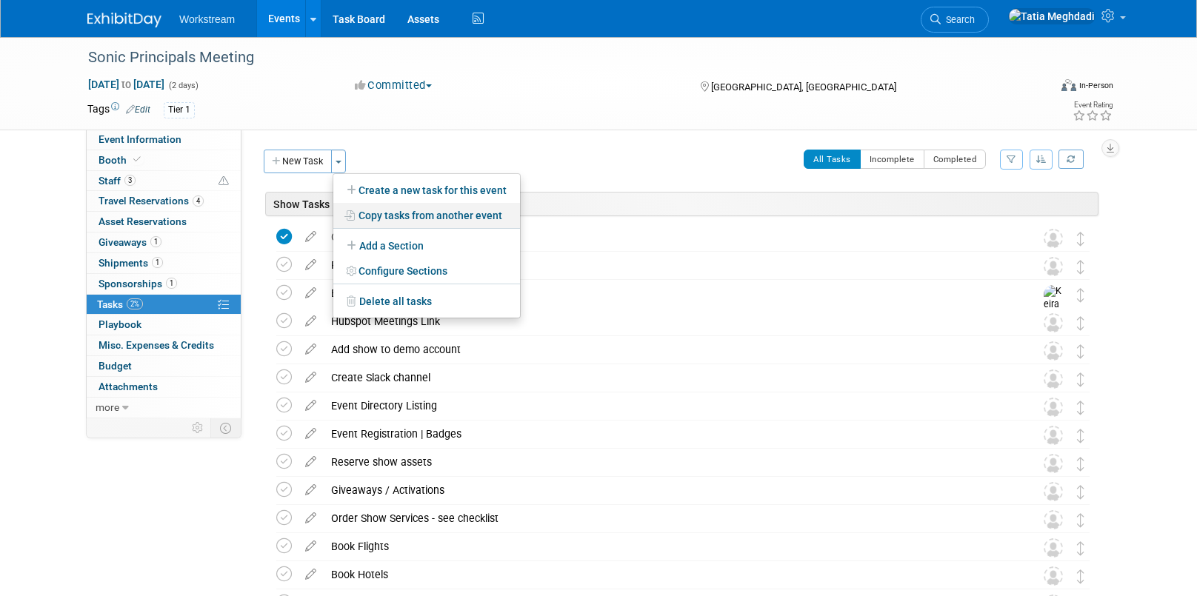
click at [410, 215] on link "Copy tasks from another event" at bounding box center [426, 215] width 187 height 25
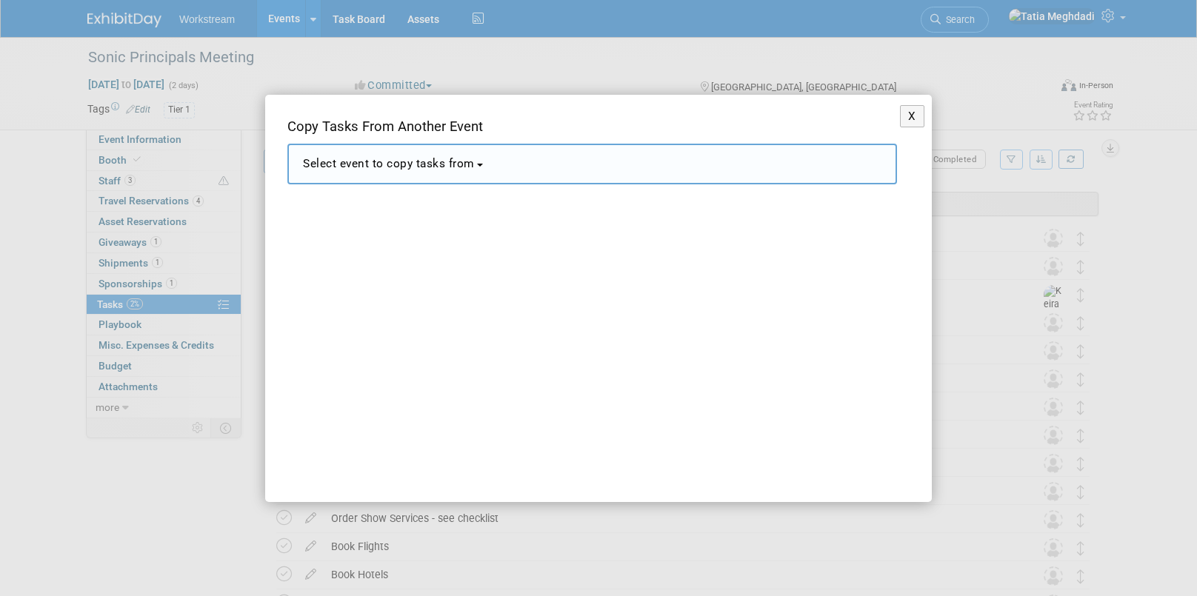
click at [350, 169] on span "Select event to copy tasks from" at bounding box center [389, 163] width 172 height 13
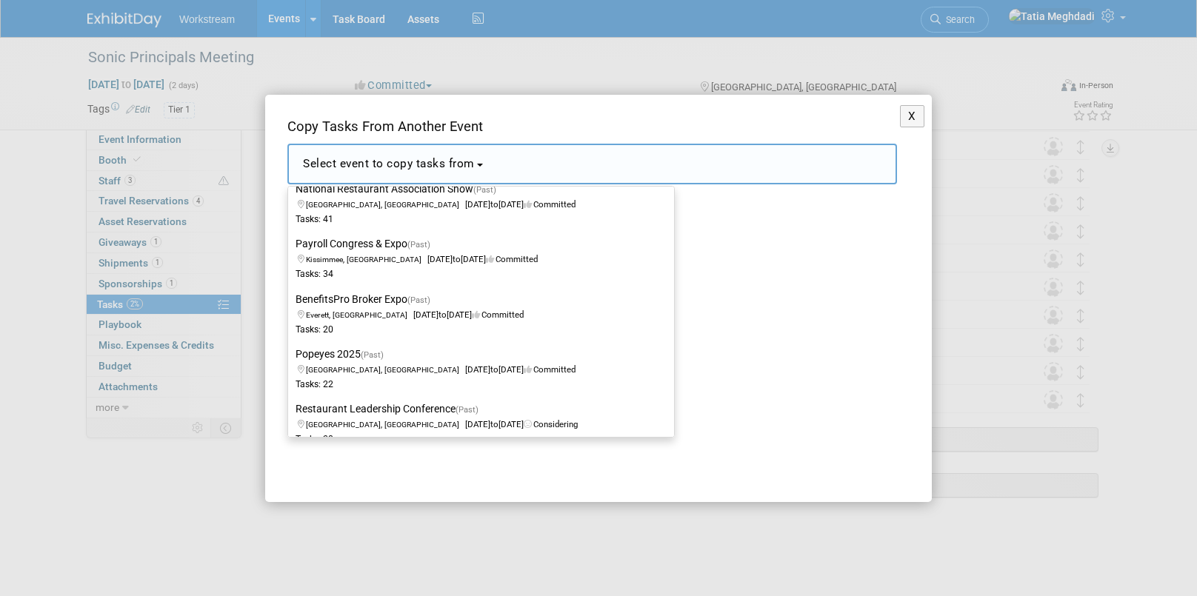
scroll to position [2296, 0]
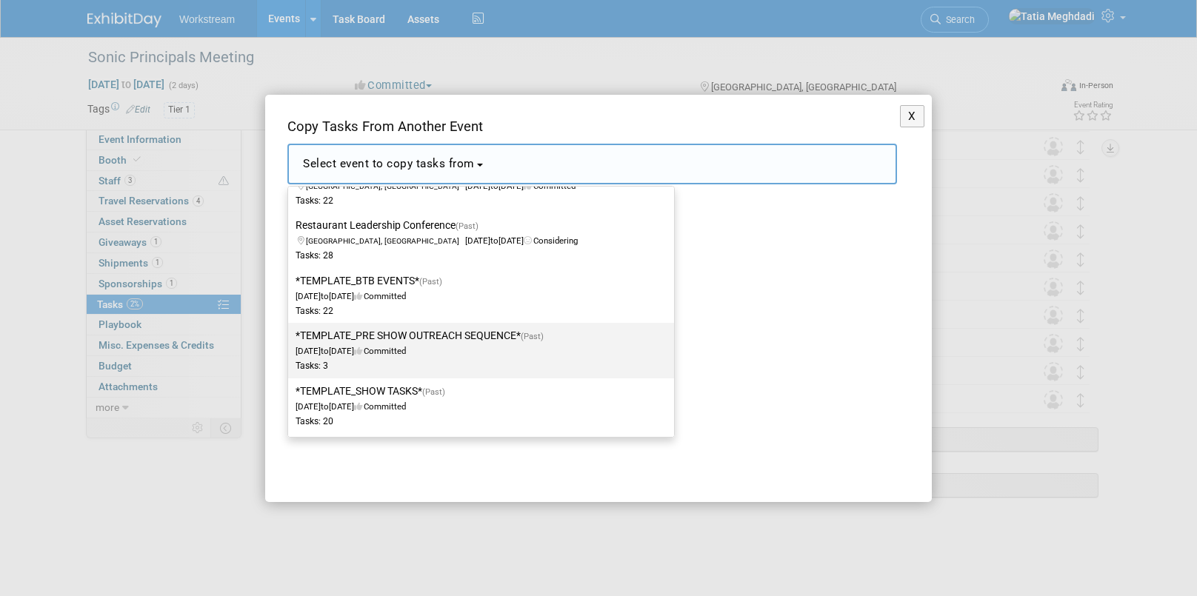
click at [354, 335] on label "*TEMPLATE_PRE SHOW OUTREACH SEQUENCE* (Past) Dec 2, 2024 to Dec 23, 2024 Commit…" at bounding box center [477, 350] width 364 height 49
click at [290, 335] on input "*TEMPLATE_PRE SHOW OUTREACH SEQUENCE* (Past) Dec 2, 2024 to Dec 23, 2024 Commit…" at bounding box center [286, 336] width 10 height 10
select select "11163559"
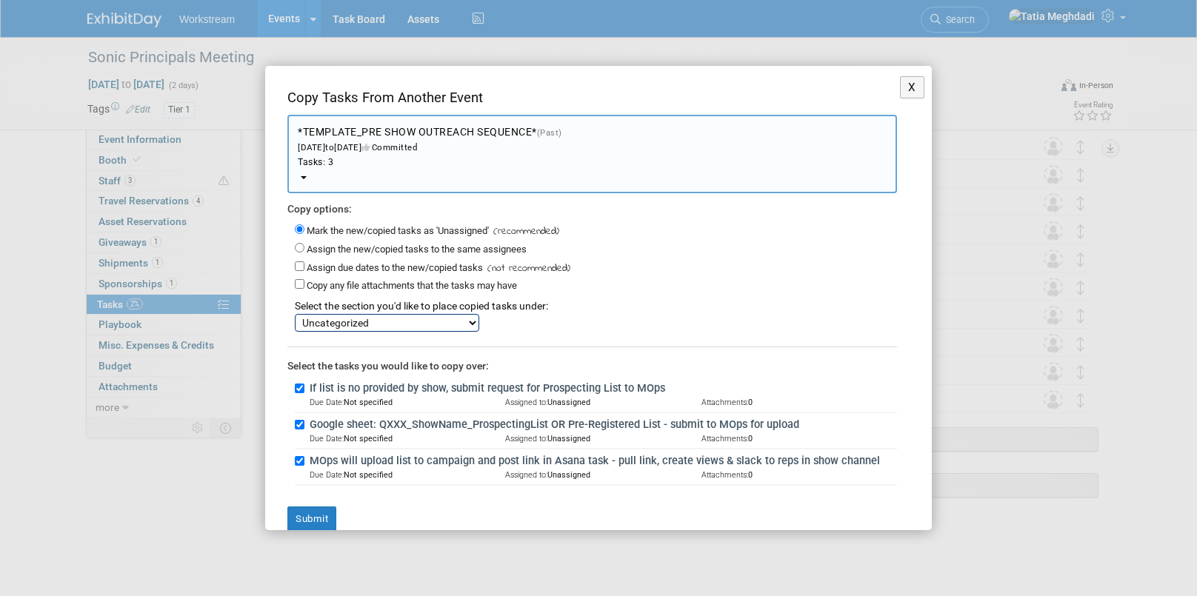
click at [341, 319] on select "Show Tasks BTB Event Tasks PRE SHOW OUTREACH SEQUENCE Uncategorized" at bounding box center [387, 323] width 184 height 18
select select "11275629"
click at [295, 314] on select "Show Tasks BTB Event Tasks PRE SHOW OUTREACH SEQUENCE Uncategorized" at bounding box center [387, 323] width 184 height 18
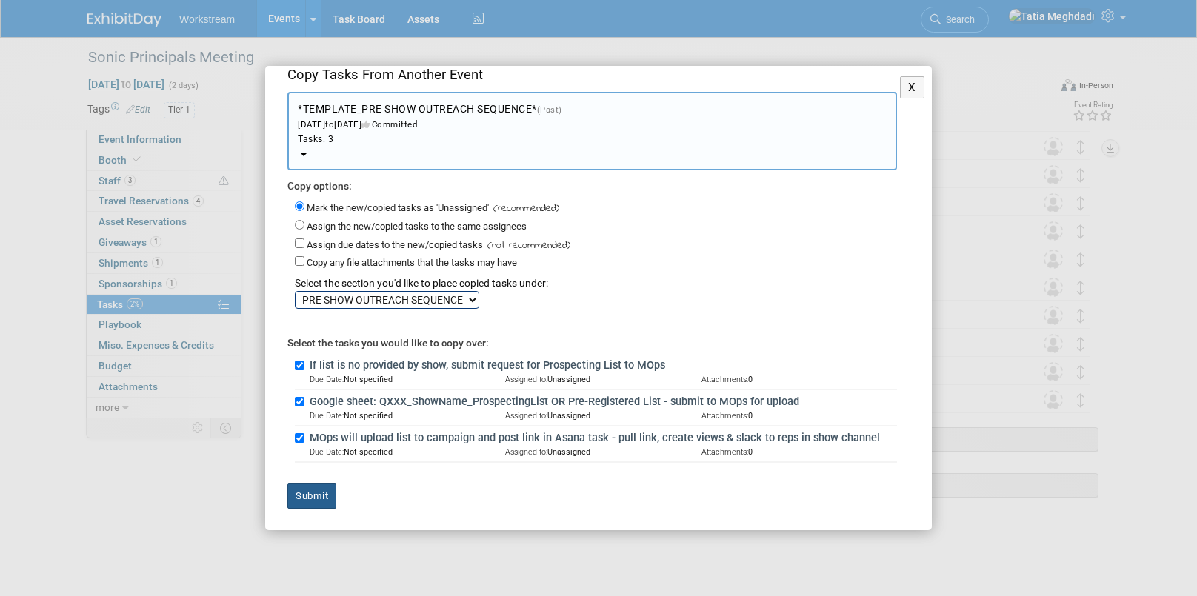
click at [315, 495] on button "Submit" at bounding box center [311, 496] width 49 height 25
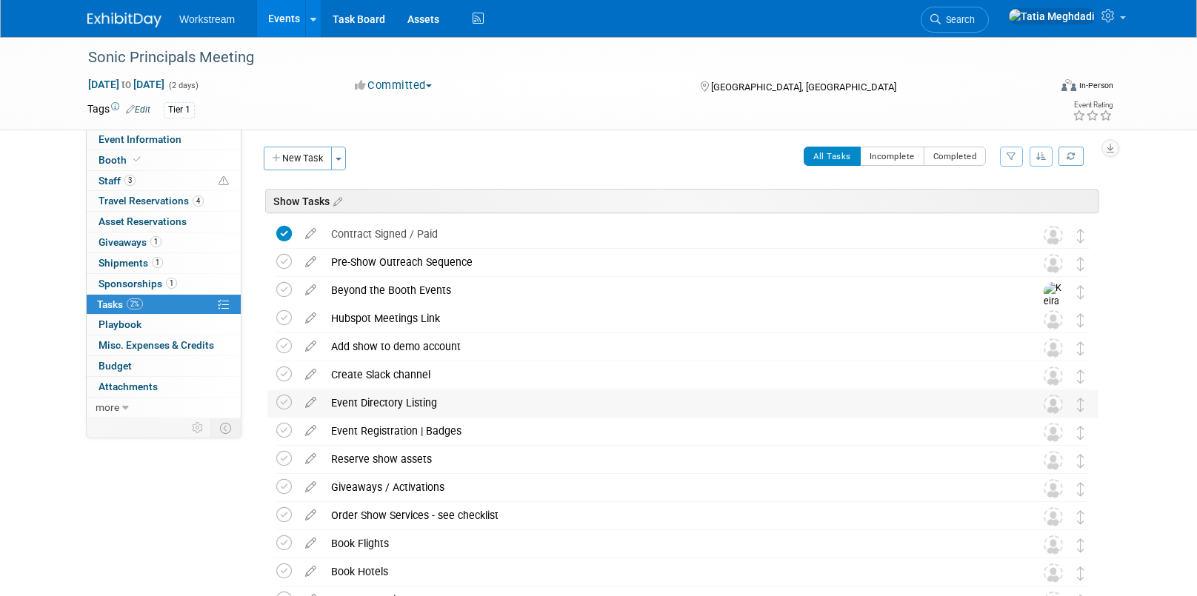
scroll to position [0, 0]
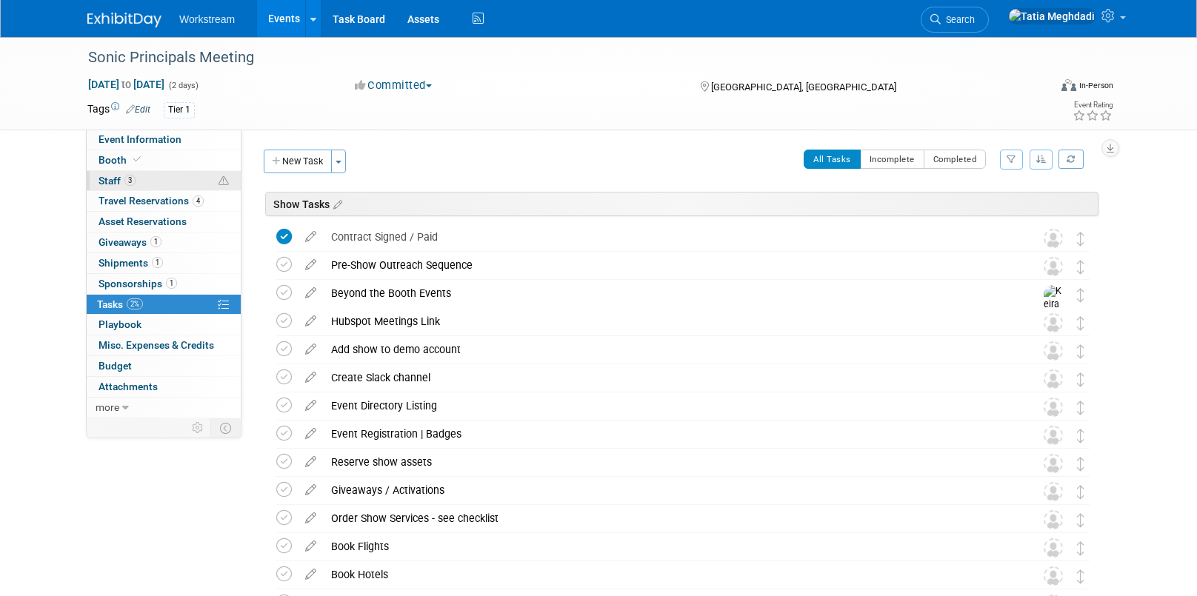
click at [116, 181] on span "Staff 3" at bounding box center [116, 181] width 37 height 12
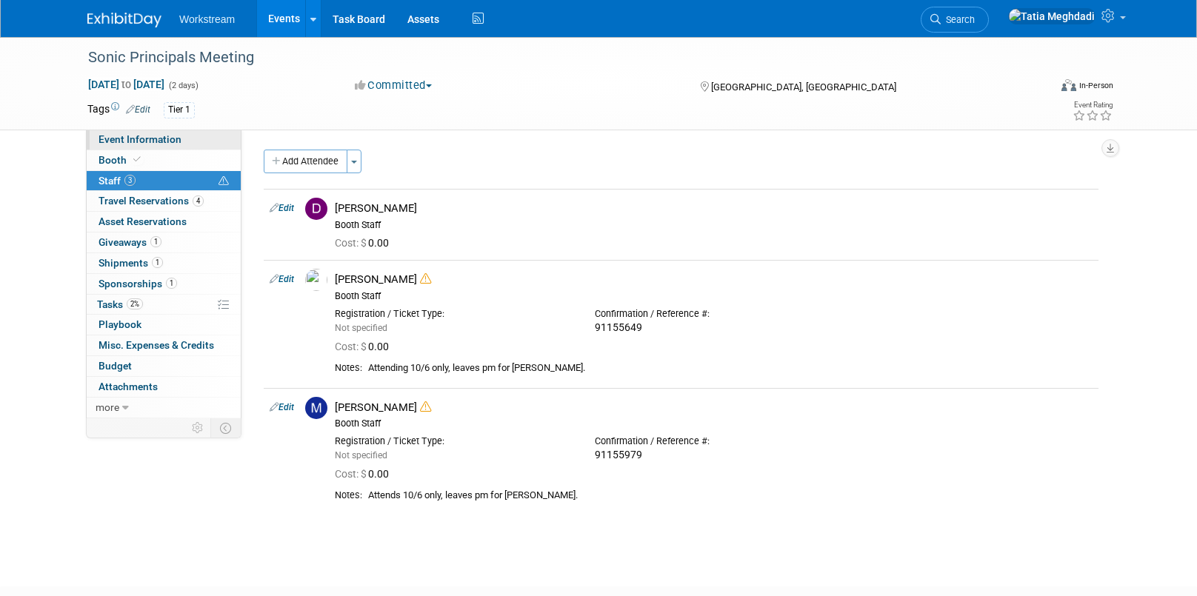
click at [116, 140] on span "Event Information" at bounding box center [139, 139] width 83 height 12
select select "Franchise"
select select "Restaurant"
select select "No"
select select "[PERSON_NAME]"
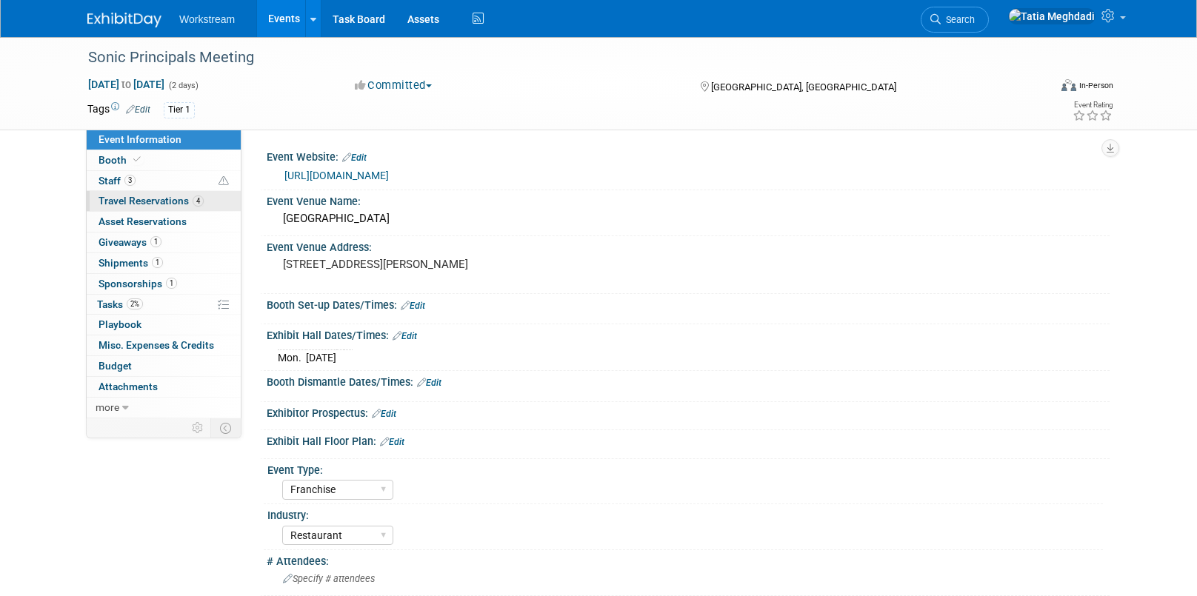
click at [118, 199] on span "Travel Reservations 4" at bounding box center [150, 201] width 105 height 12
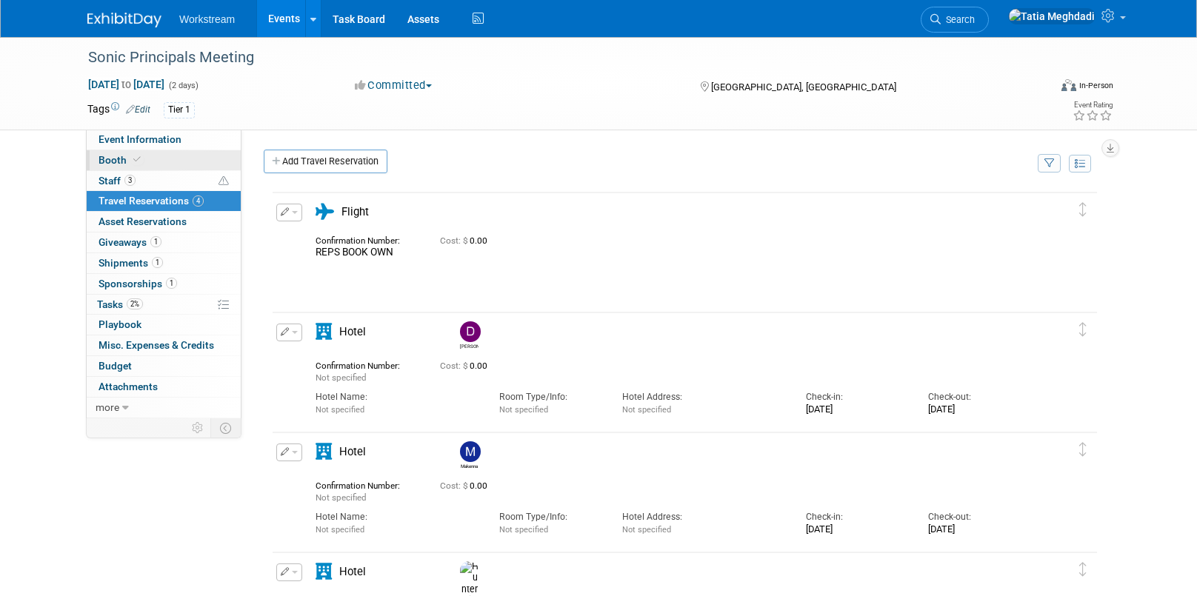
click at [112, 159] on span "Booth" at bounding box center [120, 160] width 45 height 12
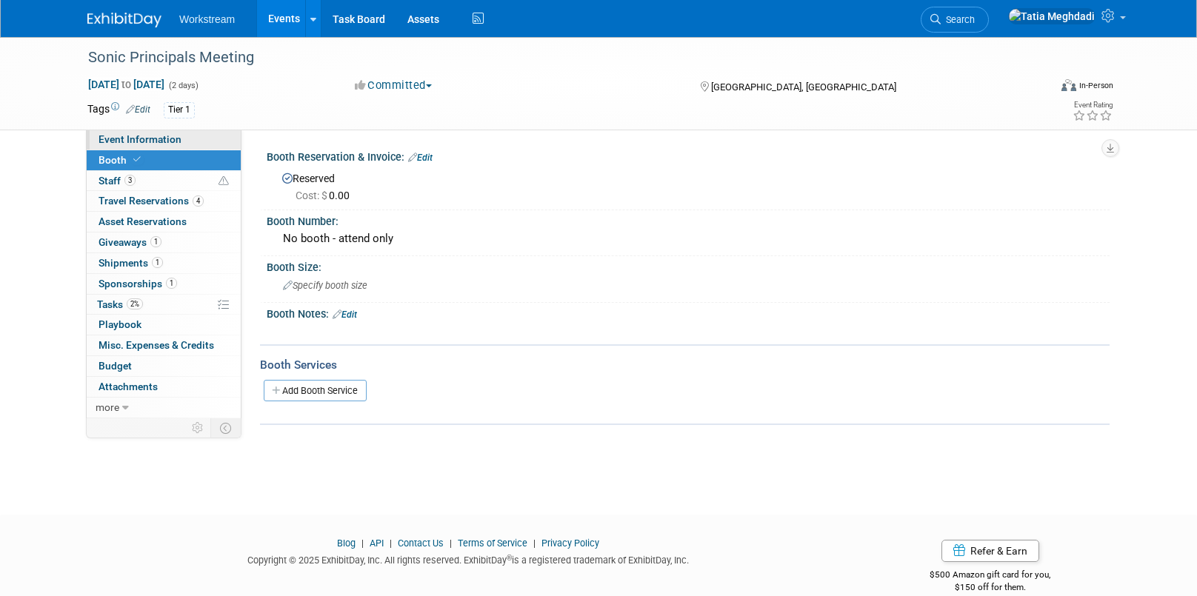
click at [115, 140] on span "Event Information" at bounding box center [139, 139] width 83 height 12
select select "Franchise"
select select "Restaurant"
select select "No"
select select "[PERSON_NAME]"
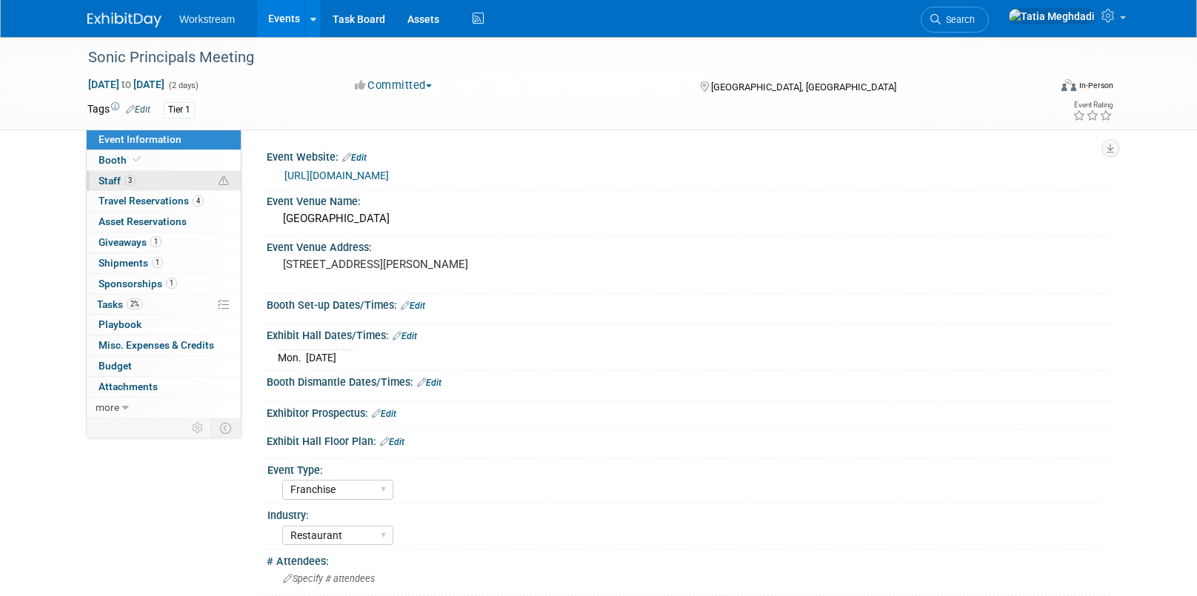
click at [115, 178] on span "Staff 3" at bounding box center [116, 181] width 37 height 12
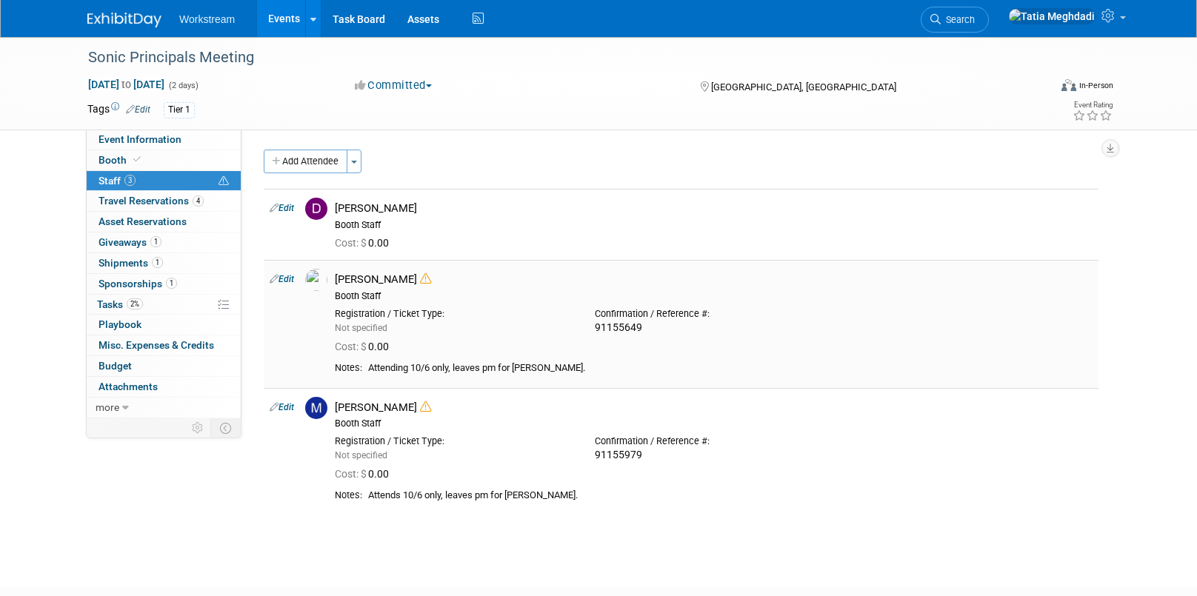
click at [284, 278] on link "Edit" at bounding box center [282, 279] width 24 height 10
select select "addddf4a-587a-4a84-a687-f6cd26a5e1f5"
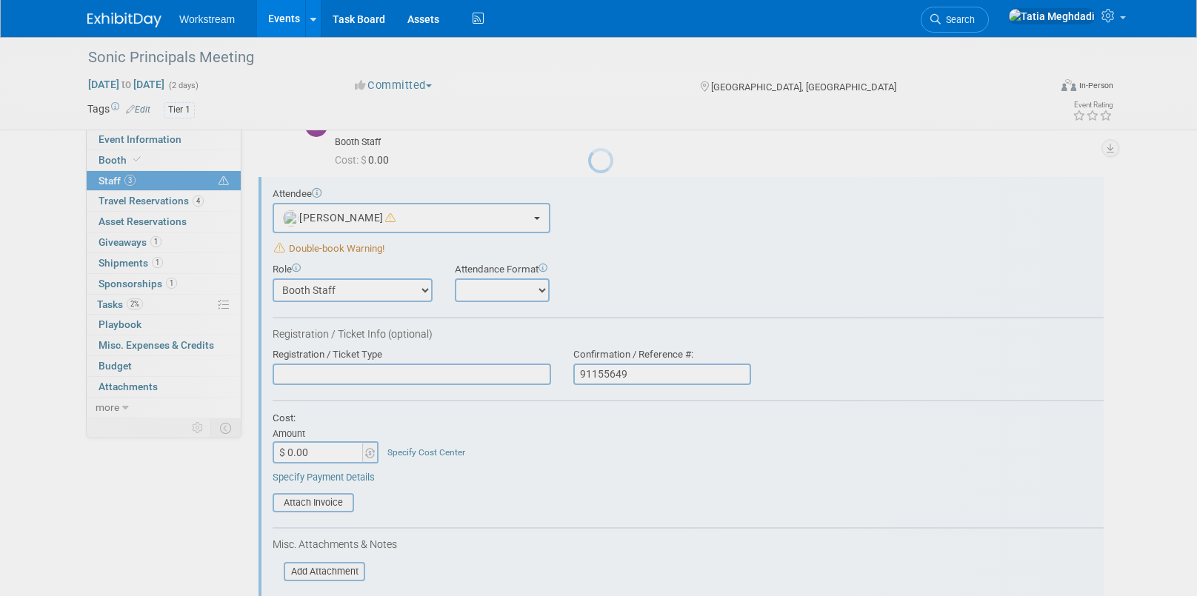
scroll to position [92, 0]
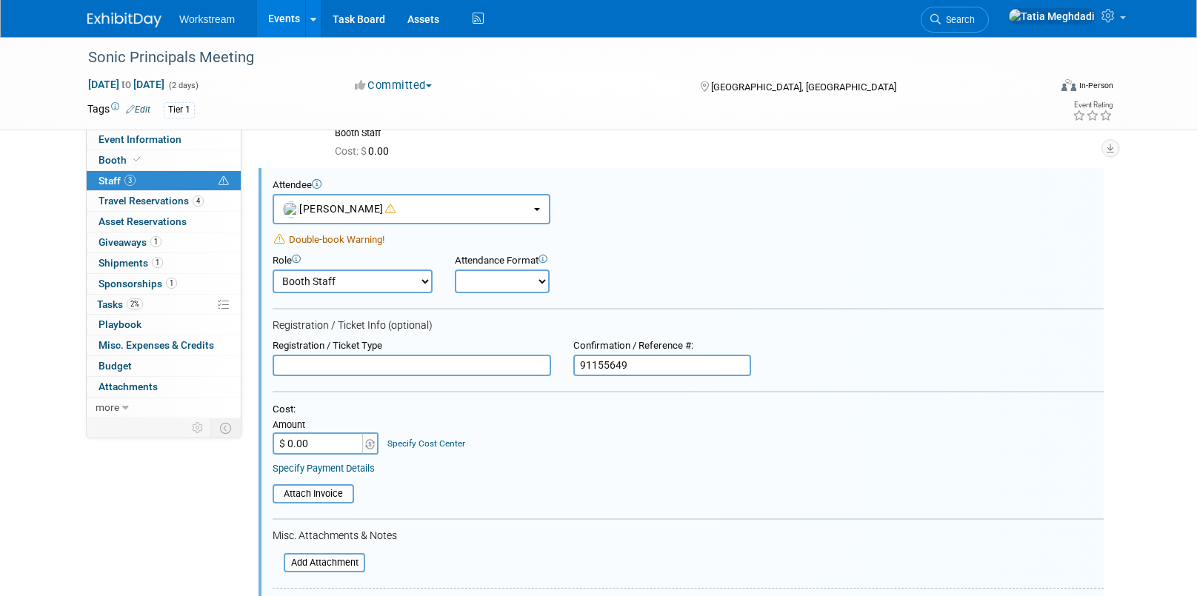
click at [337, 281] on select "Booth Staff Demonstrator Host Planner Presenter Sales Representative Set-up/Dis…" at bounding box center [353, 282] width 160 height 24
select select "1"
click at [273, 270] on select "Booth Staff Demonstrator Host Planner Presenter Sales Representative Set-up/Dis…" at bounding box center [353, 282] width 160 height 24
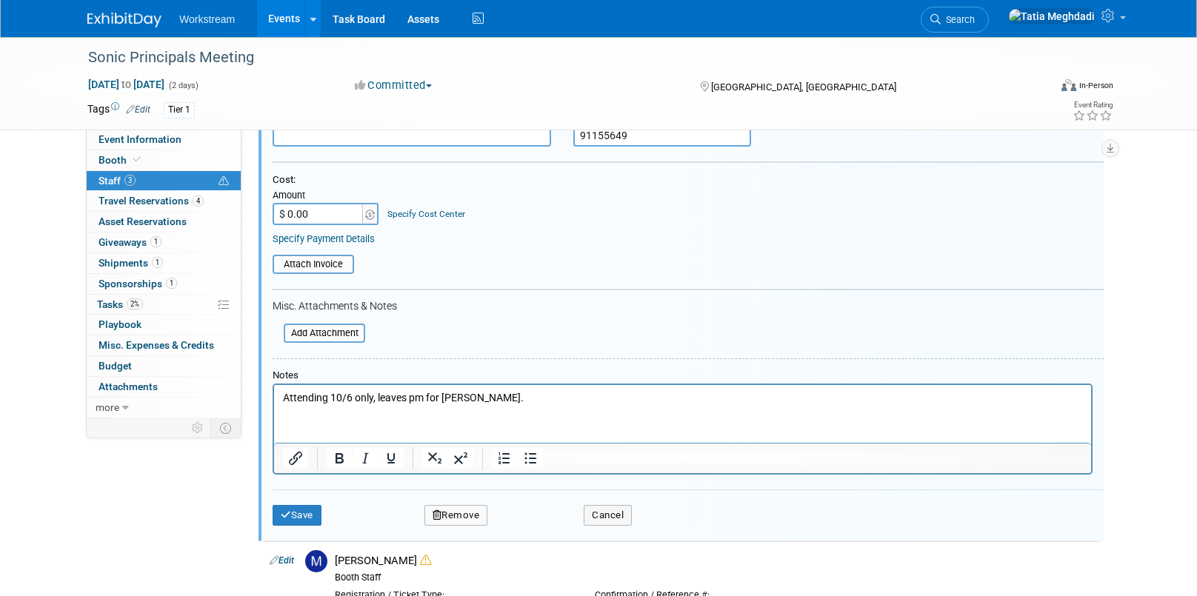
scroll to position [345, 0]
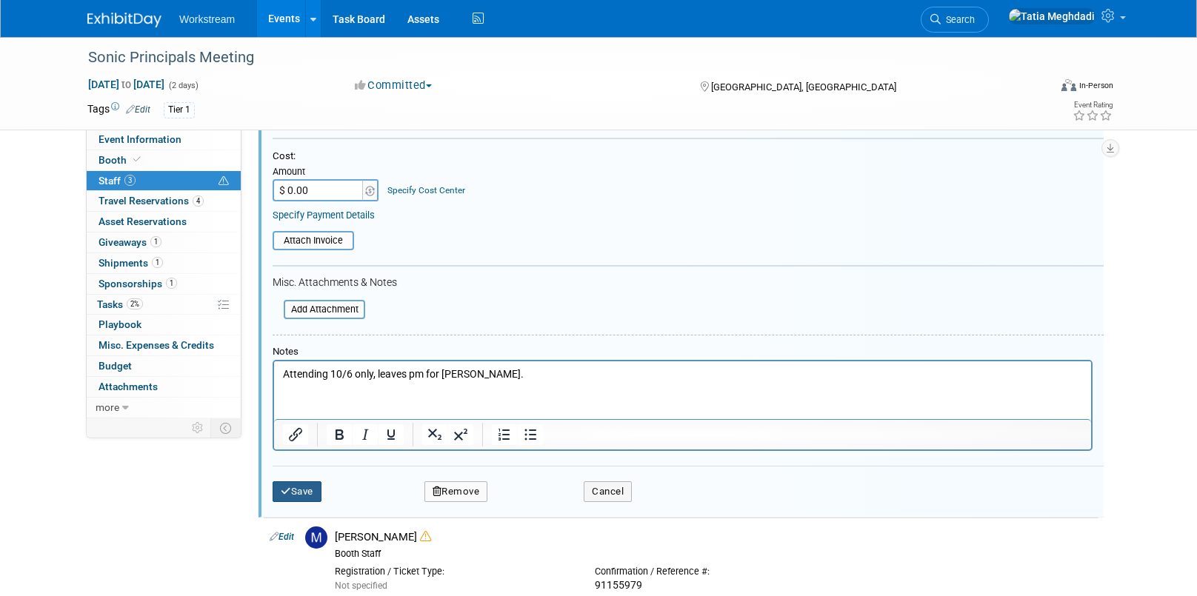
click at [296, 489] on button "Save" at bounding box center [297, 491] width 49 height 21
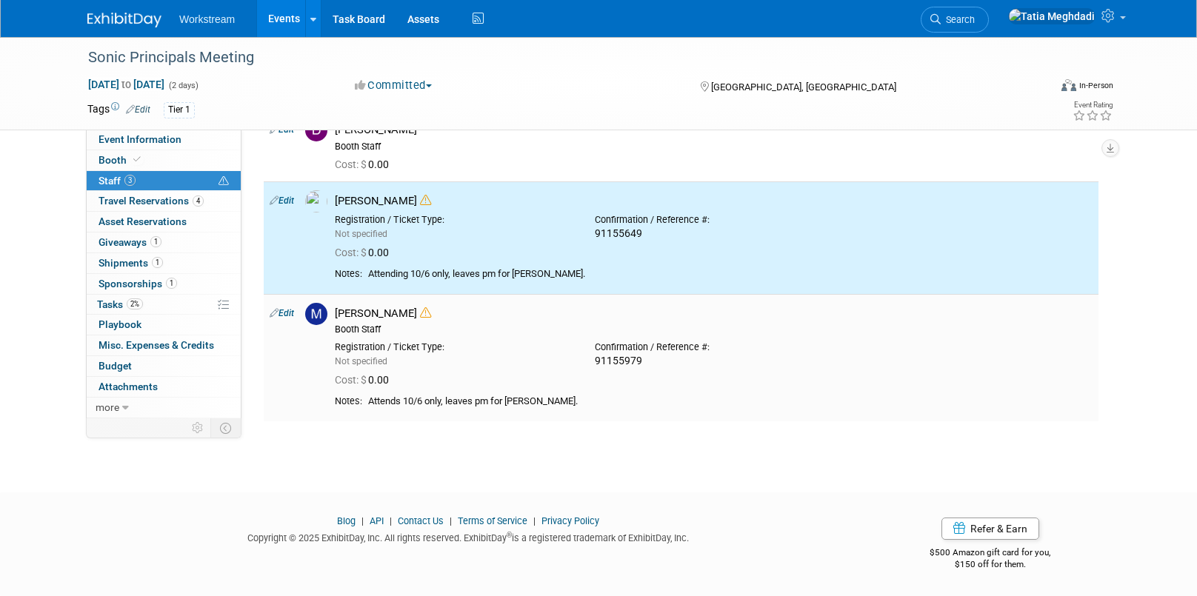
scroll to position [0, 0]
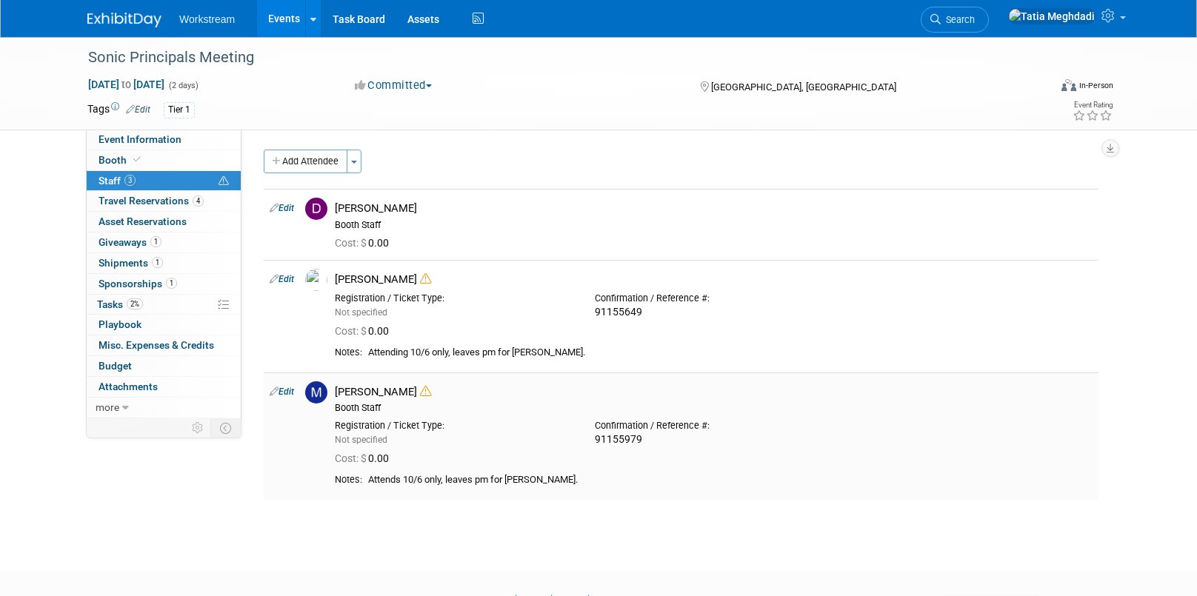
click at [290, 392] on link "Edit" at bounding box center [282, 392] width 24 height 10
select select "bcf1b786-11a6-44bc-b92c-f151e6ef73b6"
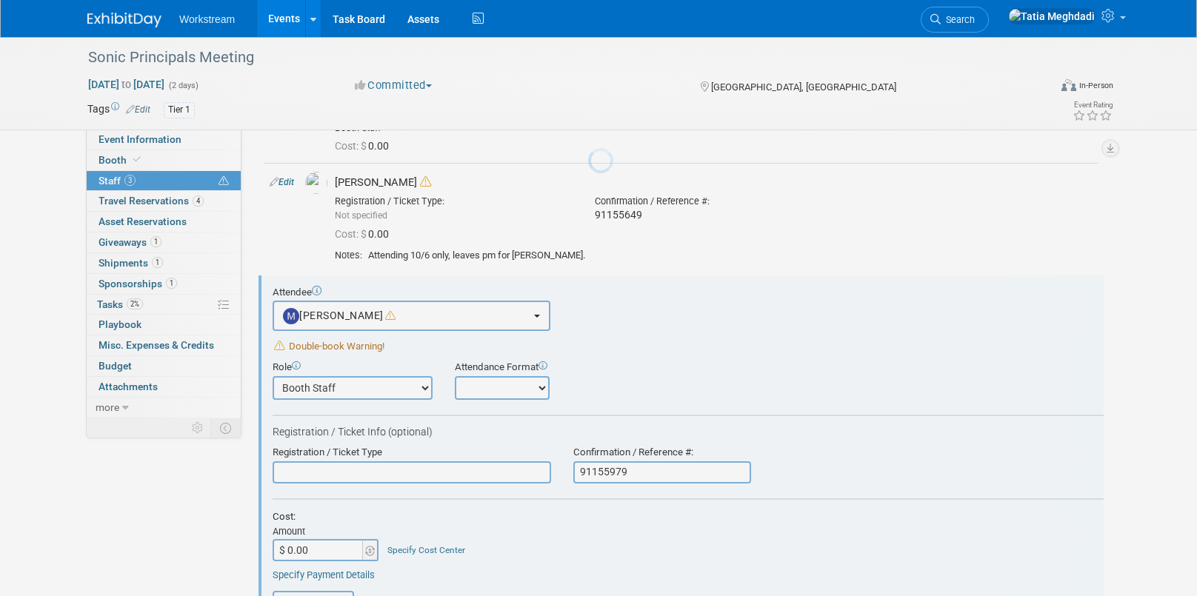
scroll to position [204, 0]
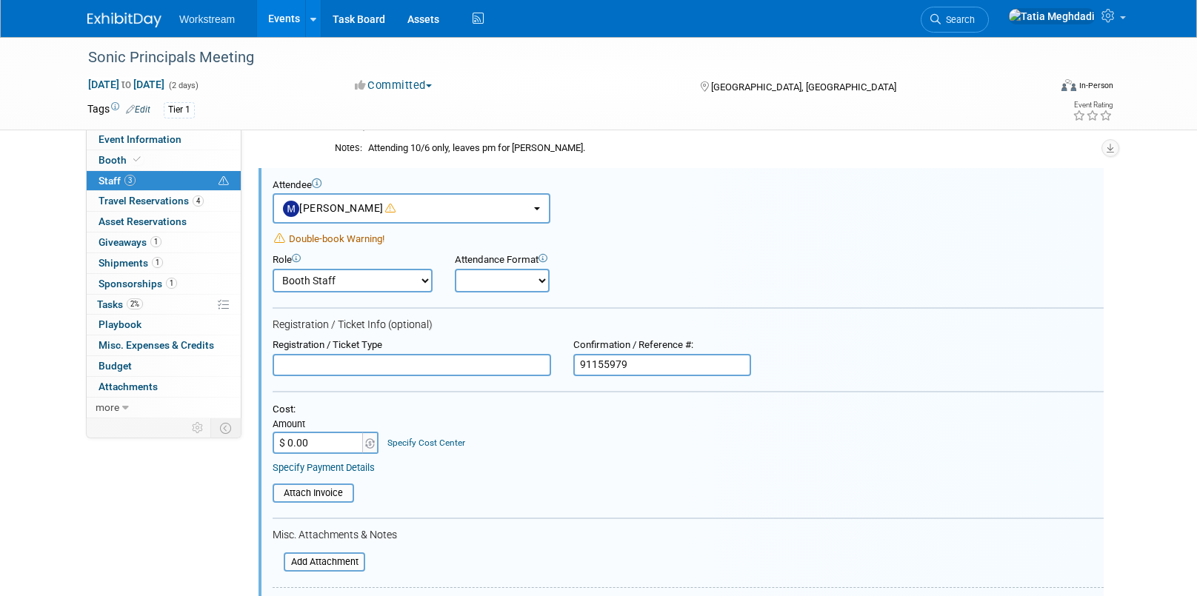
click at [310, 283] on select "Booth Staff Demonstrator Host Planner Presenter Sales Representative Set-up/Dis…" at bounding box center [353, 281] width 160 height 24
select select "1"
click at [273, 269] on select "Booth Staff Demonstrator Host Planner Presenter Sales Representative Set-up/Dis…" at bounding box center [353, 281] width 160 height 24
click at [502, 285] on select "Onsite Remote" at bounding box center [502, 281] width 95 height 24
select select "1"
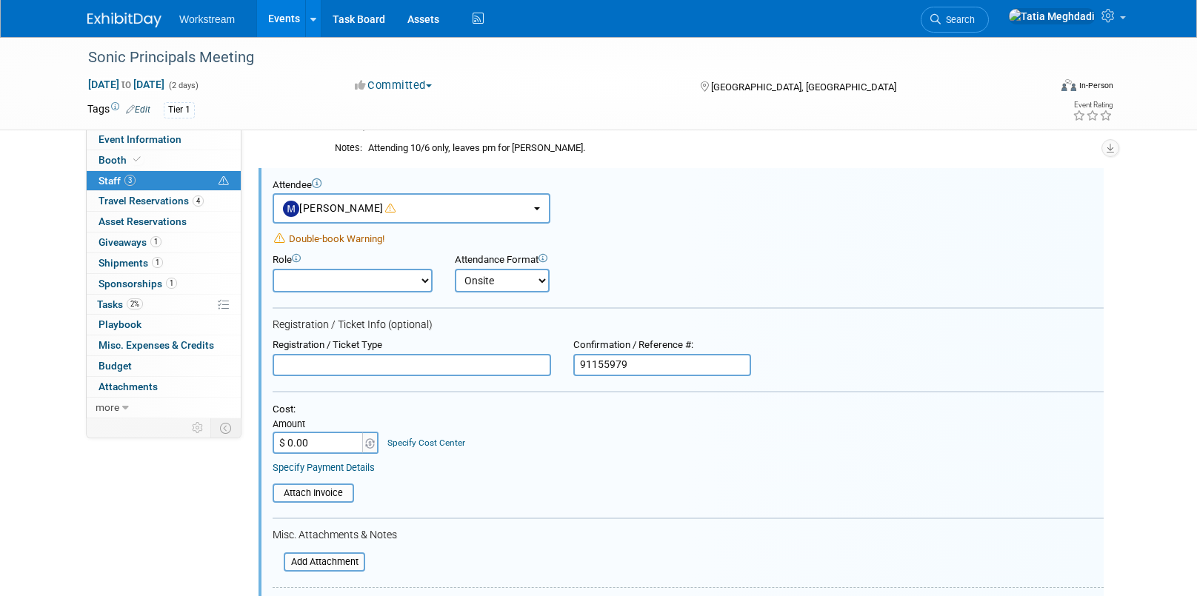
click at [455, 269] on select "Onsite Remote" at bounding box center [502, 281] width 95 height 24
click at [600, 364] on input "91155979" at bounding box center [662, 365] width 178 height 22
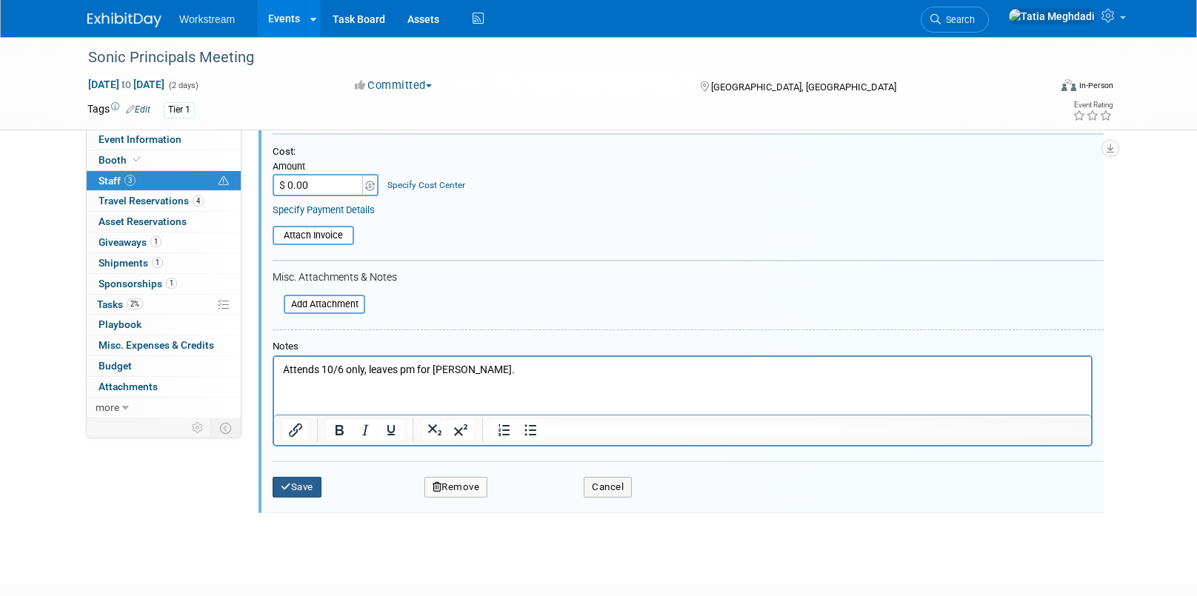
type input "91155979"
click at [288, 487] on icon "submit" at bounding box center [286, 487] width 10 height 10
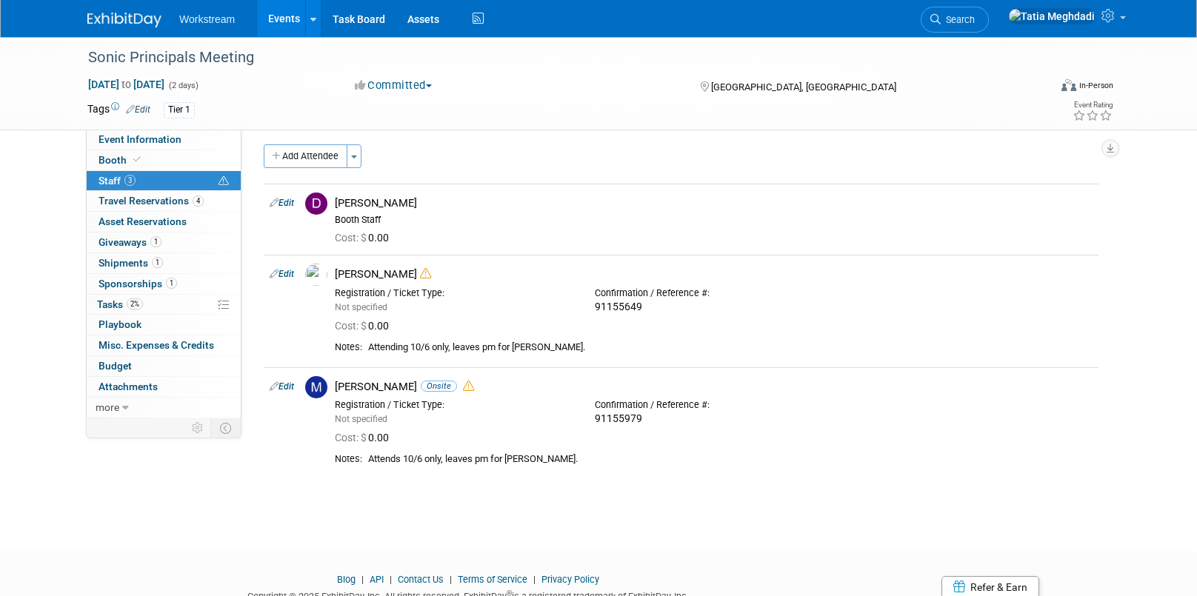
scroll to position [0, 0]
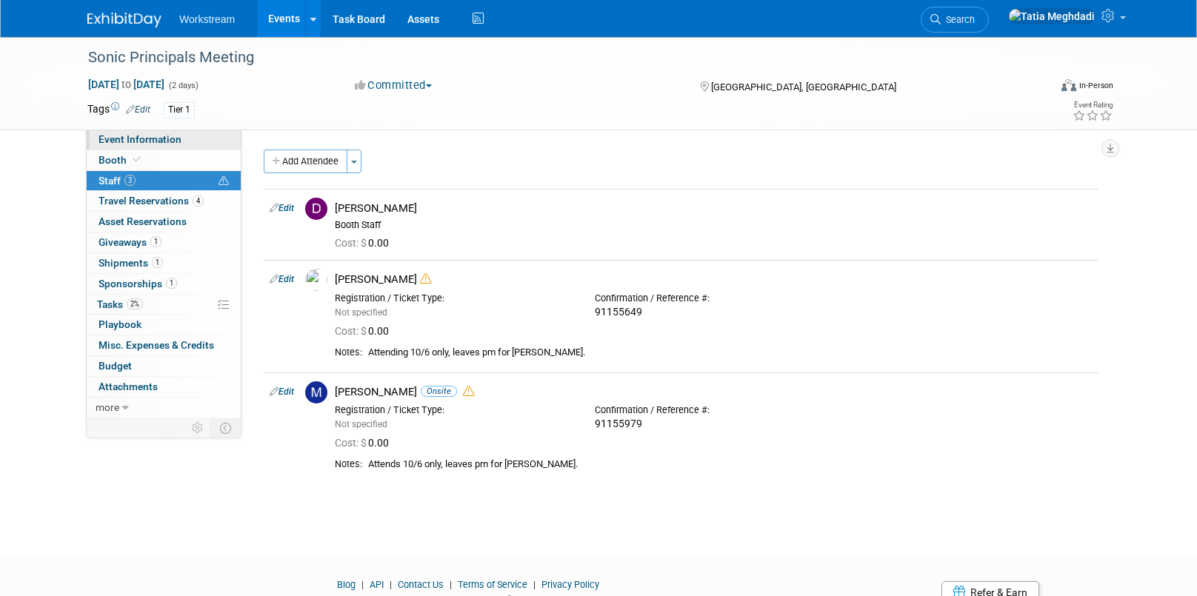
click at [122, 136] on span "Event Information" at bounding box center [139, 139] width 83 height 12
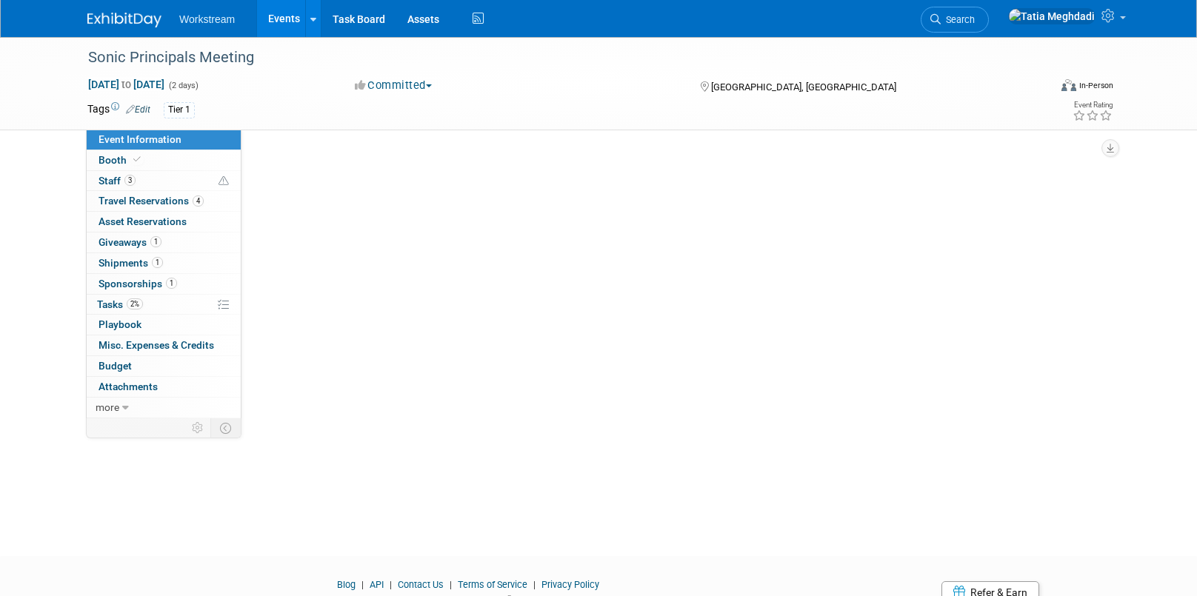
select select "Franchise"
select select "Restaurant"
select select "No"
select select "Tatia Meghdadi"
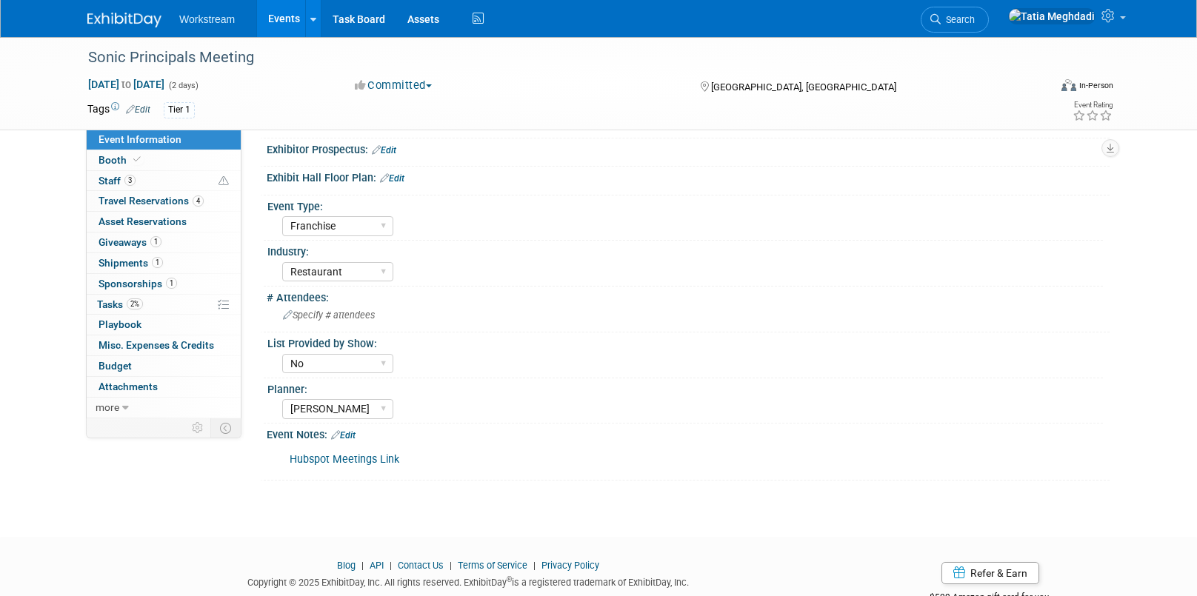
scroll to position [297, 0]
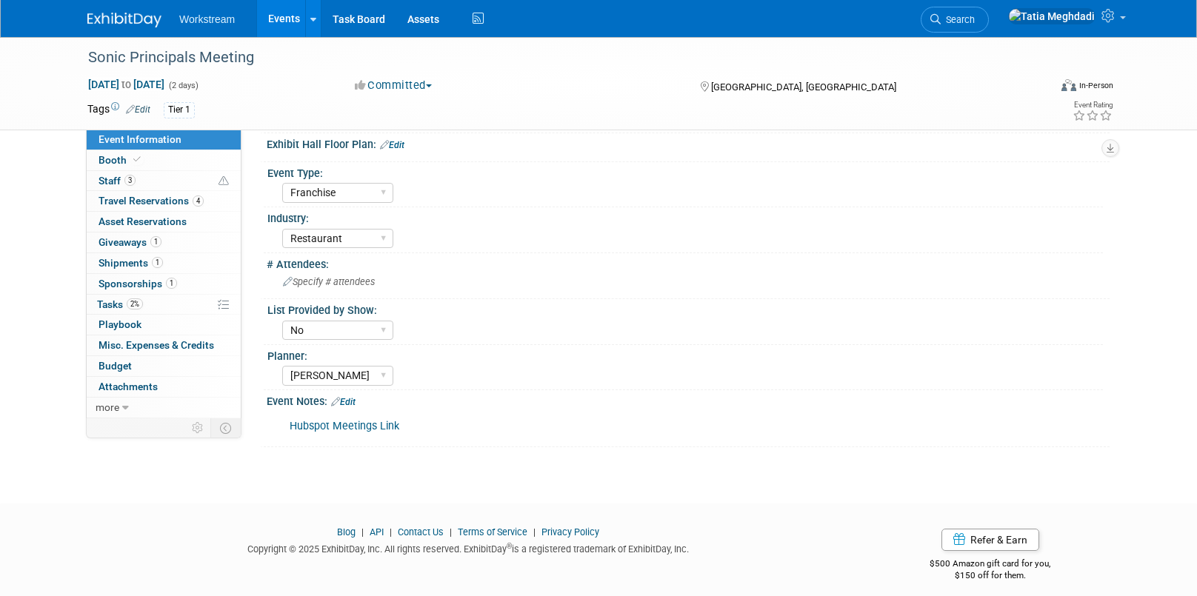
click at [349, 403] on link "Edit" at bounding box center [343, 402] width 24 height 10
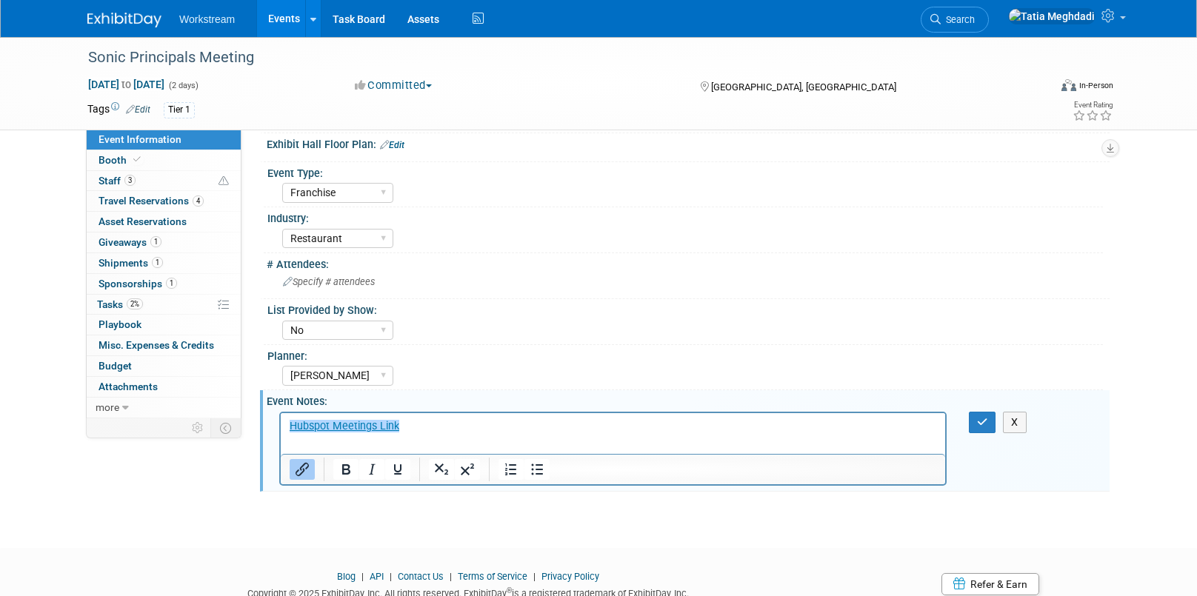
scroll to position [0, 0]
click at [287, 427] on html "﻿Hubspot Meetings Link" at bounding box center [613, 422] width 664 height 21
click at [428, 424] on p "﻿Hubspot Meetings Link" at bounding box center [613, 425] width 647 height 15
click at [290, 428] on link "Hubspot Meetings Link﻿" at bounding box center [345, 425] width 110 height 13
click at [410, 321] on div "Yes No TBD" at bounding box center [692, 329] width 821 height 24
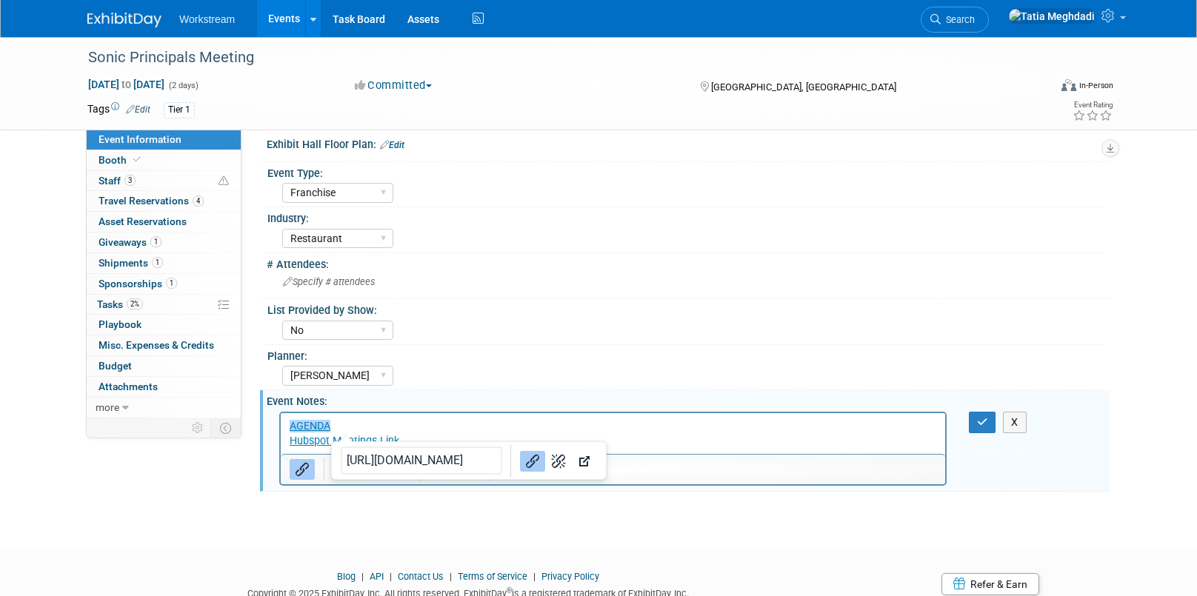
drag, startPoint x: 341, startPoint y: 424, endPoint x: 271, endPoint y: 427, distance: 69.7
click at [281, 427] on html "AGENDA﻿ Hubspot Meetings Link" at bounding box center [613, 430] width 664 height 36
drag, startPoint x: 339, startPoint y: 425, endPoint x: 284, endPoint y: 451, distance: 60.6
click at [281, 428] on html "AGENDA Hubspot Meetings Link" at bounding box center [613, 430] width 664 height 36
click at [293, 471] on icon "Insert/edit link" at bounding box center [302, 470] width 18 height 18
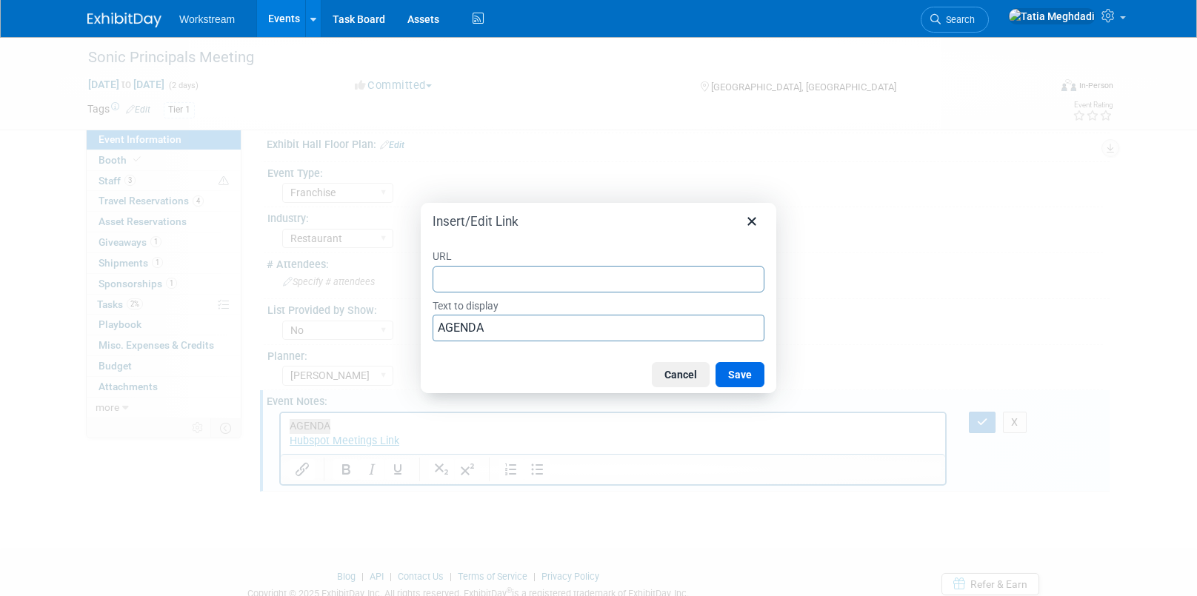
click at [517, 275] on input "URL" at bounding box center [598, 279] width 332 height 27
type input "https://www.itaeventreg.com/website/87241/agenda/"
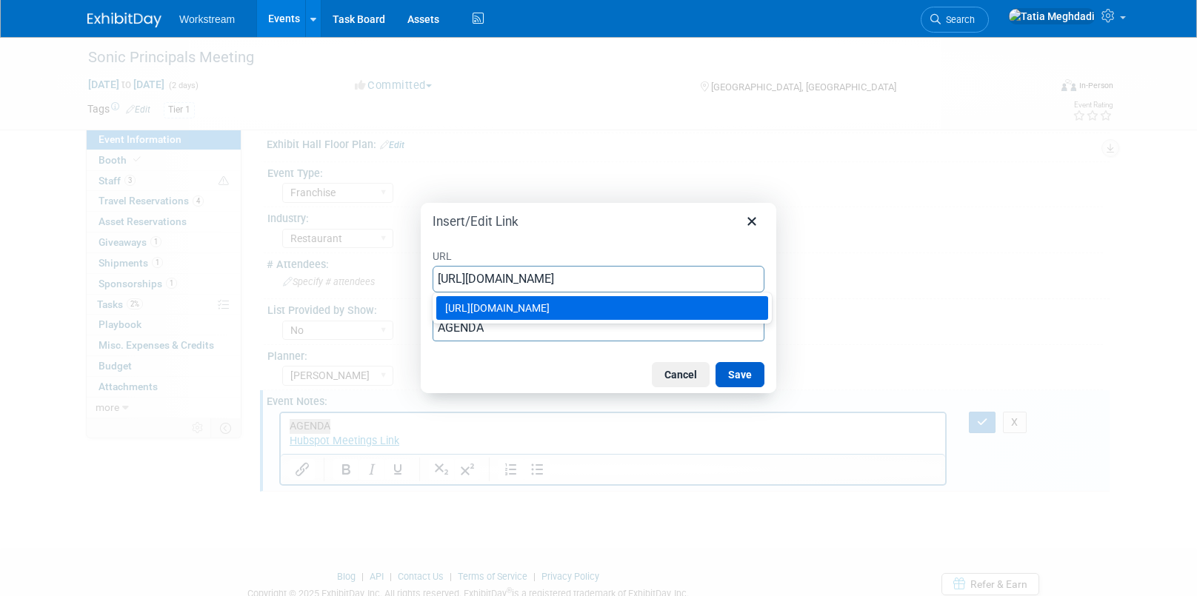
click at [729, 369] on button "Save" at bounding box center [739, 374] width 49 height 25
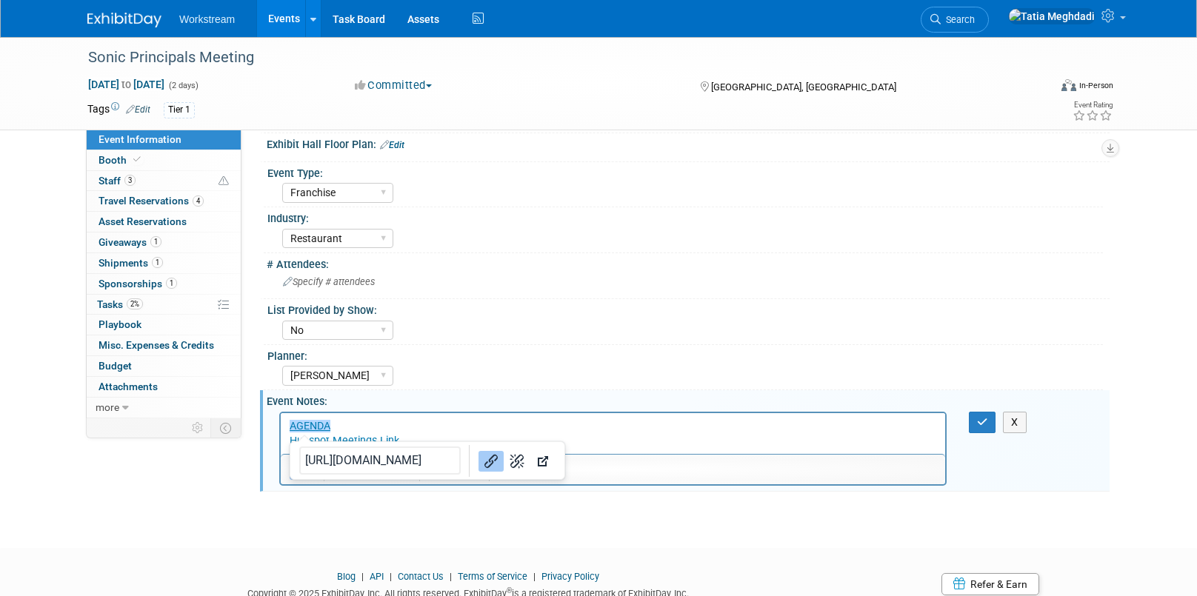
click at [721, 356] on div "Planner:" at bounding box center [684, 354] width 835 height 19
click at [981, 421] on icon "button" at bounding box center [982, 422] width 11 height 10
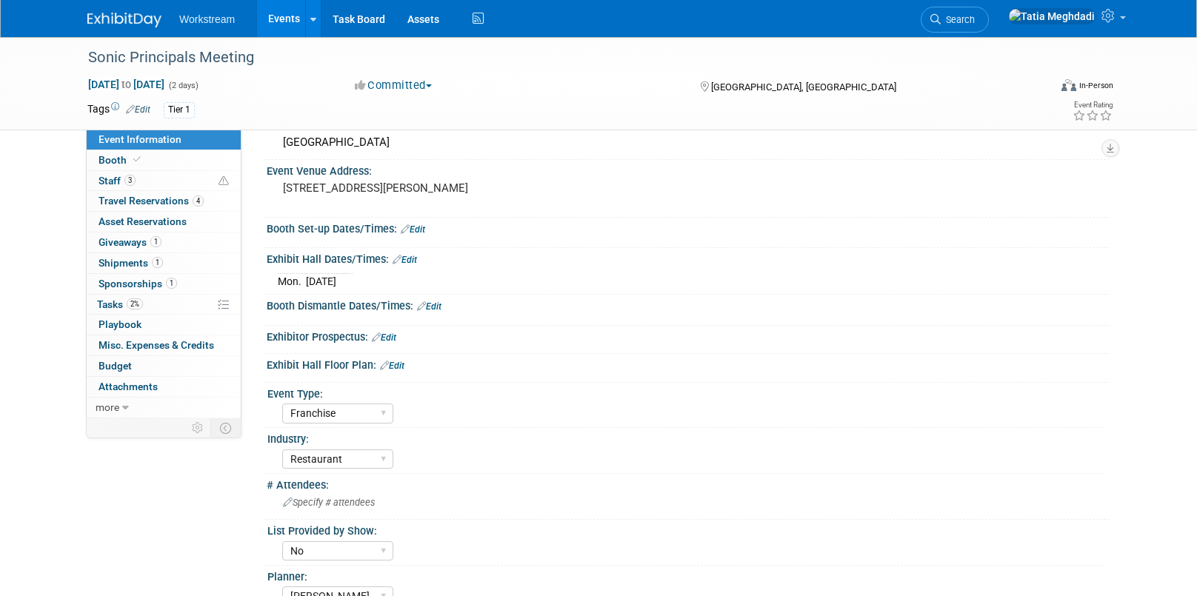
scroll to position [76, 0]
click at [409, 261] on link "Edit" at bounding box center [404, 260] width 24 height 10
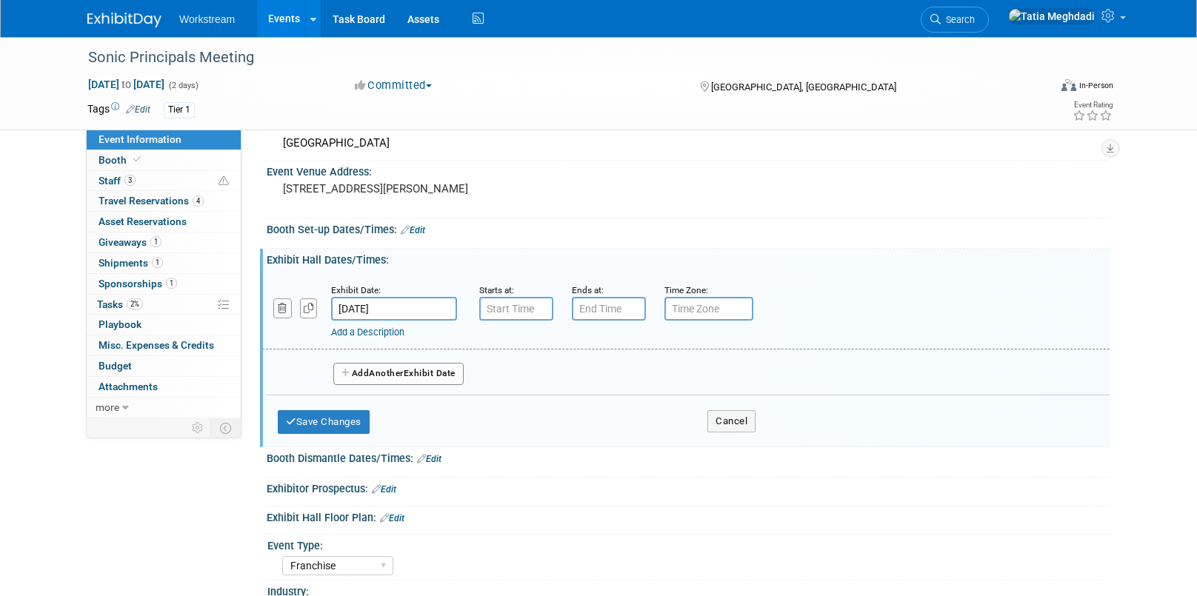
drag, startPoint x: 280, startPoint y: 307, endPoint x: 290, endPoint y: 307, distance: 9.7
click at [281, 307] on icon "button" at bounding box center [283, 309] width 10 height 10
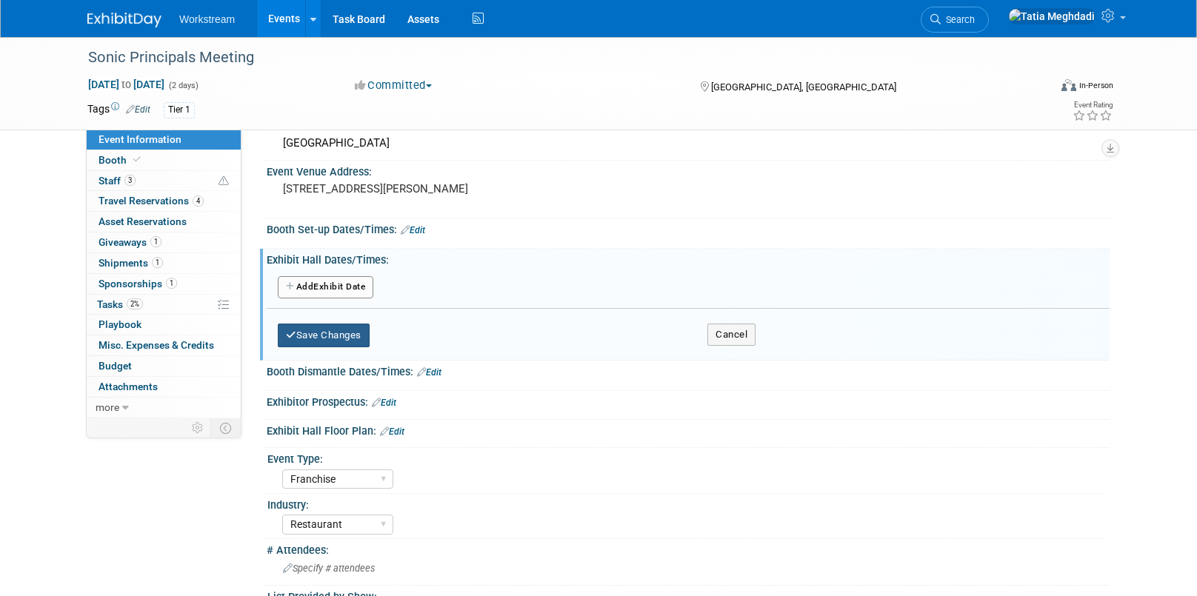
click at [331, 335] on button "Save Changes" at bounding box center [324, 336] width 92 height 24
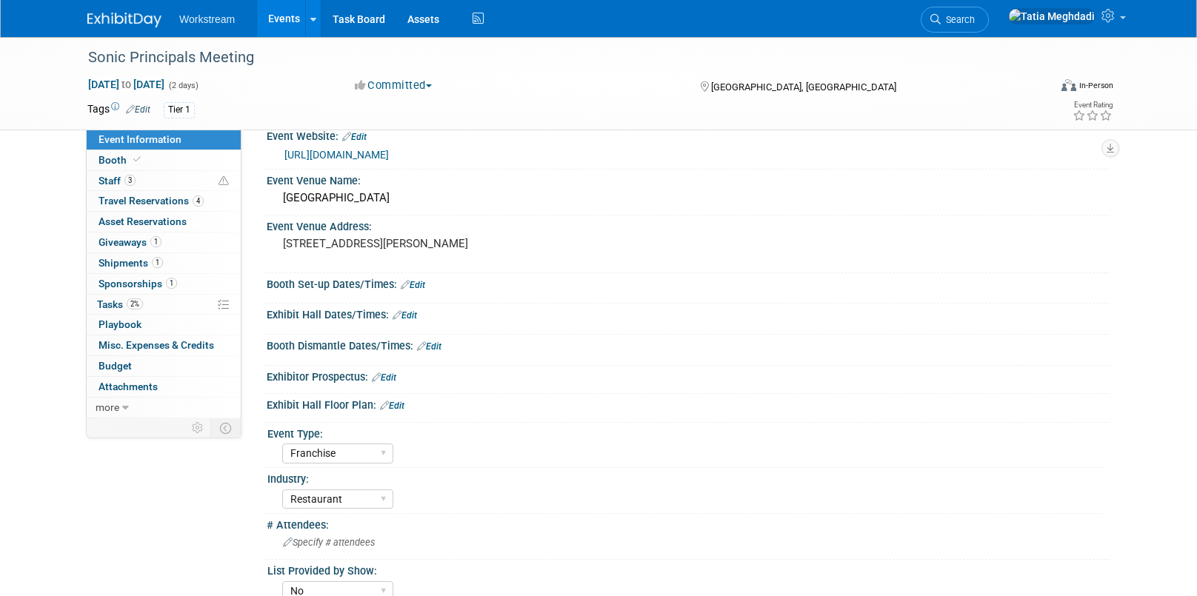
scroll to position [0, 0]
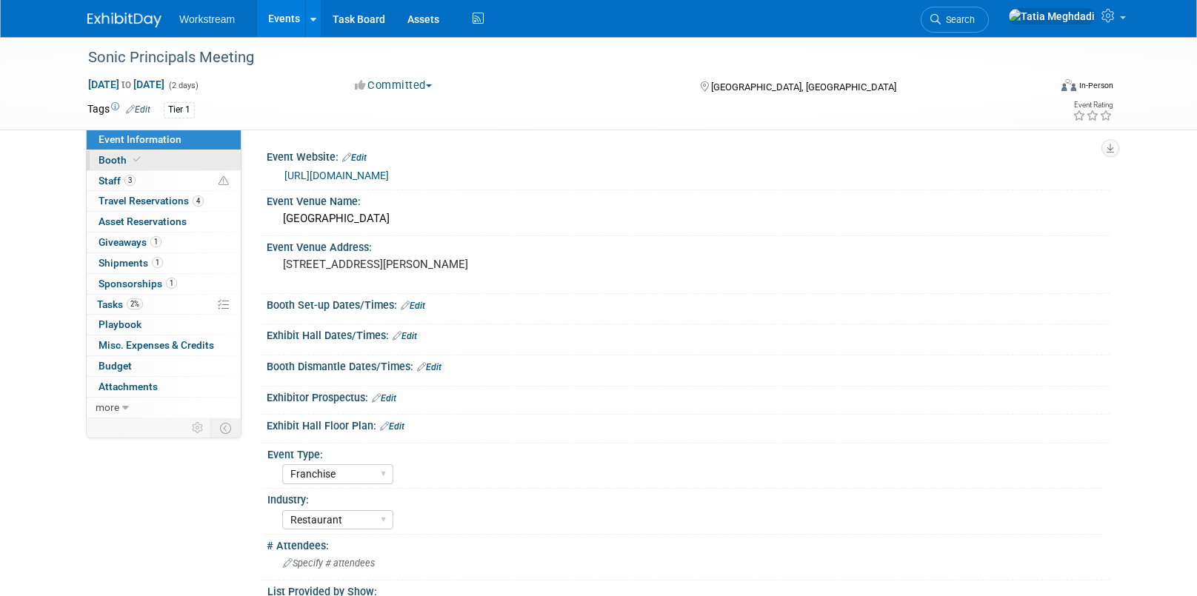
click at [113, 158] on span "Booth" at bounding box center [120, 160] width 45 height 12
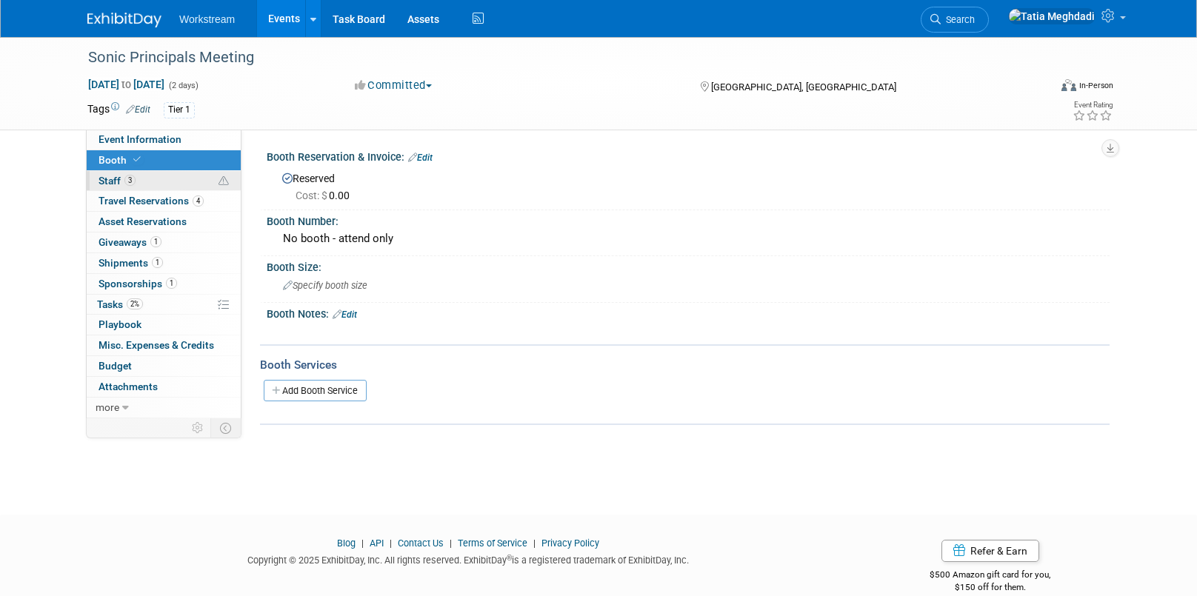
click at [110, 180] on span "Staff 3" at bounding box center [116, 181] width 37 height 12
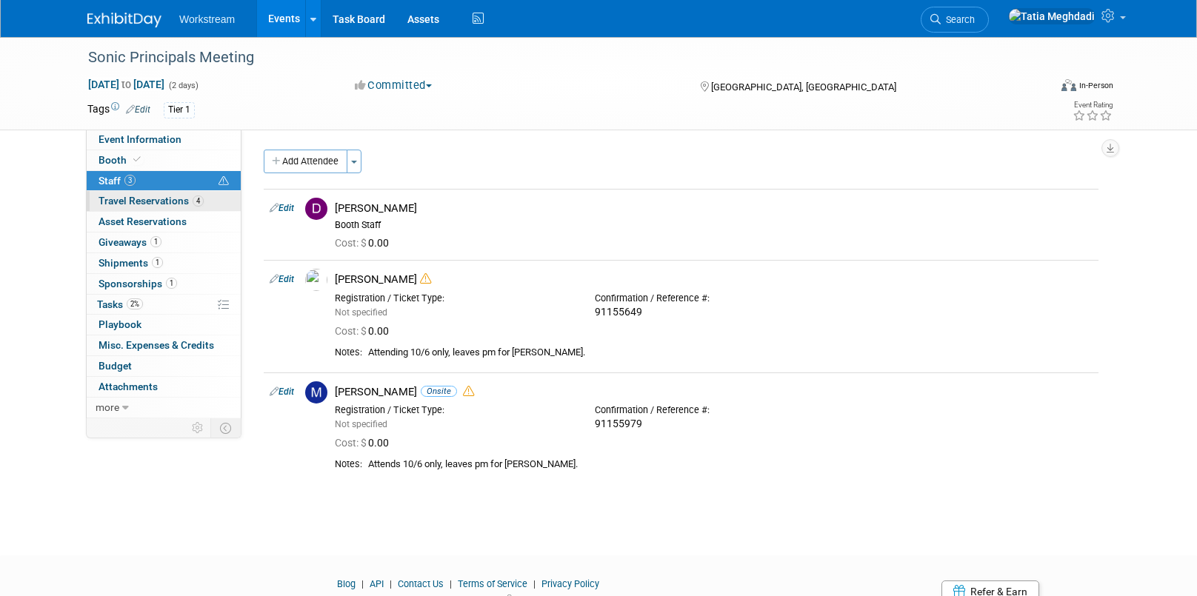
click at [113, 199] on span "Travel Reservations 4" at bounding box center [150, 201] width 105 height 12
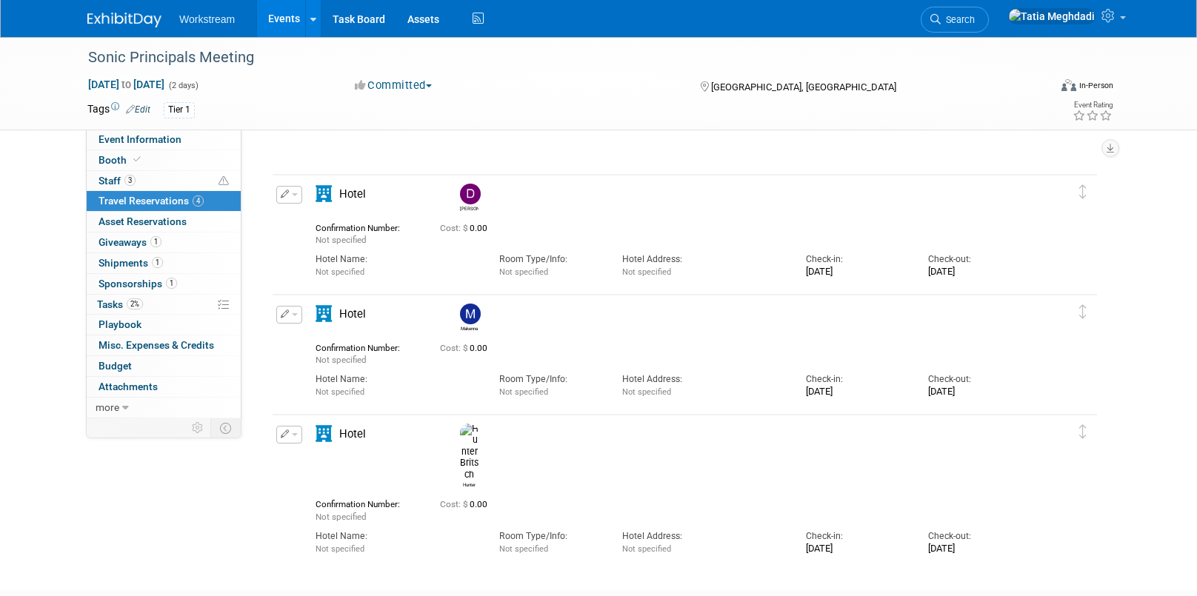
scroll to position [132, 0]
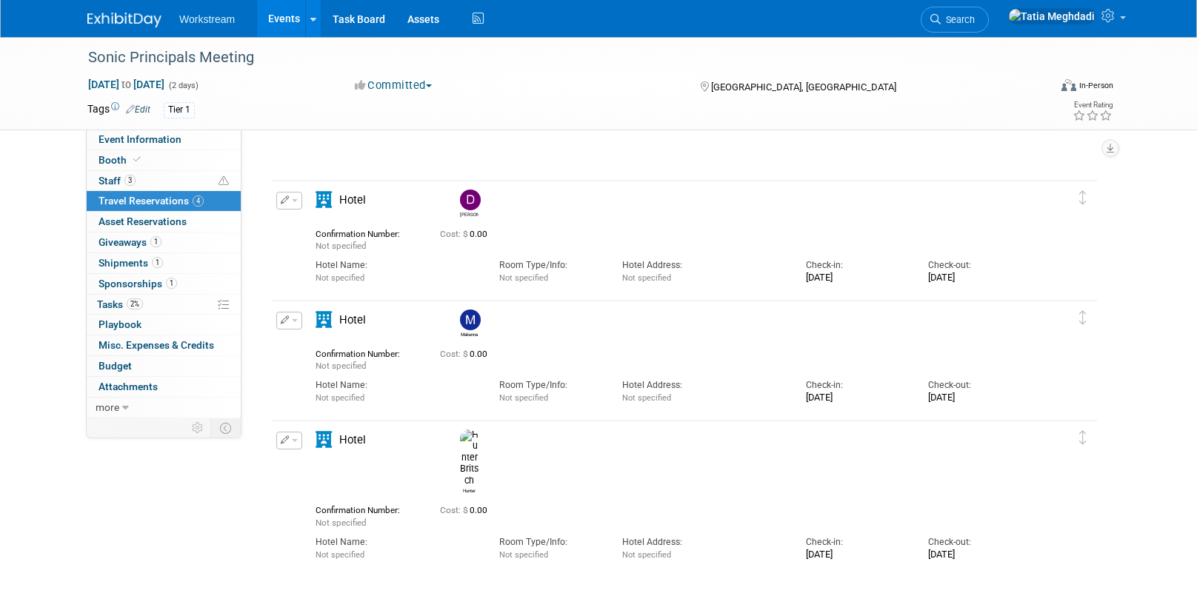
click at [293, 321] on span "button" at bounding box center [295, 320] width 6 height 3
click at [328, 344] on button "Edit Reservation" at bounding box center [339, 345] width 125 height 21
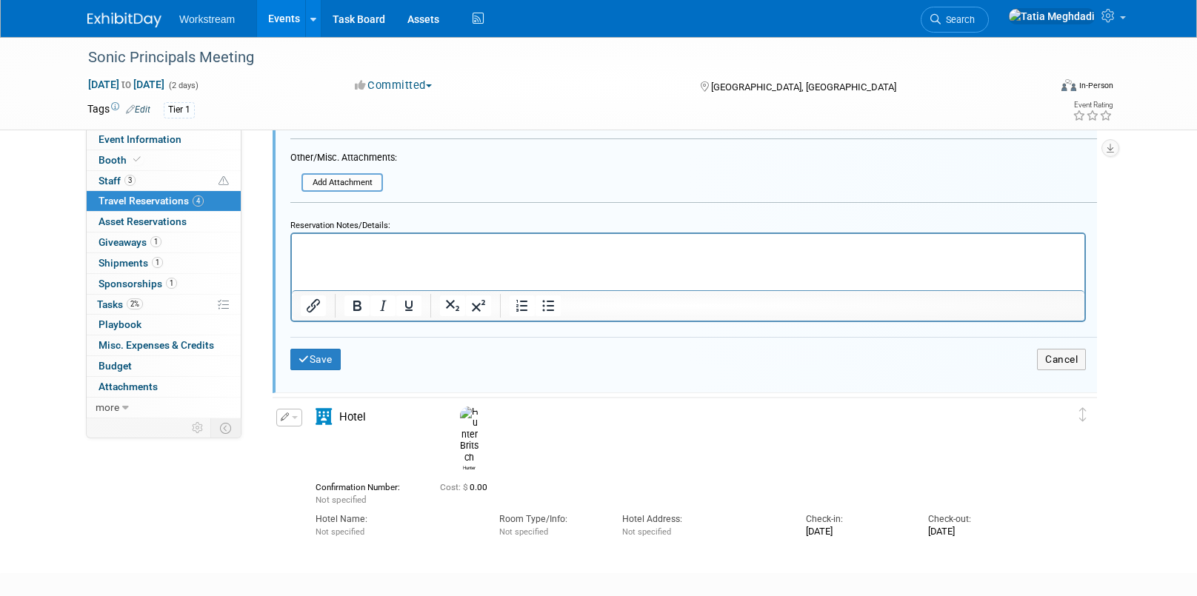
scroll to position [938, 0]
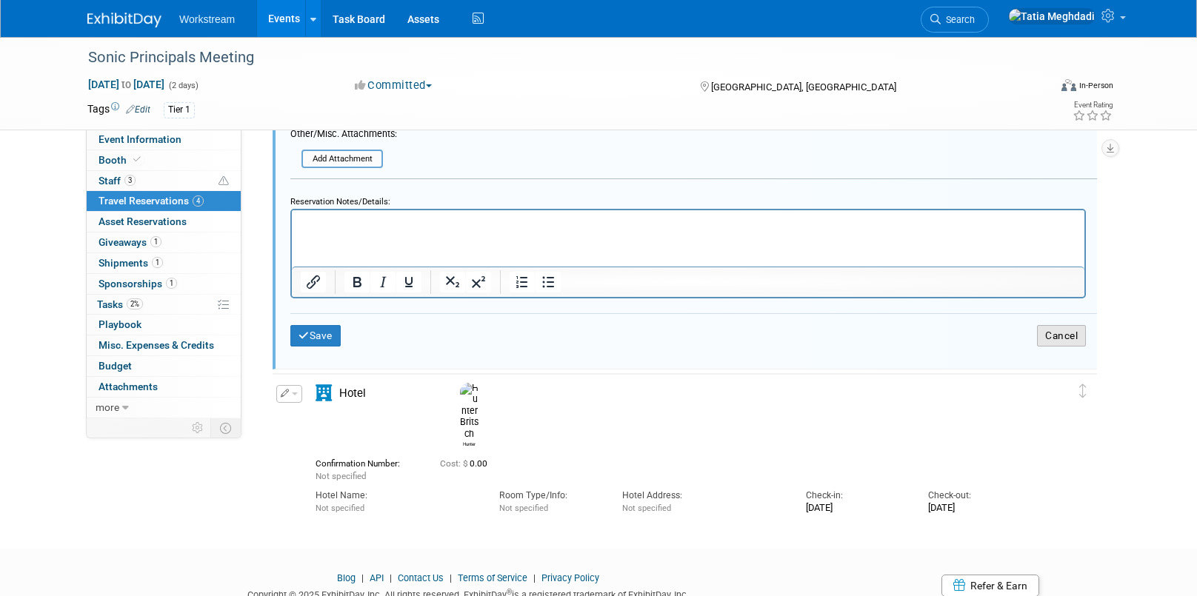
click at [1049, 341] on button "Cancel" at bounding box center [1061, 335] width 49 height 21
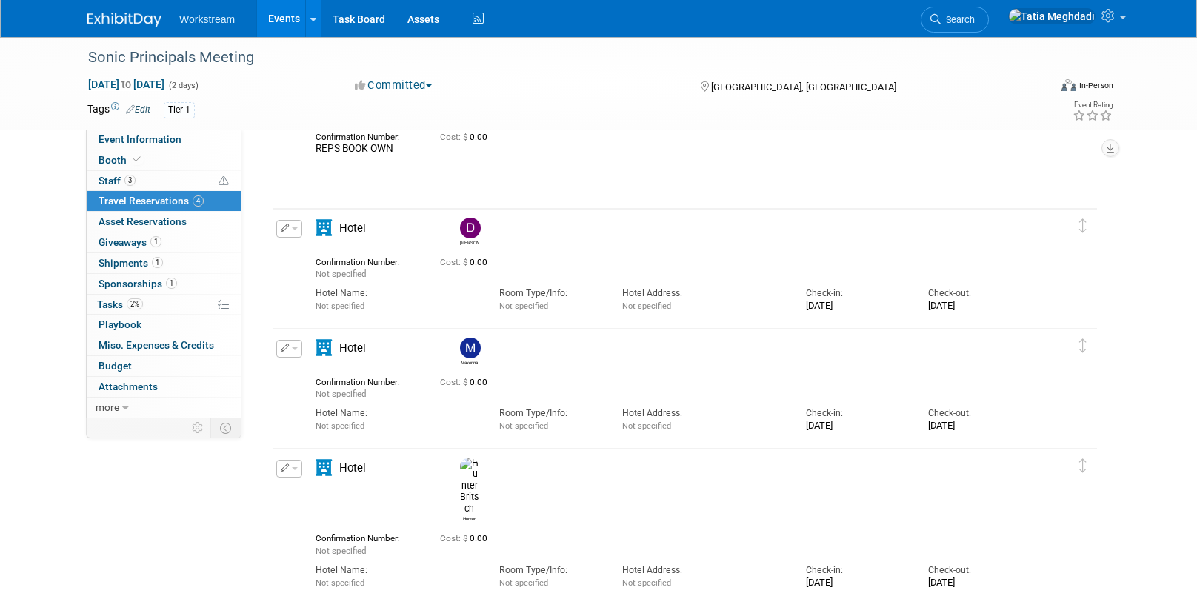
scroll to position [0, 0]
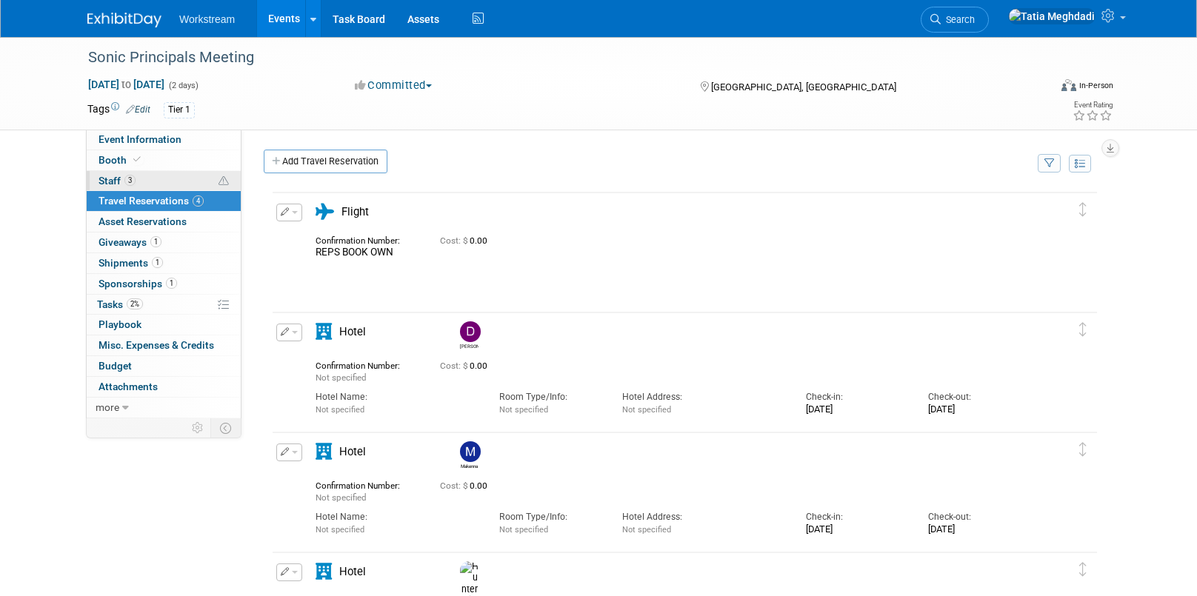
click at [114, 182] on span "Staff 3" at bounding box center [116, 181] width 37 height 12
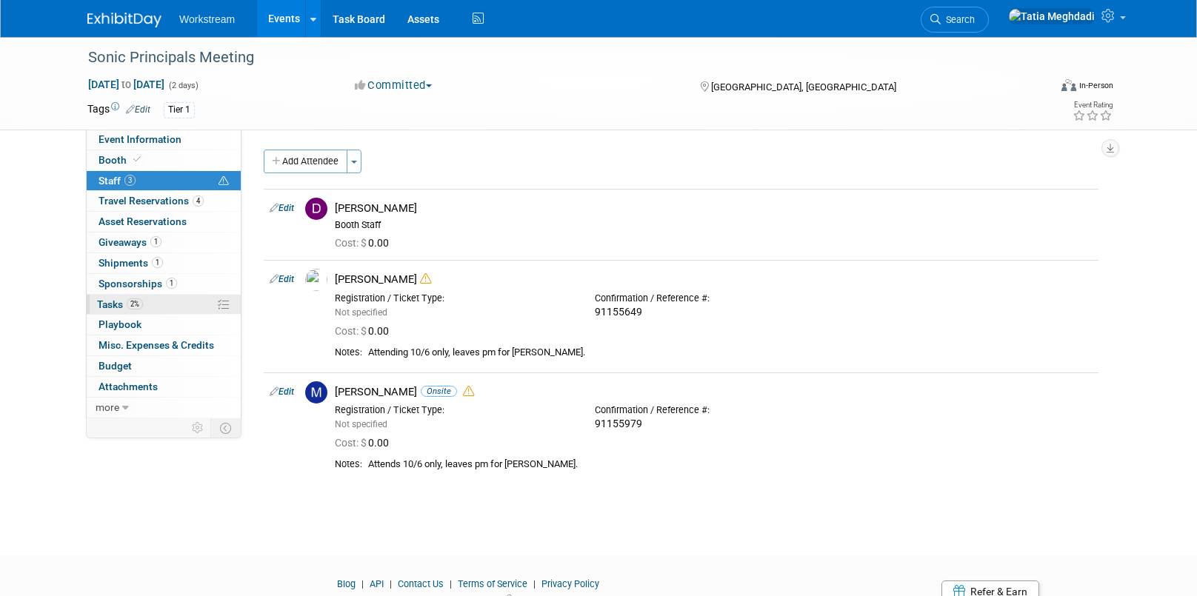
click at [109, 305] on span "Tasks 2%" at bounding box center [120, 304] width 46 height 12
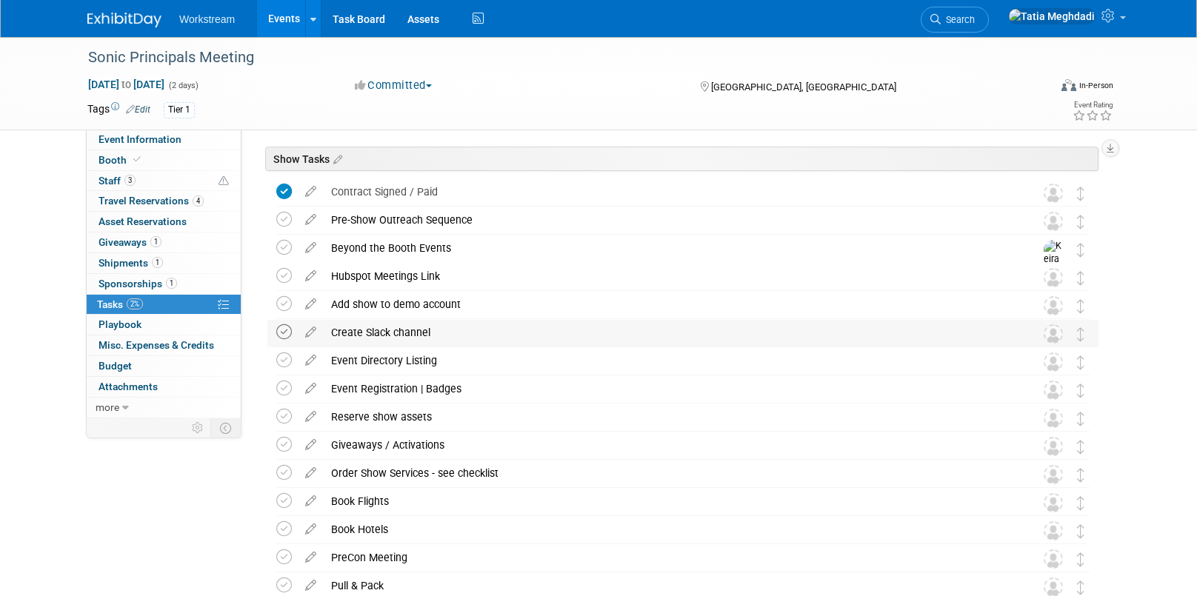
scroll to position [48, 0]
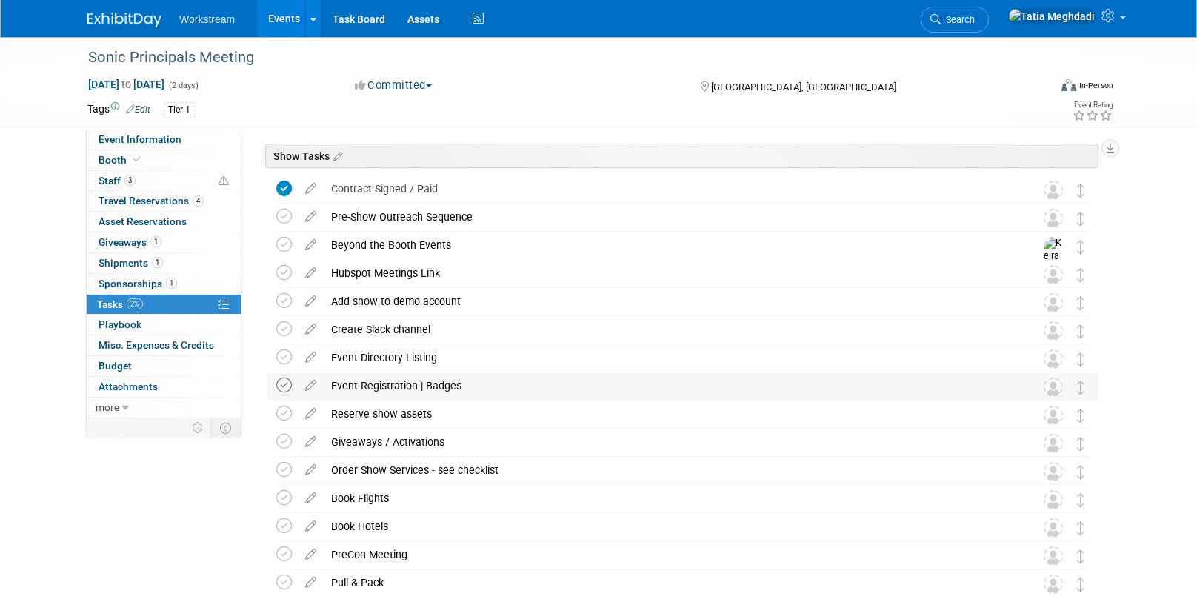
click at [286, 386] on icon at bounding box center [284, 386] width 16 height 16
click at [281, 413] on icon at bounding box center [284, 414] width 16 height 16
click at [287, 441] on icon at bounding box center [284, 442] width 16 height 16
click at [282, 472] on icon at bounding box center [284, 470] width 16 height 16
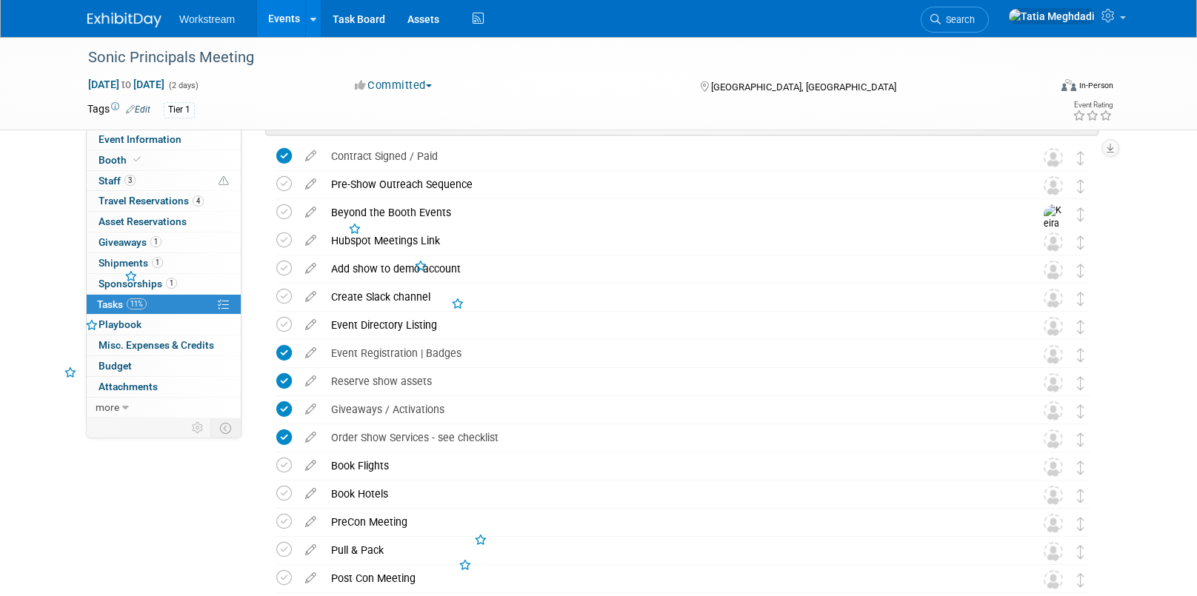
scroll to position [81, 0]
click at [282, 464] on icon at bounding box center [284, 465] width 16 height 16
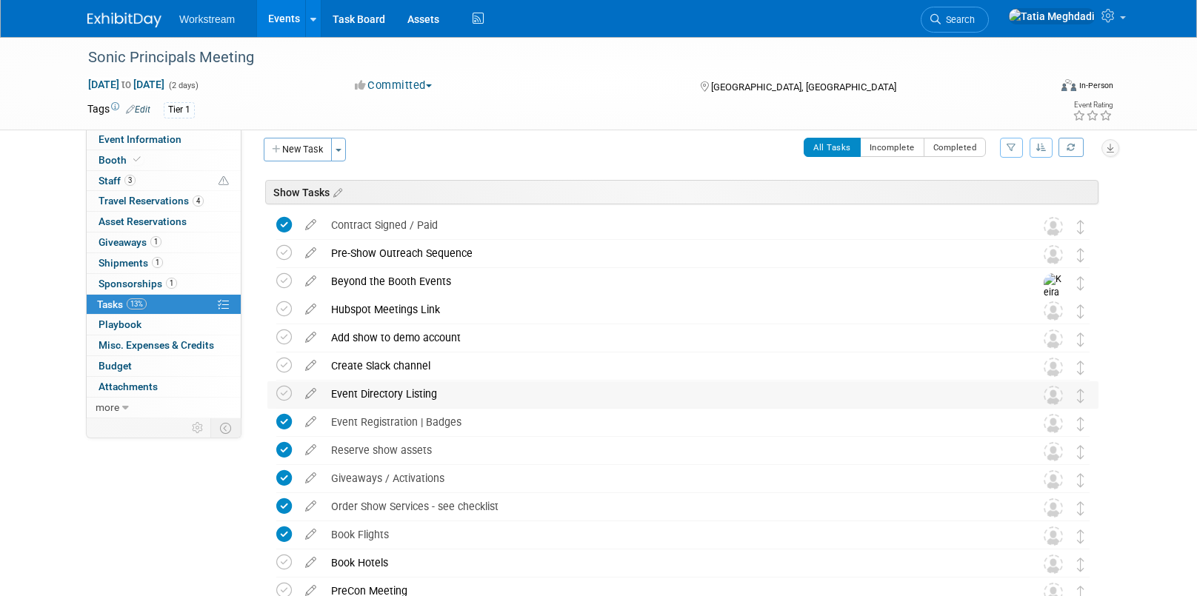
scroll to position [0, 0]
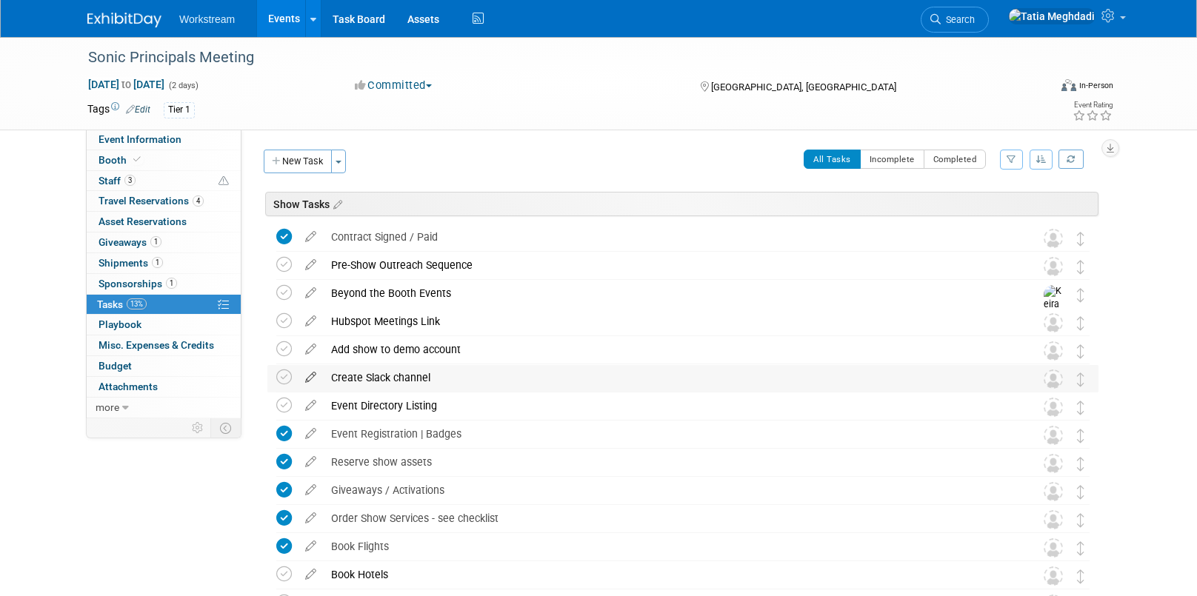
drag, startPoint x: 284, startPoint y: 375, endPoint x: 310, endPoint y: 370, distance: 25.6
click at [289, 375] on icon at bounding box center [284, 378] width 16 height 16
click at [290, 407] on icon at bounding box center [284, 406] width 16 height 16
click at [284, 349] on icon at bounding box center [284, 349] width 16 height 16
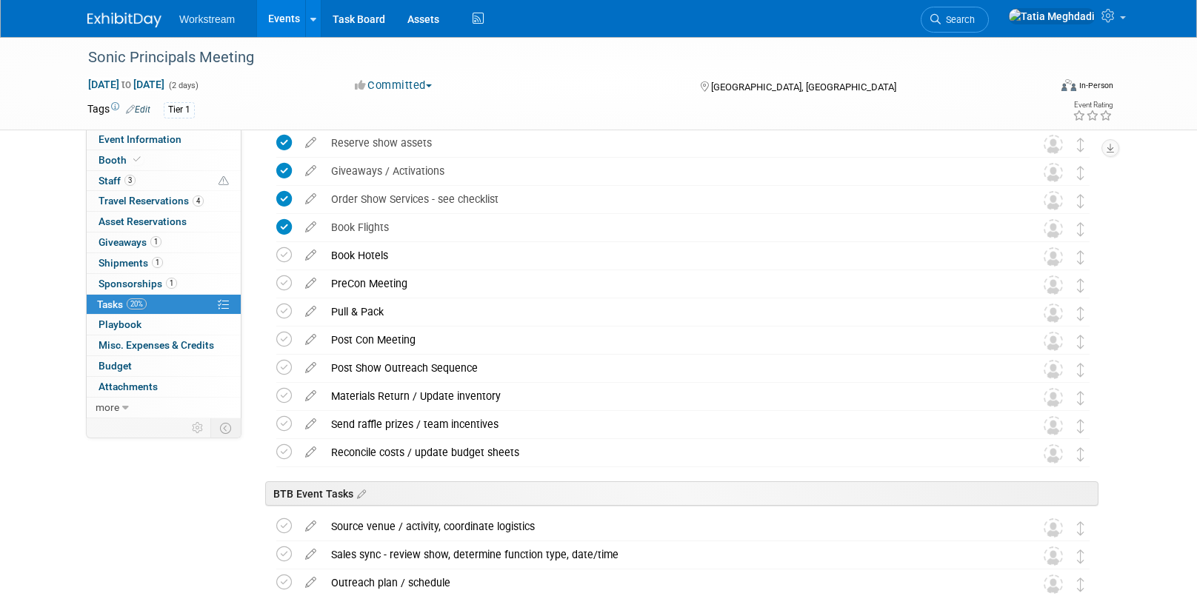
scroll to position [337, 0]
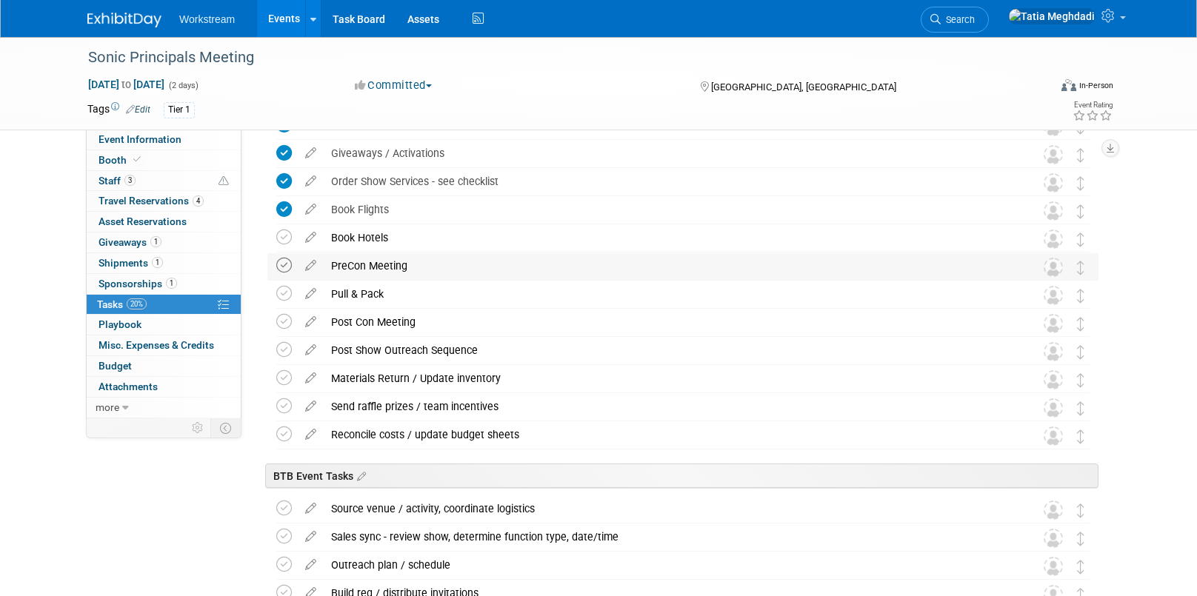
click at [283, 267] on icon at bounding box center [284, 266] width 16 height 16
click at [284, 294] on icon at bounding box center [284, 294] width 16 height 16
click at [281, 323] on icon at bounding box center [284, 322] width 16 height 16
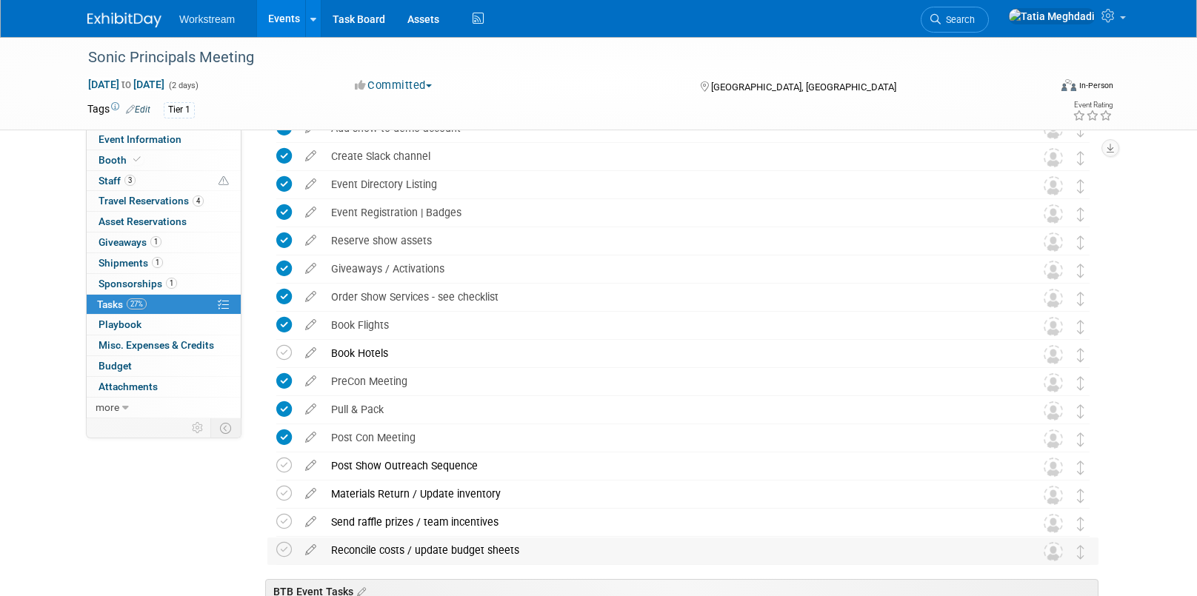
scroll to position [0, 0]
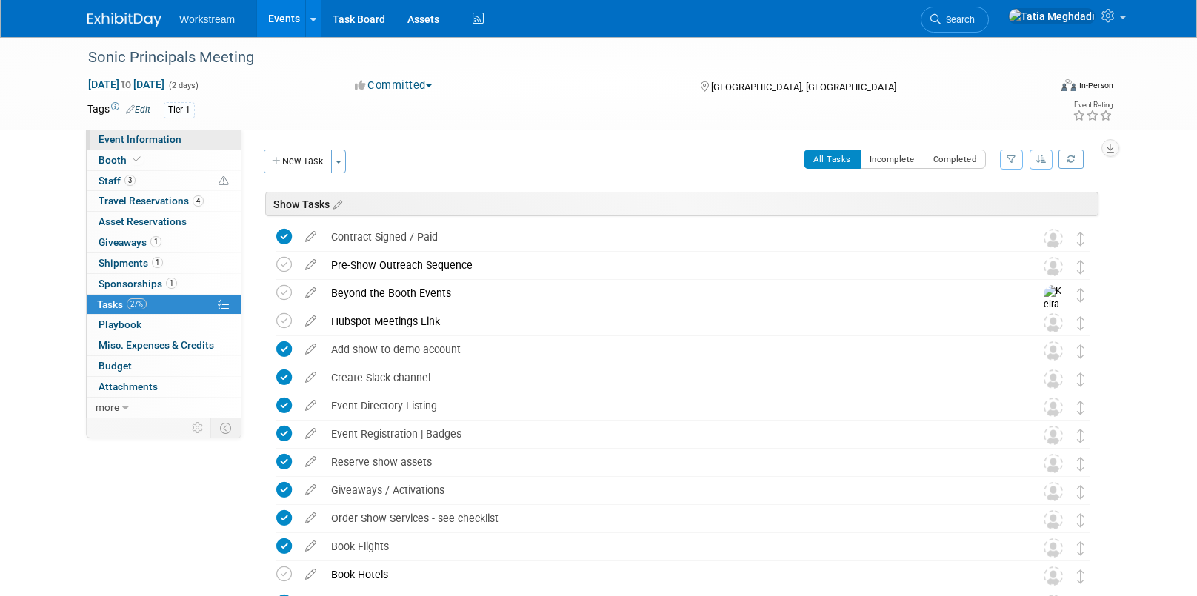
click at [142, 141] on span "Event Information" at bounding box center [139, 139] width 83 height 12
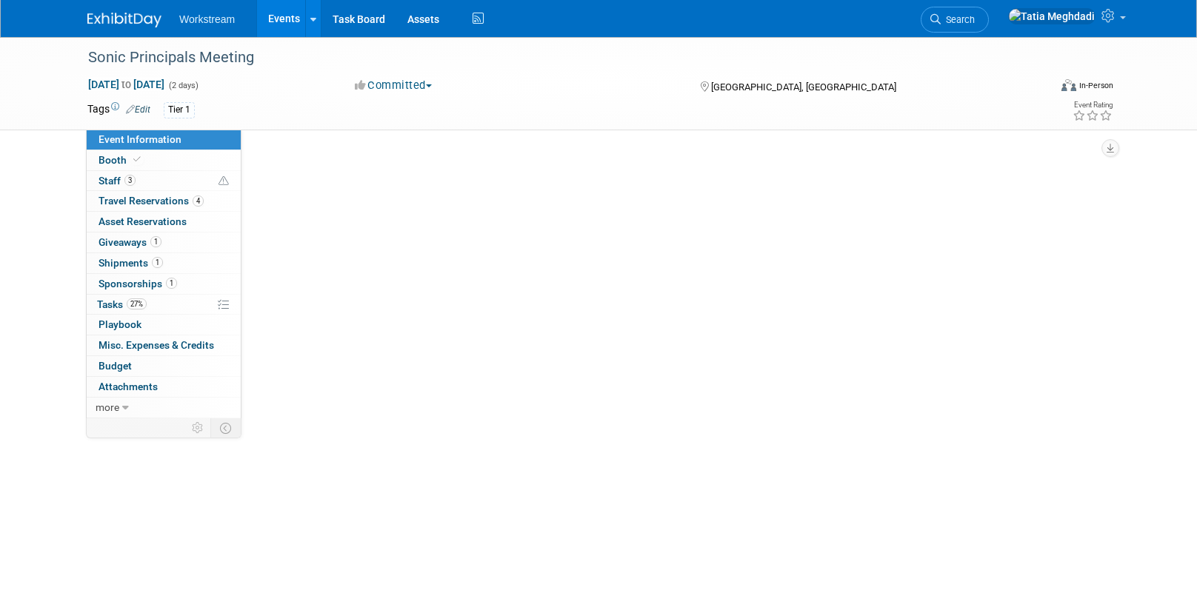
select select "Franchise"
select select "Restaurant"
select select "No"
select select "Tatia Meghdadi"
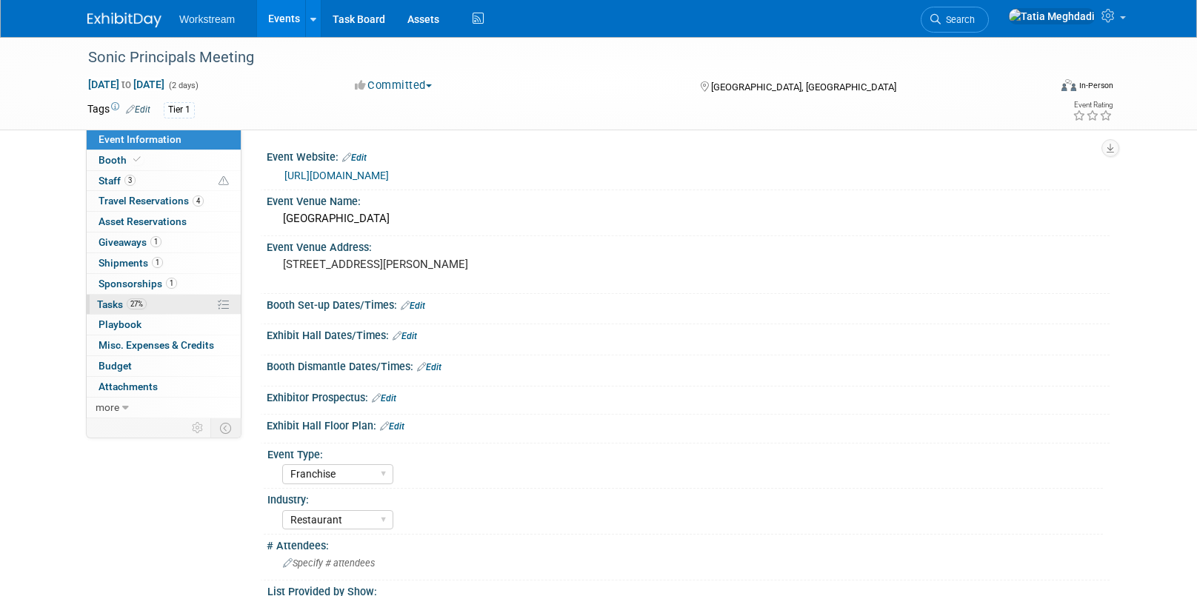
click at [106, 304] on span "Tasks 27%" at bounding box center [122, 304] width 50 height 12
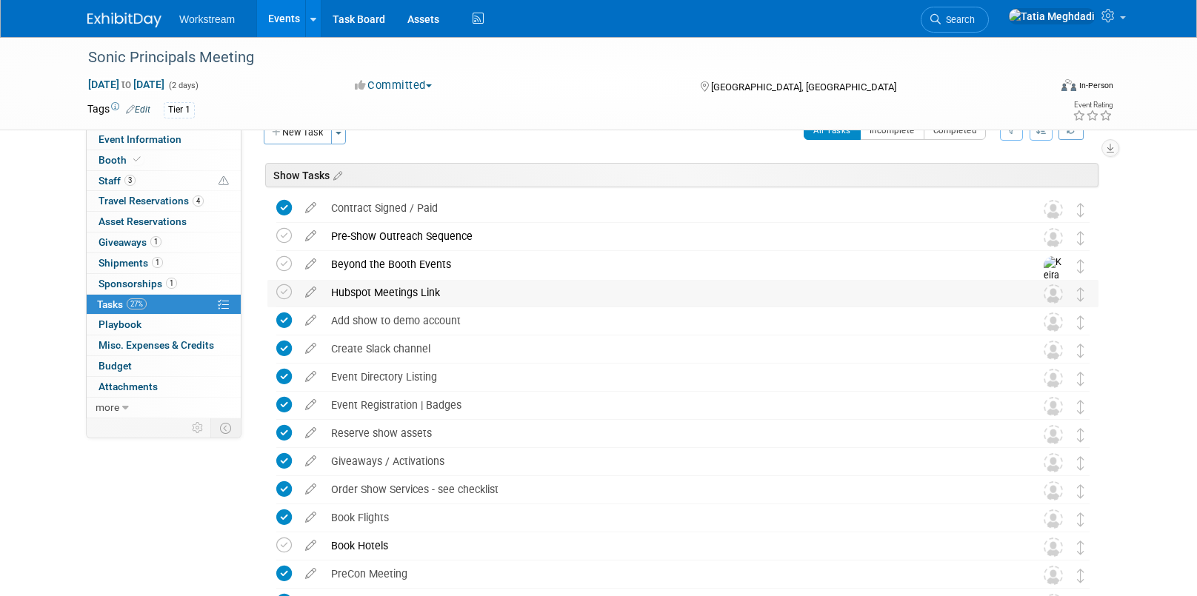
scroll to position [37, 0]
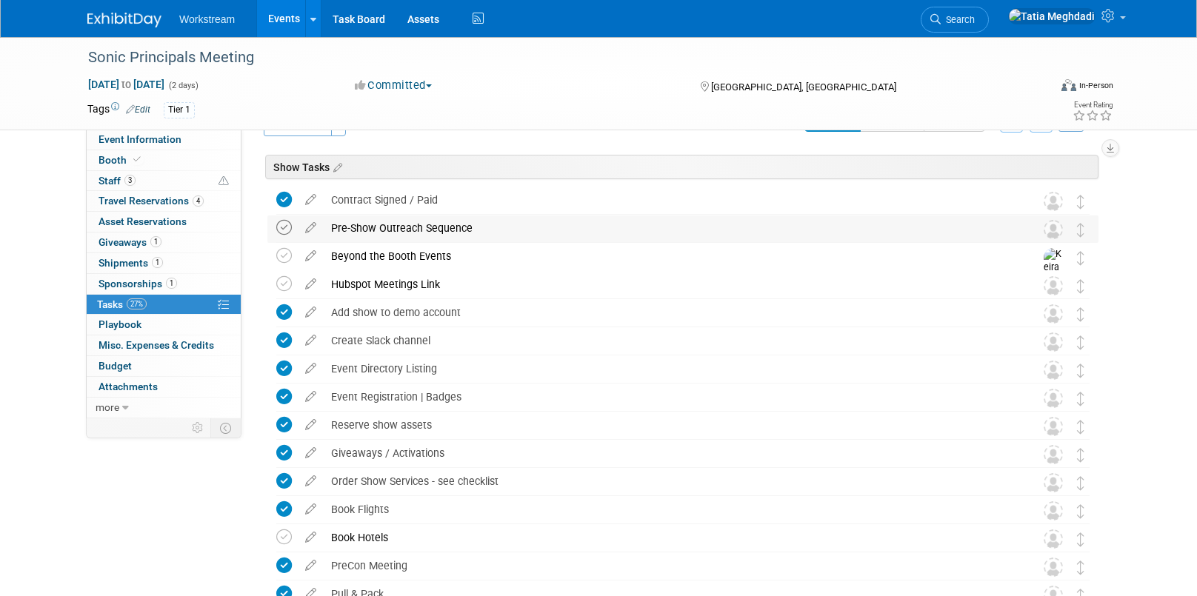
click at [280, 228] on icon at bounding box center [284, 228] width 16 height 16
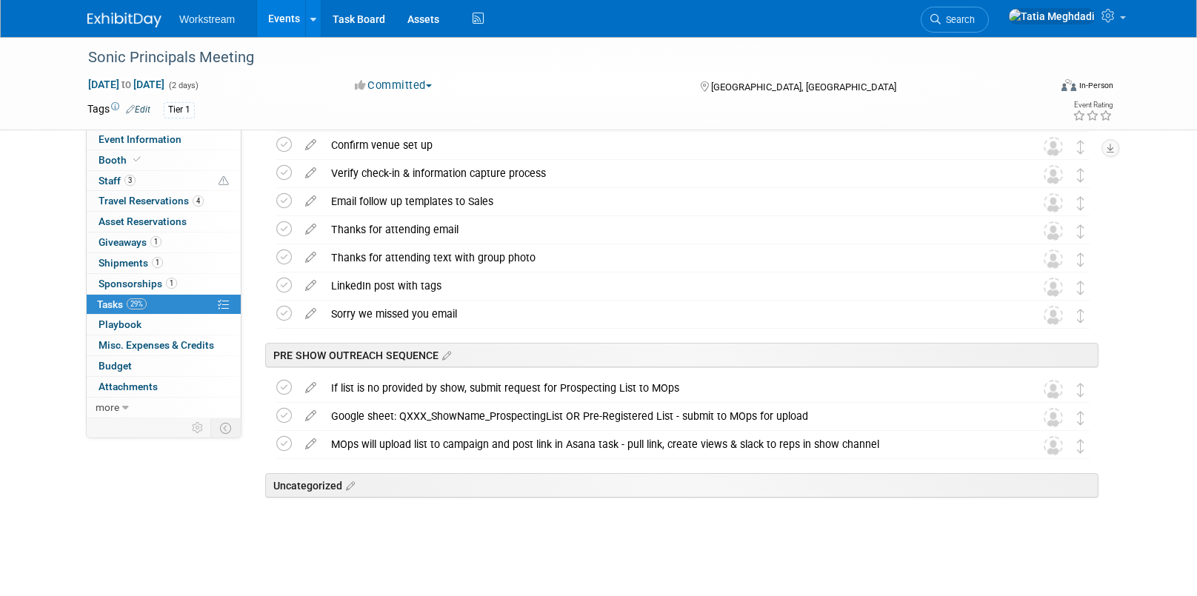
scroll to position [1122, 0]
click at [284, 392] on icon at bounding box center [284, 389] width 16 height 16
click at [310, 25] on div at bounding box center [313, 18] width 6 height 15
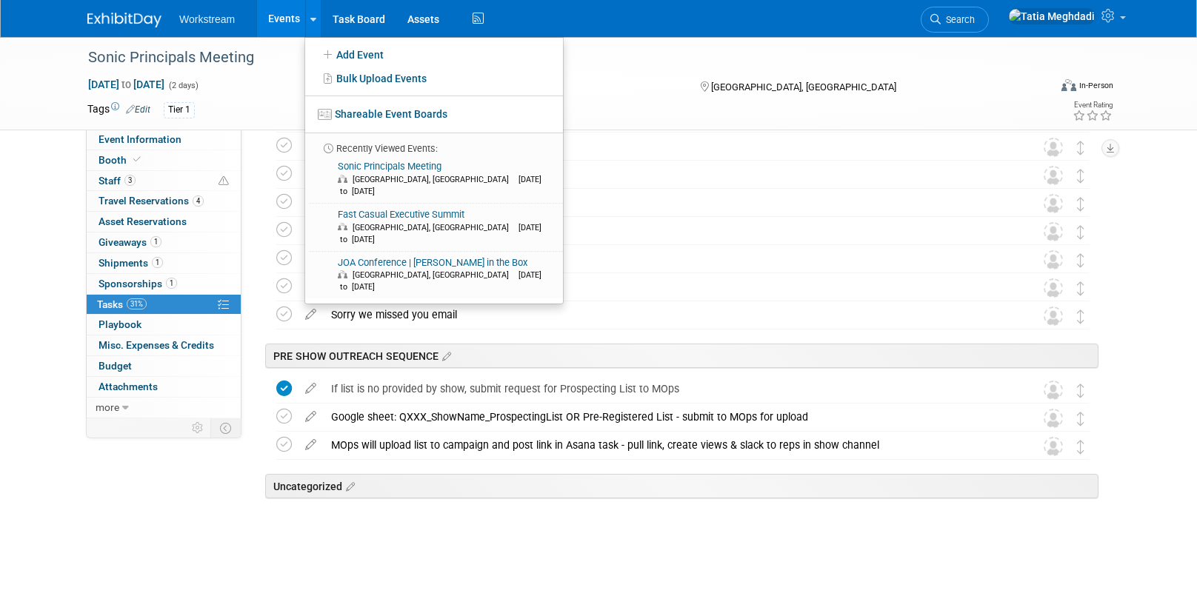
click at [267, 24] on link "Events" at bounding box center [284, 18] width 54 height 37
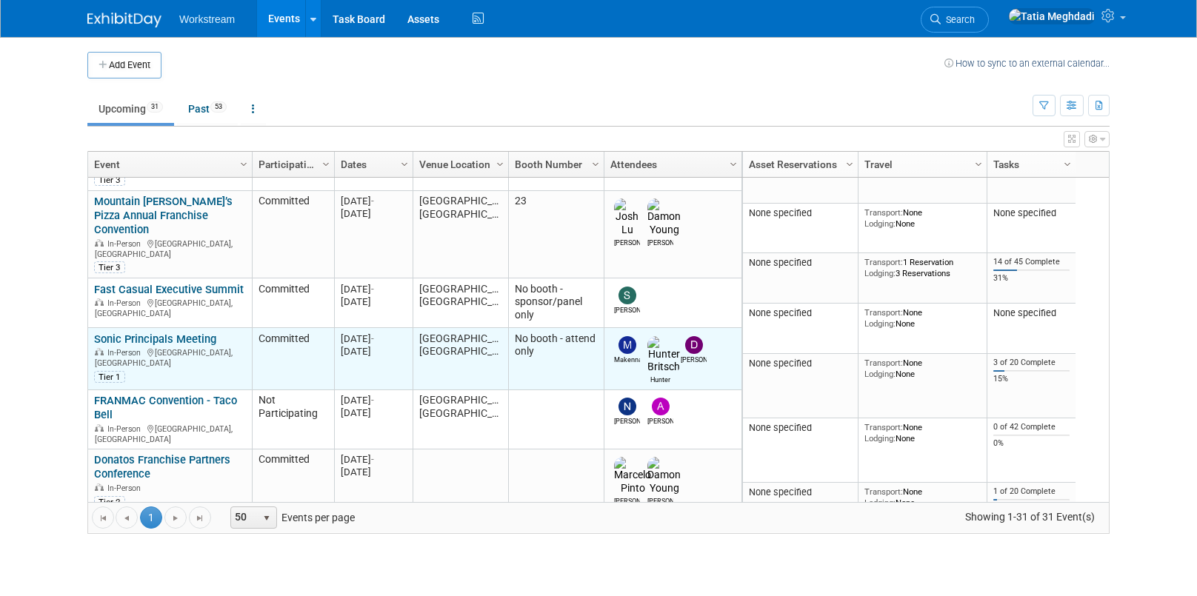
scroll to position [220, 0]
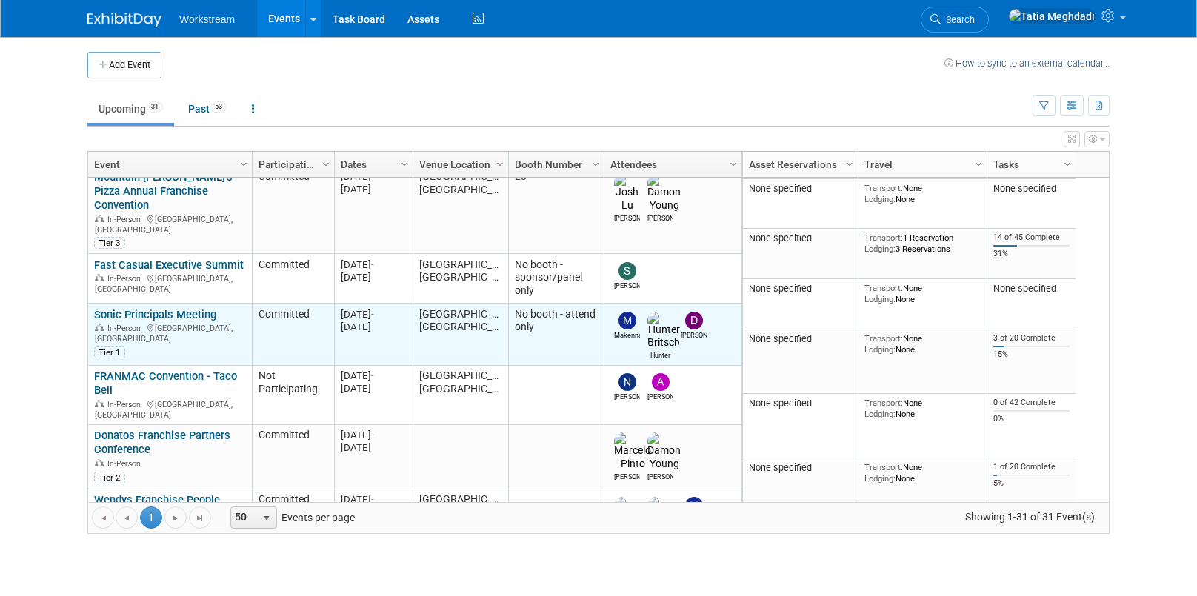
click at [139, 308] on link "Sonic Principals Meeting" at bounding box center [155, 314] width 122 height 13
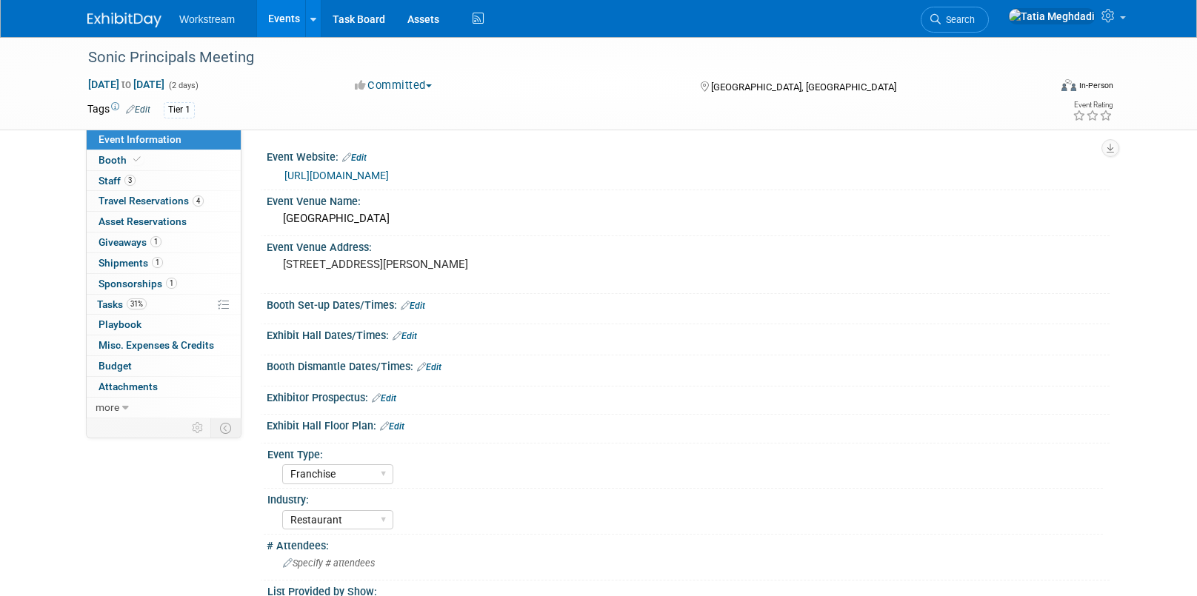
select select "Franchise"
select select "Restaurant"
select select "No"
select select "[PERSON_NAME]"
click at [160, 139] on span "Event Information" at bounding box center [139, 139] width 83 height 12
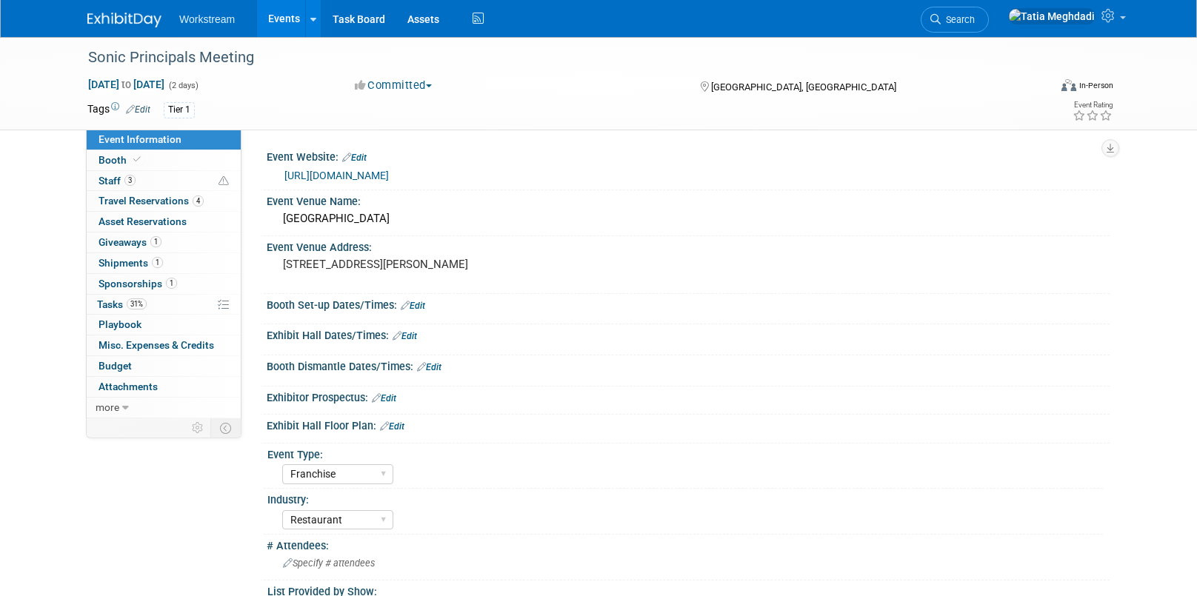
select select "Franchise"
select select "Restaurant"
select select "No"
select select "[PERSON_NAME]"
click at [114, 160] on span "Booth" at bounding box center [120, 160] width 45 height 12
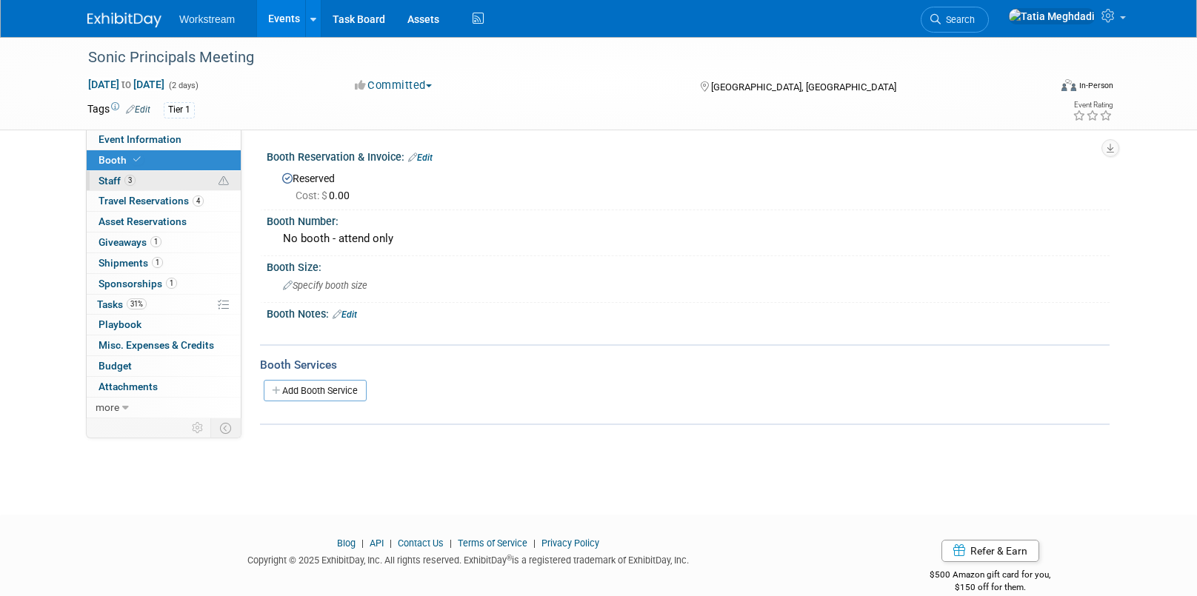
click at [116, 183] on span "Staff 3" at bounding box center [116, 181] width 37 height 12
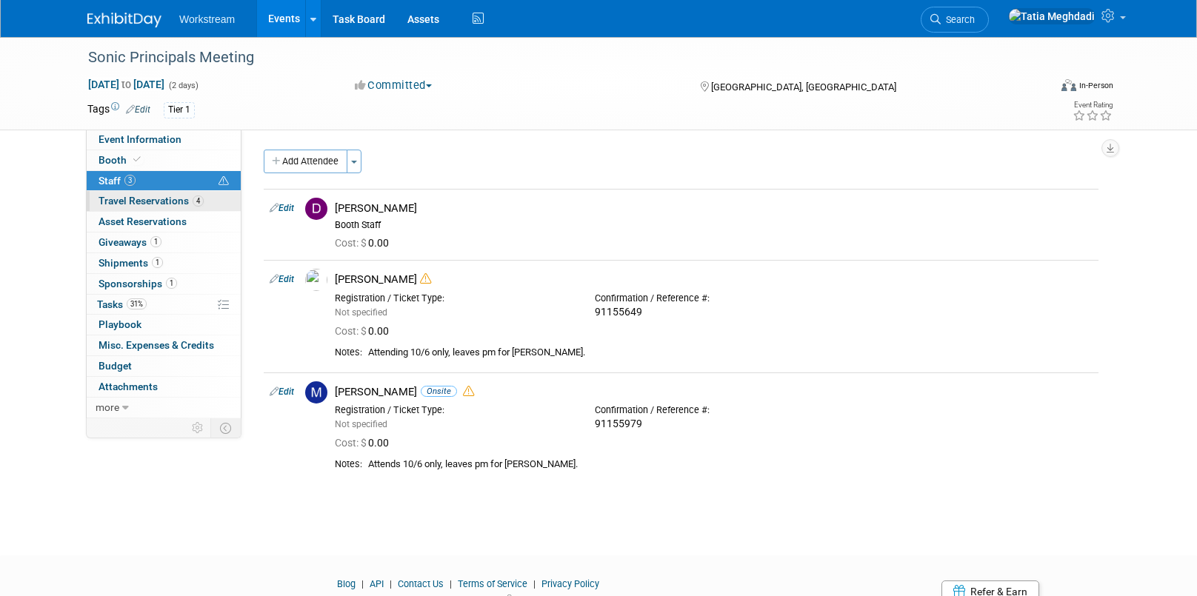
click at [121, 201] on span "Travel Reservations 4" at bounding box center [150, 201] width 105 height 12
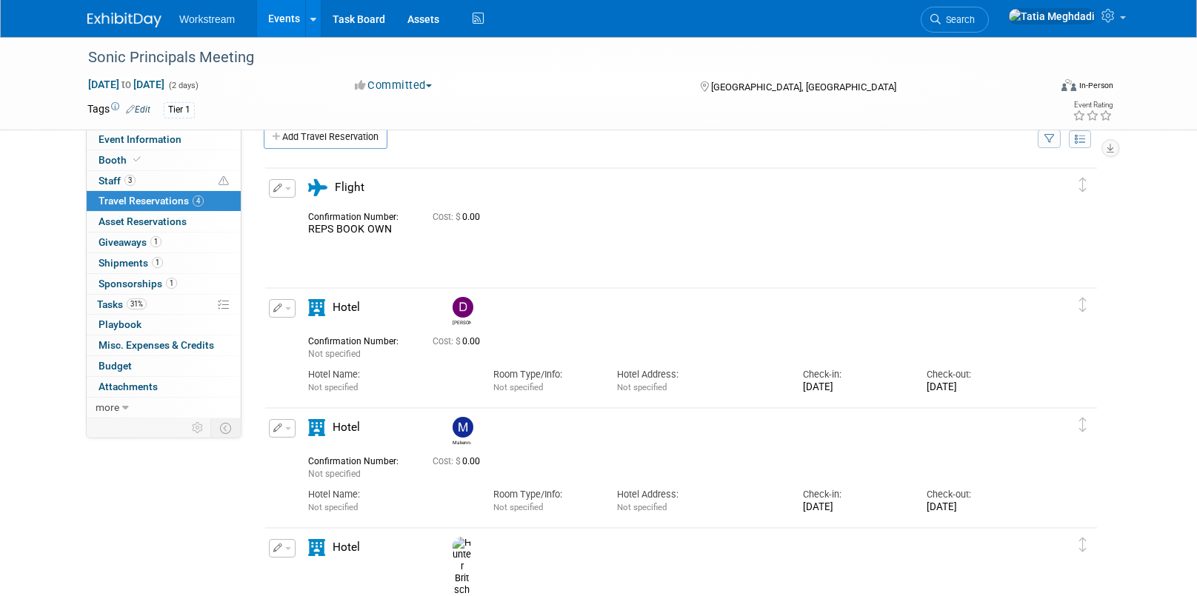
scroll to position [36, 0]
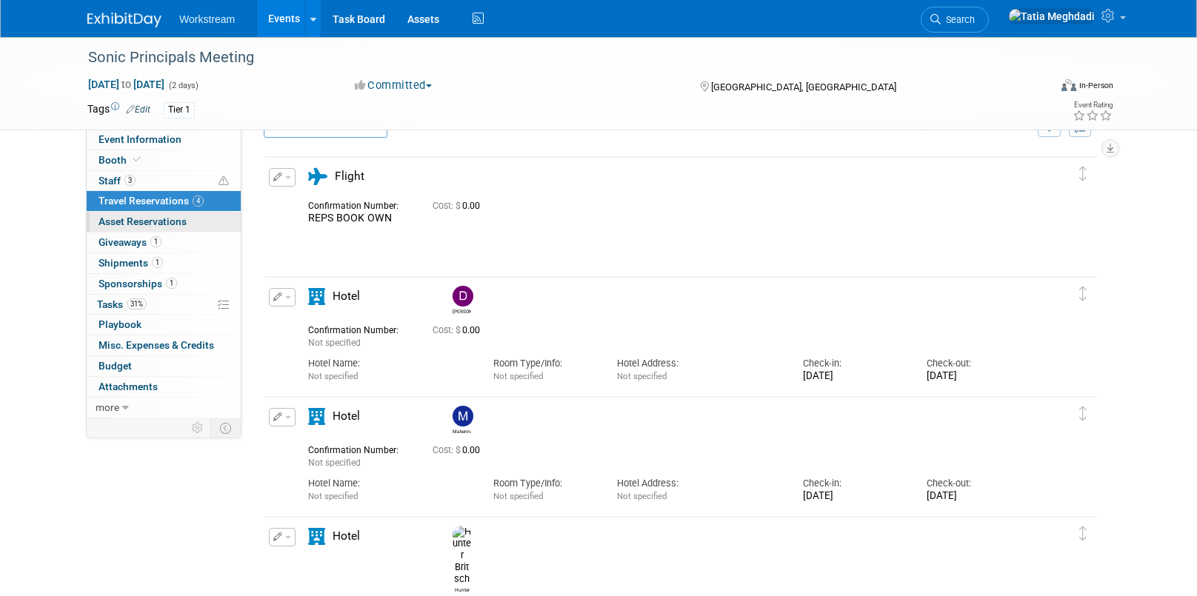
click at [118, 219] on span "Asset Reservations 0" at bounding box center [142, 222] width 88 height 12
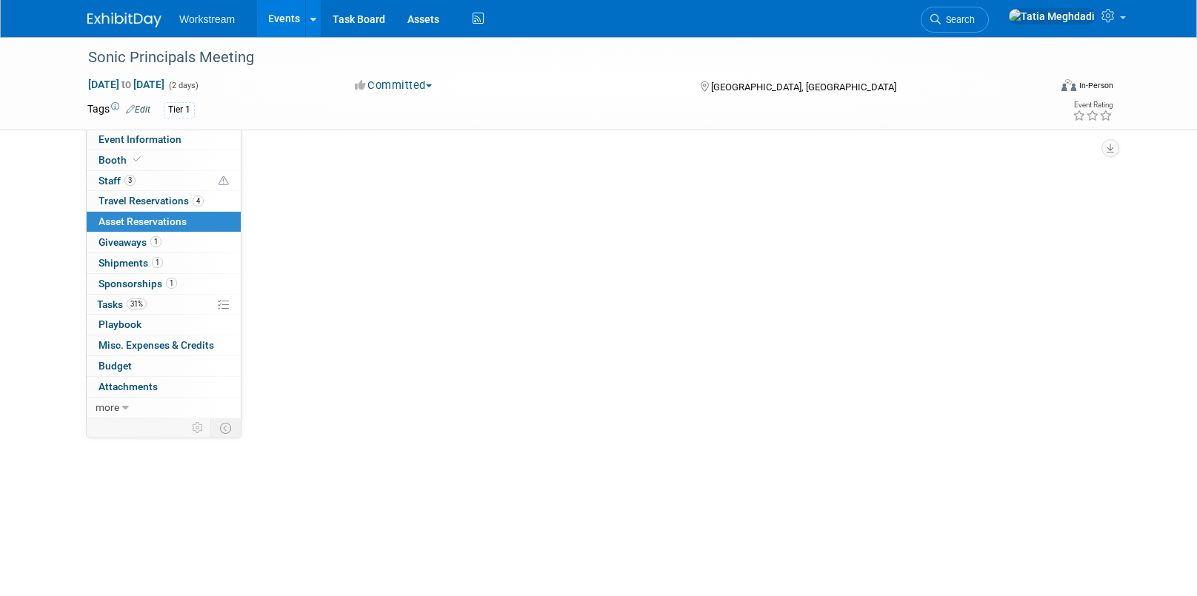
scroll to position [0, 0]
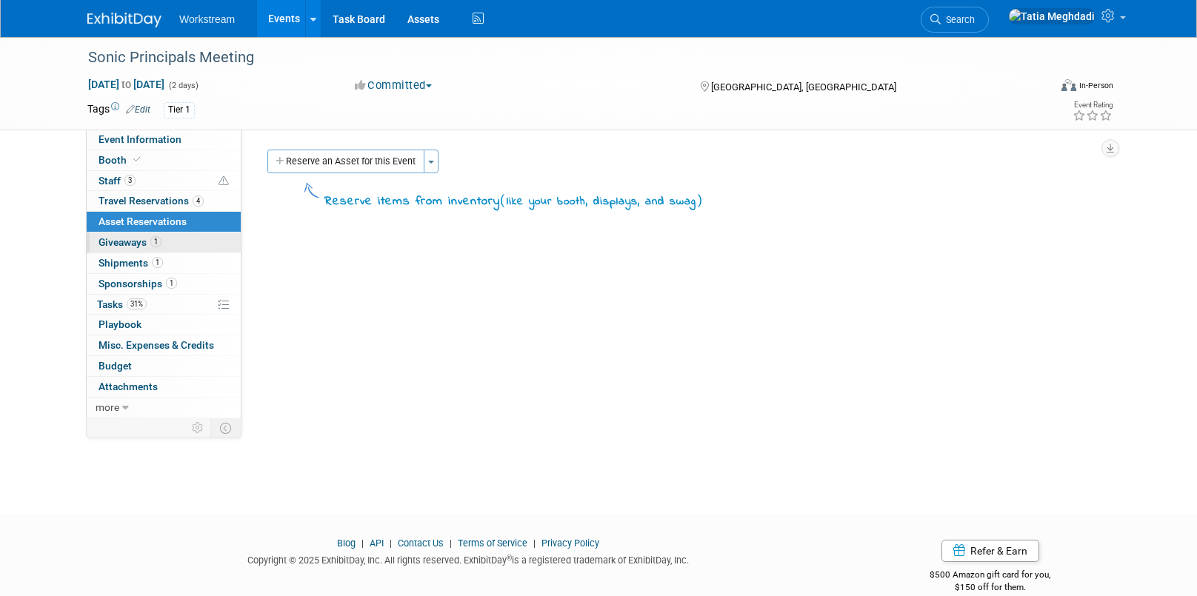
click at [127, 240] on span "Giveaways 1" at bounding box center [129, 242] width 63 height 12
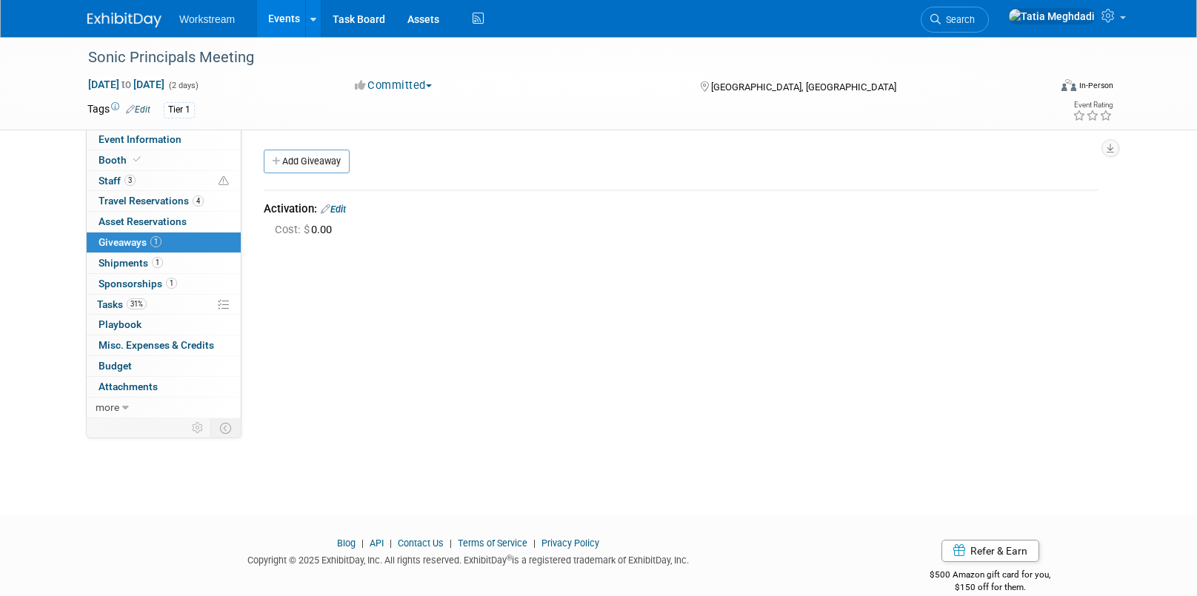
scroll to position [22, 0]
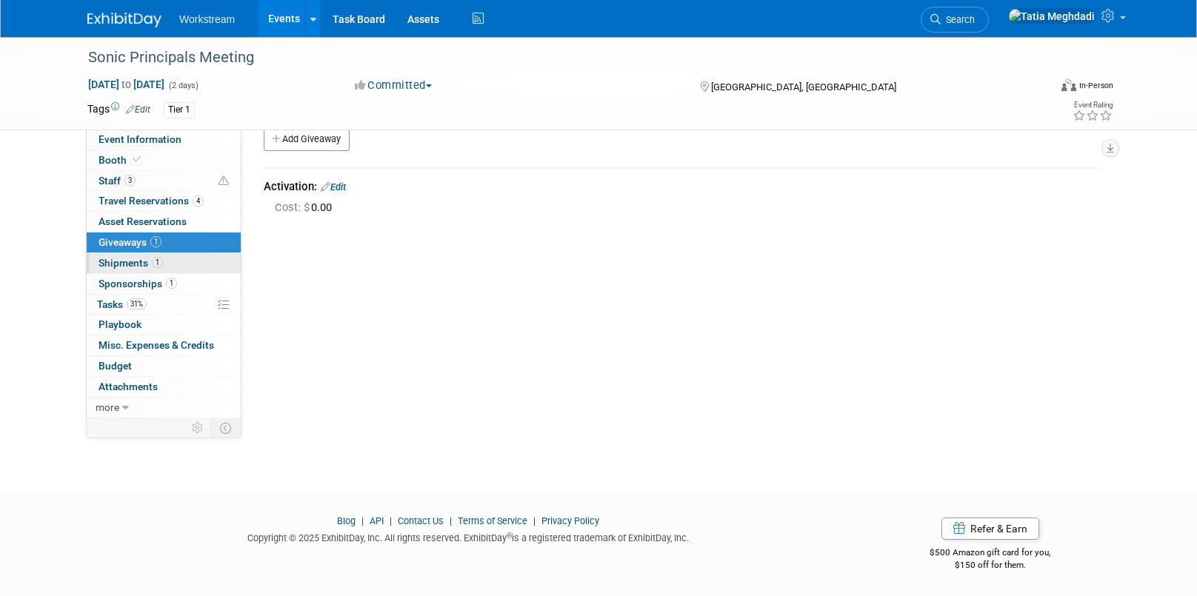
click at [119, 261] on span "Shipments 1" at bounding box center [130, 263] width 64 height 12
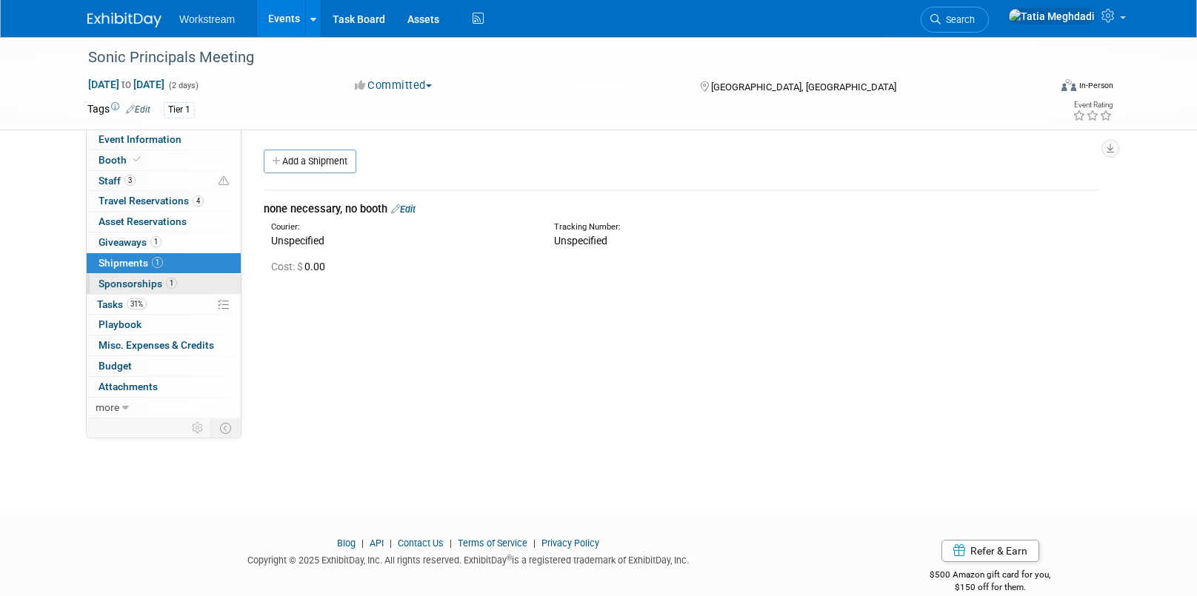
click at [133, 283] on span "Sponsorships 1" at bounding box center [137, 284] width 78 height 12
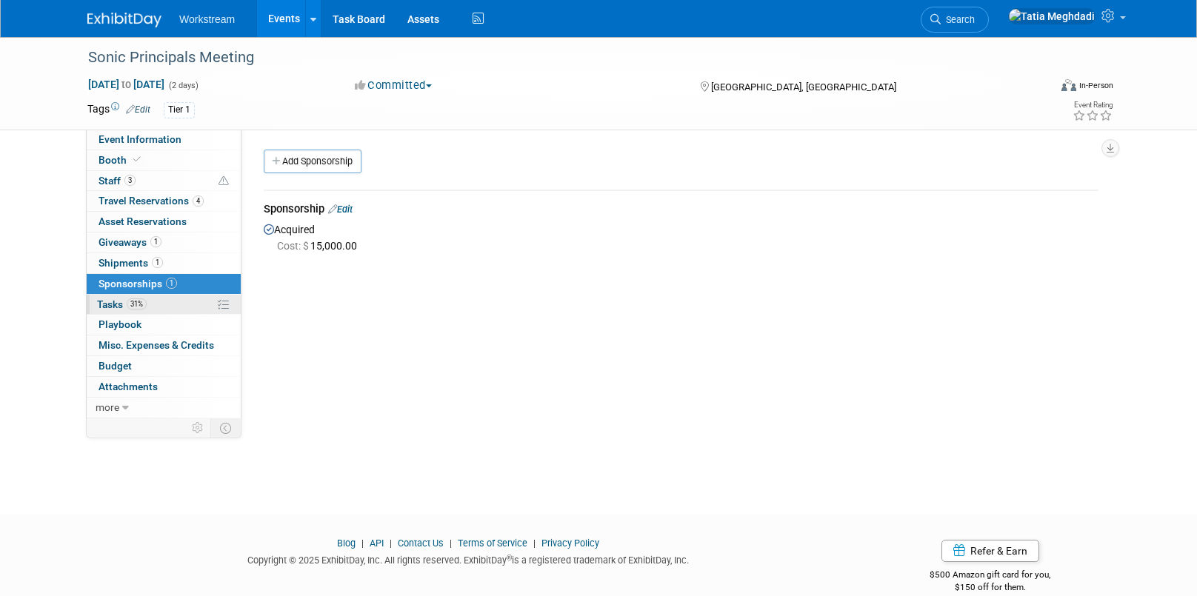
click at [115, 305] on span "Tasks 31%" at bounding box center [122, 304] width 50 height 12
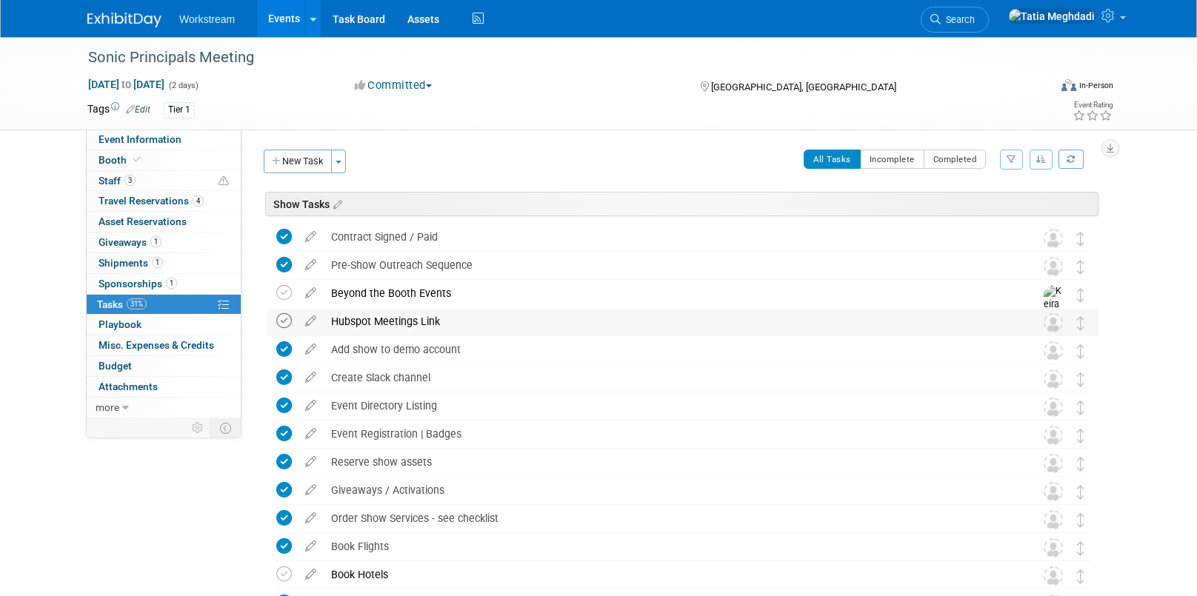
click at [281, 319] on icon at bounding box center [284, 321] width 16 height 16
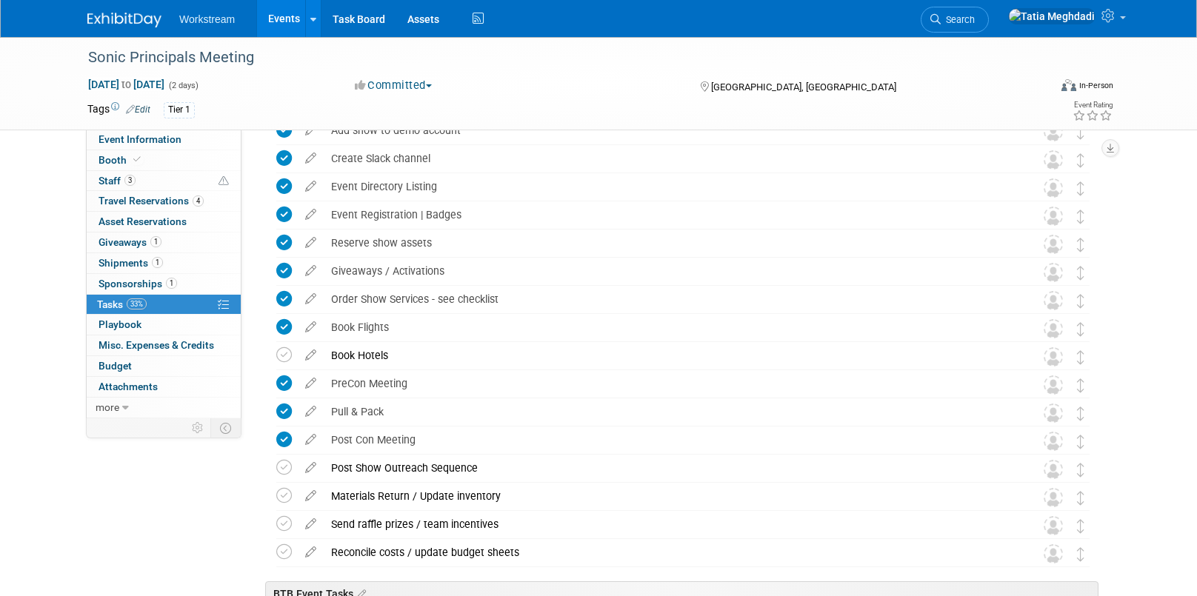
scroll to position [230, 0]
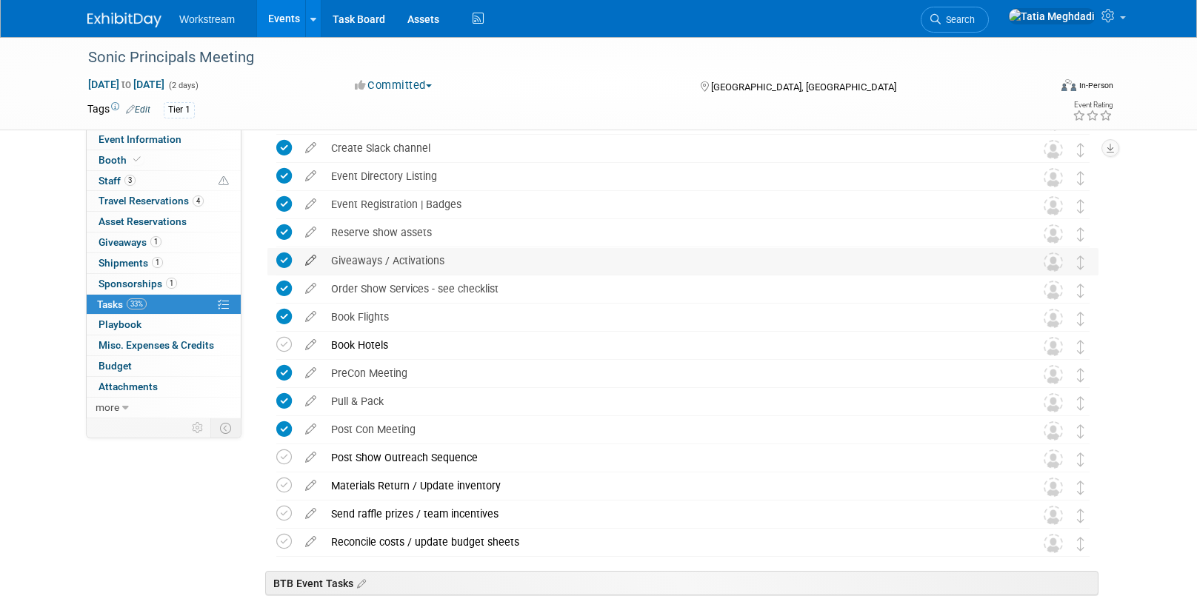
click at [306, 260] on icon at bounding box center [311, 257] width 26 height 19
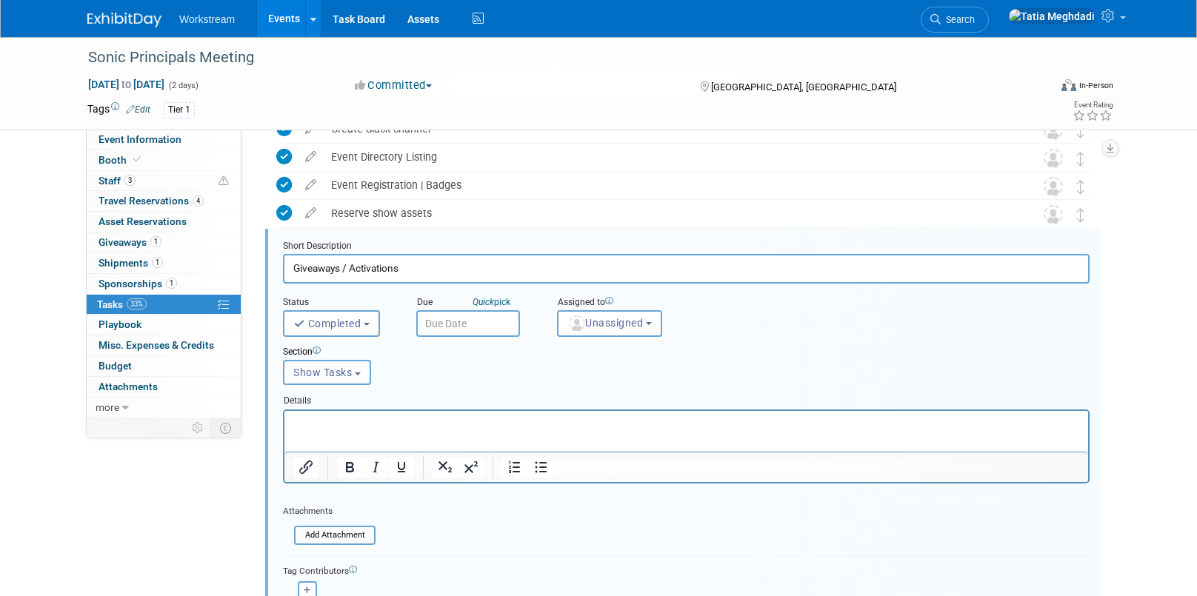
scroll to position [261, 0]
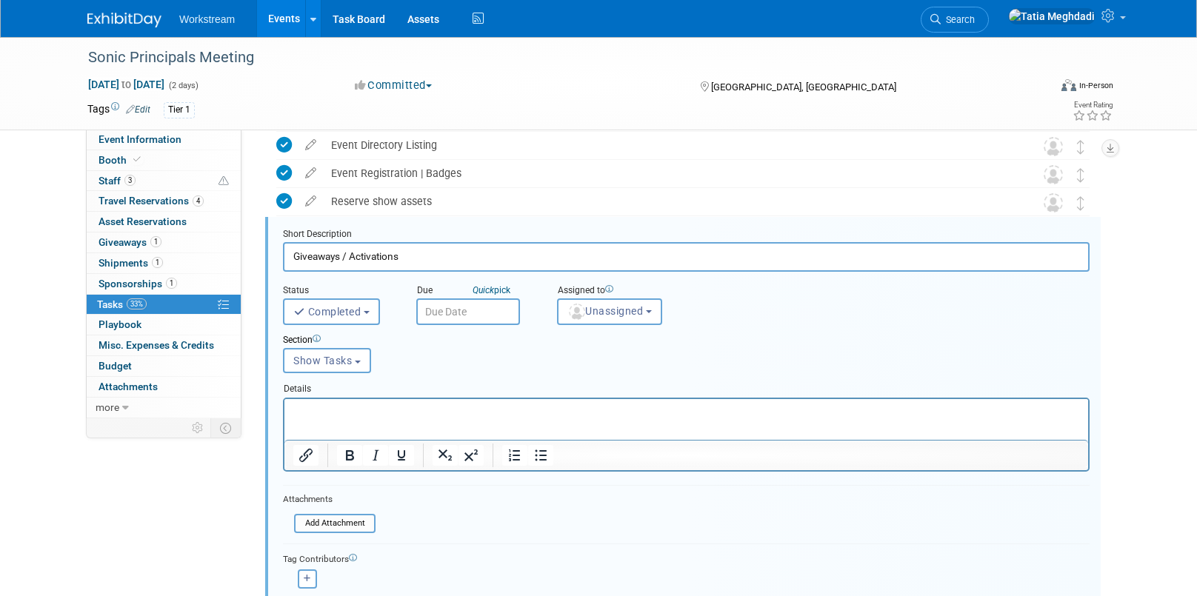
drag, startPoint x: 294, startPoint y: 258, endPoint x: 447, endPoint y: 255, distance: 152.6
click at [447, 255] on input "Giveaways / Activations" at bounding box center [686, 256] width 806 height 29
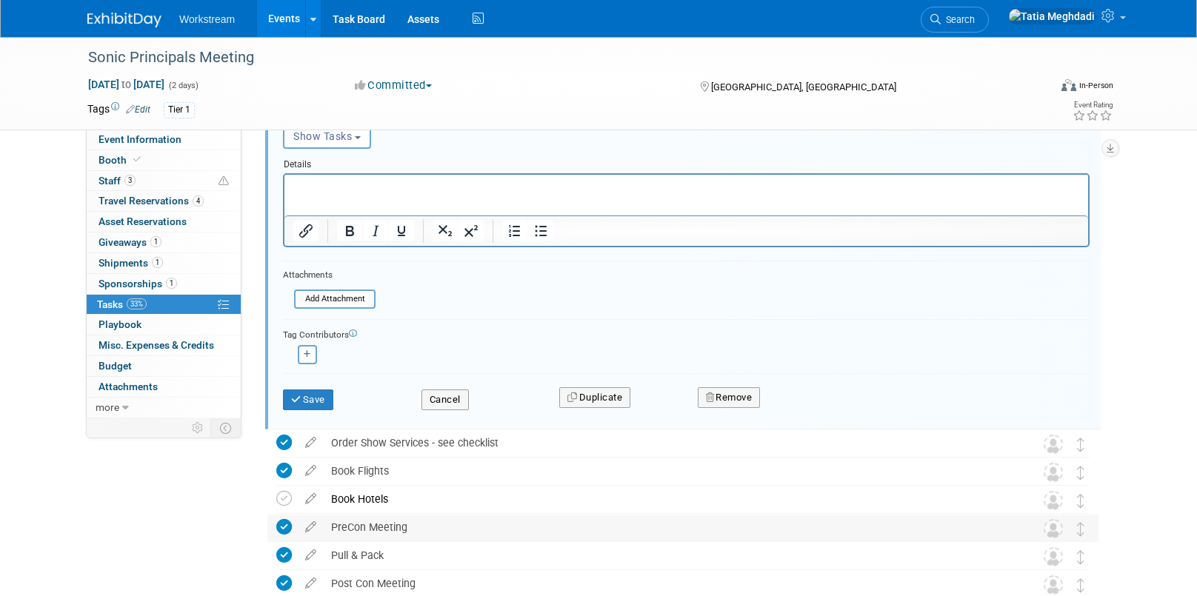
scroll to position [518, 0]
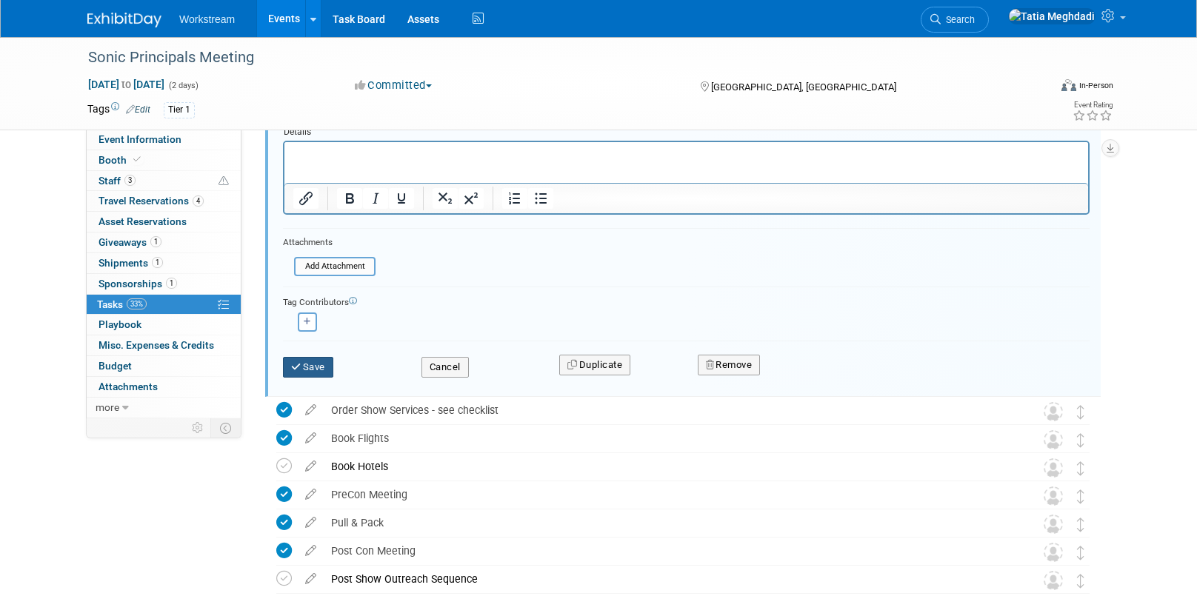
type input "Materials / Activations"
click at [301, 370] on icon "submit" at bounding box center [297, 367] width 12 height 10
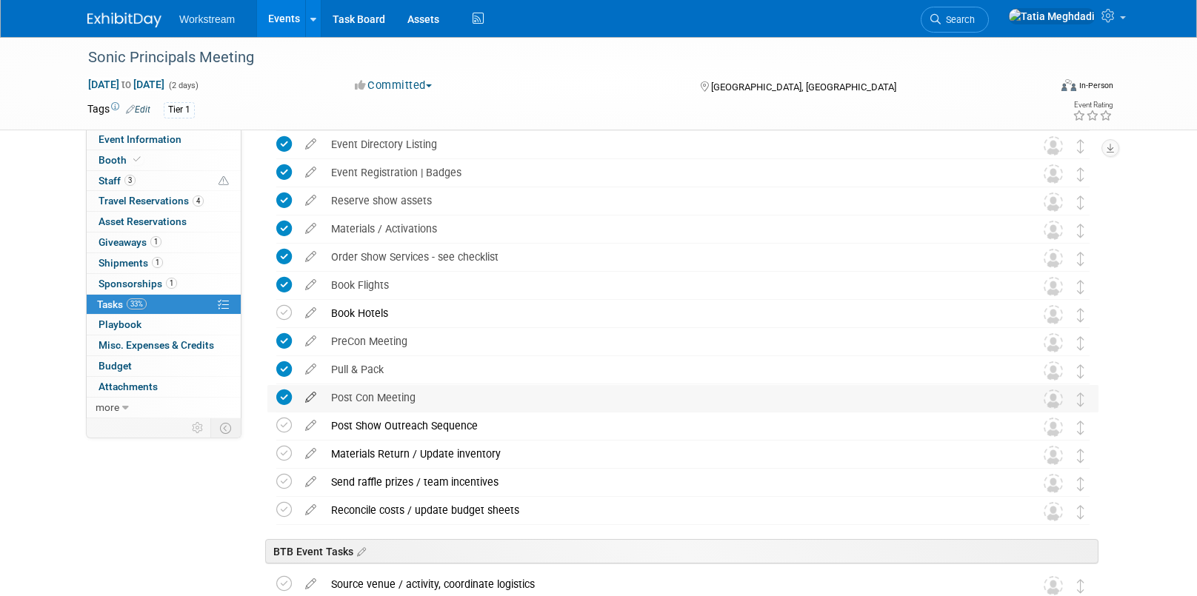
scroll to position [260, 0]
click at [281, 228] on icon at bounding box center [284, 230] width 16 height 16
click at [132, 241] on span "Giveaways 1" at bounding box center [129, 242] width 63 height 12
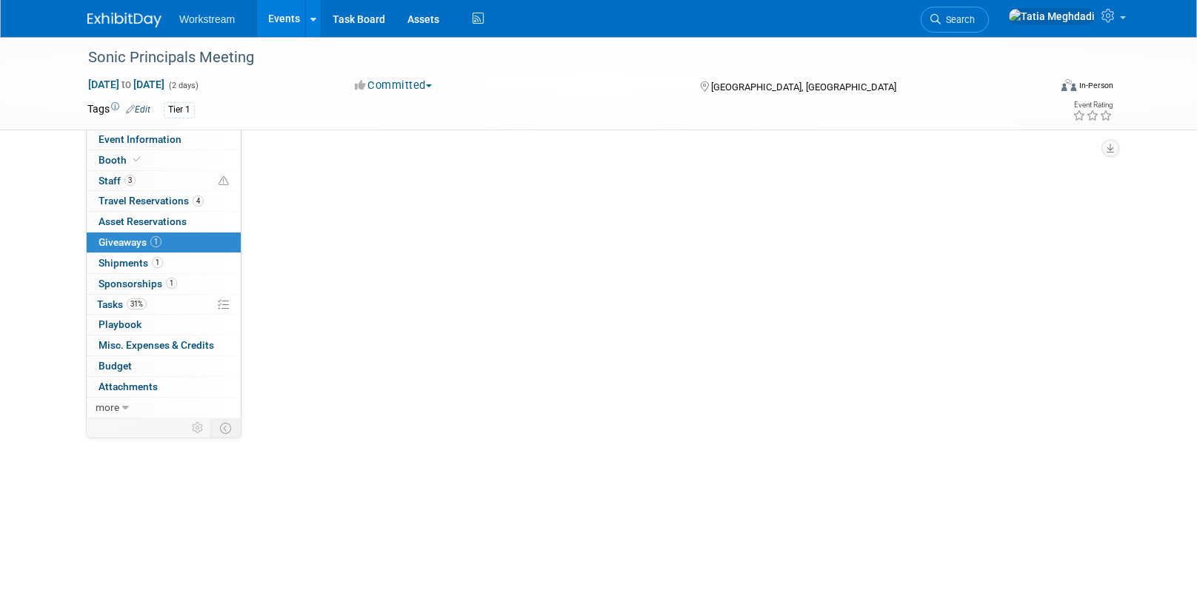
scroll to position [0, 0]
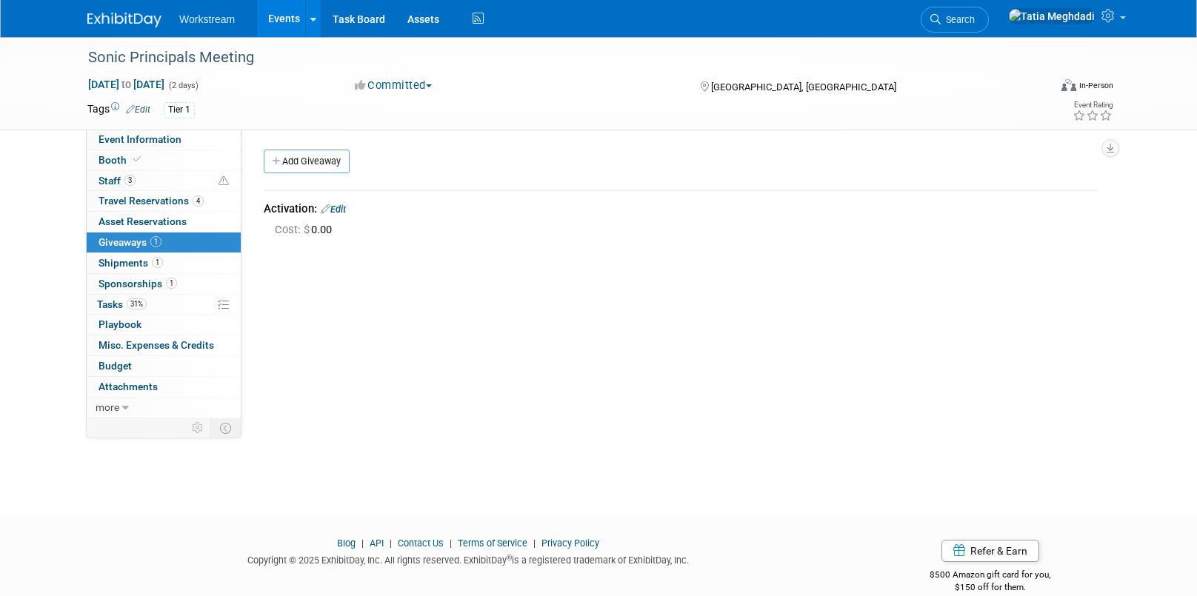
click at [339, 209] on link "Edit" at bounding box center [333, 209] width 25 height 11
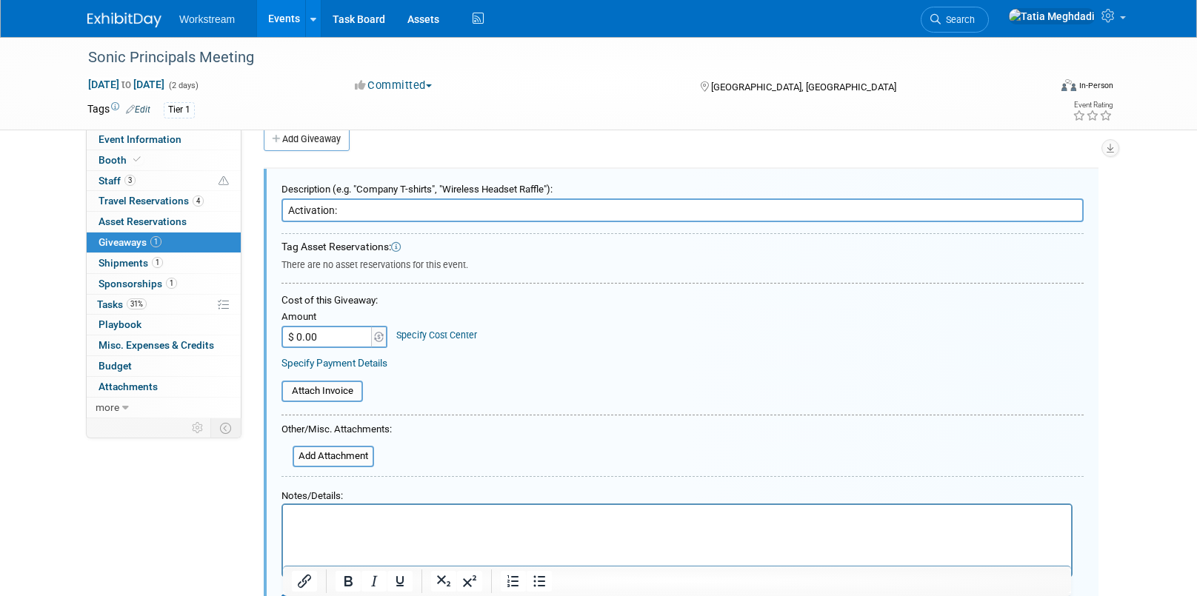
drag, startPoint x: 354, startPoint y: 209, endPoint x: 258, endPoint y: 209, distance: 95.5
click at [259, 209] on div "Description (e.g. "Company T-shirts", "Wireless Headset Raffle"): Activation: T…" at bounding box center [681, 394] width 857 height 478
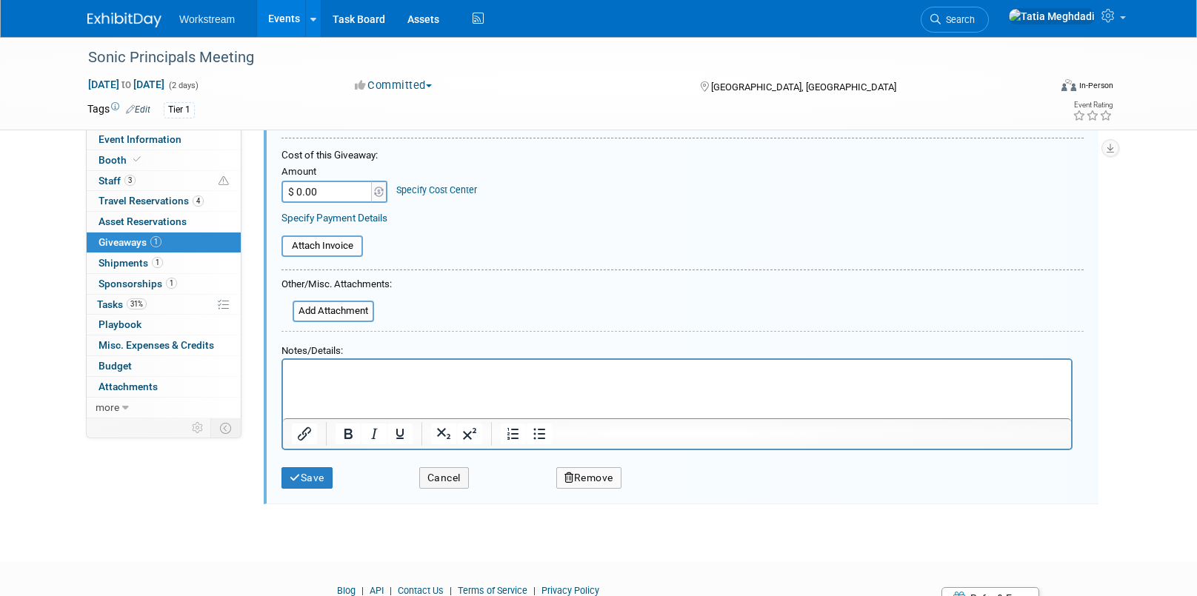
scroll to position [230, 0]
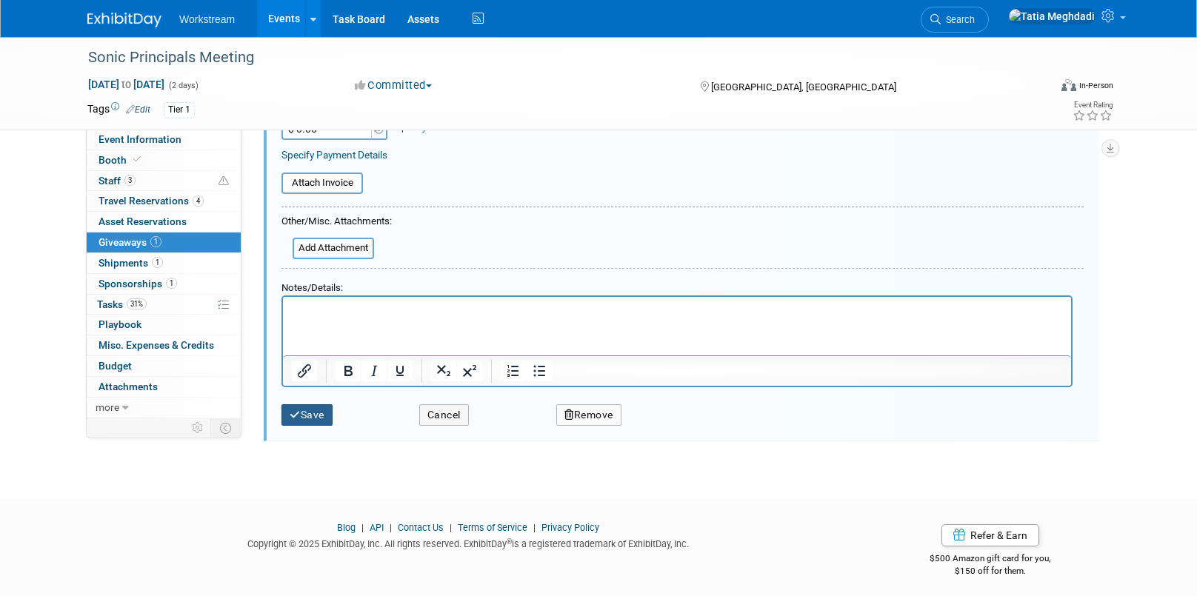
type input "Sales Flyer - tbd"
click at [310, 415] on button "Save" at bounding box center [306, 414] width 51 height 21
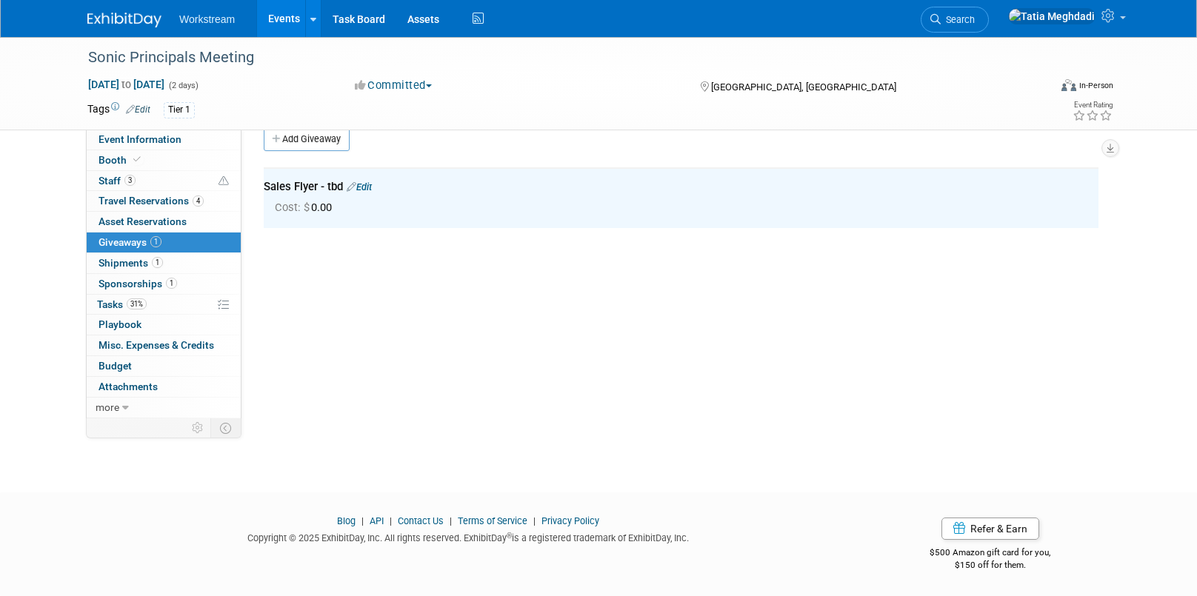
scroll to position [0, 0]
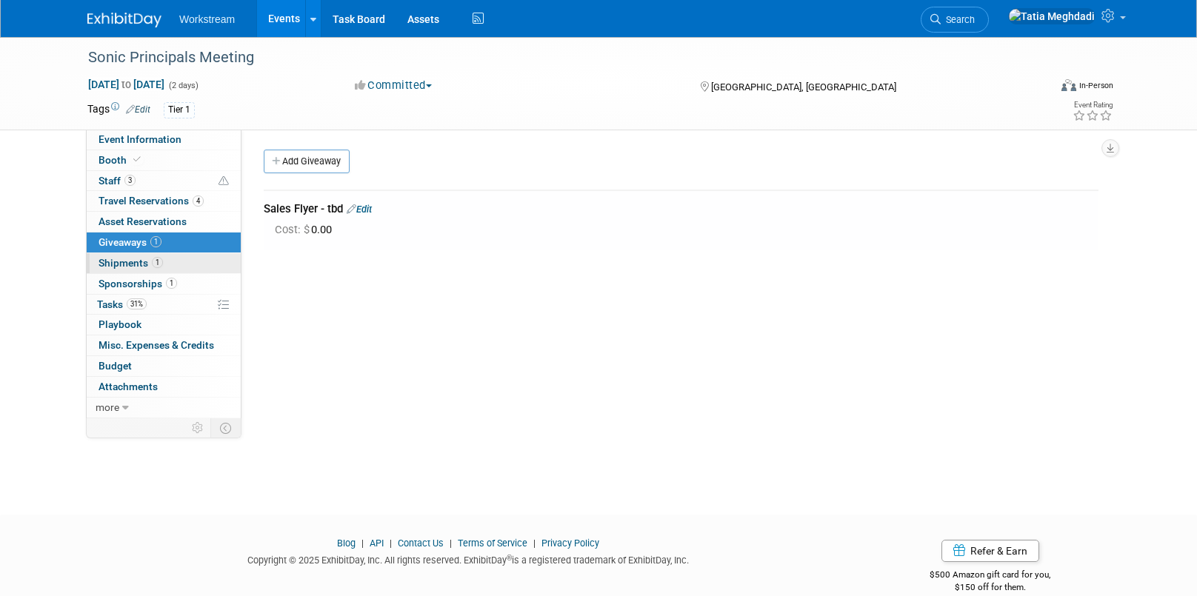
click at [136, 261] on span "Shipments 1" at bounding box center [130, 263] width 64 height 12
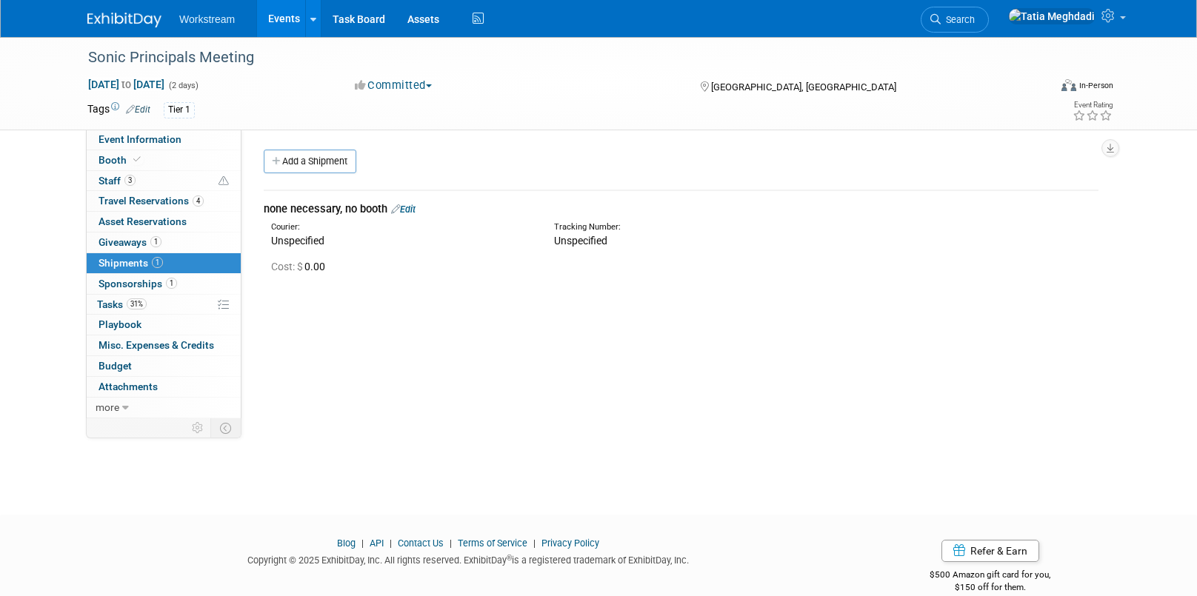
click at [409, 207] on link "Edit" at bounding box center [403, 209] width 24 height 11
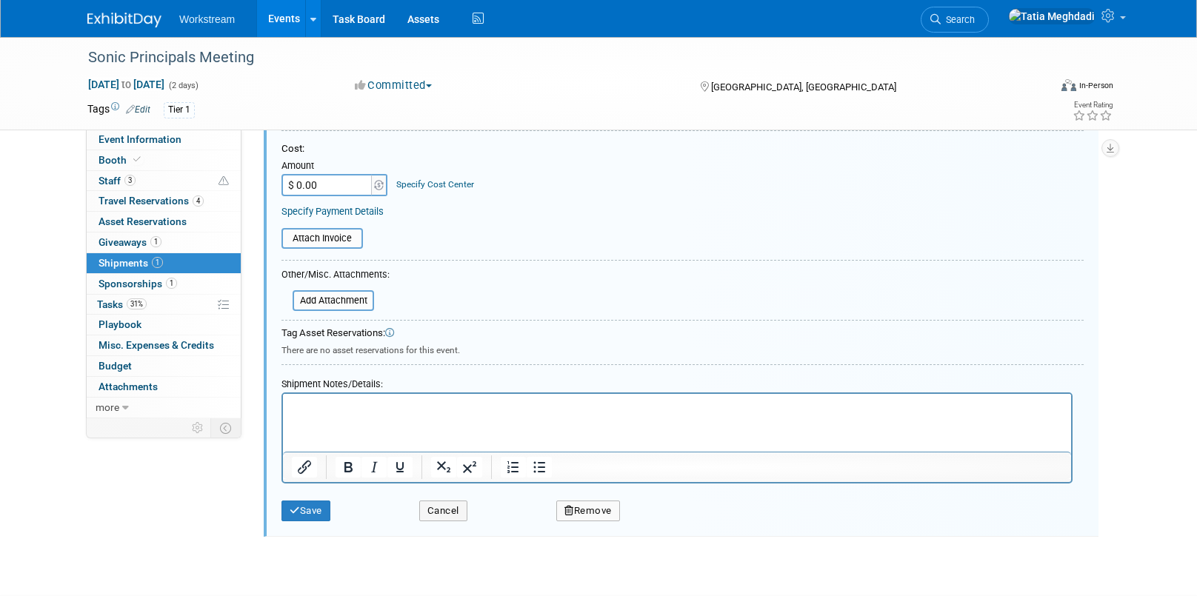
scroll to position [395, 0]
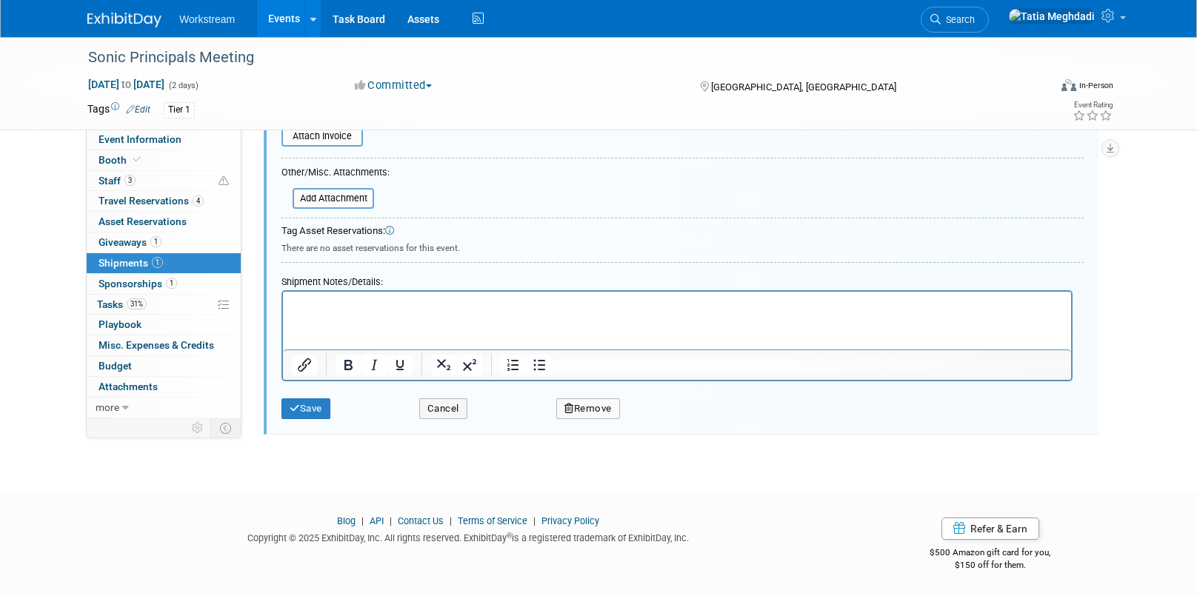
click at [599, 403] on button "Remove" at bounding box center [588, 408] width 64 height 21
click at [685, 421] on link "Yes" at bounding box center [670, 422] width 43 height 24
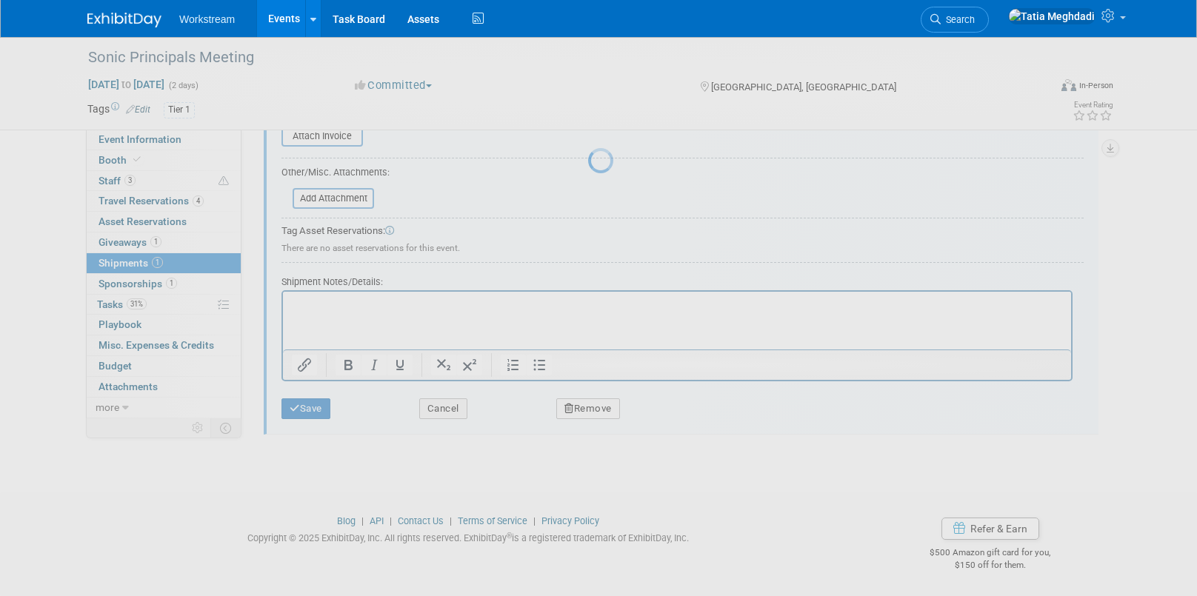
scroll to position [22, 0]
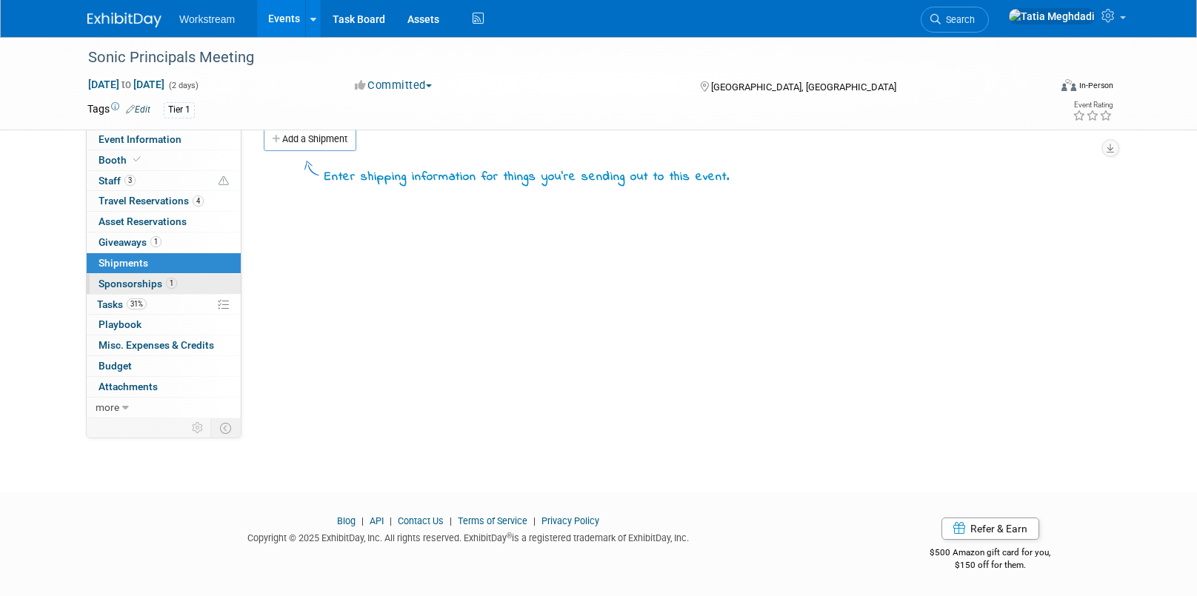
click at [130, 283] on span "Sponsorships 1" at bounding box center [137, 284] width 78 height 12
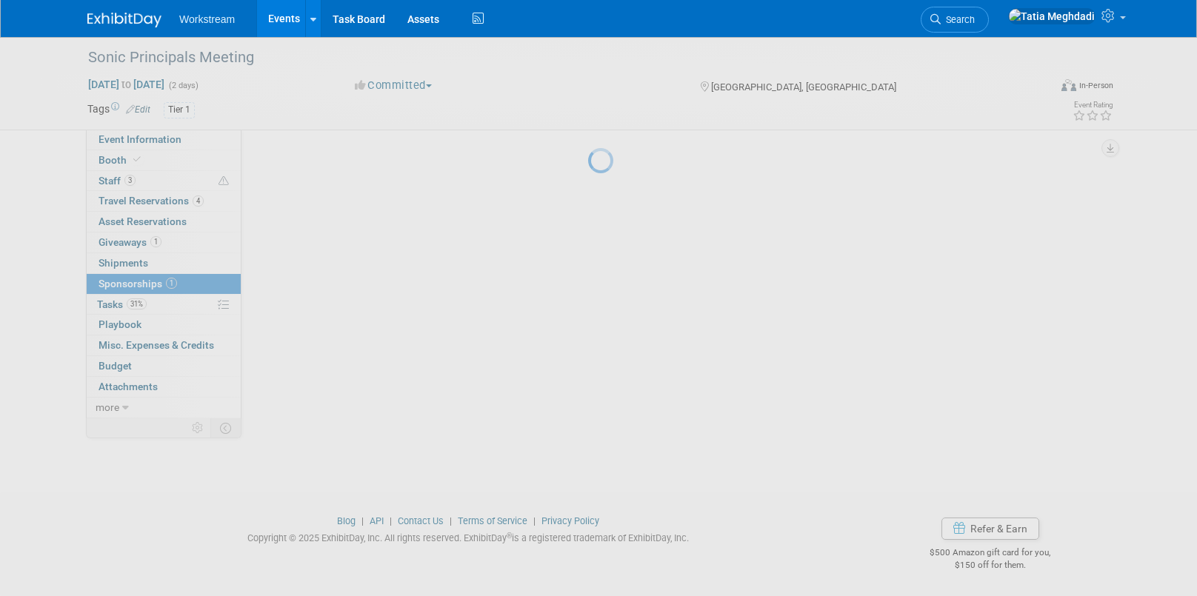
scroll to position [0, 0]
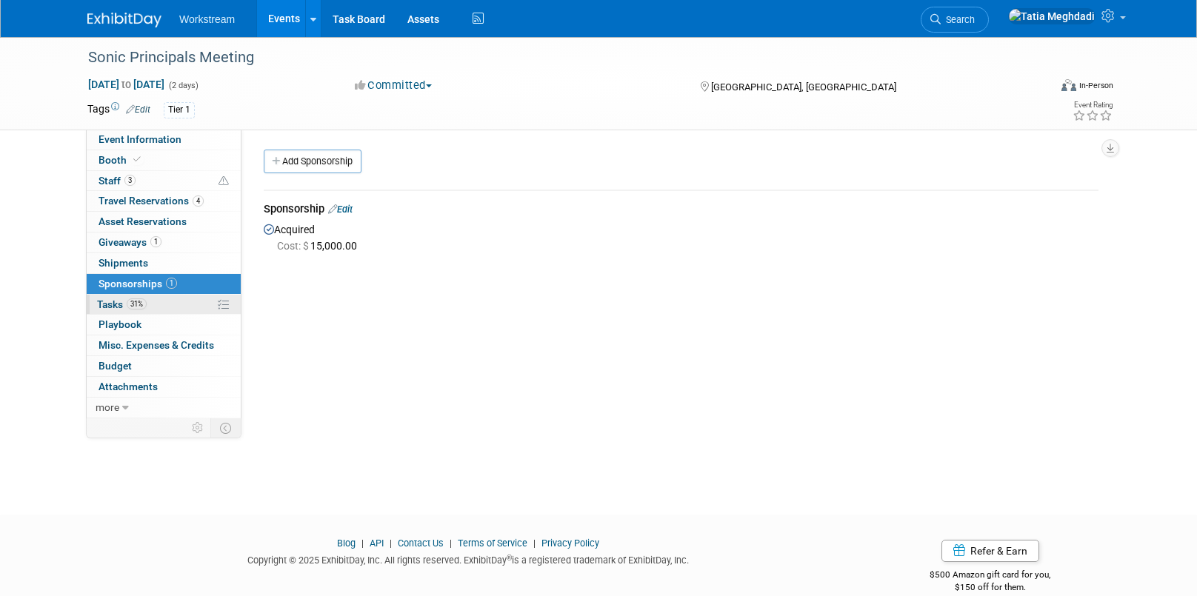
click at [117, 302] on span "Tasks 31%" at bounding box center [122, 304] width 50 height 12
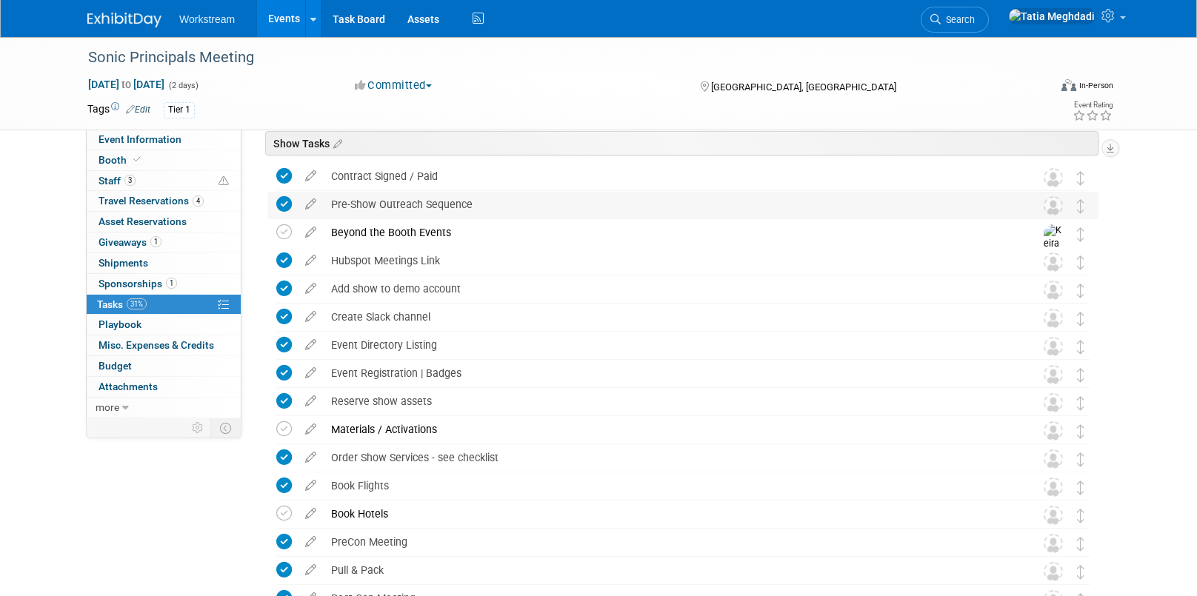
scroll to position [61, 0]
drag, startPoint x: 281, startPoint y: 203, endPoint x: 341, endPoint y: 200, distance: 60.1
click at [283, 202] on icon at bounding box center [284, 204] width 16 height 16
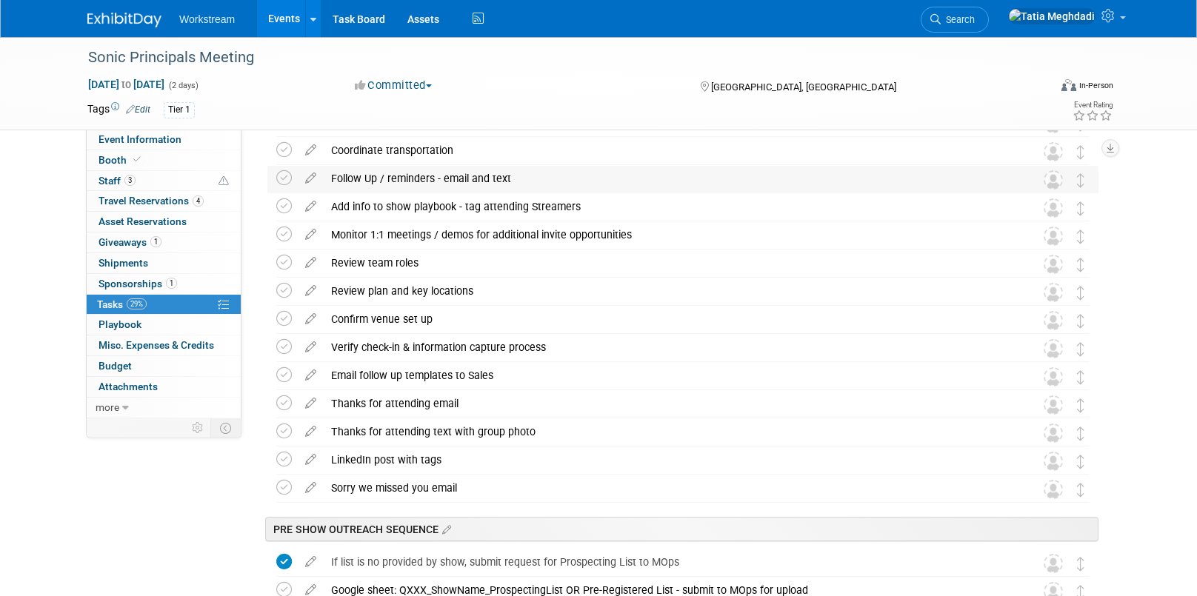
scroll to position [951, 0]
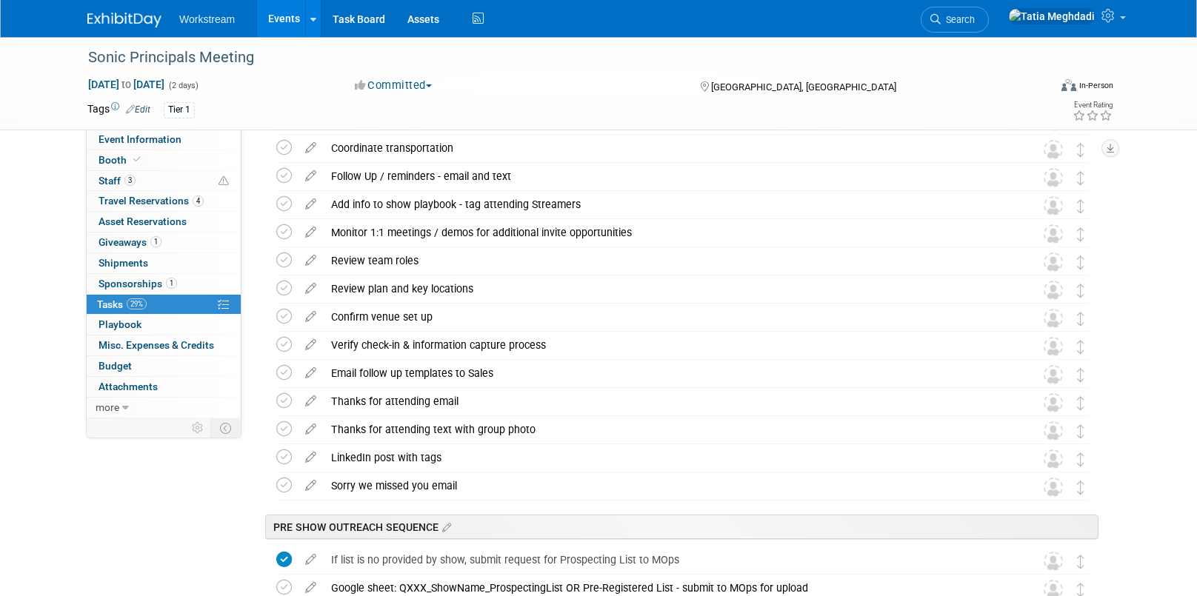
click at [282, 26] on link "Events" at bounding box center [284, 18] width 54 height 37
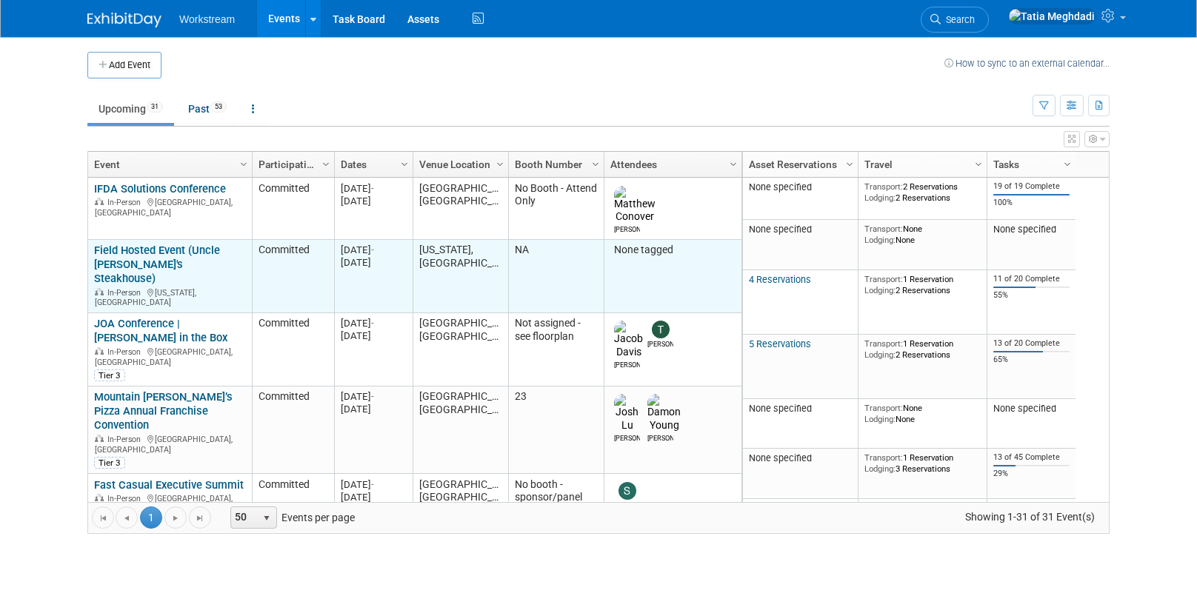
click at [130, 244] on link "Field Hosted Event (Uncle [PERSON_NAME]'s Steakhouse)" at bounding box center [157, 264] width 126 height 41
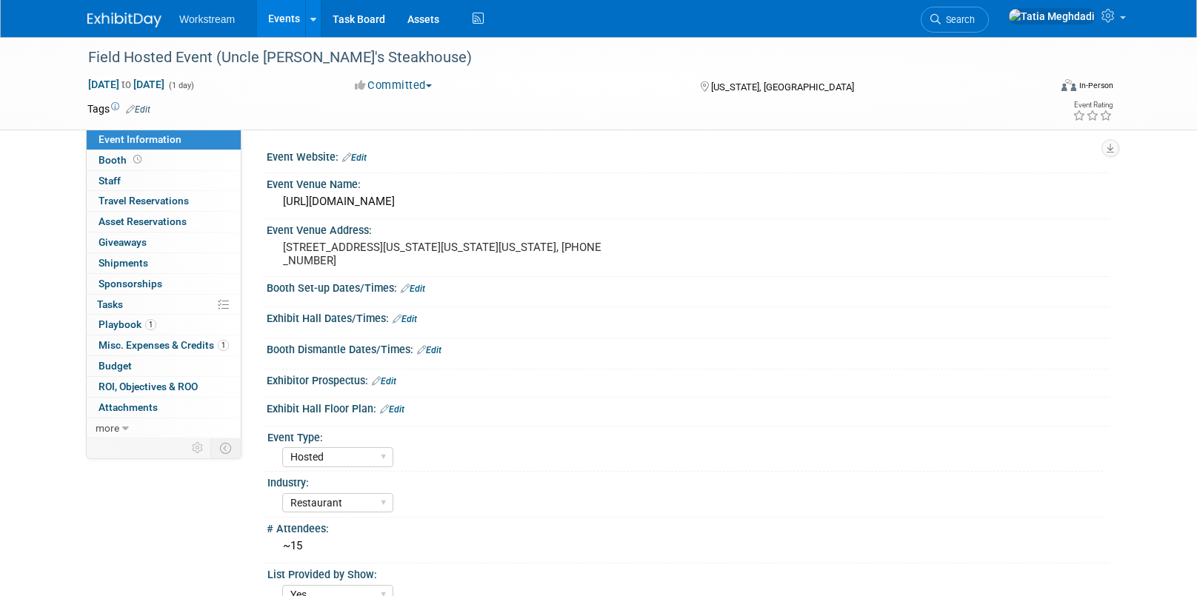
select select "Hosted"
select select "Restaurant"
select select "Yes"
select select "[PERSON_NAME]"
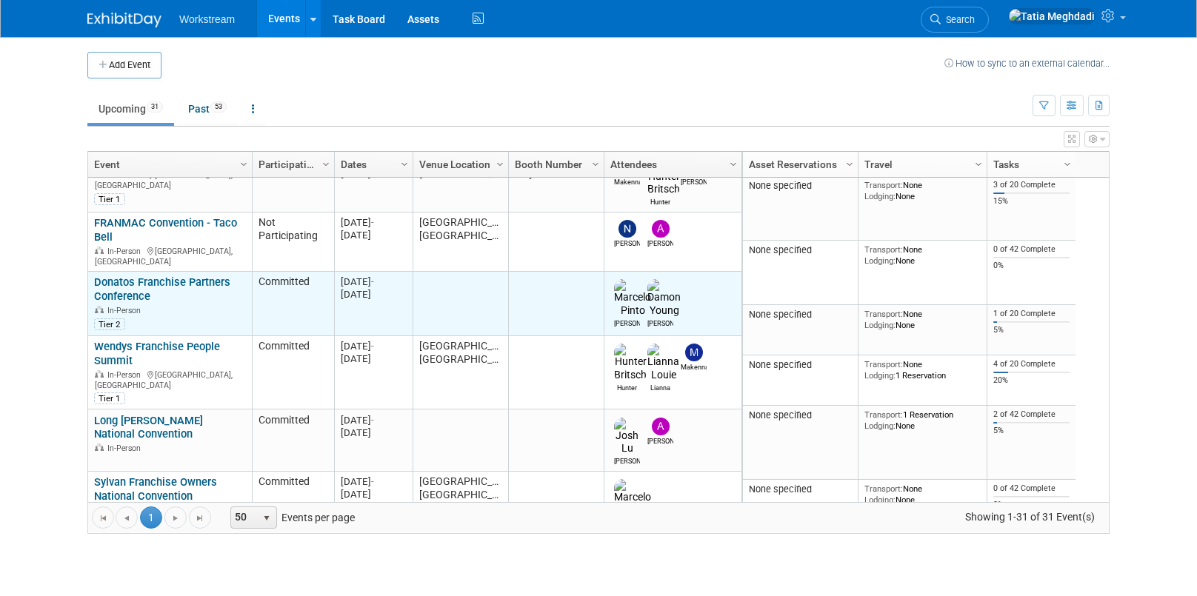
click at [145, 275] on link "Donatos Franchise Partners Conference" at bounding box center [162, 288] width 136 height 27
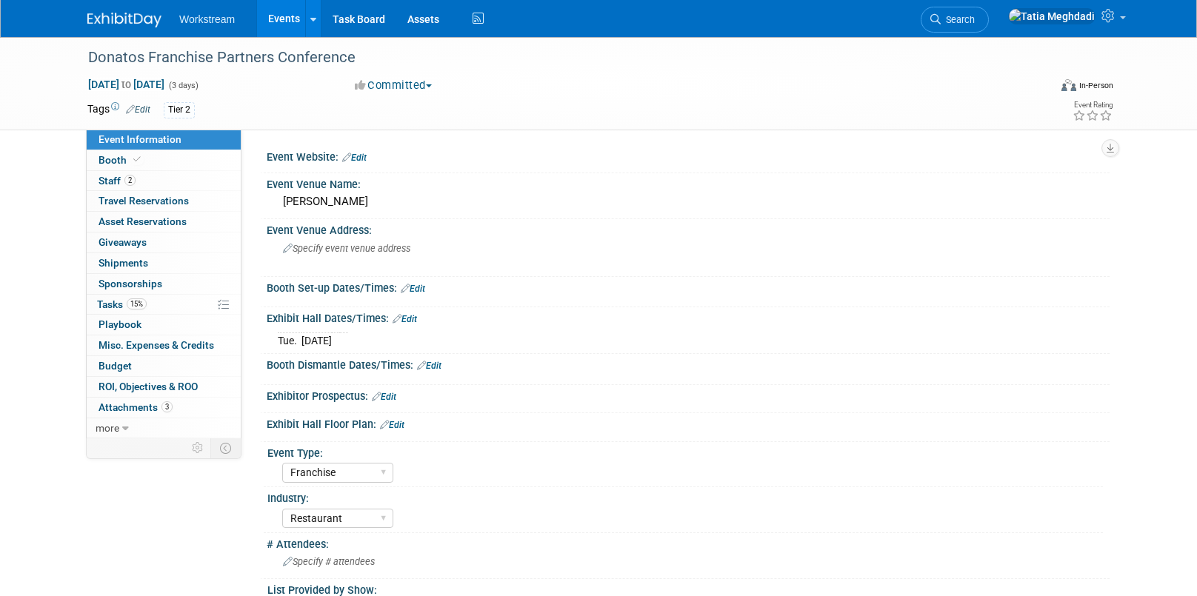
select select "Franchise"
select select "Restaurant"
select select "TBD"
select select "[PERSON_NAME]"
click at [116, 161] on span "Booth" at bounding box center [120, 160] width 45 height 12
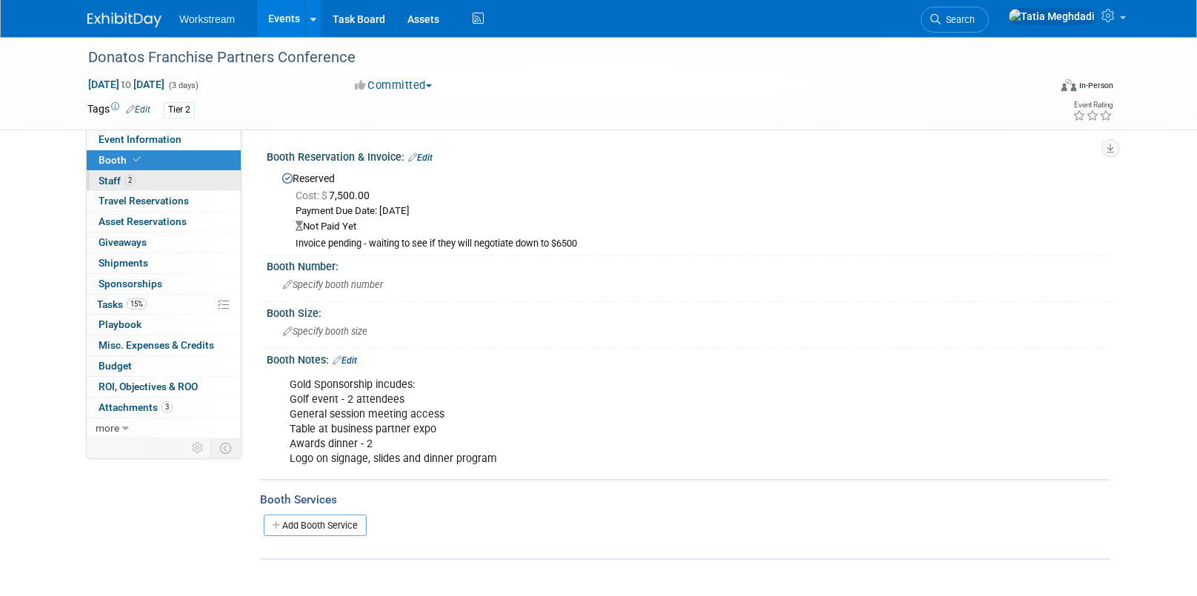
click at [112, 184] on span "Staff 2" at bounding box center [116, 181] width 37 height 12
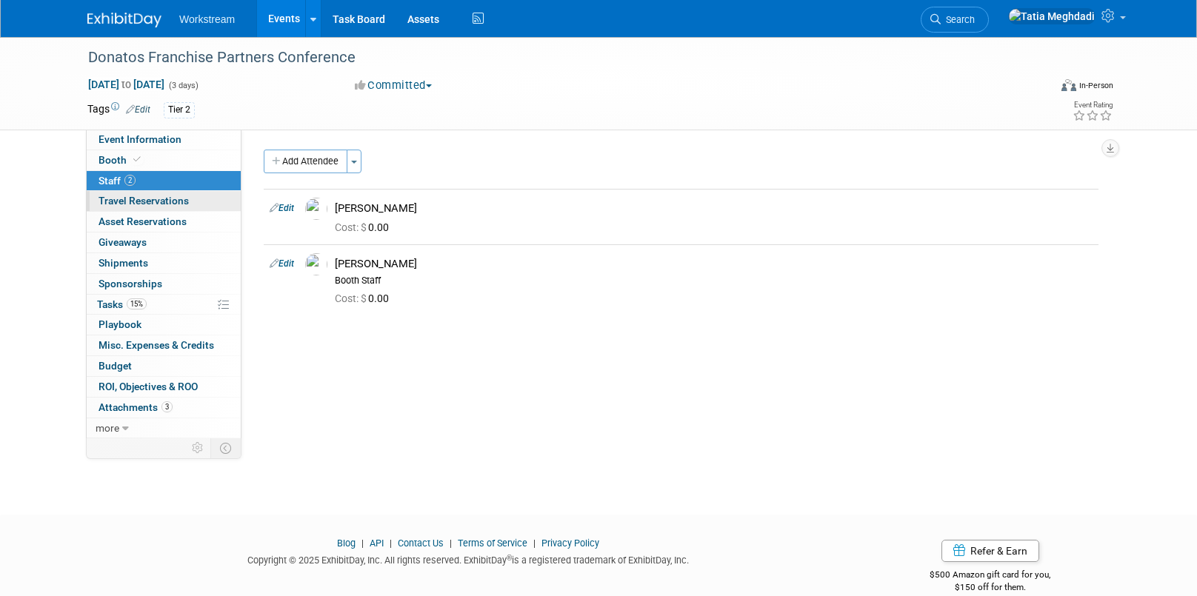
click at [116, 201] on span "Travel Reservations 0" at bounding box center [143, 201] width 90 height 12
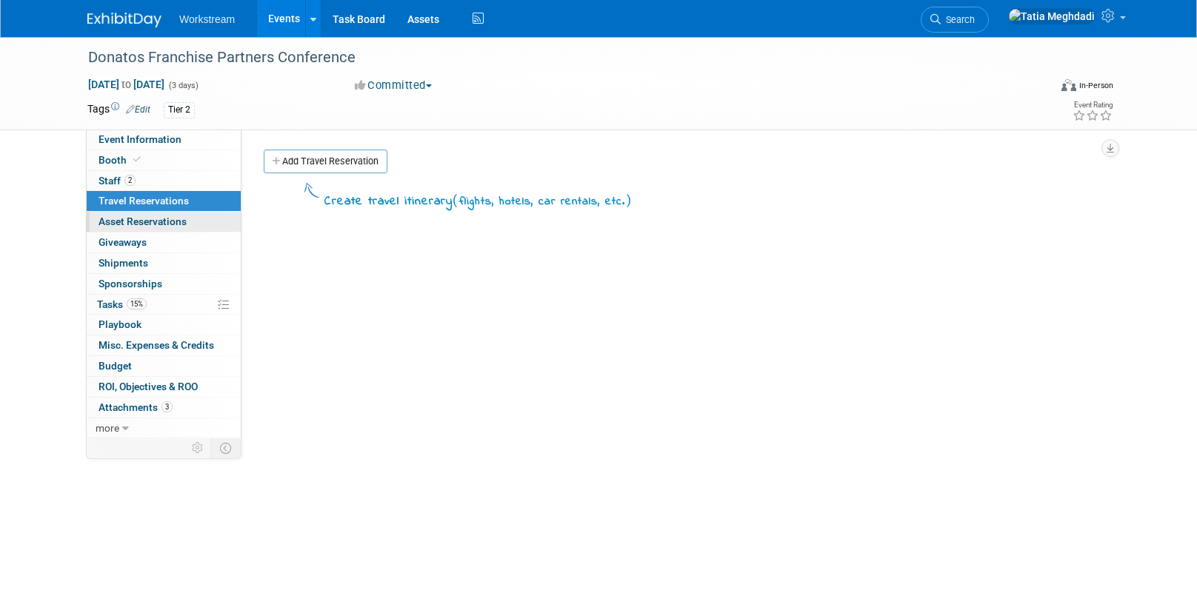
click at [120, 221] on span "Asset Reservations 0" at bounding box center [142, 222] width 88 height 12
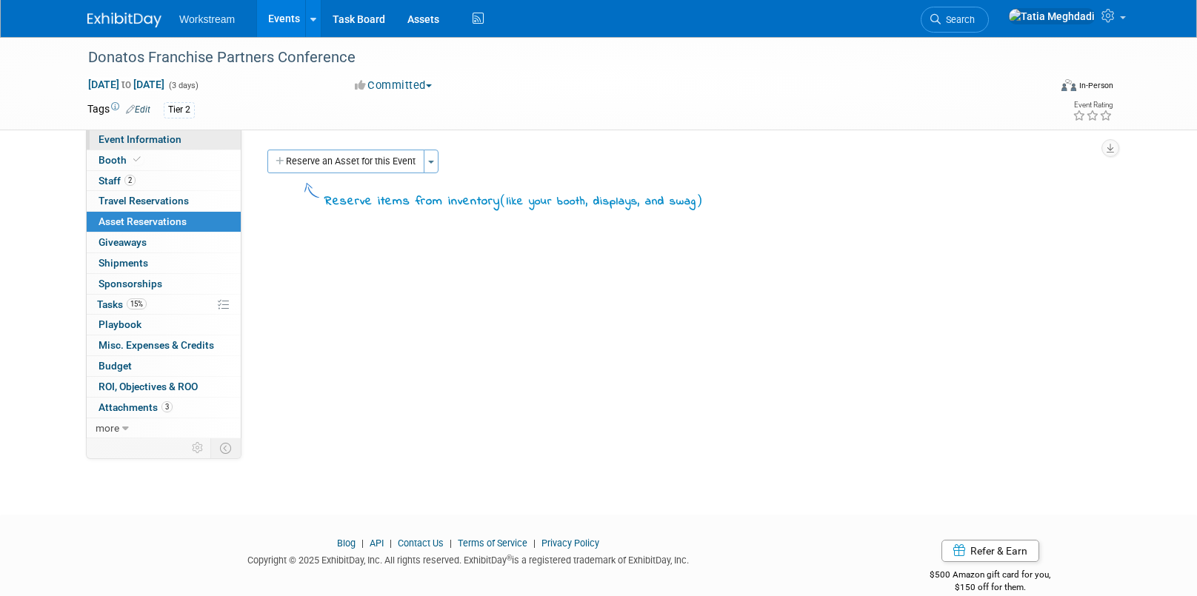
click at [111, 137] on span "Event Information" at bounding box center [139, 139] width 83 height 12
select select "Franchise"
select select "Restaurant"
select select "TBD"
select select "[PERSON_NAME]"
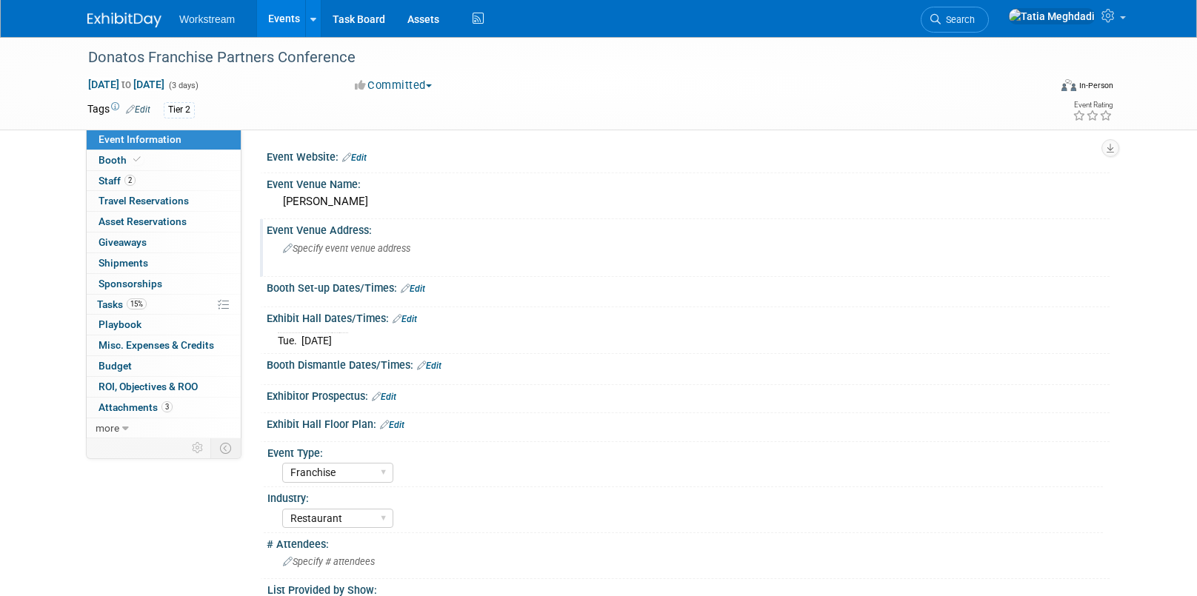
click at [334, 254] on div "Specify event venue address" at bounding box center [442, 254] width 329 height 34
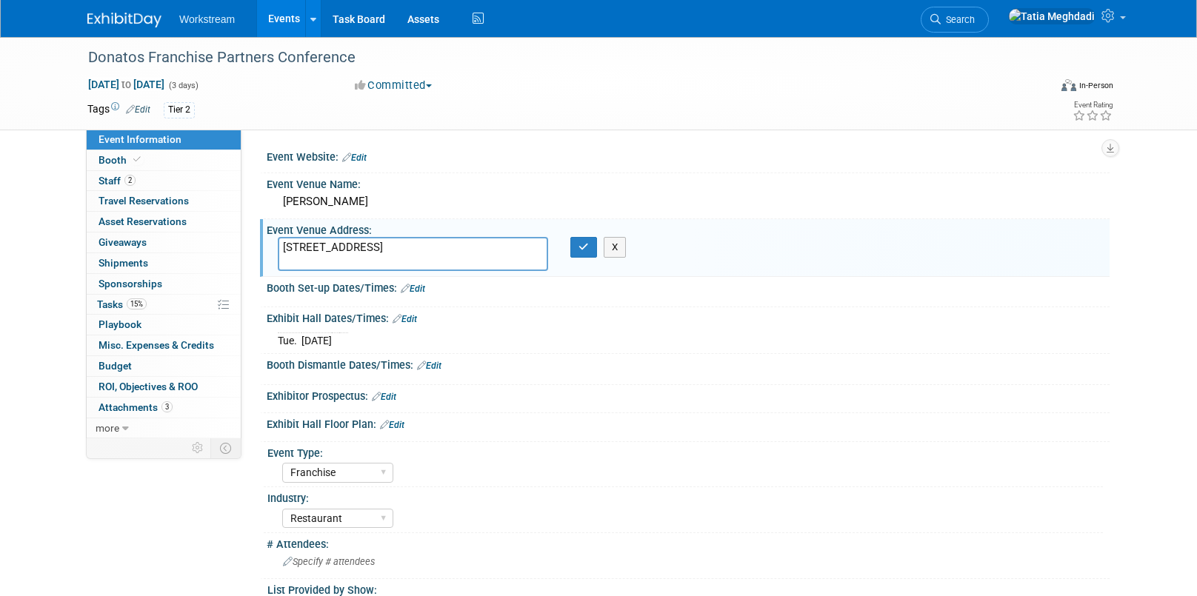
click at [412, 247] on textarea "[STREET_ADDRESS]" at bounding box center [413, 254] width 270 height 34
type textarea "[STREET_ADDRESS]"
click at [580, 247] on icon "button" at bounding box center [583, 247] width 10 height 10
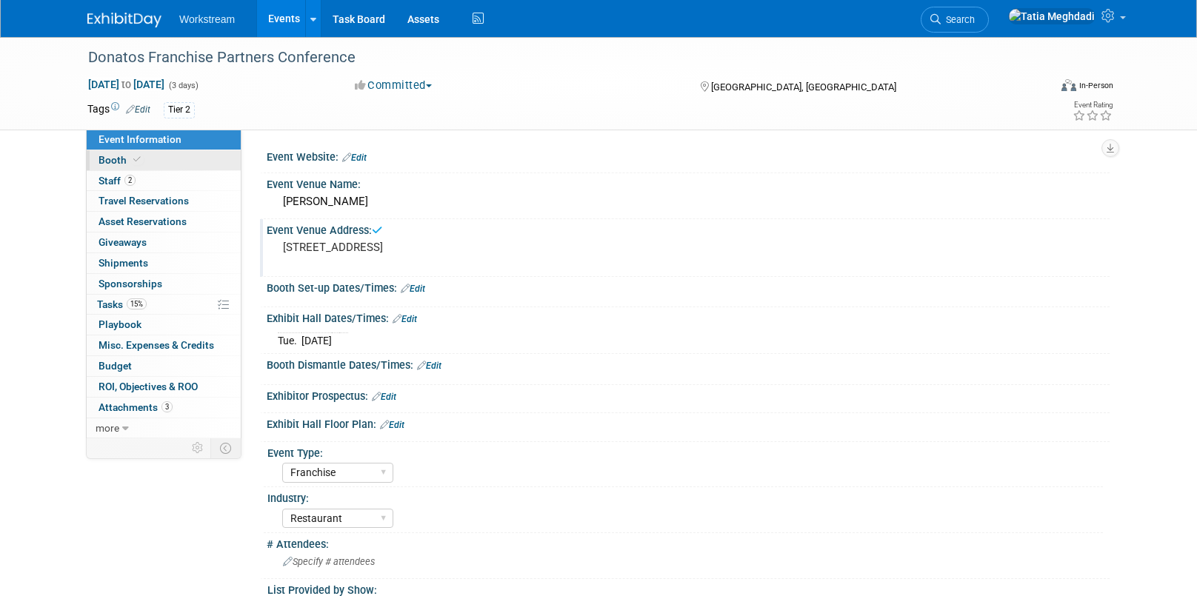
click at [118, 164] on span "Booth" at bounding box center [120, 160] width 45 height 12
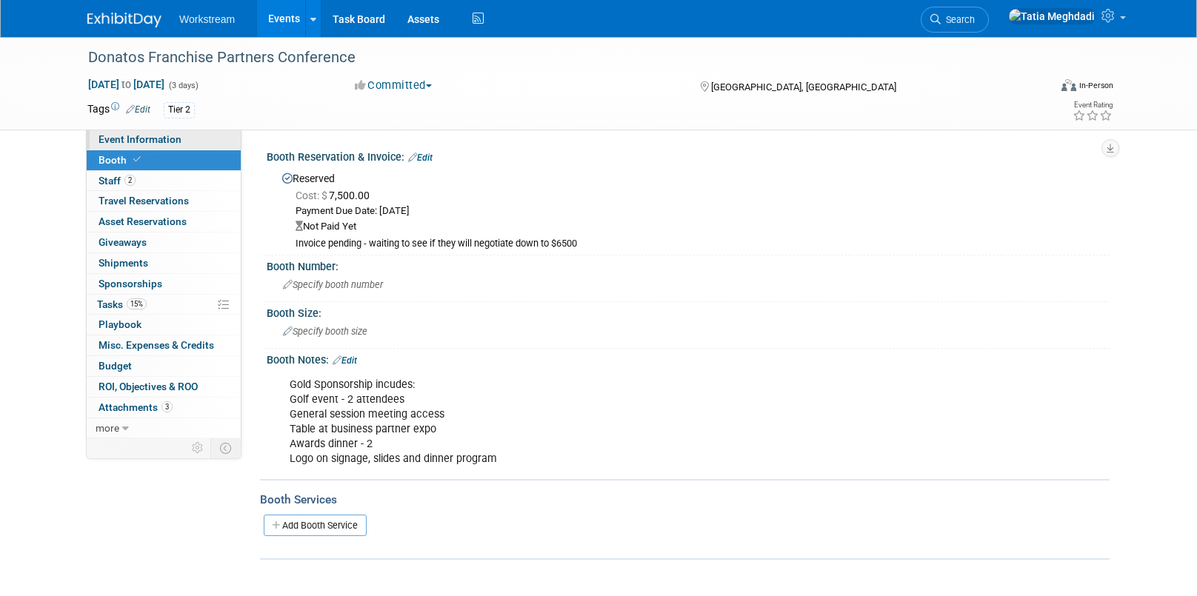
click at [118, 138] on span "Event Information" at bounding box center [139, 139] width 83 height 12
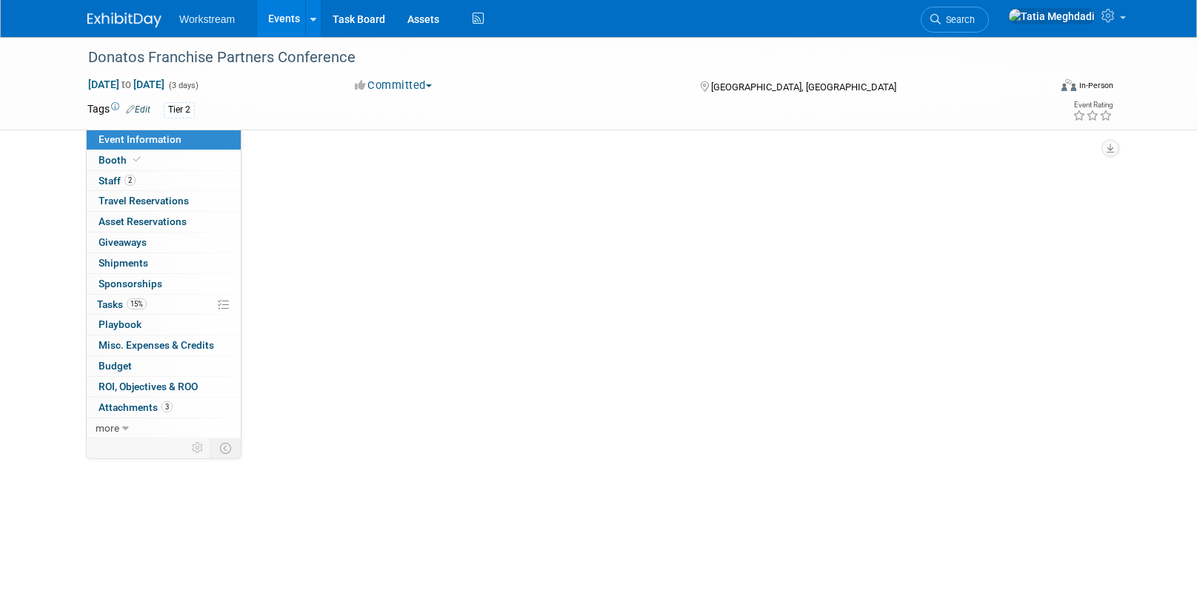
select select "Franchise"
select select "Restaurant"
select select "TBD"
select select "[PERSON_NAME]"
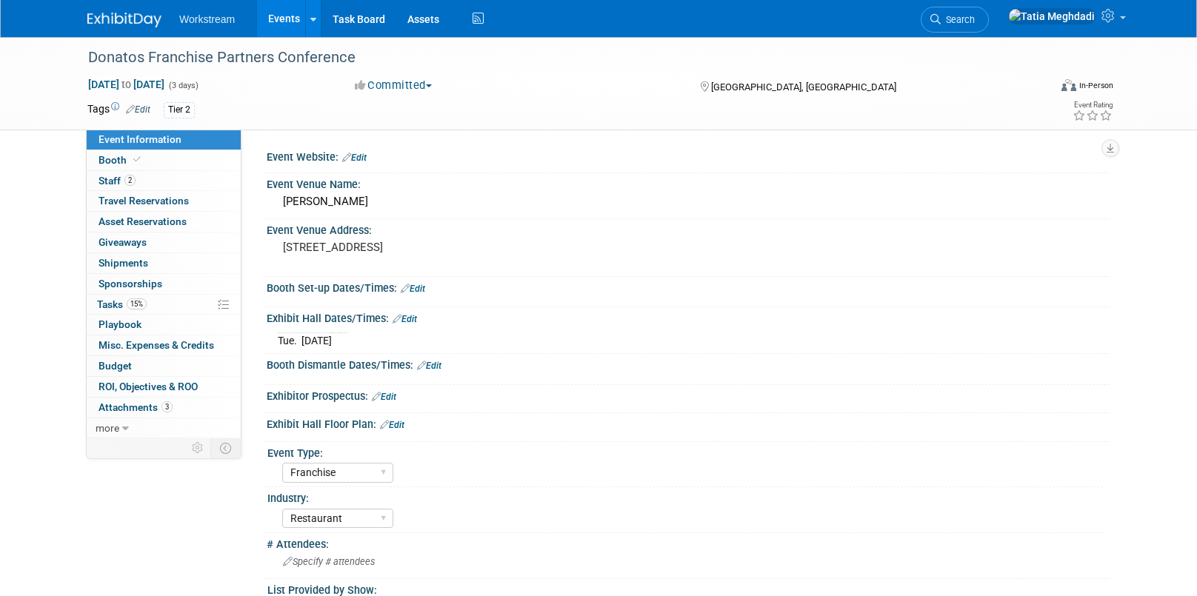
click at [104, 144] on span "Event Information" at bounding box center [139, 139] width 83 height 12
select select "Franchise"
select select "Restaurant"
select select "TBD"
select select "[PERSON_NAME]"
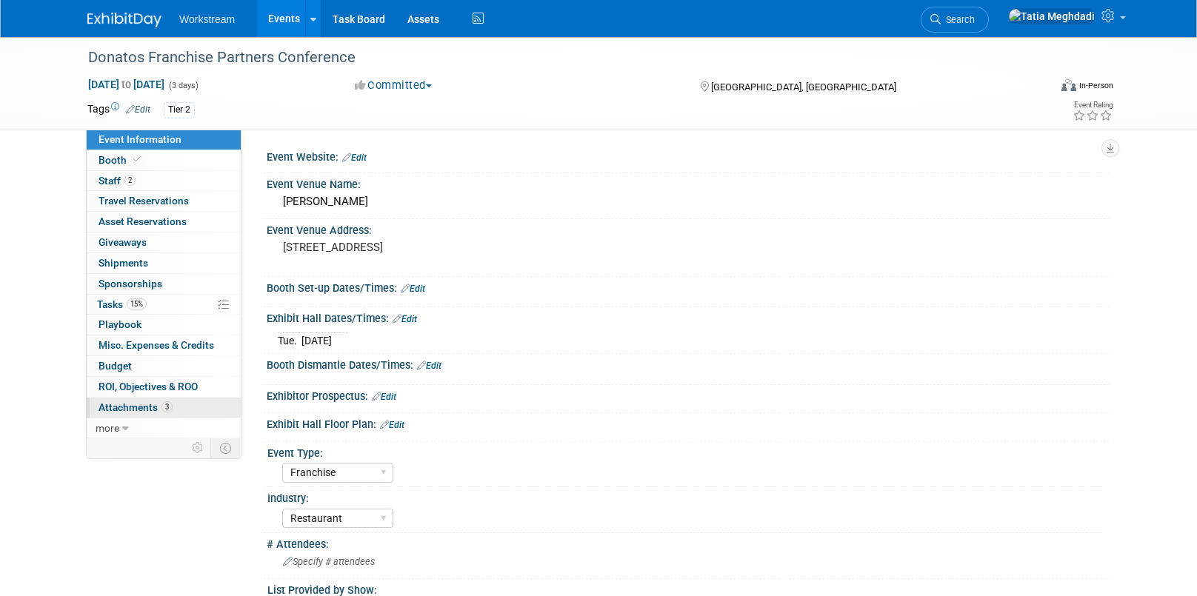
click at [141, 404] on span "Attachments 3" at bounding box center [135, 407] width 74 height 12
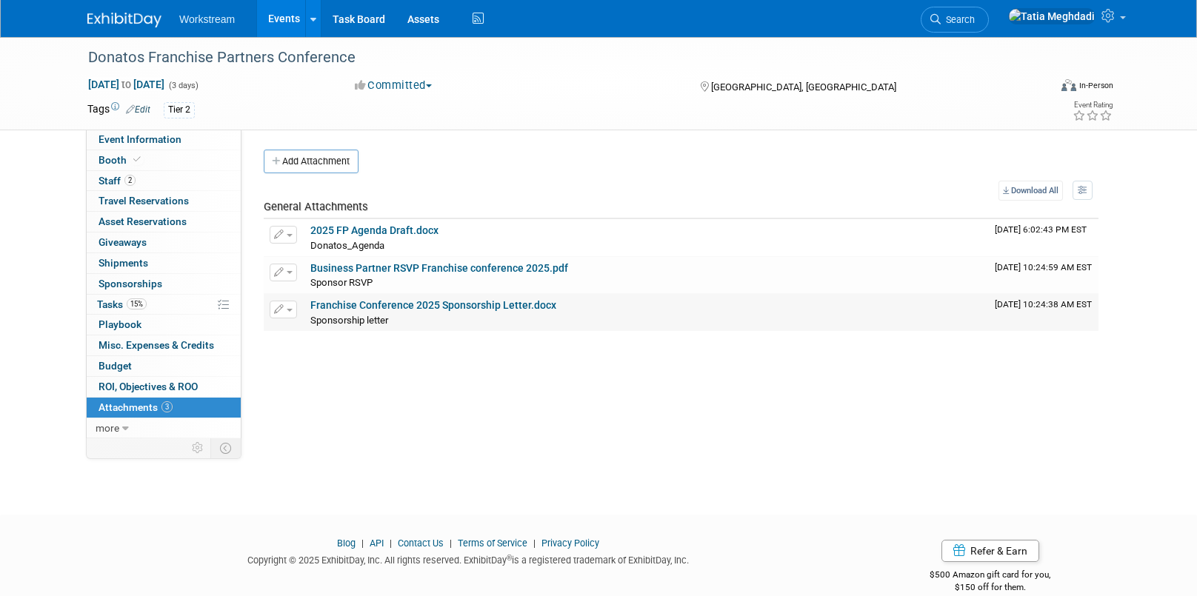
click at [340, 307] on link "Franchise Conference 2025 Sponsorship Letter.docx" at bounding box center [433, 305] width 246 height 12
click at [122, 285] on span "Sponsorships 0" at bounding box center [130, 284] width 64 height 12
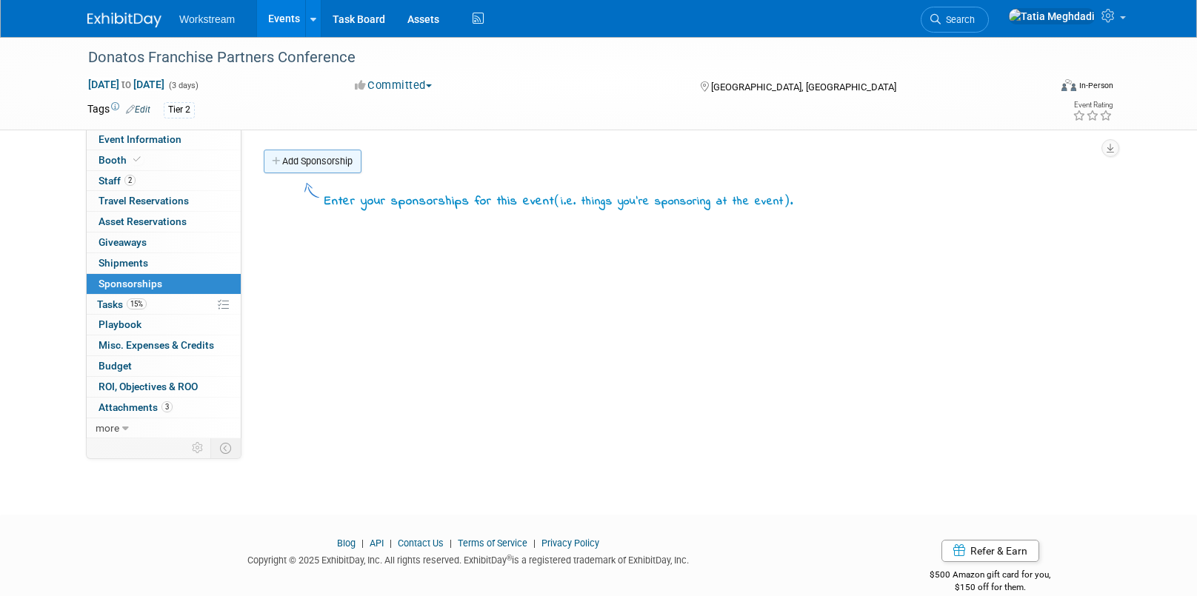
click at [304, 152] on link "Add Sponsorship" at bounding box center [313, 162] width 98 height 24
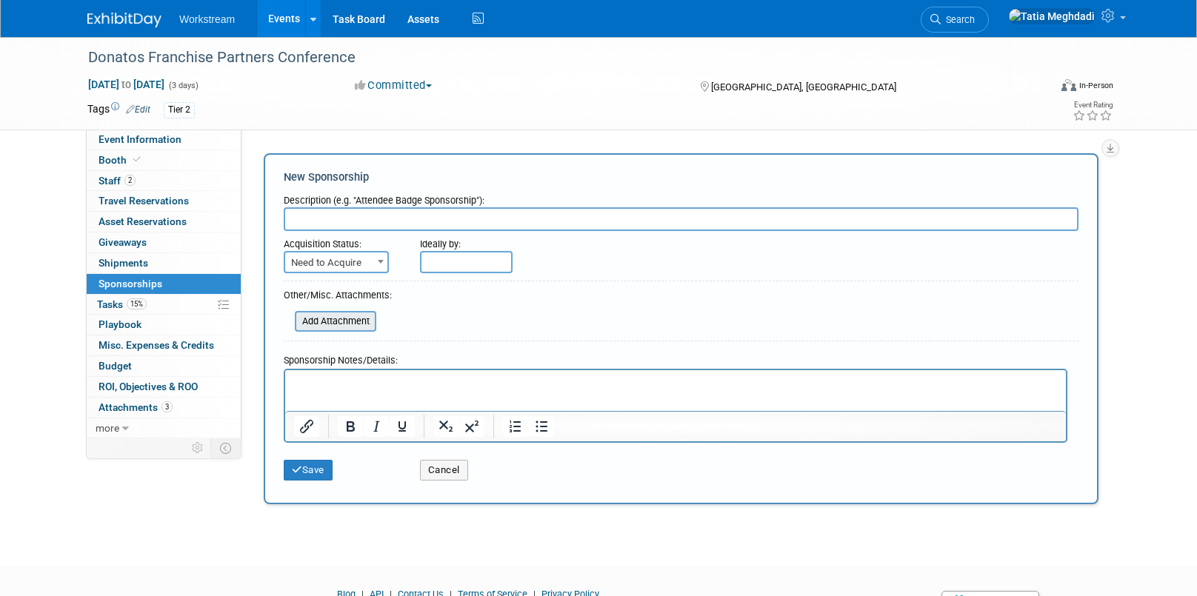
click at [330, 320] on input "file" at bounding box center [286, 322] width 176 height 18
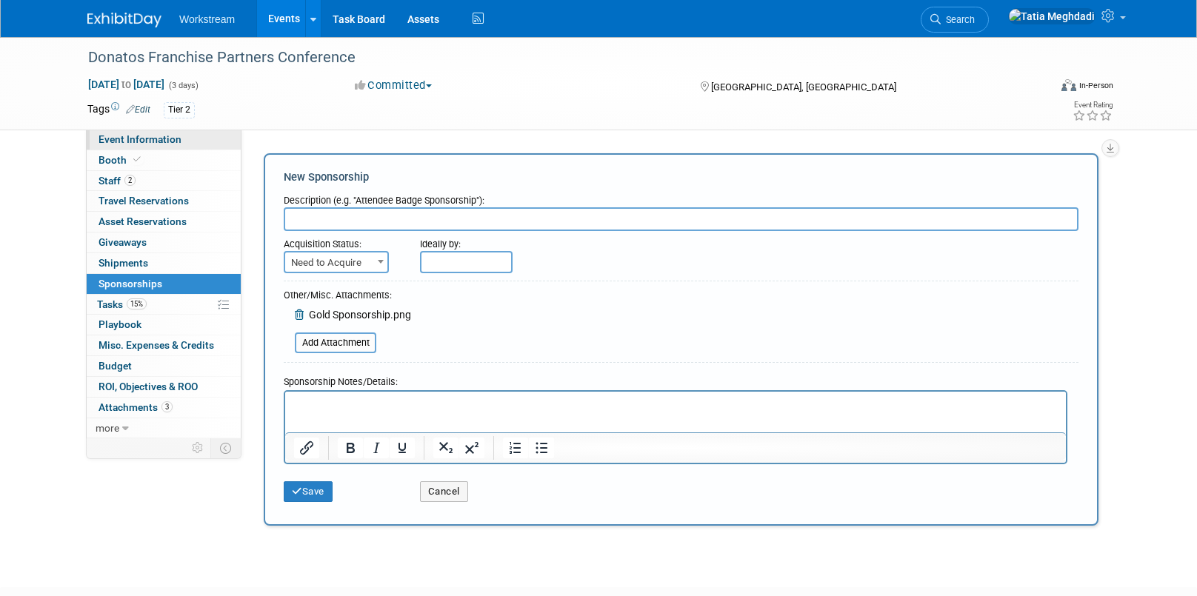
click at [156, 136] on span "Event Information" at bounding box center [139, 139] width 83 height 12
select select "Franchise"
select select "Restaurant"
select select "TBD"
select select "[PERSON_NAME]"
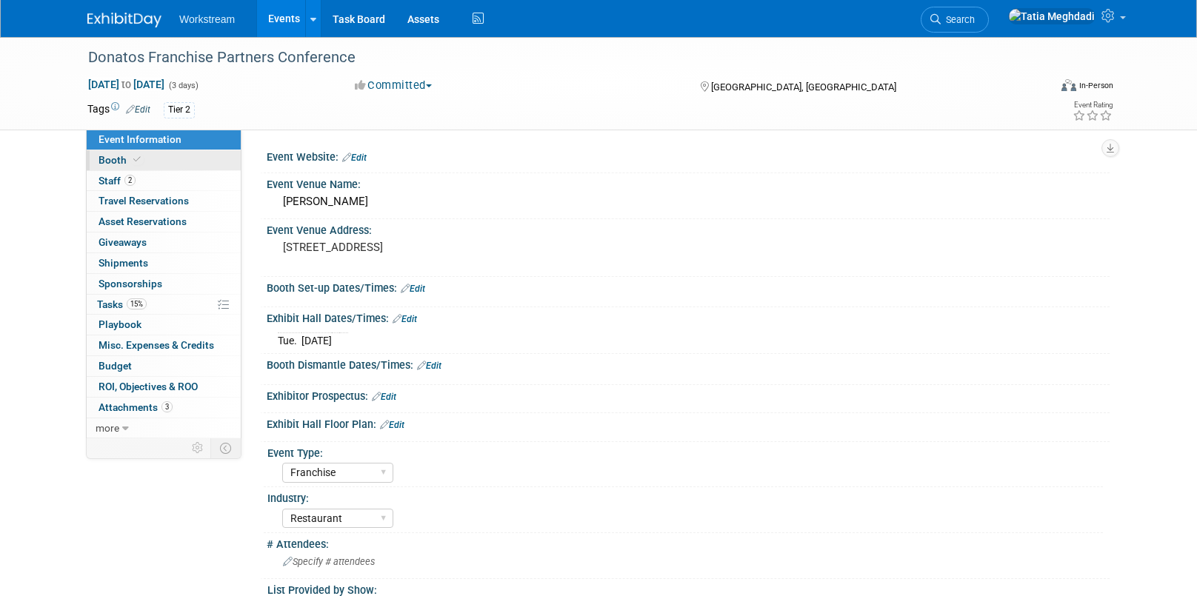
click at [108, 154] on span "Booth" at bounding box center [120, 160] width 45 height 12
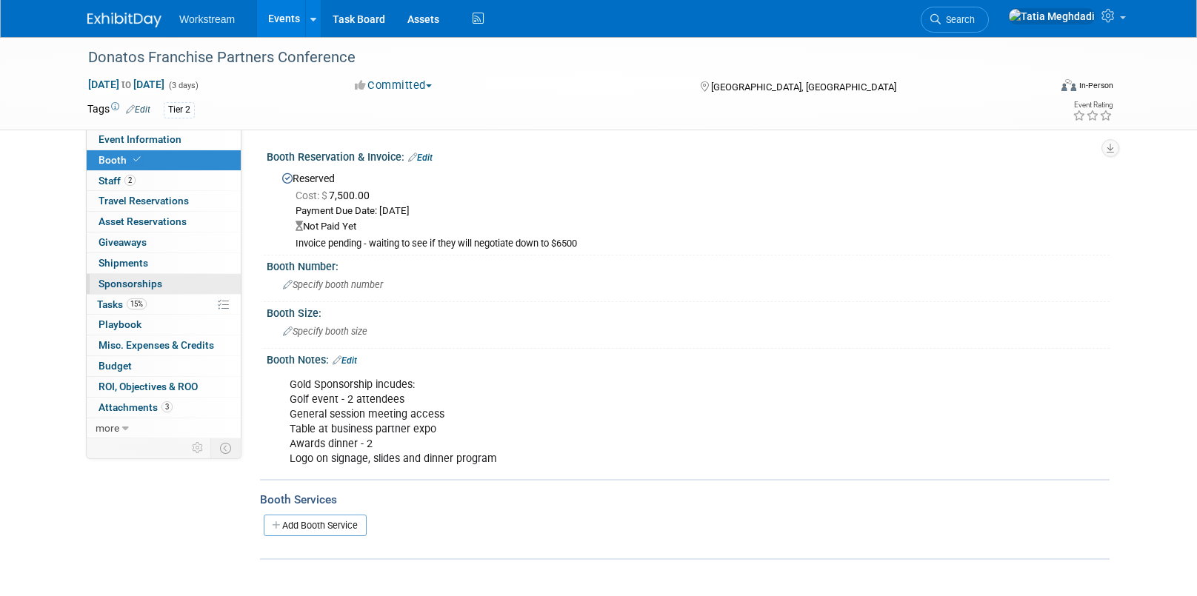
click at [115, 285] on span "Sponsorships 0" at bounding box center [130, 284] width 64 height 12
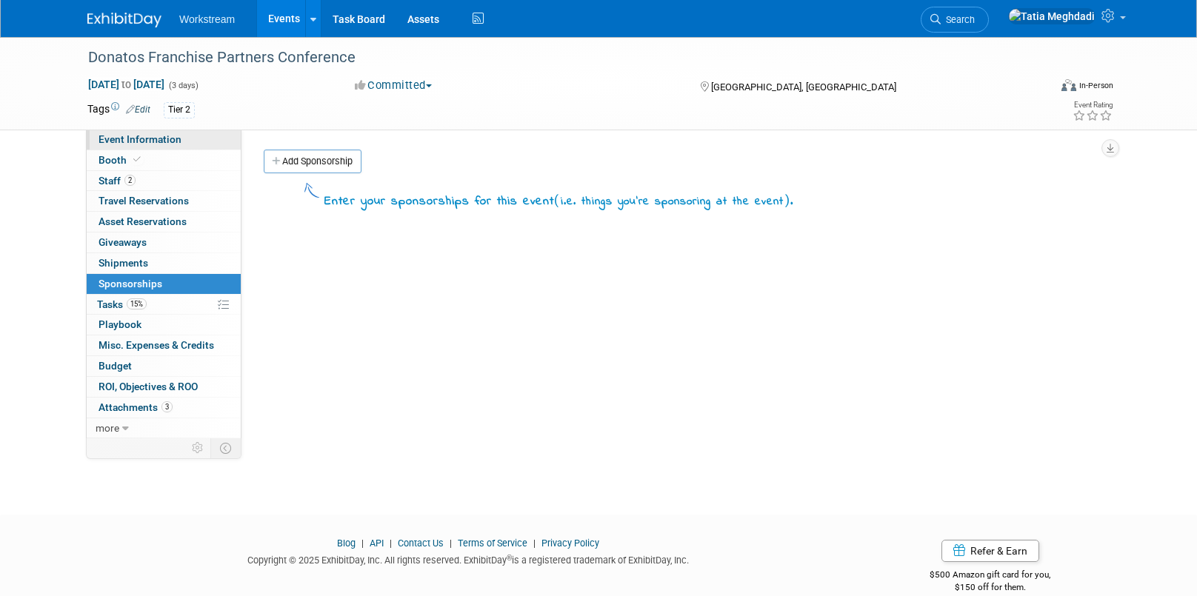
click at [123, 138] on span "Event Information" at bounding box center [139, 139] width 83 height 12
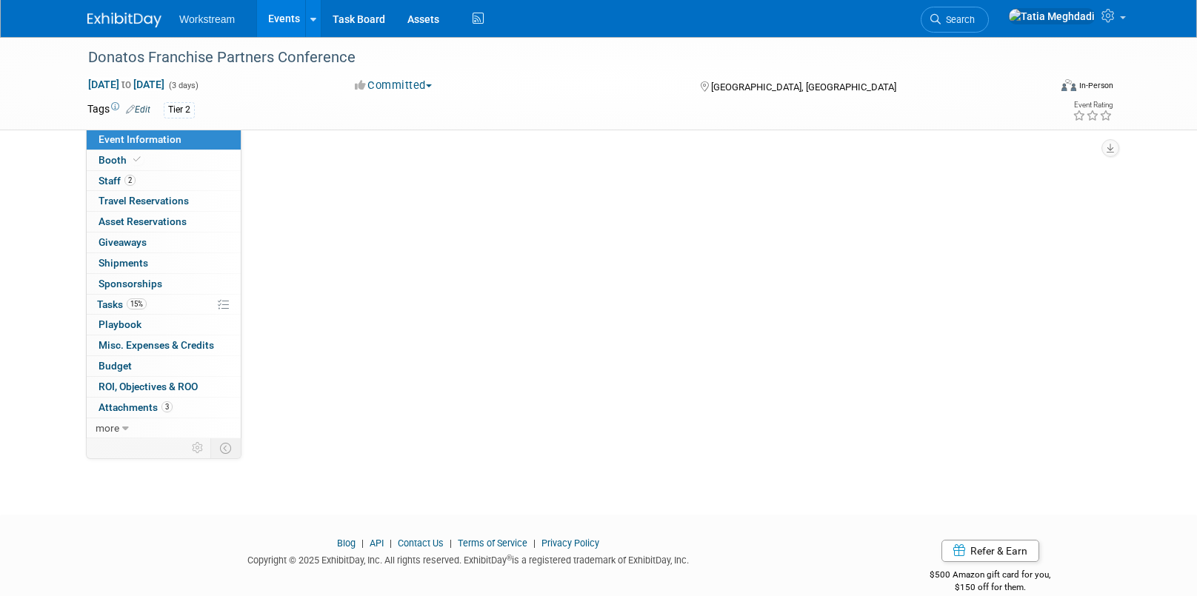
select select "Franchise"
select select "Restaurant"
select select "TBD"
select select "[PERSON_NAME]"
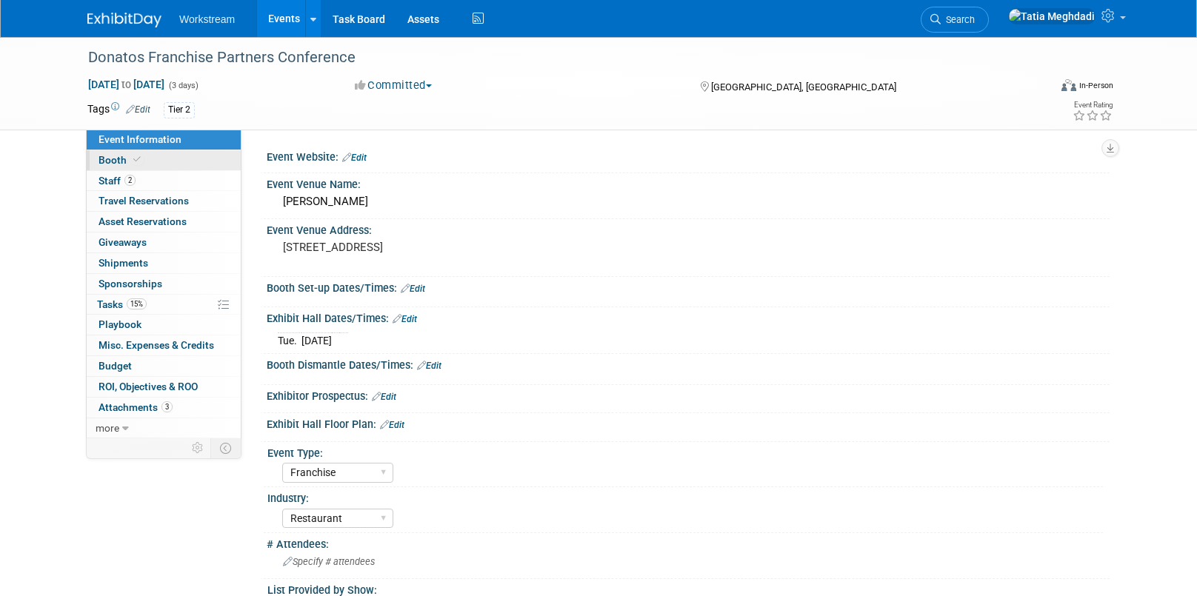
click at [101, 158] on span "Booth" at bounding box center [120, 160] width 45 height 12
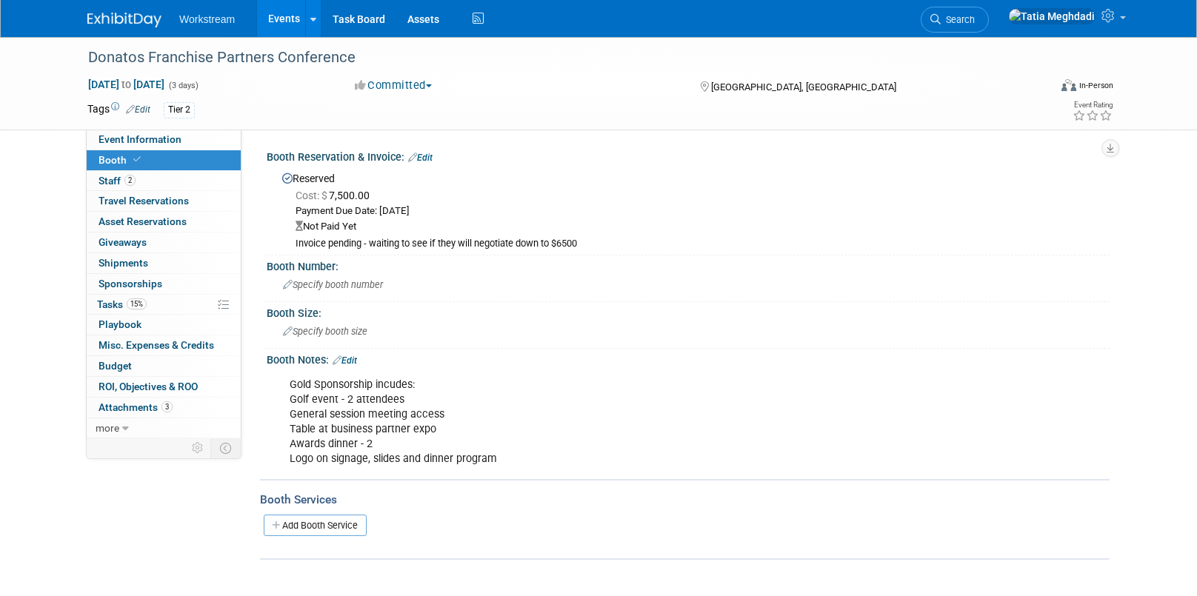
click at [432, 158] on link "Edit" at bounding box center [420, 158] width 24 height 10
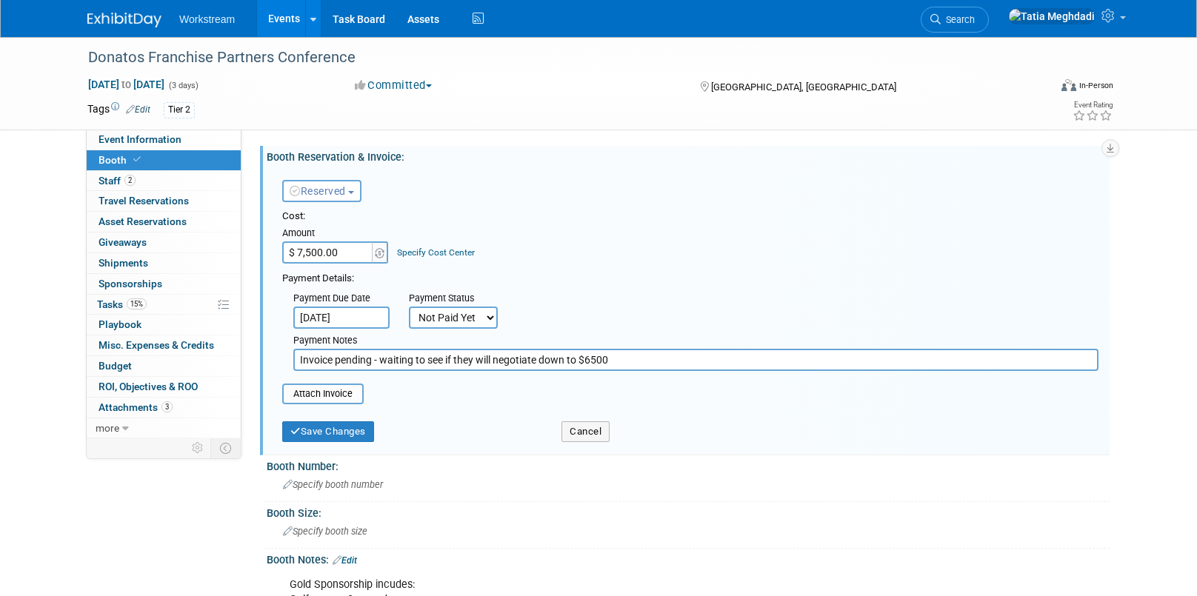
click at [450, 318] on select "Not Paid Yet Partially Paid Paid in Full" at bounding box center [453, 318] width 89 height 22
select select "1"
click at [409, 307] on select "Not Paid Yet Partially Paid Paid in Full" at bounding box center [453, 318] width 89 height 22
click at [455, 362] on input "Invoice pending - waiting to see if they will negotiate down to $6500" at bounding box center [695, 360] width 805 height 22
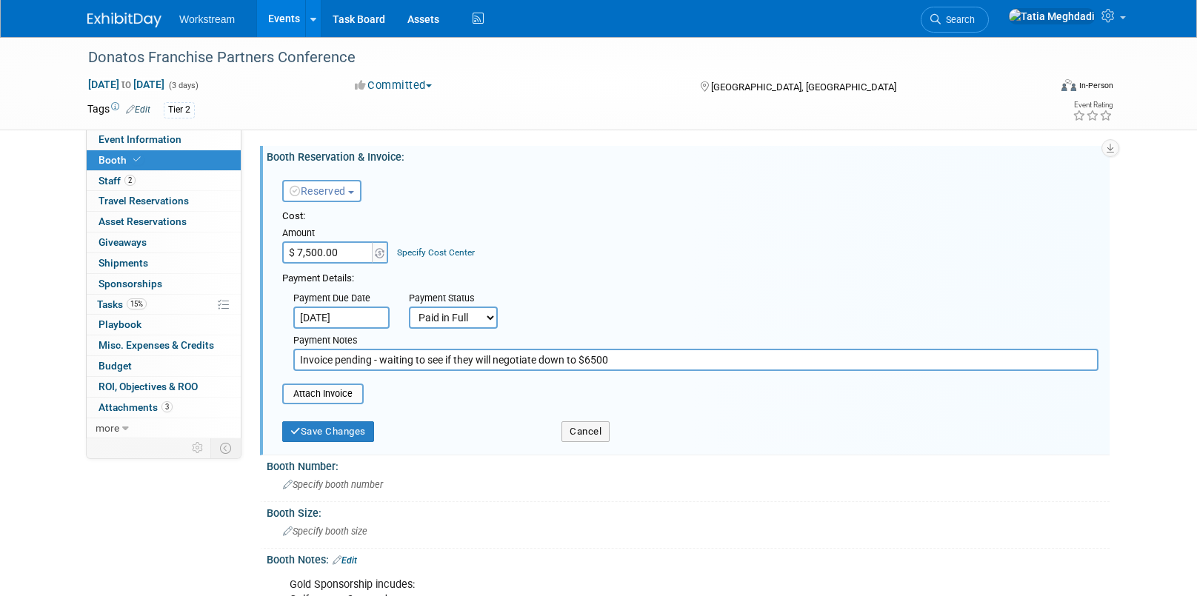
click at [455, 362] on input "Invoice pending - waiting to see if they will negotiate down to $6500" at bounding box center [695, 360] width 805 height 22
click at [312, 394] on input "file" at bounding box center [274, 394] width 176 height 18
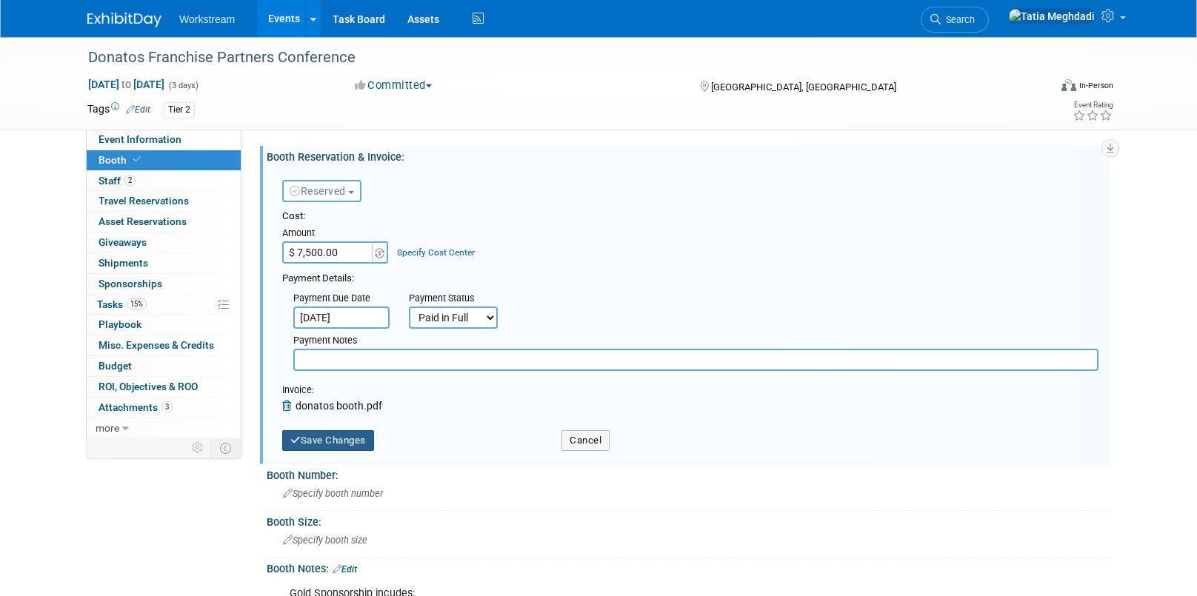
click at [340, 439] on button "Save Changes" at bounding box center [328, 440] width 92 height 21
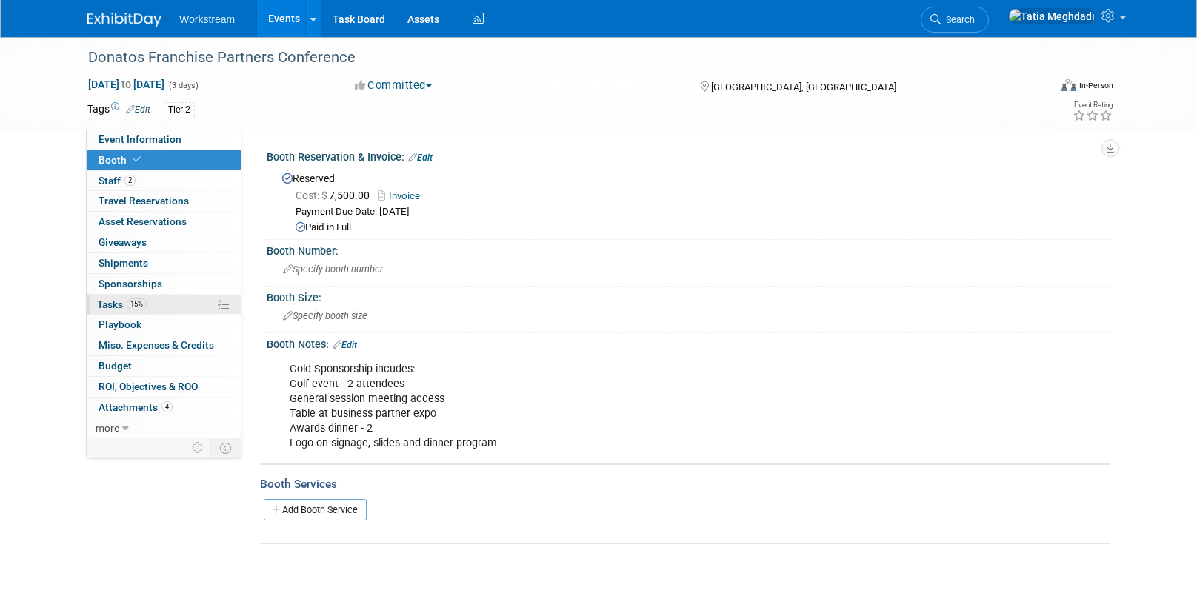
click at [107, 303] on span "Tasks 15%" at bounding box center [122, 304] width 50 height 12
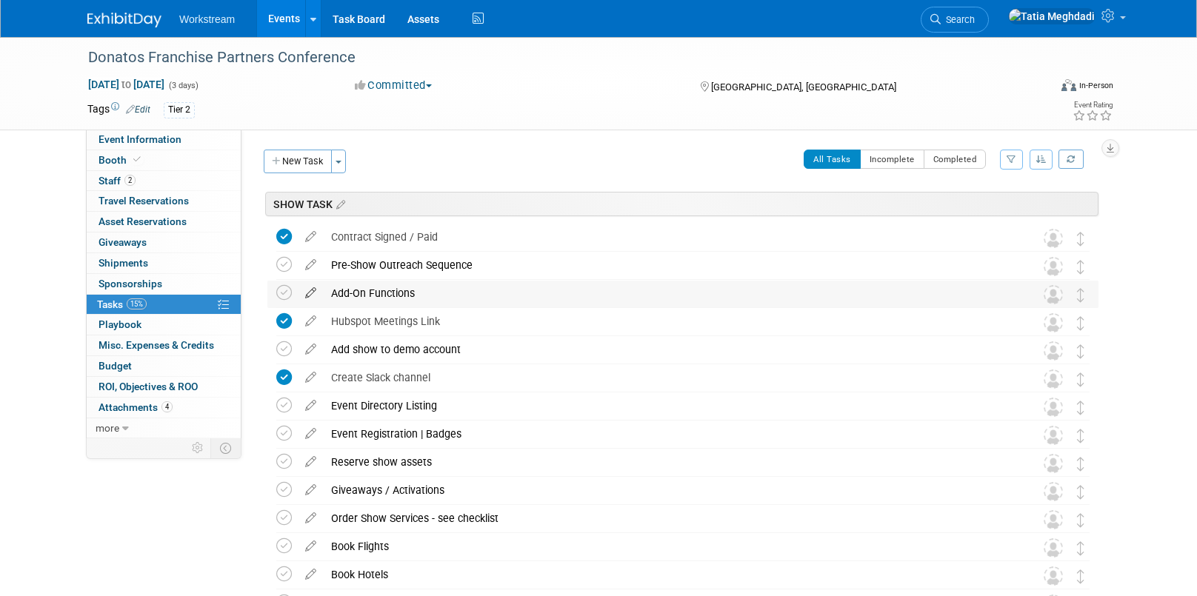
click at [311, 293] on icon at bounding box center [311, 290] width 26 height 19
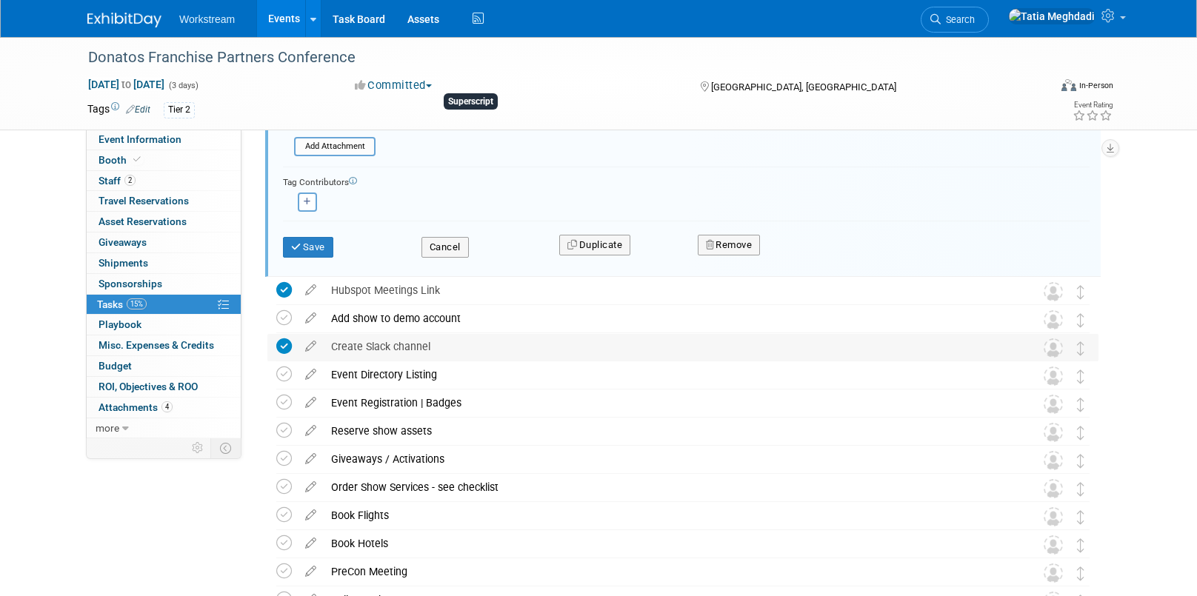
scroll to position [448, 0]
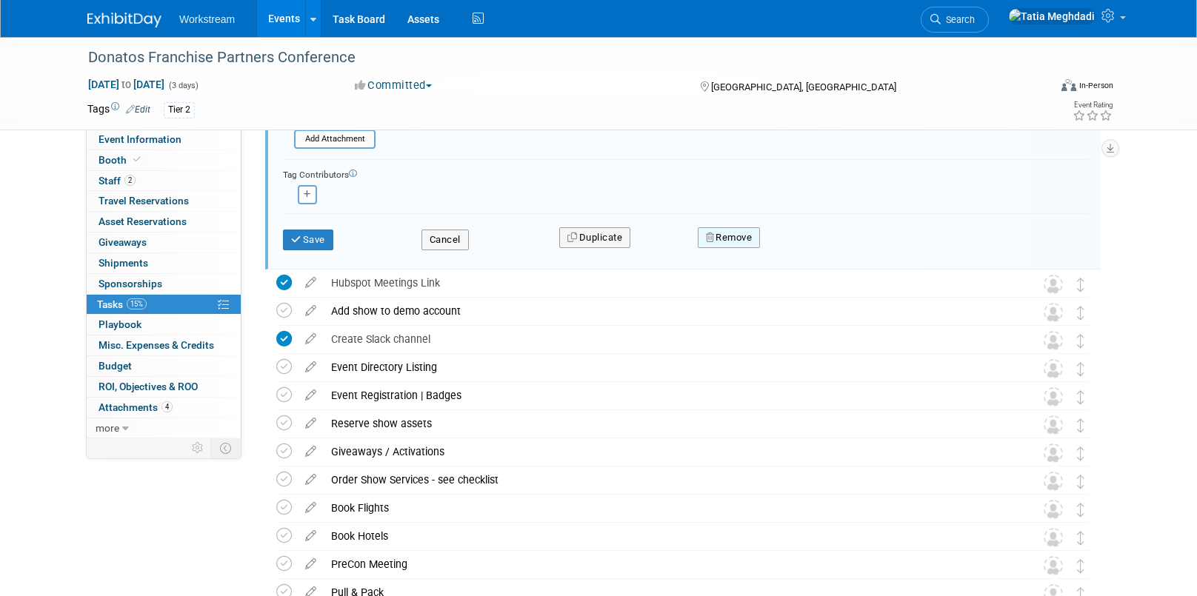
click at [726, 238] on button "Remove" at bounding box center [729, 237] width 63 height 21
click at [811, 252] on link "Yes" at bounding box center [811, 250] width 43 height 24
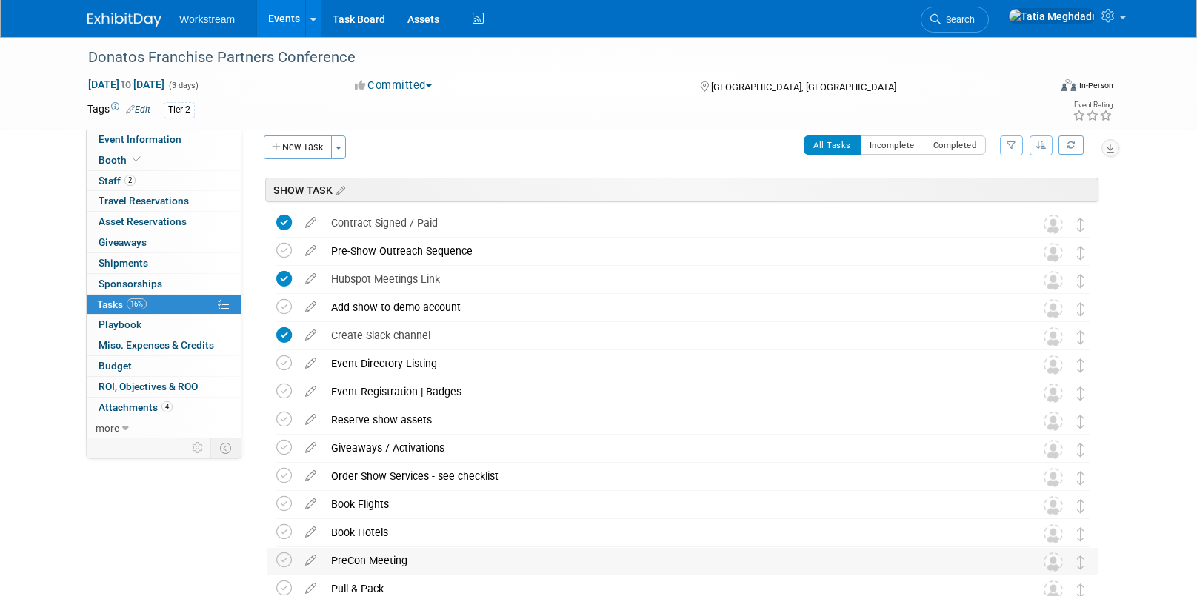
scroll to position [0, 0]
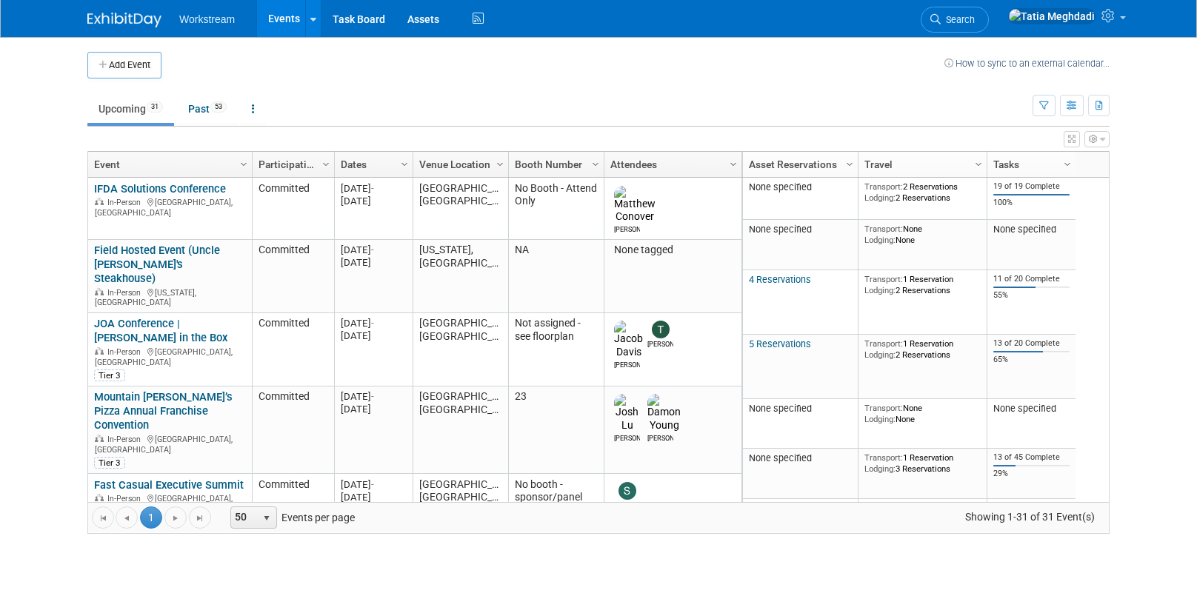
click at [488, 78] on td "Upcoming 31 Past 53 All Events 84 Past and Upcoming Grouped Annually Events gro…" at bounding box center [559, 102] width 945 height 48
